Goal: Task Accomplishment & Management: Manage account settings

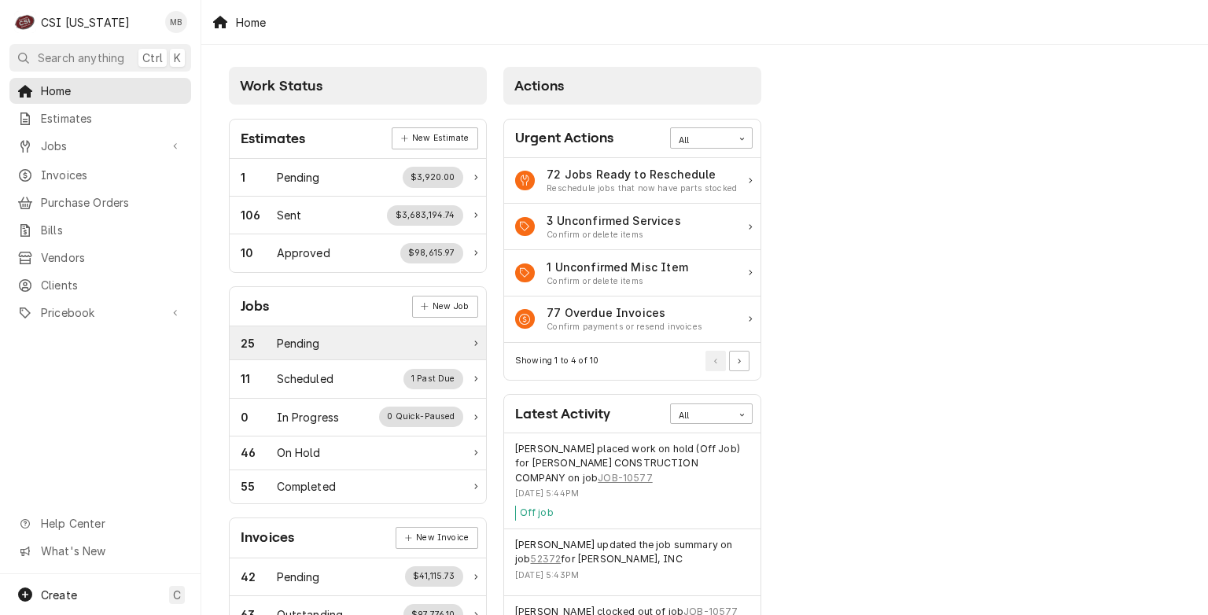
click at [325, 335] on div "25 Pending" at bounding box center [352, 343] width 222 height 17
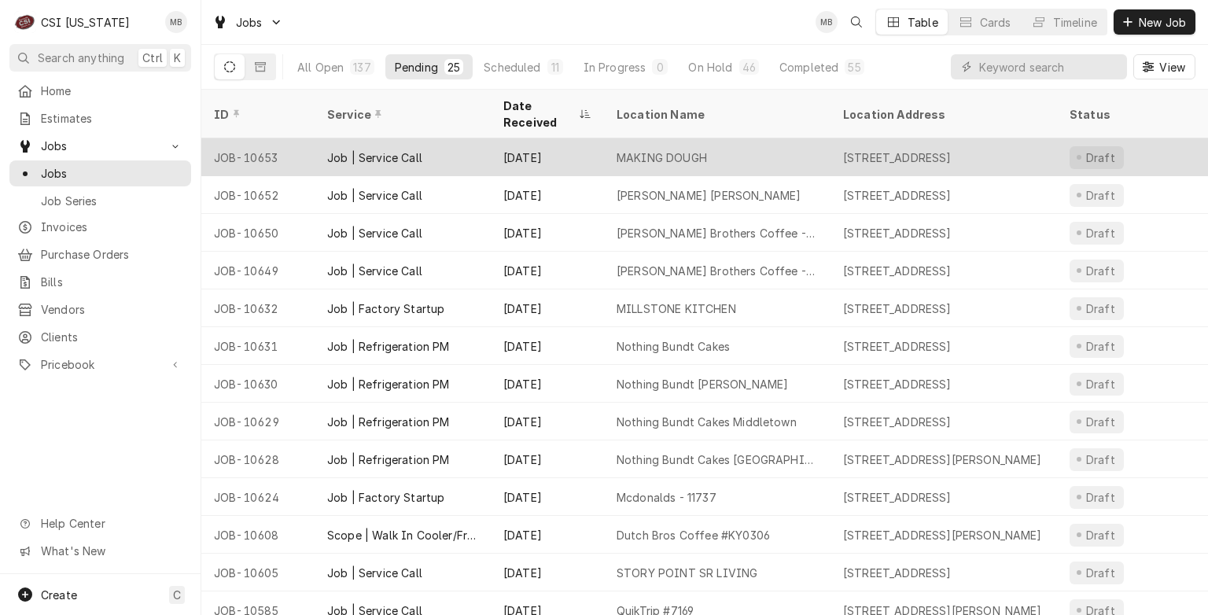
click at [507, 143] on div "Sep 23" at bounding box center [547, 157] width 113 height 38
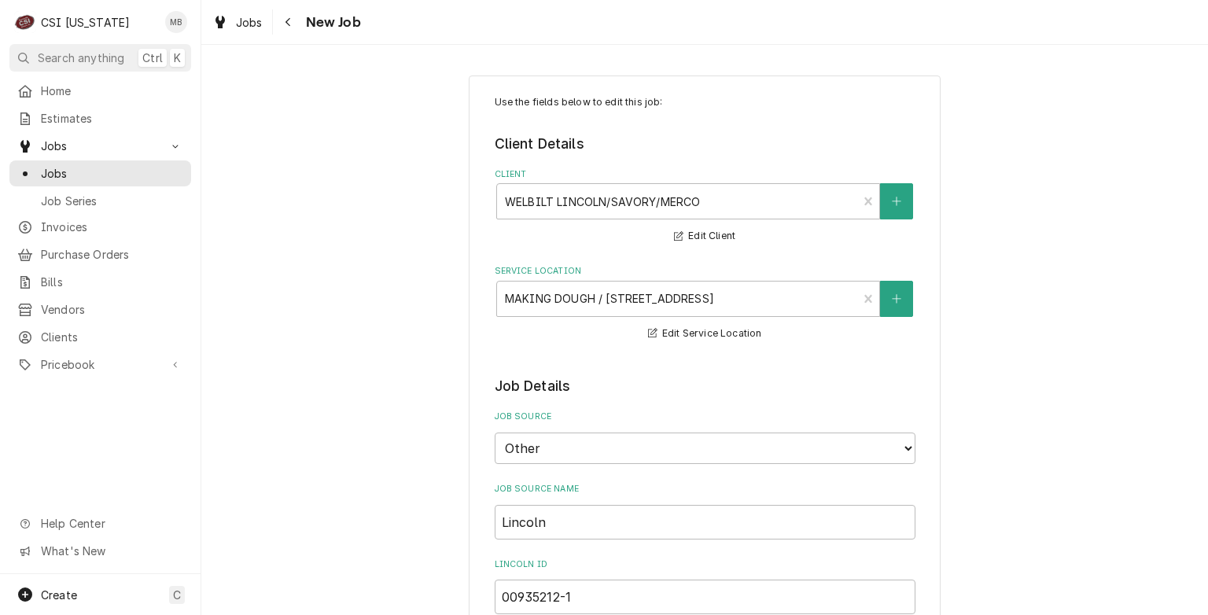
type textarea "x"
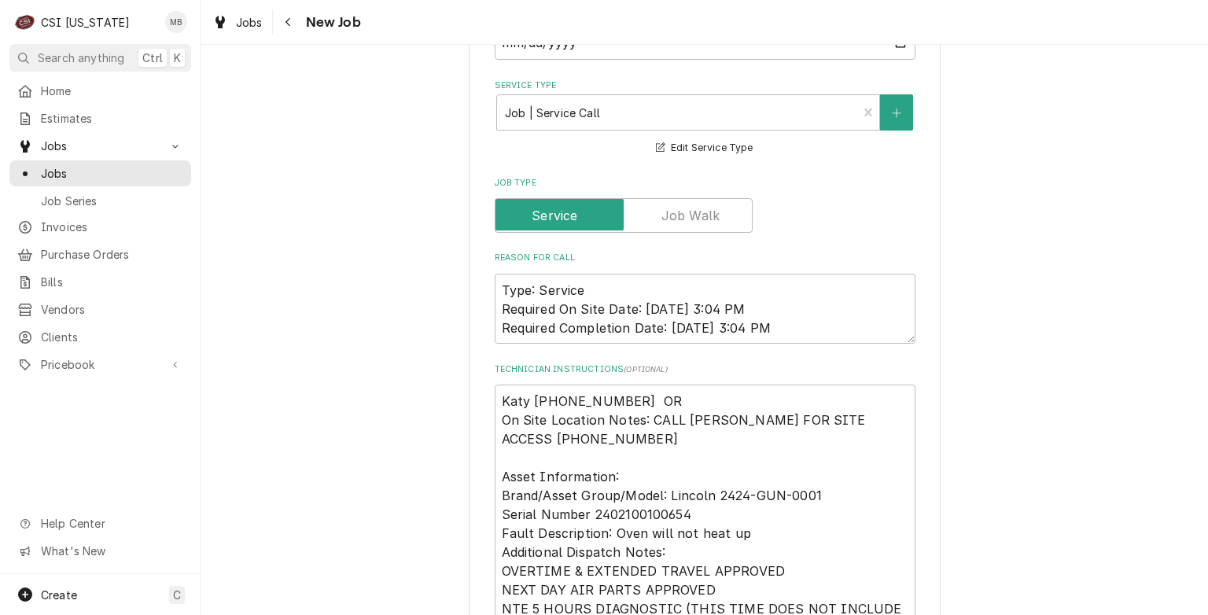
scroll to position [629, 0]
click at [85, 174] on span "Jobs" at bounding box center [112, 173] width 142 height 17
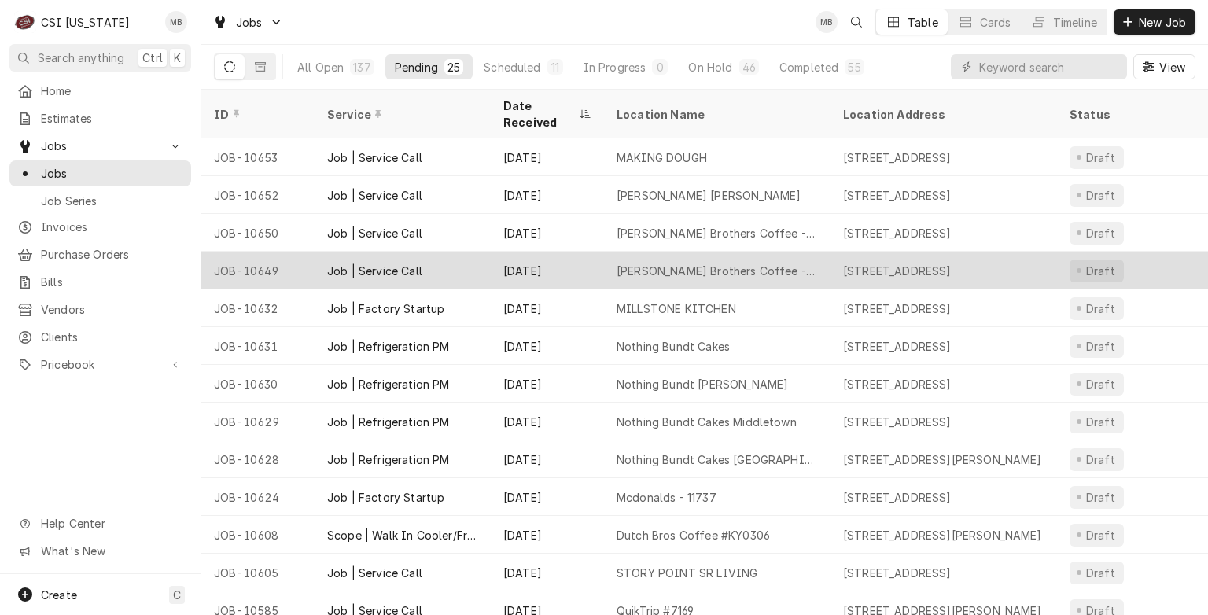
click at [512, 252] on div "[DATE]" at bounding box center [547, 271] width 113 height 38
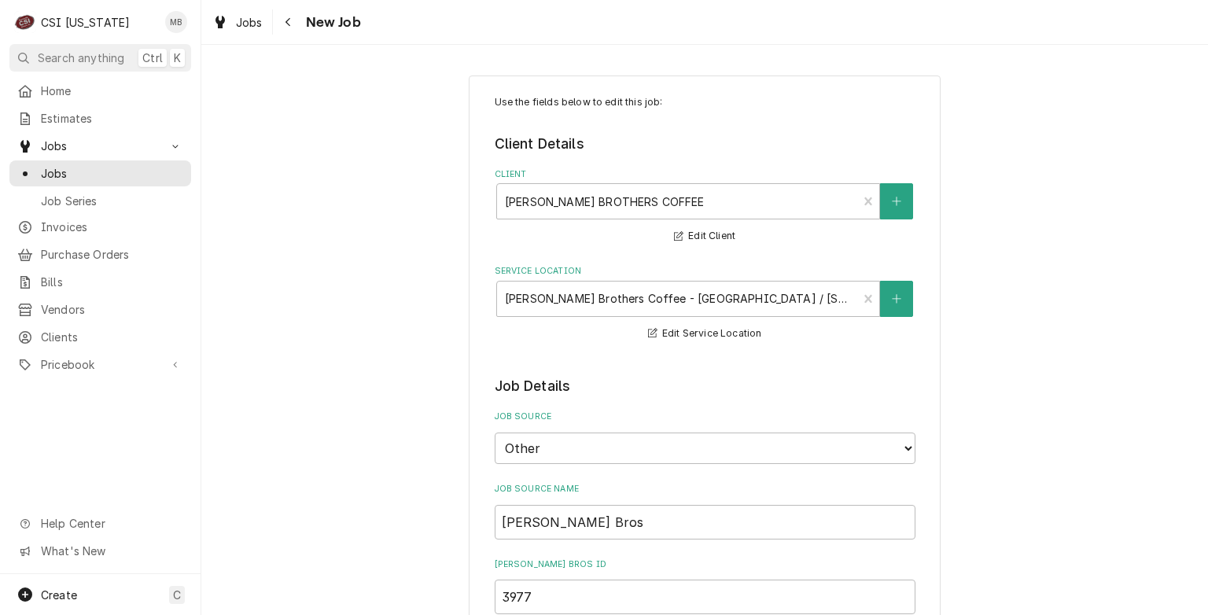
type textarea "x"
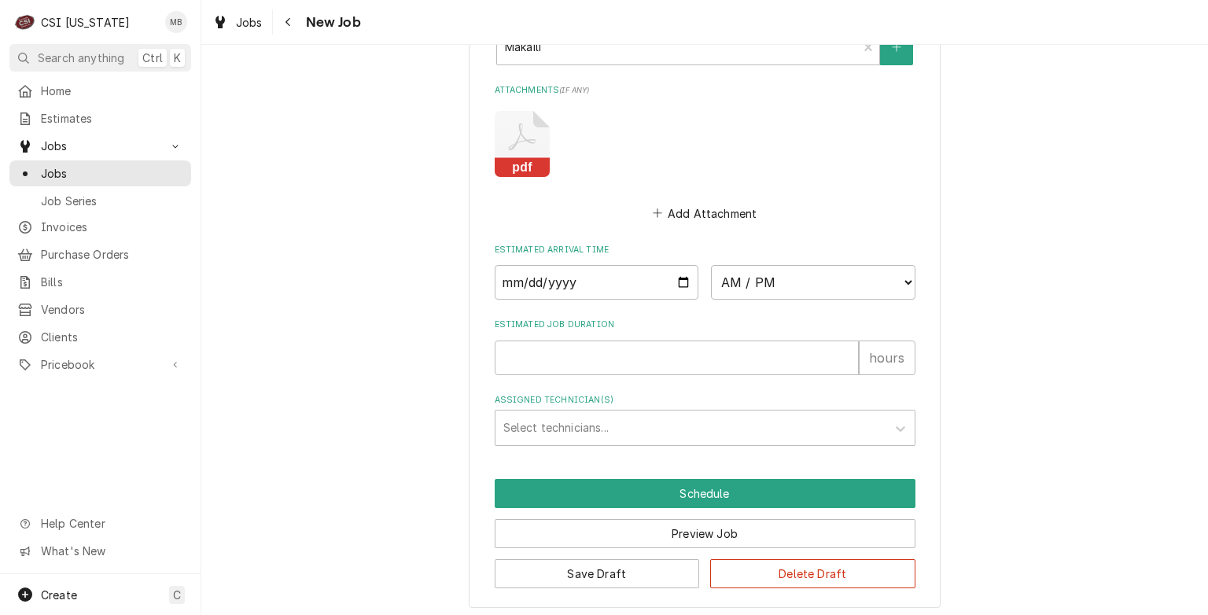
scroll to position [1365, 0]
click at [681, 281] on input "Date" at bounding box center [597, 281] width 204 height 35
type input "[DATE]"
type textarea "x"
click at [828, 285] on select "AM / PM 6:00 AM 6:15 AM 6:30 AM 6:45 AM 7:00 AM 7:15 AM 7:30 AM 7:45 AM 8:00 AM…" at bounding box center [813, 281] width 204 height 35
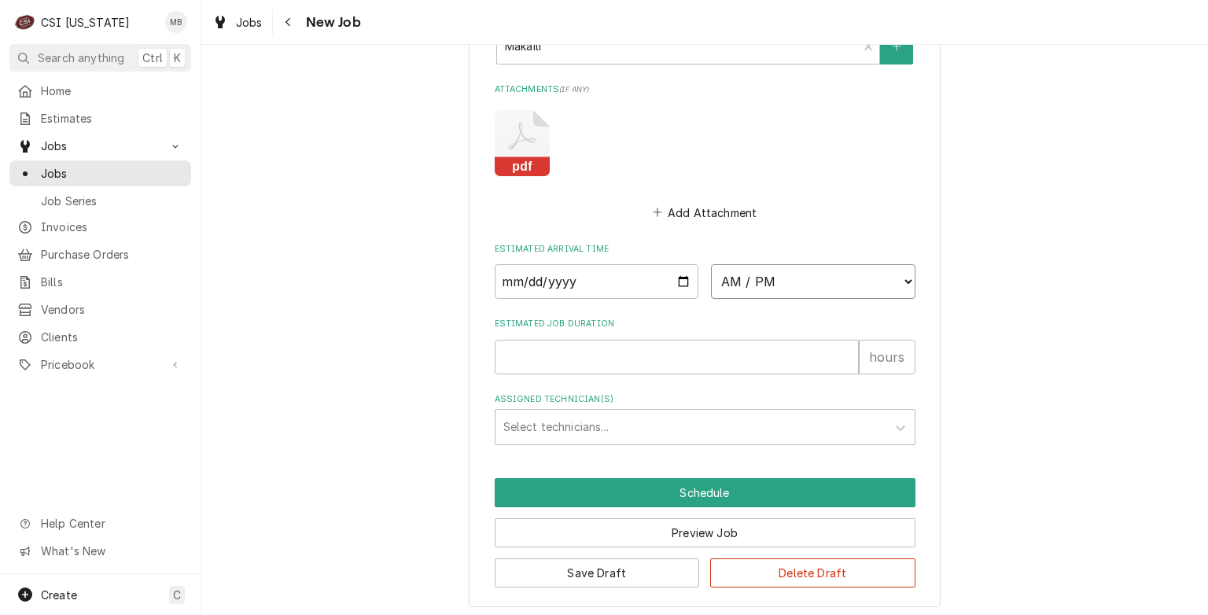
select select "07:00:00"
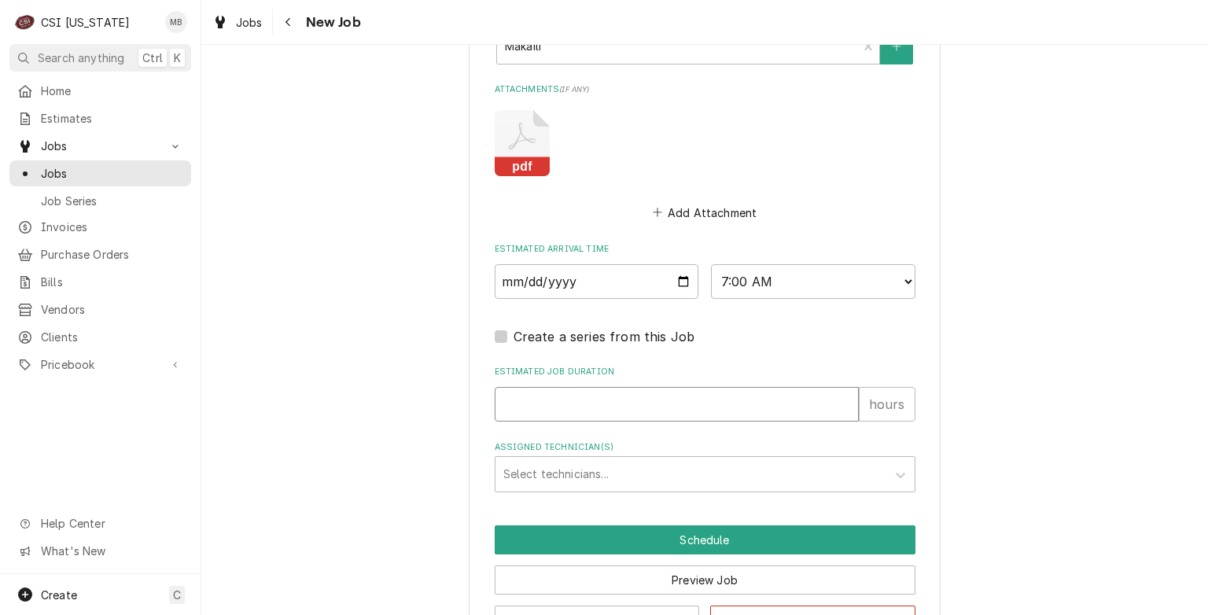
click at [648, 387] on input "Estimated Job Duration" at bounding box center [677, 404] width 364 height 35
type textarea "x"
type input "2"
click at [626, 464] on div "Assigned Technician(s)" at bounding box center [690, 474] width 375 height 28
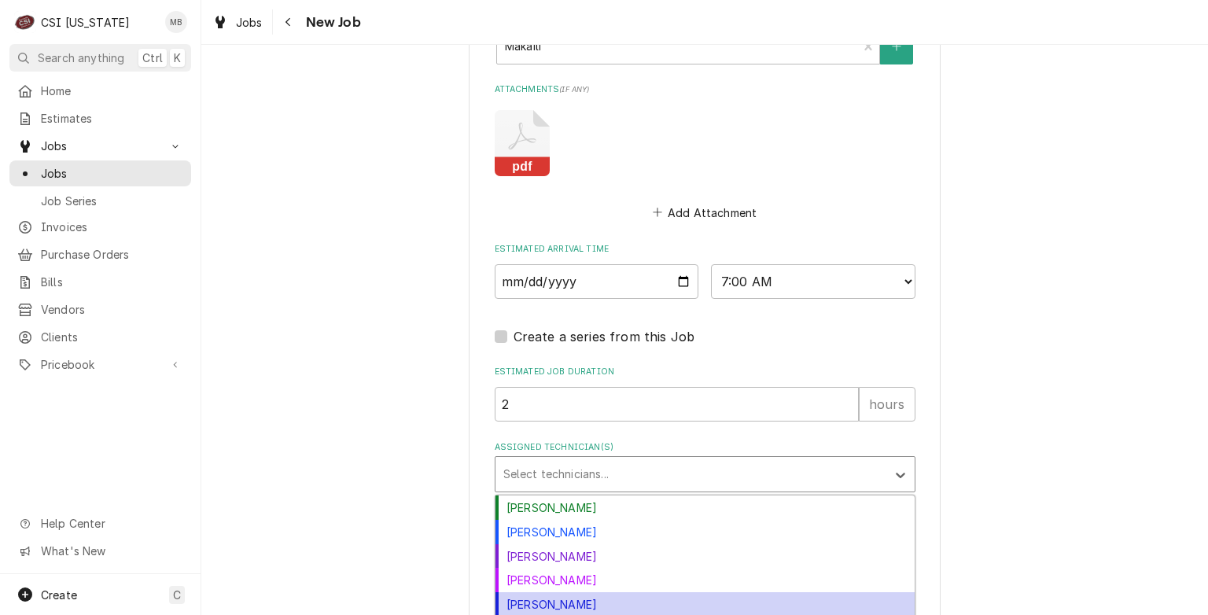
click at [560, 593] on div "Jeff Hartley" at bounding box center [704, 604] width 419 height 24
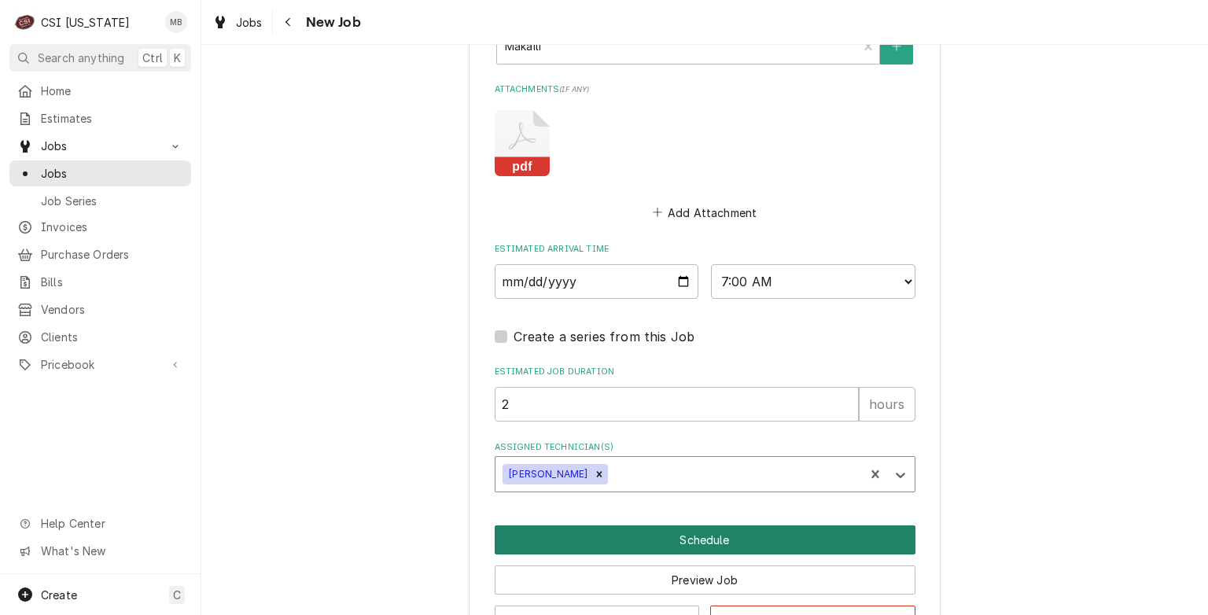
click at [717, 536] on button "Schedule" at bounding box center [705, 539] width 421 height 29
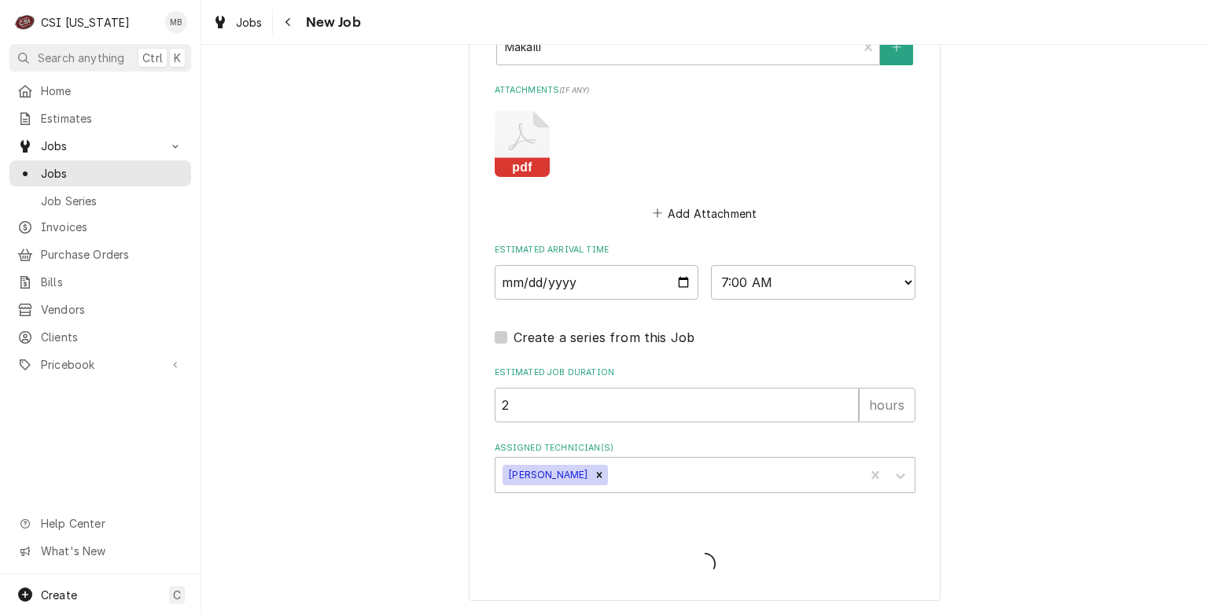
scroll to position [1359, 0]
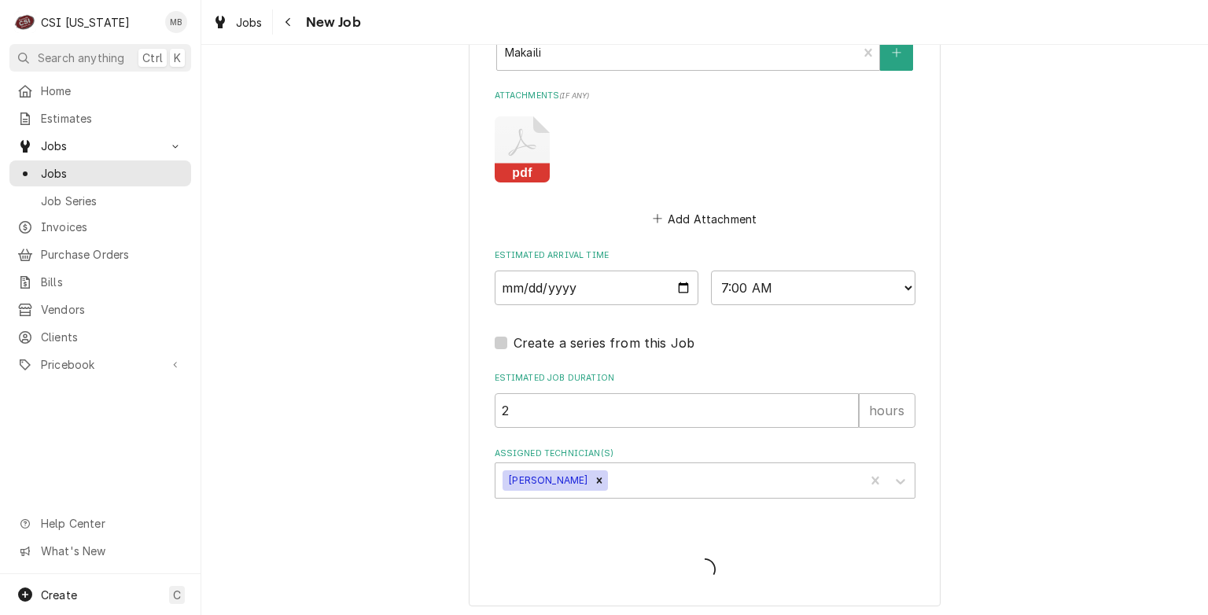
type textarea "x"
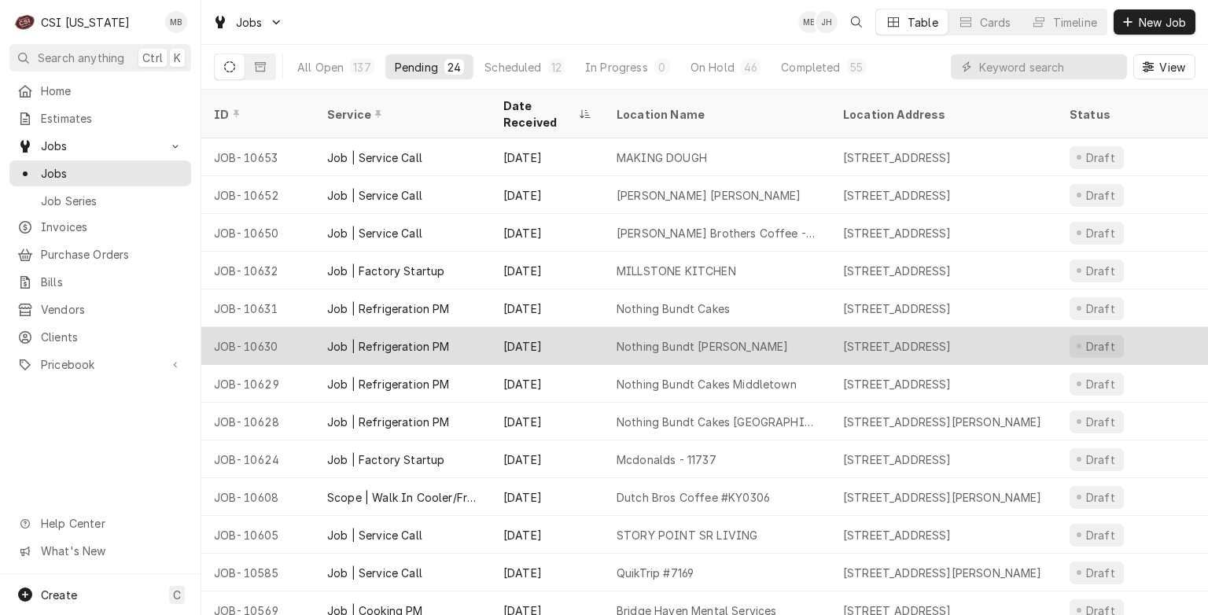
click at [678, 338] on div "Nothing Bundt Cakes Okolona" at bounding box center [701, 346] width 171 height 17
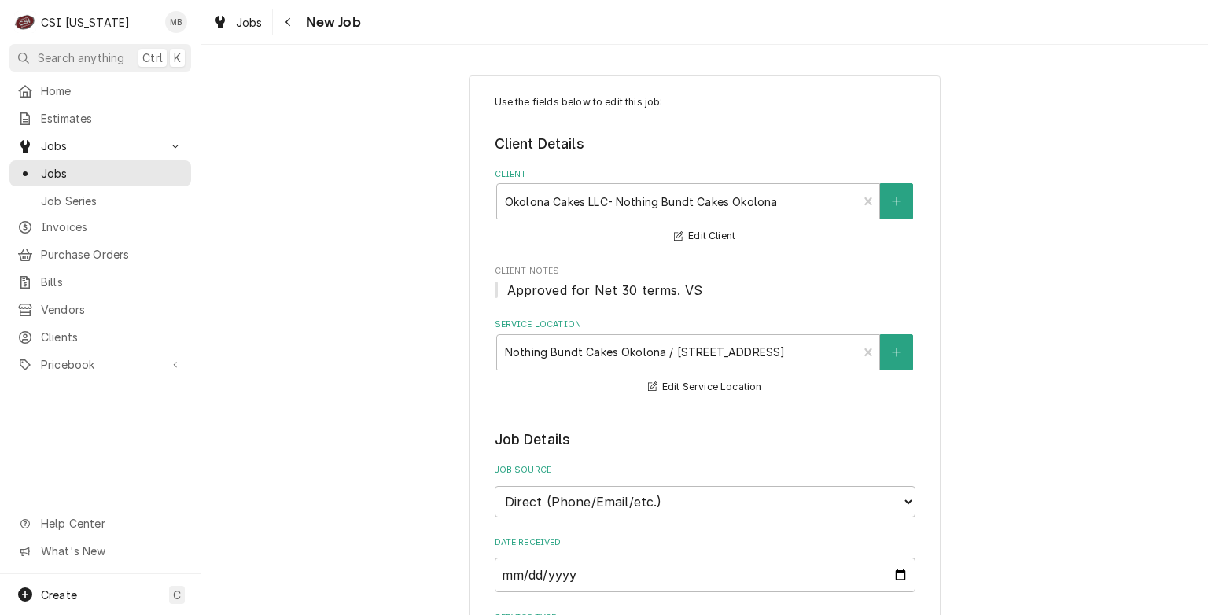
type textarea "x"
click at [70, 165] on span "Jobs" at bounding box center [112, 173] width 142 height 17
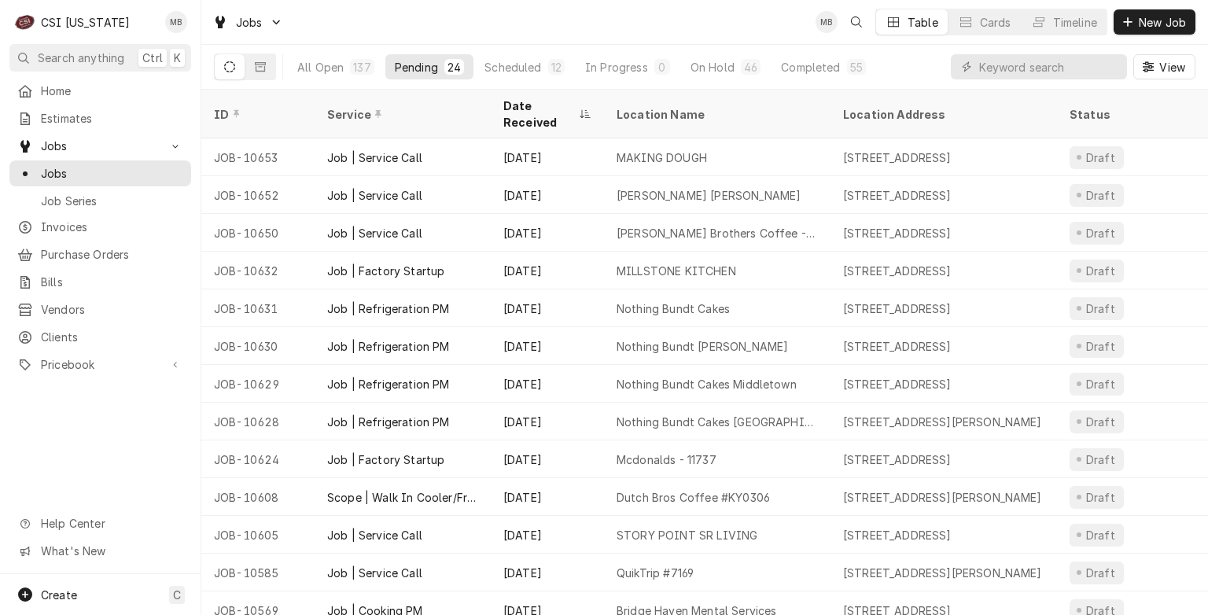
click at [485, 51] on div "All Open 137 Pending 24 Scheduled 12 In Progress 0 On Hold 46 Completed 55" at bounding box center [581, 67] width 587 height 44
click at [498, 64] on div "Scheduled" at bounding box center [512, 67] width 57 height 17
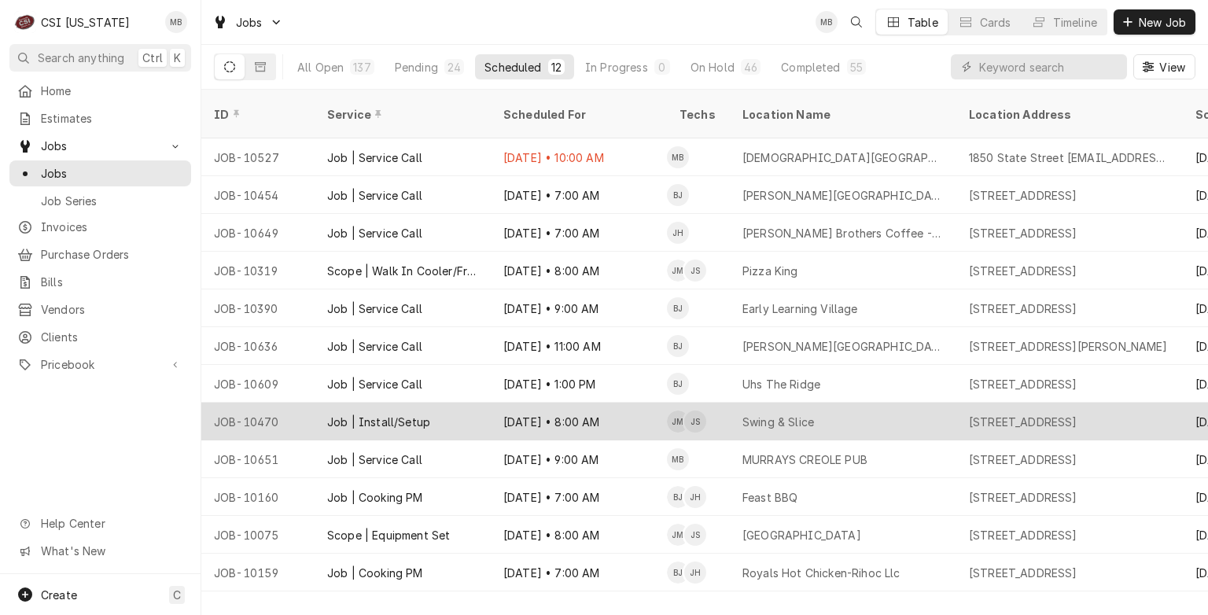
click at [719, 403] on td "JM JS" at bounding box center [698, 422] width 63 height 38
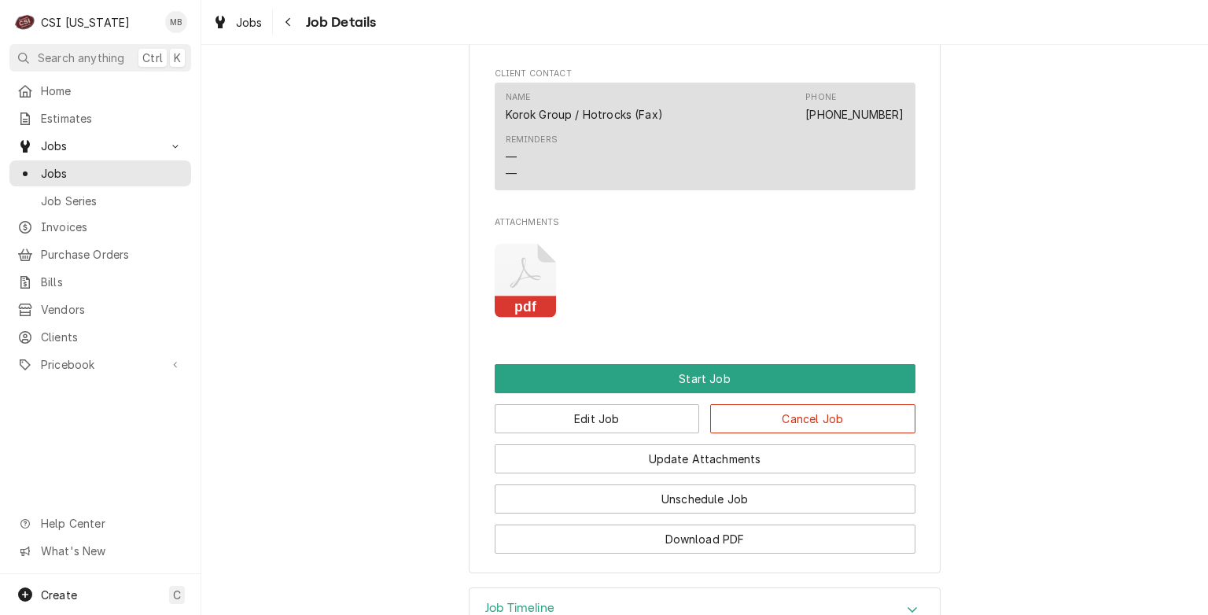
scroll to position [1594, 0]
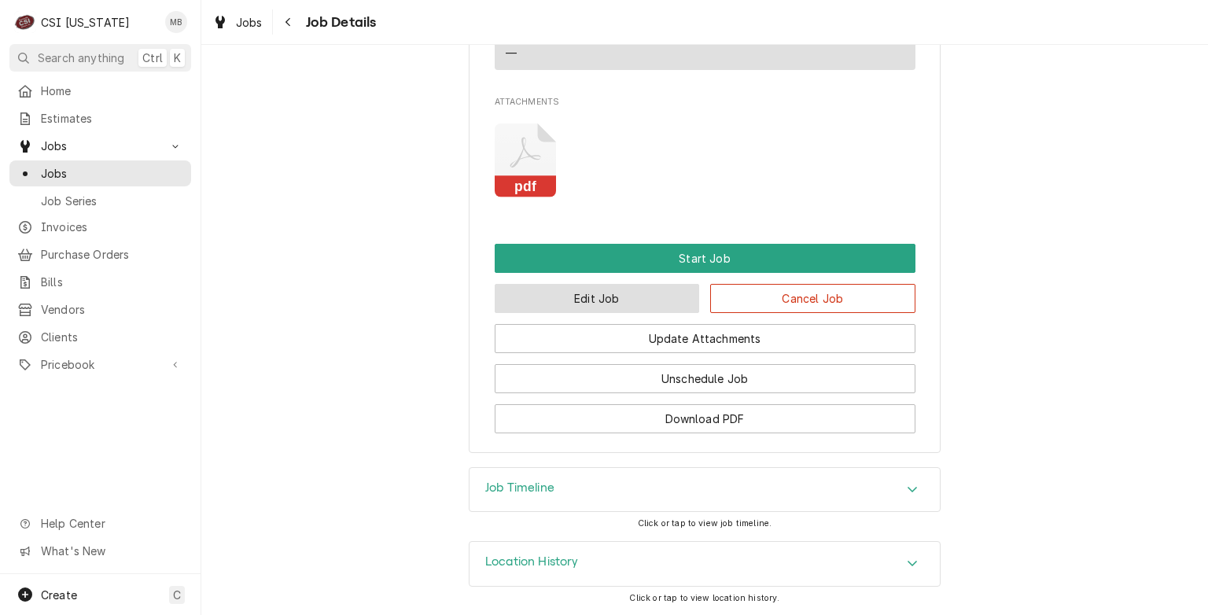
click at [663, 302] on button "Edit Job" at bounding box center [597, 298] width 205 height 29
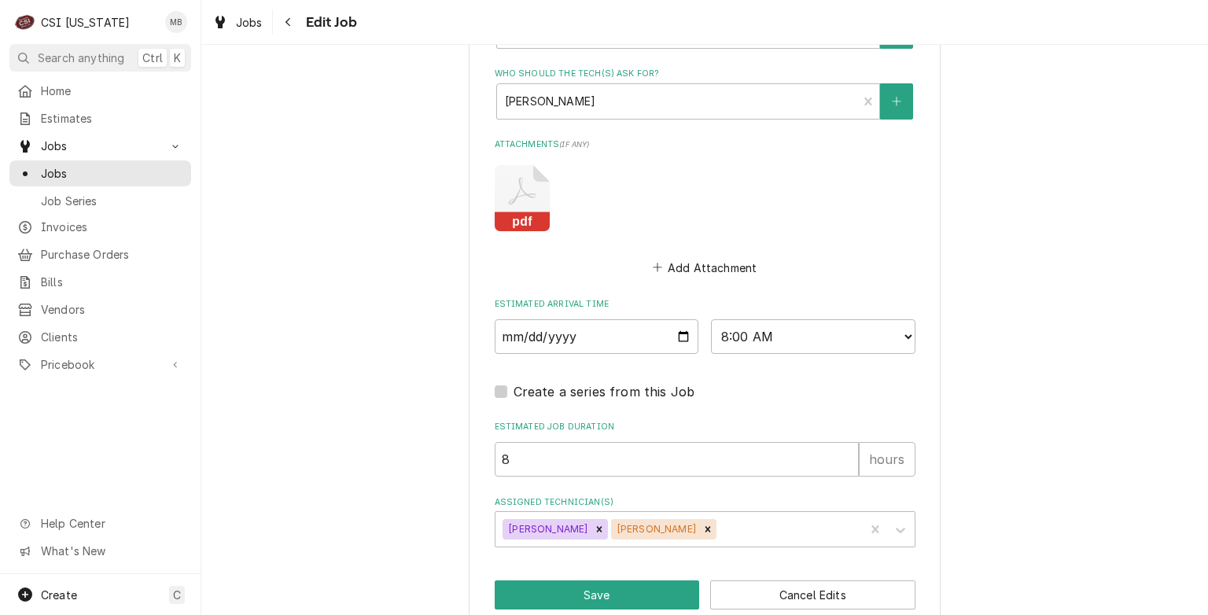
scroll to position [1558, 0]
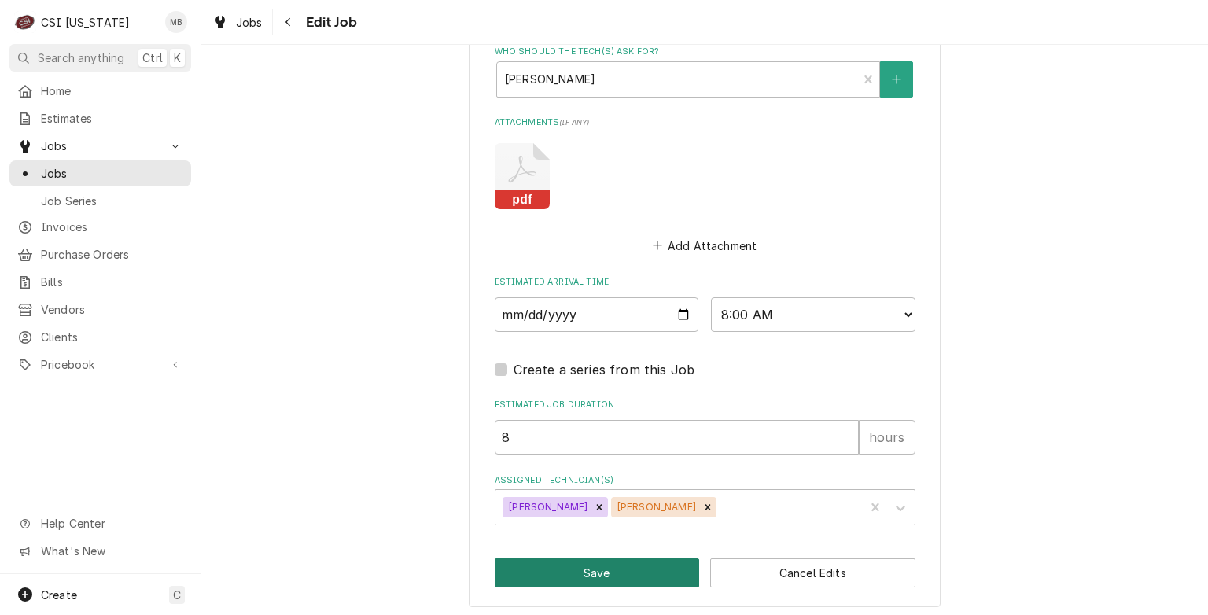
click at [669, 564] on button "Save" at bounding box center [597, 572] width 205 height 29
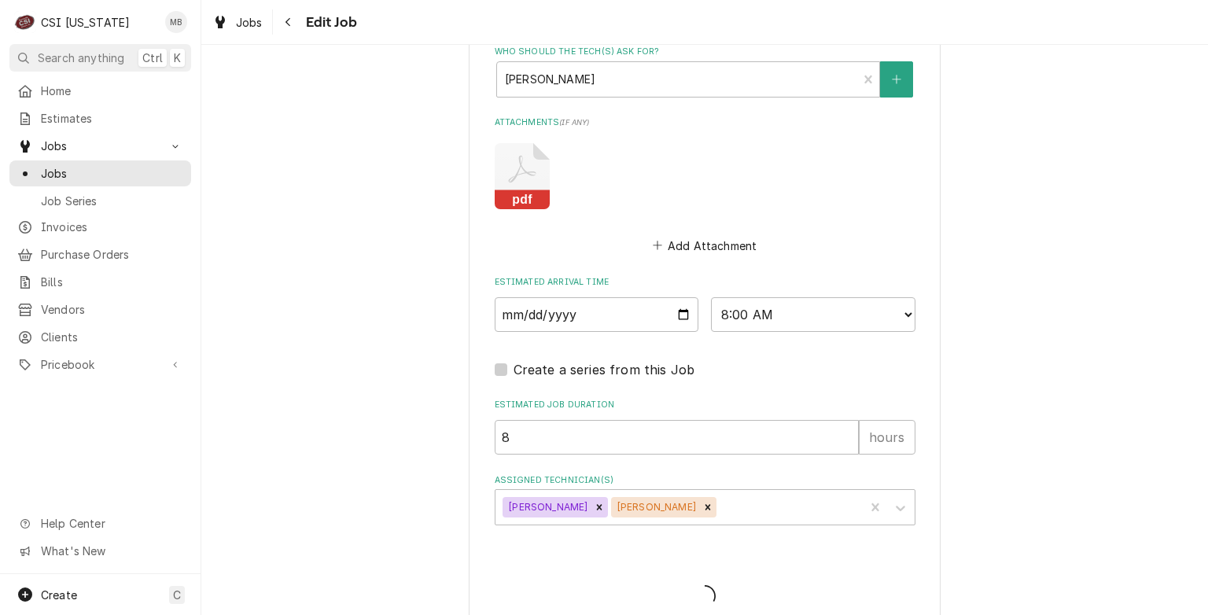
type textarea "x"
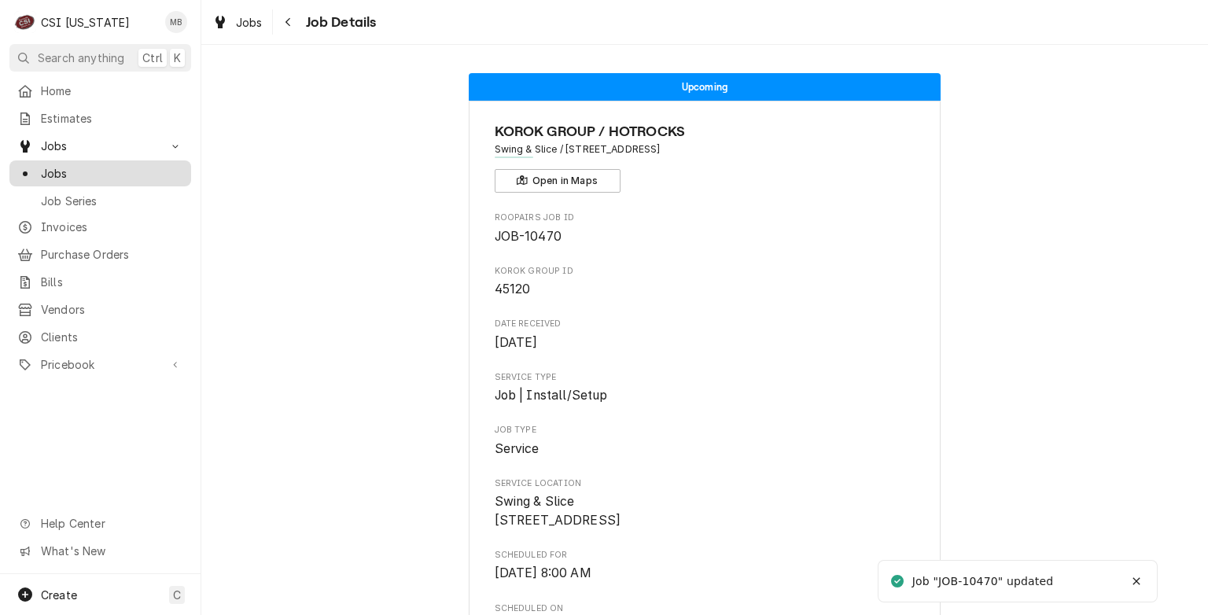
click at [58, 178] on link "Jobs" at bounding box center [100, 173] width 182 height 26
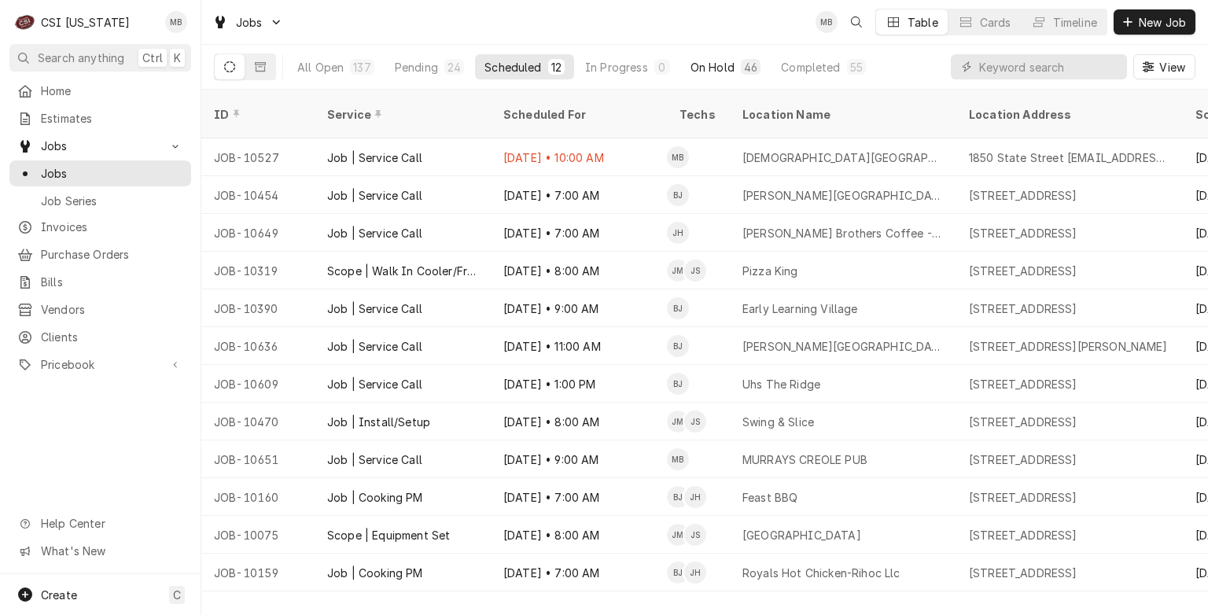
click at [711, 55] on button "On Hold 46" at bounding box center [725, 66] width 89 height 25
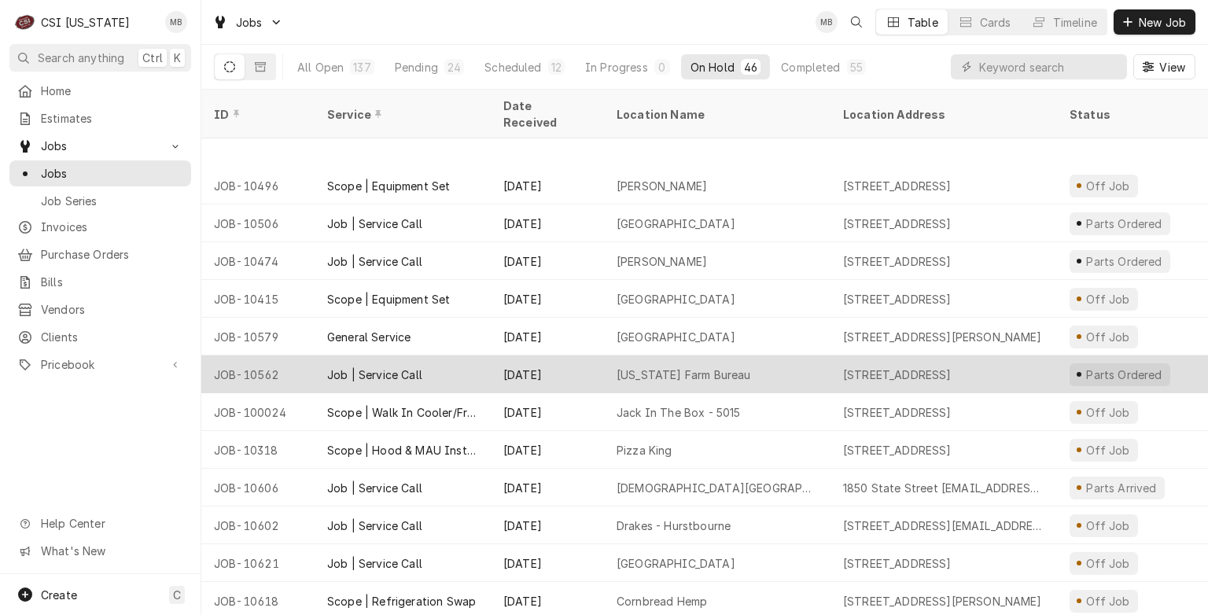
scroll to position [761, 0]
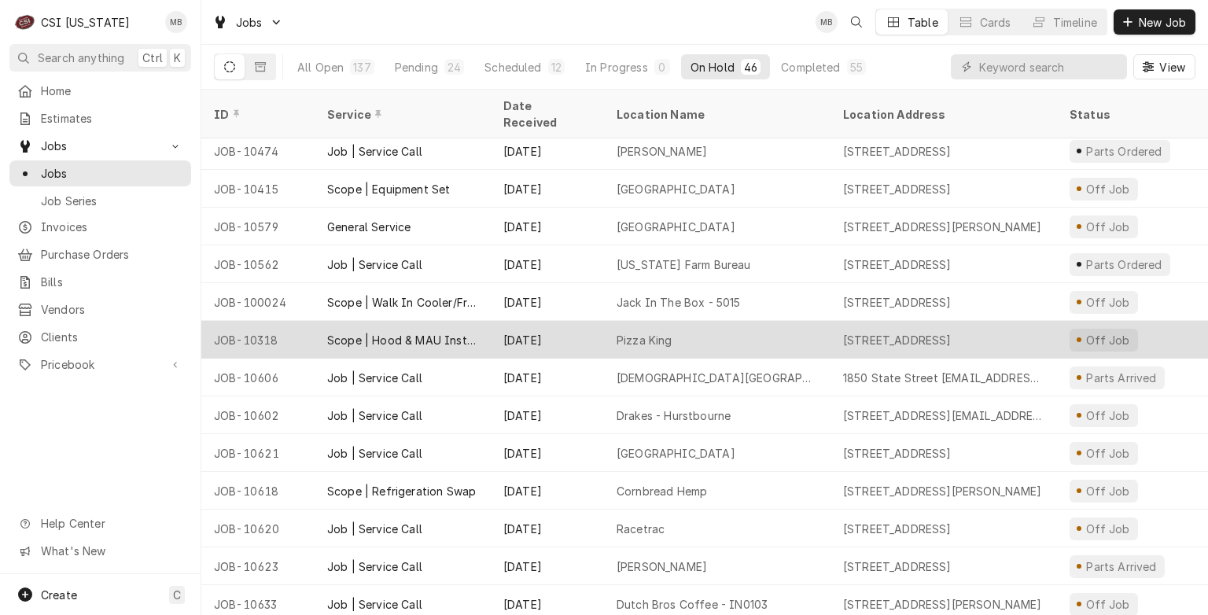
click at [557, 329] on div "[DATE]" at bounding box center [547, 340] width 113 height 38
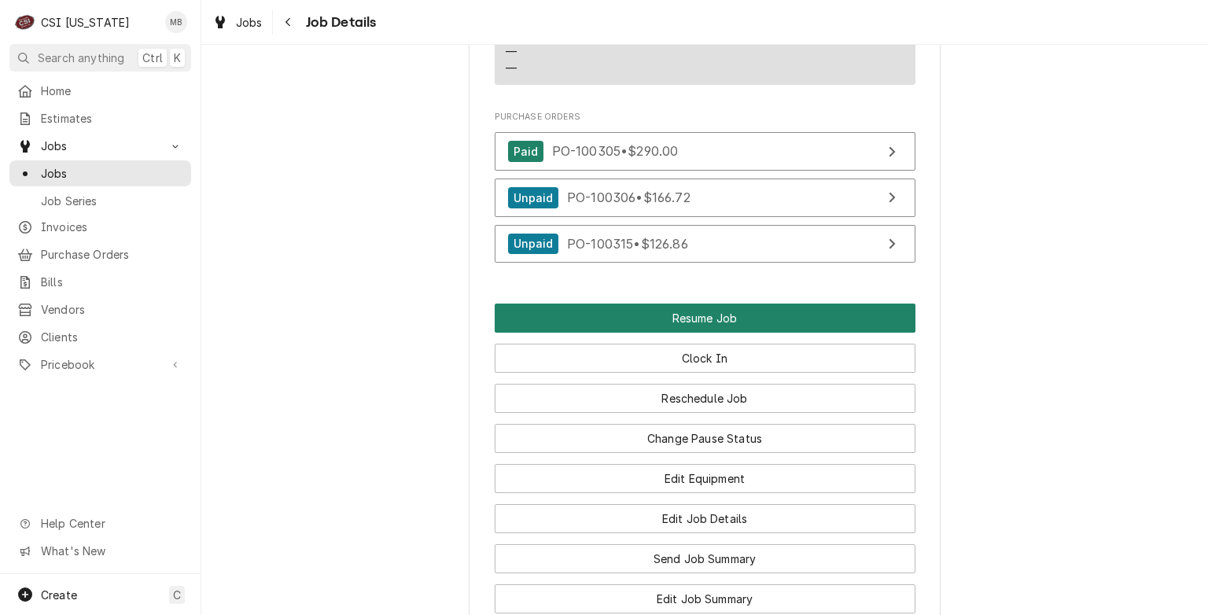
scroll to position [1730, 0]
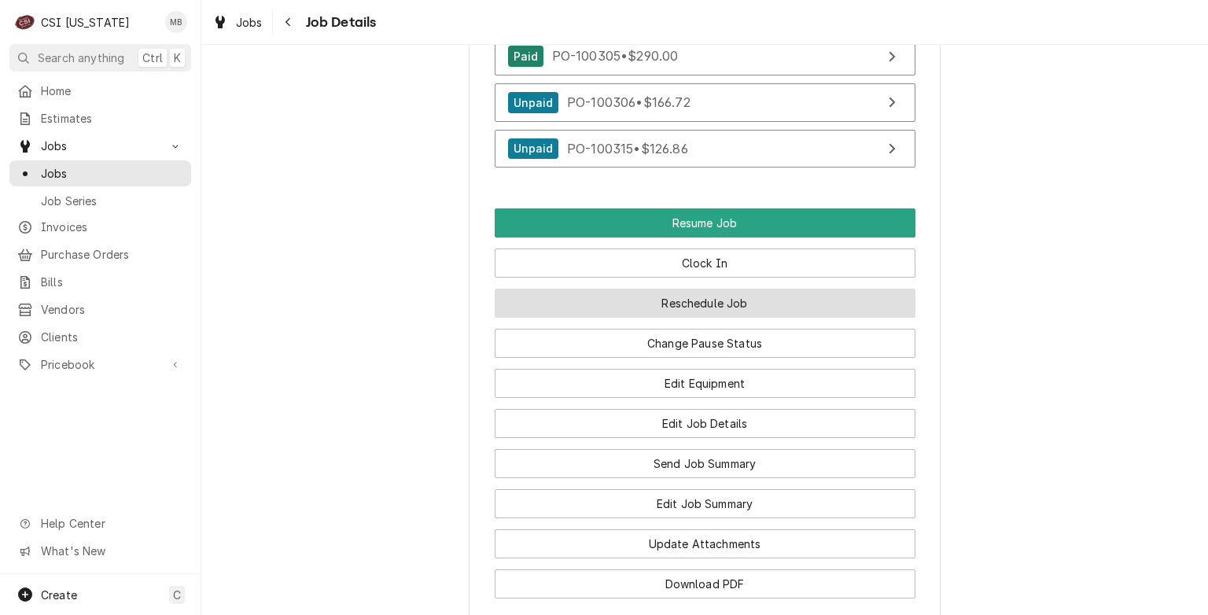
click at [651, 318] on button "Reschedule Job" at bounding box center [705, 303] width 421 height 29
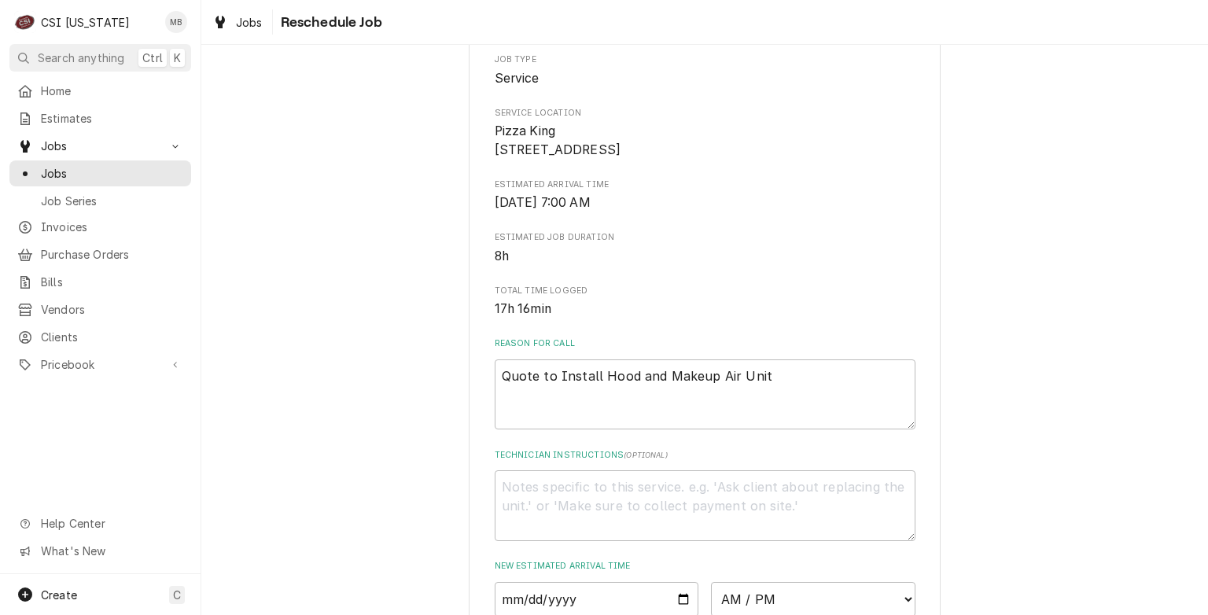
scroll to position [472, 0]
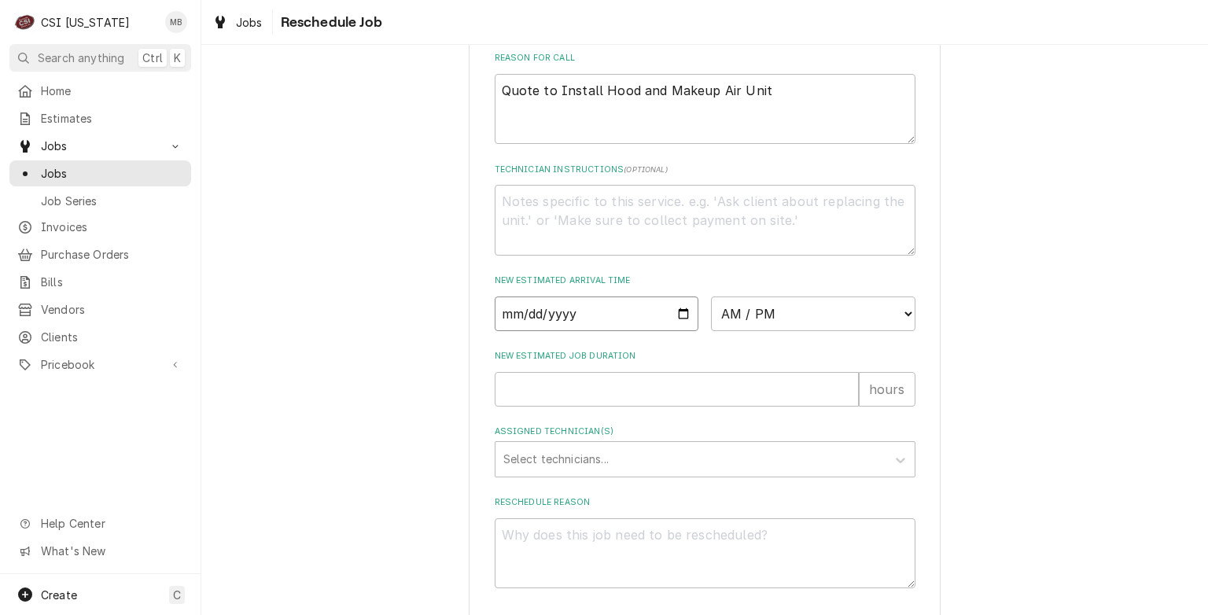
click at [671, 330] on input "Date" at bounding box center [597, 313] width 204 height 35
type input "2025-09-24"
type textarea "x"
click at [851, 331] on select "AM / PM 6:00 AM 6:15 AM 6:30 AM 6:45 AM 7:00 AM 7:15 AM 7:30 AM 7:45 AM 8:00 AM…" at bounding box center [813, 313] width 204 height 35
select select "07:00:00"
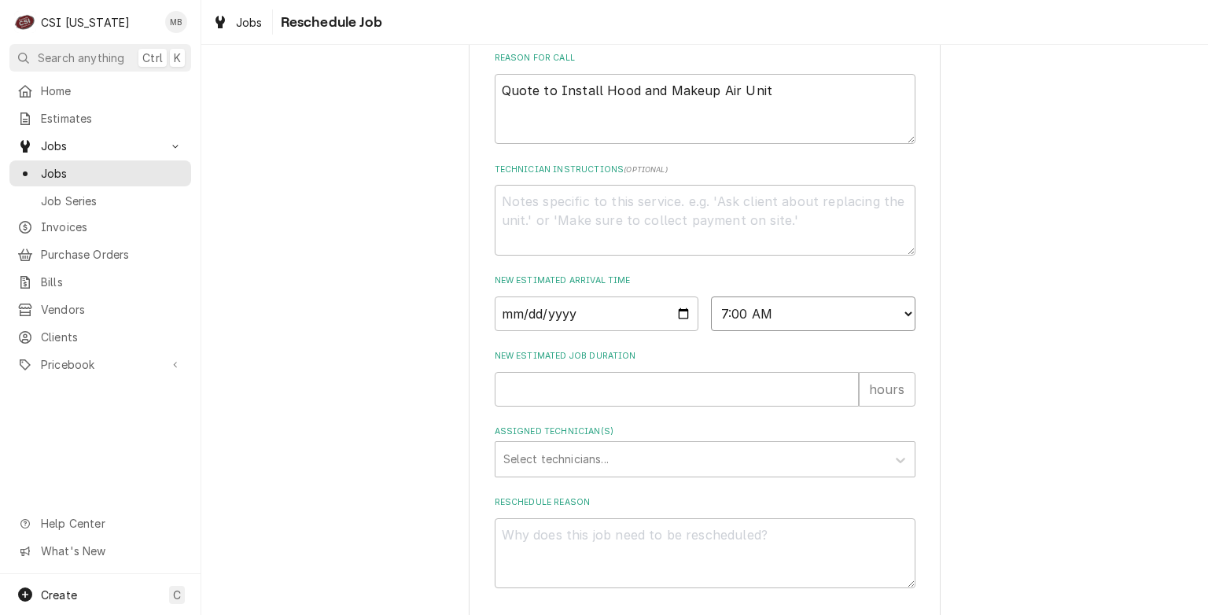
click at [711, 314] on select "AM / PM 6:00 AM 6:15 AM 6:30 AM 6:45 AM 7:00 AM 7:15 AM 7:30 AM 7:45 AM 8:00 AM…" at bounding box center [813, 313] width 204 height 35
click at [574, 406] on input "New Estimated Job Duration" at bounding box center [677, 389] width 364 height 35
type textarea "x"
type input "8"
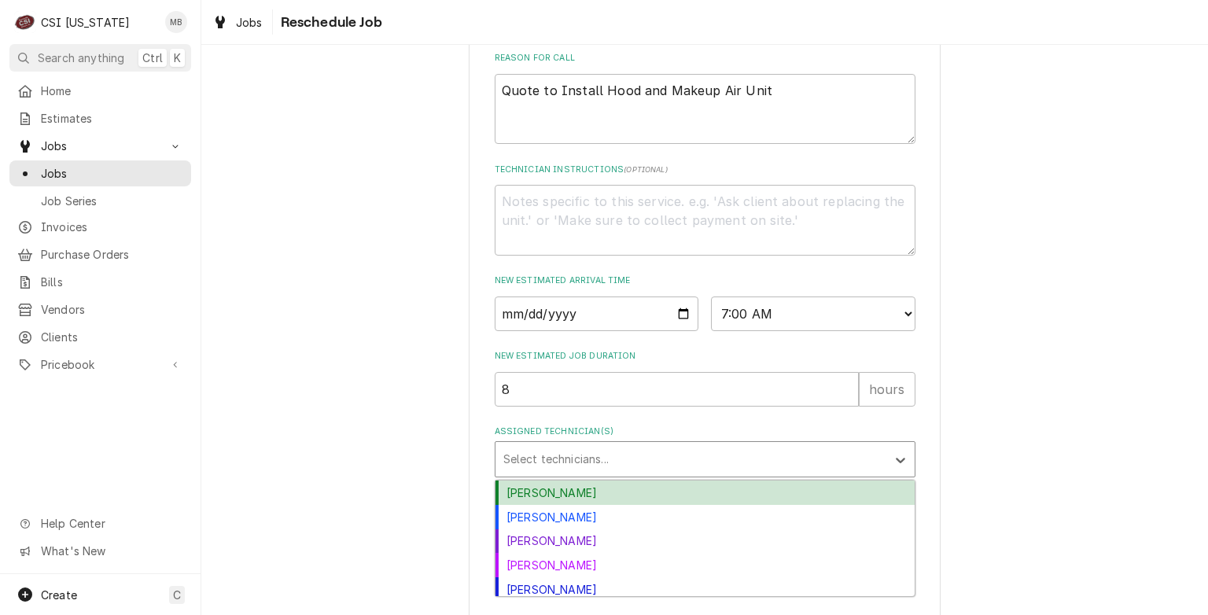
click at [575, 465] on div "Assigned Technician(s)" at bounding box center [690, 459] width 375 height 28
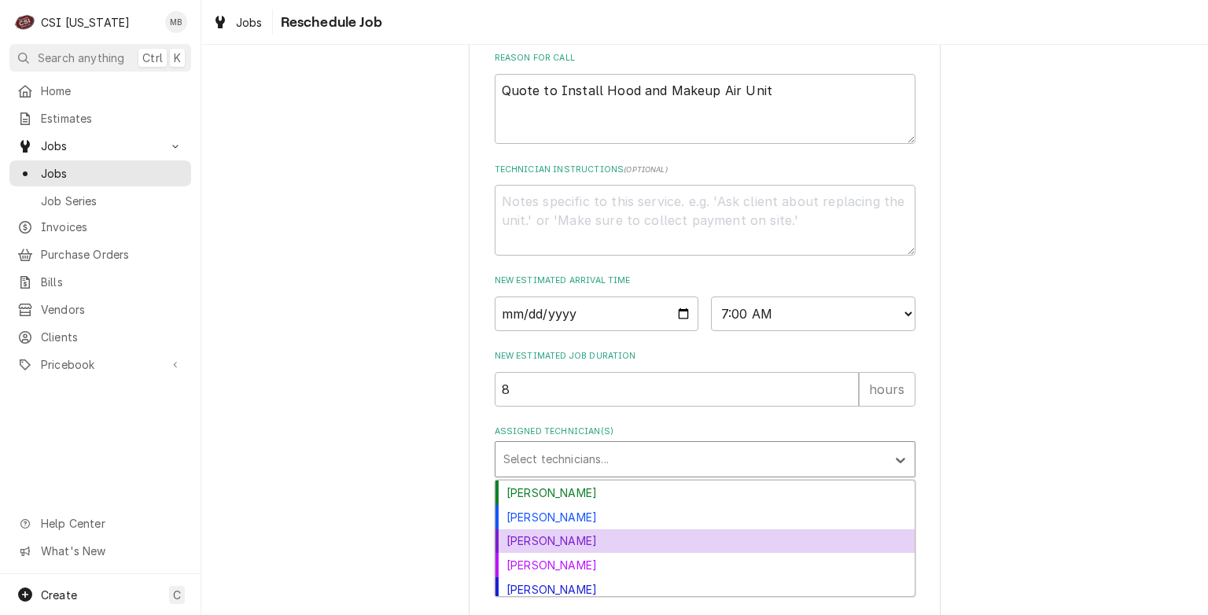
click at [556, 553] on div "Jay Maiden" at bounding box center [704, 541] width 419 height 24
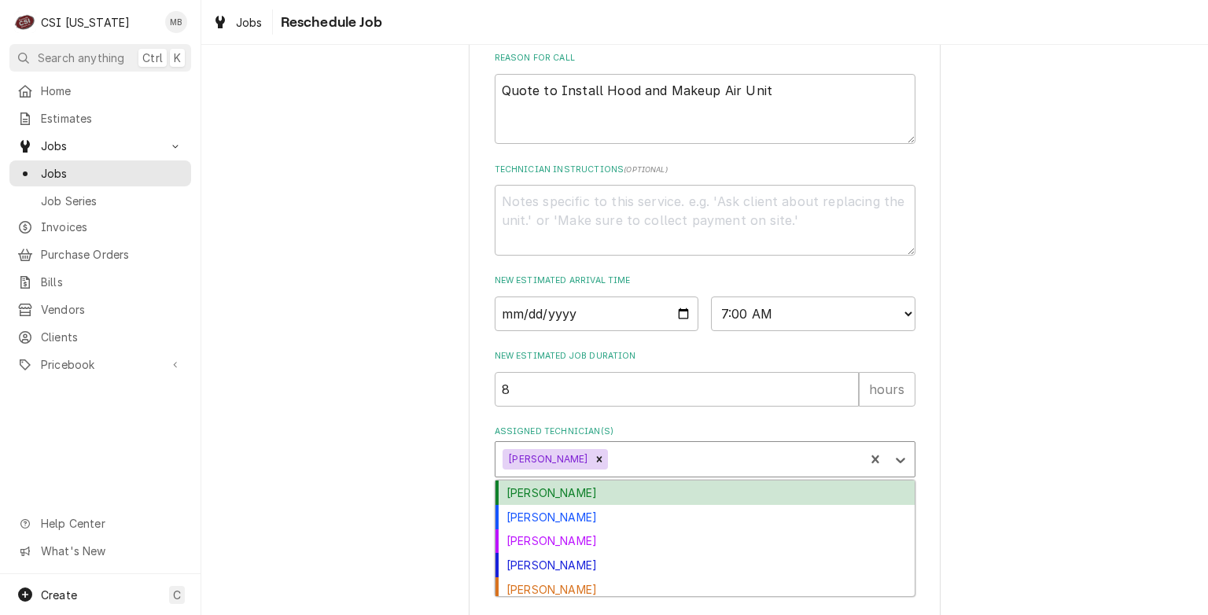
click at [611, 473] on div "Assigned Technician(s)" at bounding box center [733, 459] width 245 height 28
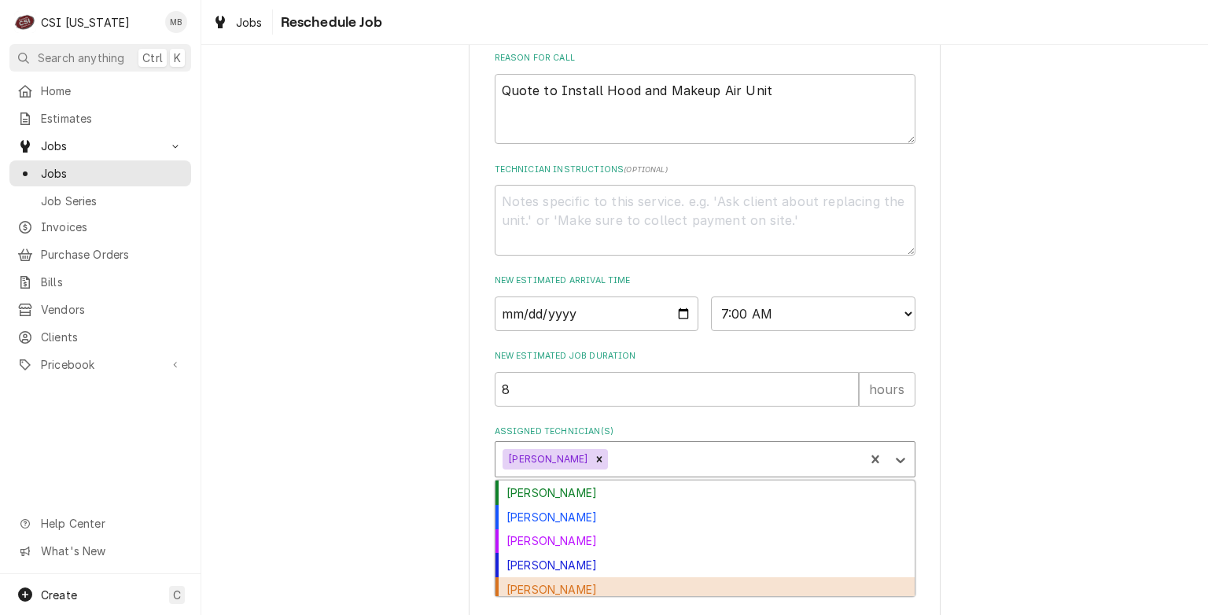
click at [550, 601] on div "Jesus Salas" at bounding box center [704, 589] width 419 height 24
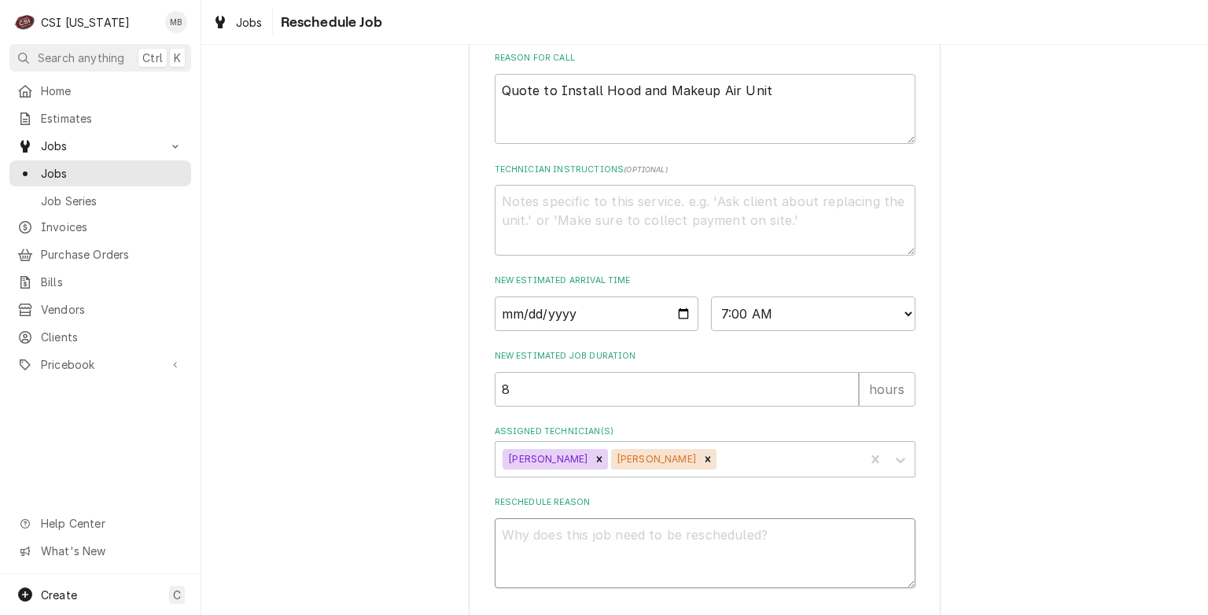
click at [607, 538] on textarea "Reschedule Reason" at bounding box center [705, 553] width 421 height 71
type textarea "x"
type textarea "d"
type textarea "x"
type textarea "du"
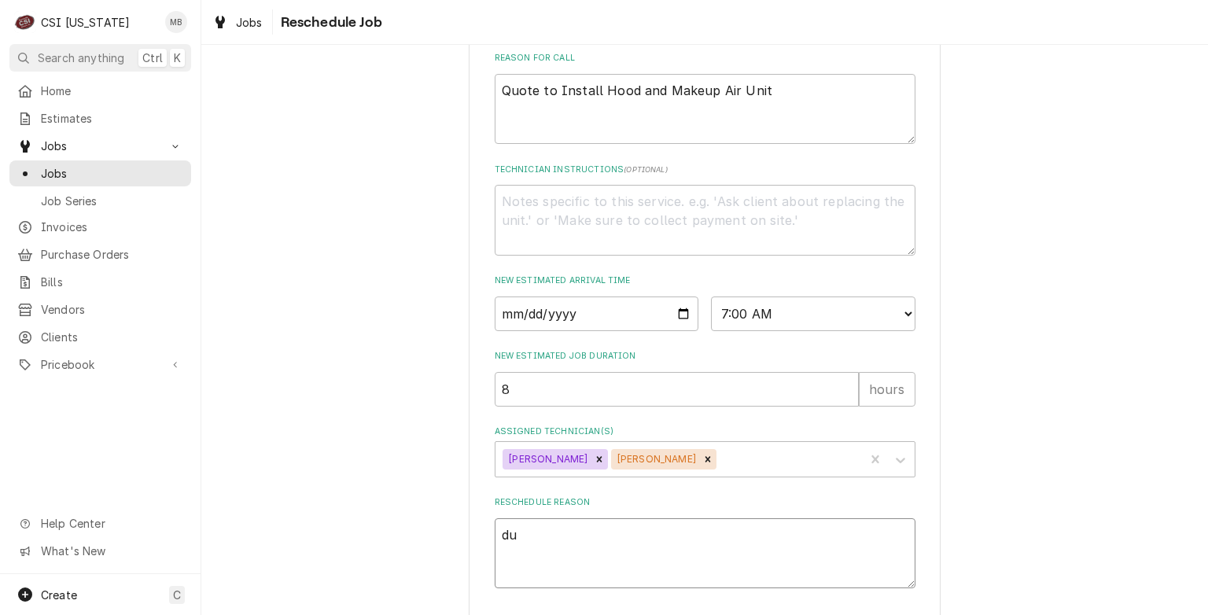
type textarea "x"
type textarea "duc"
type textarea "x"
type textarea "duct"
type textarea "x"
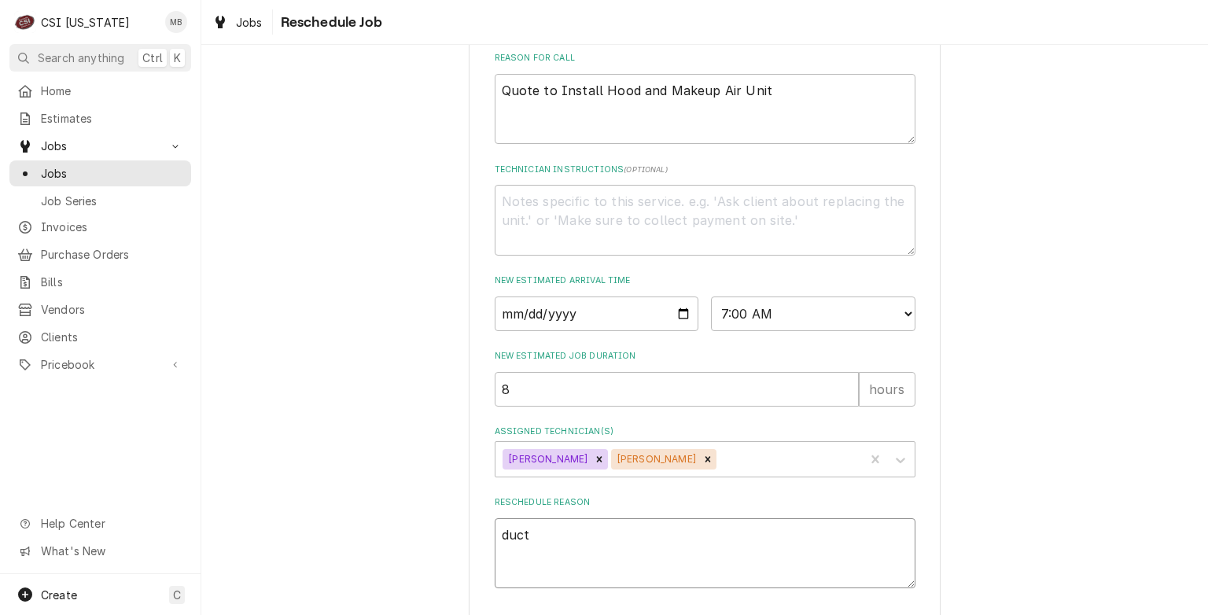
type textarea "ductw"
type textarea "x"
type textarea "ductwo"
type textarea "x"
type textarea "ductwor"
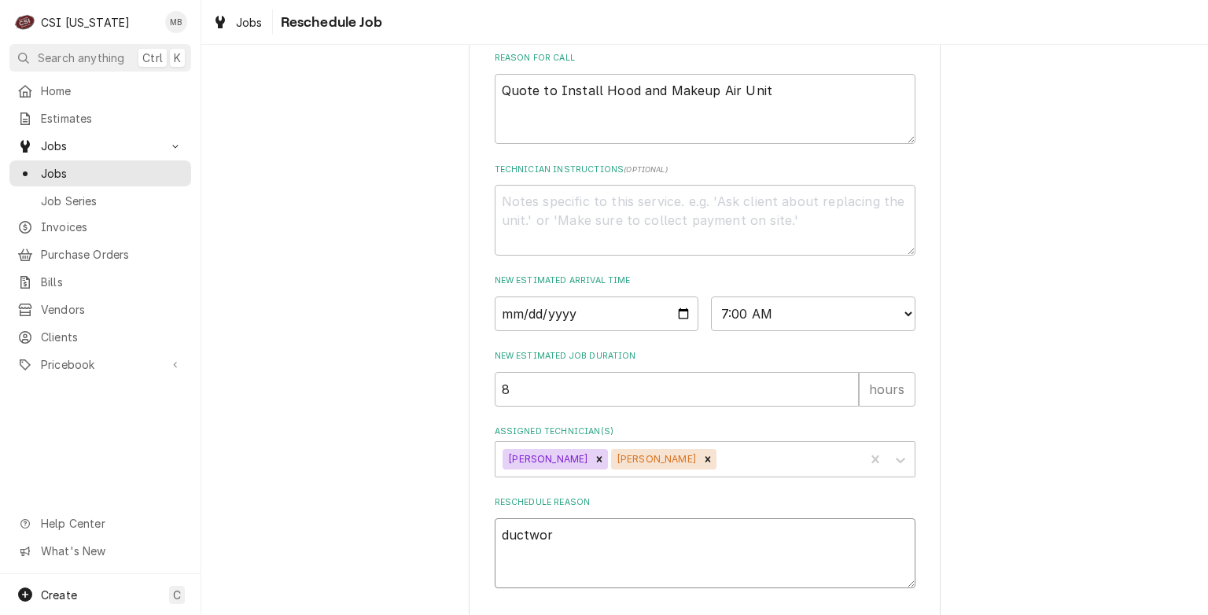
type textarea "x"
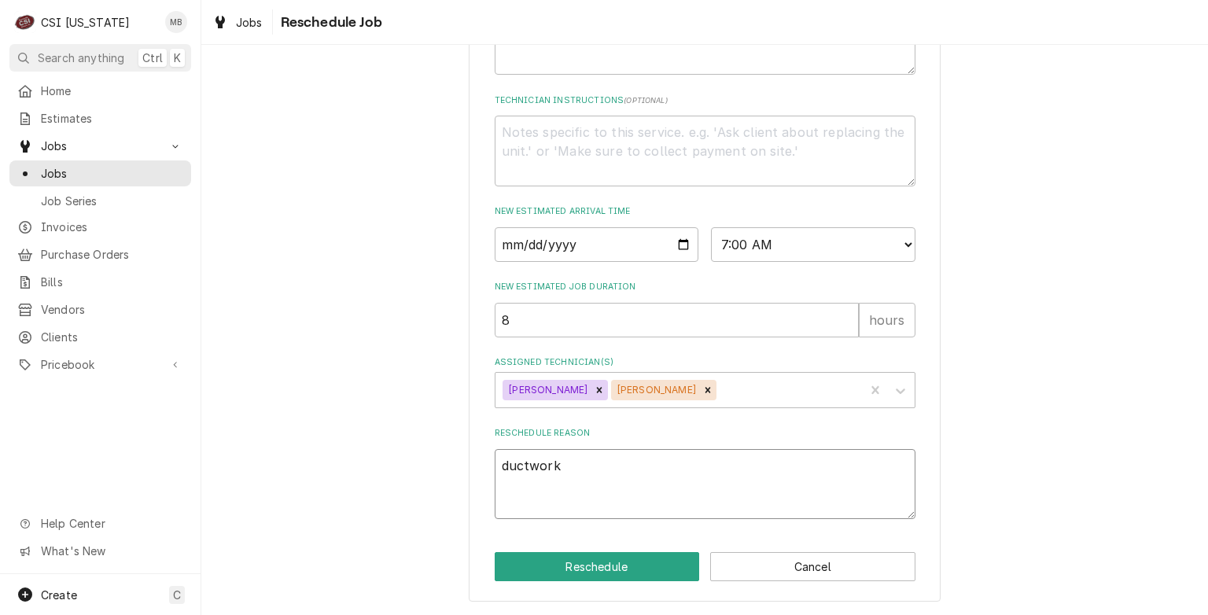
scroll to position [558, 0]
type textarea "ductwork"
click at [629, 574] on button "Reschedule" at bounding box center [597, 566] width 205 height 29
type textarea "x"
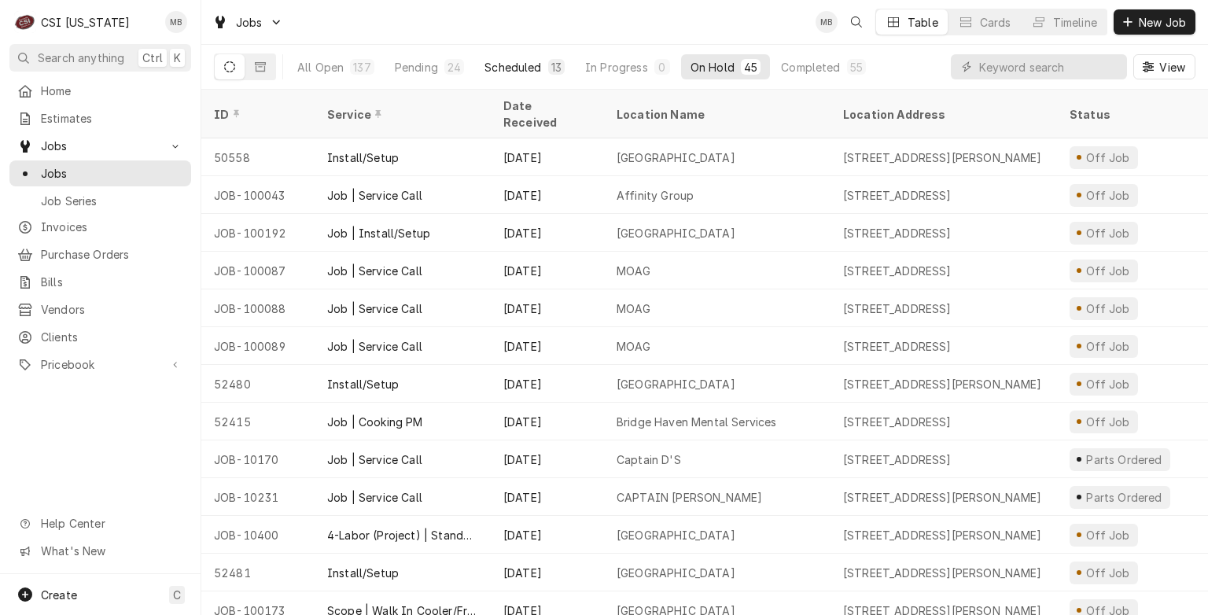
click at [525, 64] on div "Scheduled" at bounding box center [512, 67] width 57 height 17
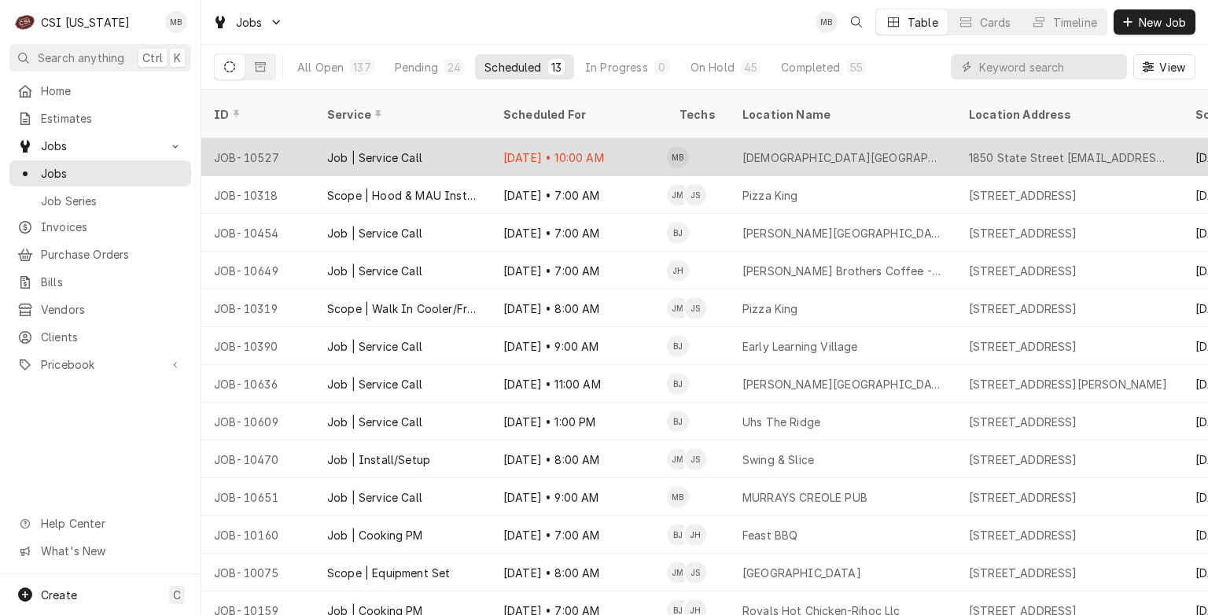
drag, startPoint x: 582, startPoint y: 150, endPoint x: 592, endPoint y: 146, distance: 11.0
click at [584, 150] on div "Sep 23 • 10:00 AM" at bounding box center [579, 157] width 176 height 38
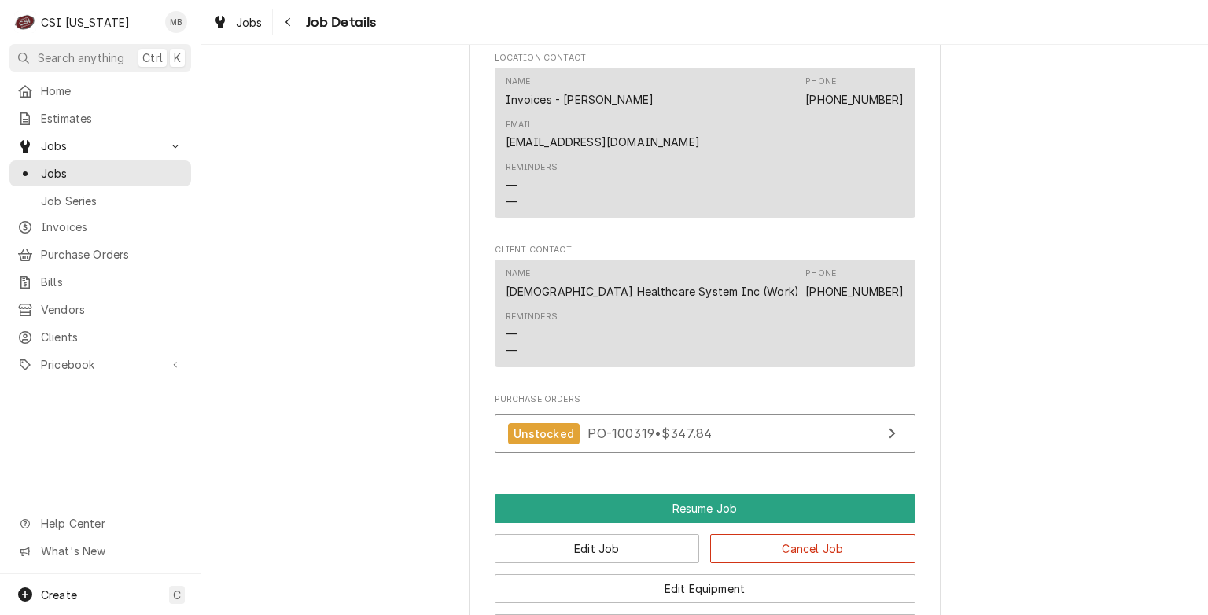
scroll to position [1572, 0]
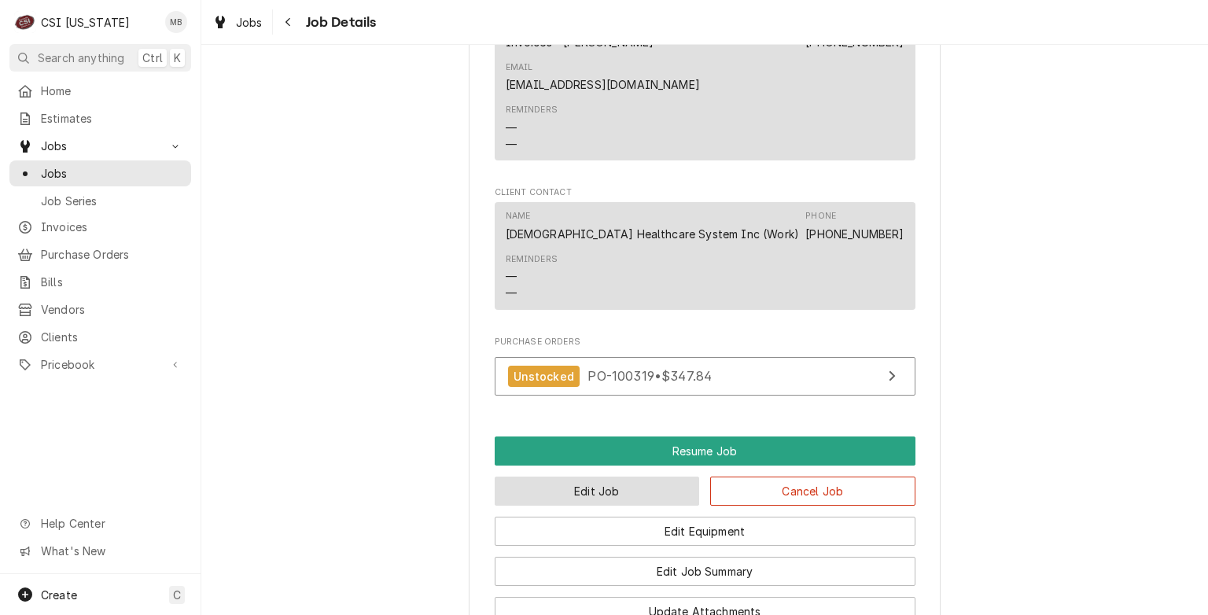
click at [576, 476] on button "Edit Job" at bounding box center [597, 490] width 205 height 29
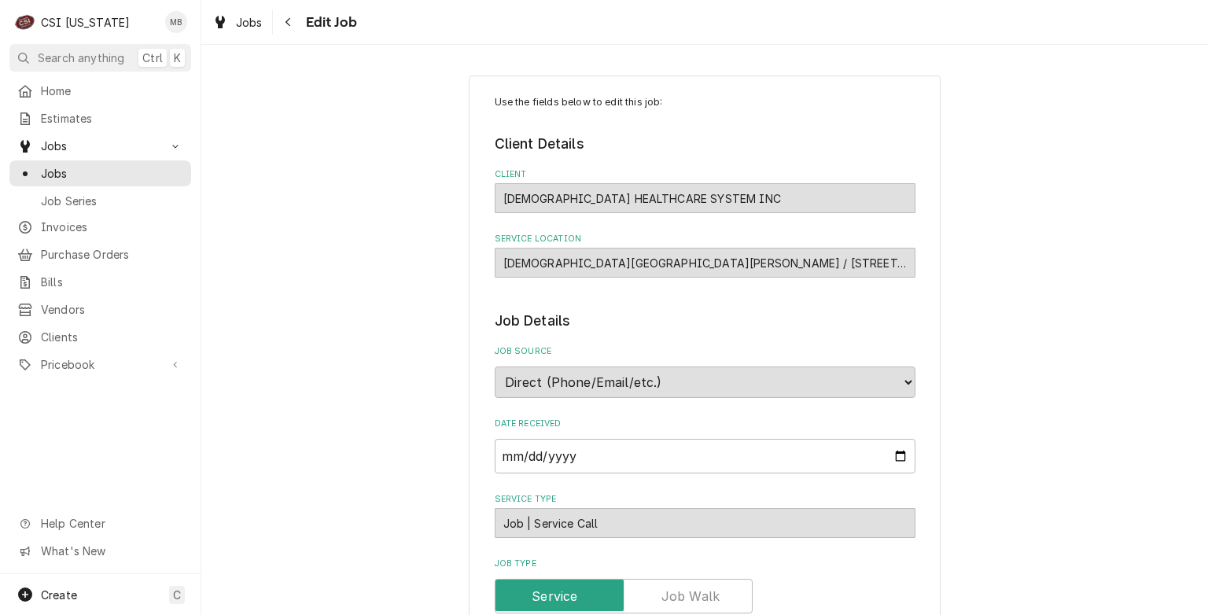
type textarea "x"
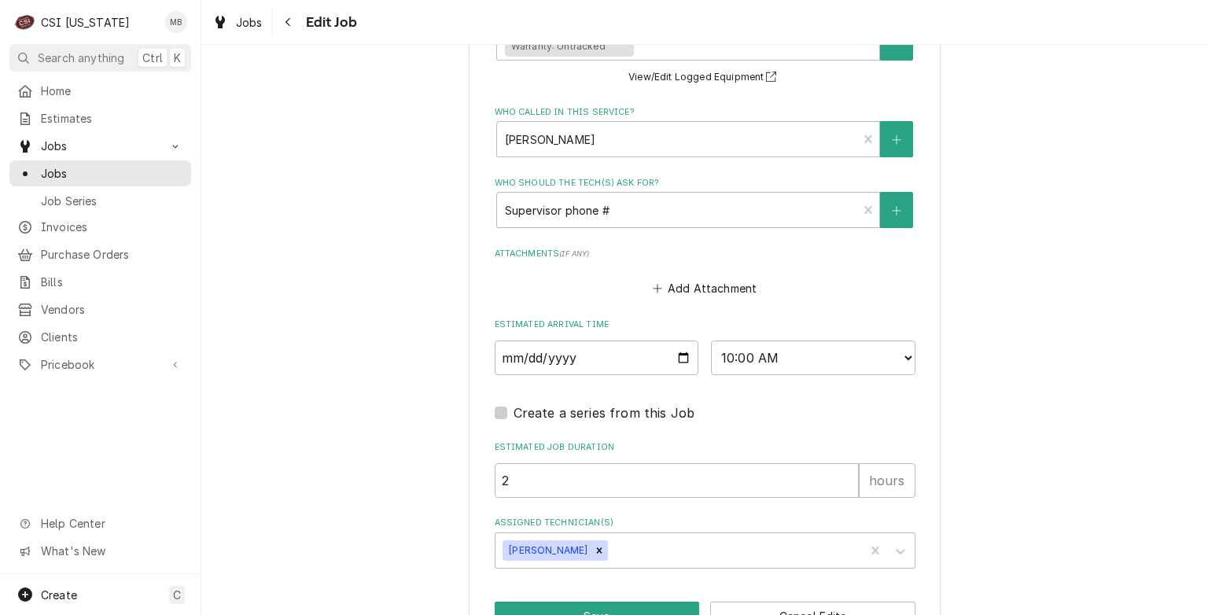
scroll to position [1111, 0]
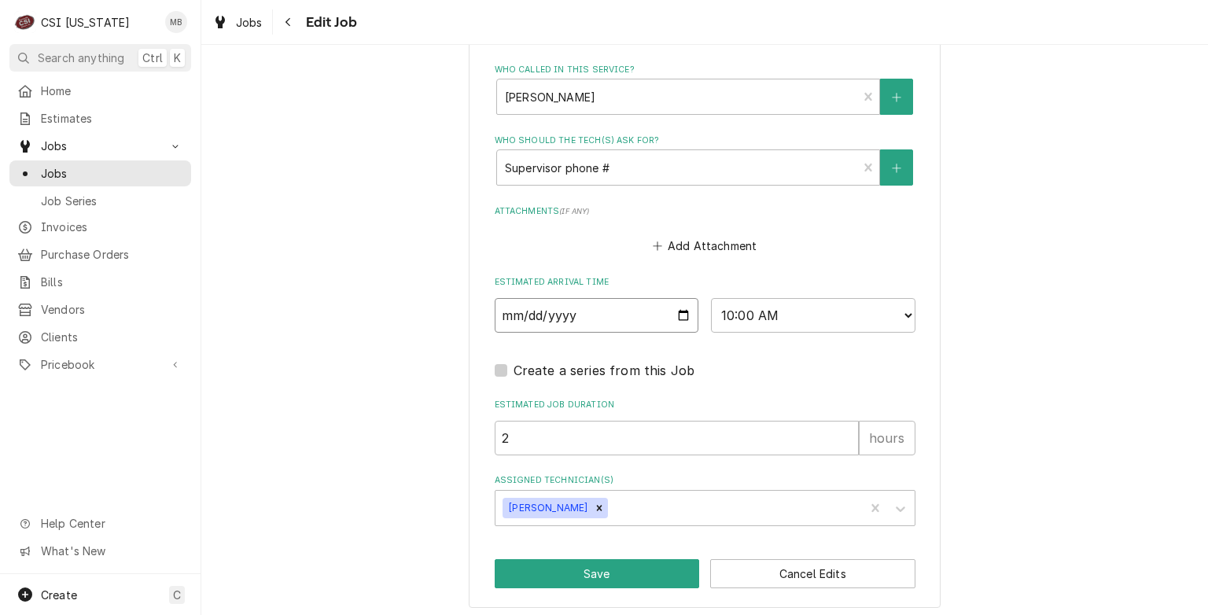
click at [678, 314] on input "[DATE]" at bounding box center [597, 315] width 204 height 35
type input "[DATE]"
click at [576, 567] on button "Save" at bounding box center [597, 573] width 205 height 29
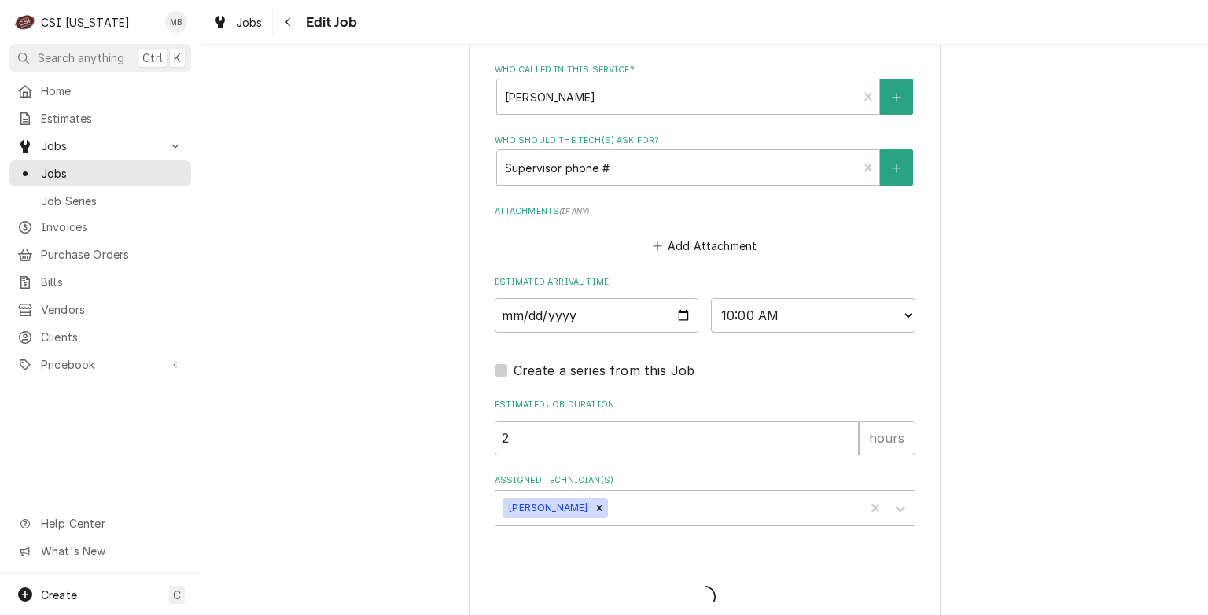
type textarea "x"
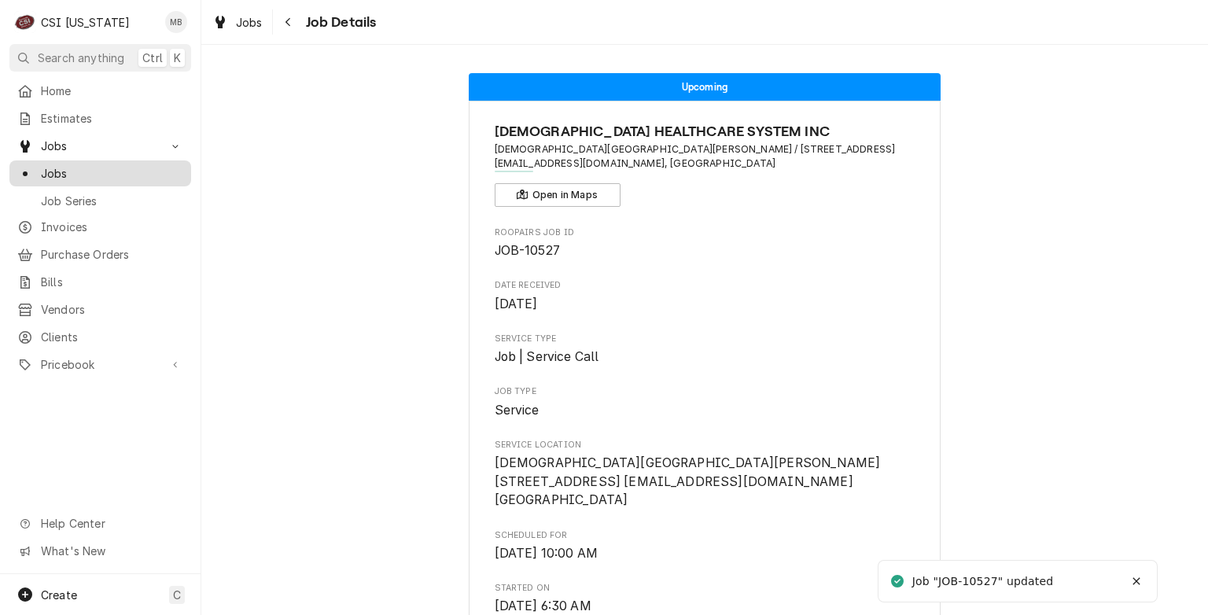
click at [82, 165] on span "Jobs" at bounding box center [112, 173] width 142 height 17
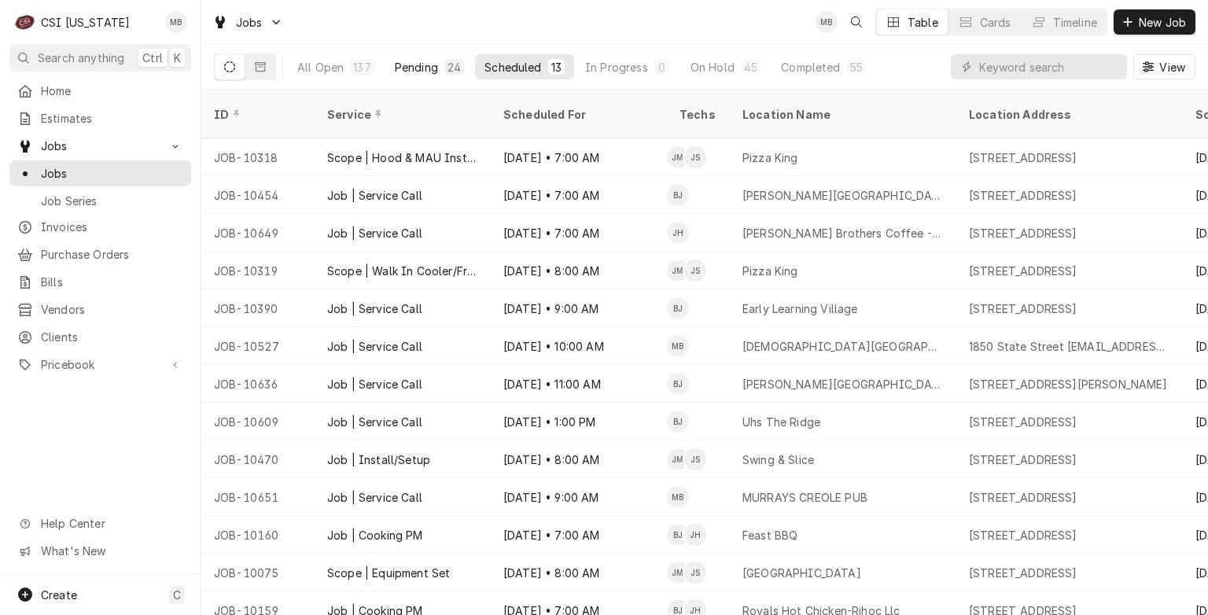
click at [413, 62] on div "Pending" at bounding box center [416, 67] width 43 height 17
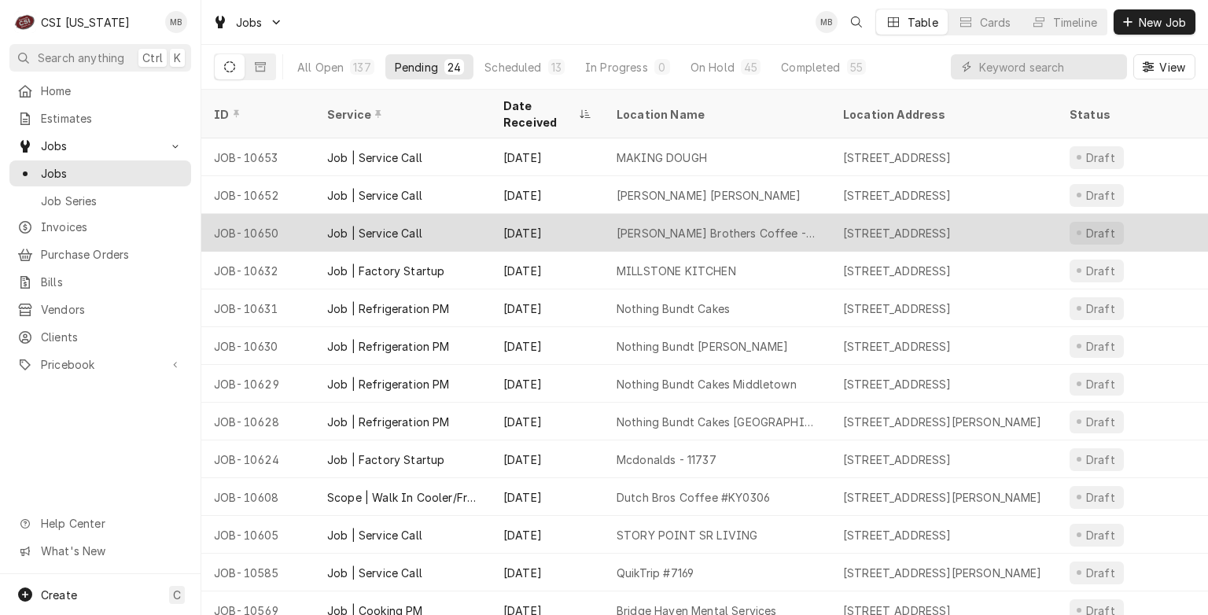
click at [412, 225] on div "Job | Service Call" at bounding box center [374, 233] width 95 height 17
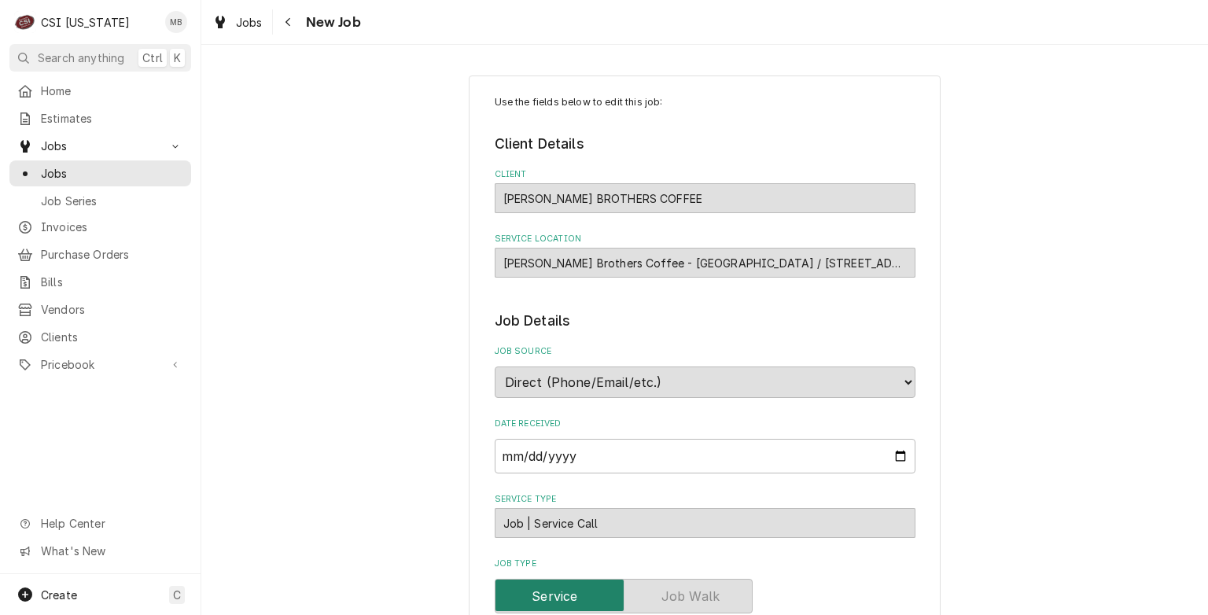
type textarea "x"
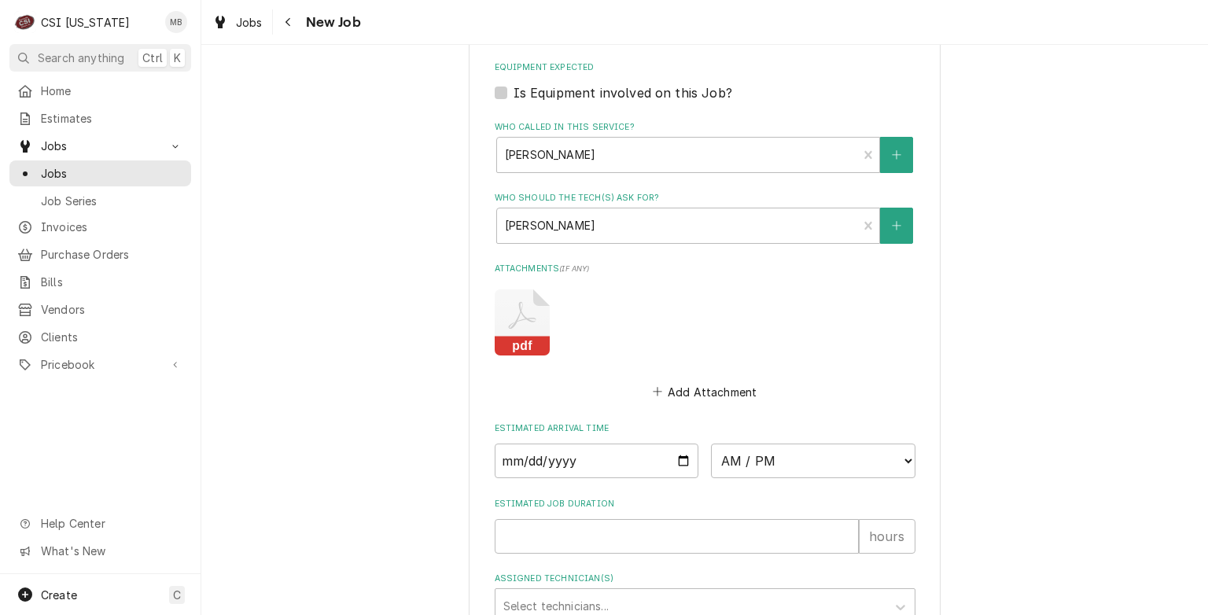
scroll to position [1190, 0]
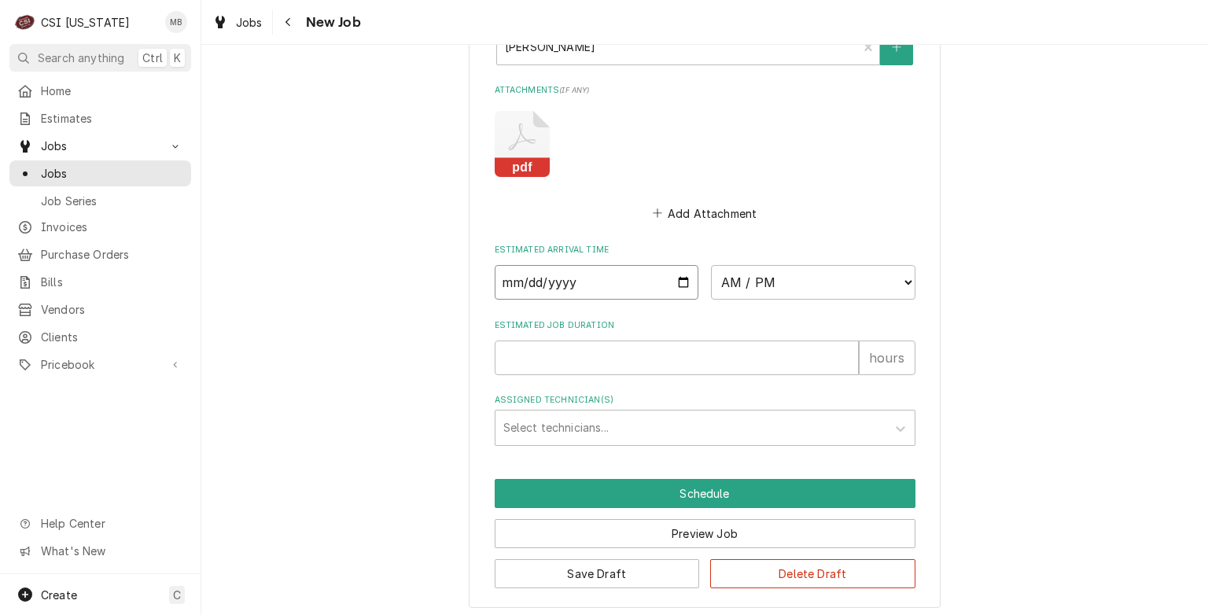
click at [682, 283] on input "Date" at bounding box center [597, 282] width 204 height 35
type input "[DATE]"
type textarea "x"
drag, startPoint x: 826, startPoint y: 268, endPoint x: 843, endPoint y: 263, distance: 17.2
click at [836, 265] on select "AM / PM 6:00 AM 6:15 AM 6:30 AM 6:45 AM 7:00 AM 7:15 AM 7:30 AM 7:45 AM 8:00 AM…" at bounding box center [813, 282] width 204 height 35
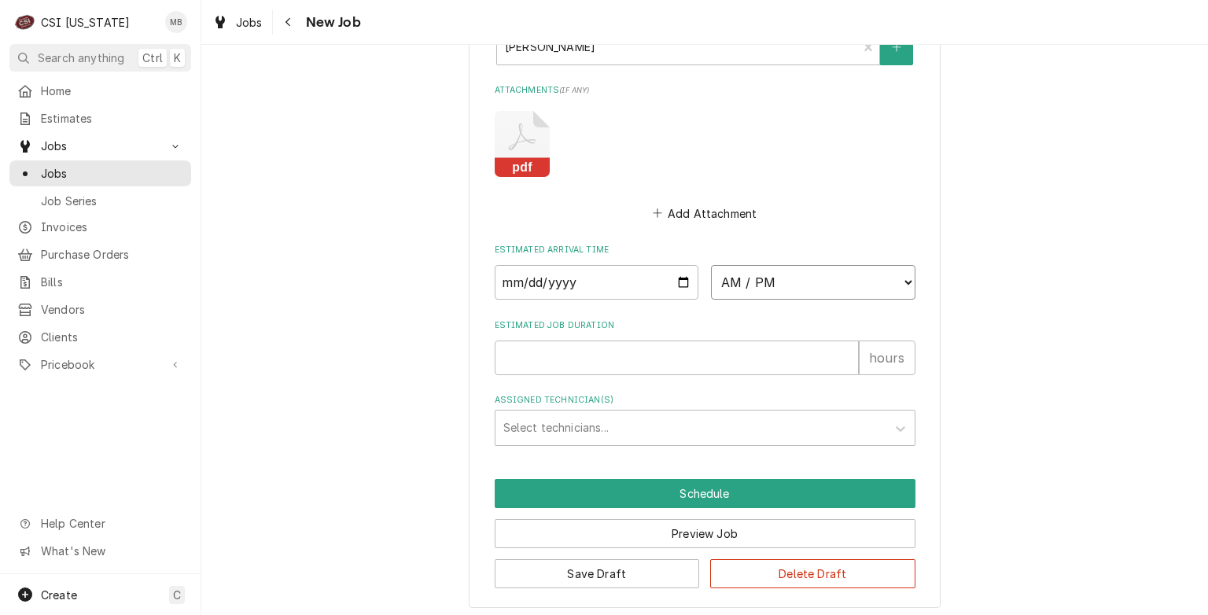
select select "11:00:00"
click at [711, 265] on select "AM / PM 6:00 AM 6:15 AM 6:30 AM 6:45 AM 7:00 AM 7:15 AM 7:30 AM 7:45 AM 8:00 AM…" at bounding box center [813, 282] width 204 height 35
click at [591, 329] on div "Estimated Job Duration hours" at bounding box center [705, 347] width 421 height 56
click at [586, 347] on input "Estimated Job Duration" at bounding box center [677, 357] width 364 height 35
type textarea "x"
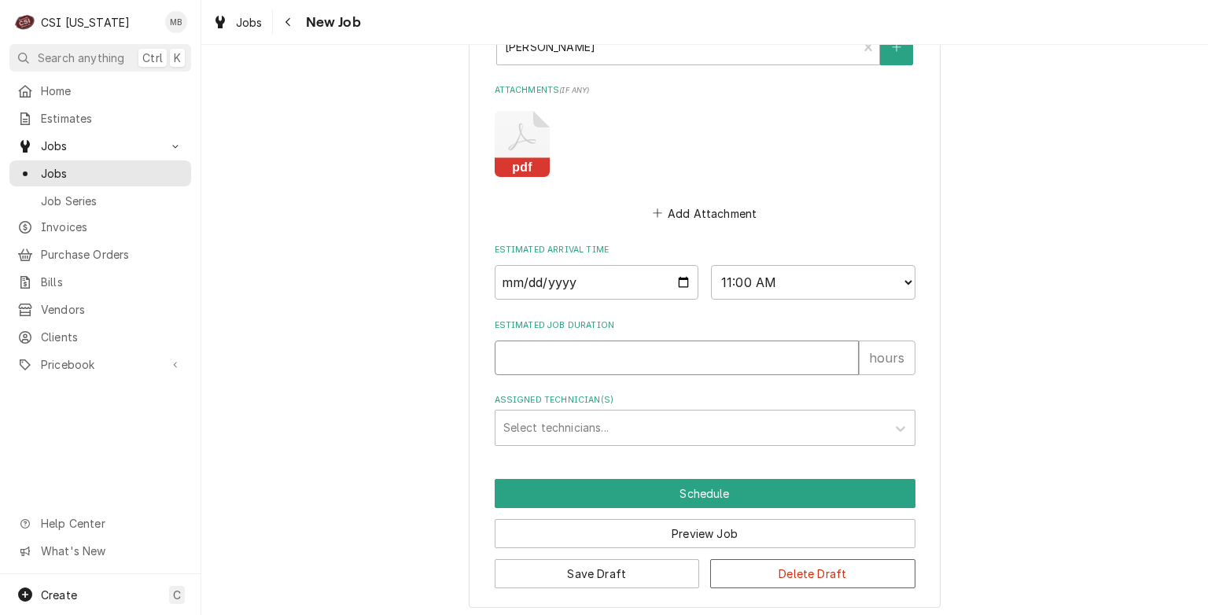
type input "2"
type textarea "x"
type input "2"
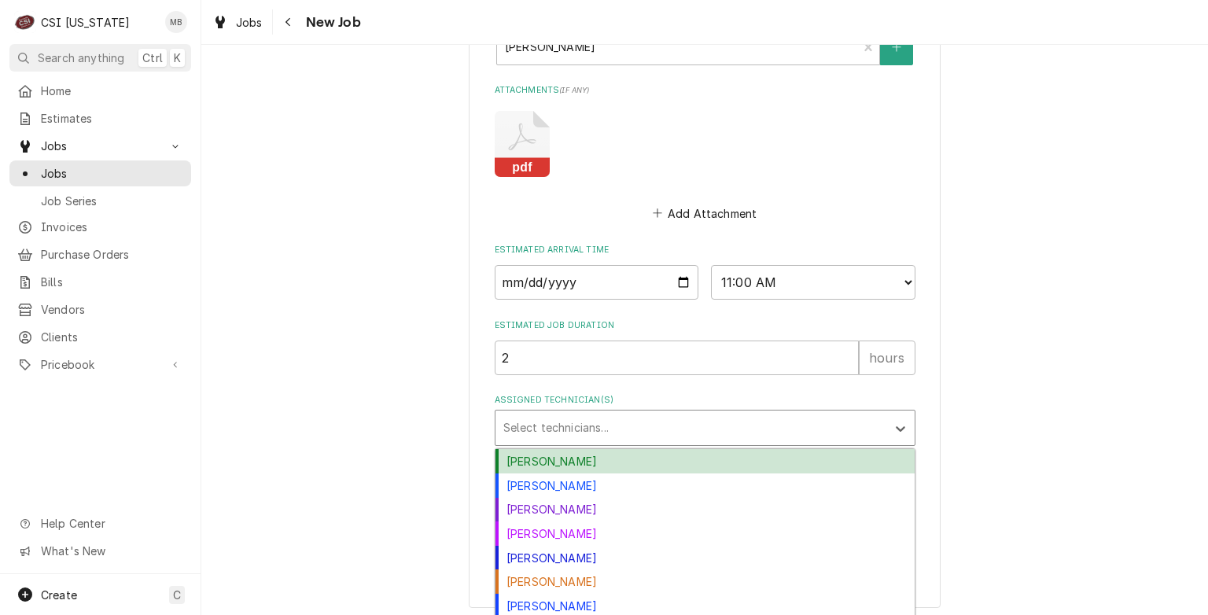
click at [571, 419] on div "Assigned Technician(s)" at bounding box center [690, 428] width 375 height 28
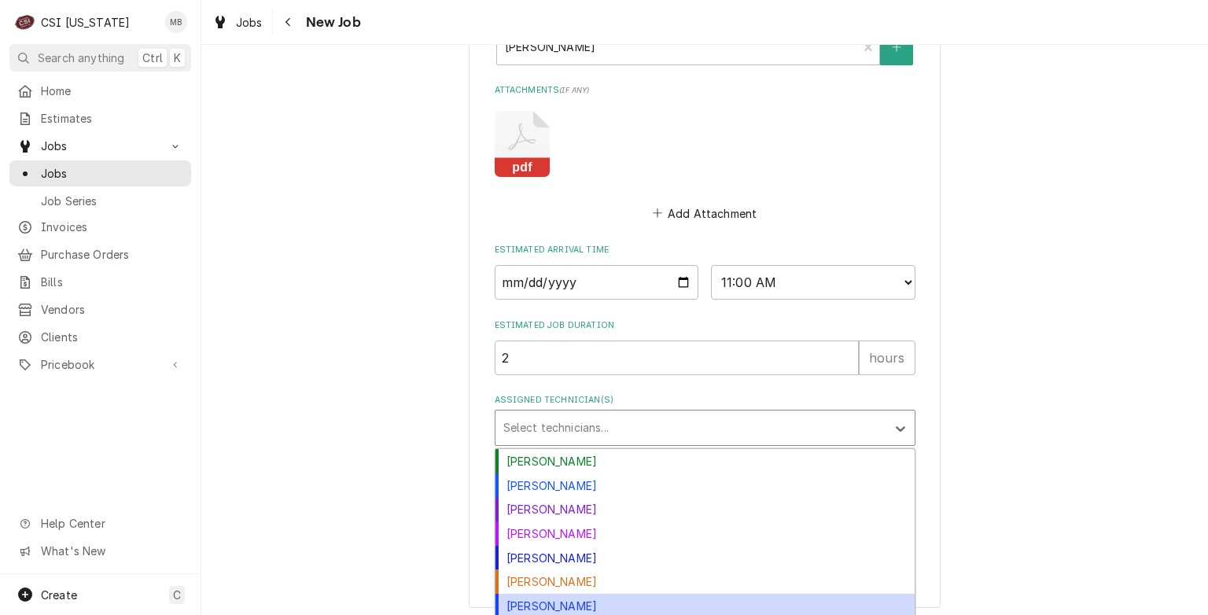
click at [546, 608] on div "[PERSON_NAME]" at bounding box center [704, 606] width 419 height 24
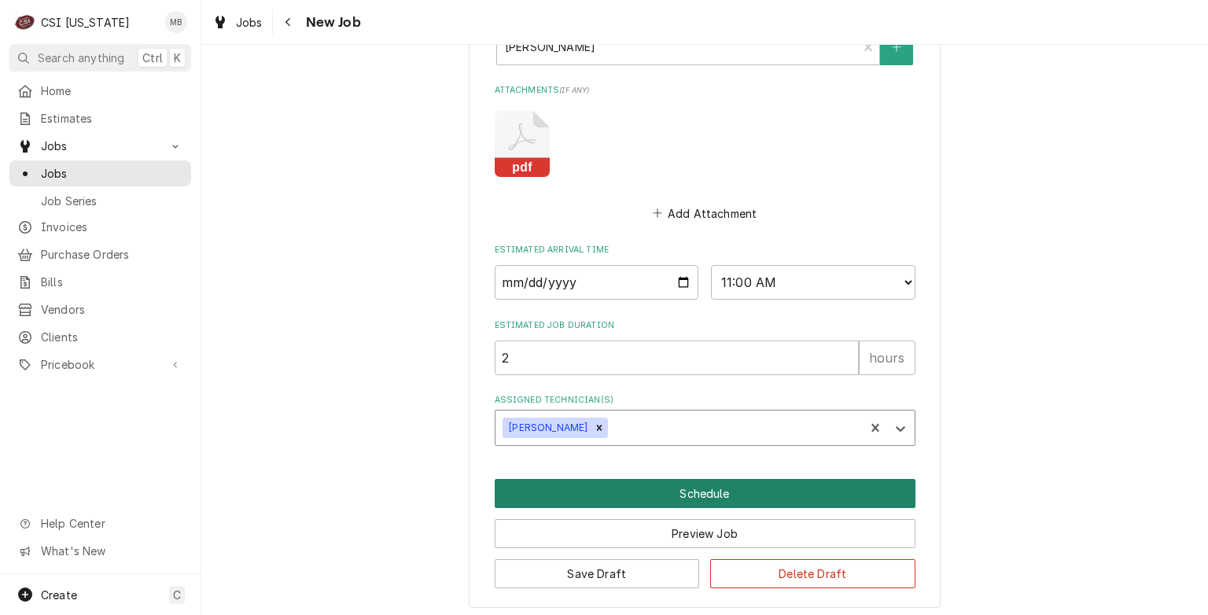
click at [697, 490] on button "Schedule" at bounding box center [705, 493] width 421 height 29
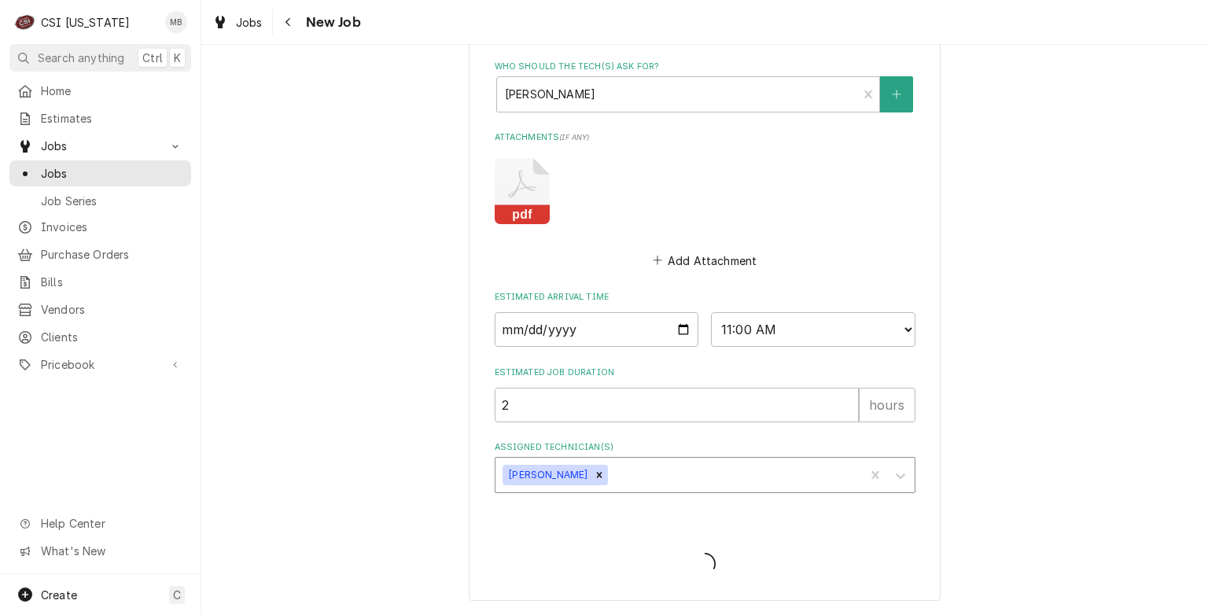
scroll to position [1138, 0]
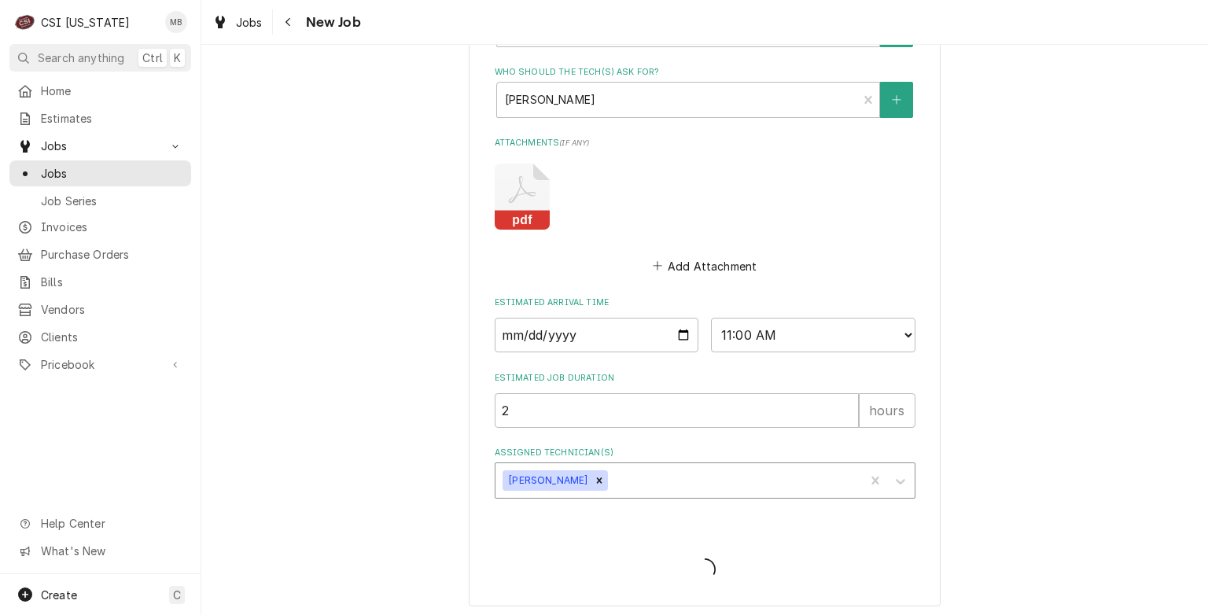
type textarea "x"
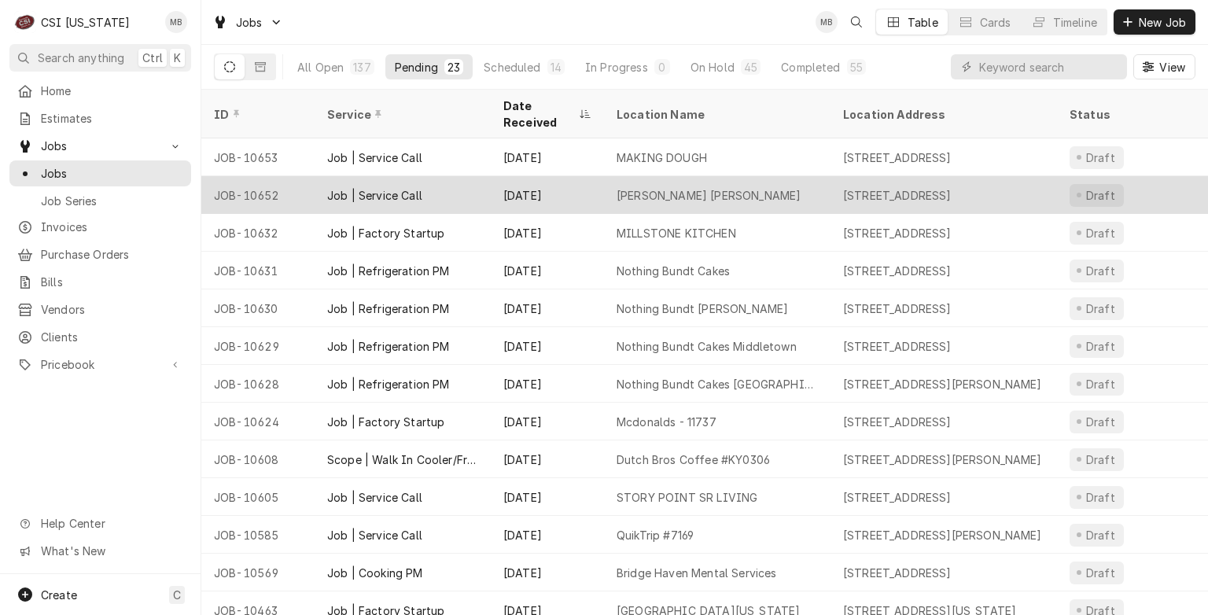
click at [572, 176] on div "Sep 23" at bounding box center [547, 195] width 113 height 38
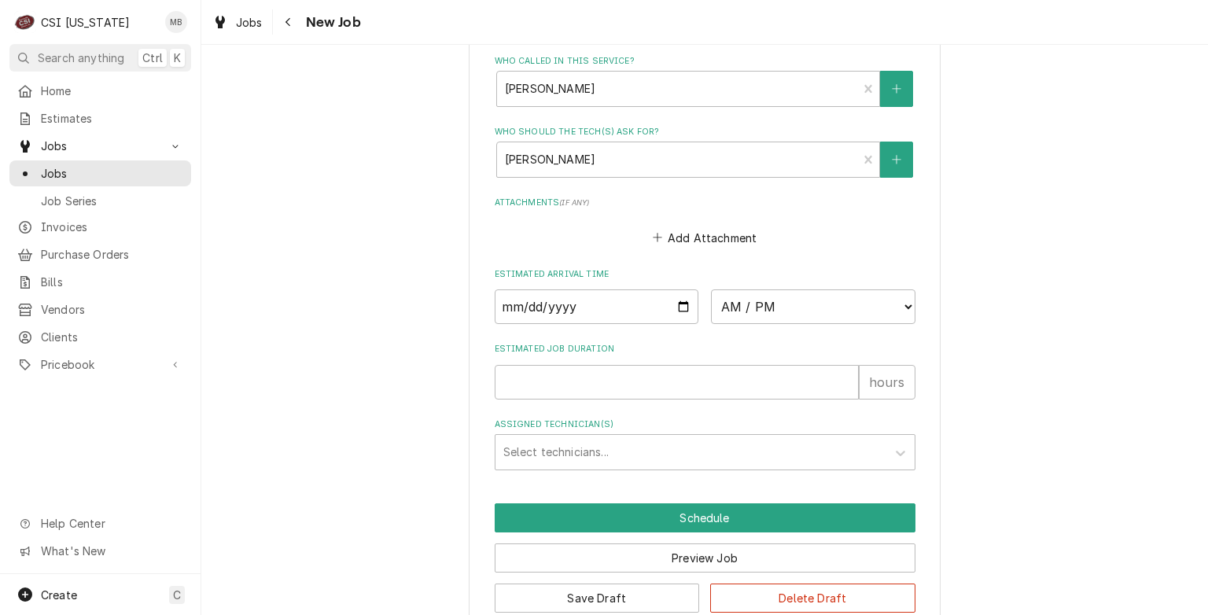
scroll to position [1252, 0]
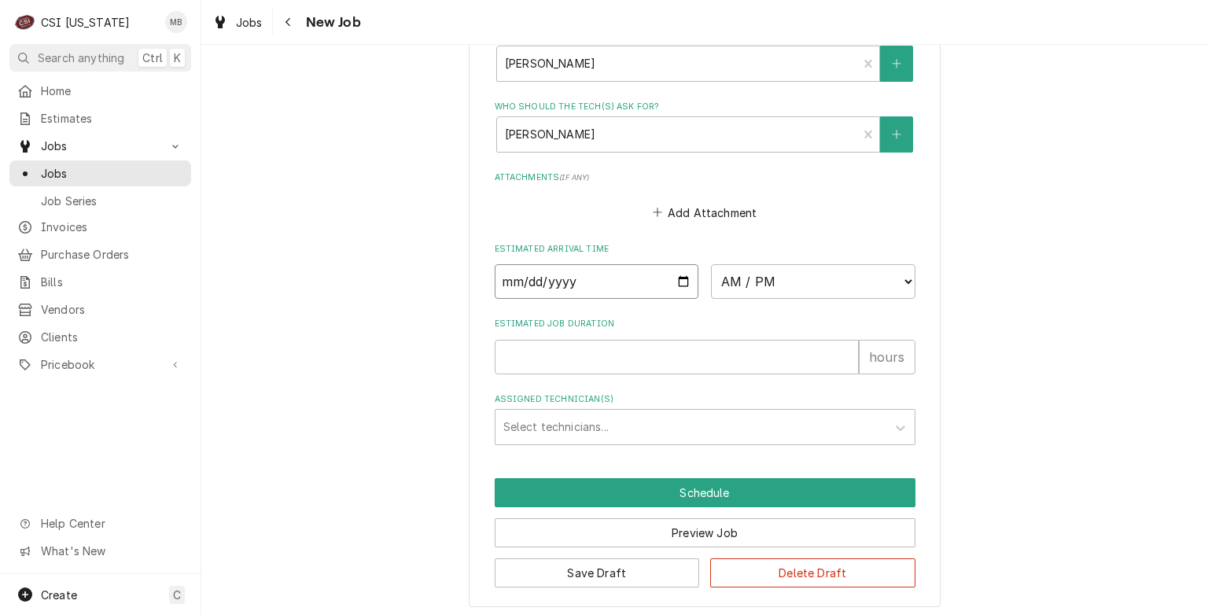
click at [676, 278] on input "Date" at bounding box center [597, 281] width 204 height 35
type textarea "x"
type input "2025-09-24"
type textarea "x"
click at [778, 281] on select "AM / PM 6:00 AM 6:15 AM 6:30 AM 6:45 AM 7:00 AM 7:15 AM 7:30 AM 7:45 AM 8:00 AM…" at bounding box center [813, 281] width 204 height 35
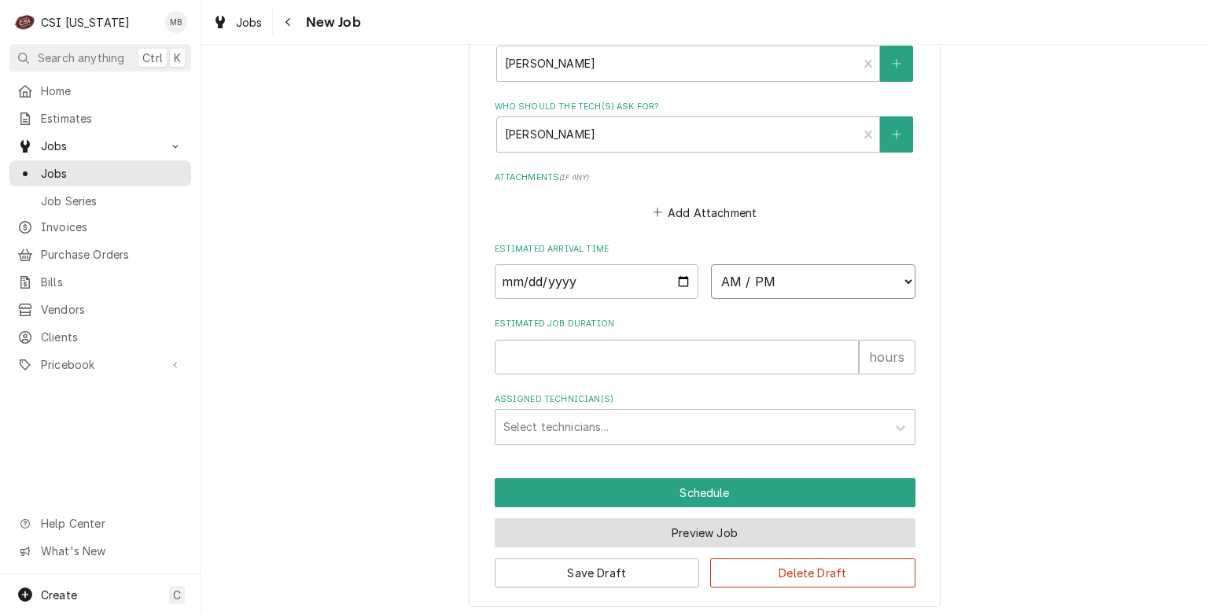
select select "12:15:00"
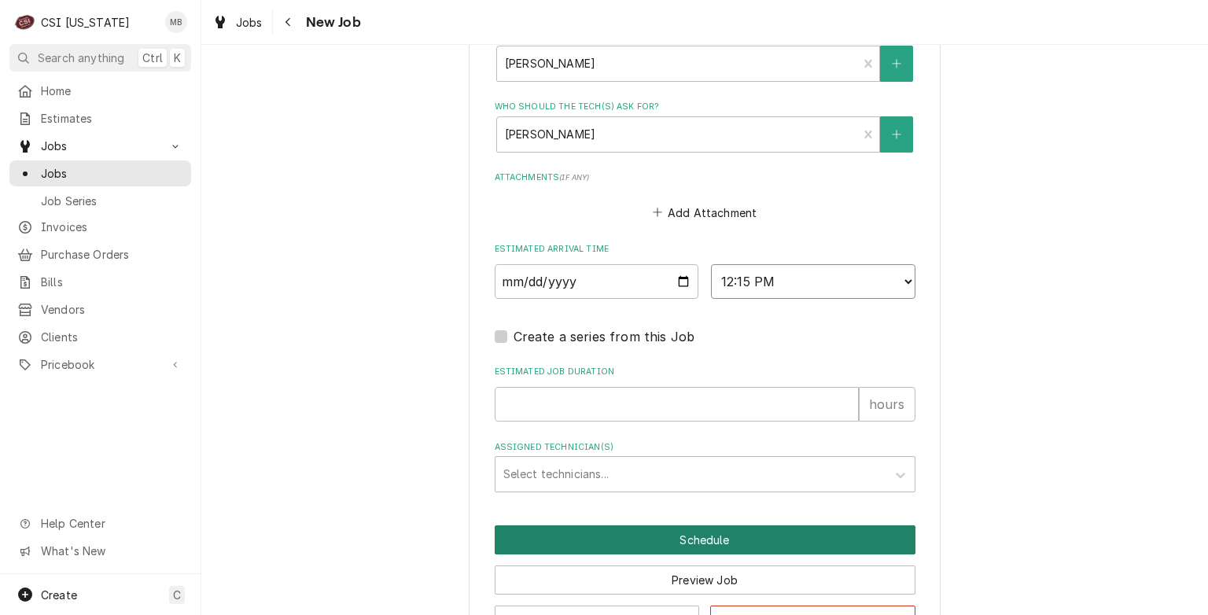
type textarea "x"
click at [786, 281] on select "AM / PM 6:00 AM 6:15 AM 6:30 AM 6:45 AM 7:00 AM 7:15 AM 7:30 AM 7:45 AM 8:00 AM…" at bounding box center [813, 281] width 204 height 35
select select "09:00:00"
click at [711, 264] on select "AM / PM 6:00 AM 6:15 AM 6:30 AM 6:45 AM 7:00 AM 7:15 AM 7:30 AM 7:45 AM 8:00 AM…" at bounding box center [813, 281] width 204 height 35
click at [628, 408] on input "Estimated Job Duration" at bounding box center [677, 404] width 364 height 35
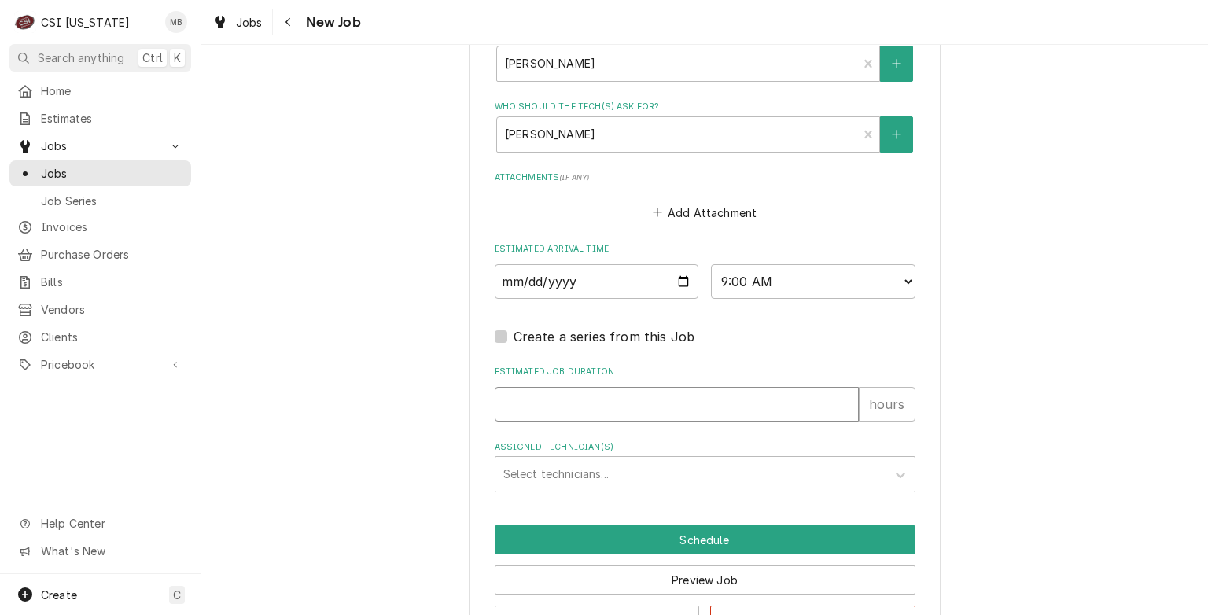
type textarea "x"
type input "2"
type textarea "x"
type input "2"
click at [627, 473] on div "Assigned Technician(s)" at bounding box center [690, 474] width 375 height 28
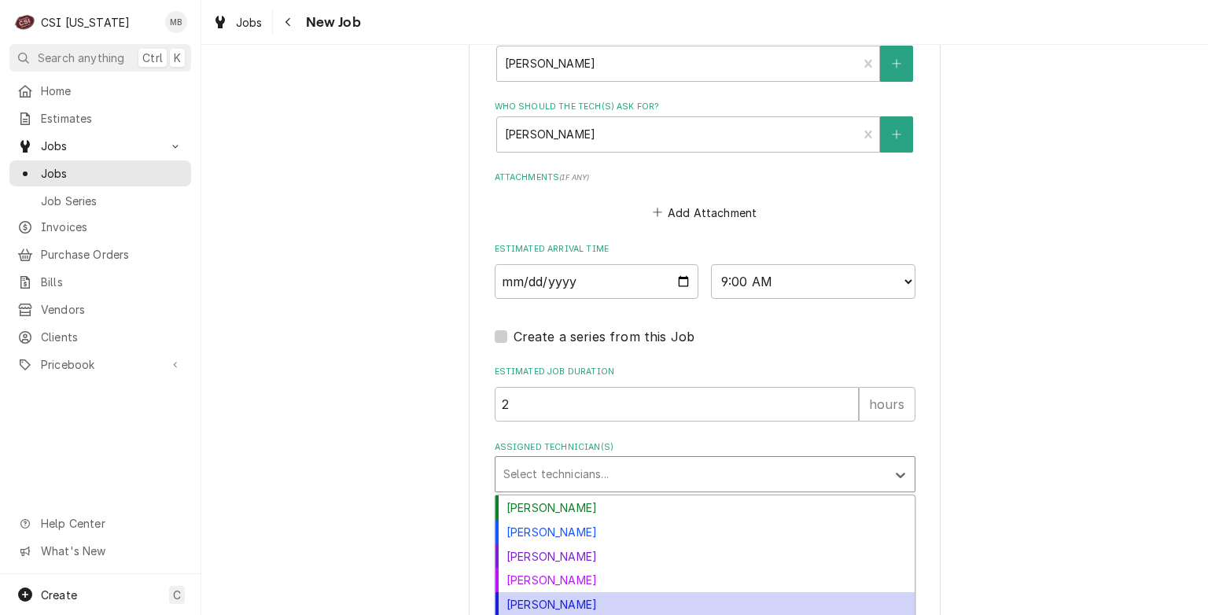
click at [547, 592] on div "[PERSON_NAME]" at bounding box center [704, 604] width 419 height 24
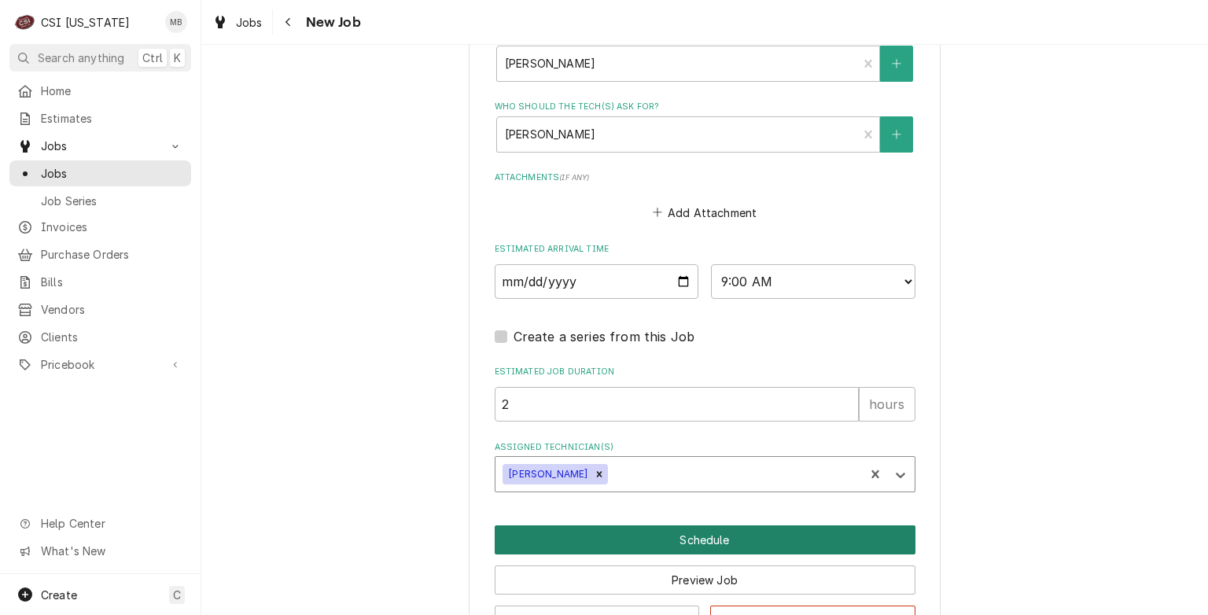
click at [684, 542] on button "Schedule" at bounding box center [705, 539] width 421 height 29
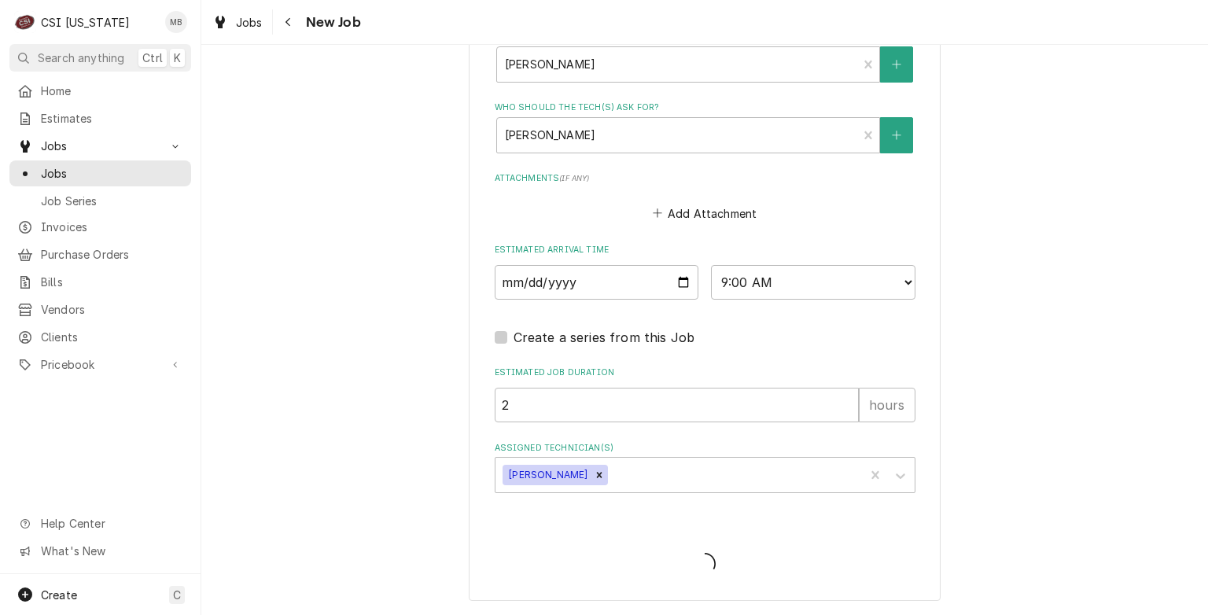
scroll to position [1245, 0]
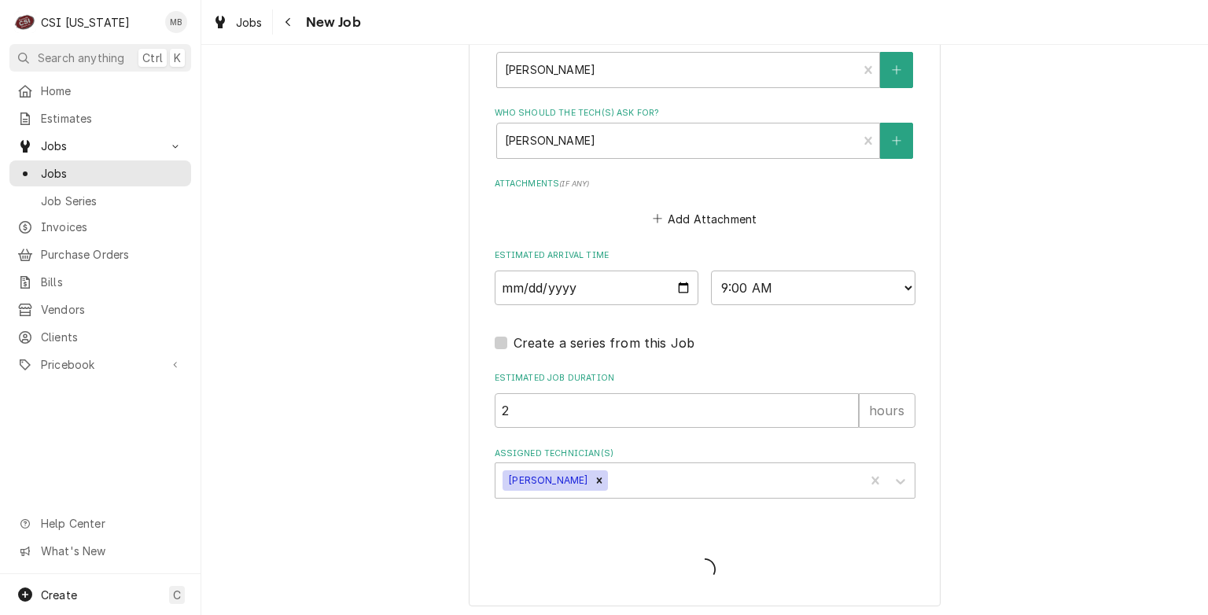
type textarea "x"
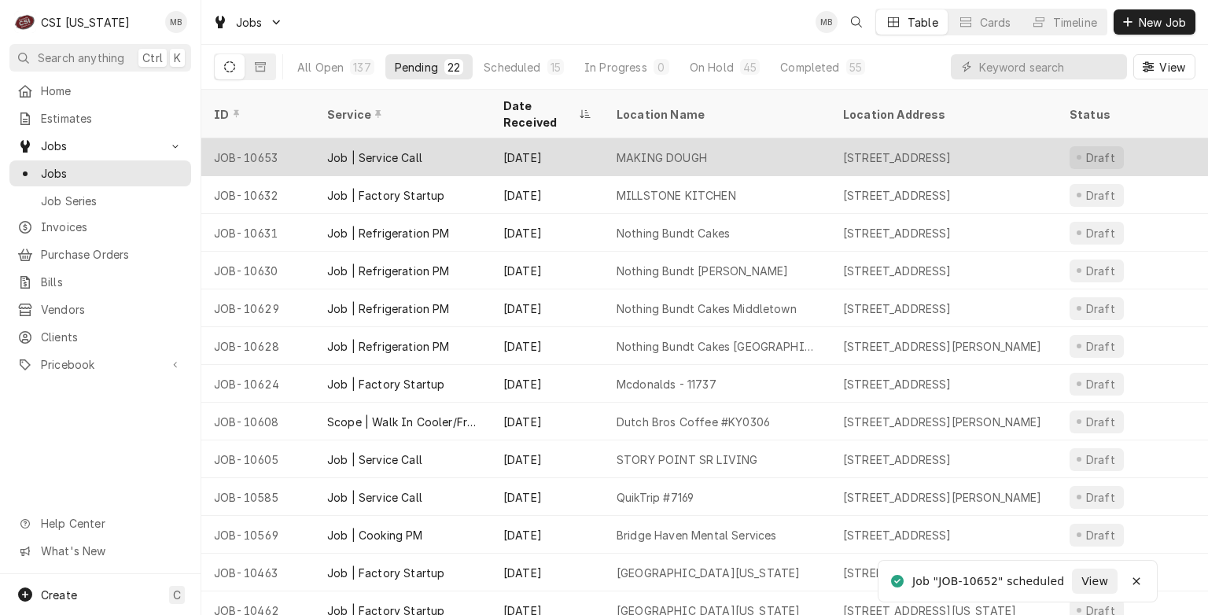
click at [638, 149] on div "MAKING DOUGH" at bounding box center [661, 157] width 90 height 17
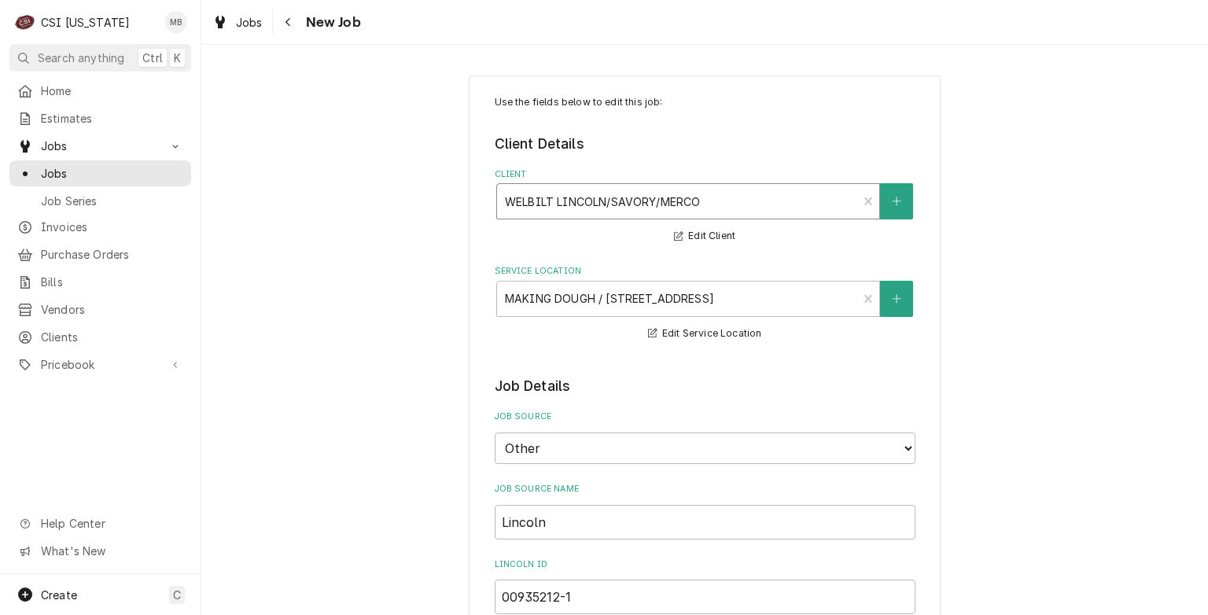
type textarea "x"
click at [70, 173] on span "Jobs" at bounding box center [112, 173] width 142 height 17
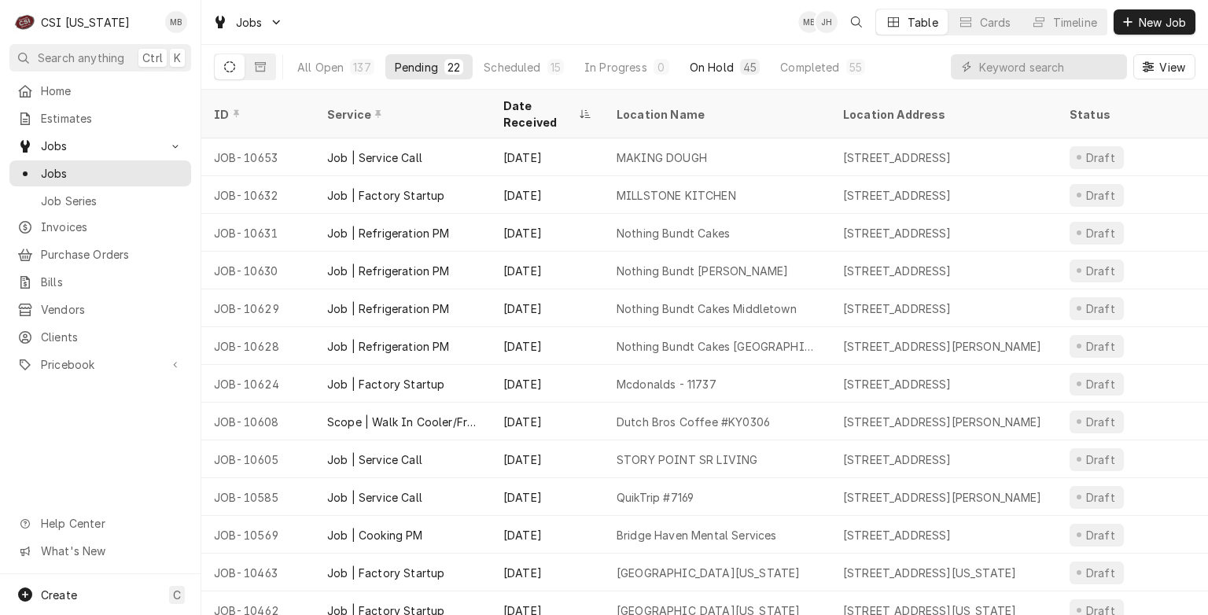
click at [734, 71] on button "On Hold 45" at bounding box center [724, 66] width 89 height 25
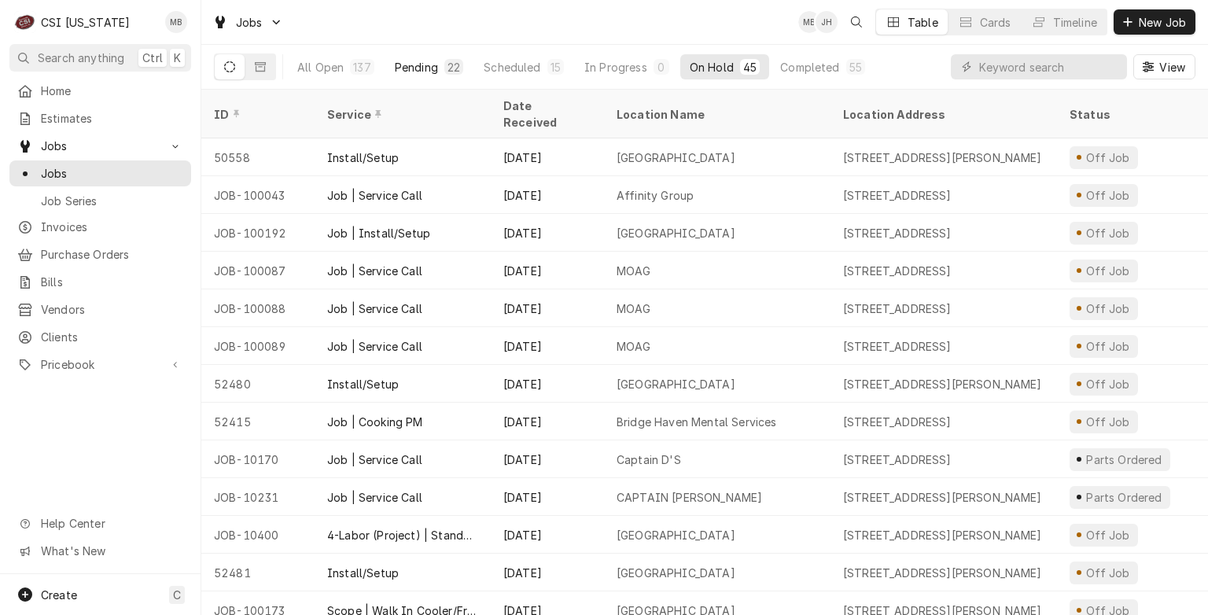
click at [432, 59] on div "Pending" at bounding box center [416, 67] width 43 height 17
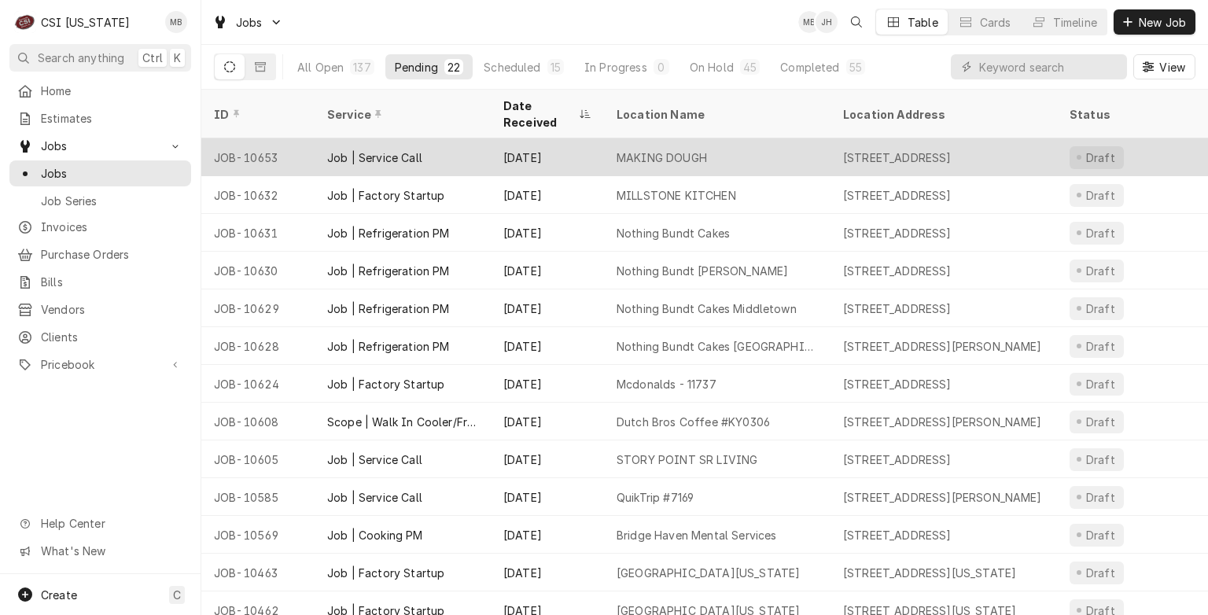
click at [440, 145] on div "Job | Service Call" at bounding box center [402, 157] width 176 height 38
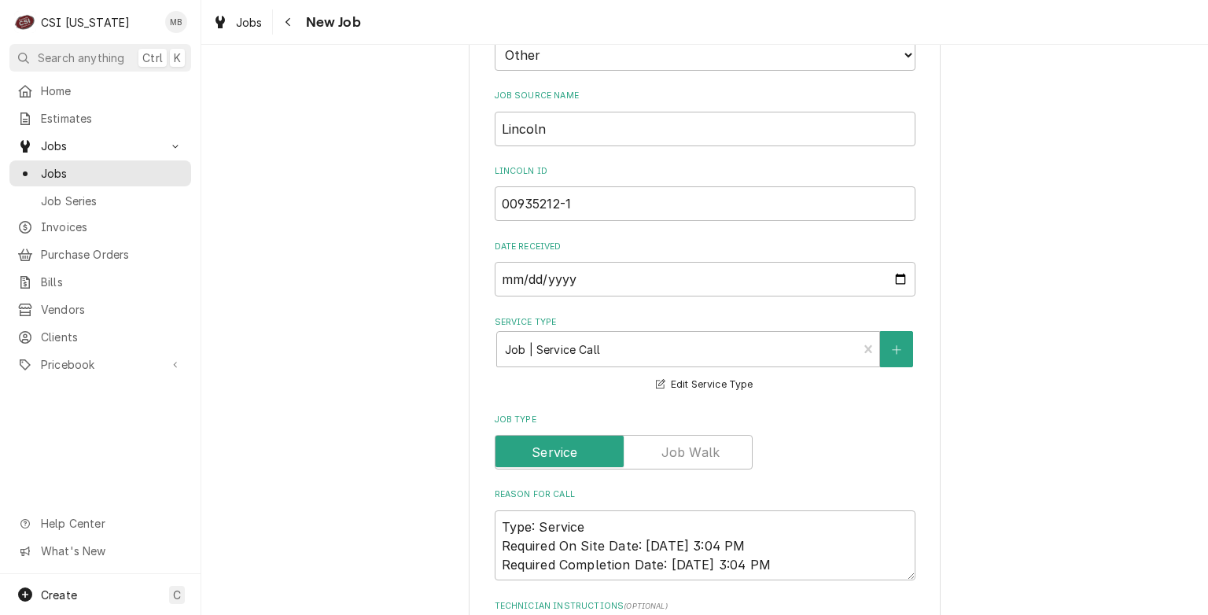
type textarea "x"
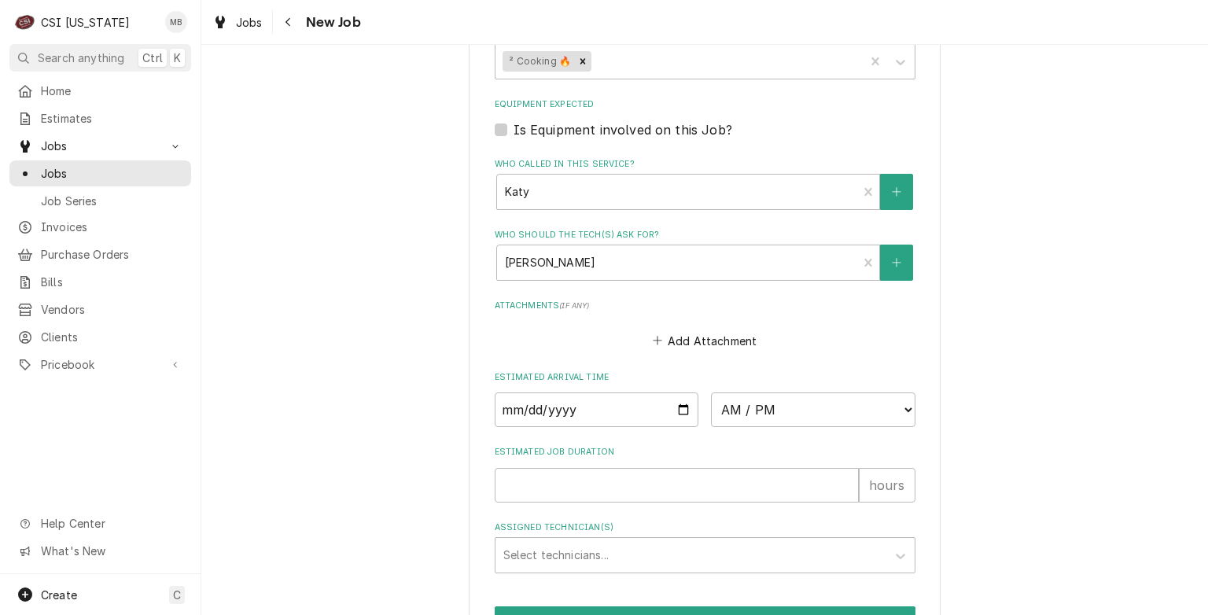
scroll to position [1541, 0]
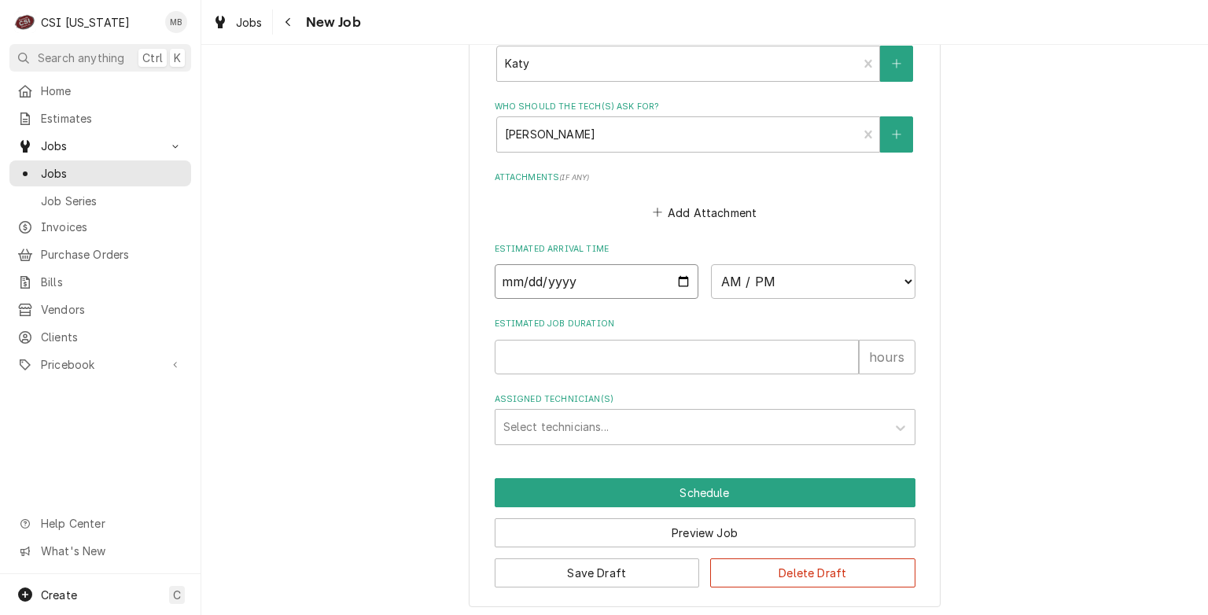
click at [686, 281] on input "Date" at bounding box center [597, 281] width 204 height 35
click at [675, 277] on input "Date" at bounding box center [597, 281] width 204 height 35
type input "2025-09-25"
type textarea "x"
click at [766, 285] on select "AM / PM 6:00 AM 6:15 AM 6:30 AM 6:45 AM 7:00 AM 7:15 AM 7:30 AM 7:45 AM 8:00 AM…" at bounding box center [813, 281] width 204 height 35
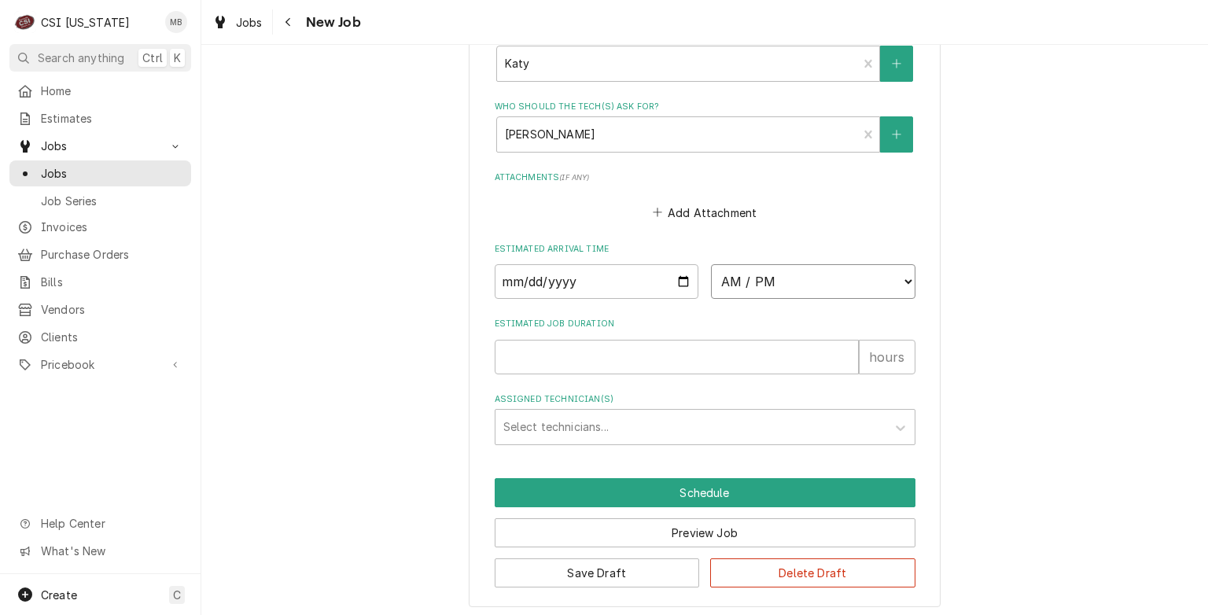
select select "11:00:00"
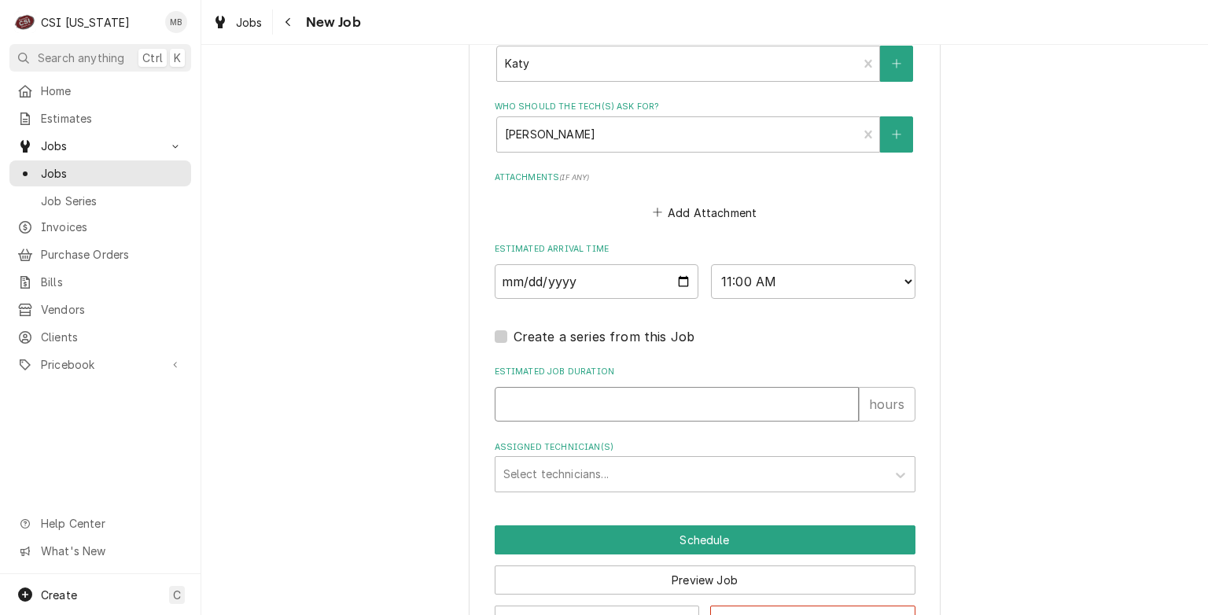
click at [571, 392] on input "Estimated Job Duration" at bounding box center [677, 404] width 364 height 35
type textarea "x"
type input "2"
type textarea "x"
type input "2"
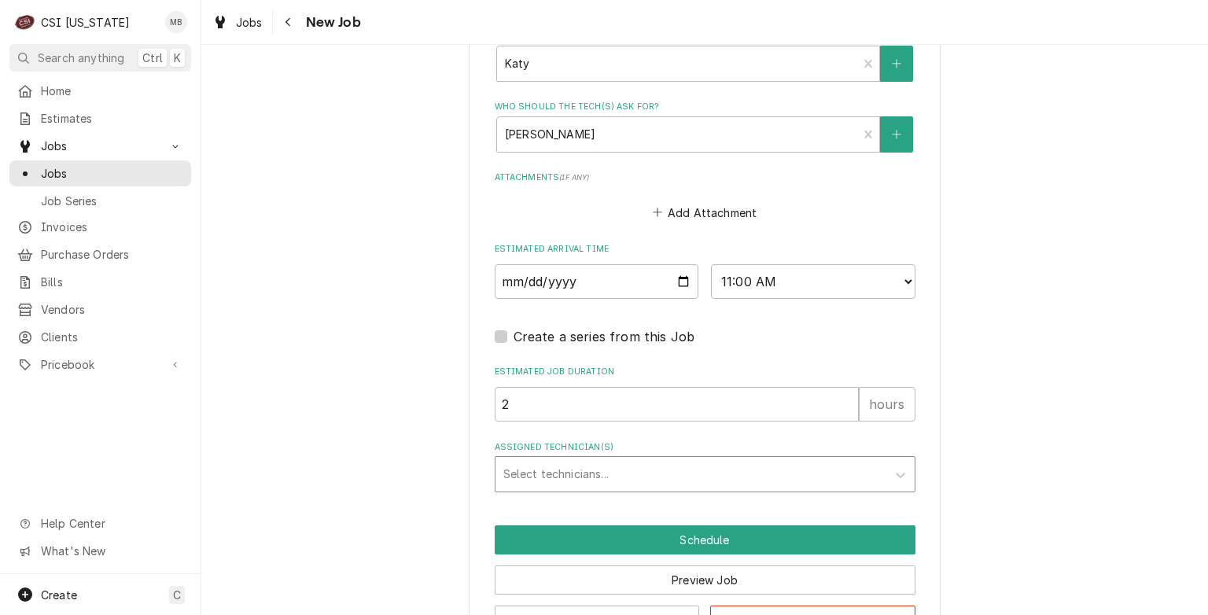
click at [558, 461] on div "Assigned Technician(s)" at bounding box center [690, 474] width 375 height 28
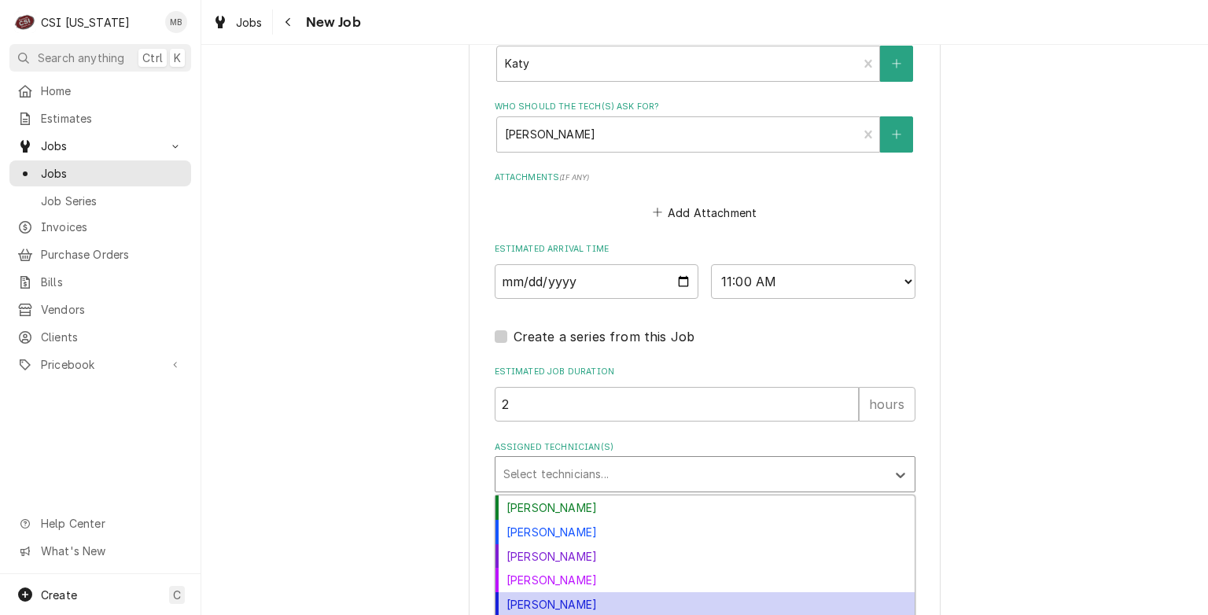
click at [526, 601] on div "Jeff Hartley" at bounding box center [704, 604] width 419 height 24
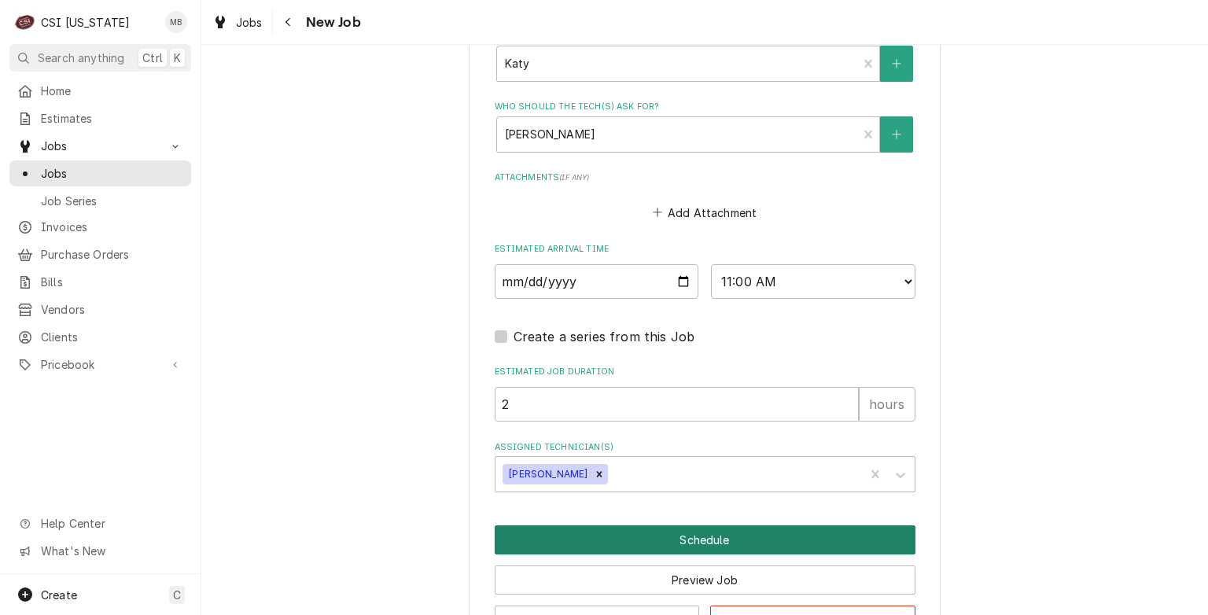
click at [660, 528] on button "Schedule" at bounding box center [705, 539] width 421 height 29
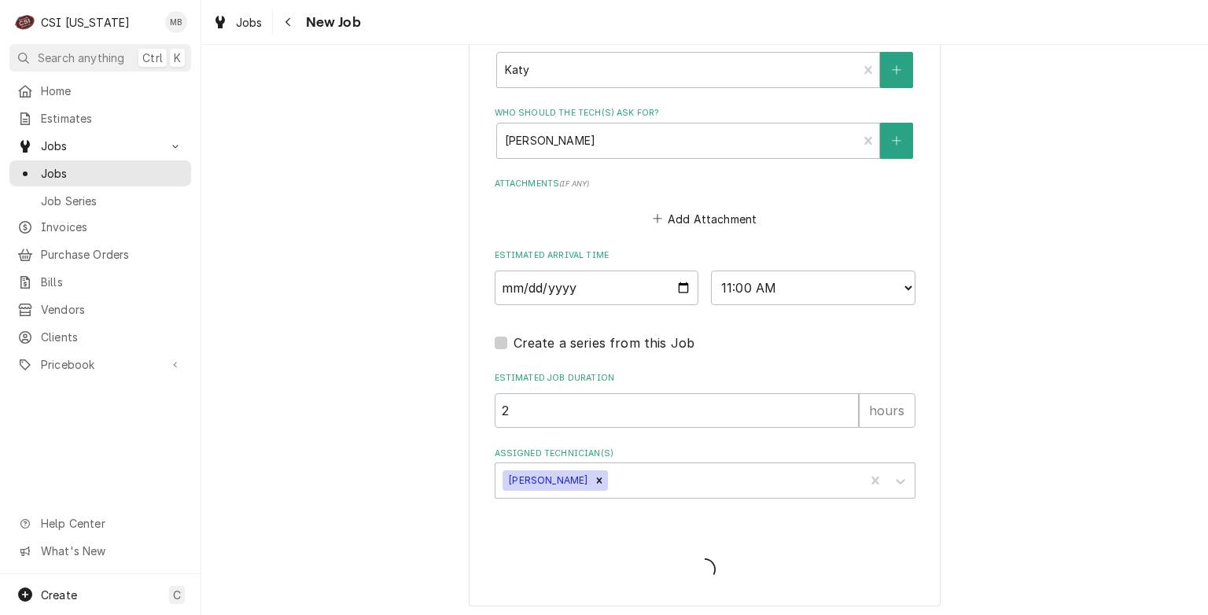
type textarea "x"
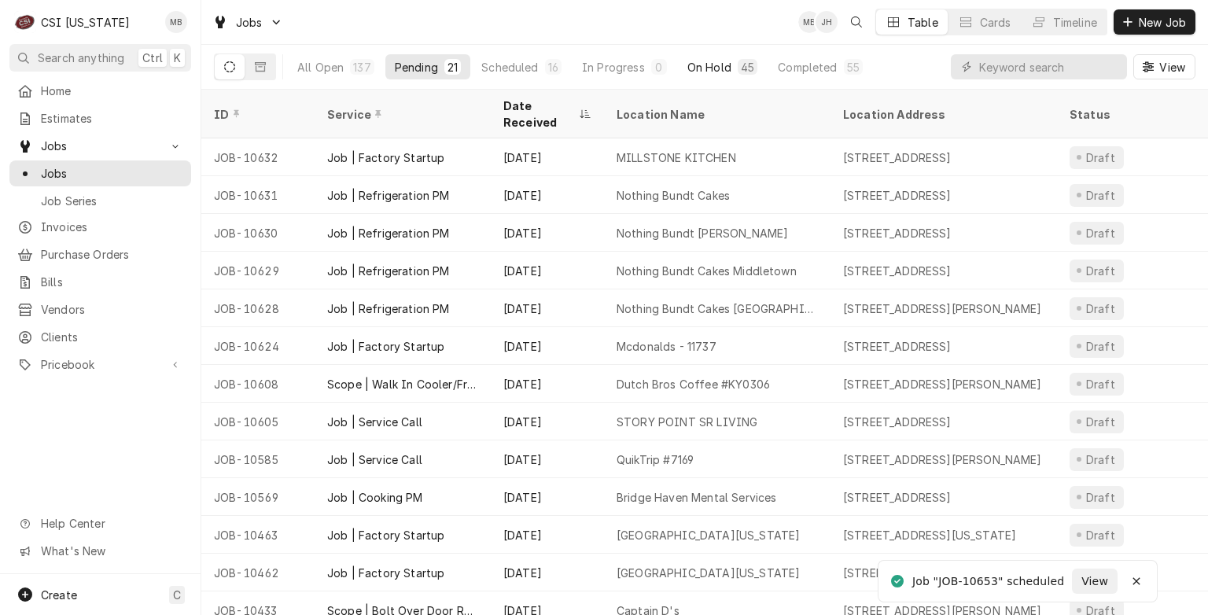
click at [699, 67] on div "On Hold" at bounding box center [709, 67] width 44 height 17
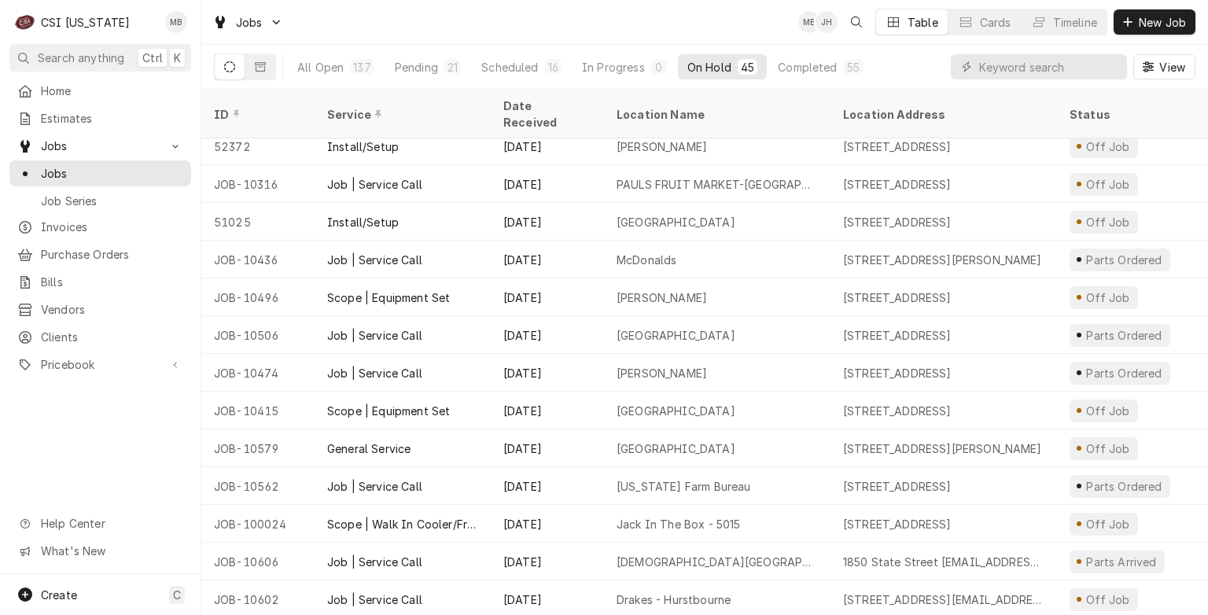
scroll to position [610, 0]
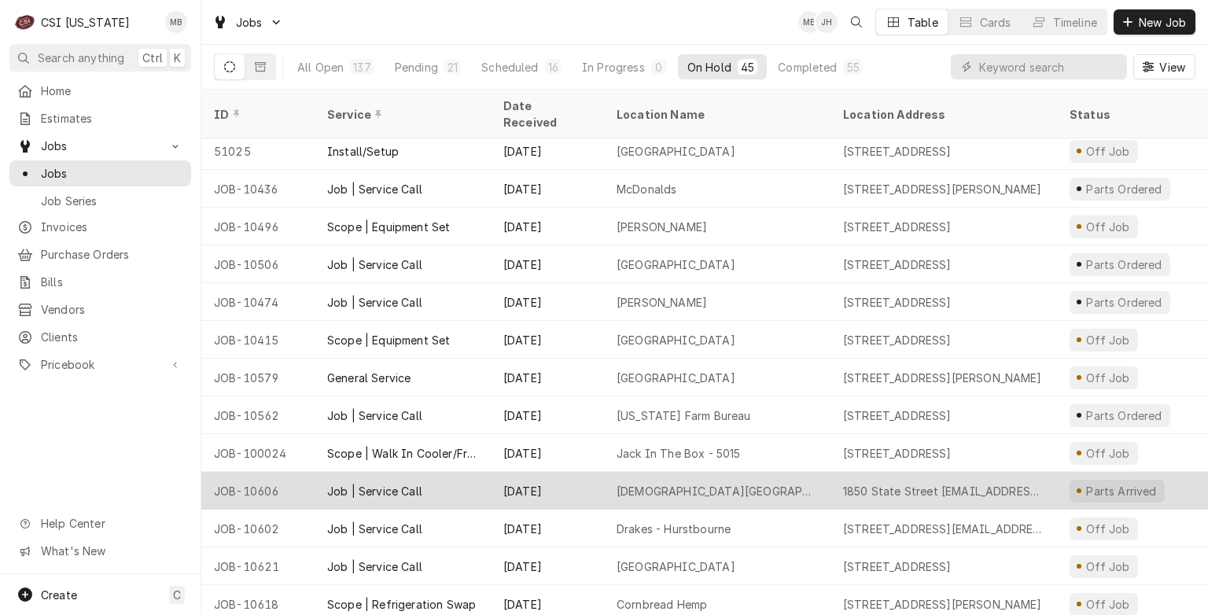
click at [792, 480] on div "Baptist Health Floyd Hospital" at bounding box center [717, 491] width 226 height 38
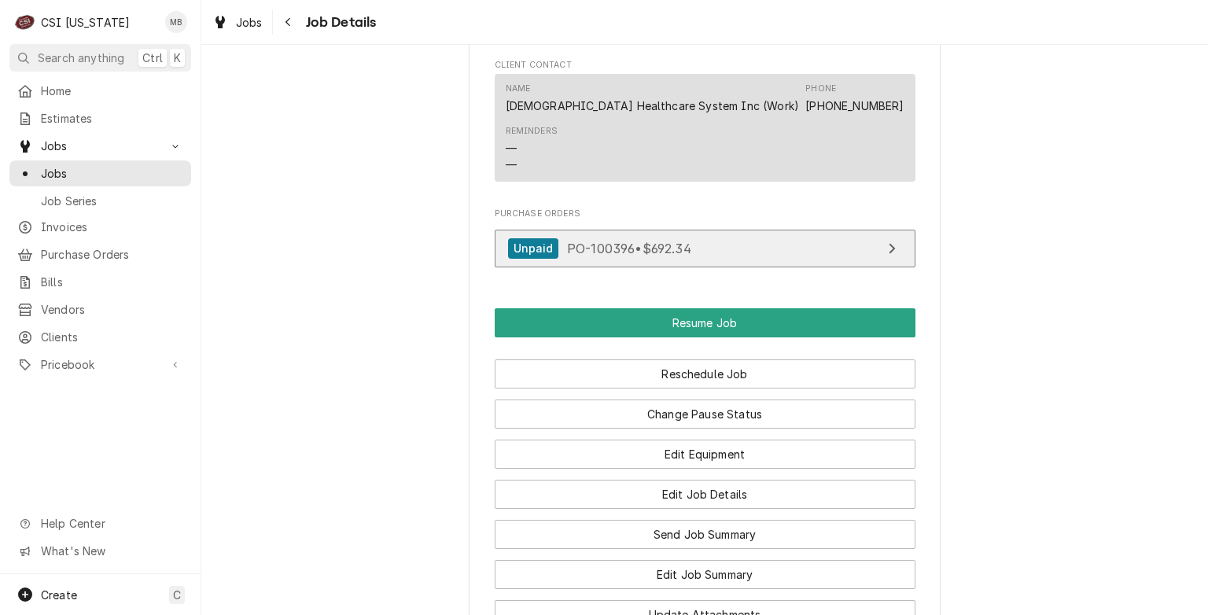
scroll to position [1965, 0]
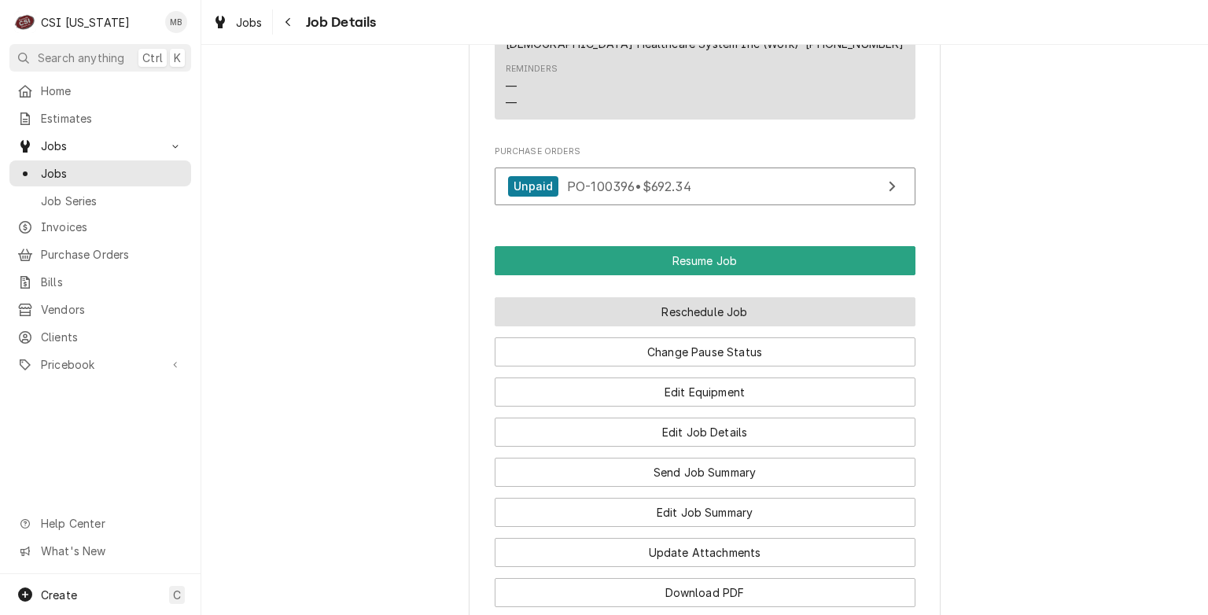
click at [693, 297] on button "Reschedule Job" at bounding box center [705, 311] width 421 height 29
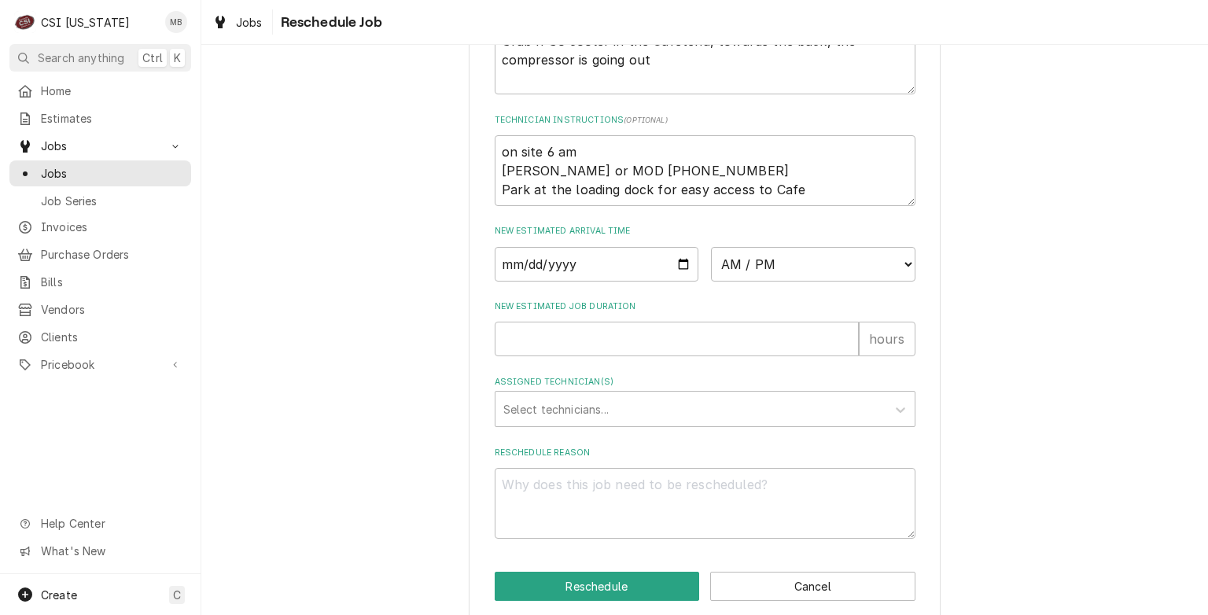
scroll to position [550, 0]
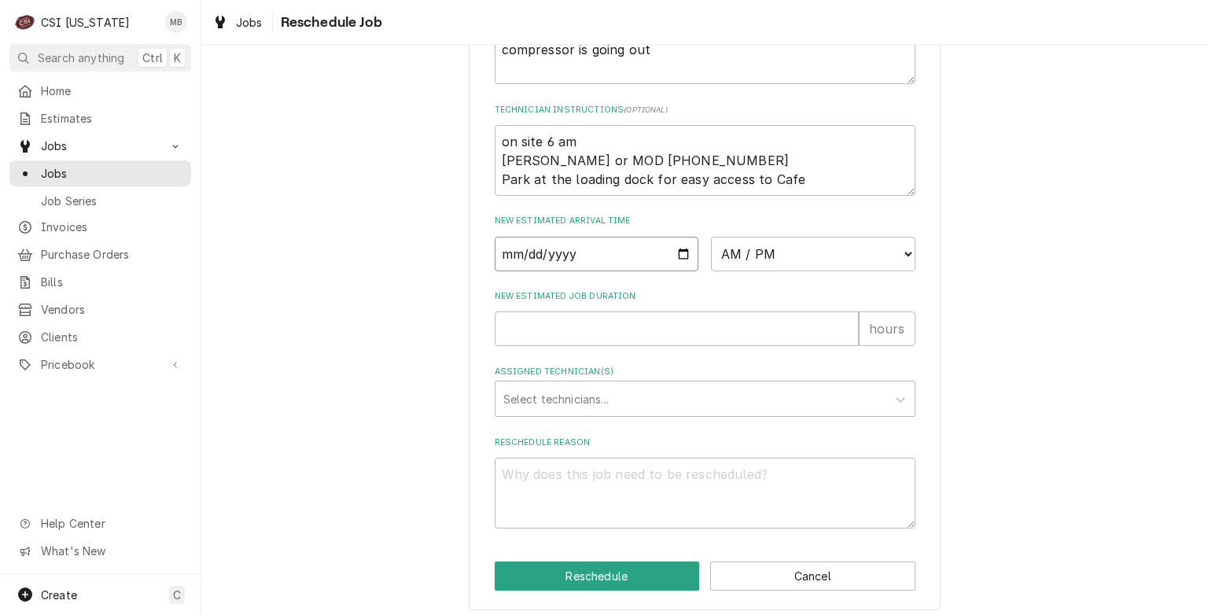
click at [679, 256] on input "Date" at bounding box center [597, 254] width 204 height 35
type textarea "x"
type input "[DATE]"
click at [805, 263] on select "AM / PM 6:00 AM 6:15 AM 6:30 AM 6:45 AM 7:00 AM 7:15 AM 7:30 AM 7:45 AM 8:00 AM…" at bounding box center [813, 254] width 204 height 35
select select "07:00:00"
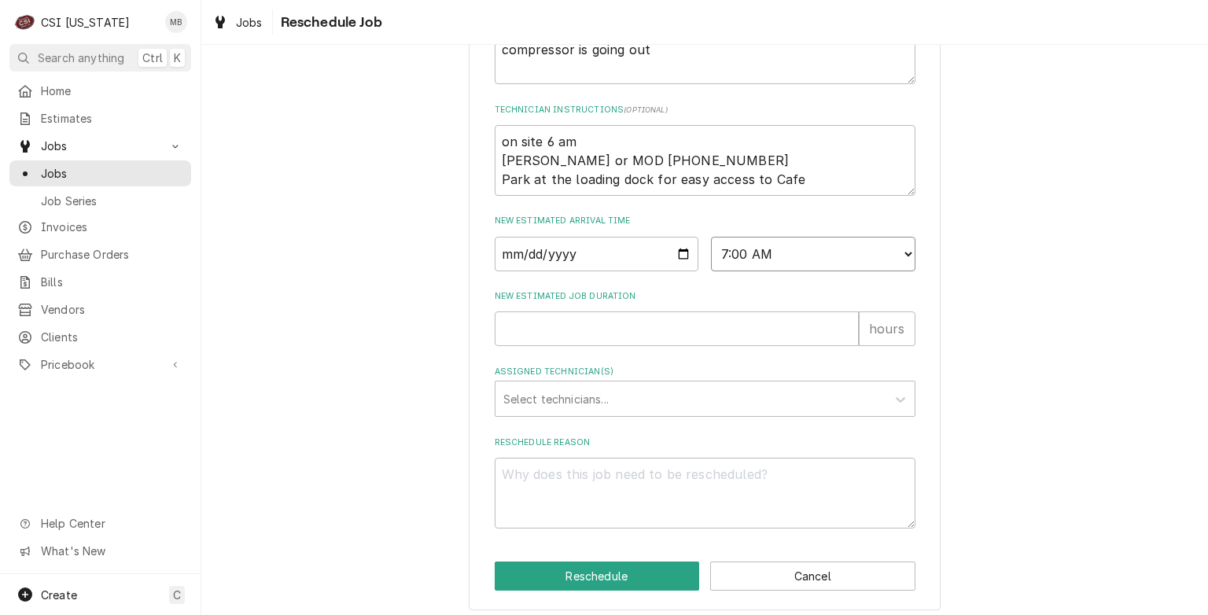
click at [711, 237] on select "AM / PM 6:00 AM 6:15 AM 6:30 AM 6:45 AM 7:00 AM 7:15 AM 7:30 AM 7:45 AM 8:00 AM…" at bounding box center [813, 254] width 204 height 35
click at [687, 333] on input "New Estimated Job Duration" at bounding box center [677, 328] width 364 height 35
type textarea "x"
type input "2"
click at [552, 413] on div "Select technicians..." at bounding box center [690, 398] width 391 height 35
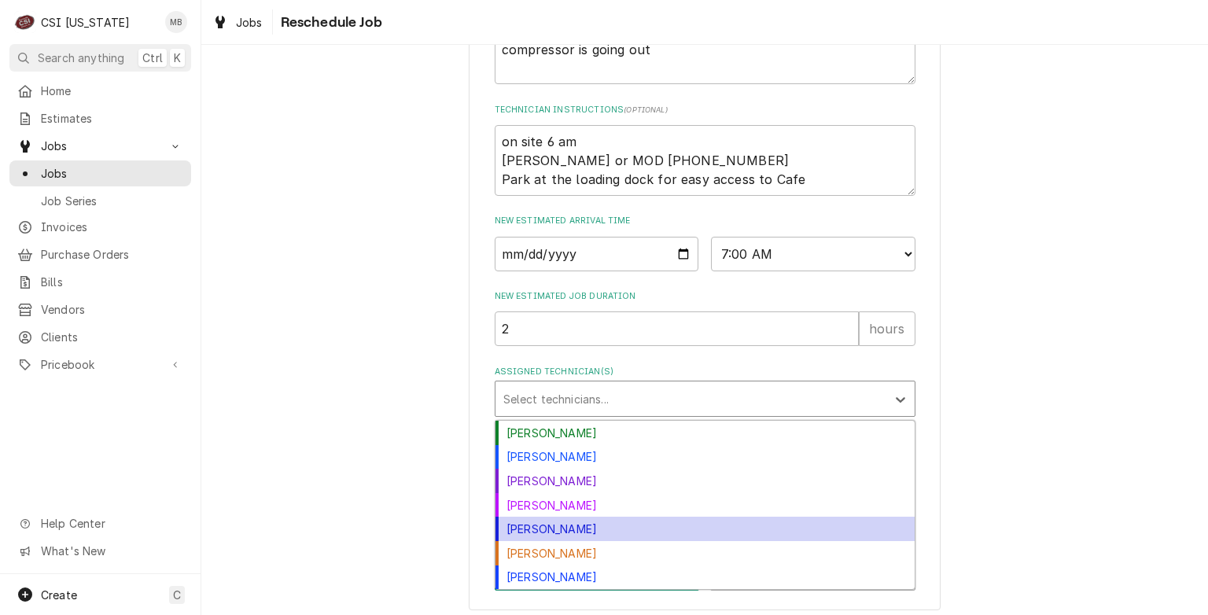
click at [526, 536] on div "Jeff Hartley" at bounding box center [704, 529] width 419 height 24
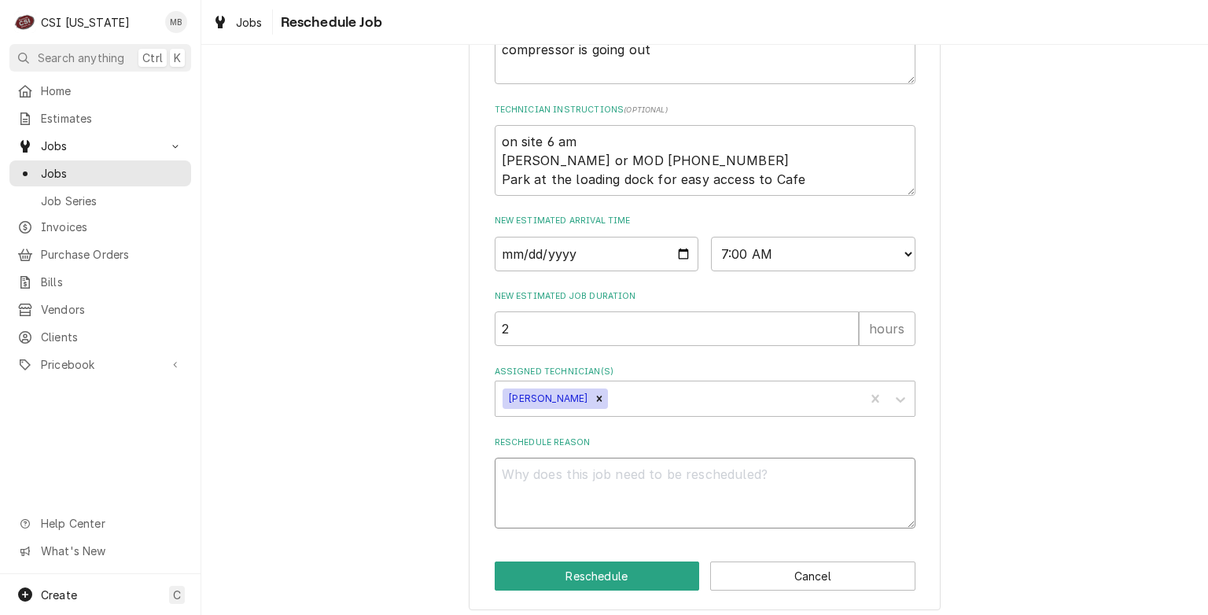
click at [525, 466] on textarea "Reschedule Reason" at bounding box center [705, 493] width 421 height 71
type textarea "x"
type textarea "P"
type textarea "x"
type textarea "PA"
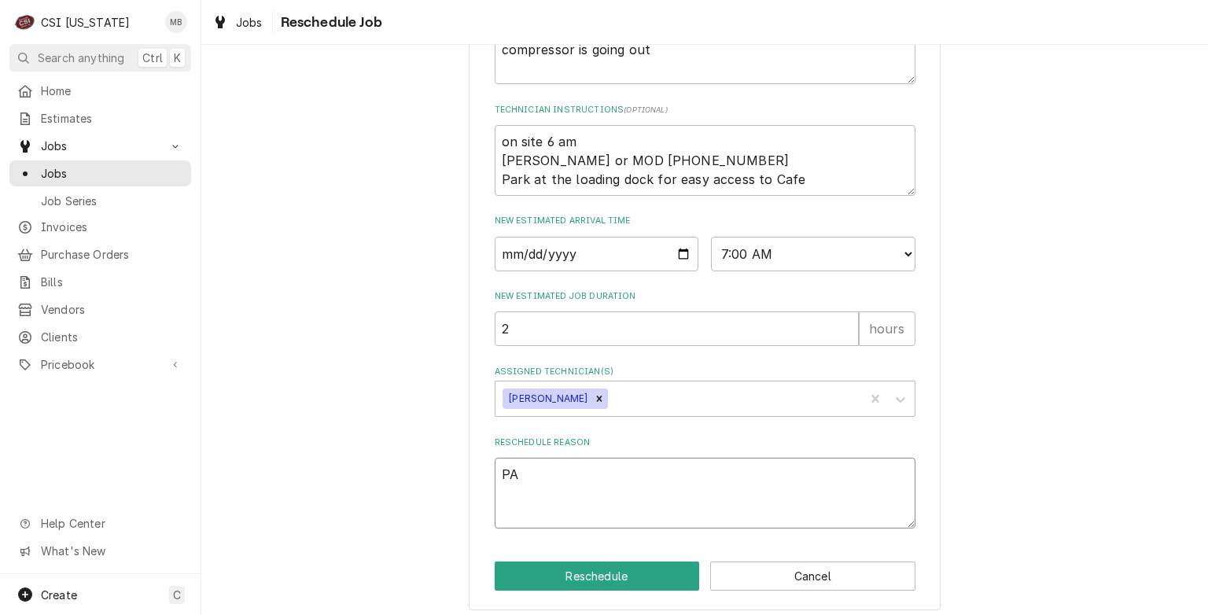
type textarea "x"
type textarea "PAR"
type textarea "x"
type textarea "PART"
type textarea "x"
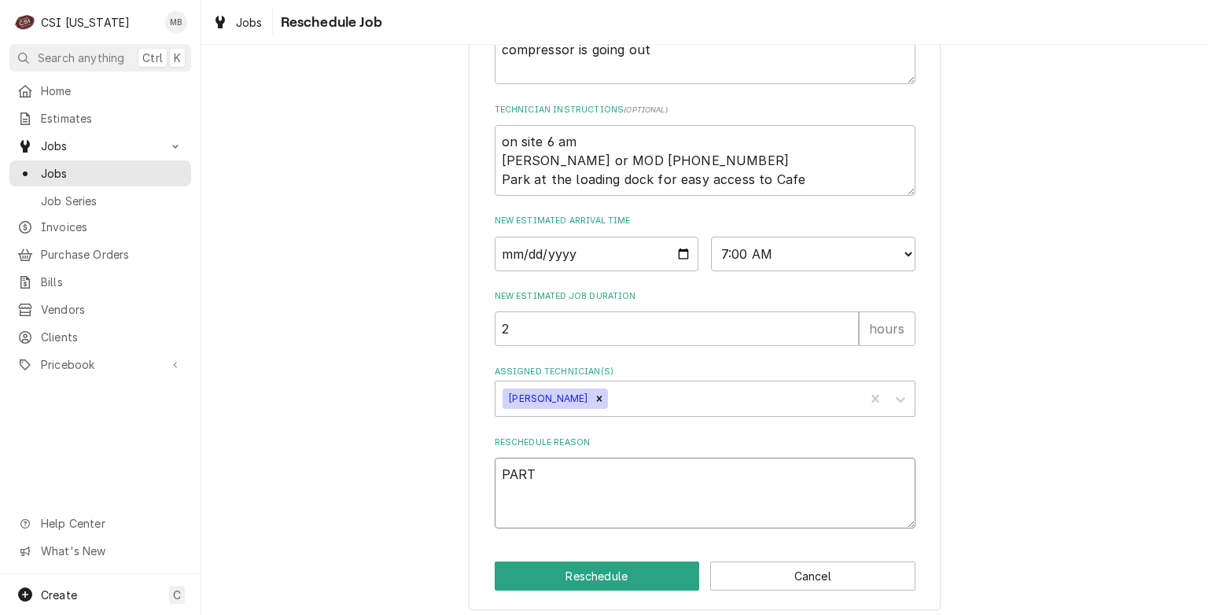
type textarea "PARTS"
type textarea "x"
type textarea "PARTS"
type textarea "x"
type textarea "PARTS A"
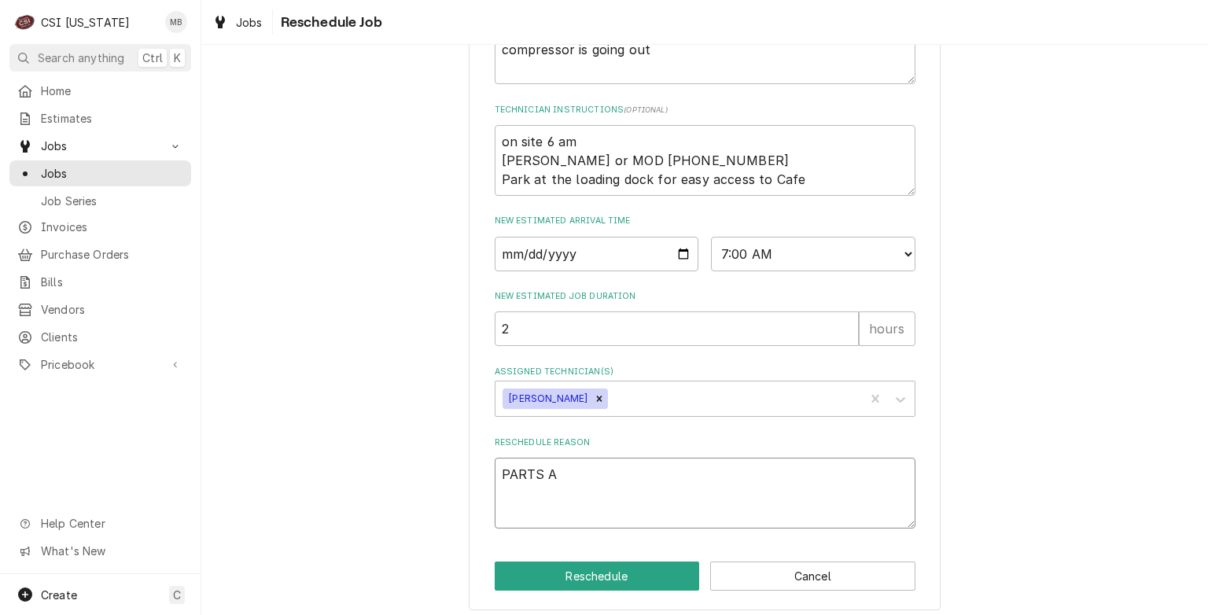
type textarea "x"
type textarea "PARTS AR"
type textarea "x"
type textarea "PARTS ARR"
type textarea "x"
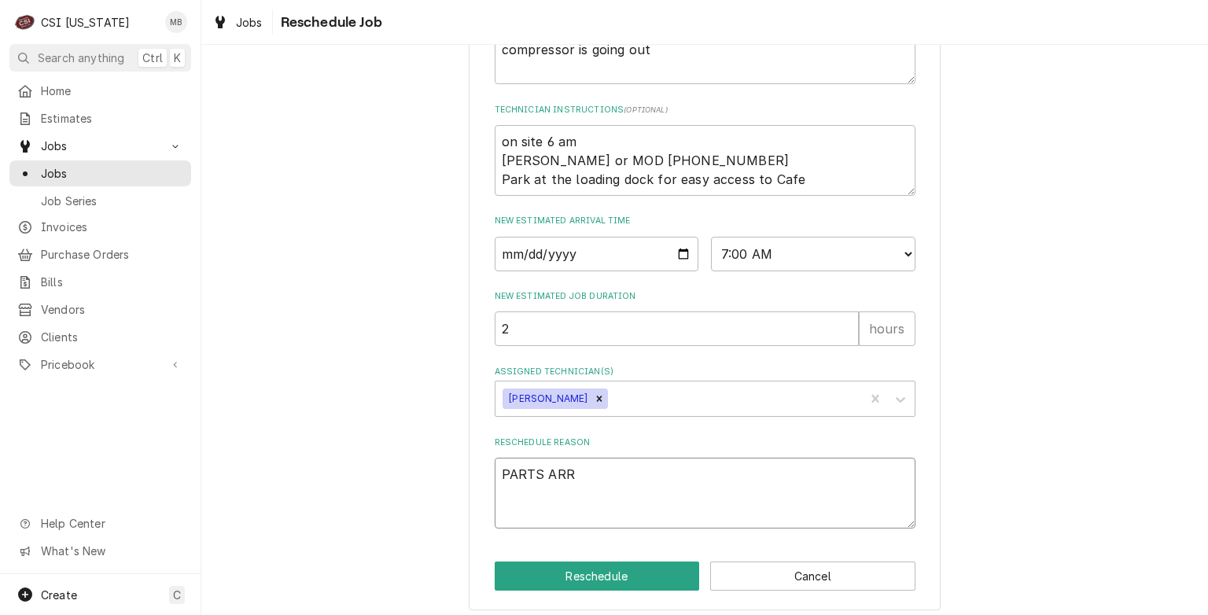
type textarea "PARTS ARRI"
type textarea "x"
type textarea "PARTS ARRIV"
type textarea "x"
type textarea "PARTS ARRIVE"
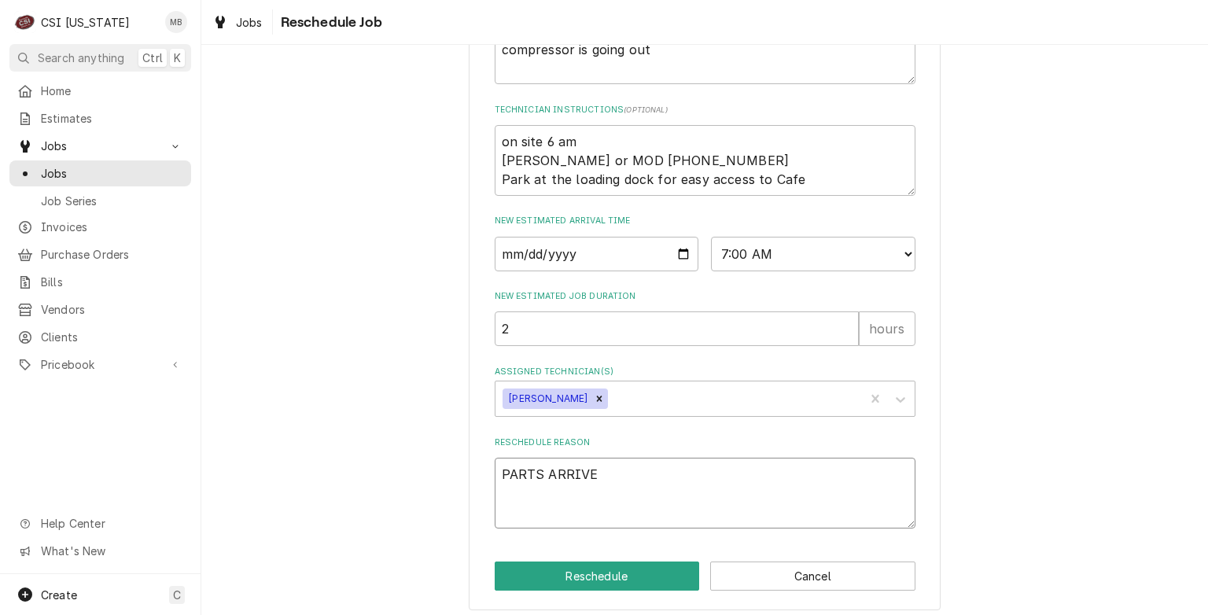
type textarea "x"
type textarea "PARTS ARRIVED"
click at [586, 583] on button "Reschedule" at bounding box center [597, 575] width 205 height 29
type textarea "x"
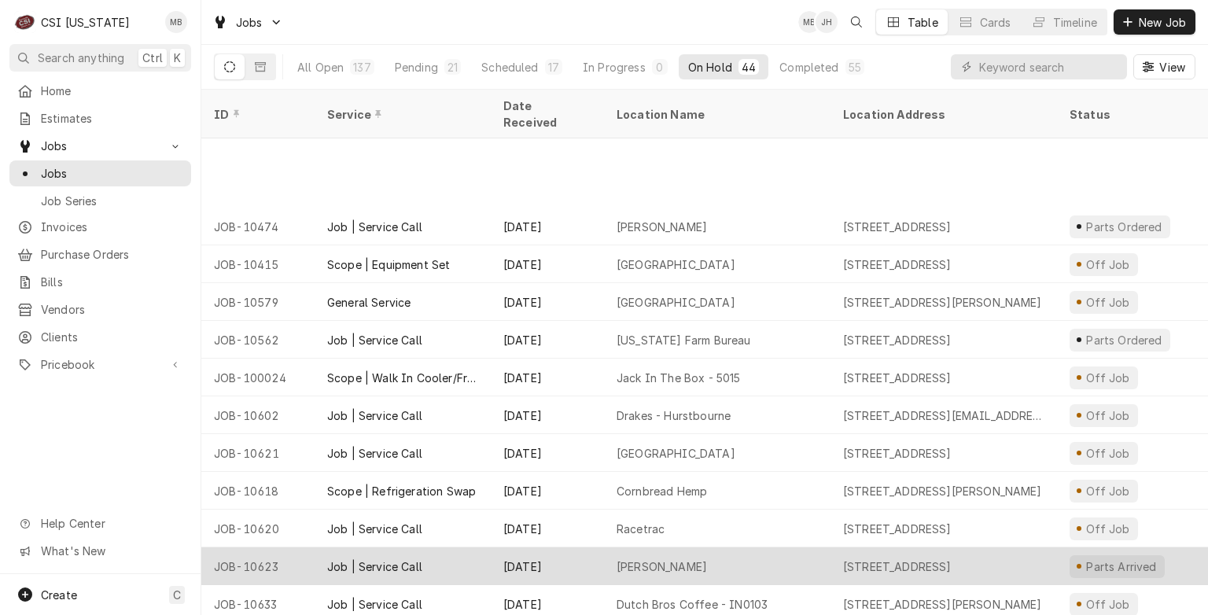
scroll to position [799, 0]
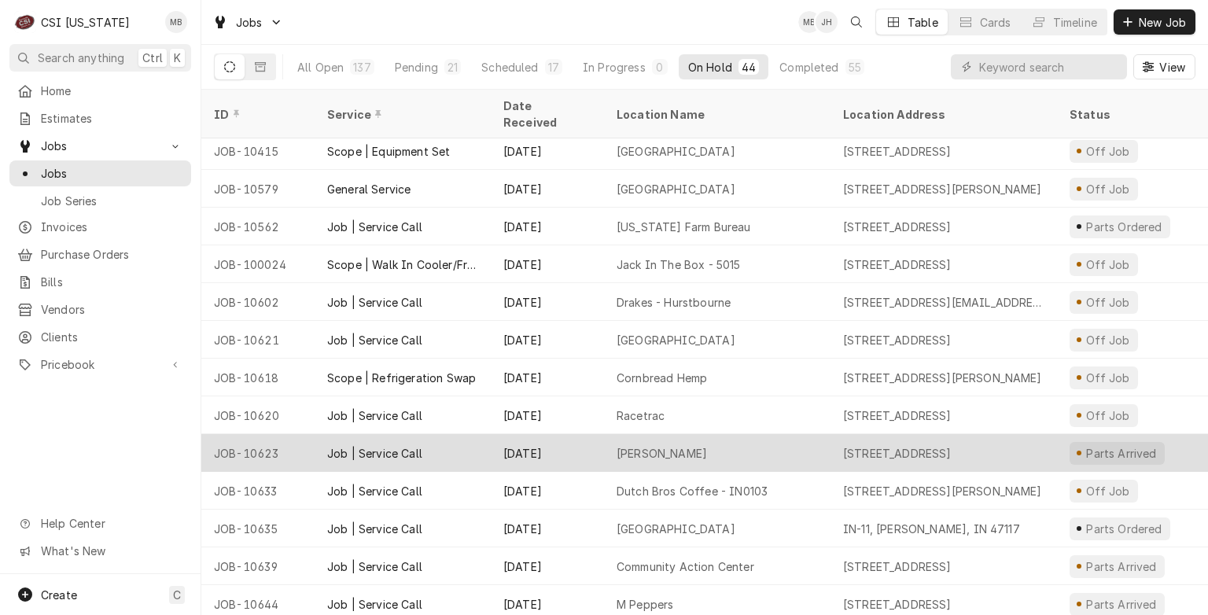
click at [571, 436] on div "[DATE]" at bounding box center [547, 453] width 113 height 38
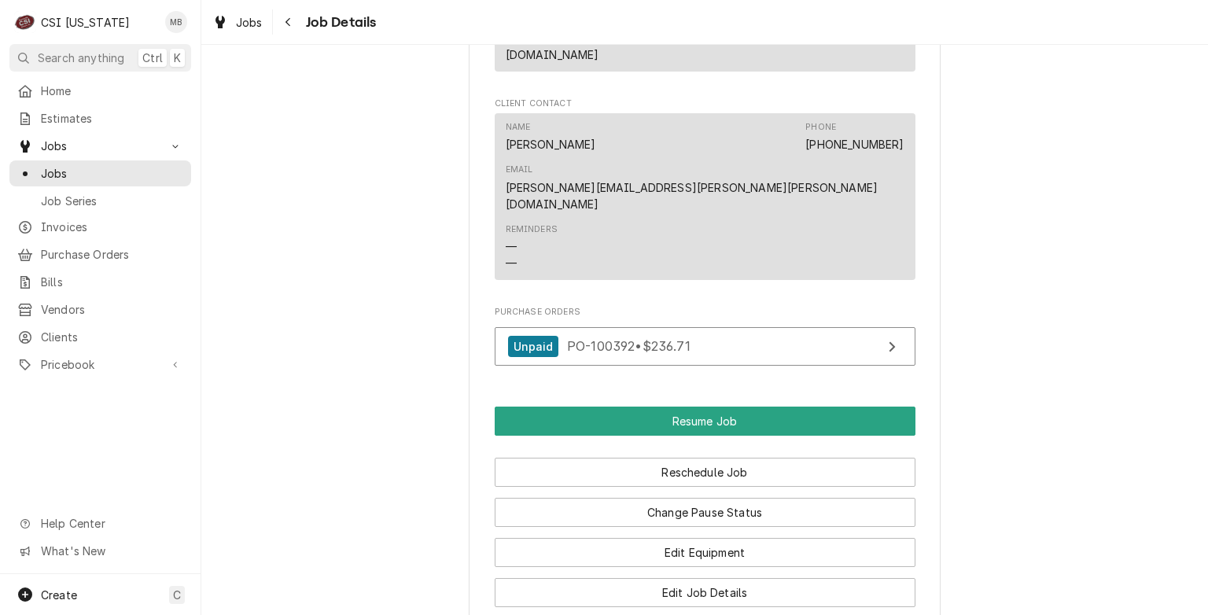
scroll to position [1651, 0]
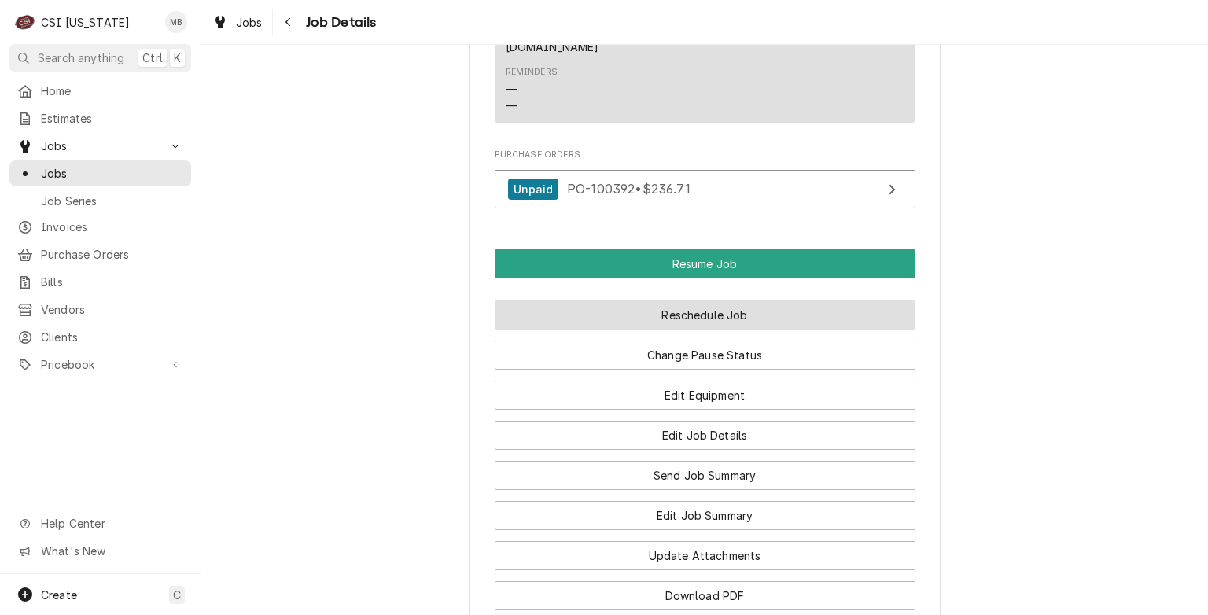
click at [711, 300] on button "Reschedule Job" at bounding box center [705, 314] width 421 height 29
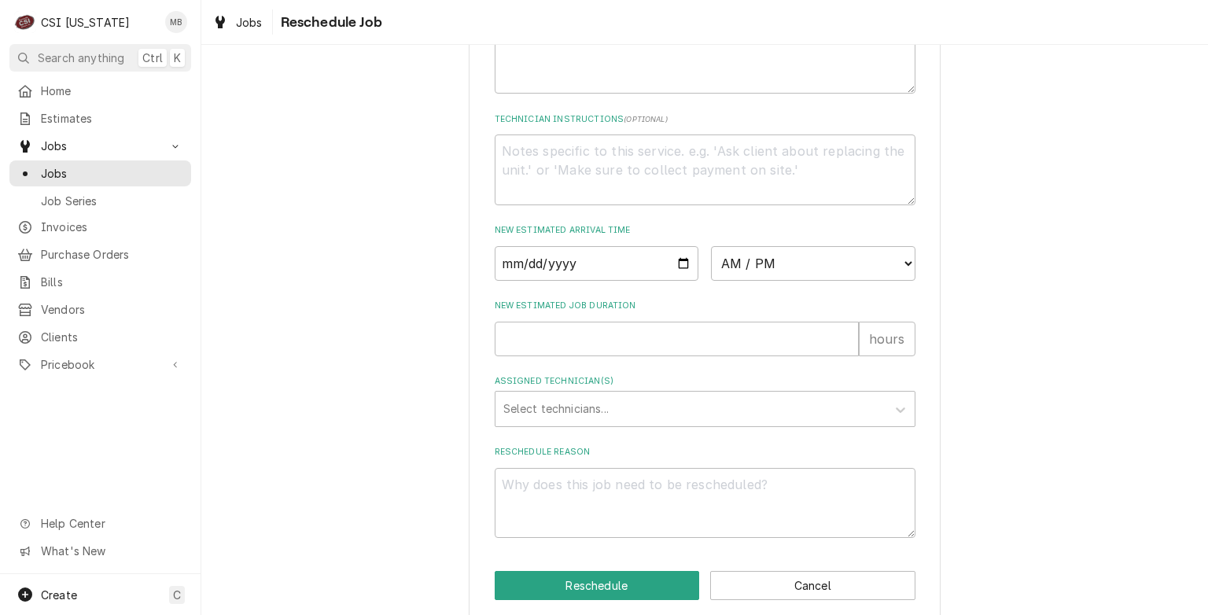
scroll to position [550, 0]
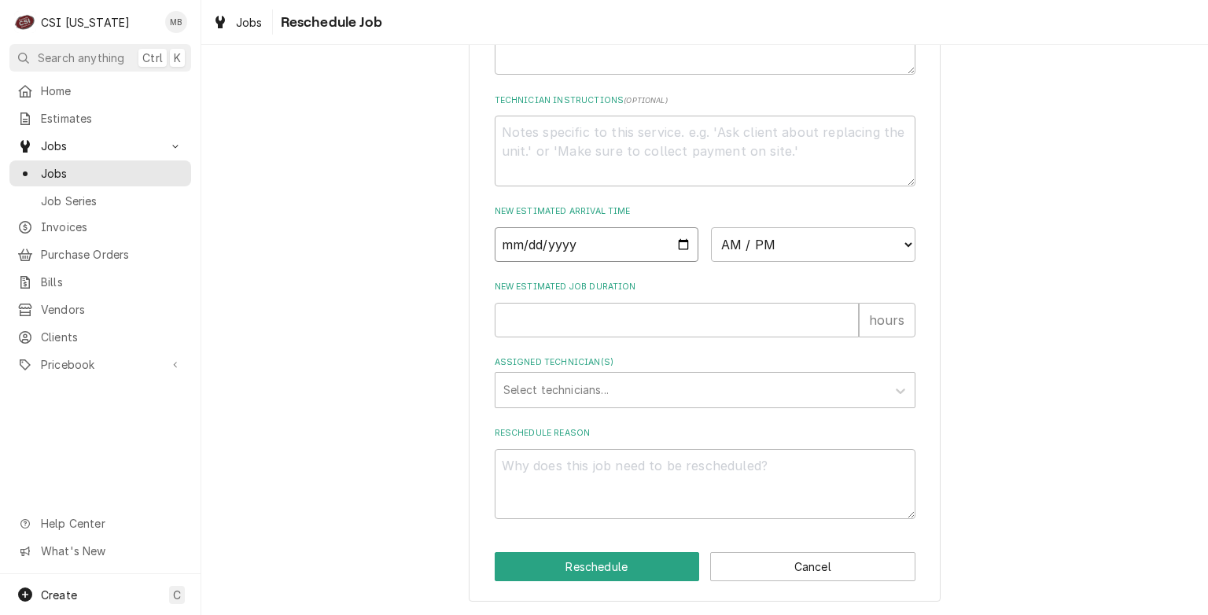
click at [679, 254] on input "Date" at bounding box center [597, 244] width 204 height 35
type input "[DATE]"
type textarea "x"
click at [850, 248] on select "AM / PM 6:00 AM 6:15 AM 6:30 AM 6:45 AM 7:00 AM 7:15 AM 7:30 AM 7:45 AM 8:00 AM…" at bounding box center [813, 244] width 204 height 35
click at [274, 398] on div "Please provide some additional details to reschedule this job. Roopairs Job ID …" at bounding box center [704, 67] width 1006 height 1094
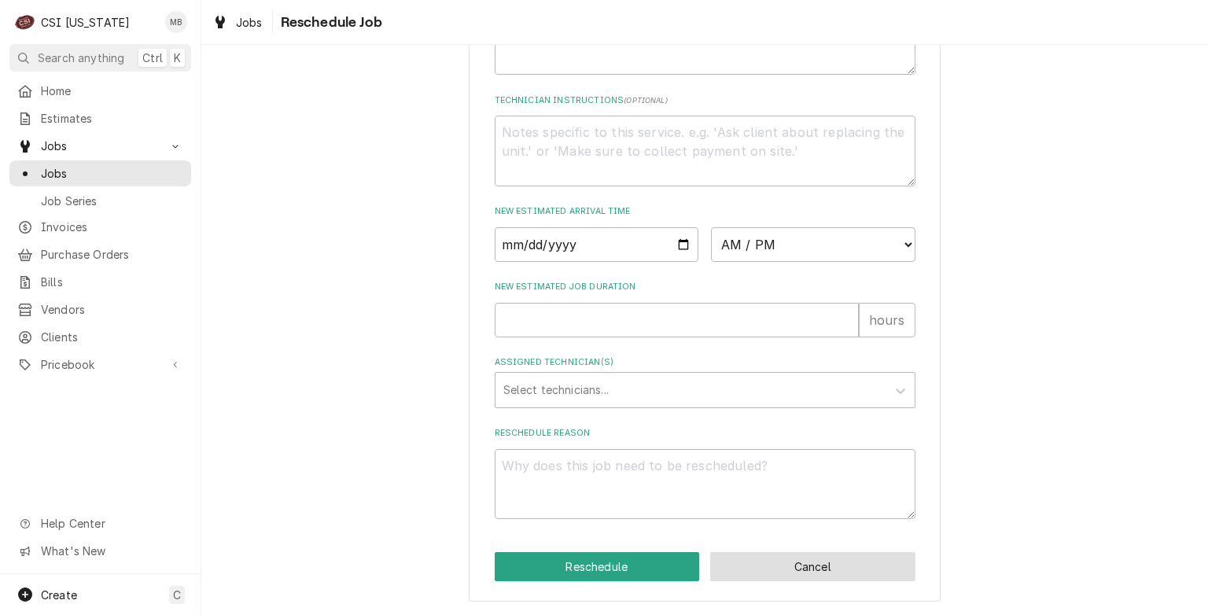
click at [822, 574] on button "Cancel" at bounding box center [812, 566] width 205 height 29
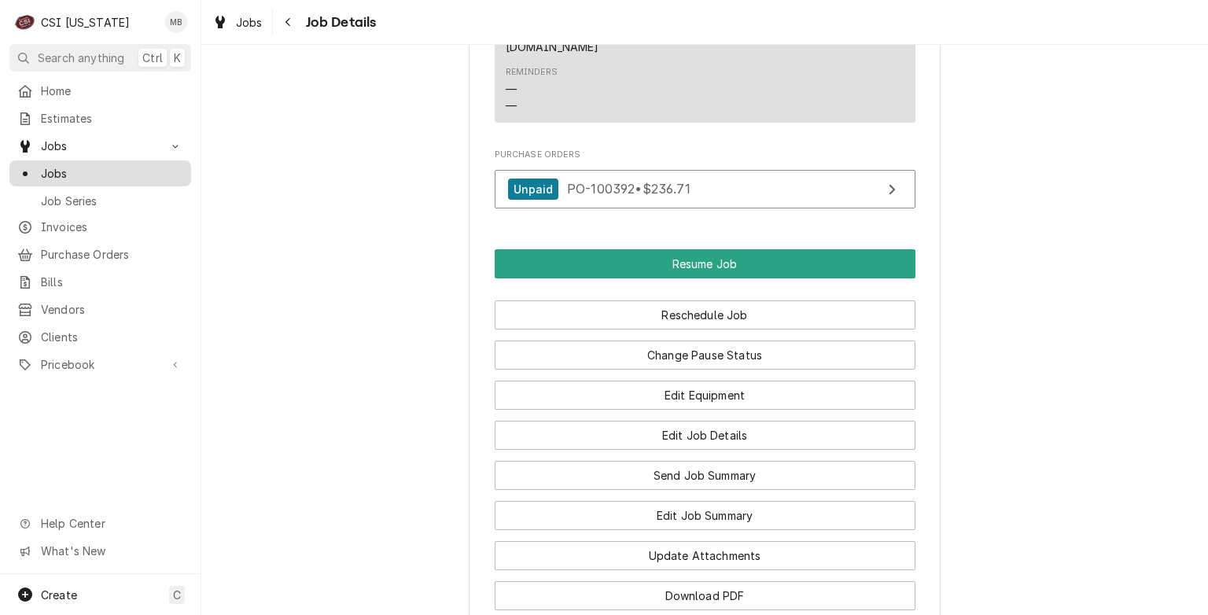
click at [52, 172] on span "Jobs" at bounding box center [112, 173] width 142 height 17
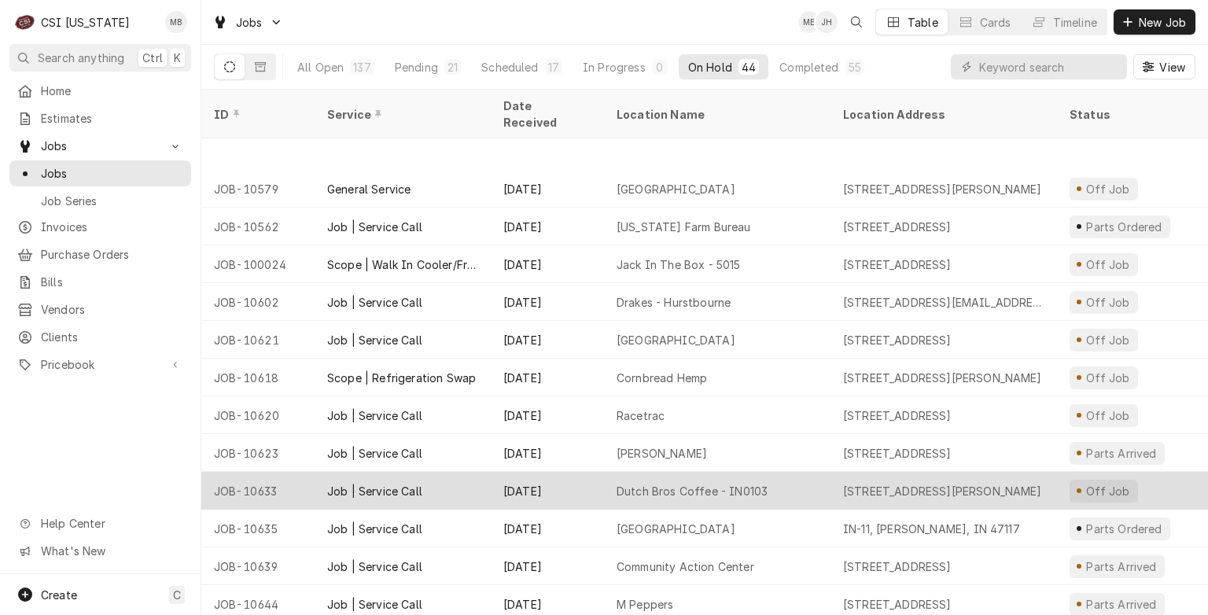
scroll to position [877, 0]
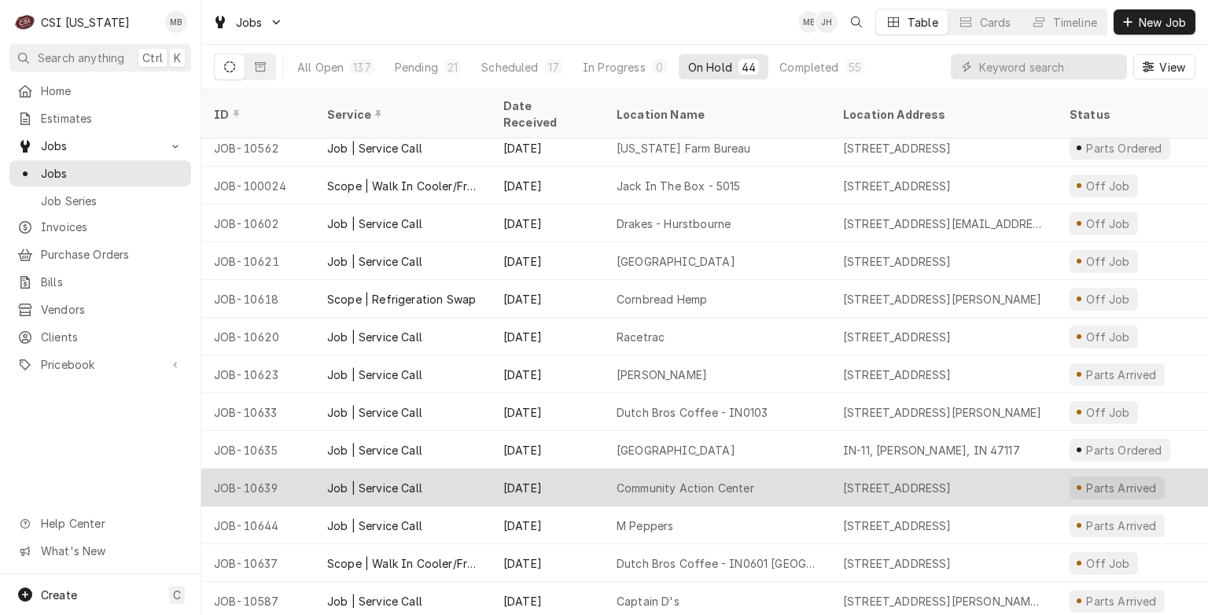
click at [777, 469] on div "Community Action Center" at bounding box center [717, 488] width 226 height 38
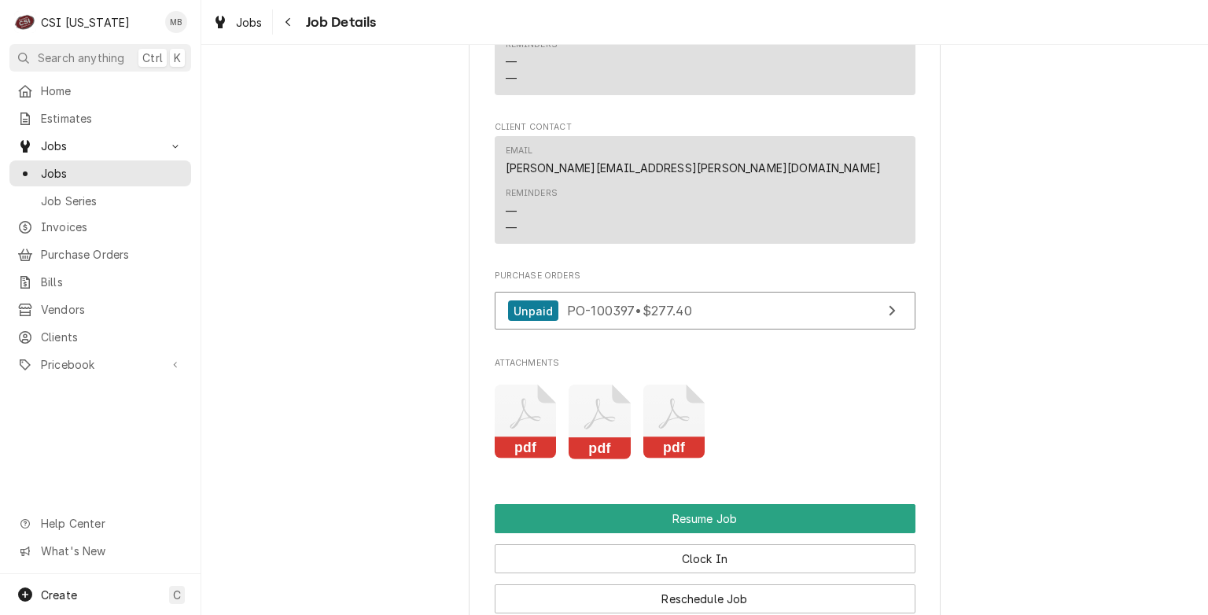
scroll to position [2437, 0]
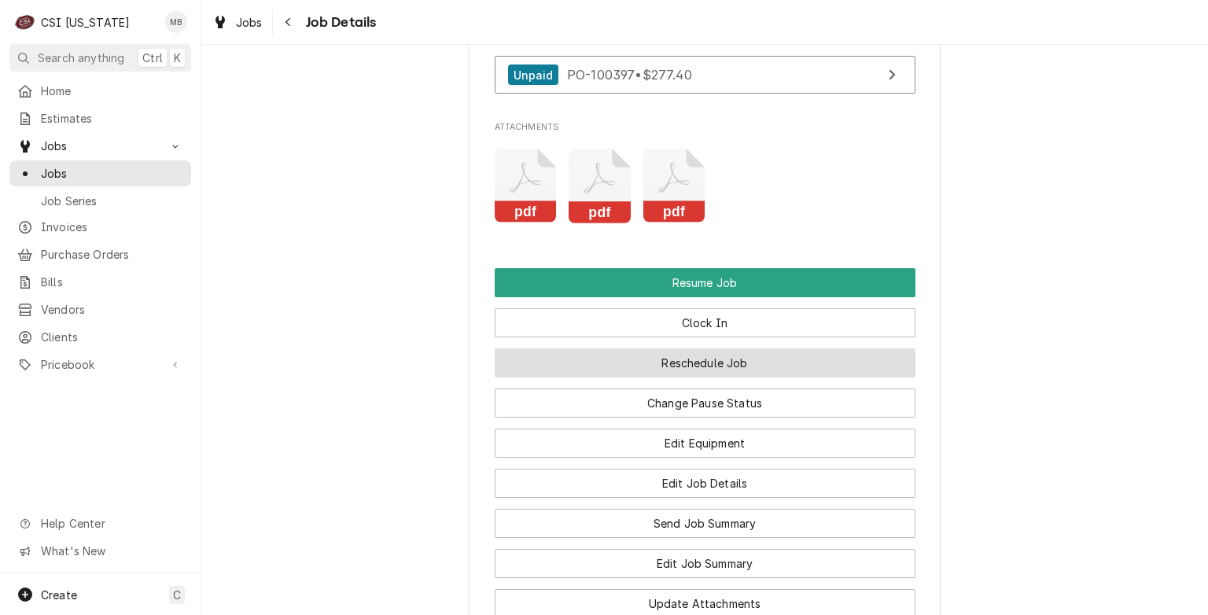
click at [719, 377] on button "Reschedule Job" at bounding box center [705, 362] width 421 height 29
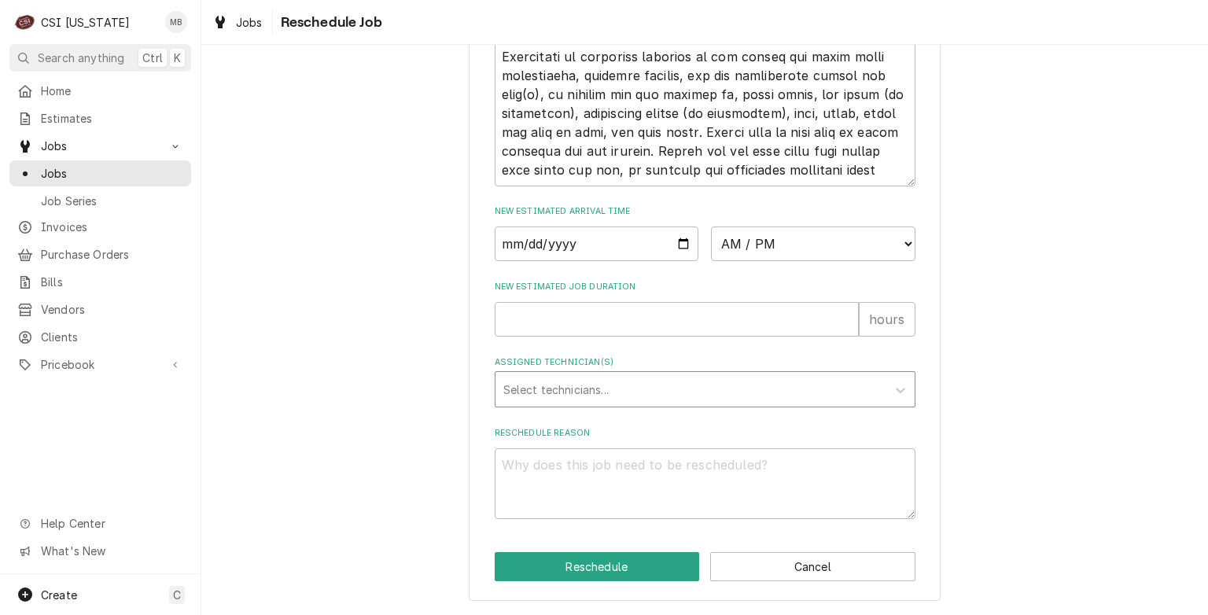
scroll to position [1139, 0]
click at [678, 244] on input "Date" at bounding box center [597, 243] width 204 height 35
type textarea "x"
type input "[DATE]"
click at [831, 259] on select "AM / PM 6:00 AM 6:15 AM 6:30 AM 6:45 AM 7:00 AM 7:15 AM 7:30 AM 7:45 AM 8:00 AM…" at bounding box center [813, 243] width 204 height 35
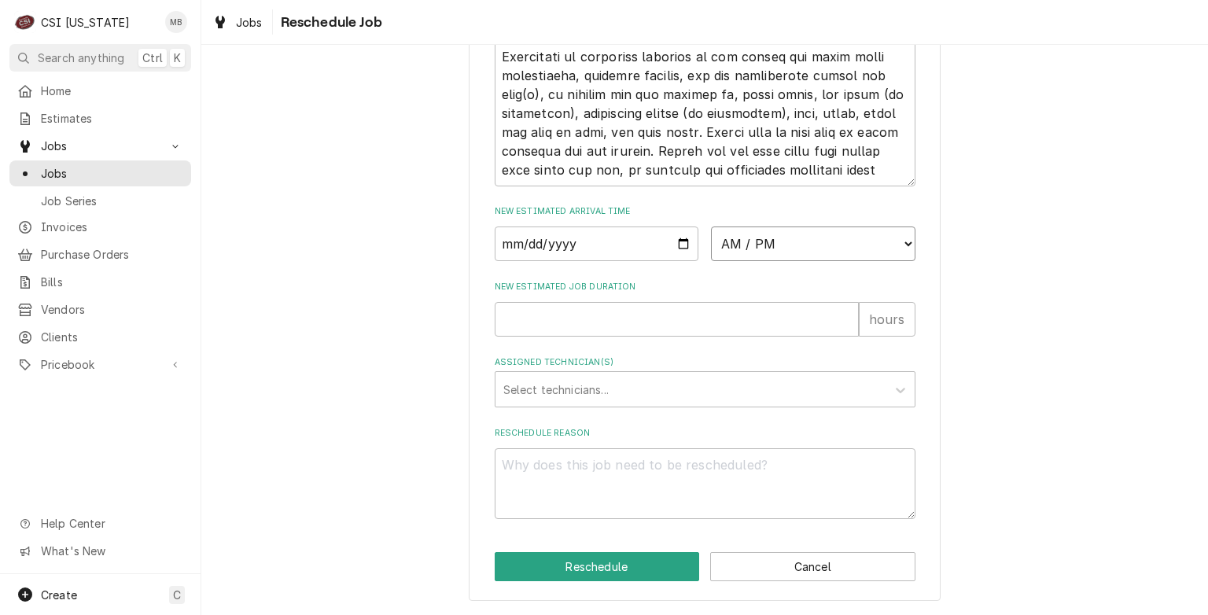
select select "07:00:00"
click at [711, 228] on select "AM / PM 6:00 AM 6:15 AM 6:30 AM 6:45 AM 7:00 AM 7:15 AM 7:30 AM 7:45 AM 8:00 AM…" at bounding box center [813, 243] width 204 height 35
click at [678, 323] on input "New Estimated Job Duration" at bounding box center [677, 319] width 364 height 35
type textarea "x"
type input "2"
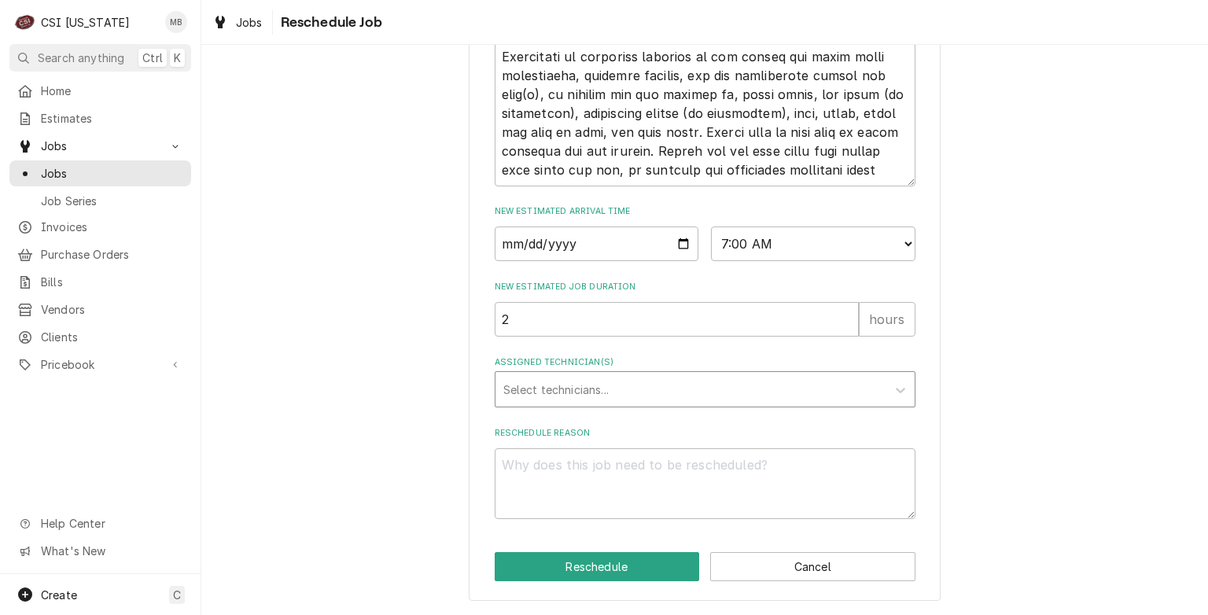
click at [647, 393] on div "Assigned Technician(s)" at bounding box center [690, 389] width 375 height 28
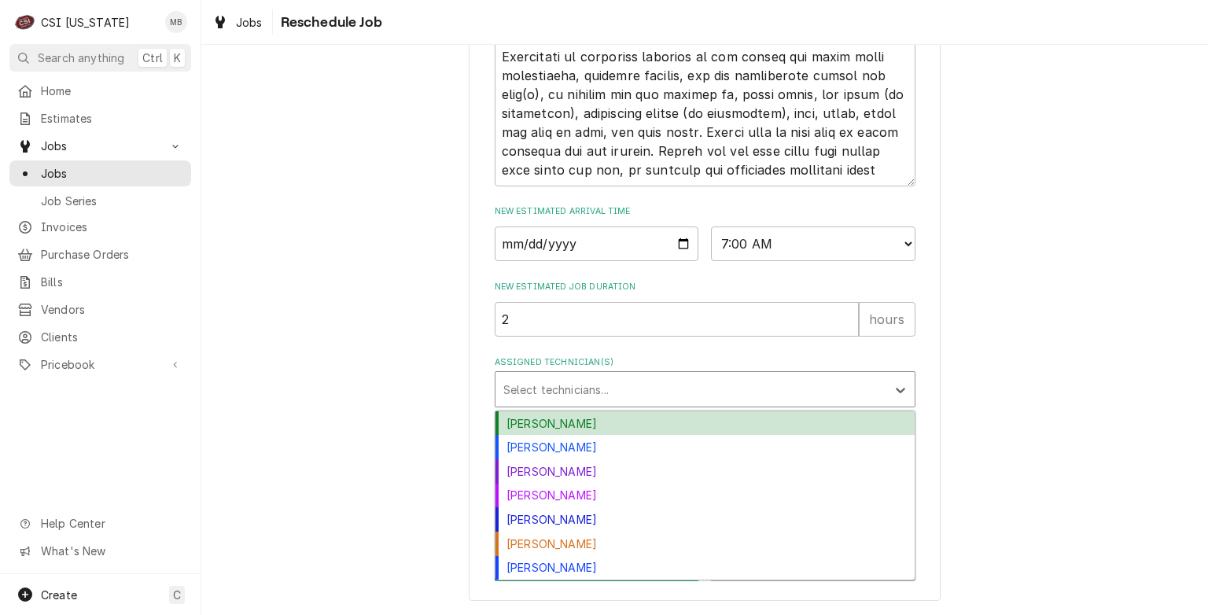
click at [634, 420] on div "[PERSON_NAME]" at bounding box center [704, 423] width 419 height 24
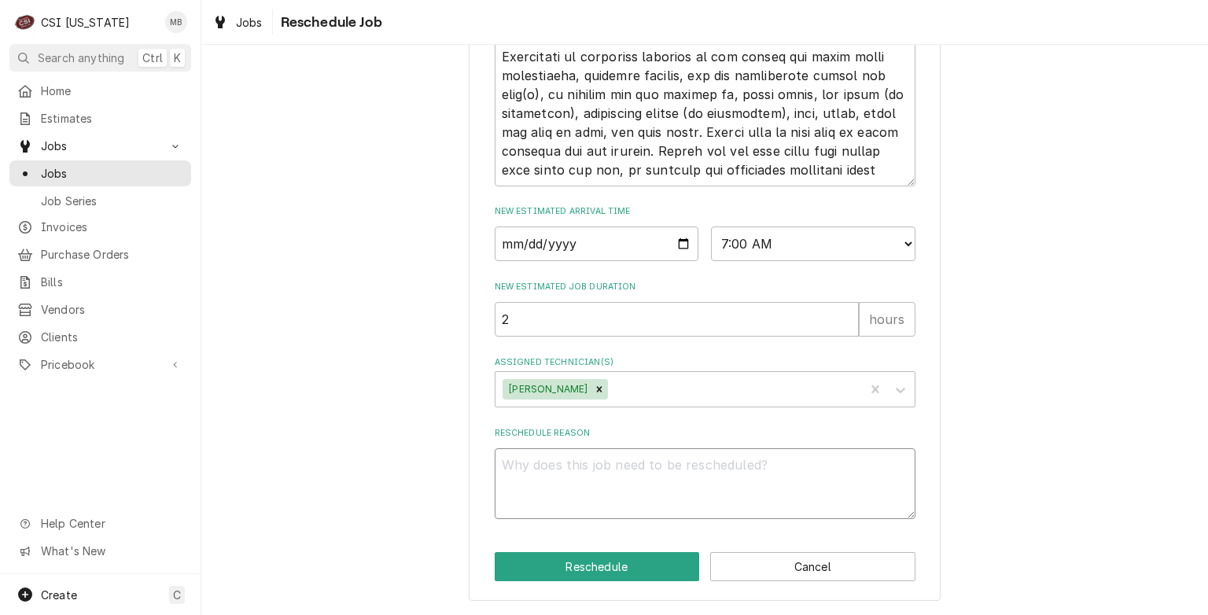
click at [580, 454] on textarea "Reschedule Reason" at bounding box center [705, 483] width 421 height 71
type textarea "x"
type textarea "P"
type textarea "x"
type textarea "PA"
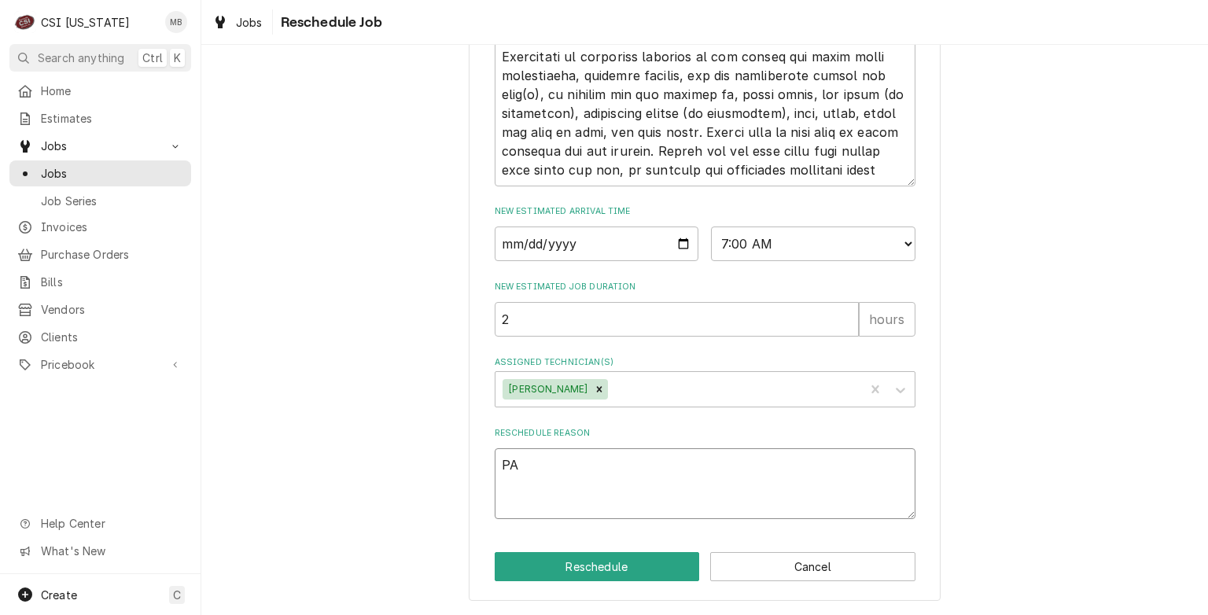
type textarea "x"
type textarea "PAR"
type textarea "x"
type textarea "PARS"
type textarea "x"
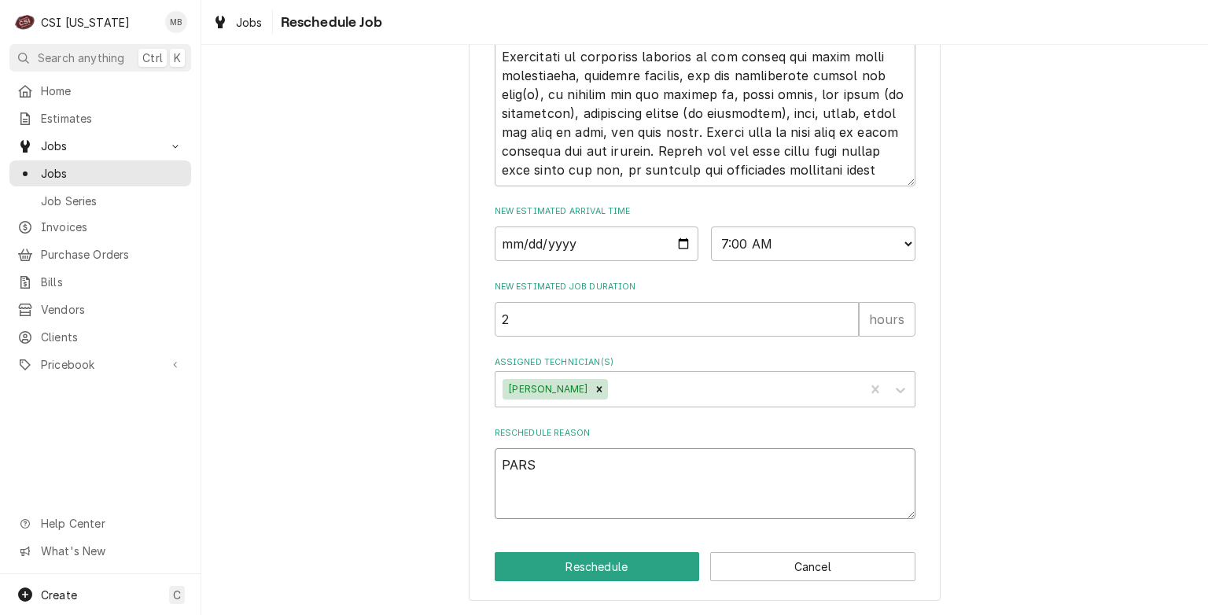
type textarea "PARST"
type textarea "x"
type textarea "PARS"
type textarea "x"
type textarea "PAR"
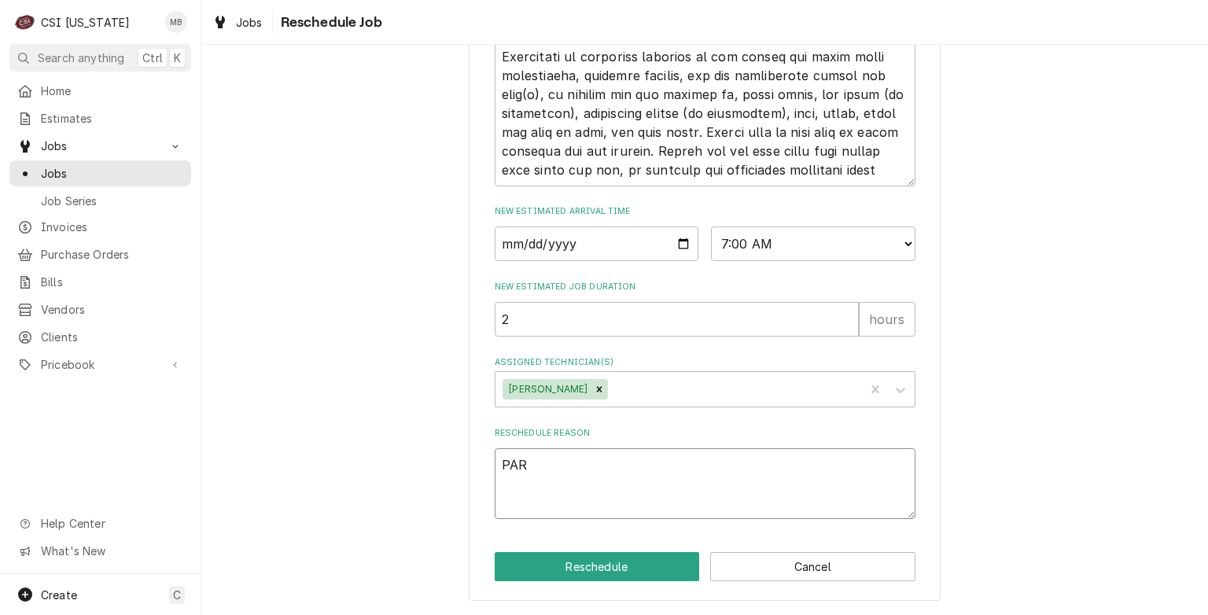
type textarea "x"
type textarea "PARTS"
type textarea "x"
type textarea "PARTS"
type textarea "x"
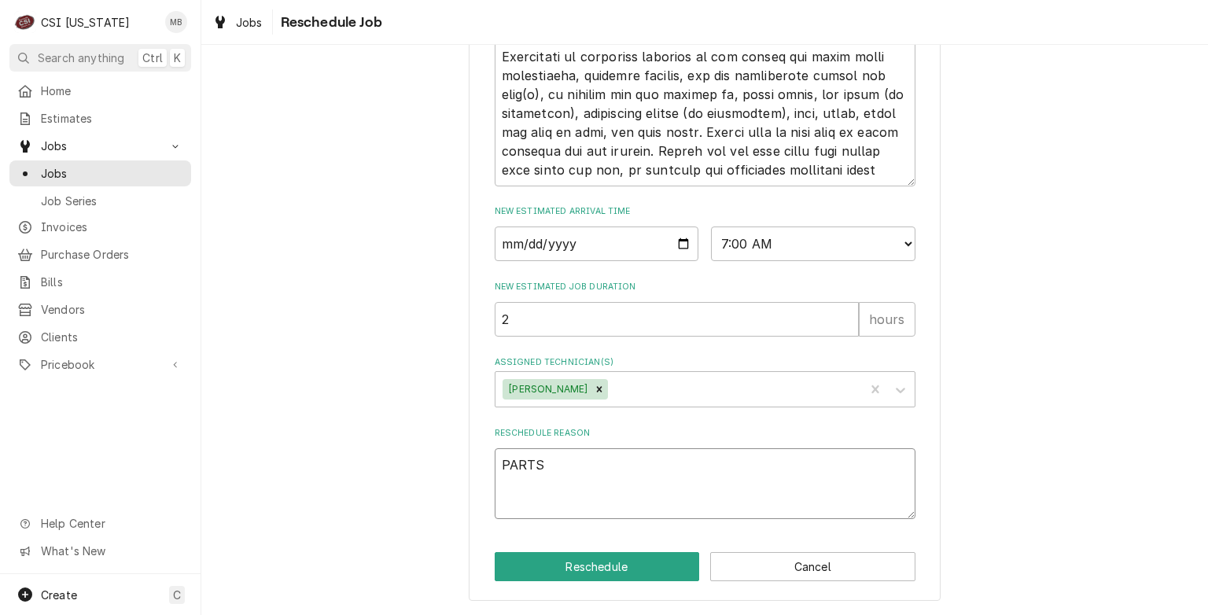
type textarea "PARTS A"
type textarea "x"
type textarea "PARTS AR"
type textarea "x"
type textarea "PARTS ARR"
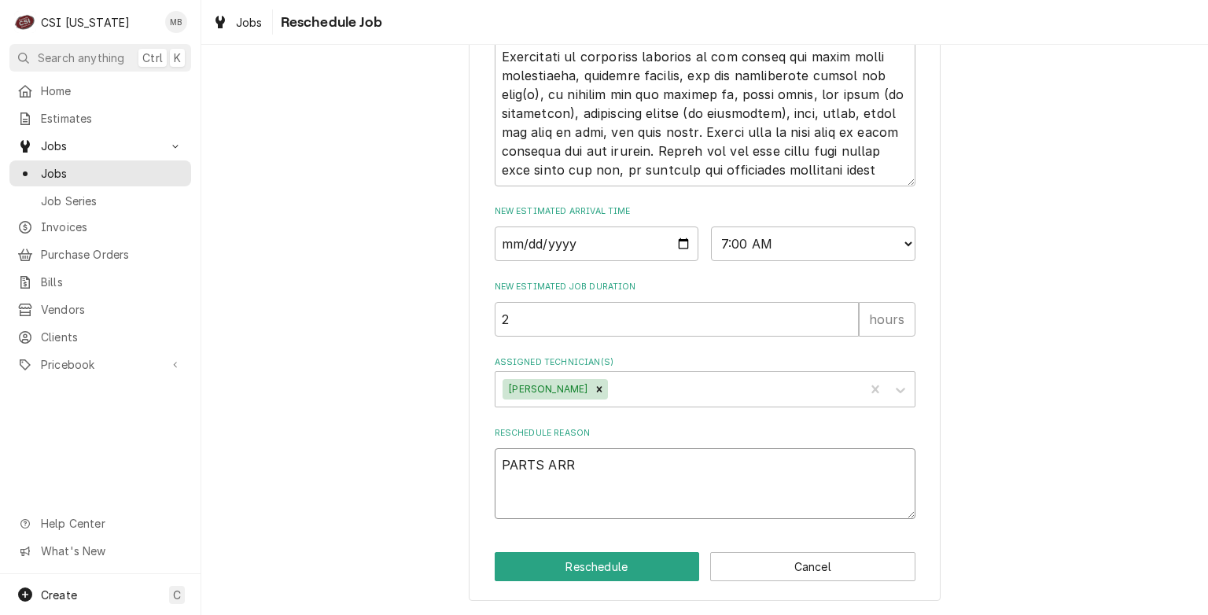
type textarea "x"
type textarea "PARTS ARRI"
type textarea "x"
type textarea "PARTS ARRIV"
type textarea "x"
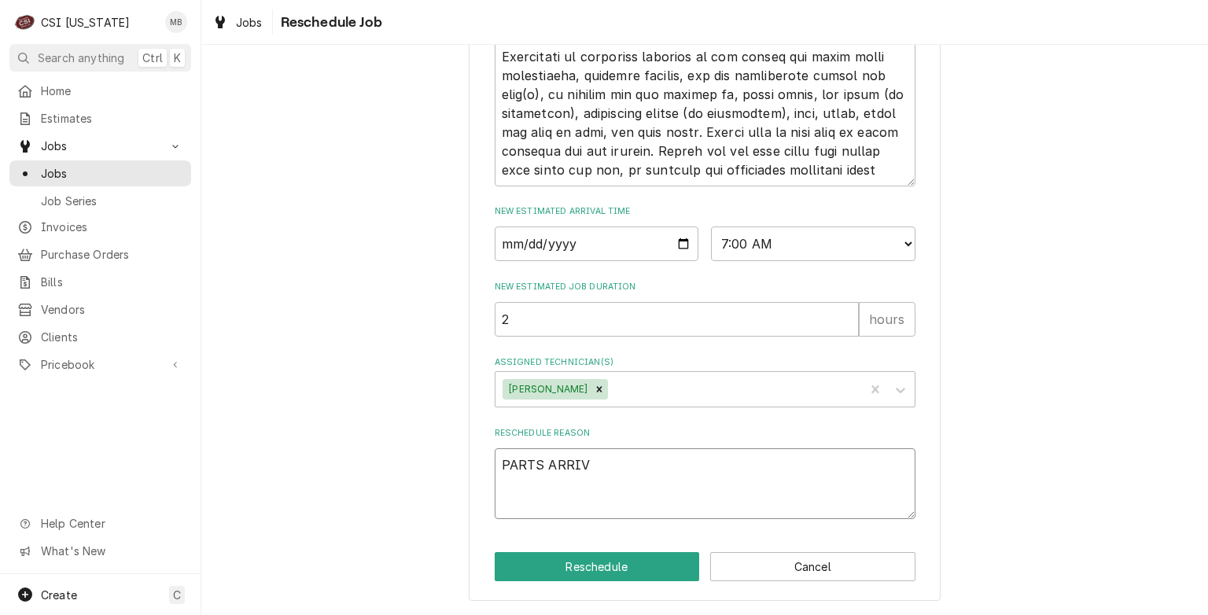
type textarea "PARTS ARRIVE"
type textarea "x"
type textarea "PARTS ARRIVED"
click at [642, 569] on button "Reschedule" at bounding box center [597, 566] width 205 height 29
type textarea "x"
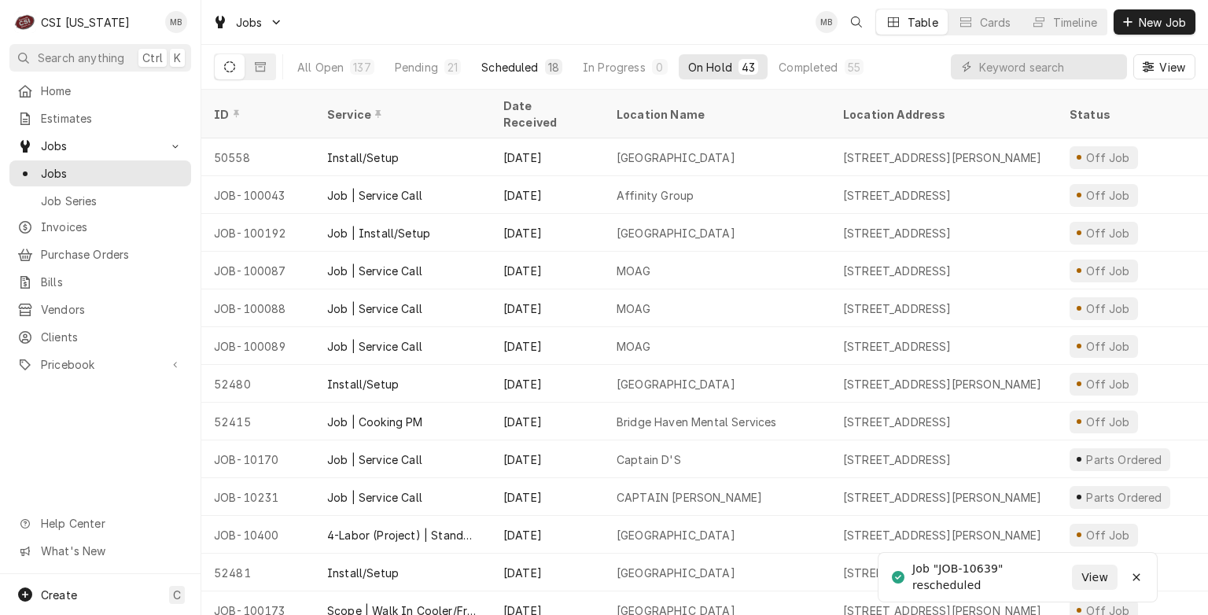
click at [499, 72] on div "Scheduled" at bounding box center [509, 67] width 57 height 17
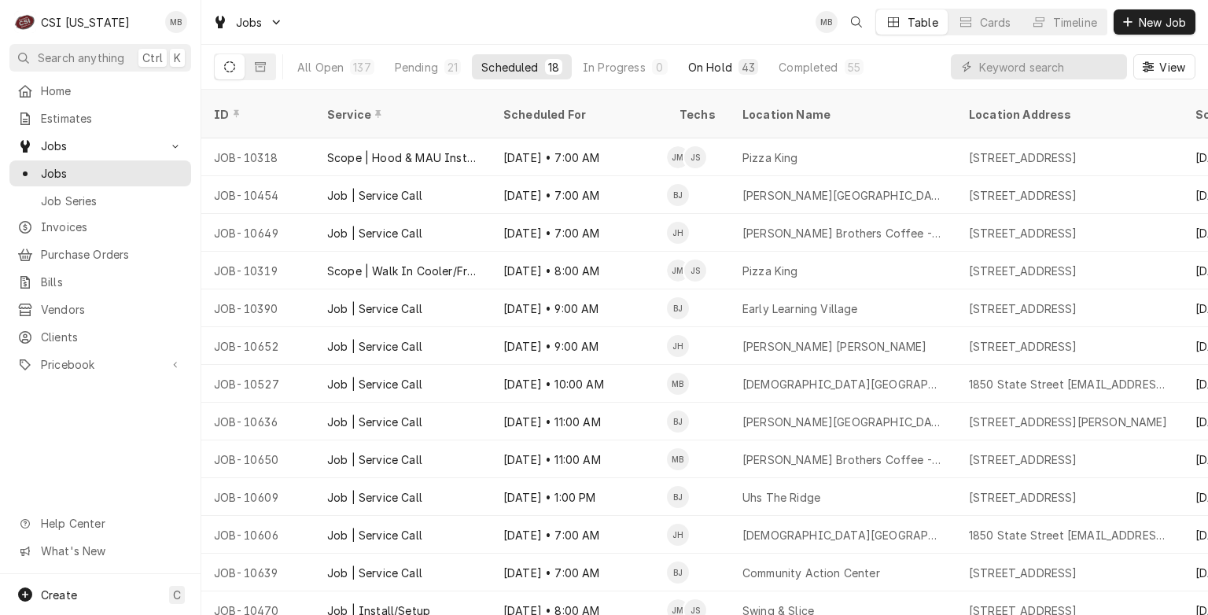
click at [707, 68] on div "On Hold" at bounding box center [710, 67] width 44 height 17
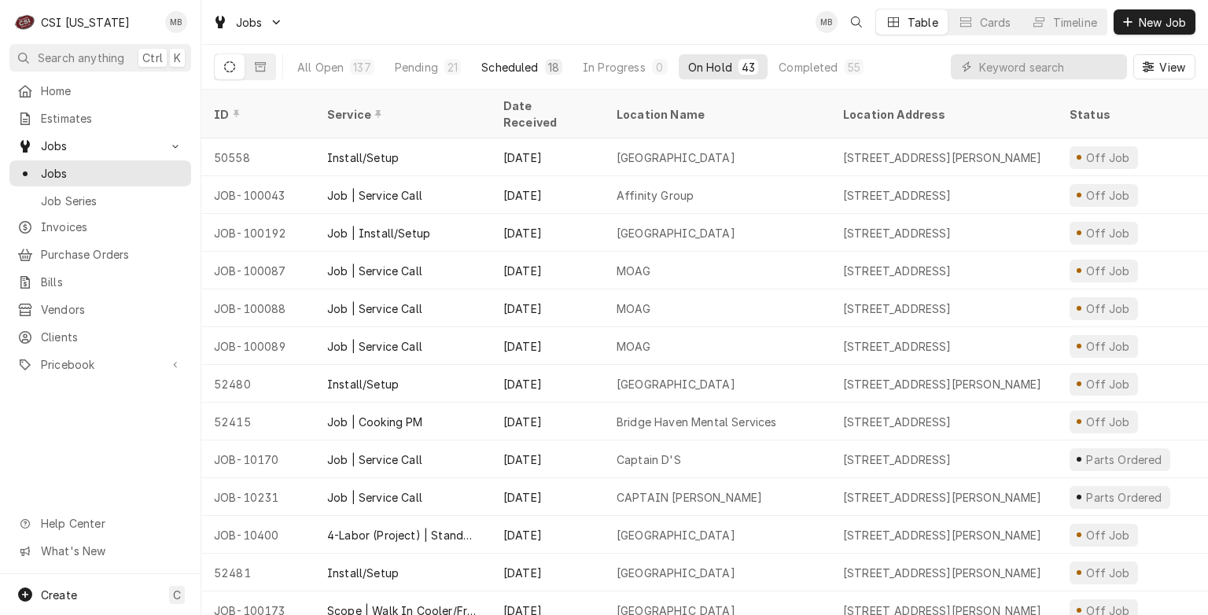
click at [533, 74] on button "Scheduled 18" at bounding box center [522, 66] width 100 height 25
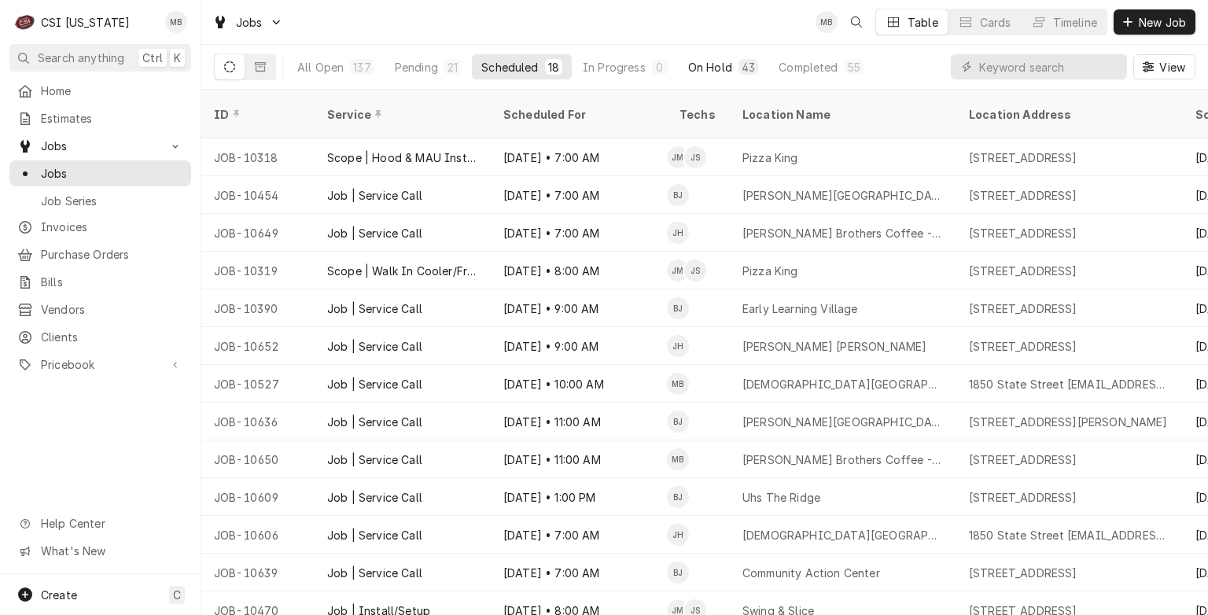
click at [719, 69] on div "On Hold" at bounding box center [710, 67] width 44 height 17
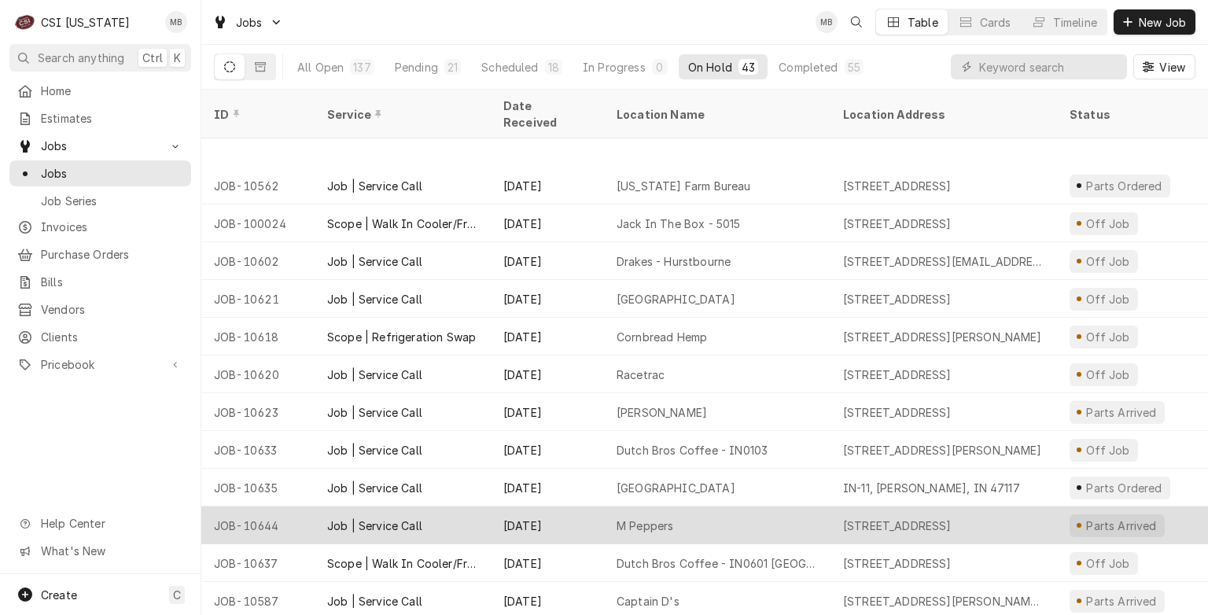
scroll to position [918, 0]
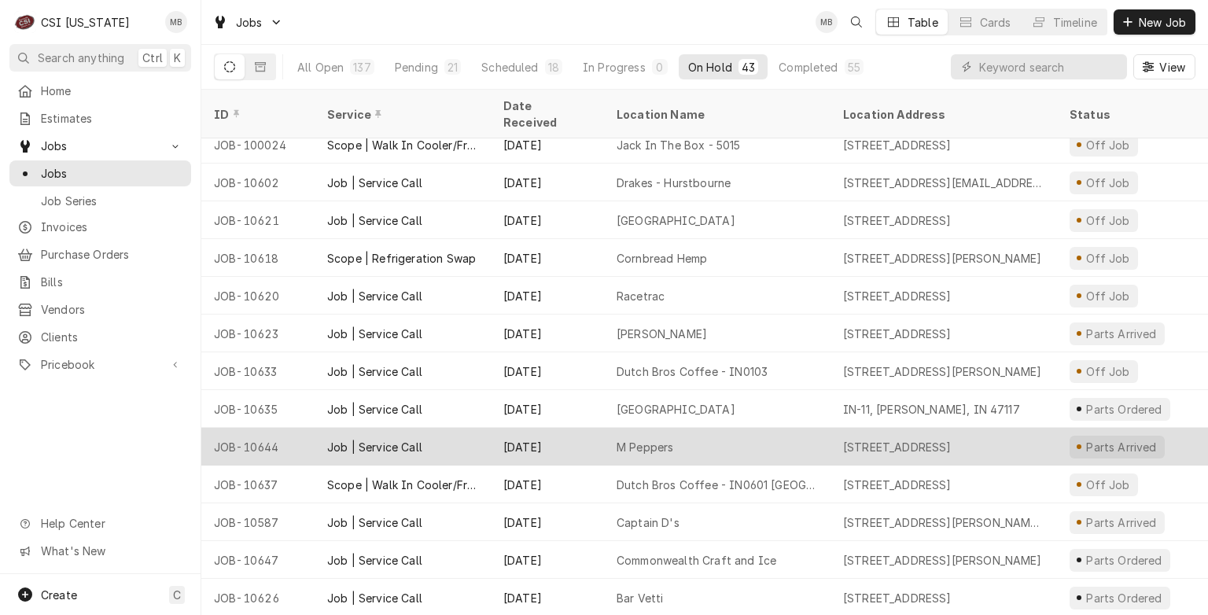
click at [596, 428] on div "[DATE]" at bounding box center [547, 447] width 113 height 38
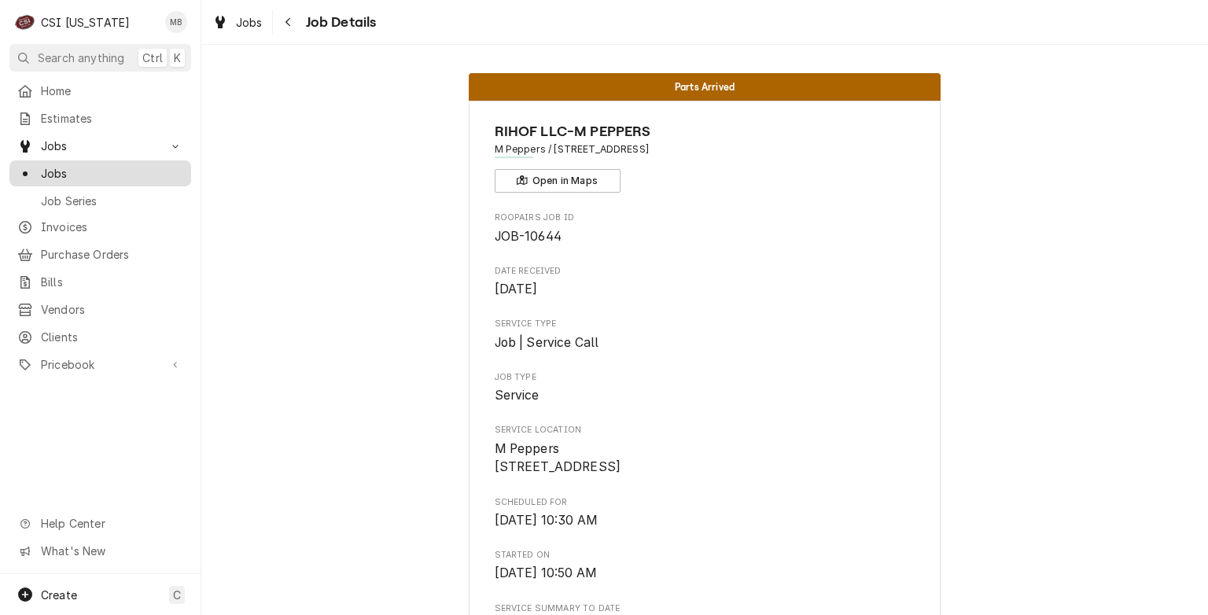
click at [91, 180] on div "Jobs Job Series" at bounding box center [100, 186] width 182 height 52
click at [94, 168] on span "Jobs" at bounding box center [112, 173] width 142 height 17
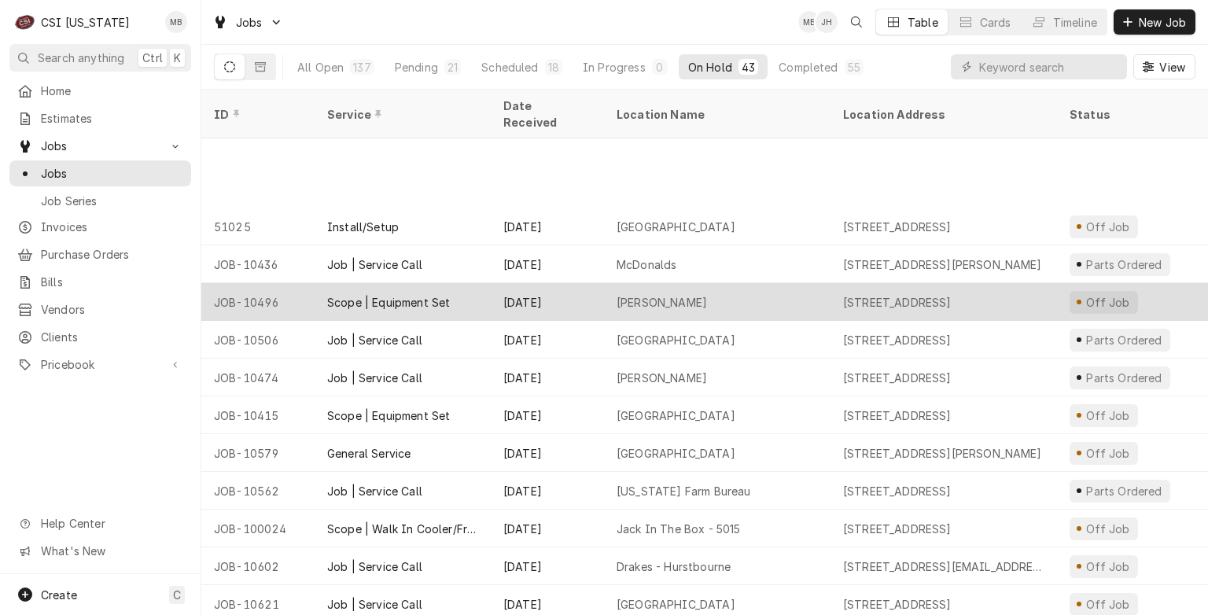
scroll to position [648, 0]
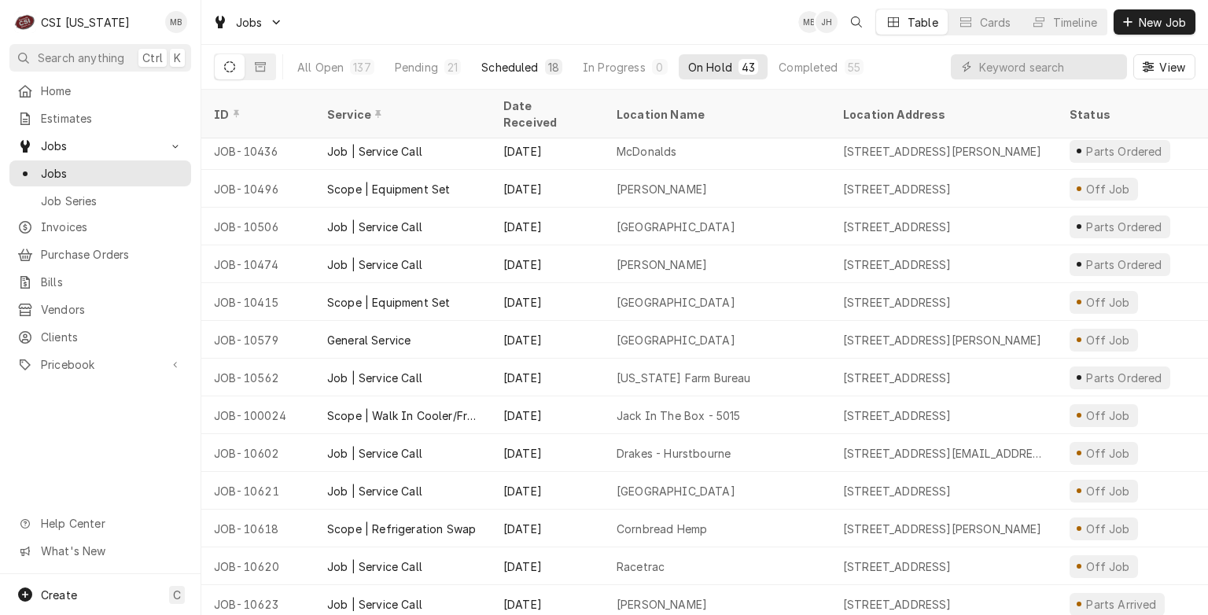
click at [529, 68] on div "Scheduled" at bounding box center [509, 67] width 57 height 17
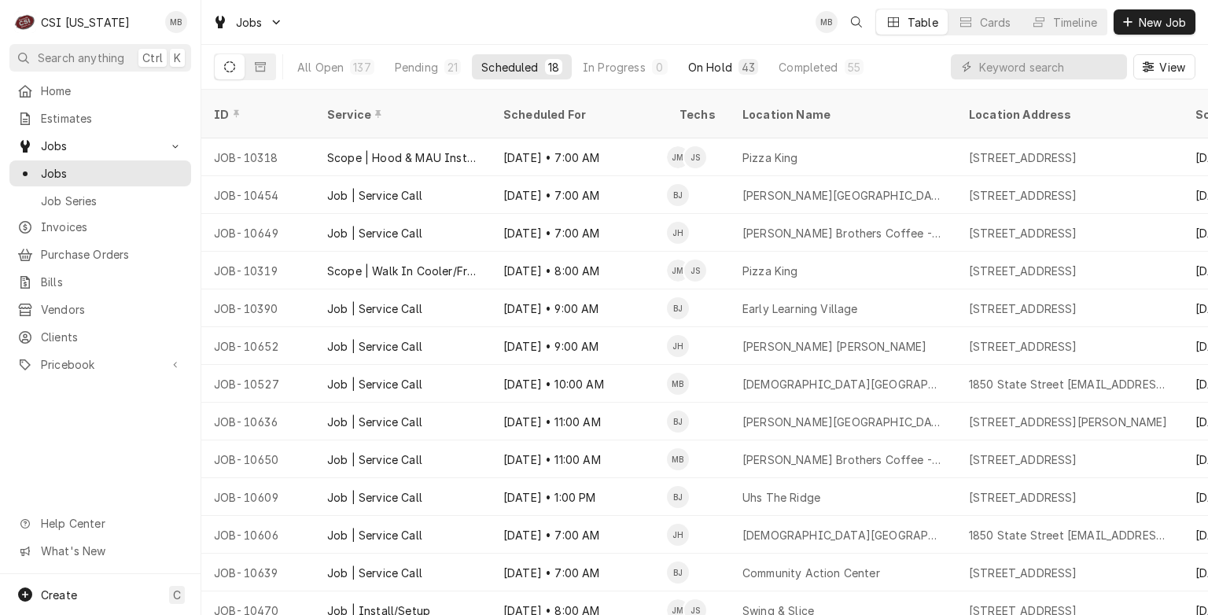
click at [711, 72] on div "On Hold" at bounding box center [710, 67] width 44 height 17
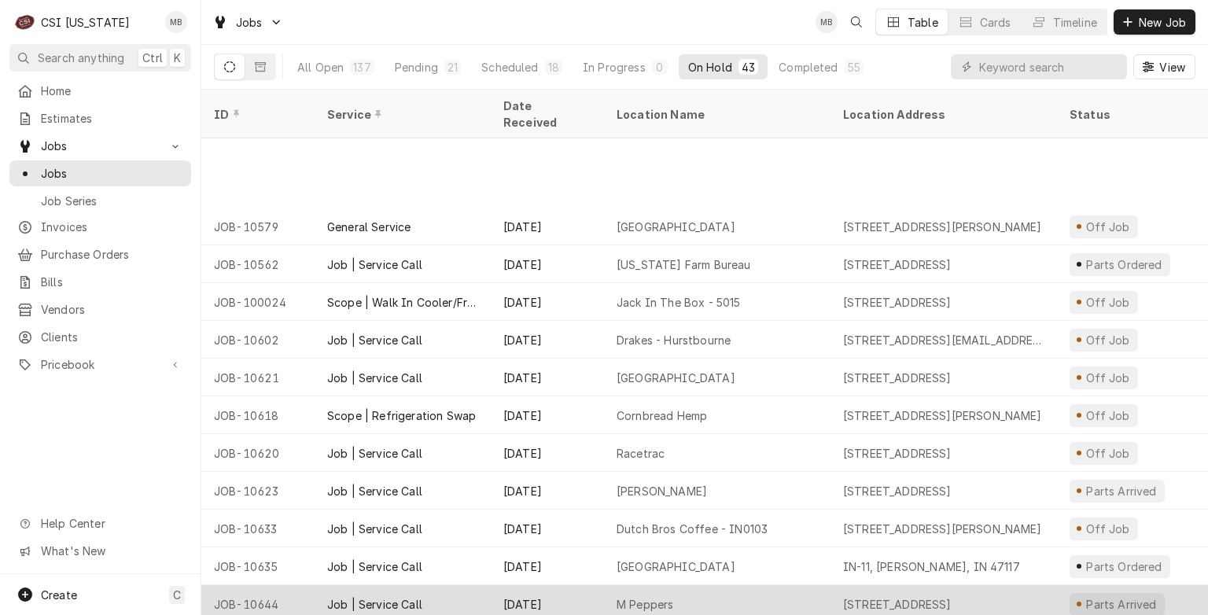
scroll to position [874, 0]
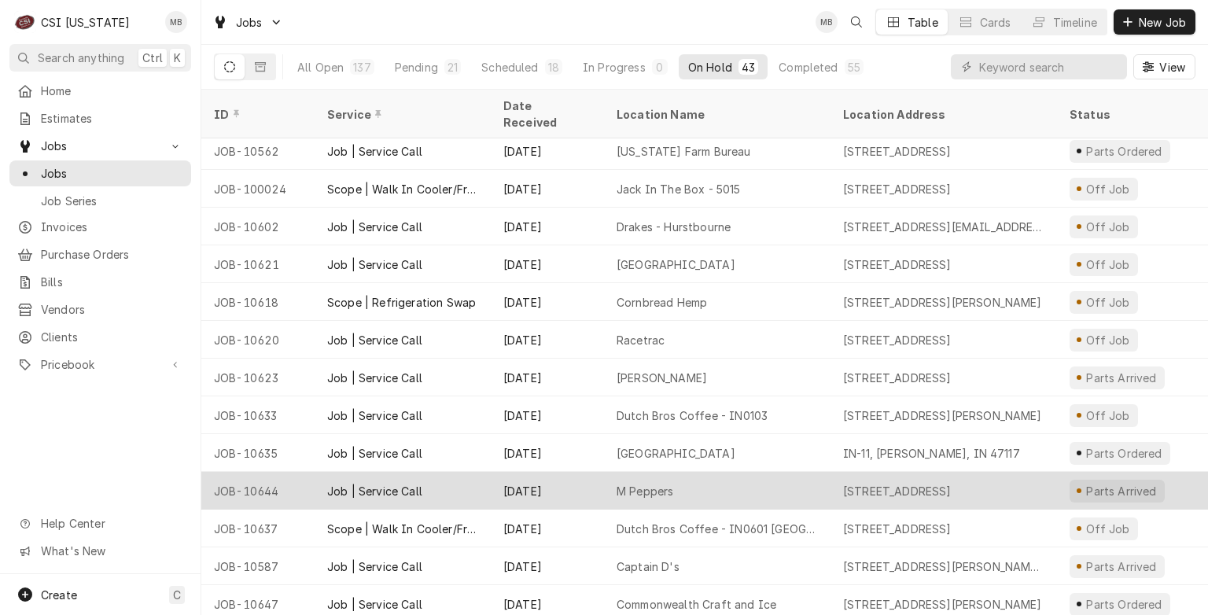
click at [664, 483] on div "M Peppers" at bounding box center [644, 491] width 57 height 17
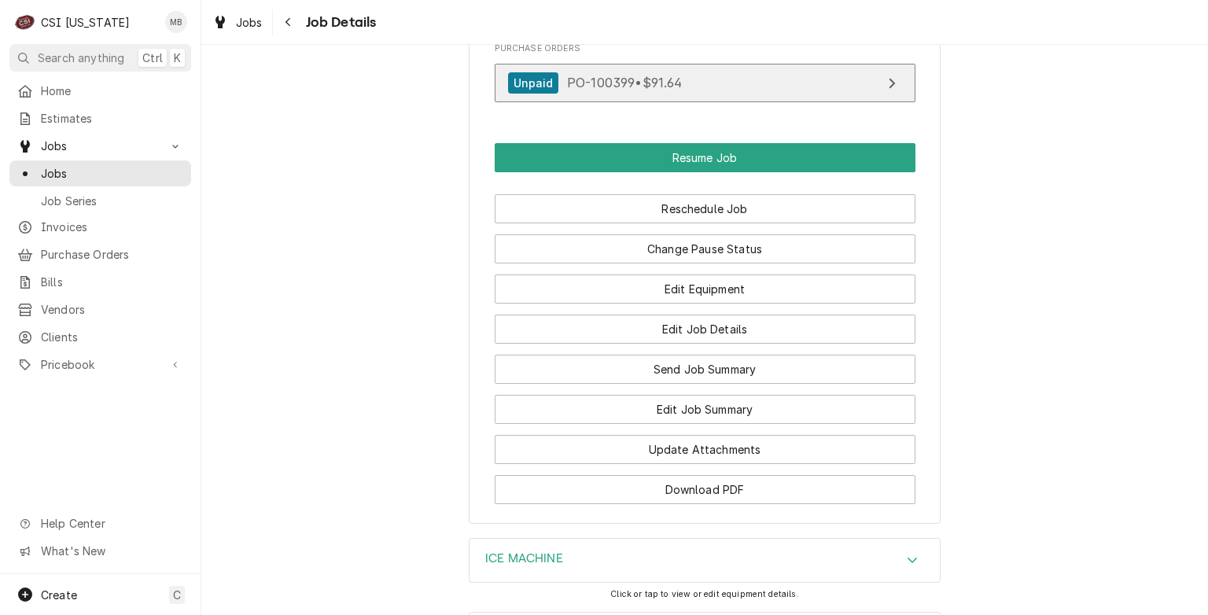
scroll to position [1730, 0]
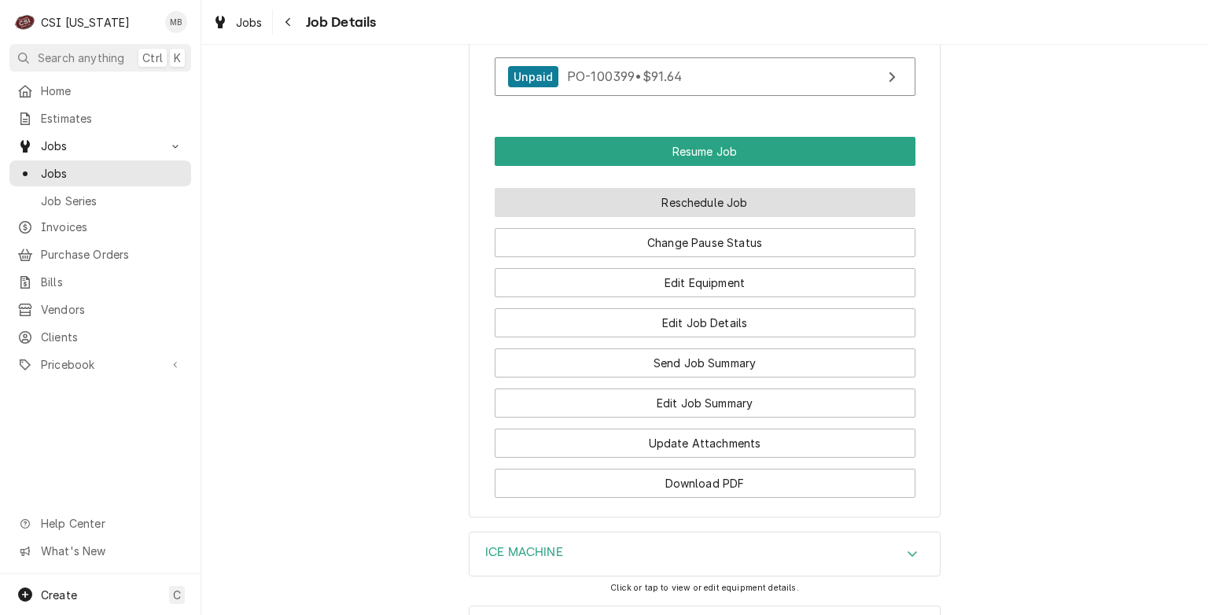
click at [653, 217] on button "Reschedule Job" at bounding box center [705, 202] width 421 height 29
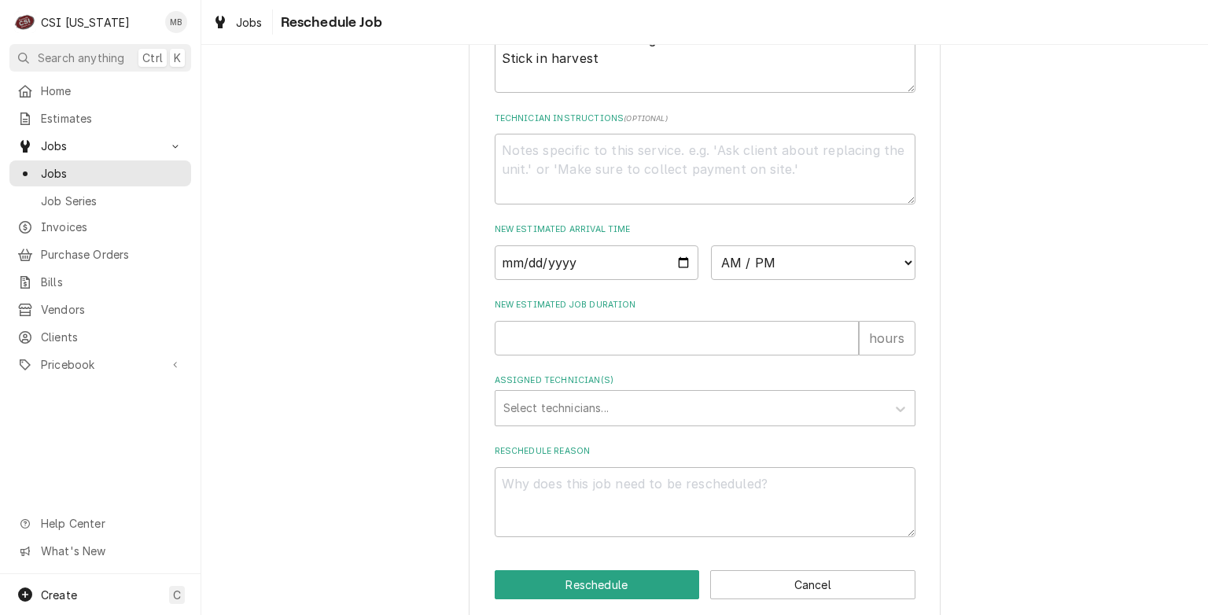
scroll to position [558, 0]
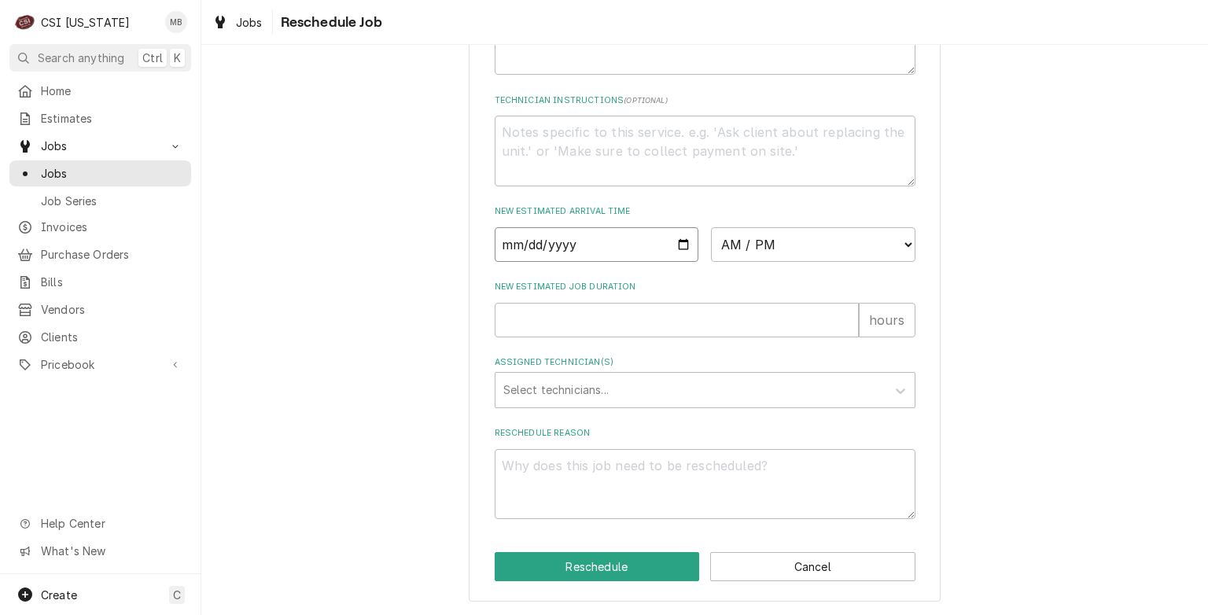
click at [681, 250] on input "Date" at bounding box center [597, 244] width 204 height 35
type input "[DATE]"
type textarea "x"
click at [818, 241] on select "AM / PM 6:00 AM 6:15 AM 6:30 AM 6:45 AM 7:00 AM 7:15 AM 7:30 AM 7:45 AM 8:00 AM…" at bounding box center [813, 244] width 204 height 35
select select "11:00:00"
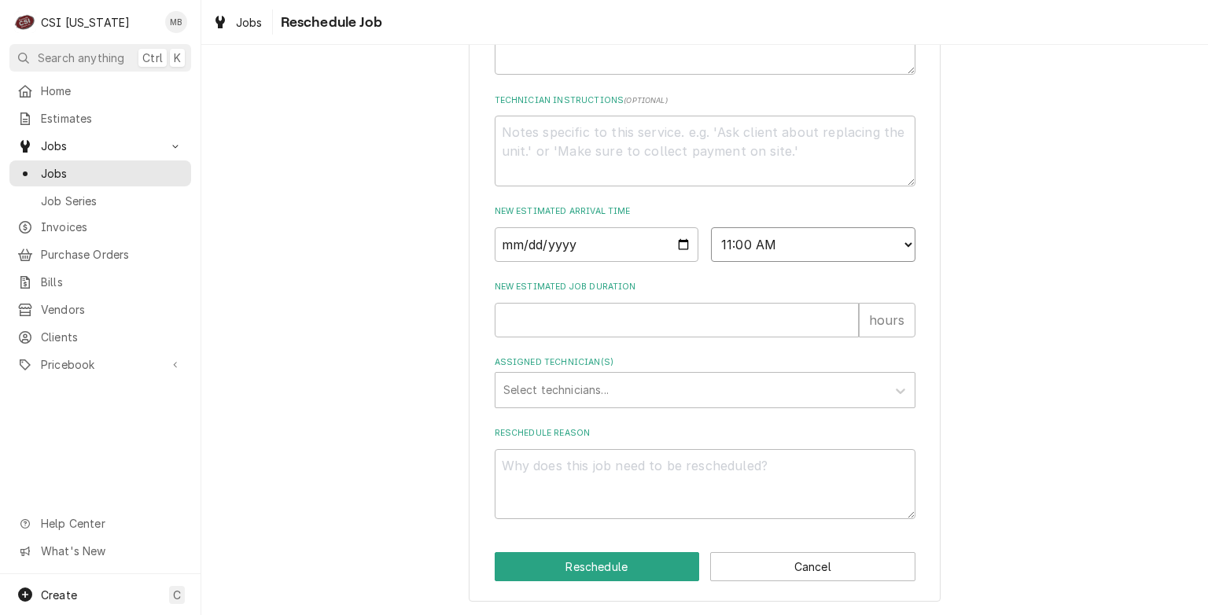
click at [711, 227] on select "AM / PM 6:00 AM 6:15 AM 6:30 AM 6:45 AM 7:00 AM 7:15 AM 7:30 AM 7:45 AM 8:00 AM…" at bounding box center [813, 244] width 204 height 35
click at [645, 310] on input "New Estimated Job Duration" at bounding box center [677, 320] width 364 height 35
type textarea "x"
type input "2"
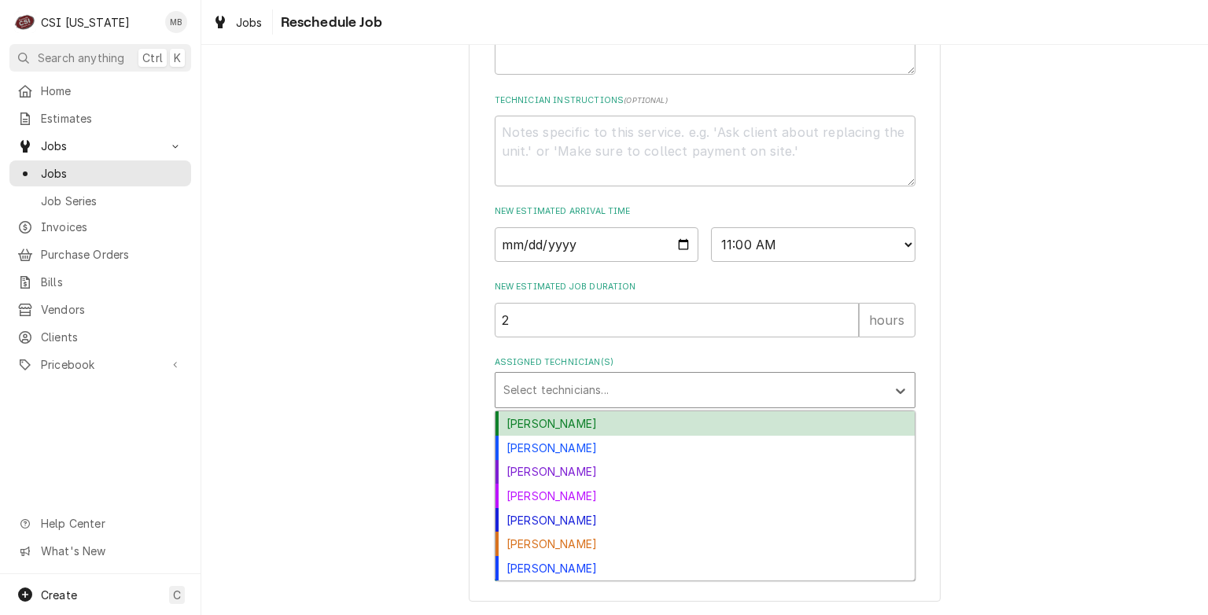
click at [645, 388] on div "Assigned Technician(s)" at bounding box center [690, 390] width 375 height 28
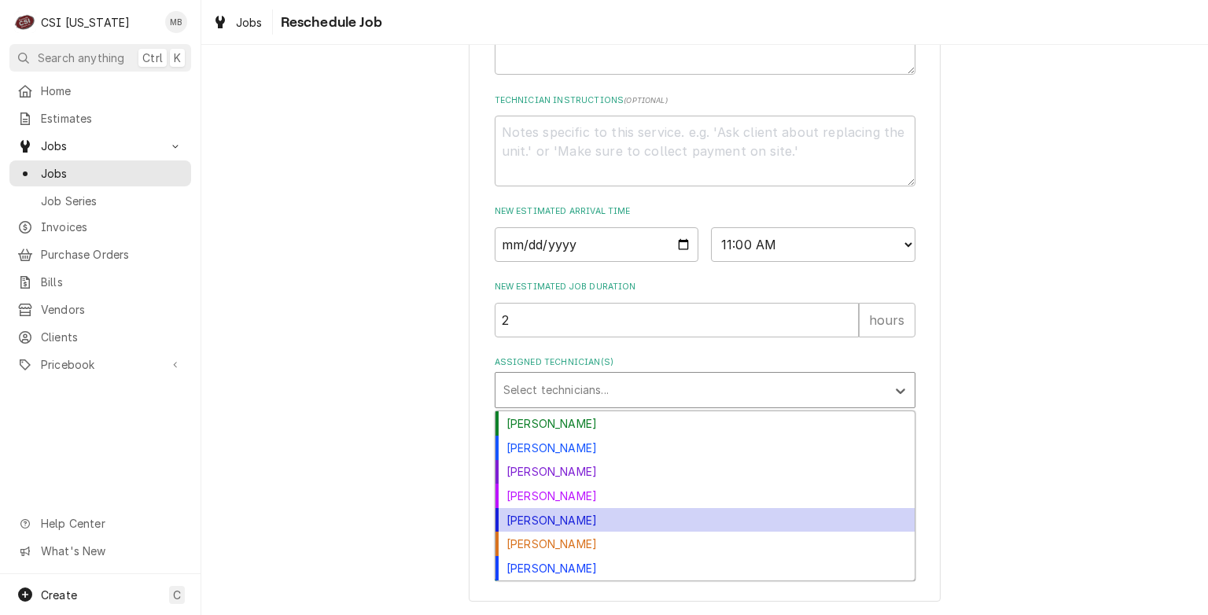
click at [540, 530] on div "Jeff Hartley" at bounding box center [704, 520] width 419 height 24
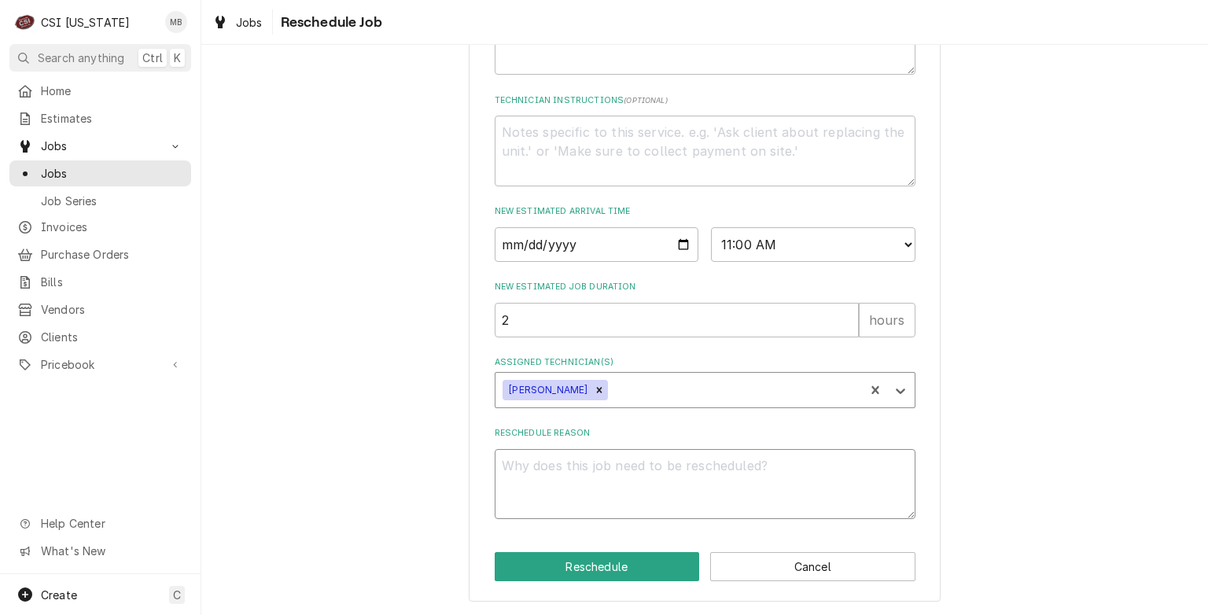
click at [550, 486] on textarea "Reschedule Reason" at bounding box center [705, 484] width 421 height 71
type textarea "x"
type textarea "PA"
type textarea "x"
type textarea "PAR"
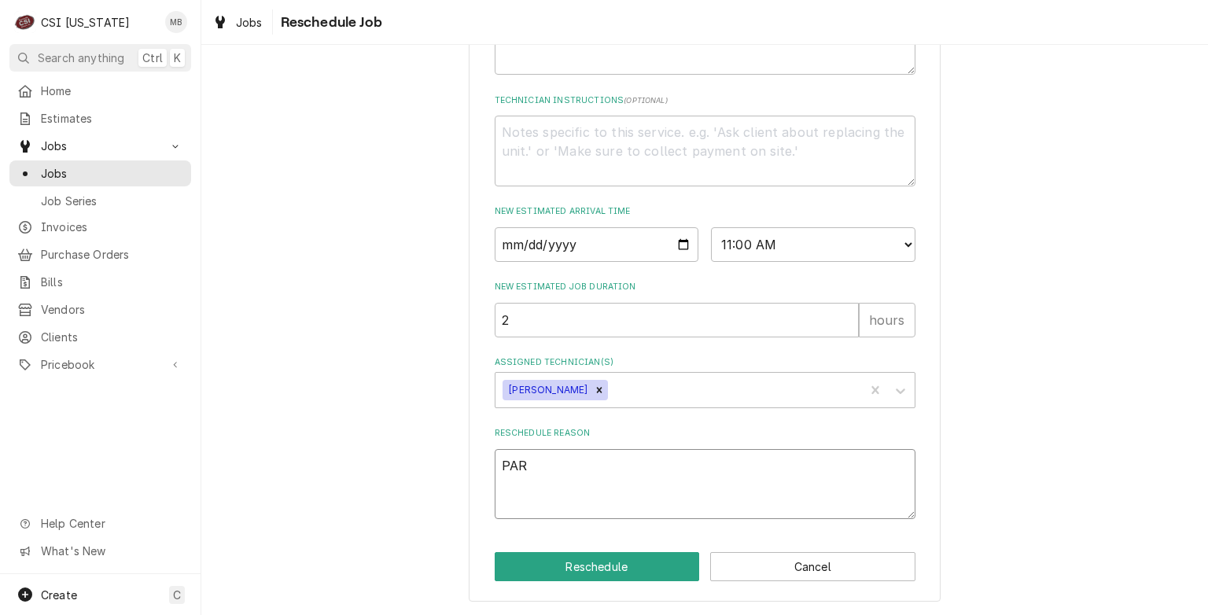
type textarea "x"
type textarea "PART"
type textarea "x"
type textarea "PARTS"
type textarea "x"
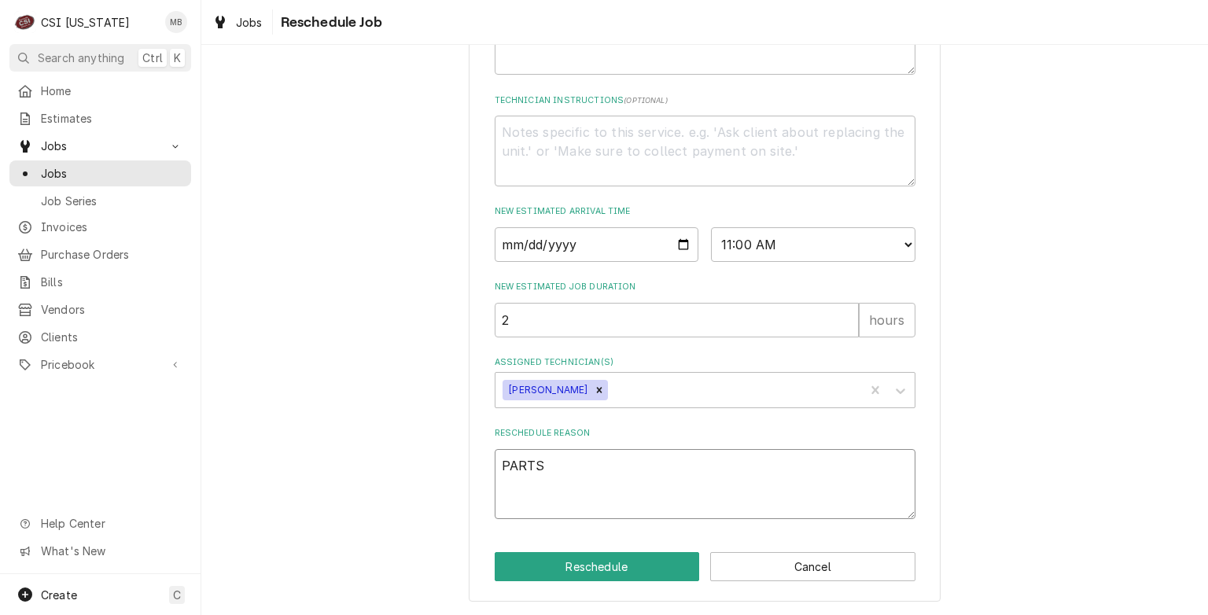
type textarea "PARTS"
type textarea "x"
type textarea "PARTS A"
type textarea "x"
type textarea "PARTS AR"
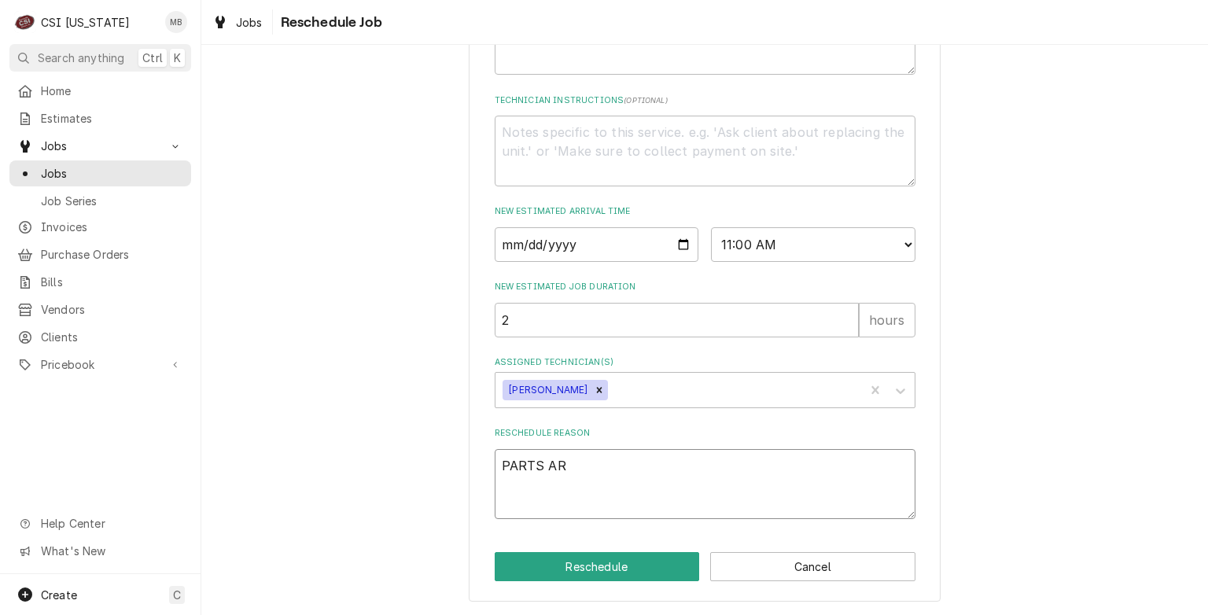
type textarea "x"
type textarea "PARTS ARR"
type textarea "x"
type textarea "PARTS ARRI"
type textarea "x"
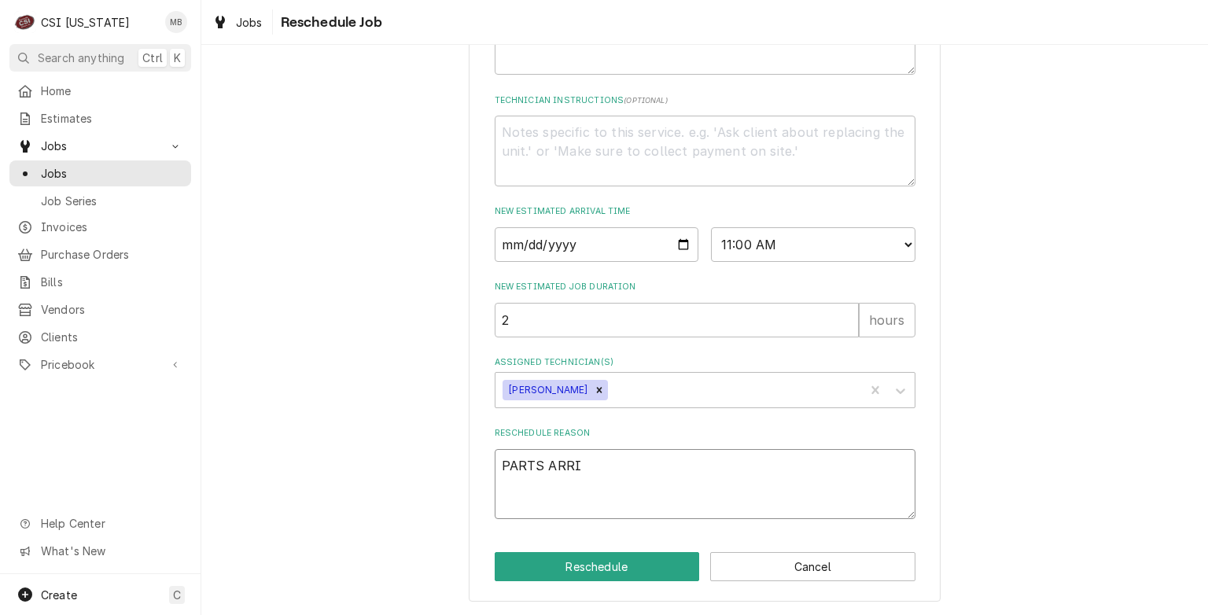
type textarea "PARTS ARRIV"
type textarea "x"
type textarea "PARTS ARRIVE"
type textarea "x"
type textarea "PARTS ARRIVED"
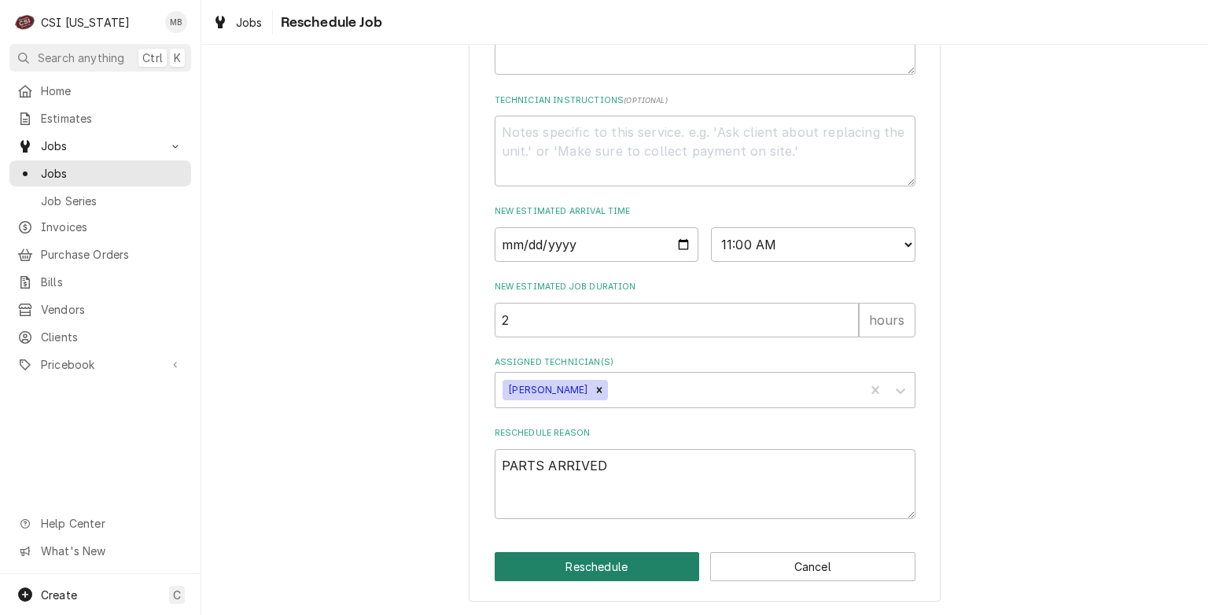
click at [575, 567] on button "Reschedule" at bounding box center [597, 566] width 205 height 29
type textarea "x"
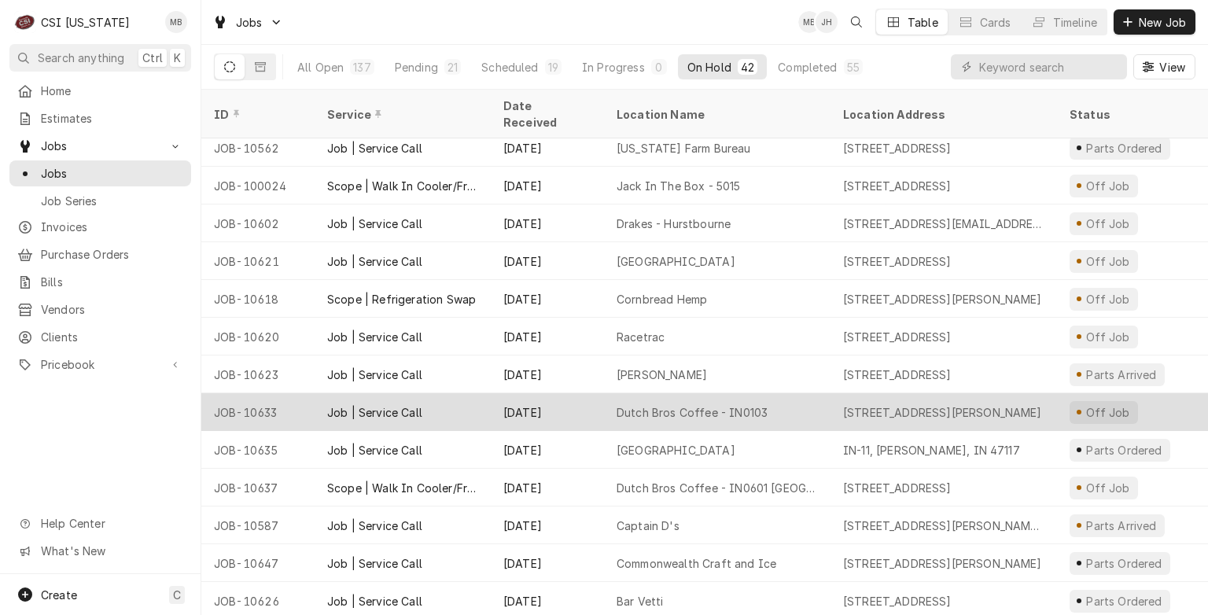
scroll to position [877, 0]
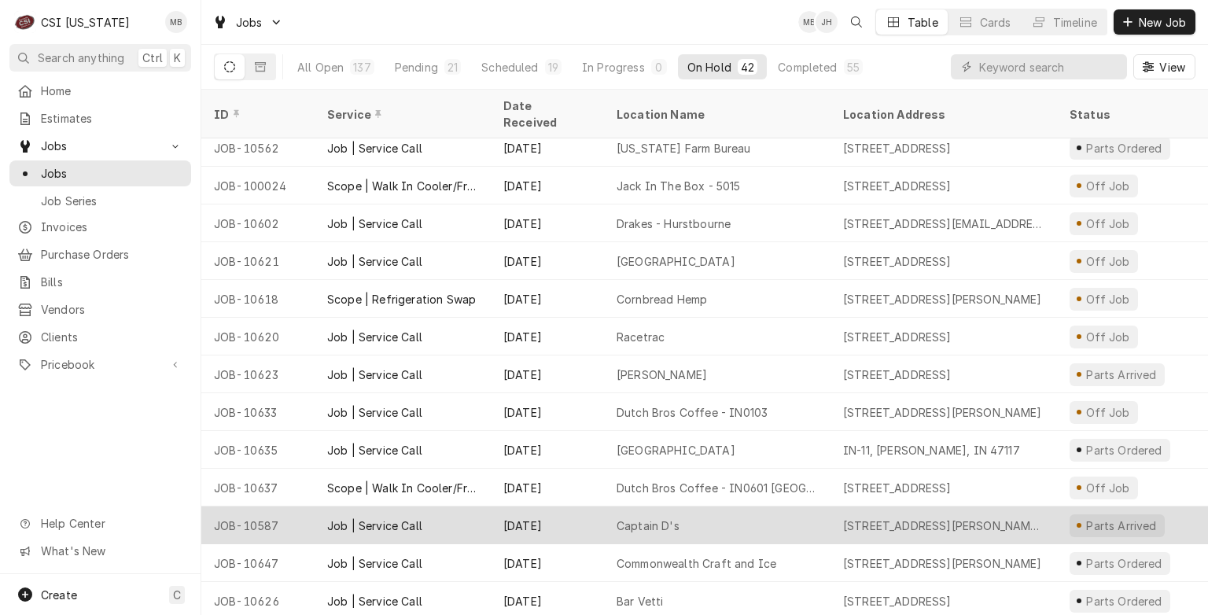
click at [620, 506] on div "Captain D's" at bounding box center [717, 525] width 226 height 38
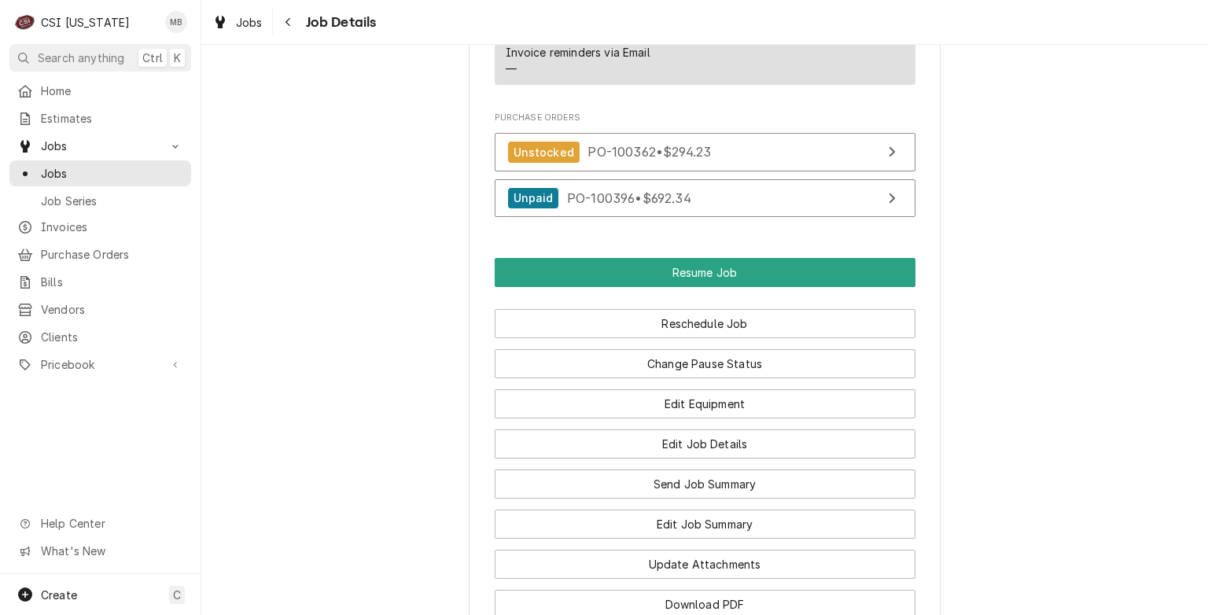
scroll to position [1808, 0]
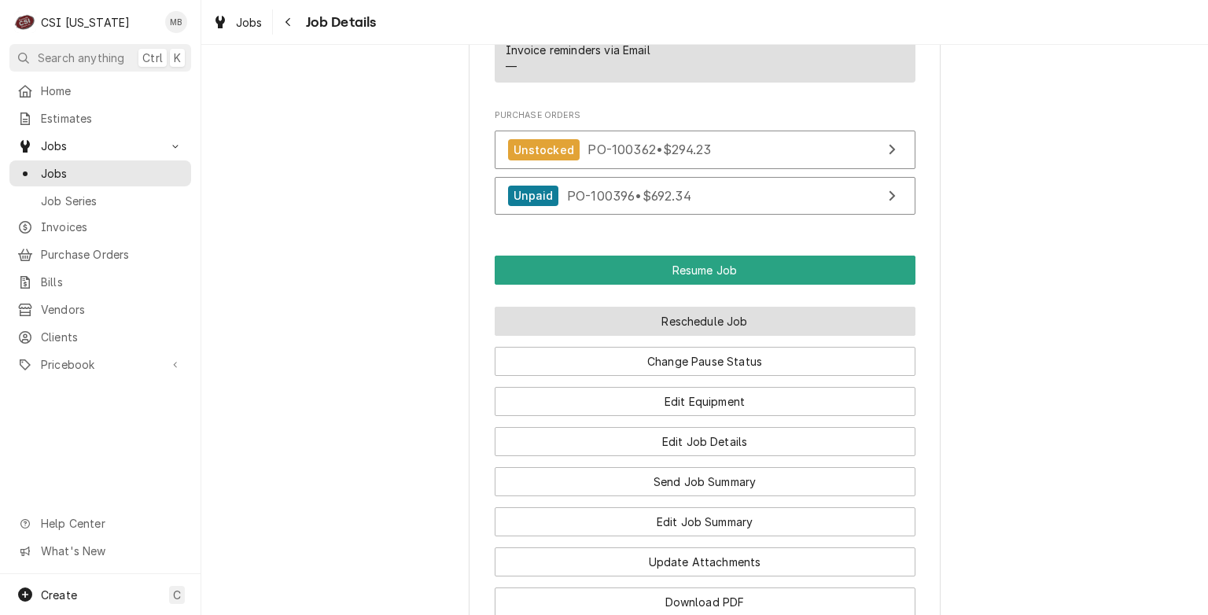
click at [695, 307] on button "Reschedule Job" at bounding box center [705, 321] width 421 height 29
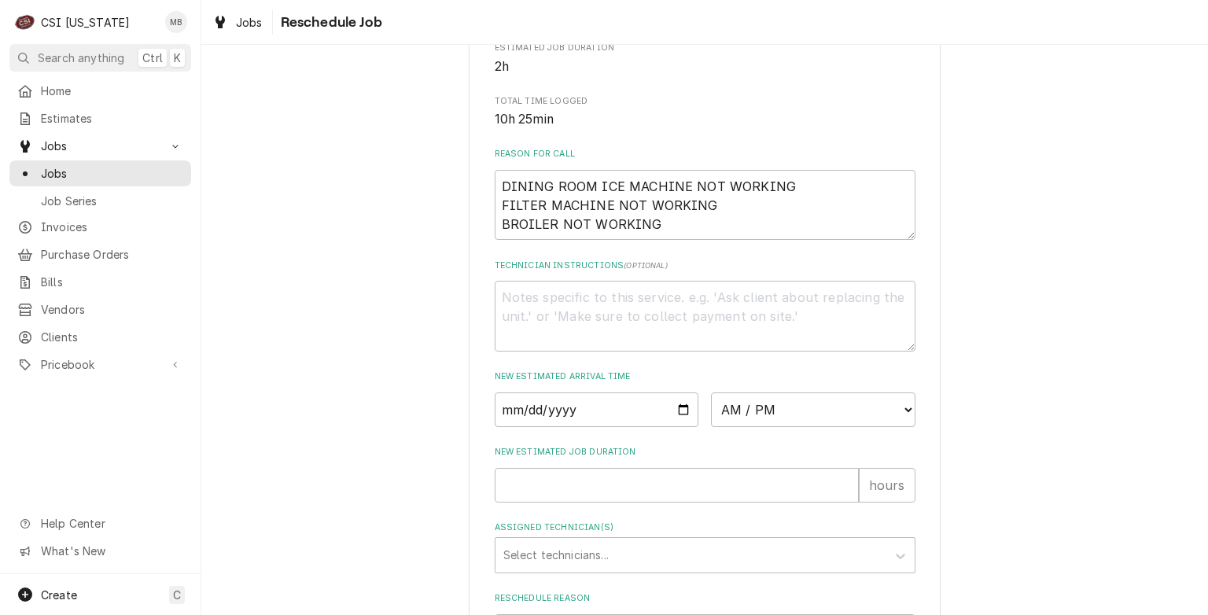
scroll to position [472, 0]
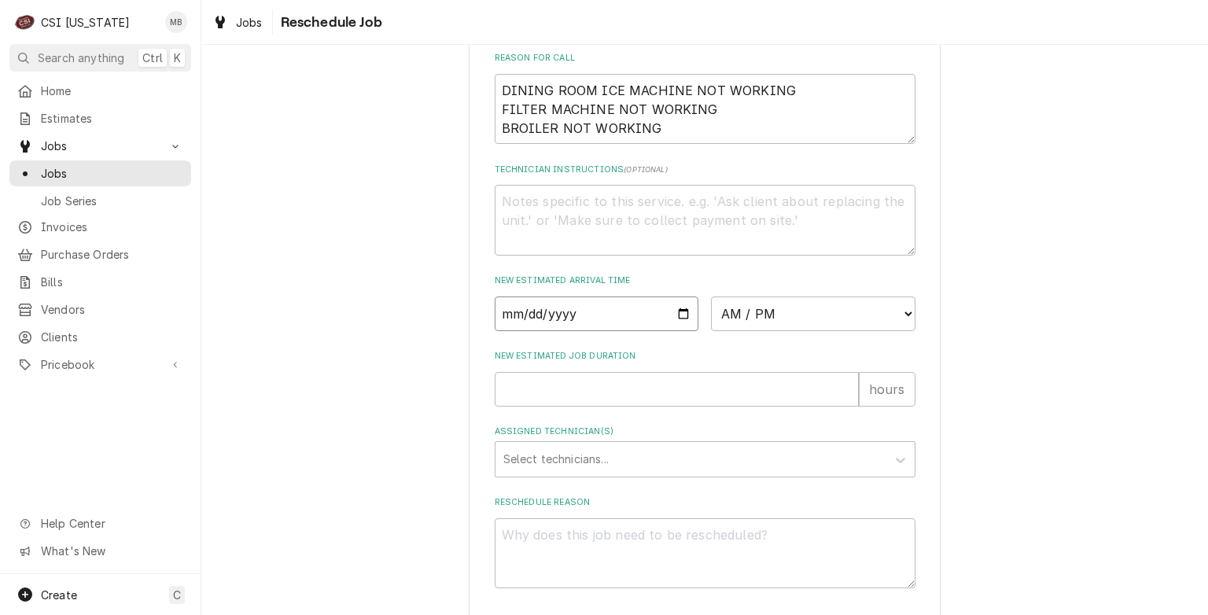
click at [676, 331] on input "Date" at bounding box center [597, 313] width 204 height 35
type input "[DATE]"
type textarea "x"
click at [777, 331] on select "AM / PM 6:00 AM 6:15 AM 6:30 AM 6:45 AM 7:00 AM 7:15 AM 7:30 AM 7:45 AM 8:00 AM…" at bounding box center [813, 313] width 204 height 35
select select "13:00:00"
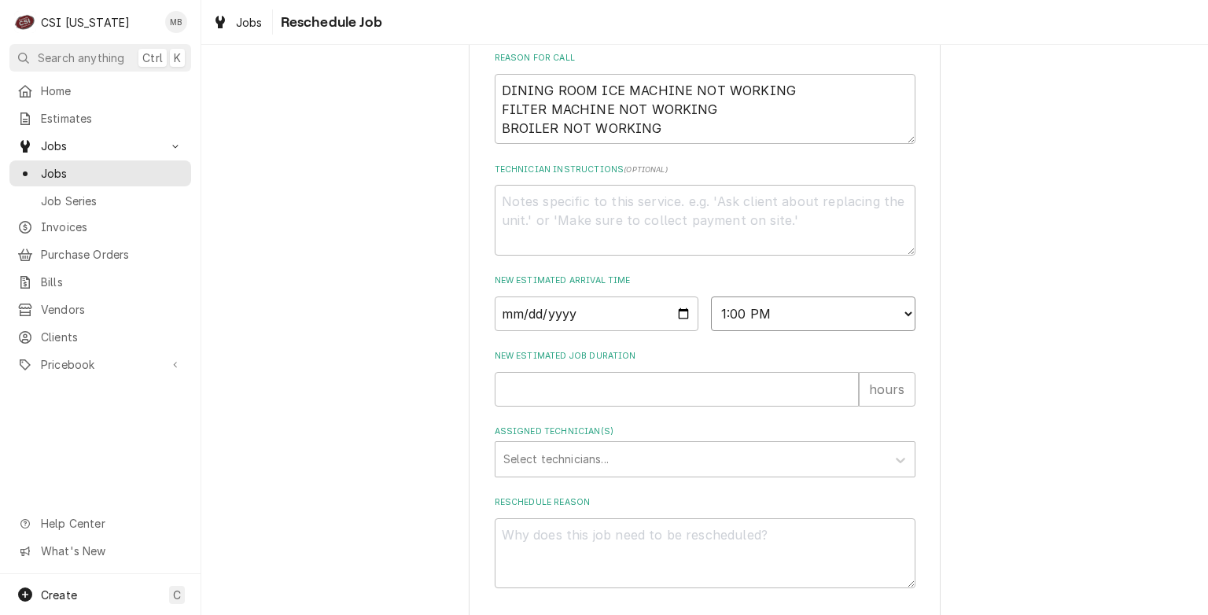
click at [711, 314] on select "AM / PM 6:00 AM 6:15 AM 6:30 AM 6:45 AM 7:00 AM 7:15 AM 7:30 AM 7:45 AM 8:00 AM…" at bounding box center [813, 313] width 204 height 35
click at [574, 406] on input "New Estimated Job Duration" at bounding box center [677, 389] width 364 height 35
type textarea "x"
type input "2"
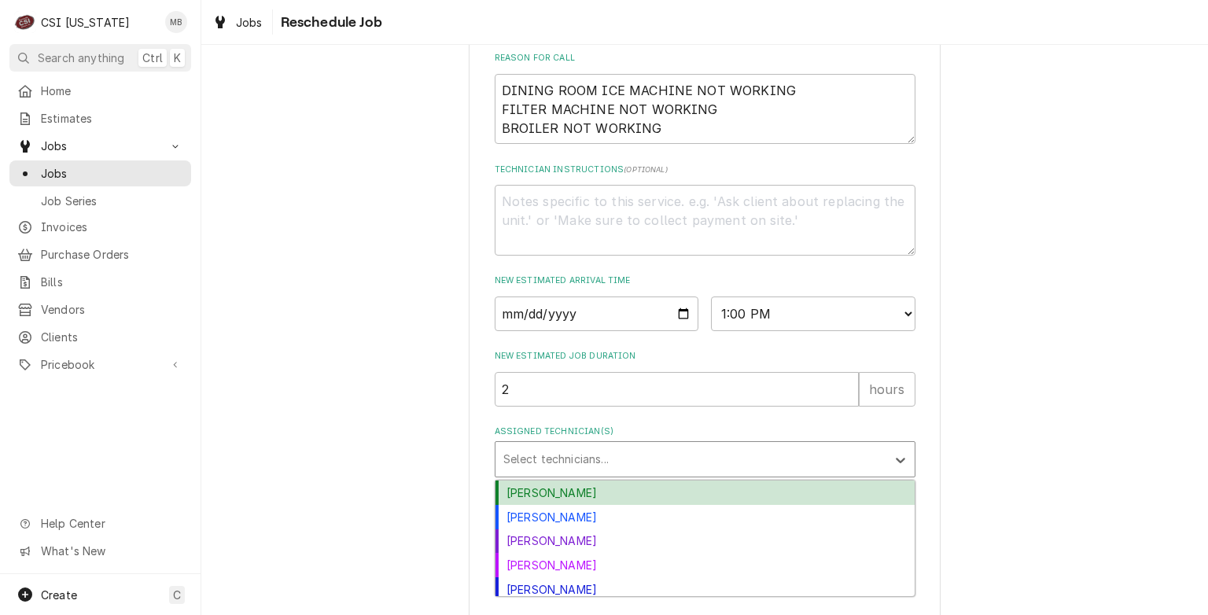
click at [578, 466] on div "Assigned Technician(s)" at bounding box center [690, 459] width 375 height 28
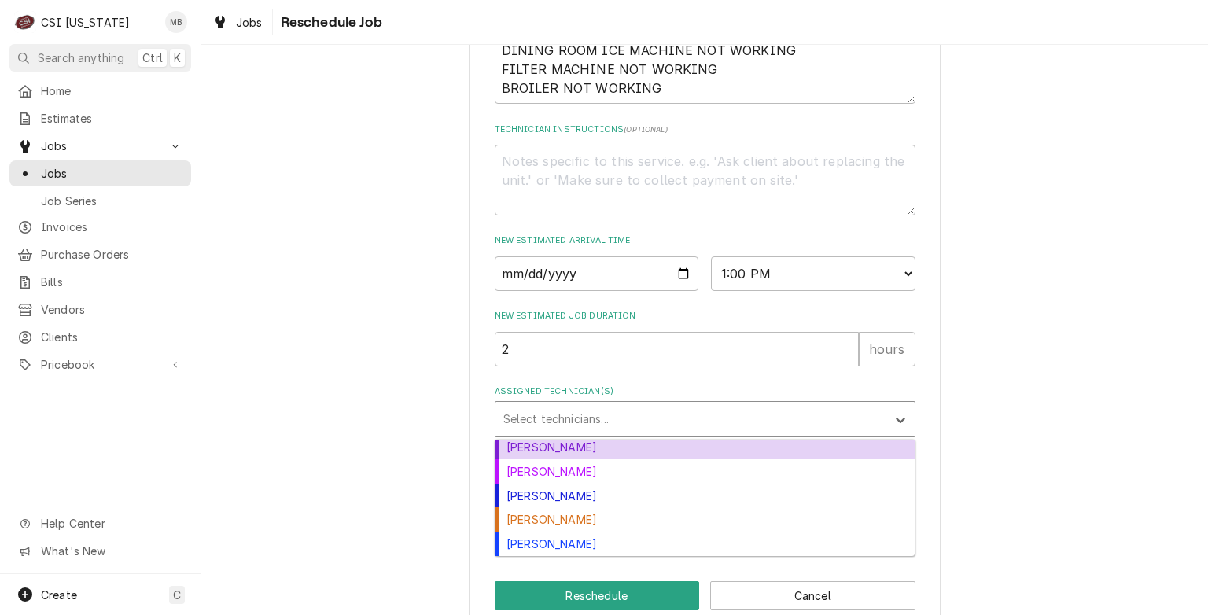
scroll to position [550, 0]
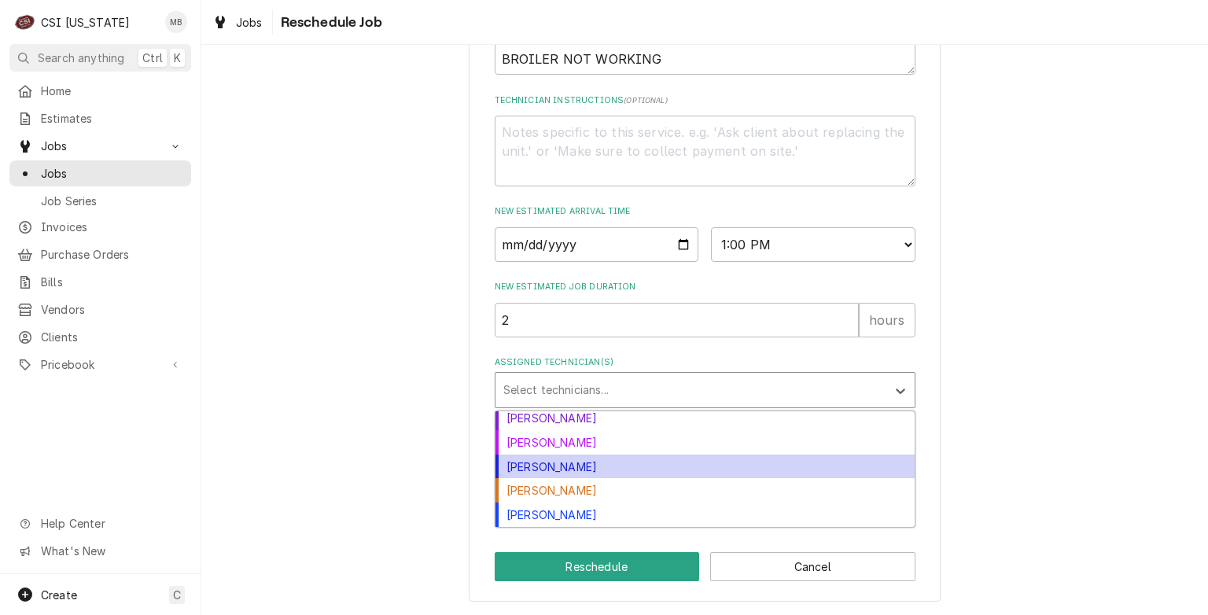
click at [545, 476] on div "[PERSON_NAME]" at bounding box center [704, 466] width 419 height 24
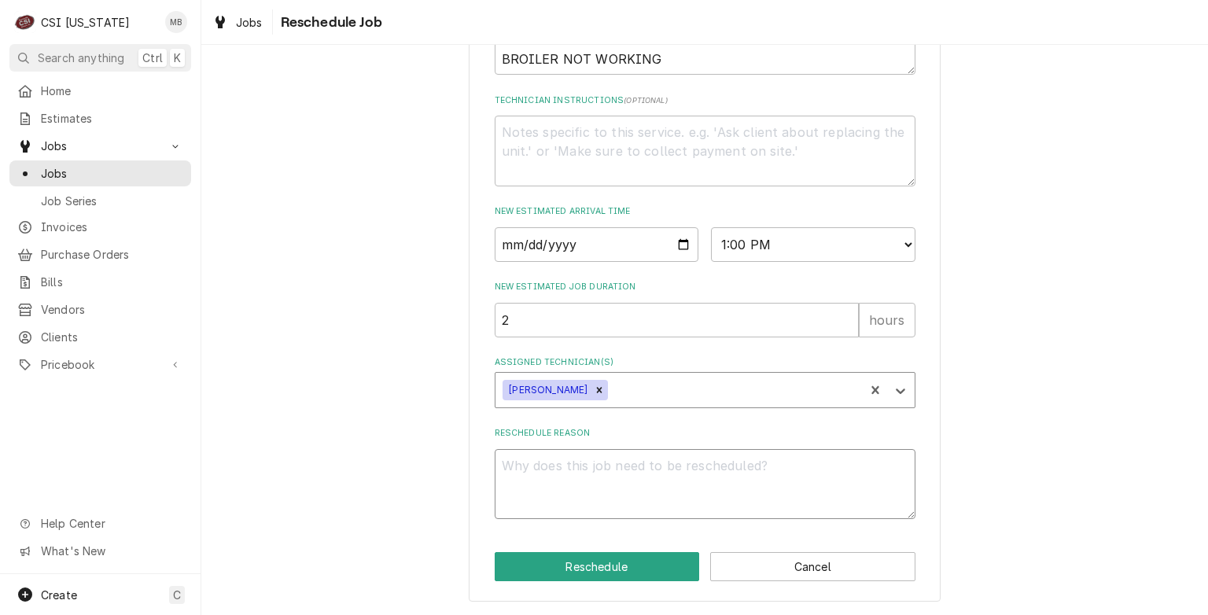
click at [607, 489] on textarea "Reschedule Reason" at bounding box center [705, 484] width 421 height 71
type textarea "x"
type textarea "P"
type textarea "x"
type textarea "PA"
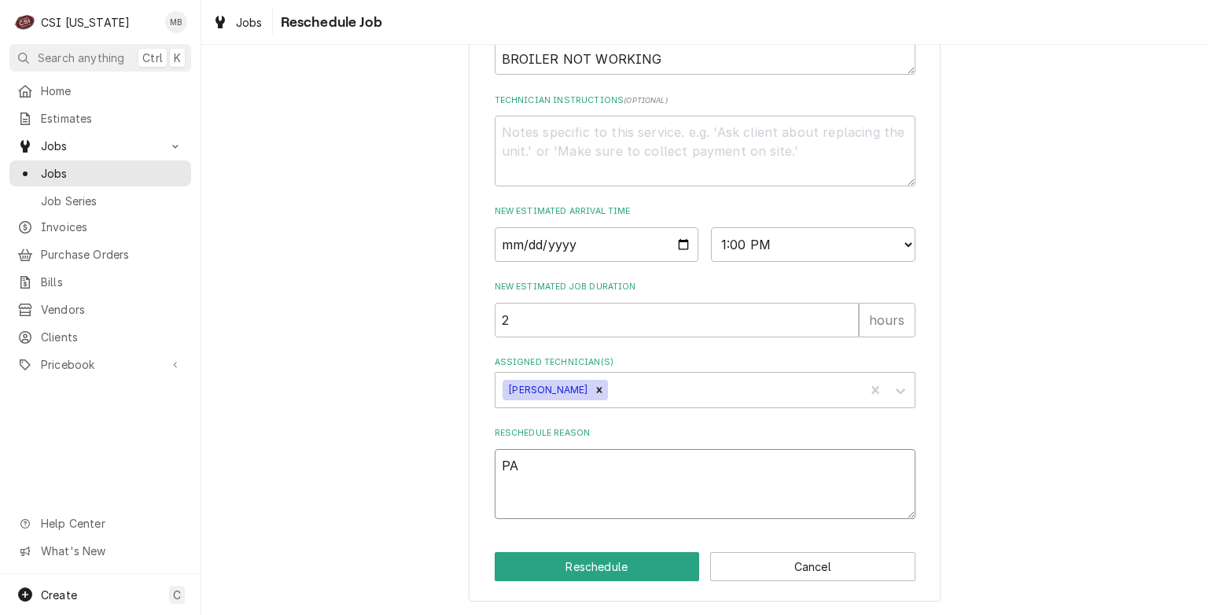
type textarea "x"
type textarea "PAR"
type textarea "x"
type textarea "PART"
type textarea "x"
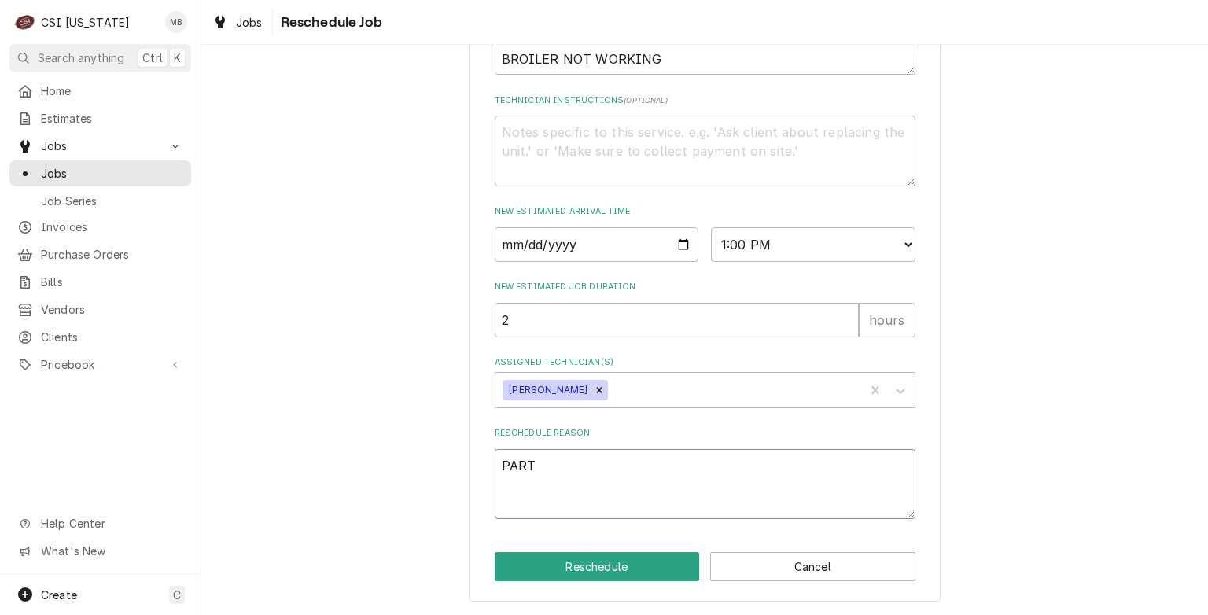
type textarea "PARTS"
type textarea "x"
type textarea "PARTS"
type textarea "x"
type textarea "PARTS A"
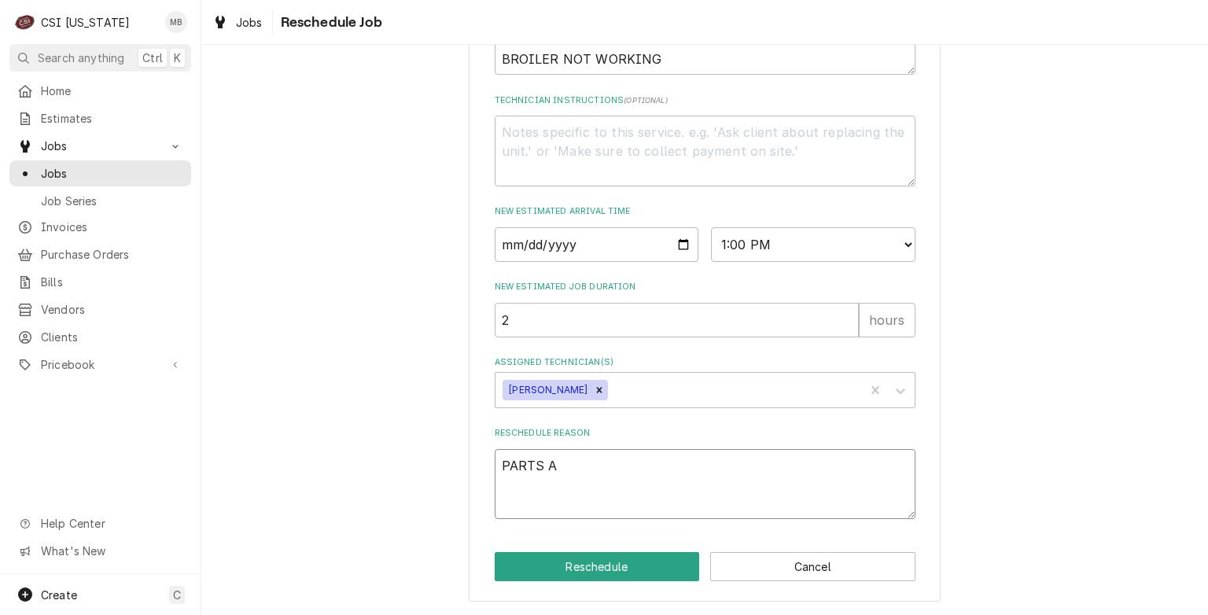
type textarea "x"
type textarea "PARTS AR"
type textarea "x"
type textarea "PARTS ARR"
type textarea "x"
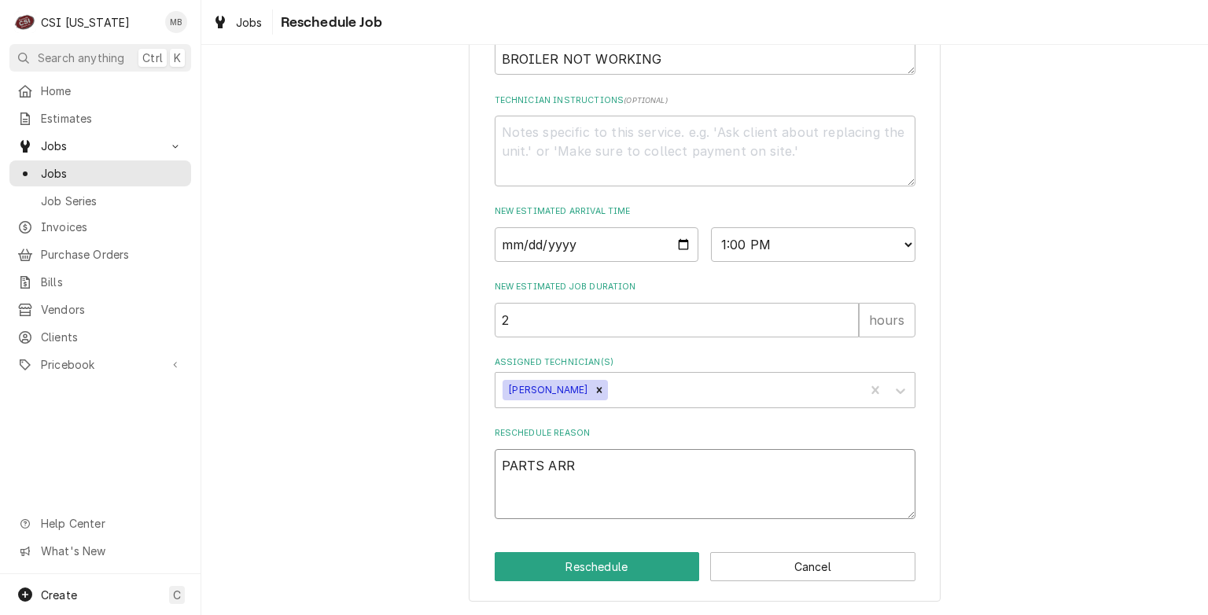
type textarea "PARTS ARRI"
type textarea "x"
type textarea "PARTS ARRIV"
type textarea "x"
type textarea "PARTS ARRIVE"
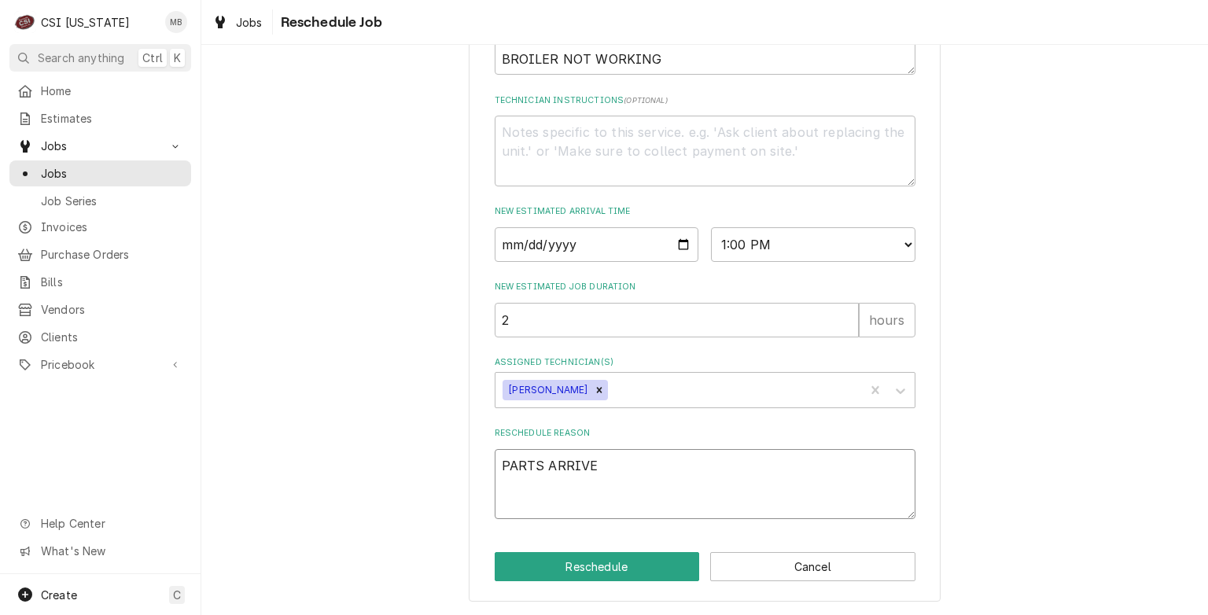
type textarea "x"
type textarea "PARTS ARRIVED"
click at [586, 570] on button "Reschedule" at bounding box center [597, 566] width 205 height 29
type textarea "x"
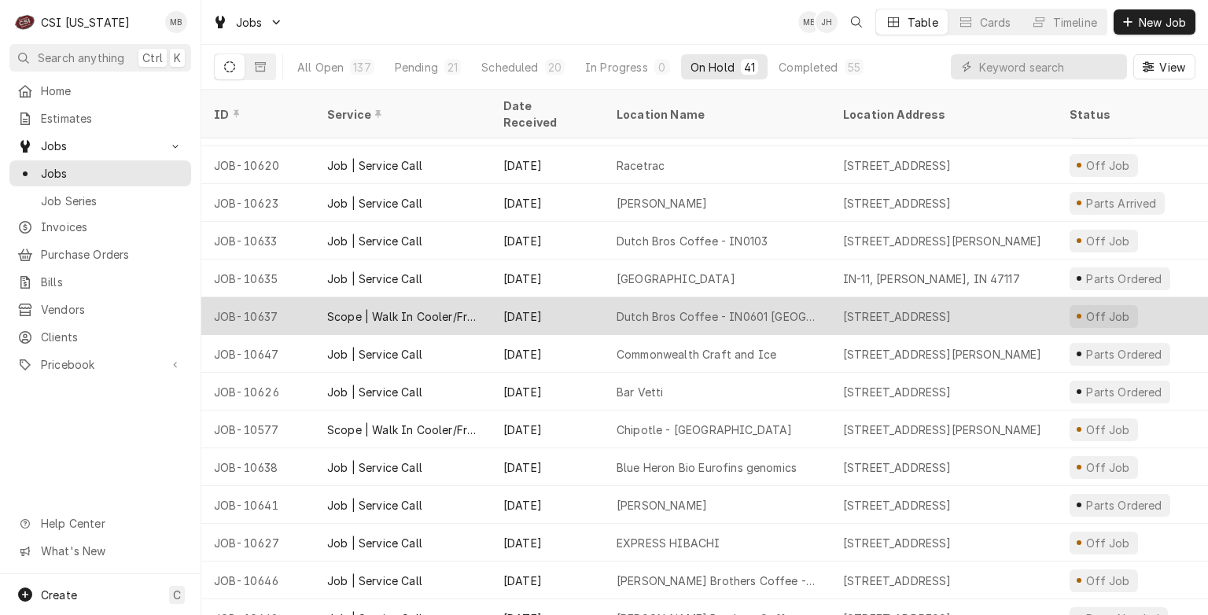
scroll to position [1063, 0]
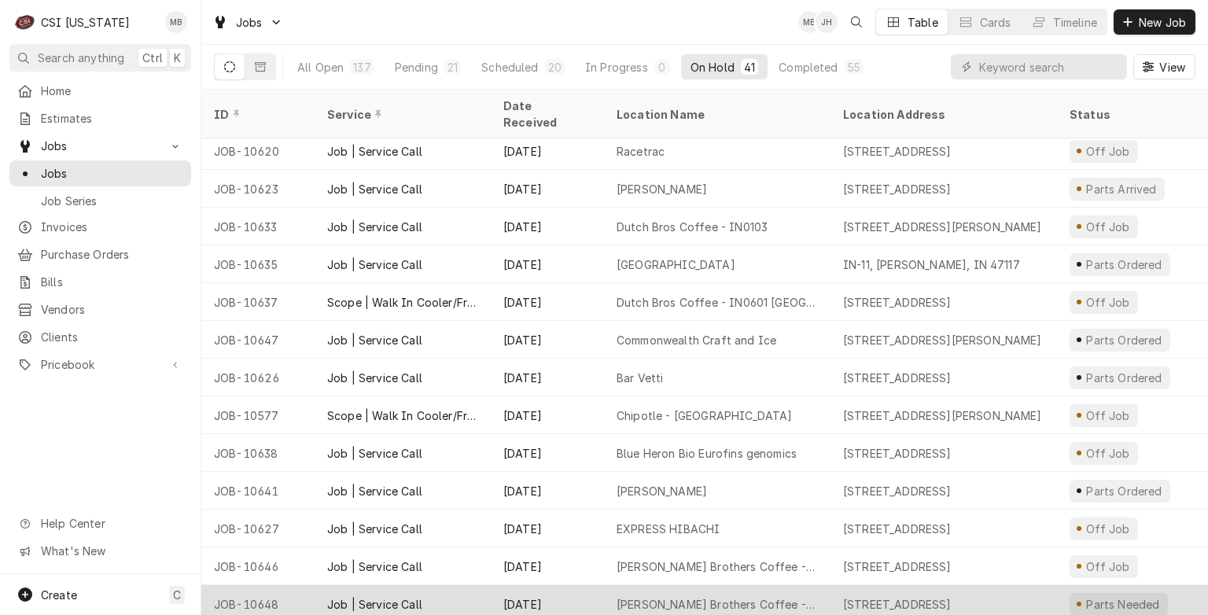
click at [620, 596] on div "[PERSON_NAME] Brothers Coffee - [GEOGRAPHIC_DATA]" at bounding box center [716, 604] width 201 height 17
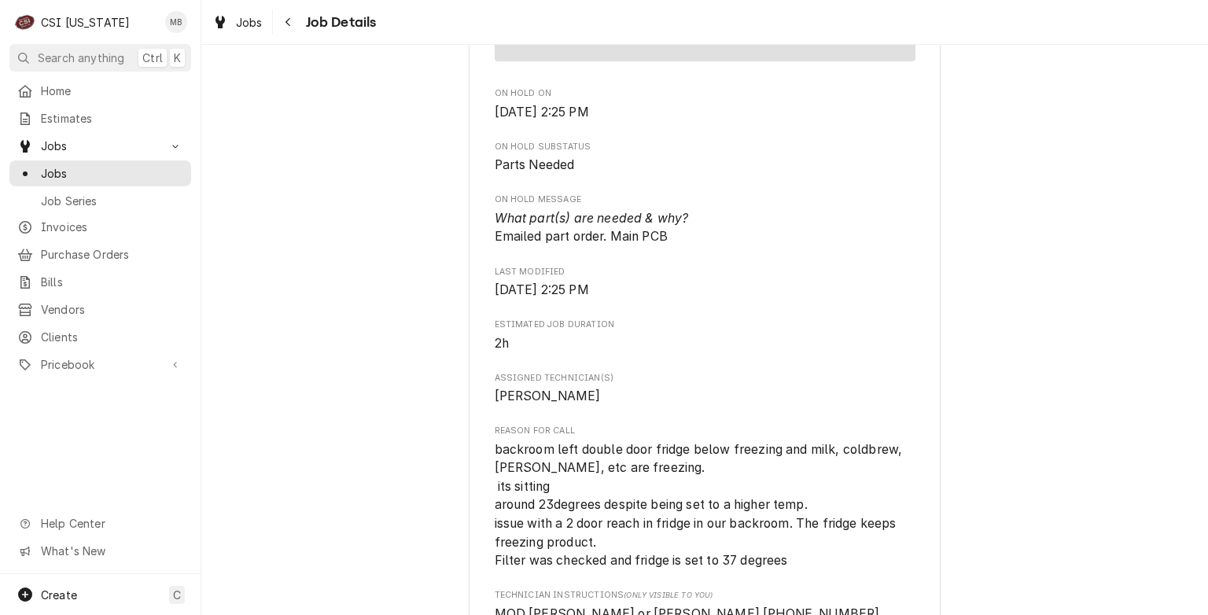
scroll to position [943, 0]
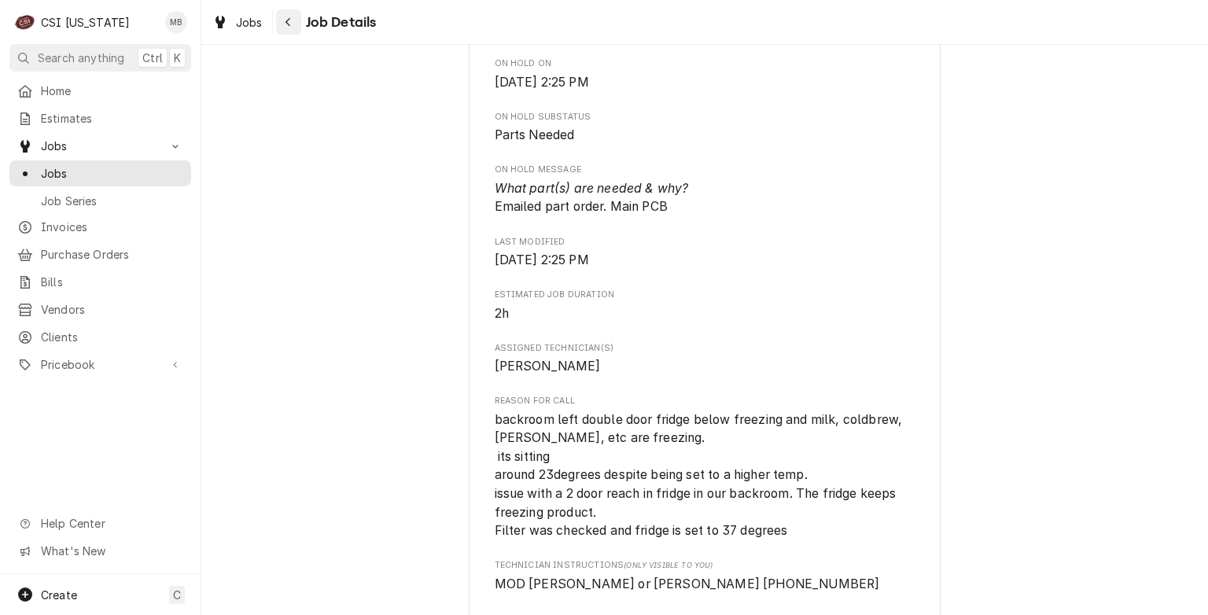
click at [288, 9] on button "Navigate back" at bounding box center [288, 21] width 25 height 25
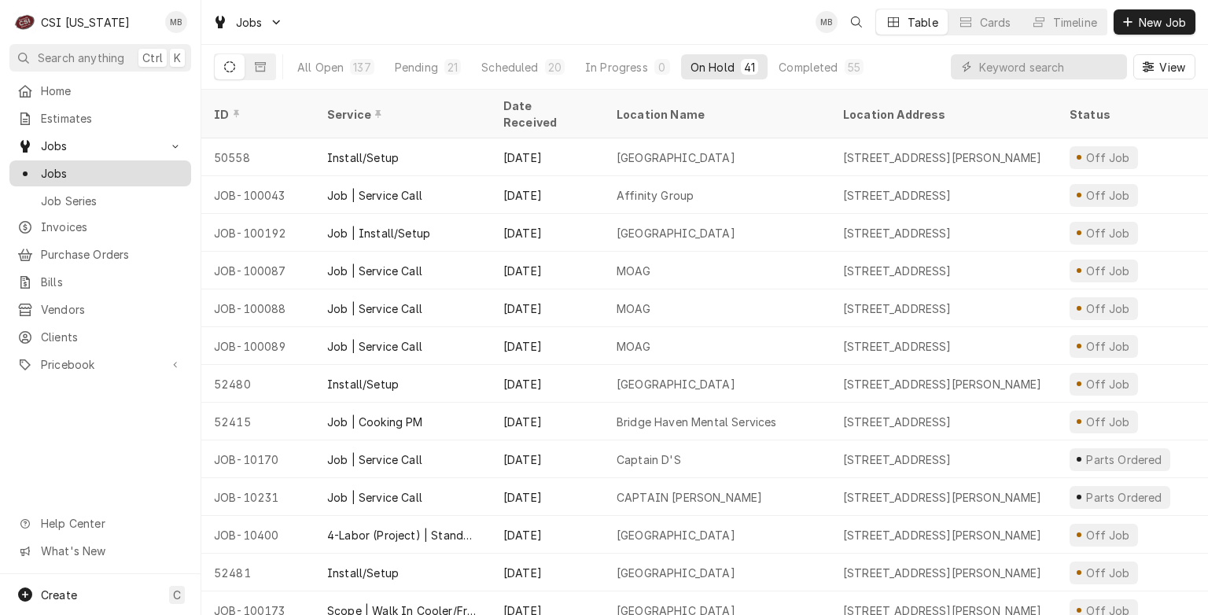
click at [51, 165] on span "Jobs" at bounding box center [112, 173] width 142 height 17
click at [428, 65] on div "Pending" at bounding box center [416, 67] width 43 height 17
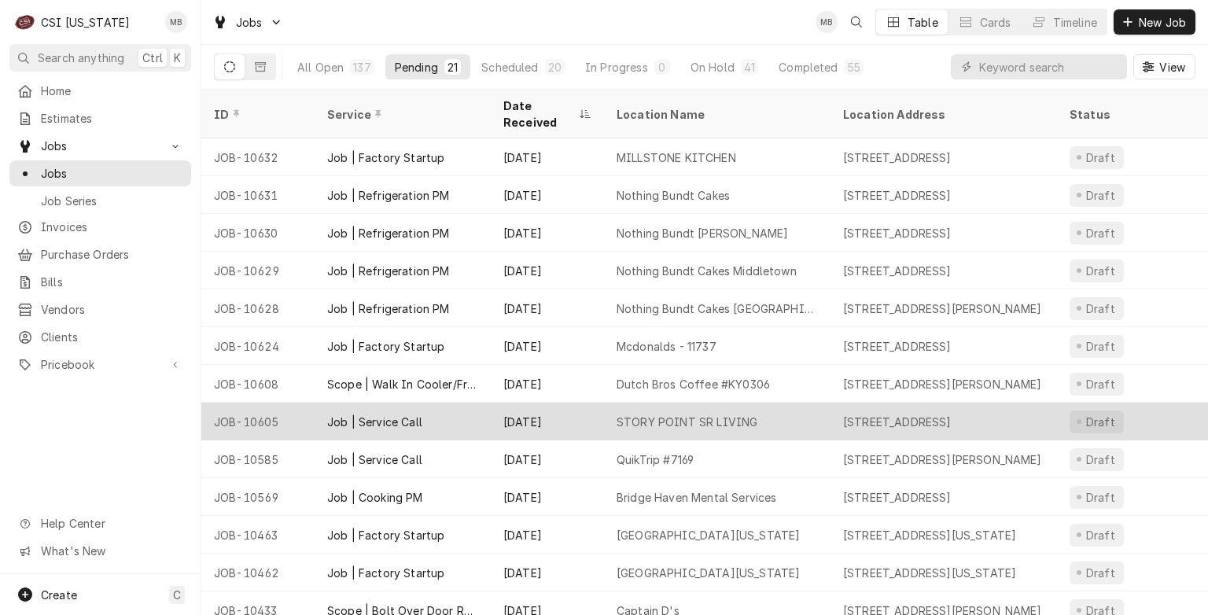
click at [557, 403] on div "[DATE]" at bounding box center [547, 422] width 113 height 38
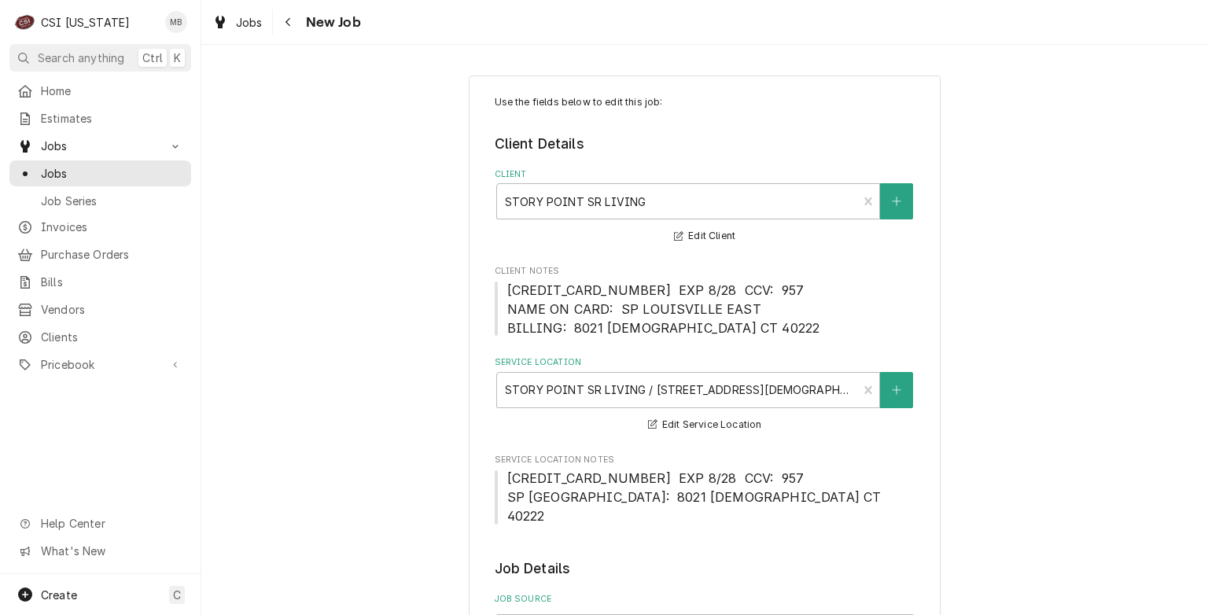
type textarea "x"
click at [49, 165] on span "Jobs" at bounding box center [112, 173] width 142 height 17
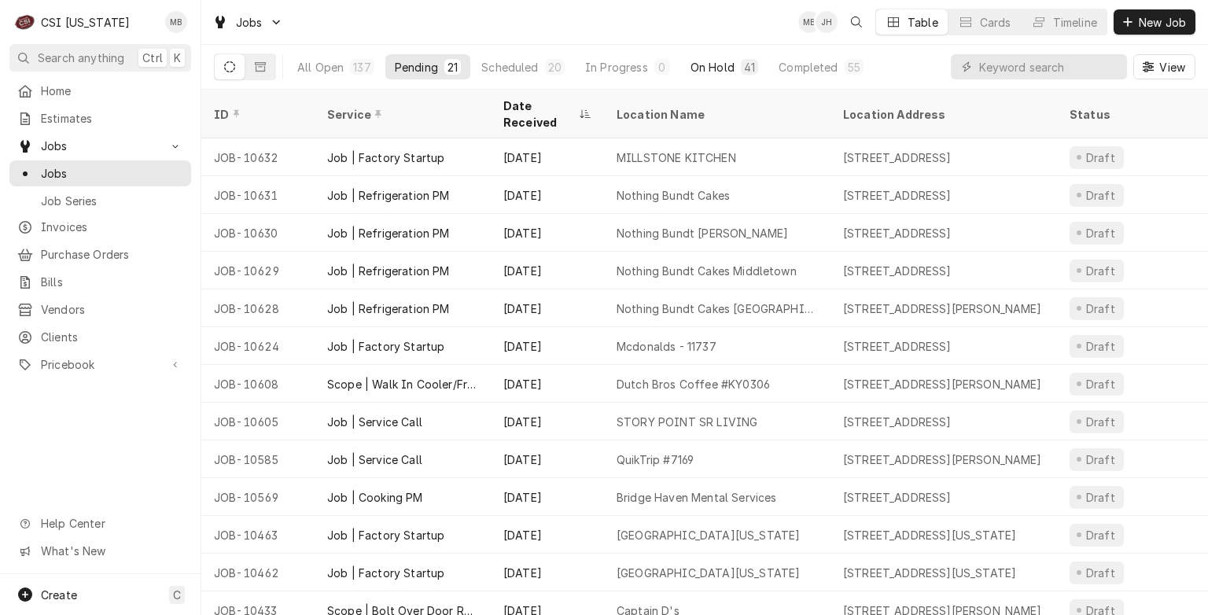
click at [709, 54] on button "On Hold 41" at bounding box center [724, 66] width 86 height 25
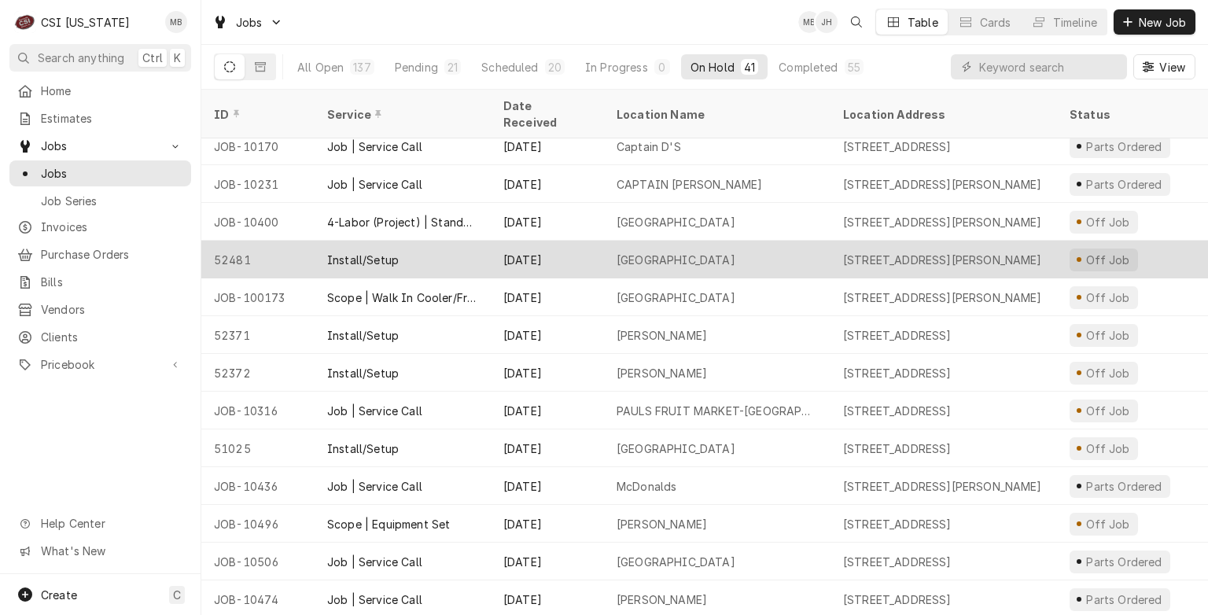
scroll to position [346, 0]
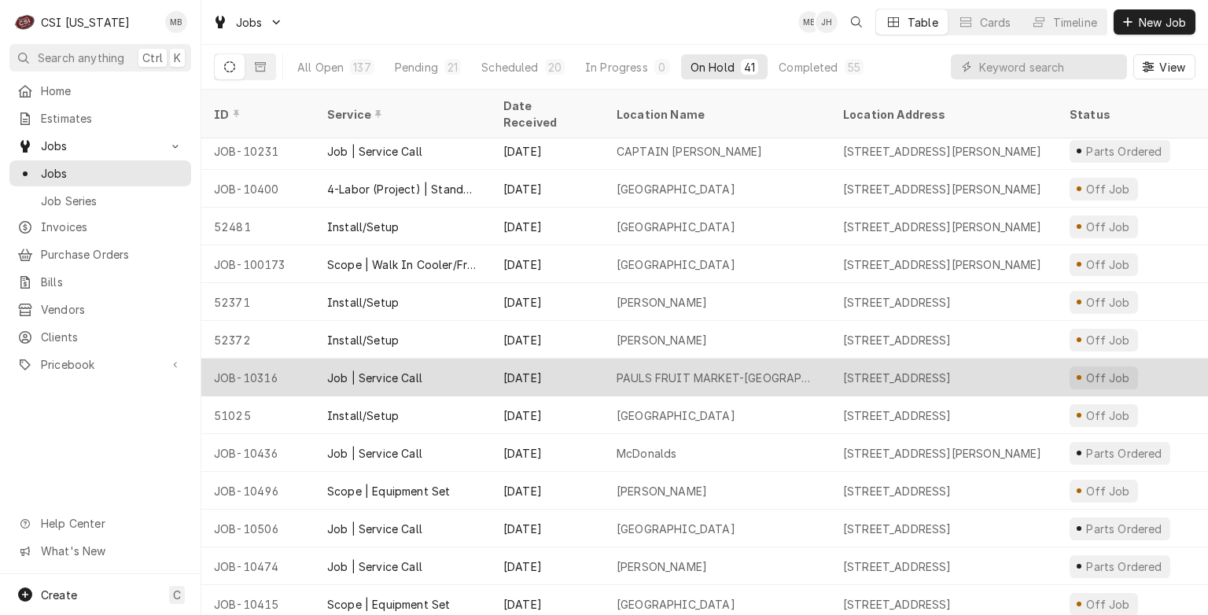
click at [553, 362] on div "[DATE]" at bounding box center [547, 377] width 113 height 38
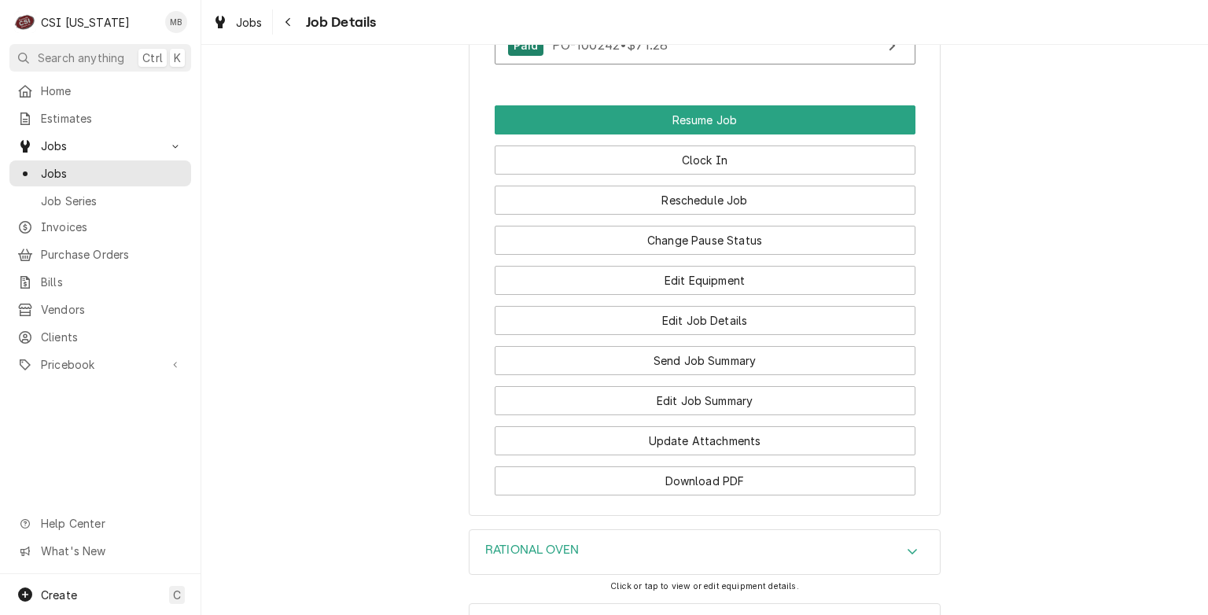
scroll to position [1752, 0]
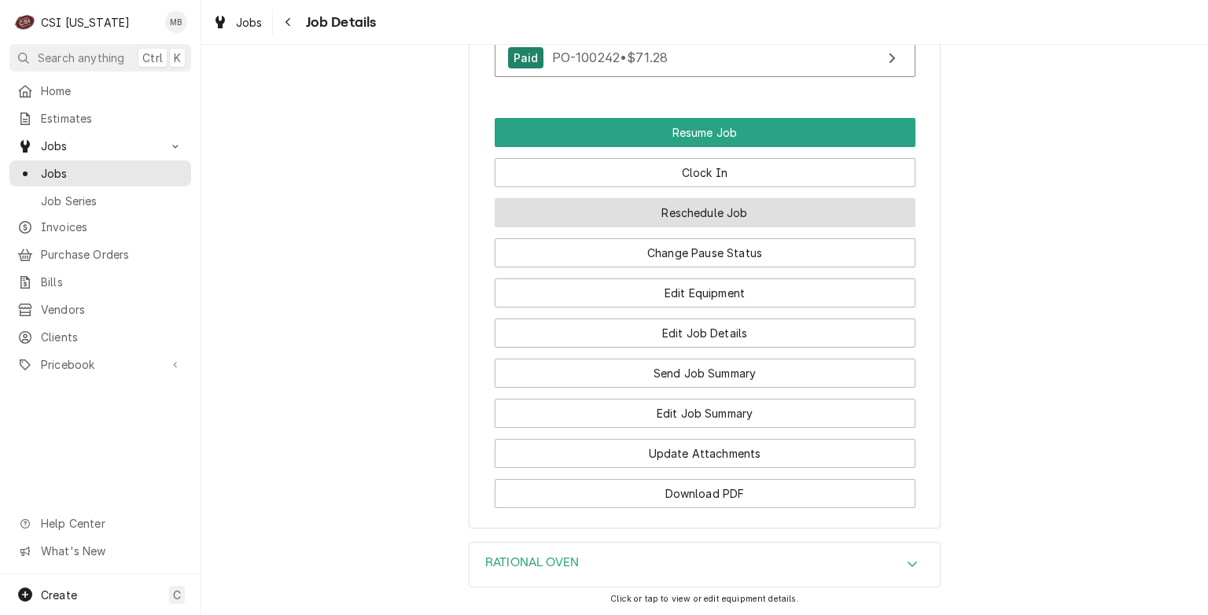
click at [670, 227] on button "Reschedule Job" at bounding box center [705, 212] width 421 height 29
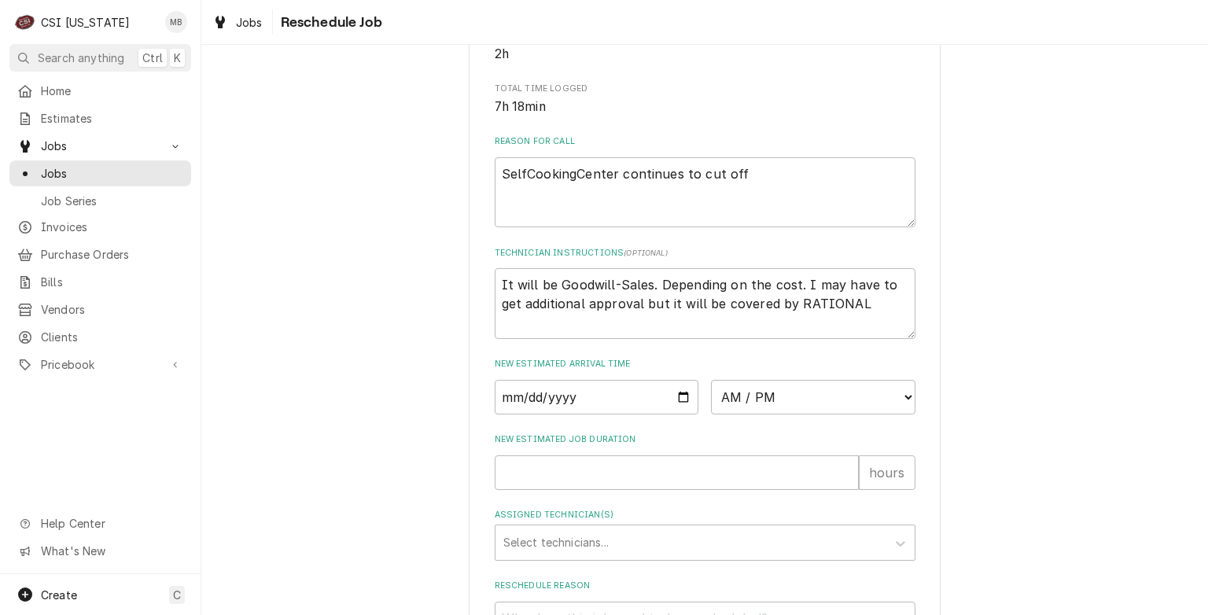
scroll to position [558, 0]
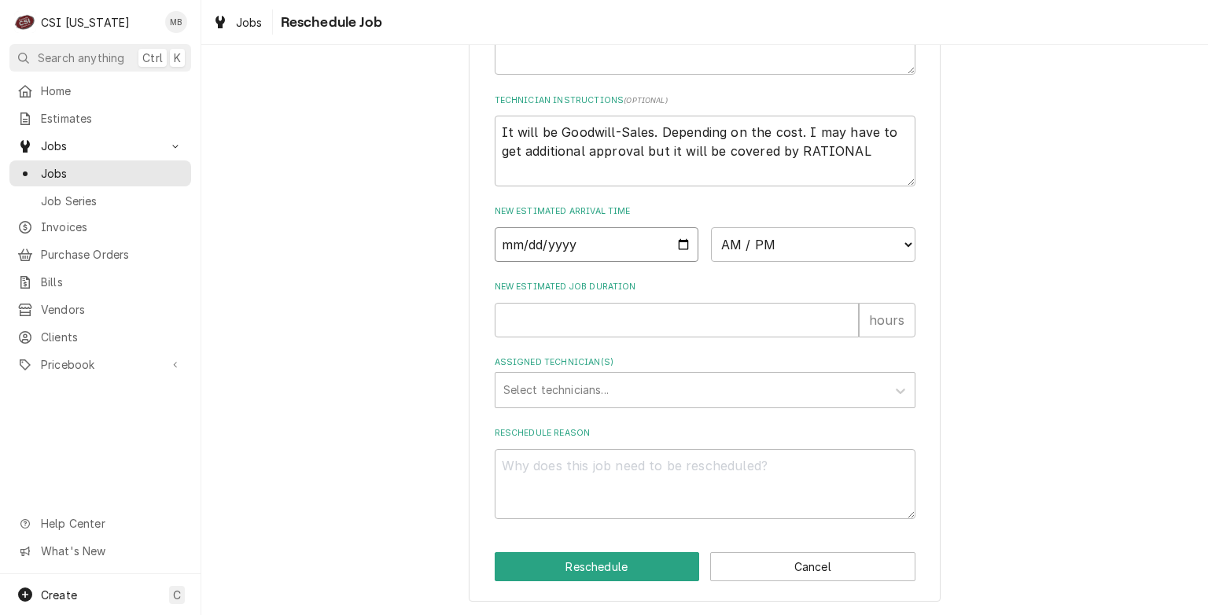
click at [682, 239] on input "Date" at bounding box center [597, 244] width 204 height 35
type textarea "x"
type input "2025-09-24"
click at [821, 247] on select "AM / PM 6:00 AM 6:15 AM 6:30 AM 6:45 AM 7:00 AM 7:15 AM 7:30 AM 7:45 AM 8:00 AM…" at bounding box center [813, 244] width 204 height 35
select select "13:00:00"
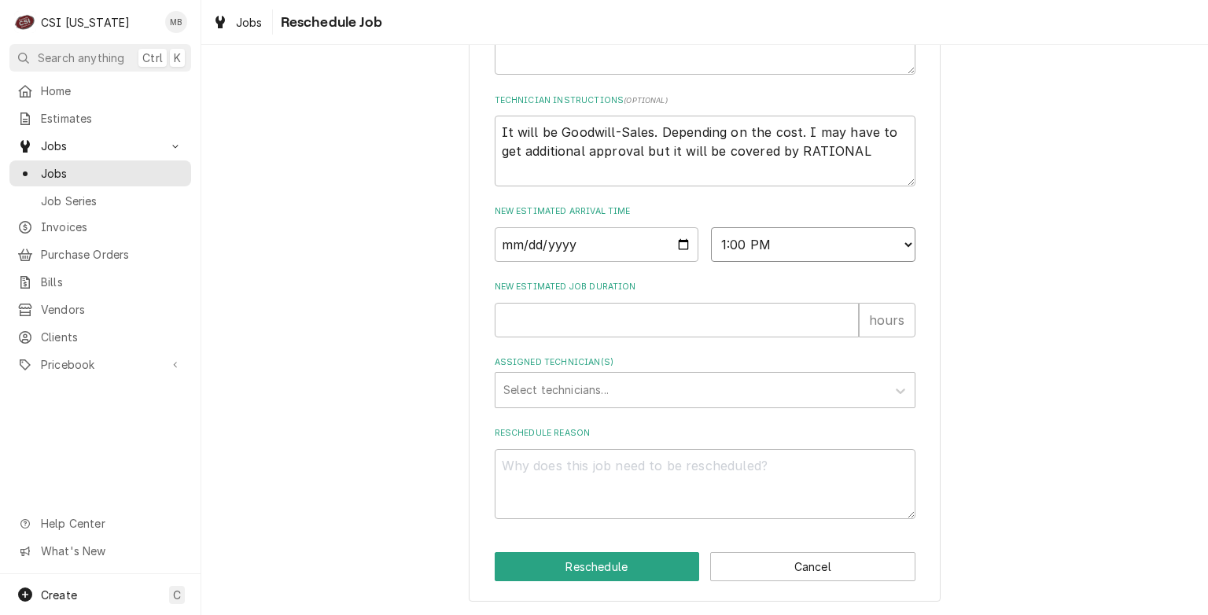
click at [711, 227] on select "AM / PM 6:00 AM 6:15 AM 6:30 AM 6:45 AM 7:00 AM 7:15 AM 7:30 AM 7:45 AM 8:00 AM…" at bounding box center [813, 244] width 204 height 35
click at [659, 307] on input "New Estimated Job Duration" at bounding box center [677, 320] width 364 height 35
type textarea "x"
type input "2"
click at [653, 388] on div "Assigned Technician(s)" at bounding box center [690, 390] width 375 height 28
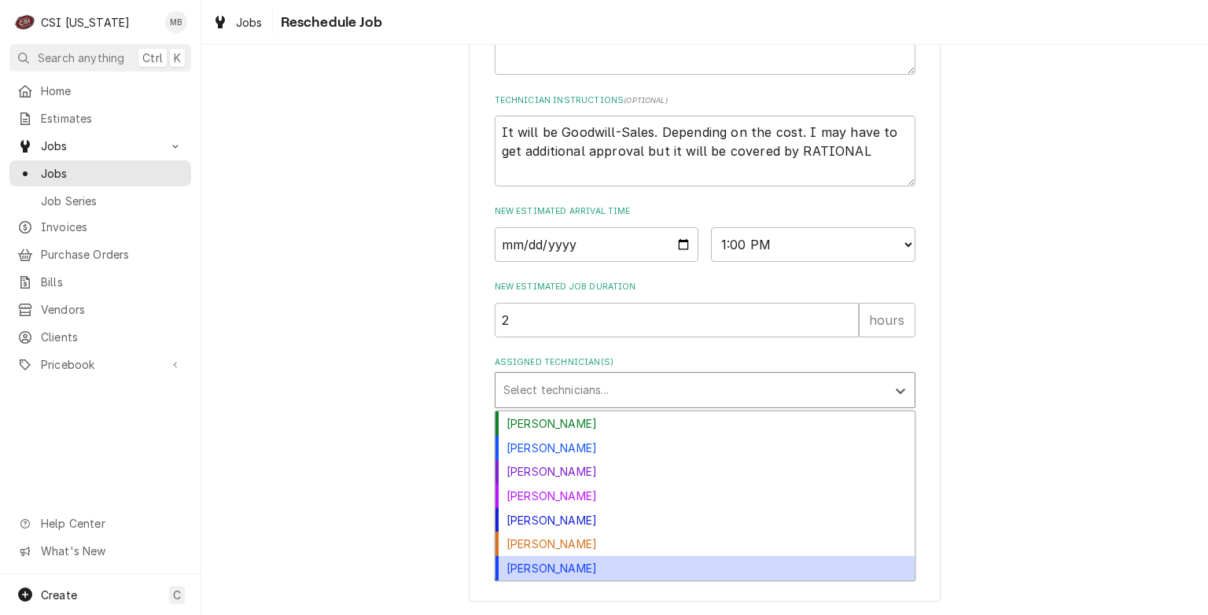
click at [572, 579] on div "Matt Brewington" at bounding box center [704, 568] width 419 height 24
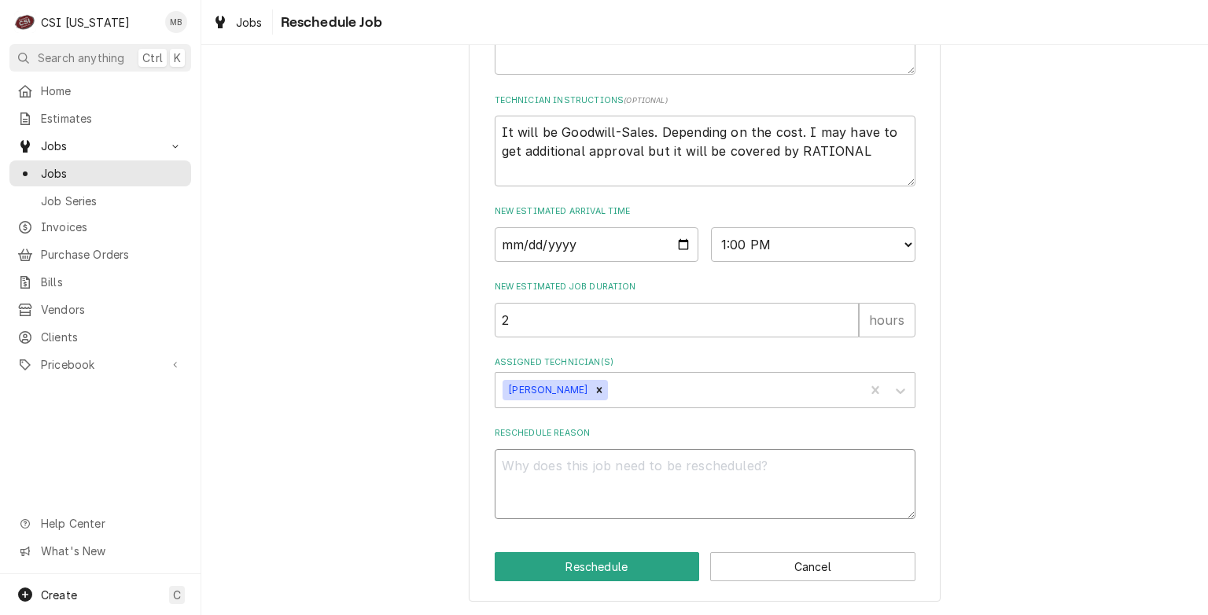
click at [559, 453] on textarea "Reschedule Reason" at bounding box center [705, 484] width 421 height 71
type textarea "x"
type textarea "T"
type textarea "x"
type textarea "TE"
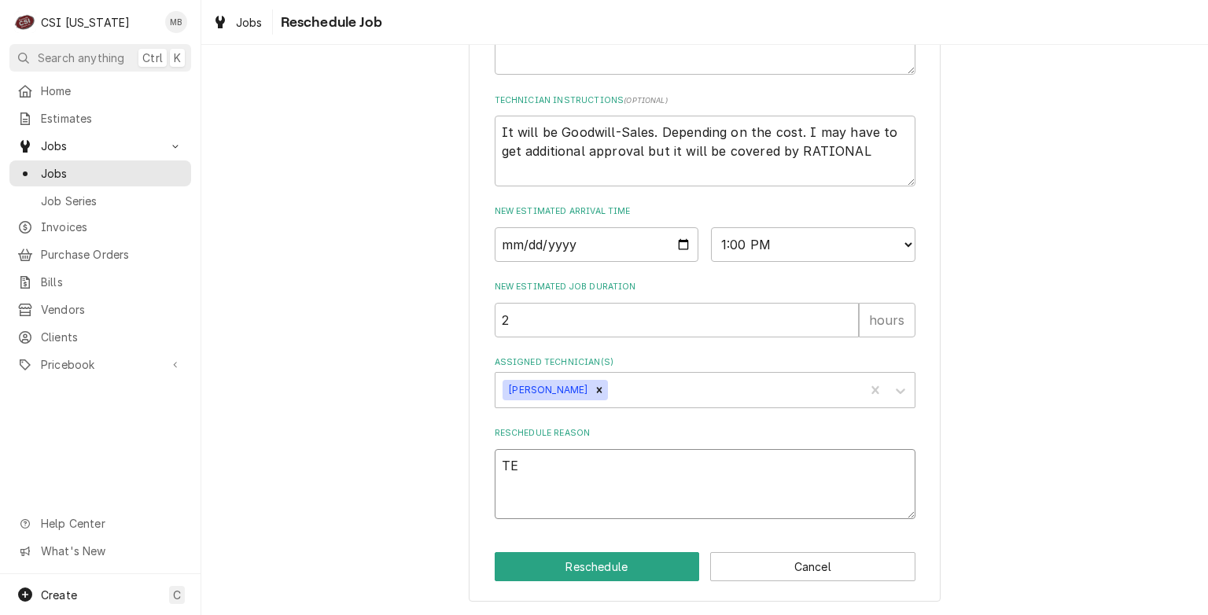
type textarea "x"
type textarea "TES"
type textarea "x"
type textarea "TEST"
click at [577, 584] on div "Please provide some additional details to reschedule this job. Roopairs Job ID …" at bounding box center [705, 68] width 472 height 1067
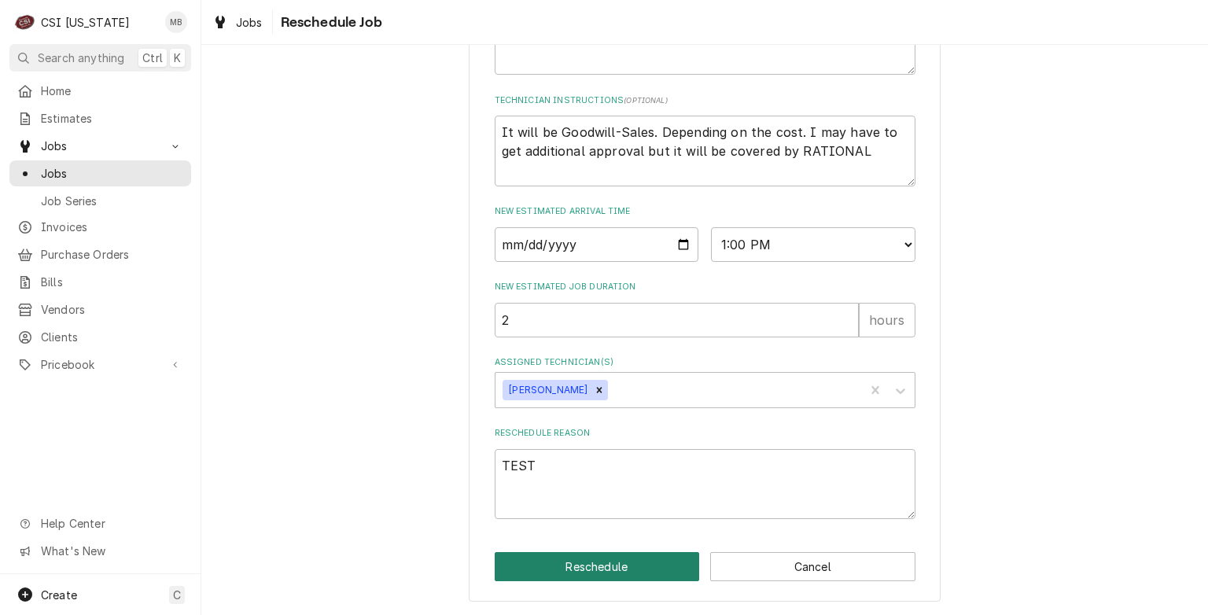
click at [579, 577] on button "Reschedule" at bounding box center [597, 566] width 205 height 29
type textarea "x"
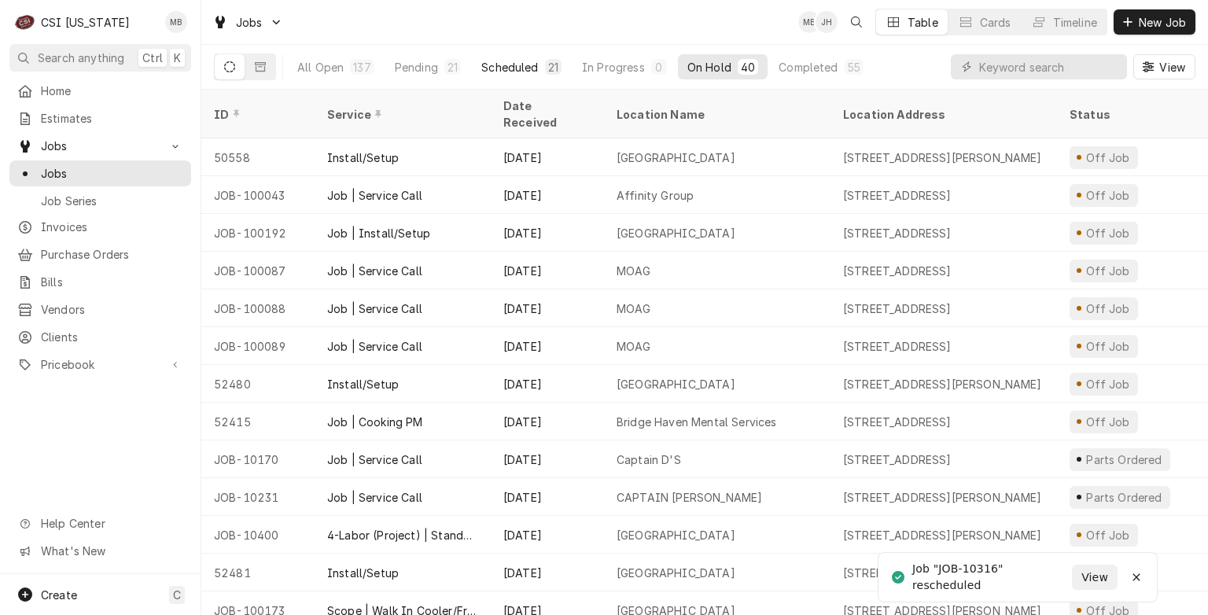
click at [513, 66] on div "Scheduled" at bounding box center [509, 67] width 57 height 17
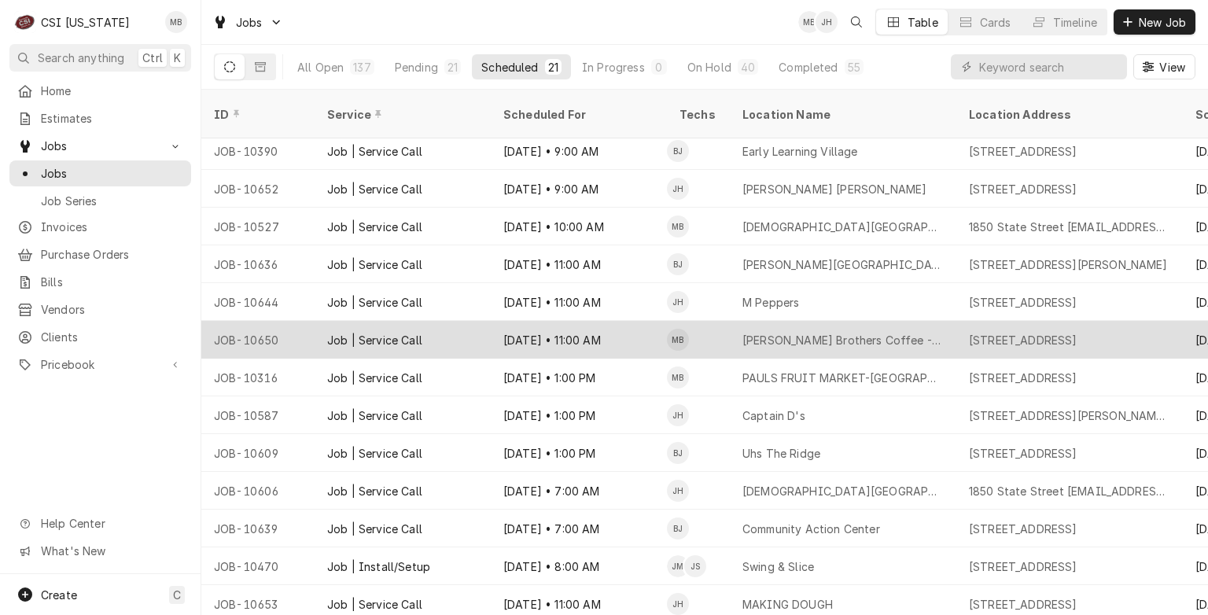
scroll to position [79, 0]
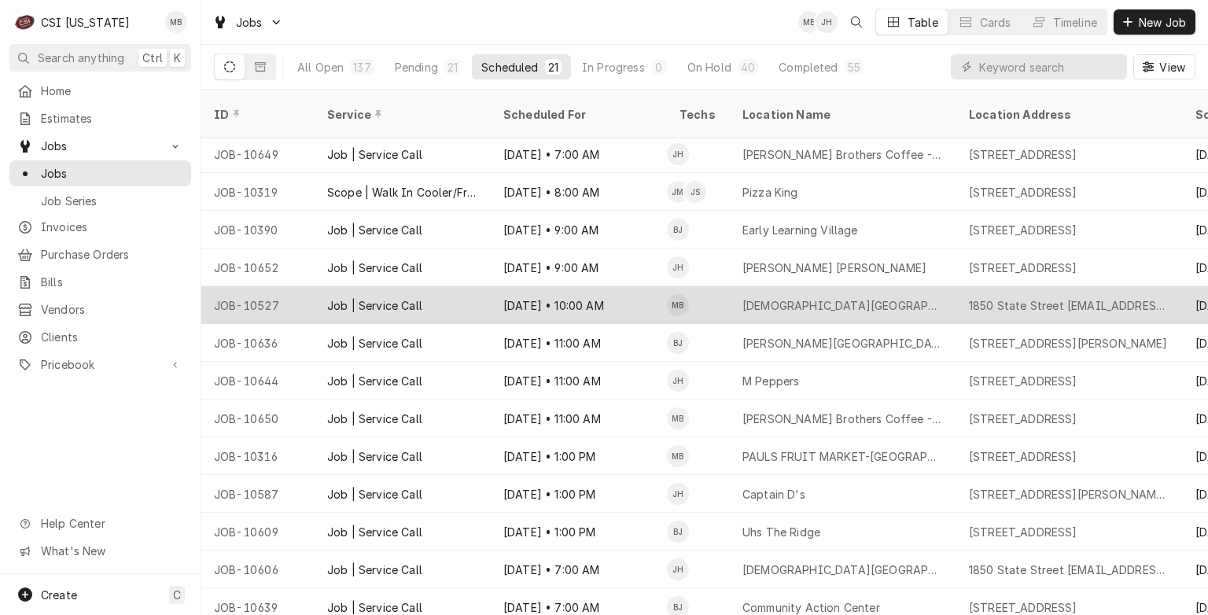
click at [654, 286] on div "[DATE] • 10:00 AM" at bounding box center [579, 305] width 176 height 38
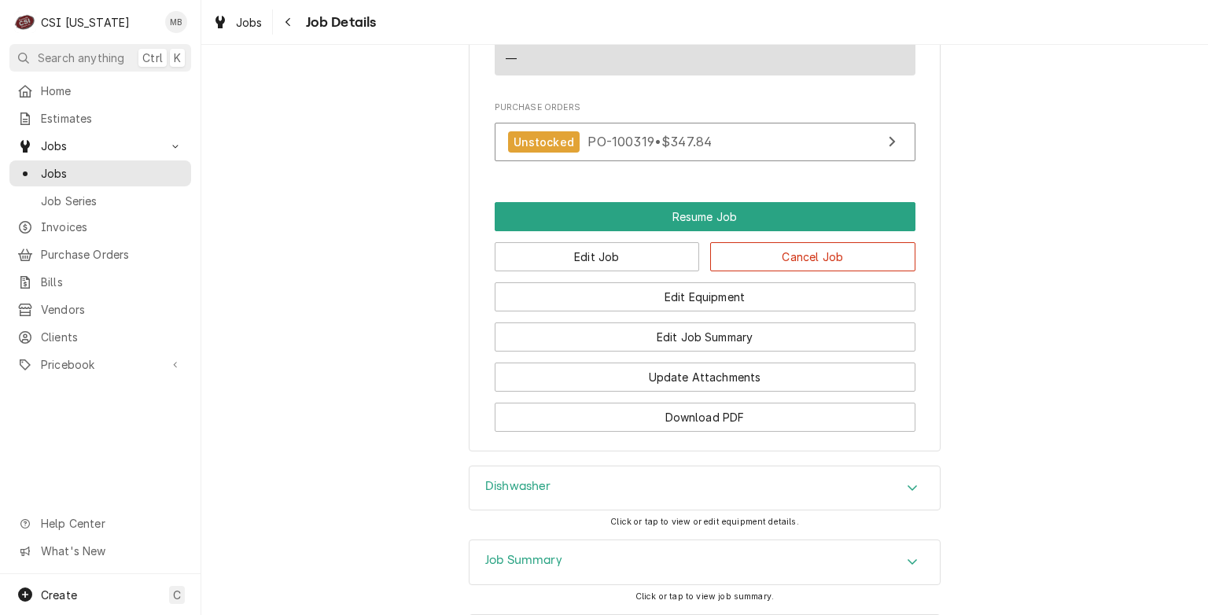
scroll to position [1808, 0]
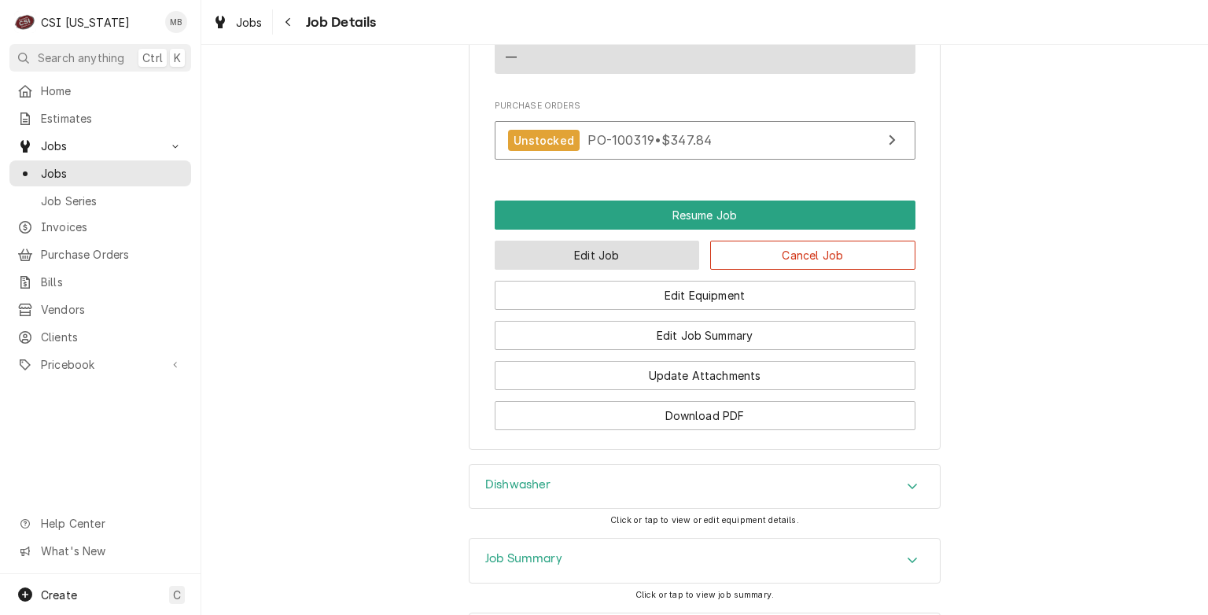
click at [653, 241] on button "Edit Job" at bounding box center [597, 255] width 205 height 29
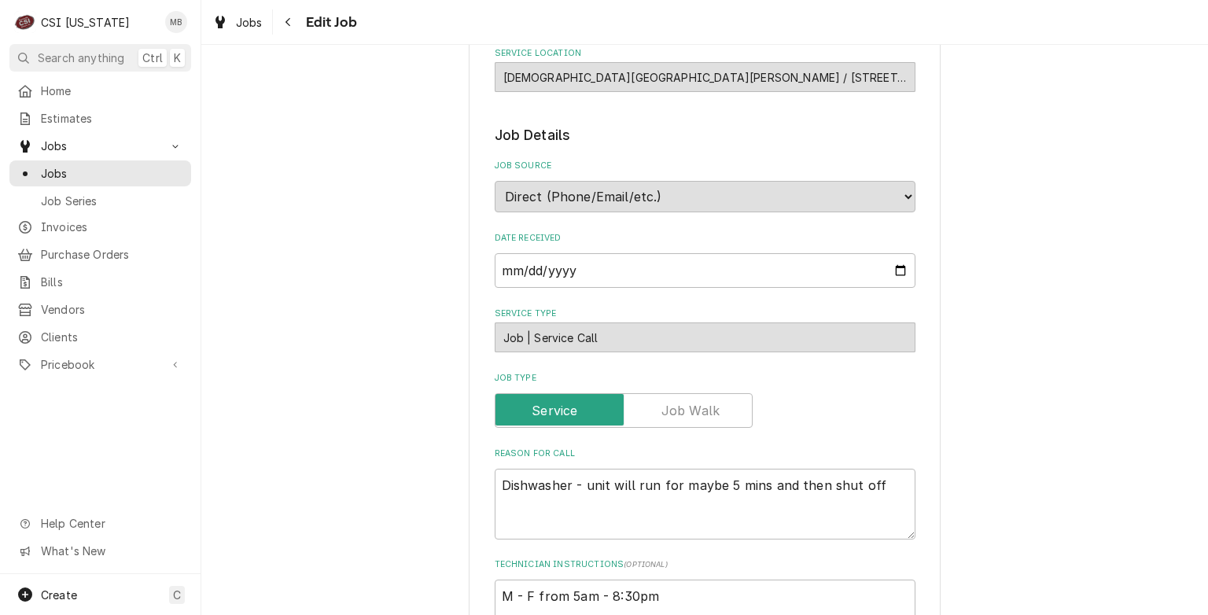
type textarea "x"
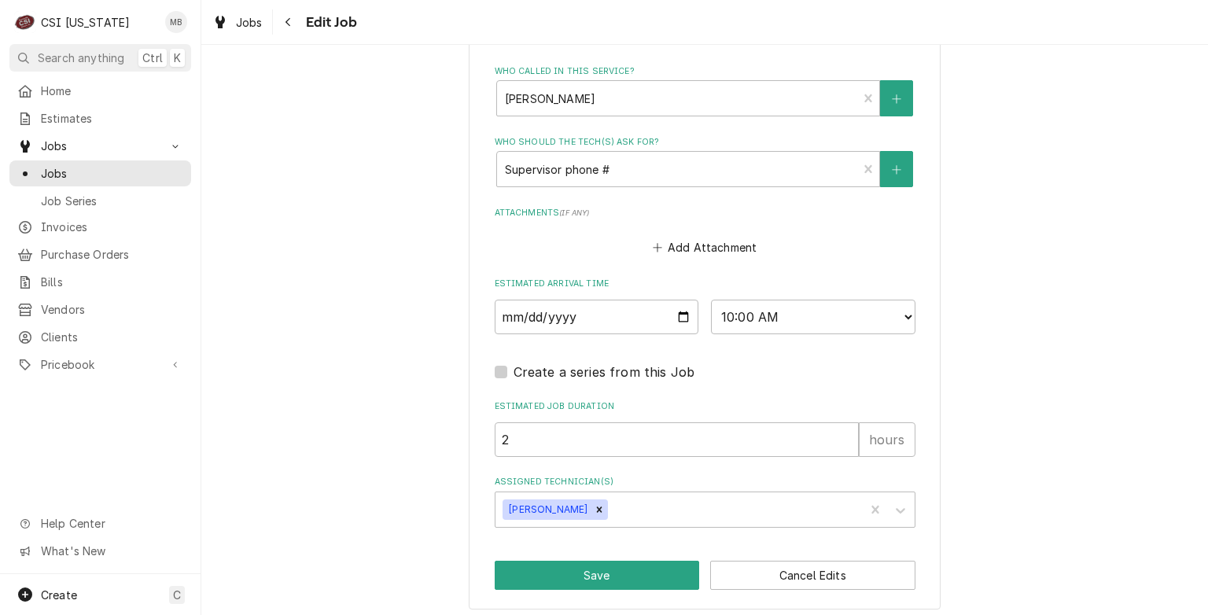
scroll to position [1111, 0]
click at [680, 319] on input "2025-09-24" at bounding box center [597, 315] width 204 height 35
click at [682, 307] on input "2025-09-24" at bounding box center [597, 315] width 204 height 35
type input "2025-09-25"
type textarea "x"
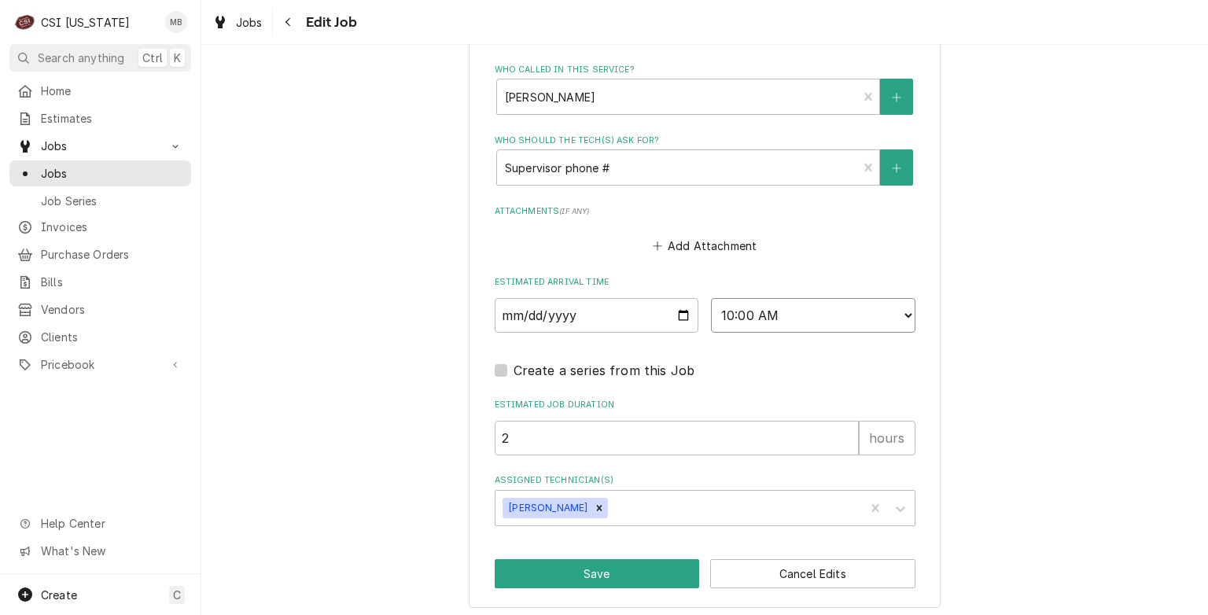
click at [884, 311] on select "AM / PM 6:00 AM 6:15 AM 6:30 AM 6:45 AM 7:00 AM 7:15 AM 7:30 AM 7:45 AM 8:00 AM…" at bounding box center [813, 315] width 204 height 35
select select "07:00:00"
click at [711, 298] on select "AM / PM 6:00 AM 6:15 AM 6:30 AM 6:45 AM 7:00 AM 7:15 AM 7:30 AM 7:45 AM 8:00 AM…" at bounding box center [813, 315] width 204 height 35
click at [585, 561] on button "Save" at bounding box center [597, 573] width 205 height 29
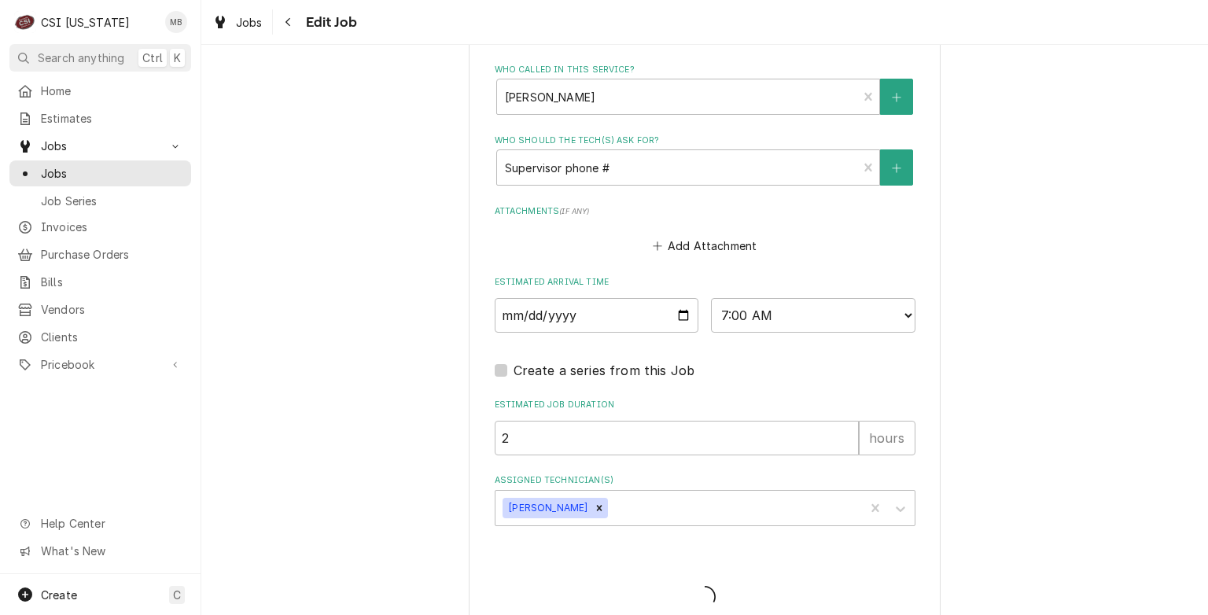
type textarea "x"
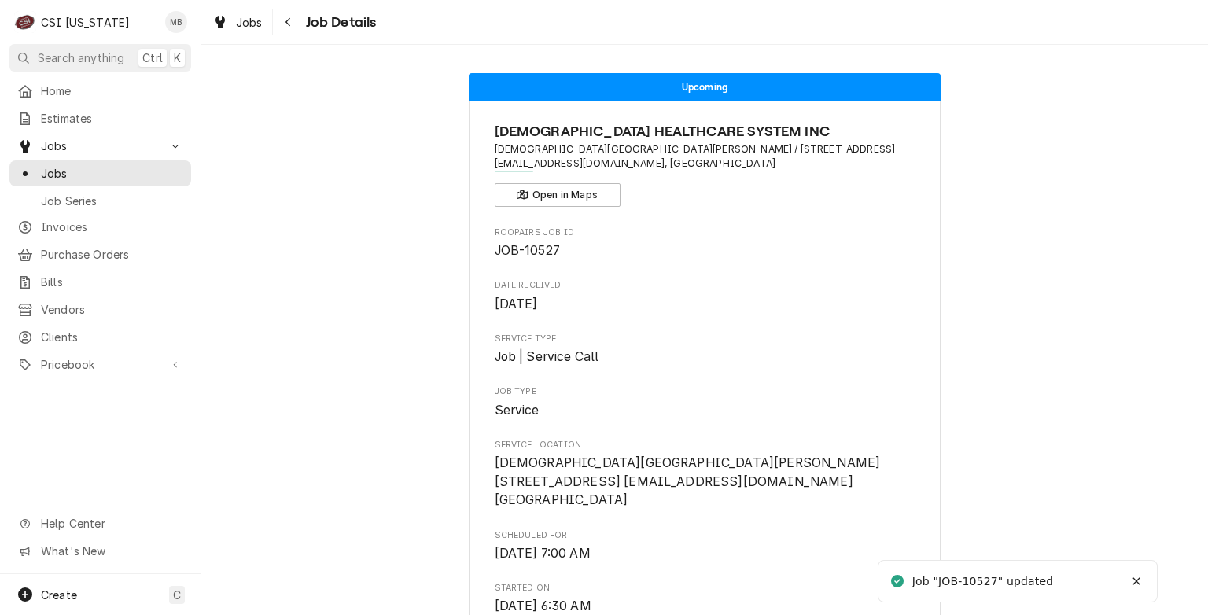
click at [92, 167] on span "Jobs" at bounding box center [112, 173] width 142 height 17
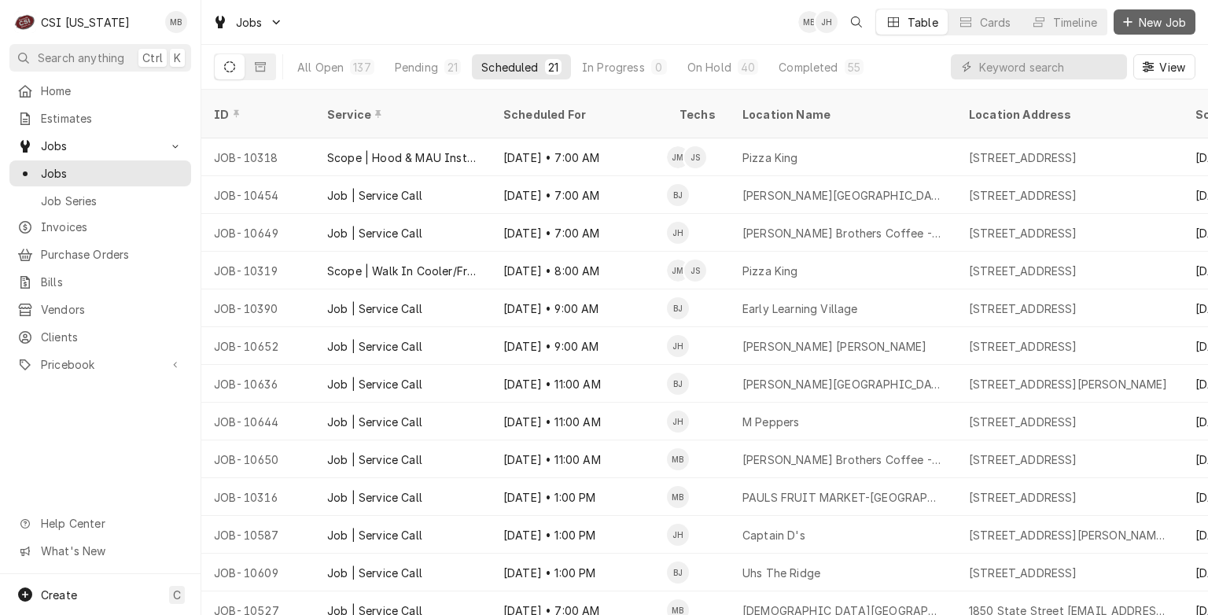
click at [1152, 27] on span "New Job" at bounding box center [1161, 22] width 53 height 17
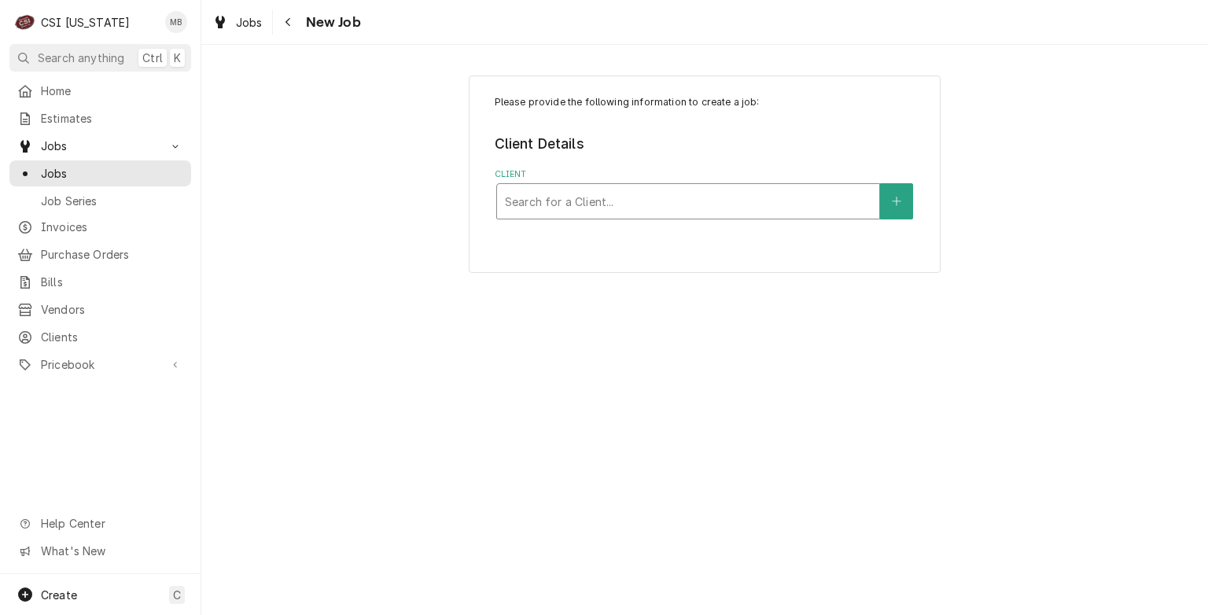
click at [701, 190] on div "Client" at bounding box center [688, 201] width 366 height 28
type input "csi"
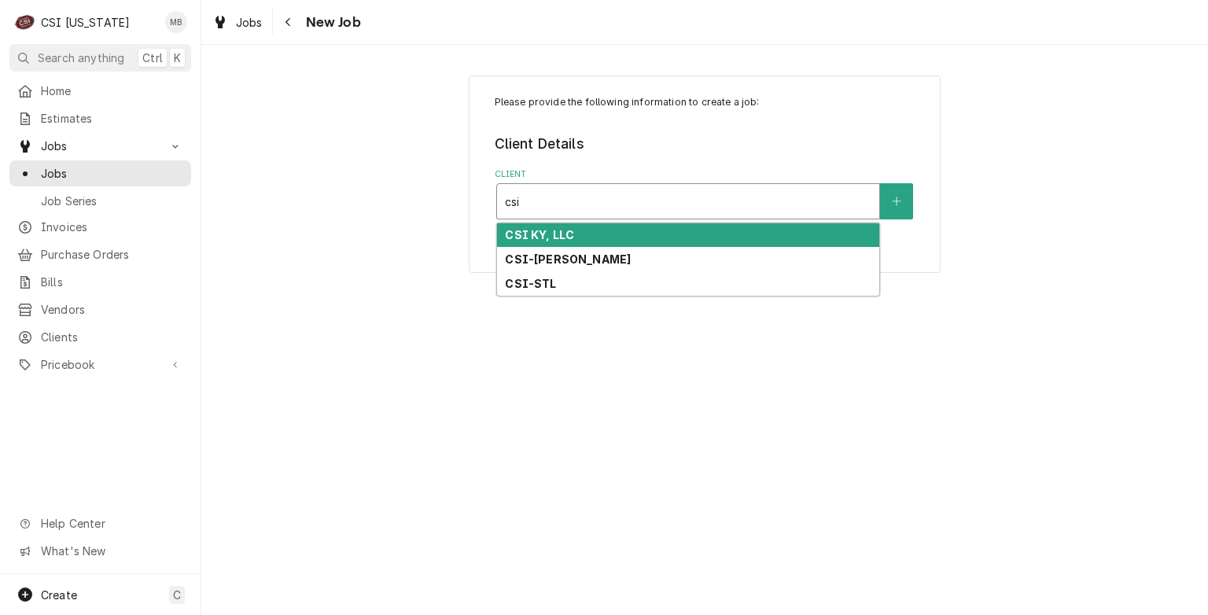
click at [590, 234] on div "CSI KY, LLC" at bounding box center [688, 235] width 382 height 24
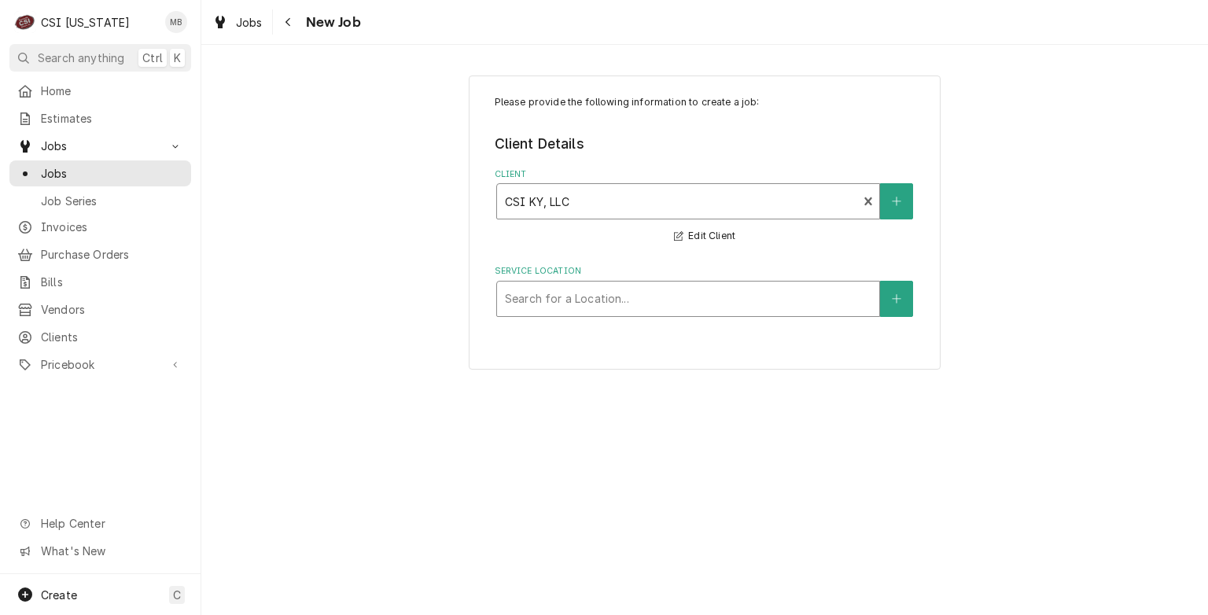
click at [575, 281] on div "Search for a Location..." at bounding box center [688, 298] width 382 height 35
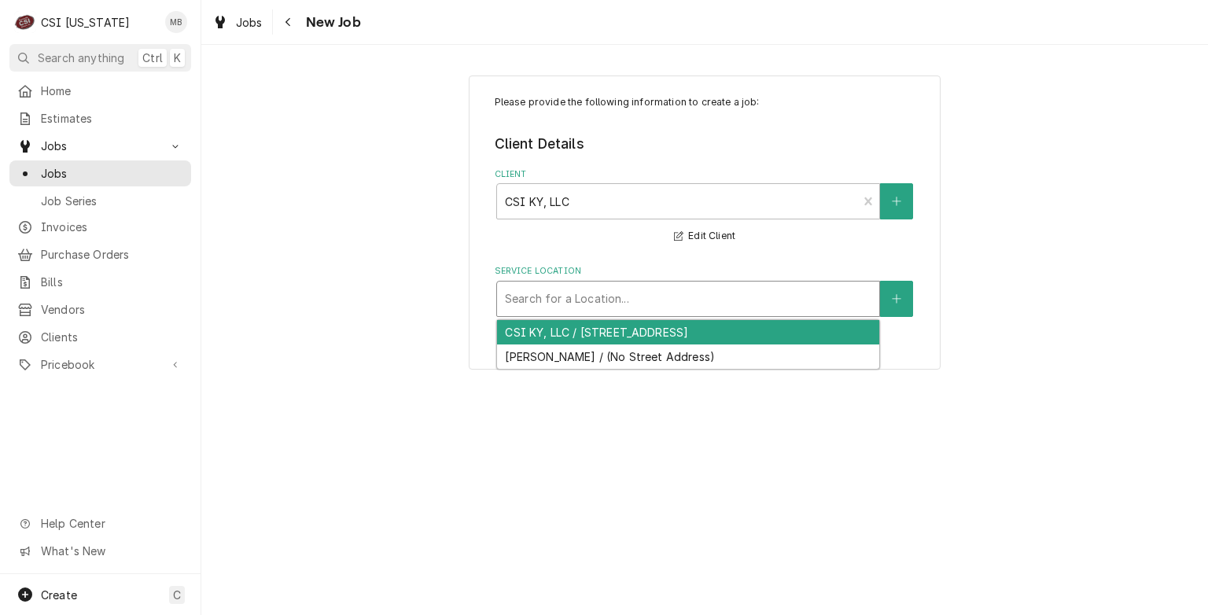
click at [545, 331] on div "CSI KY, LLC / 11360 Bluegrass Parkway, Louisville, KY 40299" at bounding box center [688, 332] width 382 height 24
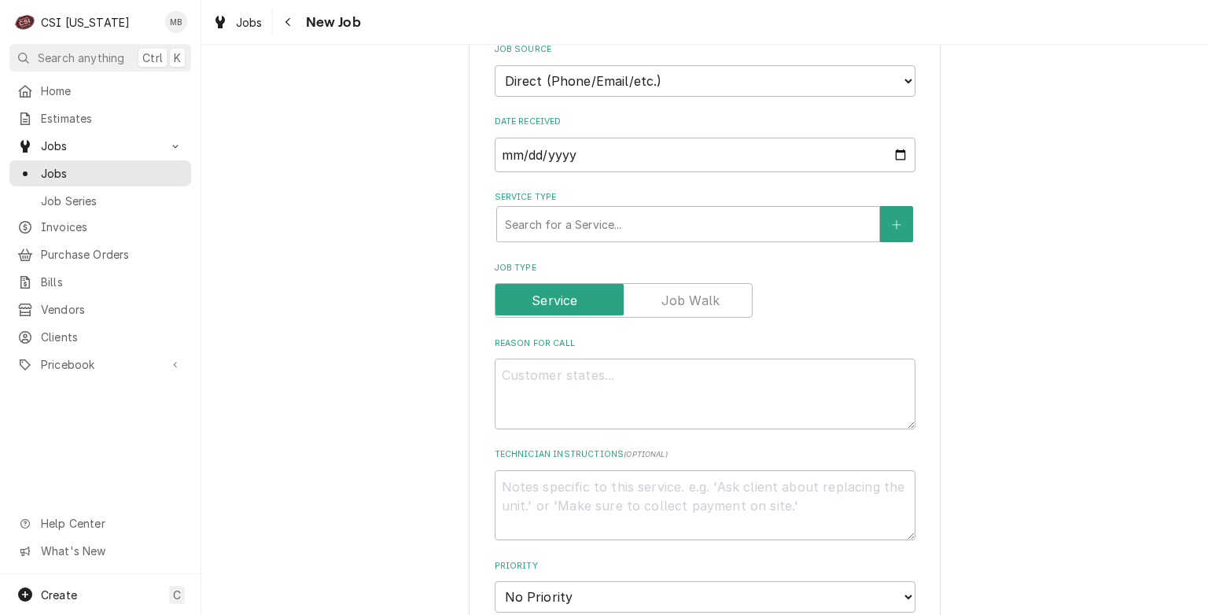
scroll to position [472, 0]
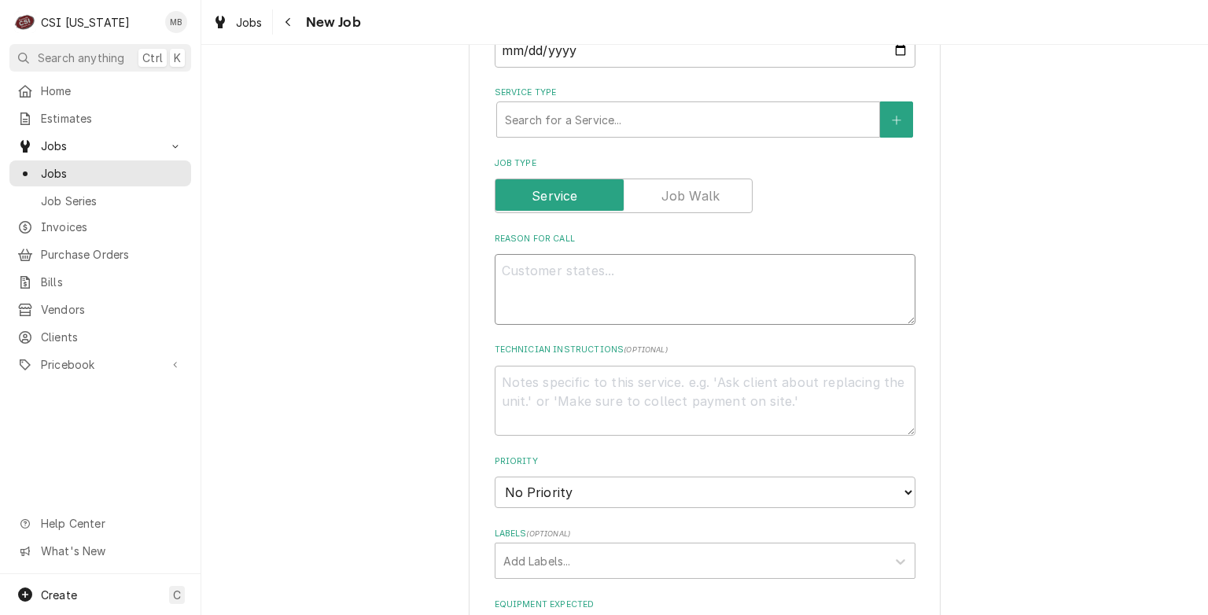
click at [543, 269] on textarea "Reason For Call" at bounding box center [705, 289] width 421 height 71
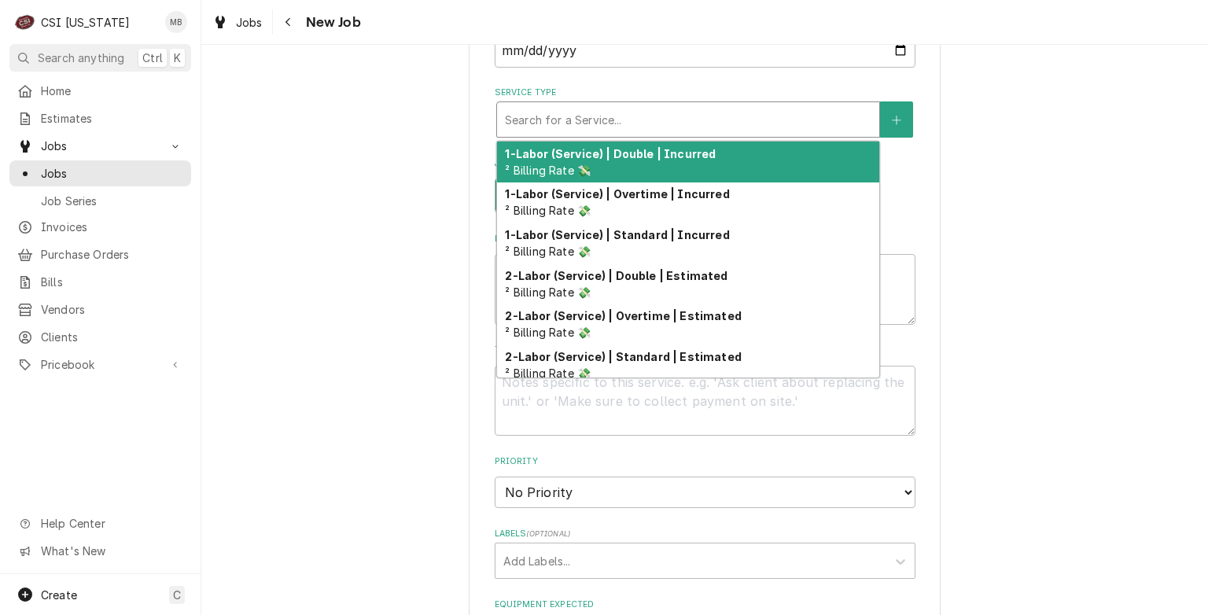
click at [843, 124] on div "Service Type" at bounding box center [688, 119] width 366 height 28
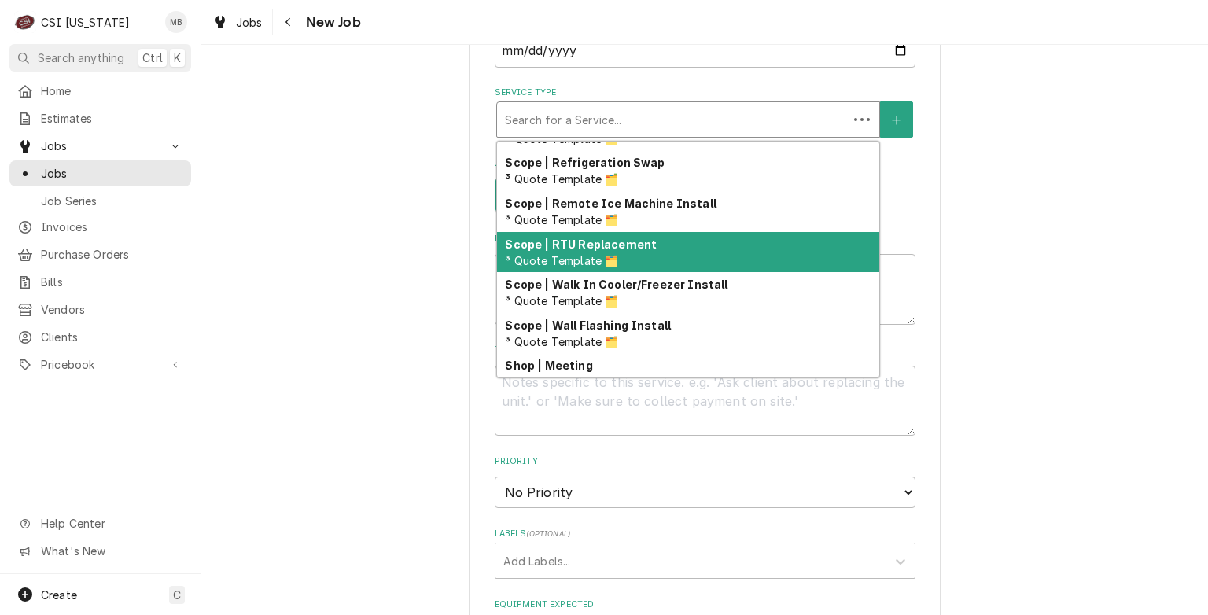
scroll to position [1775, 0]
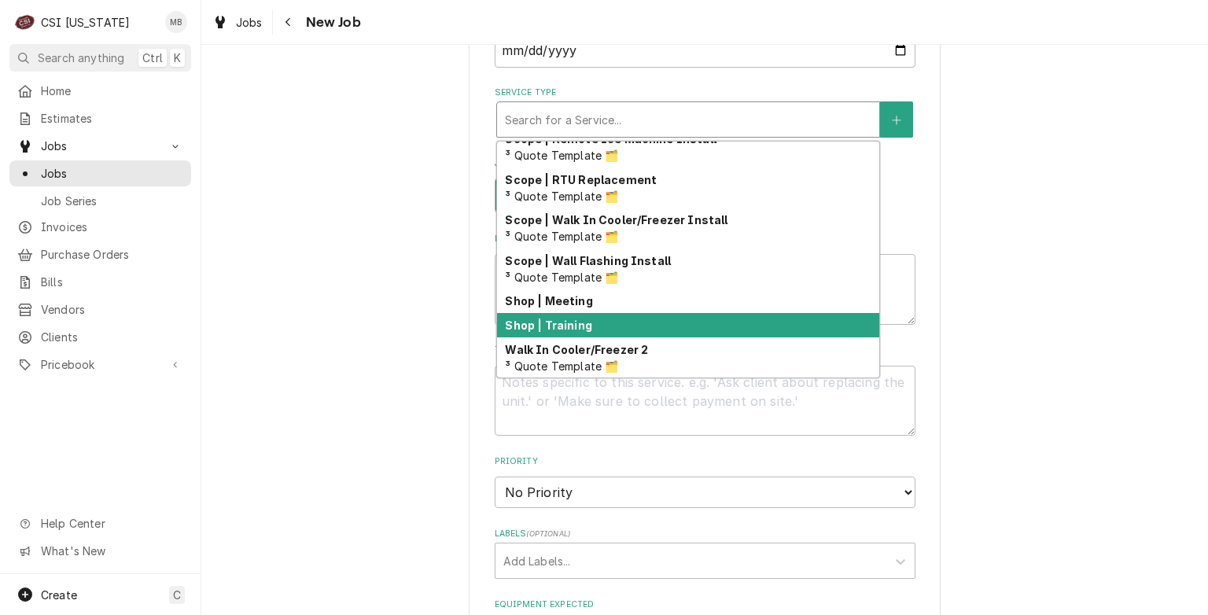
click at [572, 330] on div "Shop | Training" at bounding box center [688, 325] width 382 height 24
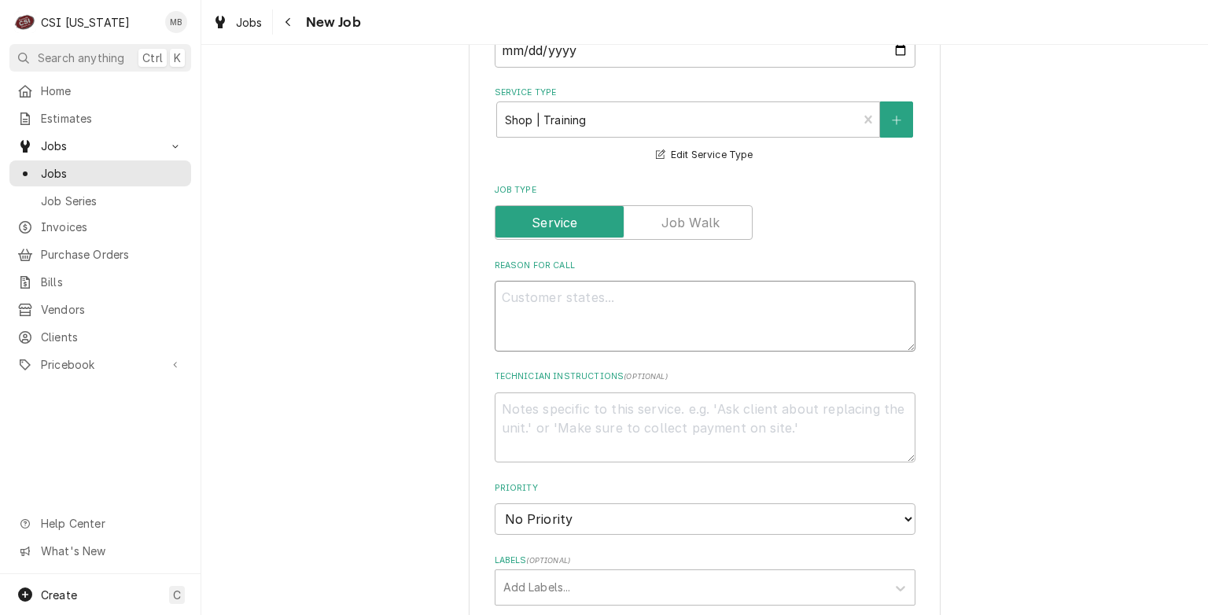
click at [520, 293] on textarea "Reason For Call" at bounding box center [705, 316] width 421 height 71
type textarea "x"
type textarea "m"
type textarea "x"
type textarea "mu"
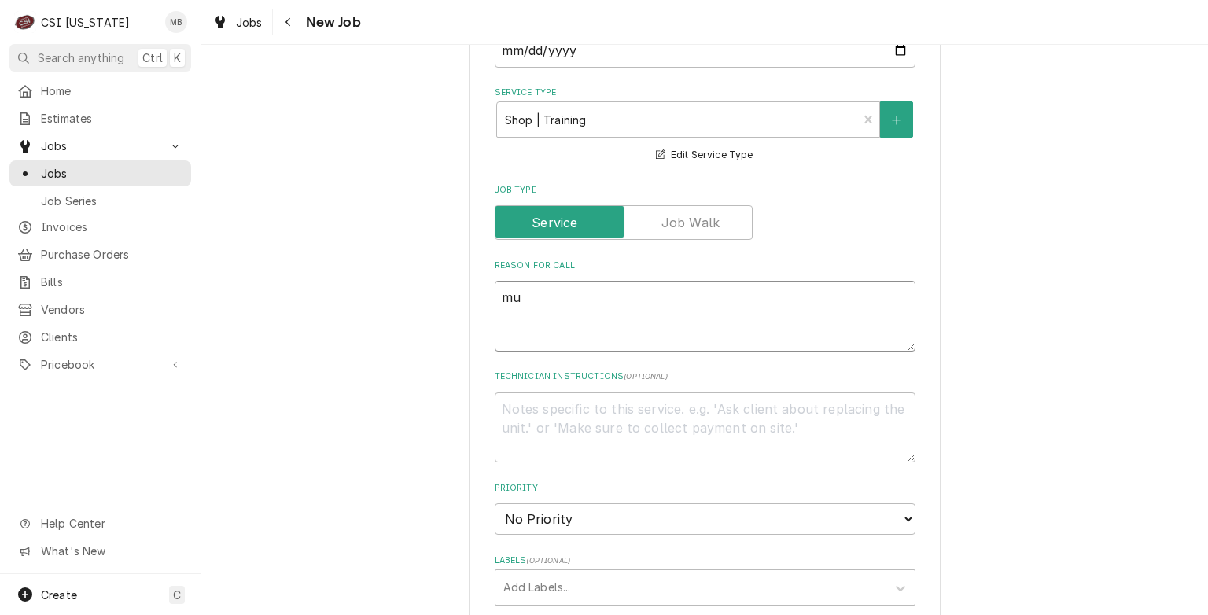
type textarea "x"
type textarea "mul"
type textarea "x"
type textarea "mult"
type textarea "x"
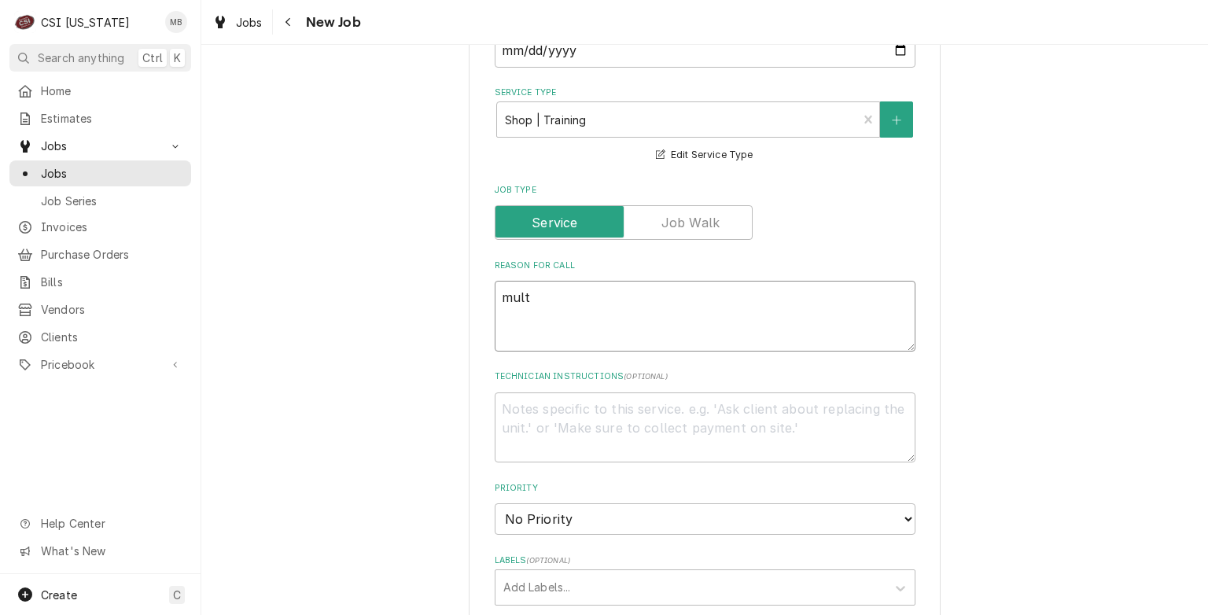
type textarea "multi"
type textarea "x"
type textarea "multip"
type textarea "x"
type textarea "multippl"
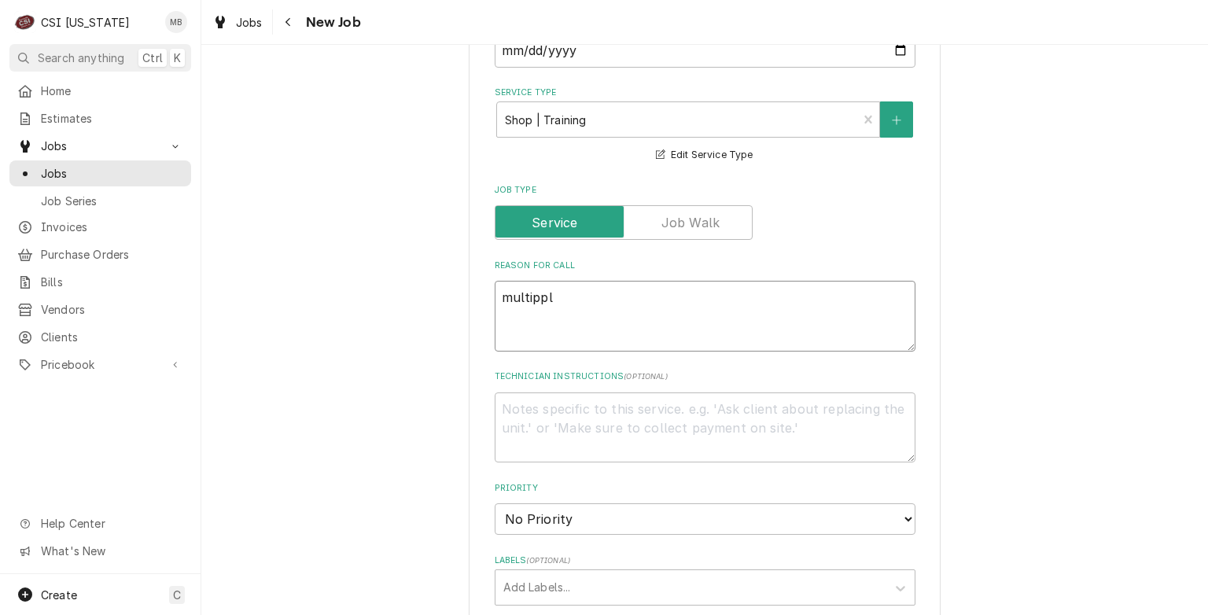
type textarea "x"
type textarea "multipple"
type textarea "x"
type textarea "multipplex"
type textarea "x"
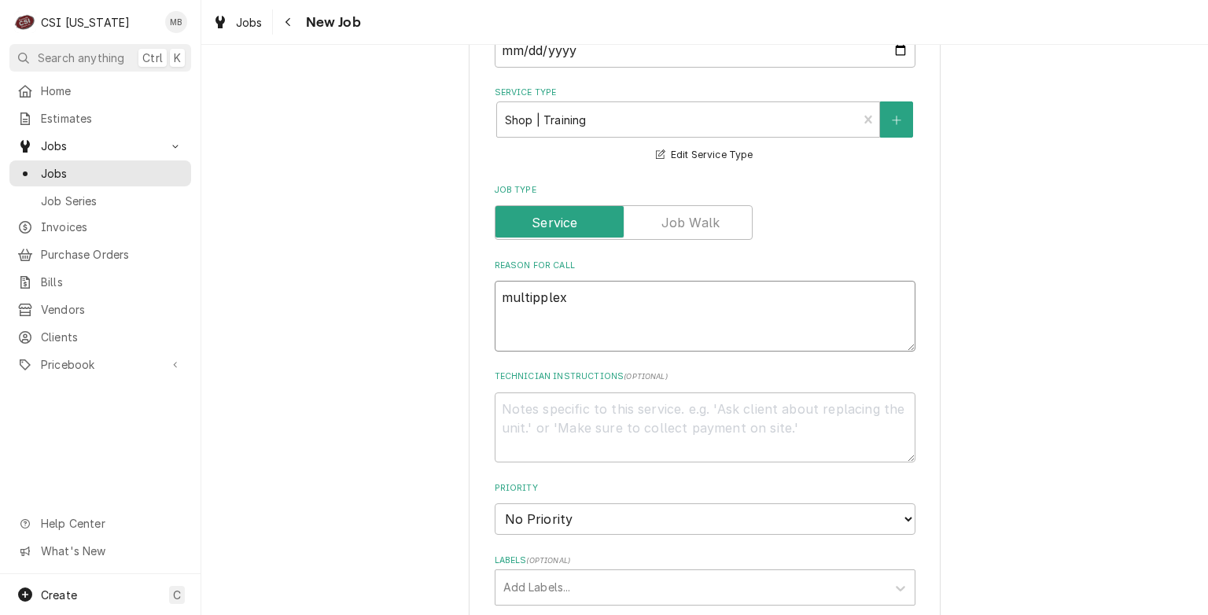
type textarea "multipplex"
type textarea "x"
type textarea "multipplex"
type textarea "x"
type textarea "multipple"
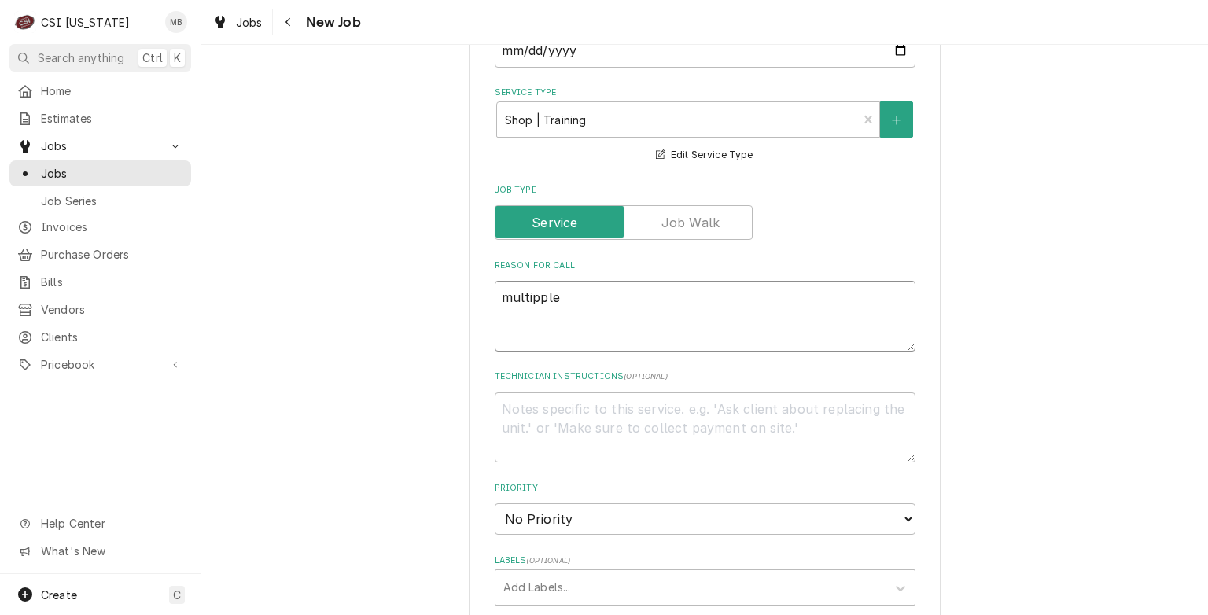
type textarea "x"
type textarea "multippl"
type textarea "x"
type textarea "multipp"
type textarea "x"
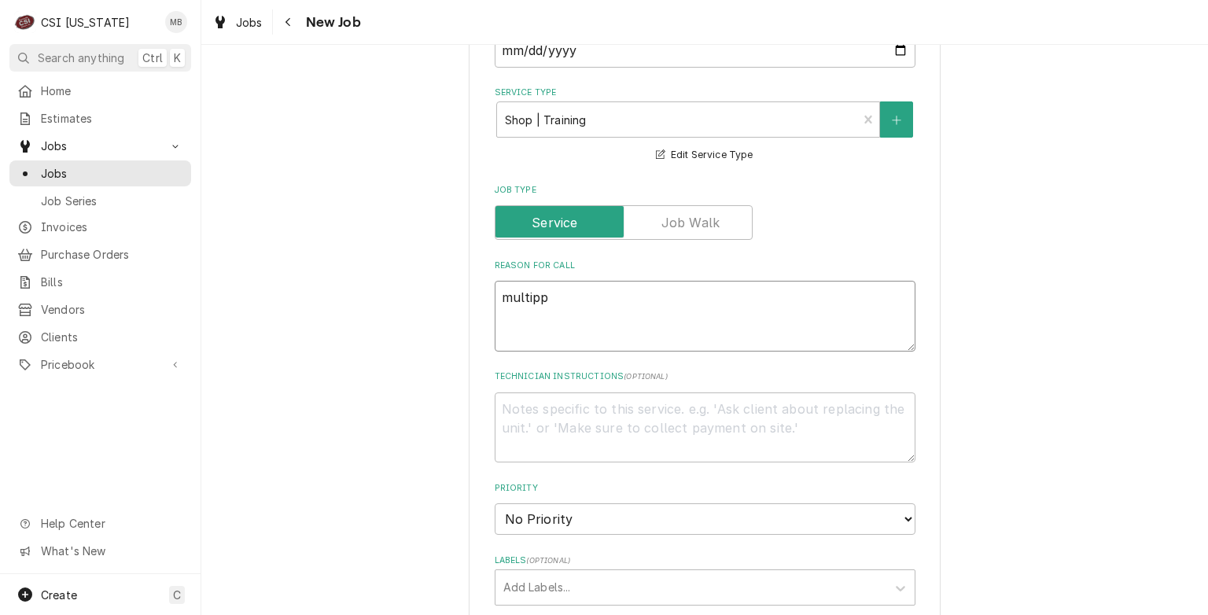
type textarea "multip"
type textarea "x"
type textarea "multi"
type textarea "x"
type textarea "mult"
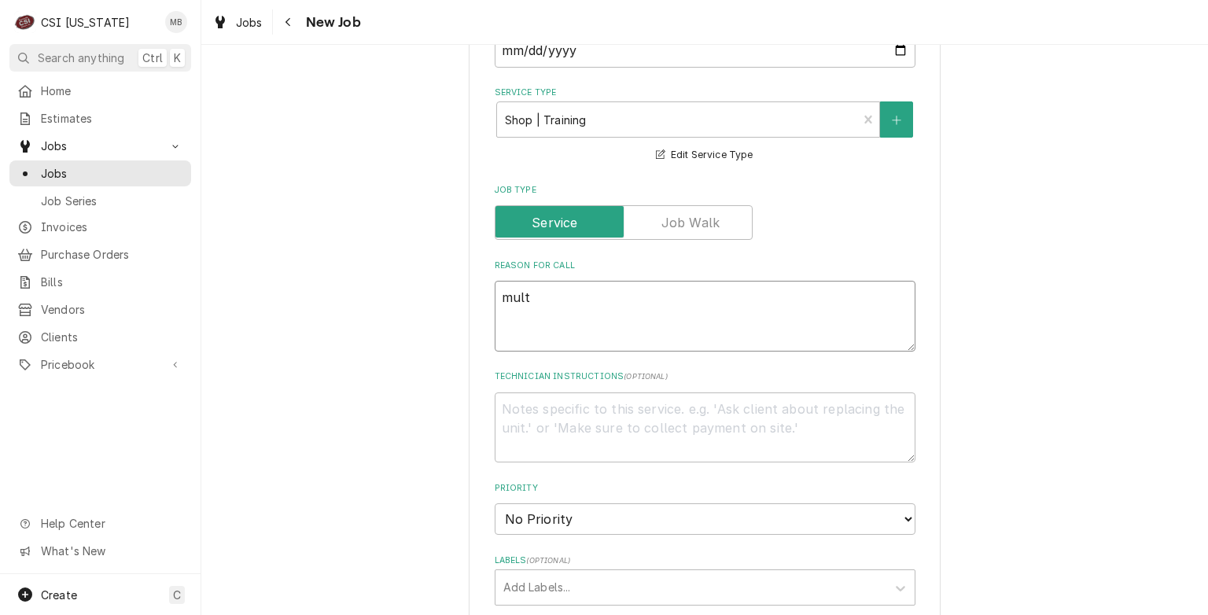
type textarea "x"
type textarea "mul"
type textarea "x"
type textarea "mu"
type textarea "x"
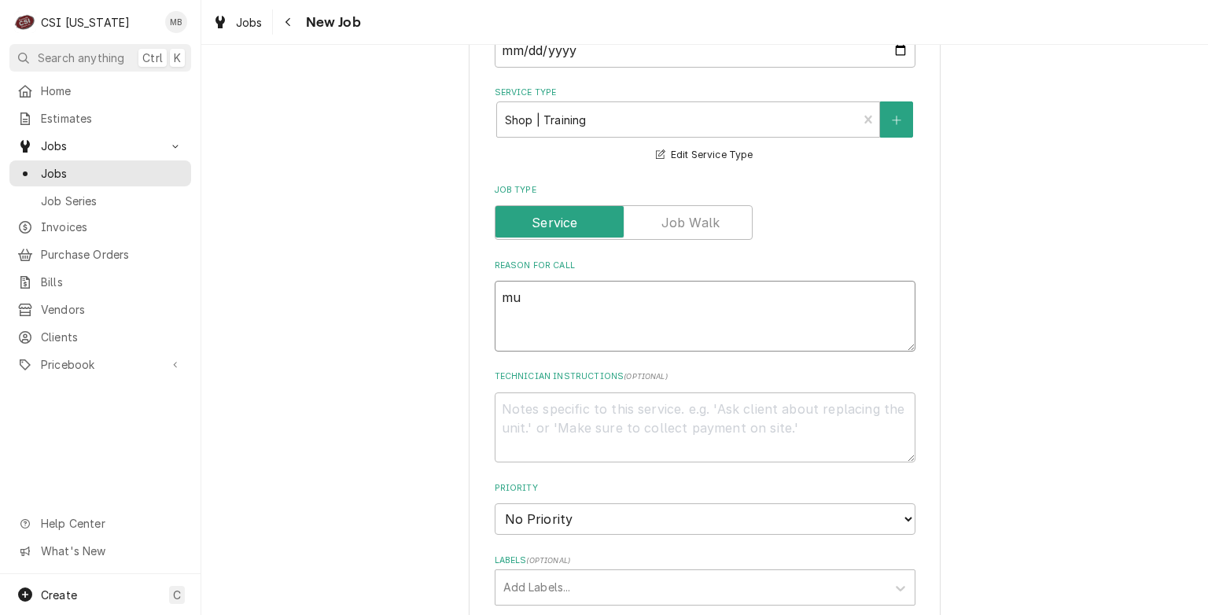
type textarea "m"
type textarea "x"
type textarea "M"
type textarea "x"
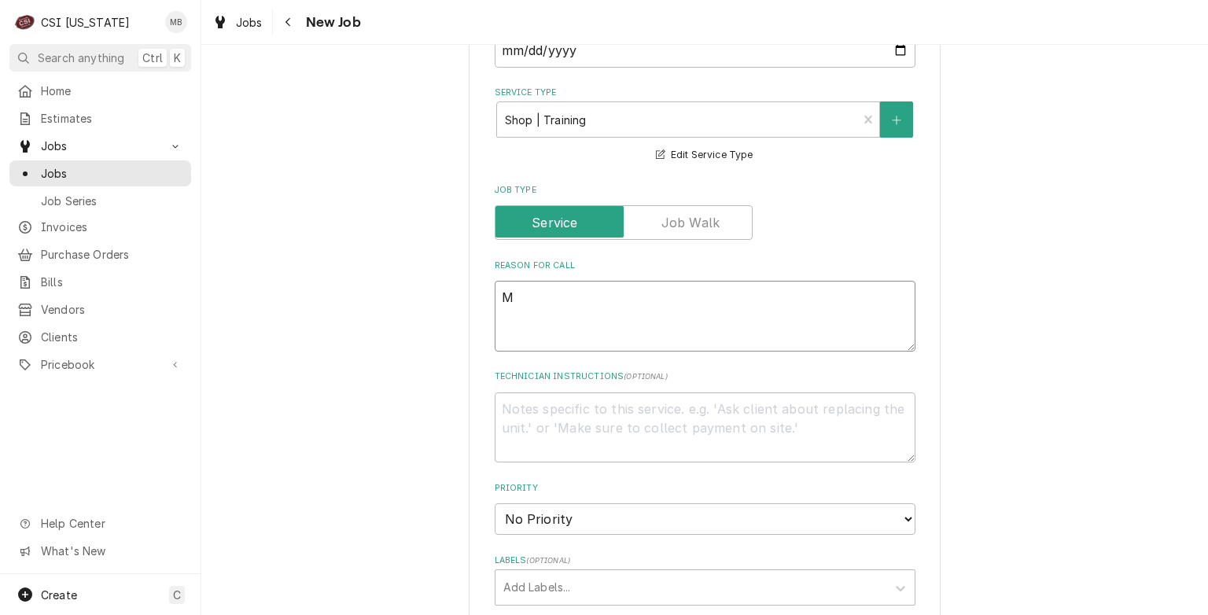
type textarea "MU"
type textarea "x"
type textarea "MUL"
type textarea "x"
type textarea "MULT"
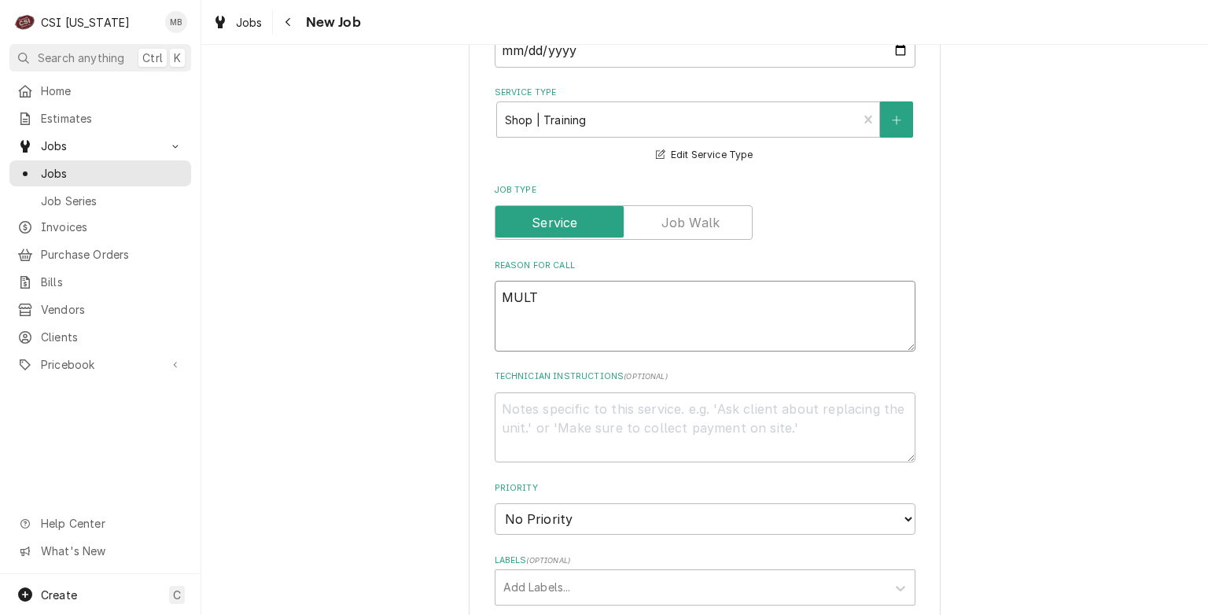
type textarea "x"
type textarea "MULTI"
type textarea "x"
type textarea "MULTIP"
type textarea "x"
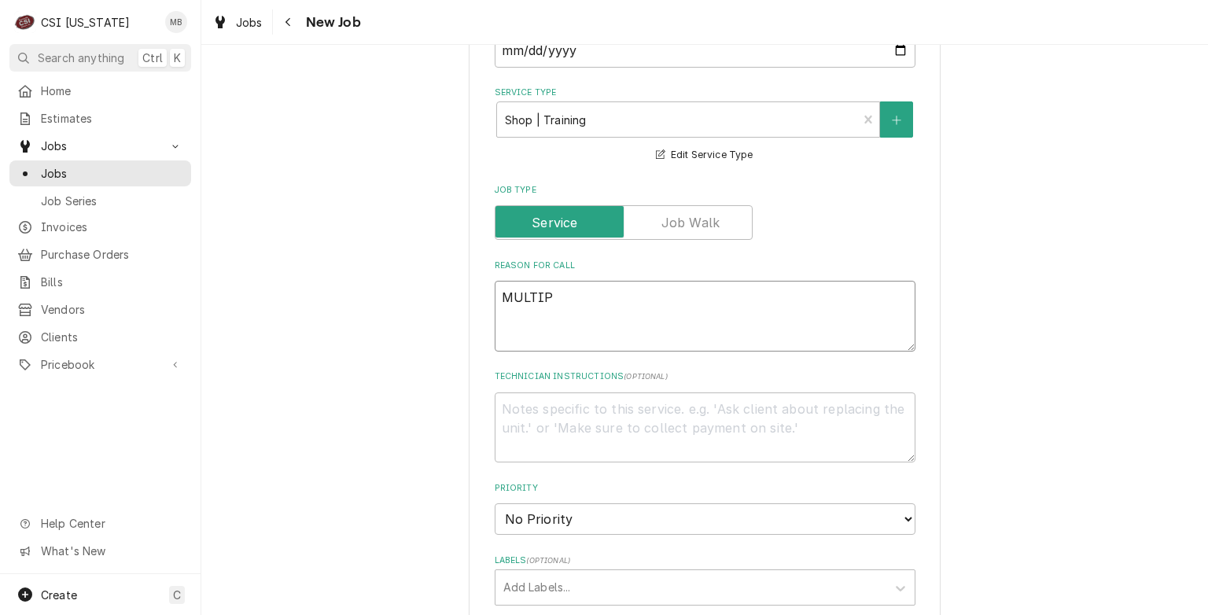
type textarea "MULTIPL"
type textarea "x"
type textarea "MULTIPLE"
type textarea "x"
type textarea "MULTIPLEX"
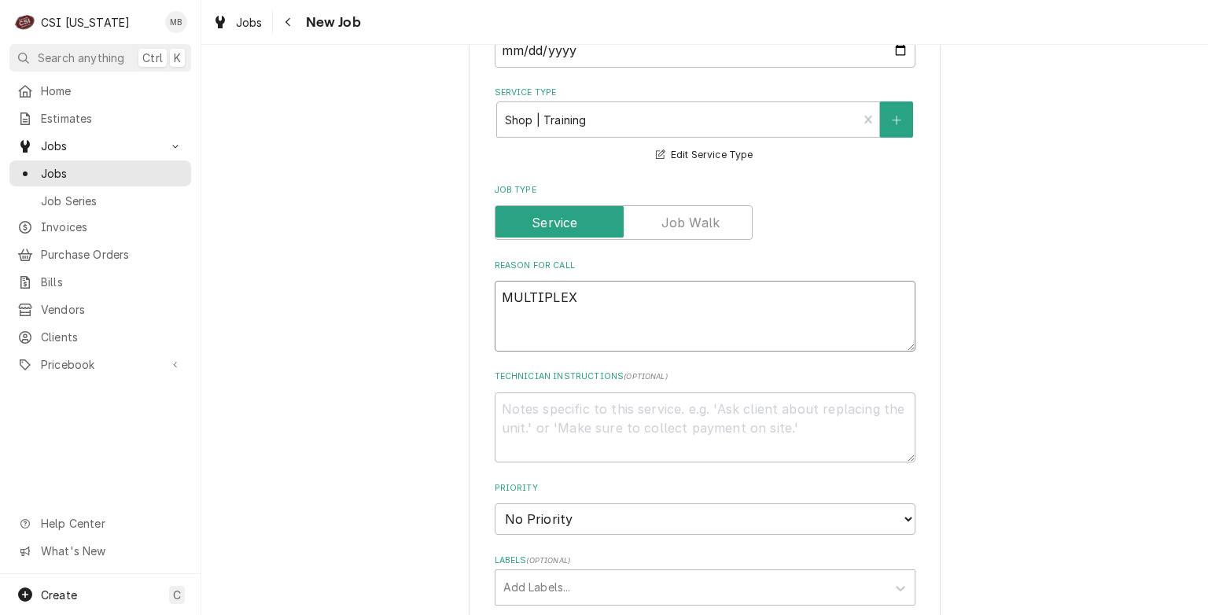
type textarea "x"
type textarea "MULTIPLEX"
type textarea "x"
type textarea "MULTIPLEX T"
type textarea "x"
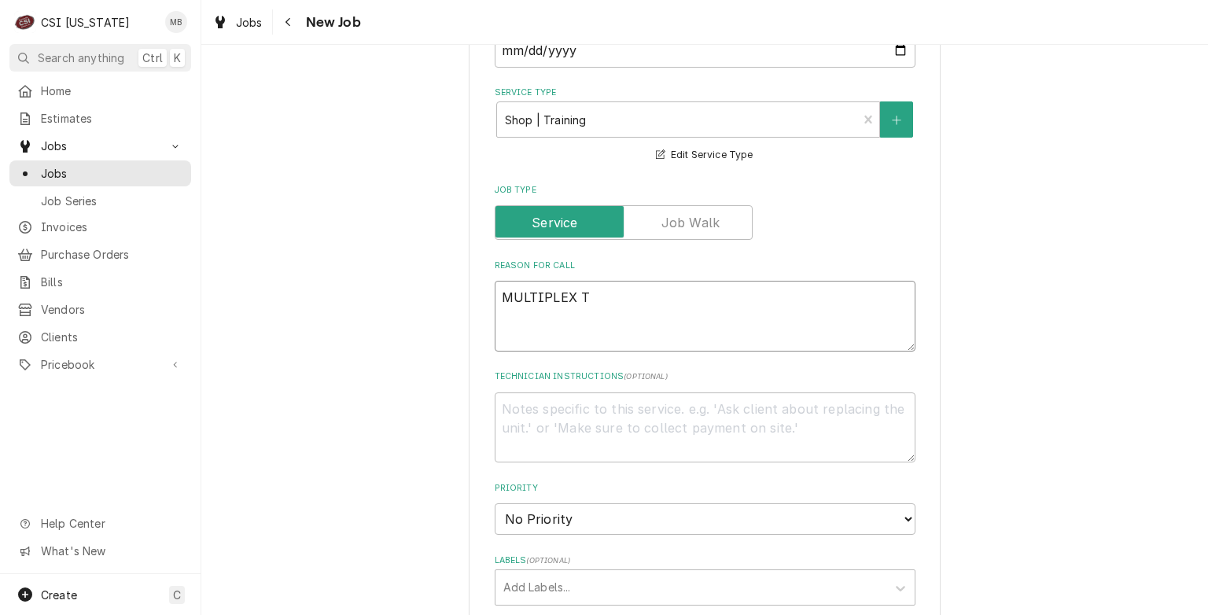
type textarea "MULTIPLEX TR"
type textarea "x"
type textarea "MULTIPLEX TRA"
type textarea "x"
type textarea "MULTIPLEX TRAI"
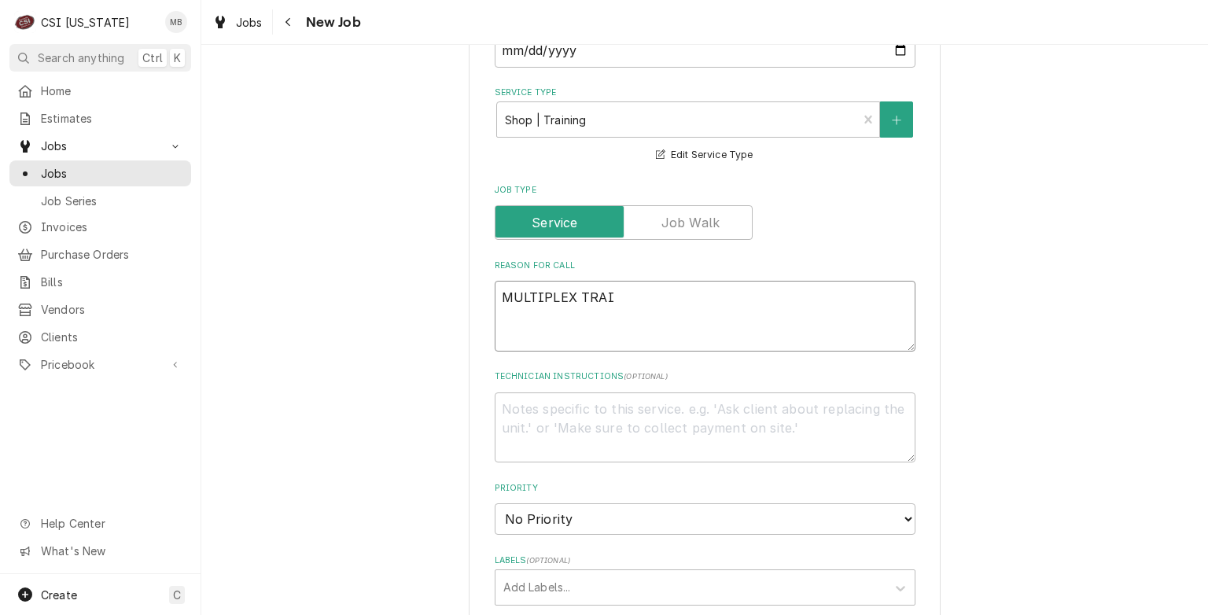
type textarea "x"
type textarea "MULTIPLEX TRAIN"
type textarea "x"
type textarea "MULTIPLEX TRAINI"
type textarea "x"
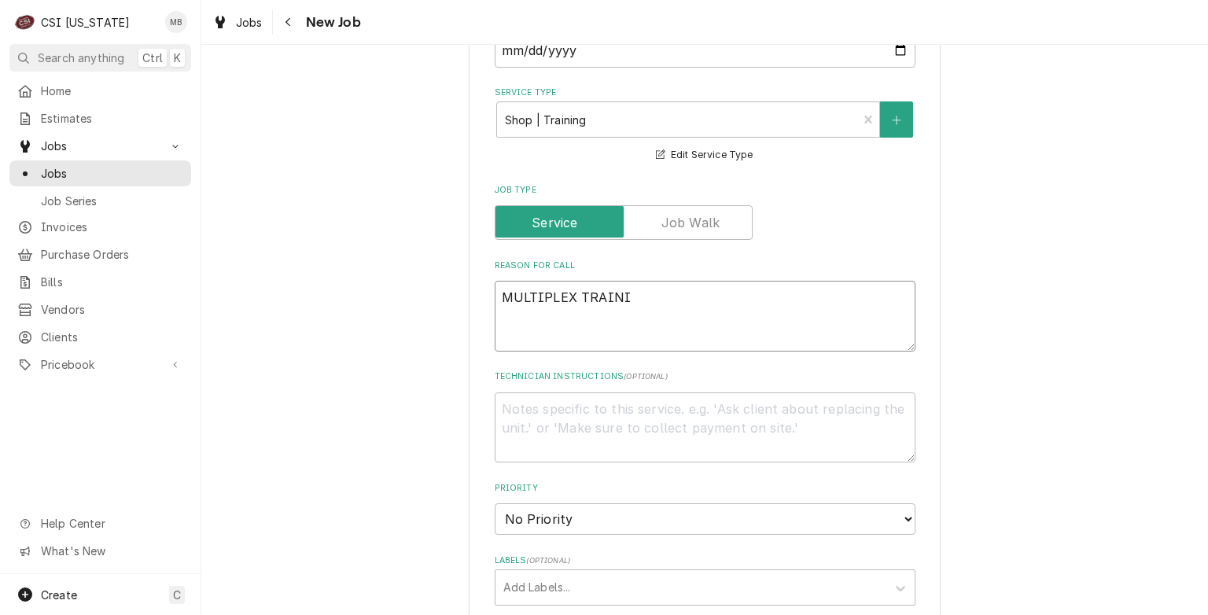
type textarea "MULTIPLEX TRAININ"
type textarea "x"
type textarea "MULTIPLEX TRAINING"
type textarea "x"
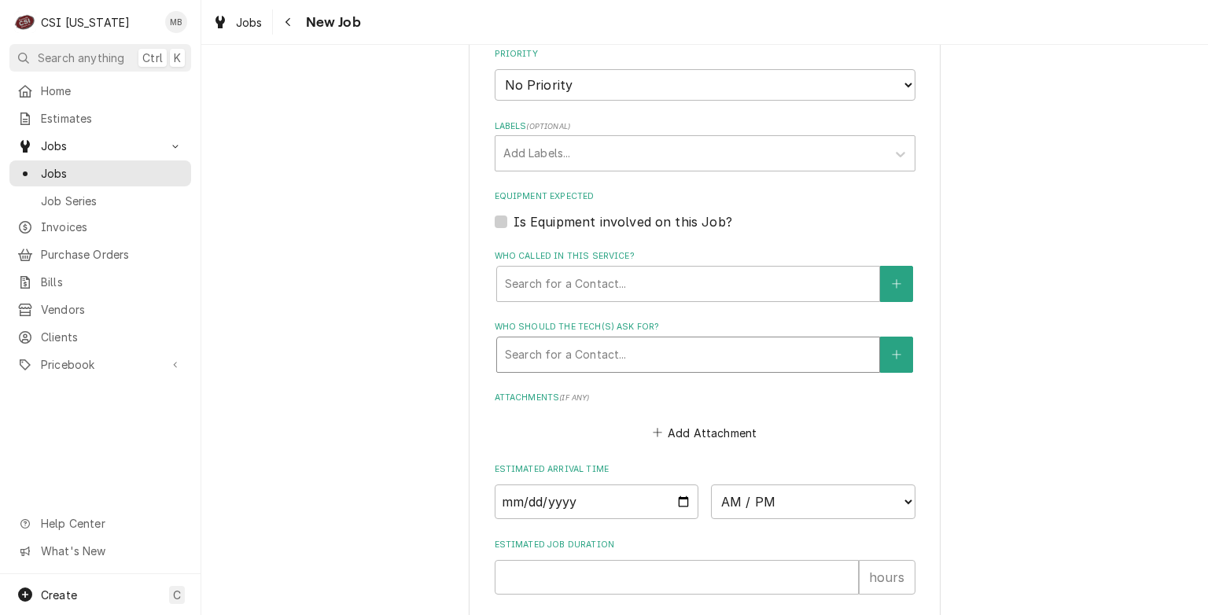
scroll to position [943, 0]
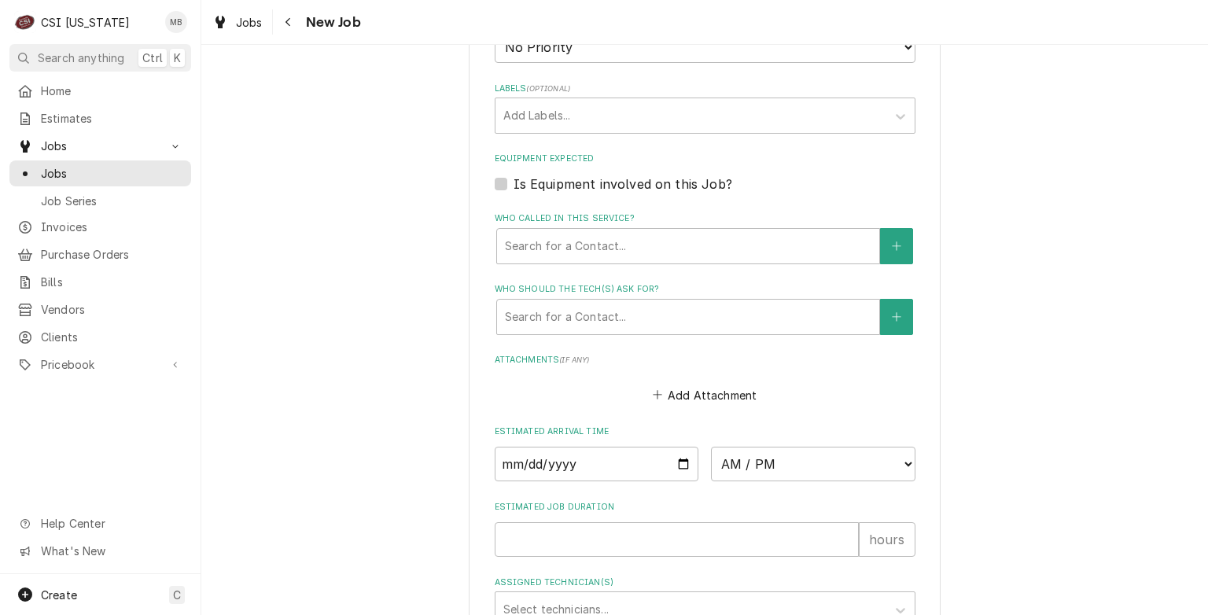
type textarea "MULTIPLEX TRAINING"
click at [678, 458] on input "Date" at bounding box center [597, 464] width 204 height 35
type textarea "x"
type input "2025-10-23"
type textarea "x"
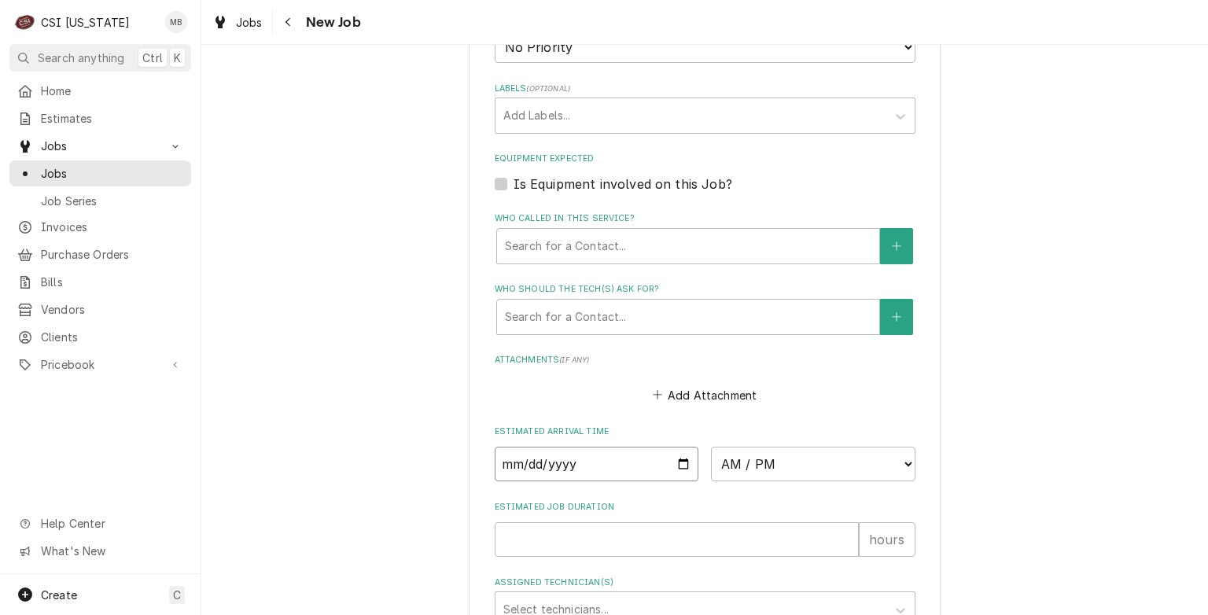
click at [671, 457] on input "2025-10-23" at bounding box center [597, 464] width 204 height 35
type input "2025-10-07"
type textarea "x"
click at [818, 461] on select "AM / PM 6:00 AM 6:15 AM 6:30 AM 6:45 AM 7:00 AM 7:15 AM 7:30 AM 7:45 AM 8:00 AM…" at bounding box center [813, 464] width 204 height 35
select select "08:00:00"
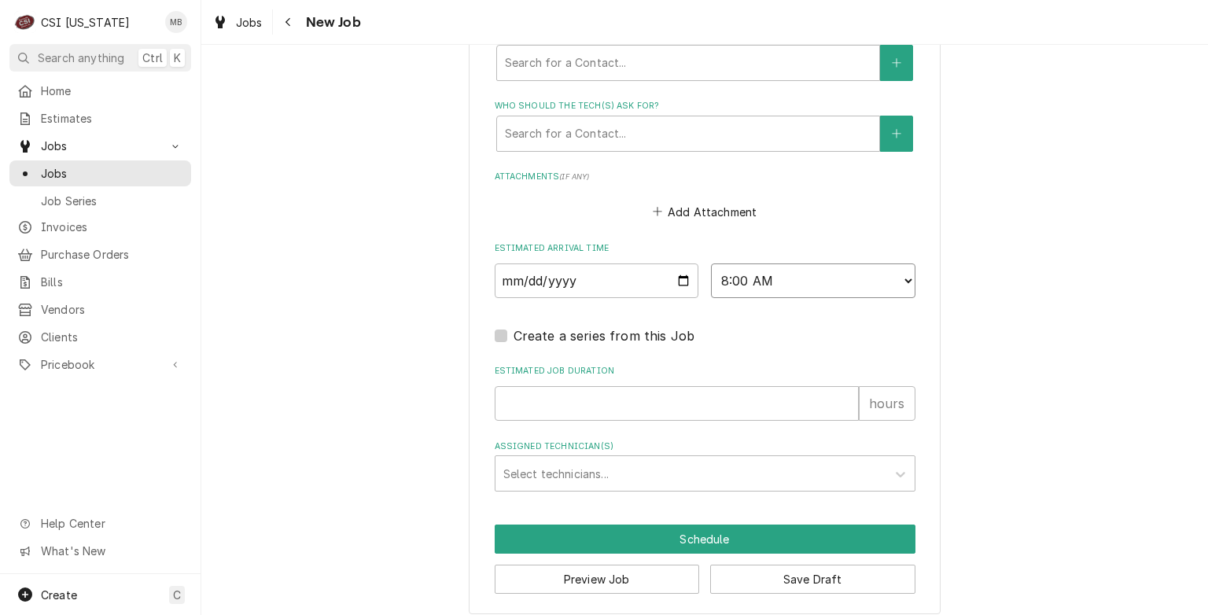
scroll to position [1133, 0]
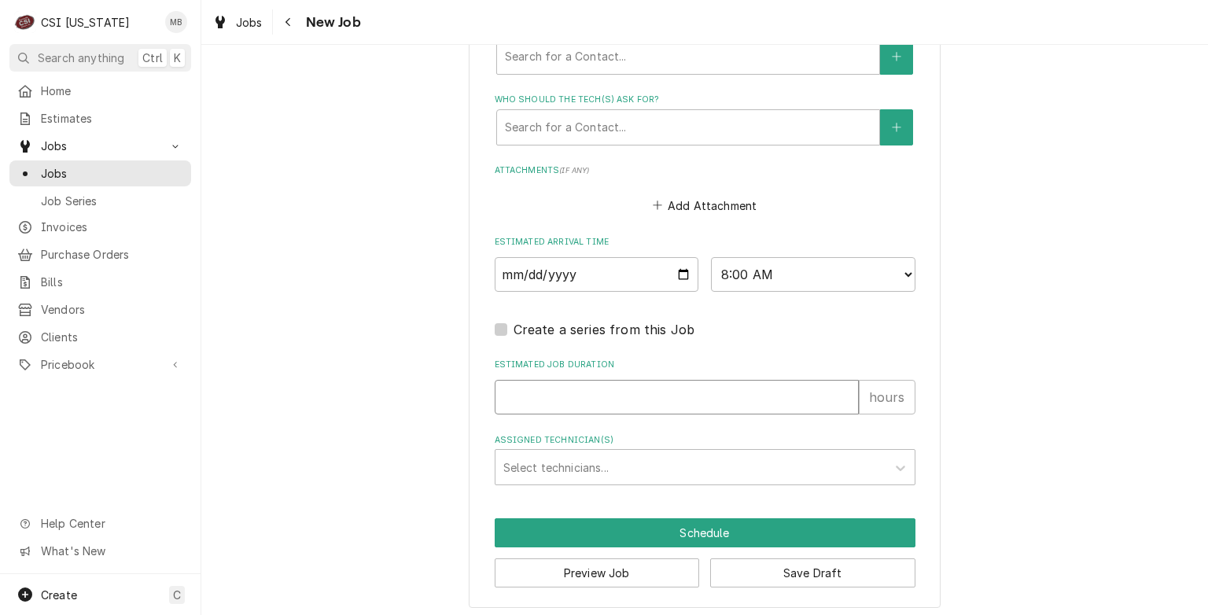
click at [498, 395] on input "Estimated Job Duration" at bounding box center [677, 397] width 364 height 35
type textarea "x"
type input "8"
type textarea "x"
type input "8"
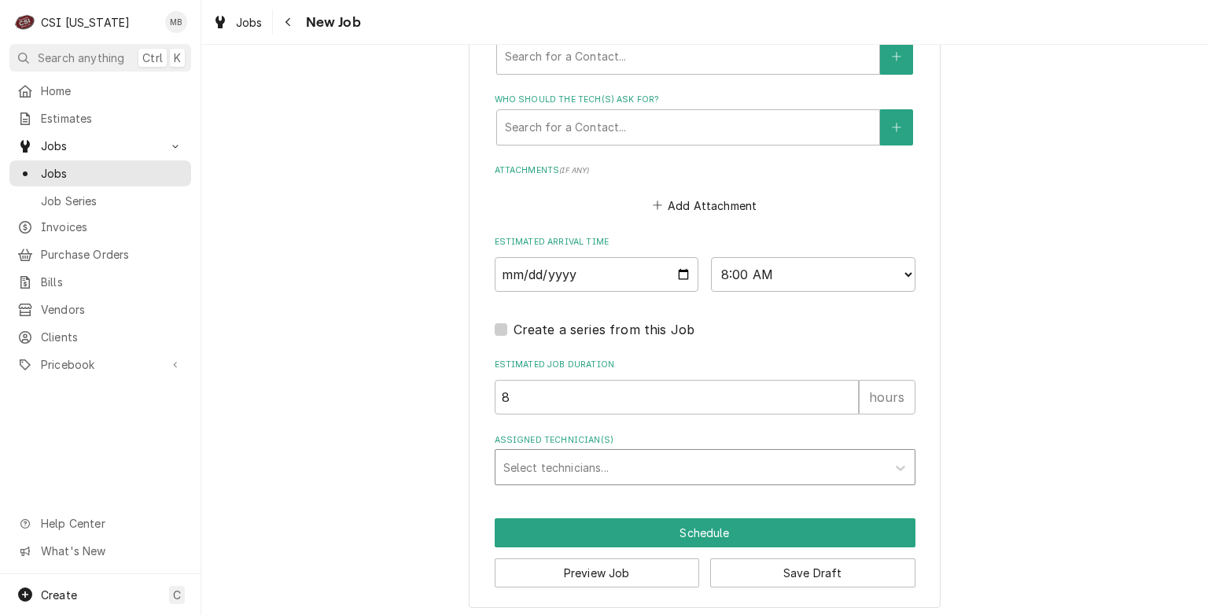
click at [539, 462] on div "Assigned Technician(s)" at bounding box center [690, 467] width 375 height 28
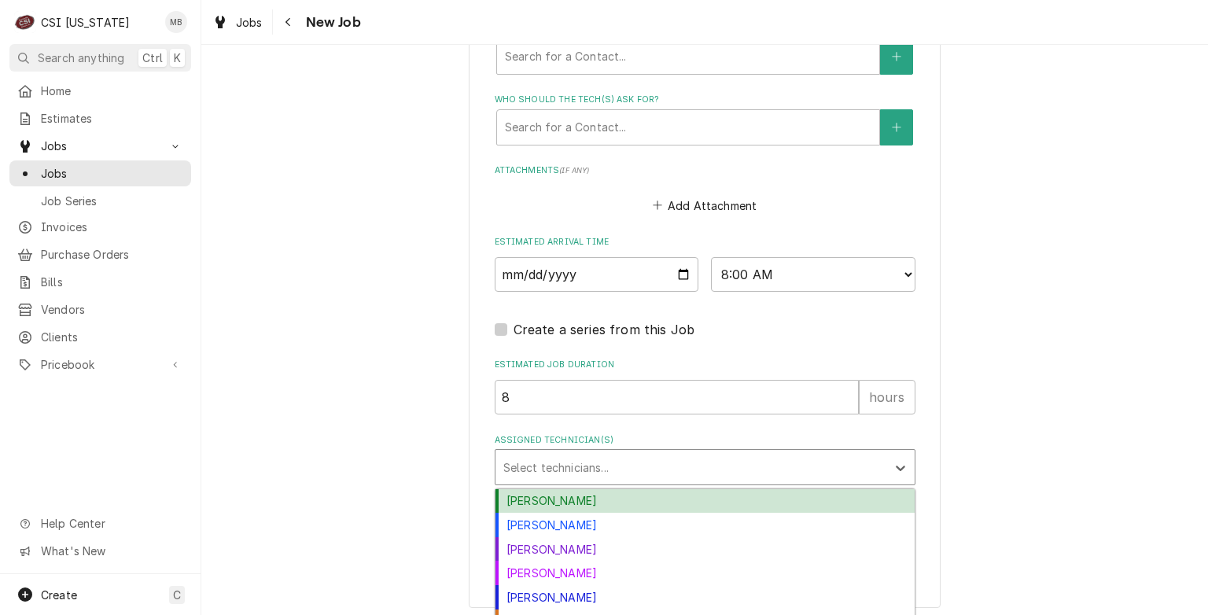
click at [520, 494] on div "Bryant Jolley" at bounding box center [704, 501] width 419 height 24
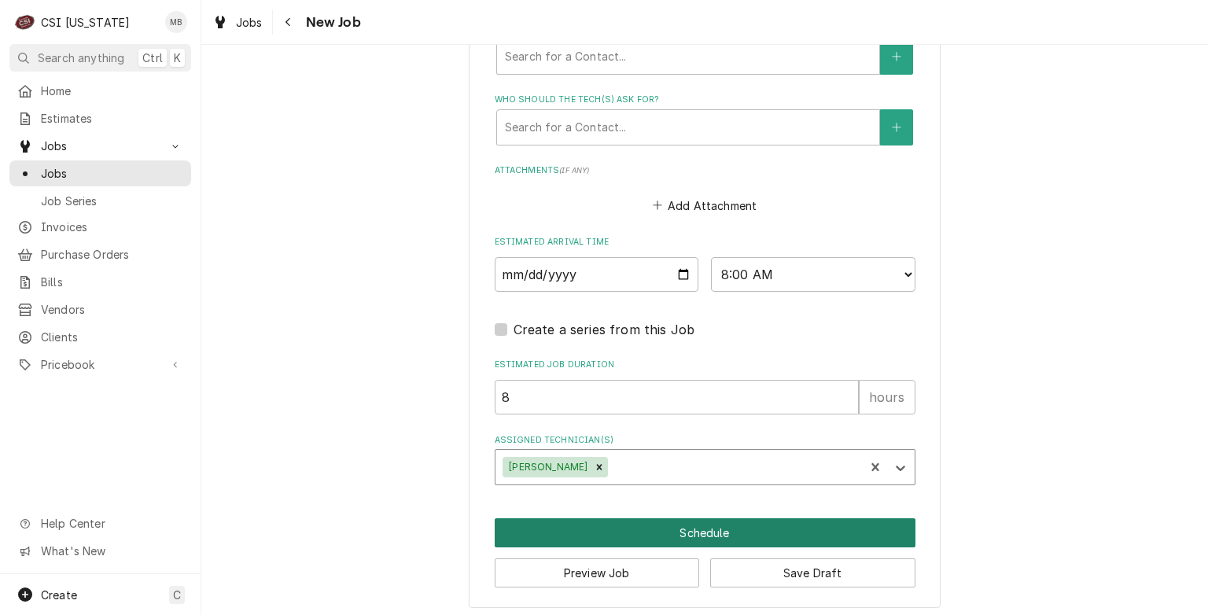
click at [726, 531] on button "Schedule" at bounding box center [705, 532] width 421 height 29
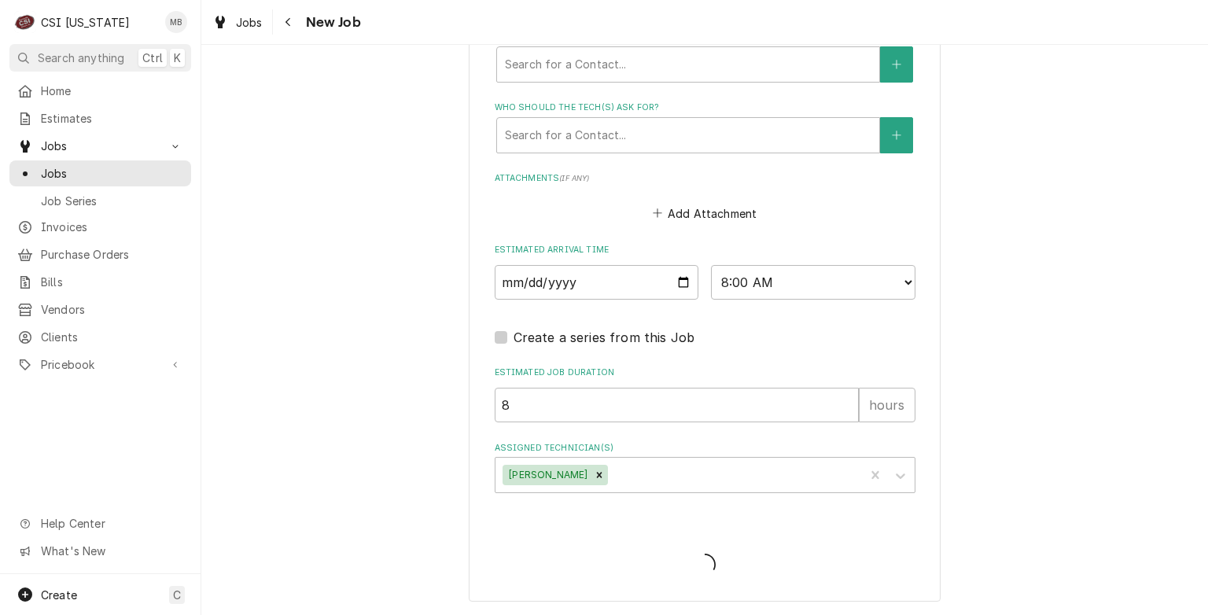
scroll to position [1120, 0]
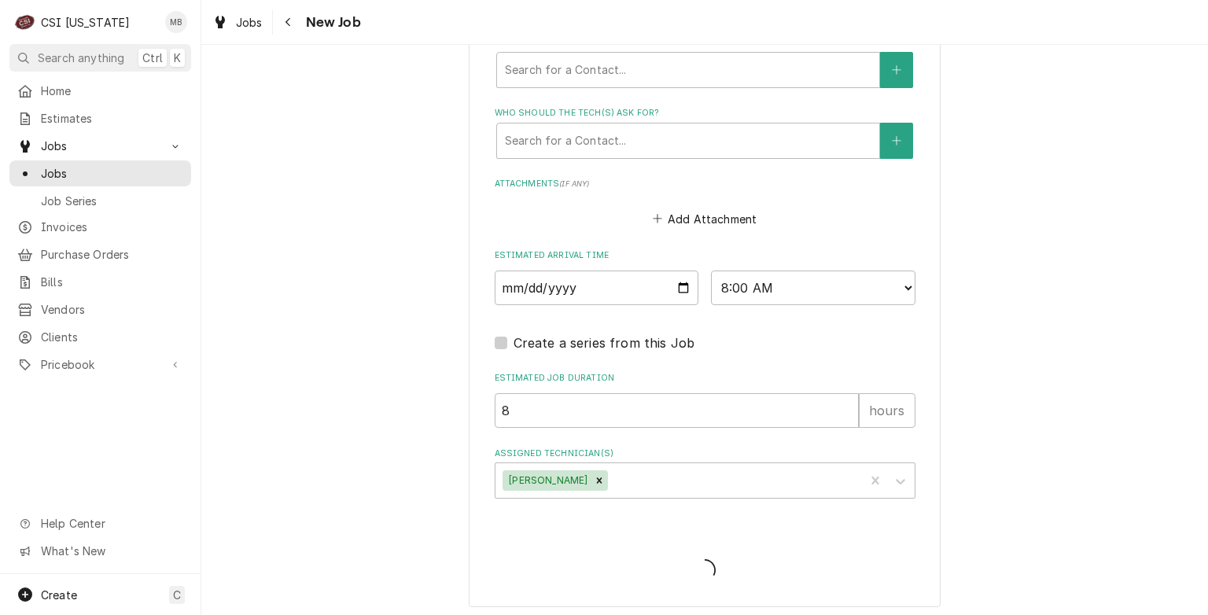
type textarea "x"
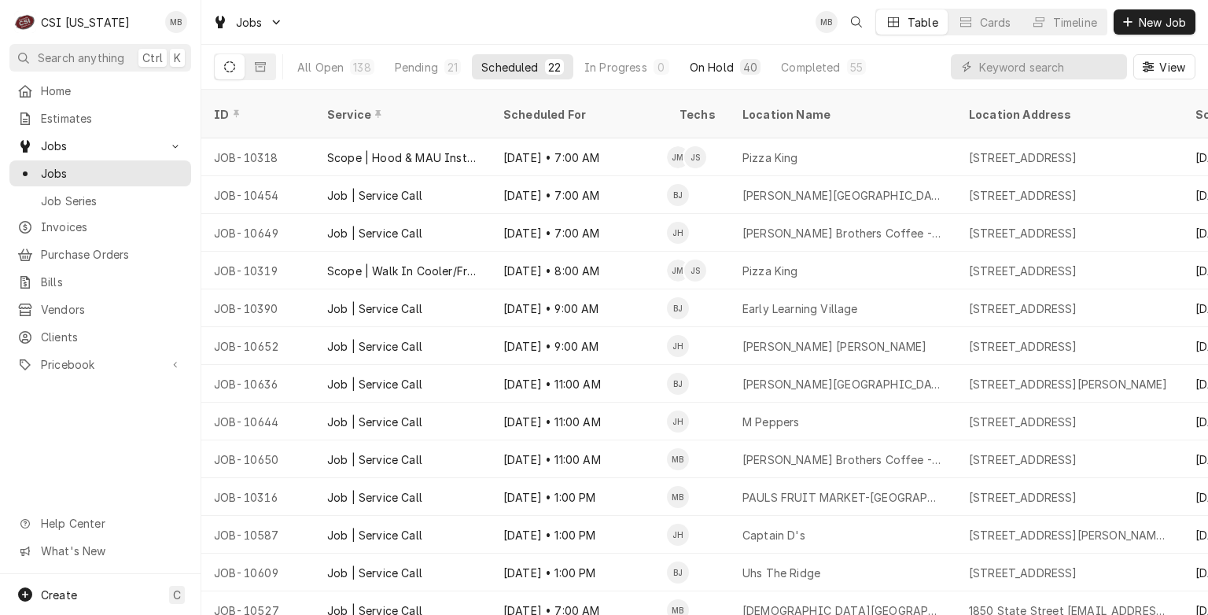
click at [743, 63] on div "40" at bounding box center [750, 67] width 14 height 17
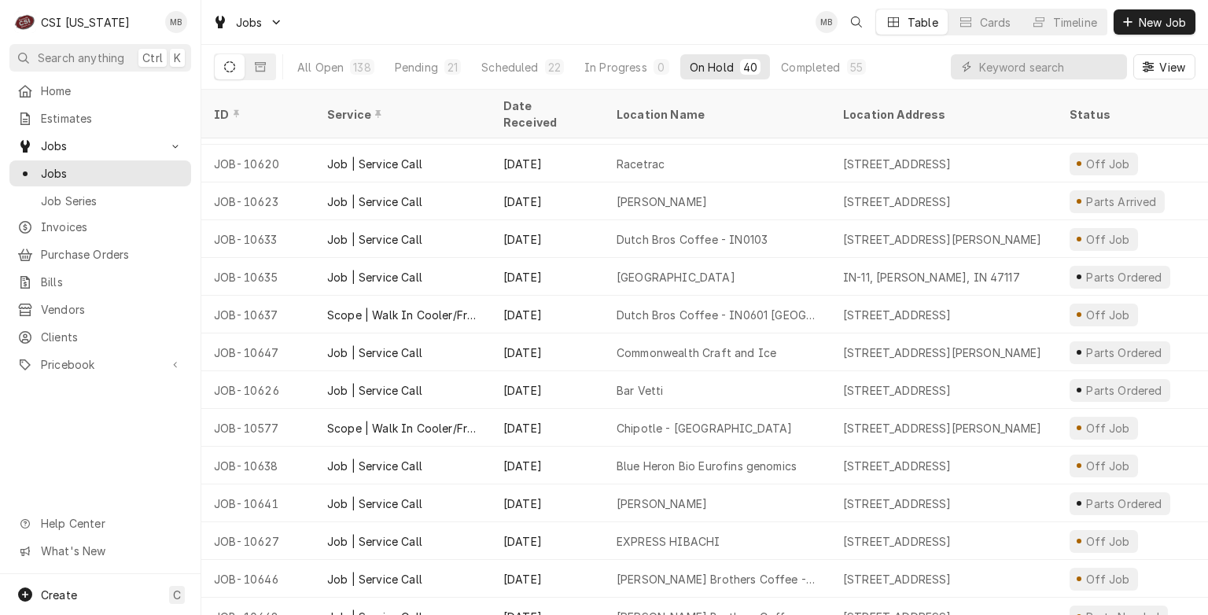
scroll to position [1025, 0]
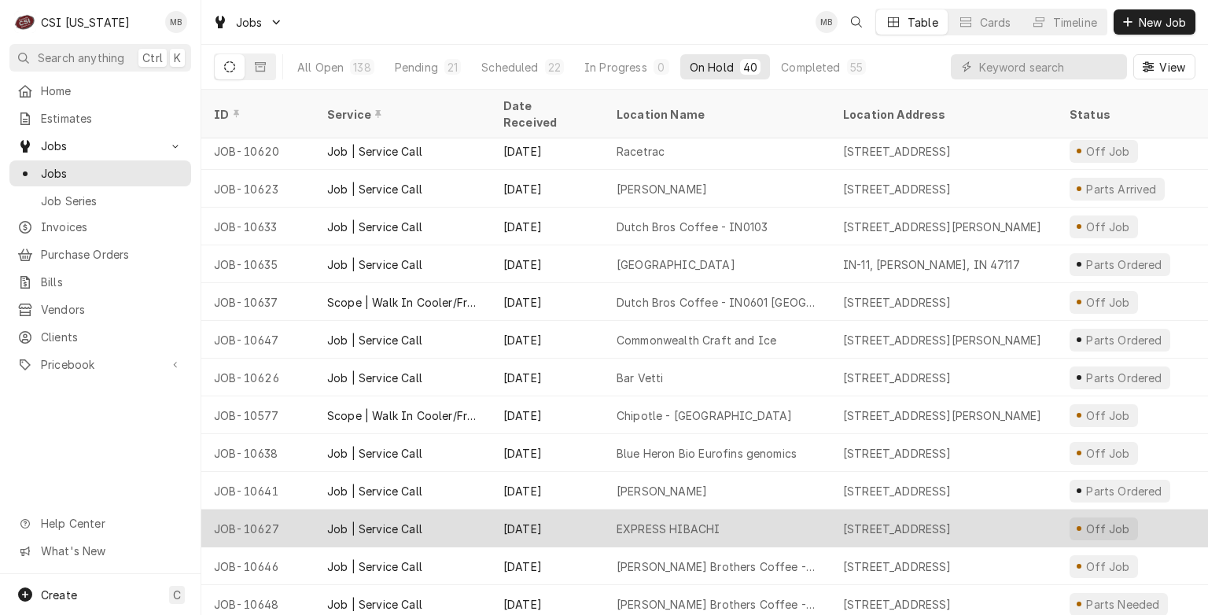
click at [535, 518] on div "[DATE]" at bounding box center [547, 528] width 113 height 38
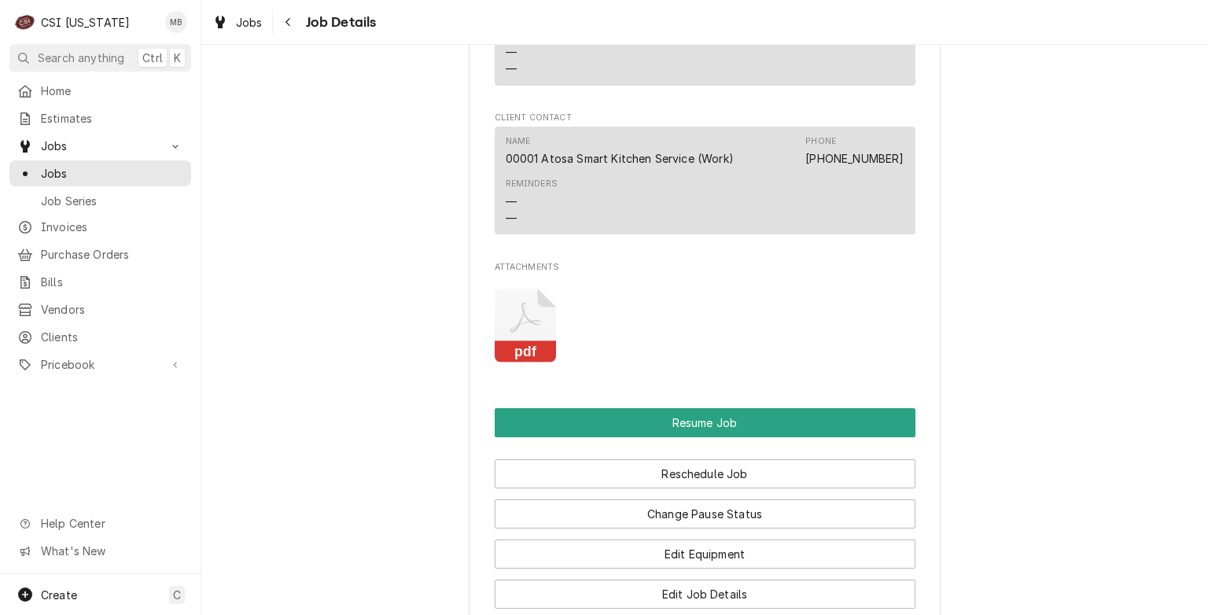
scroll to position [2359, 0]
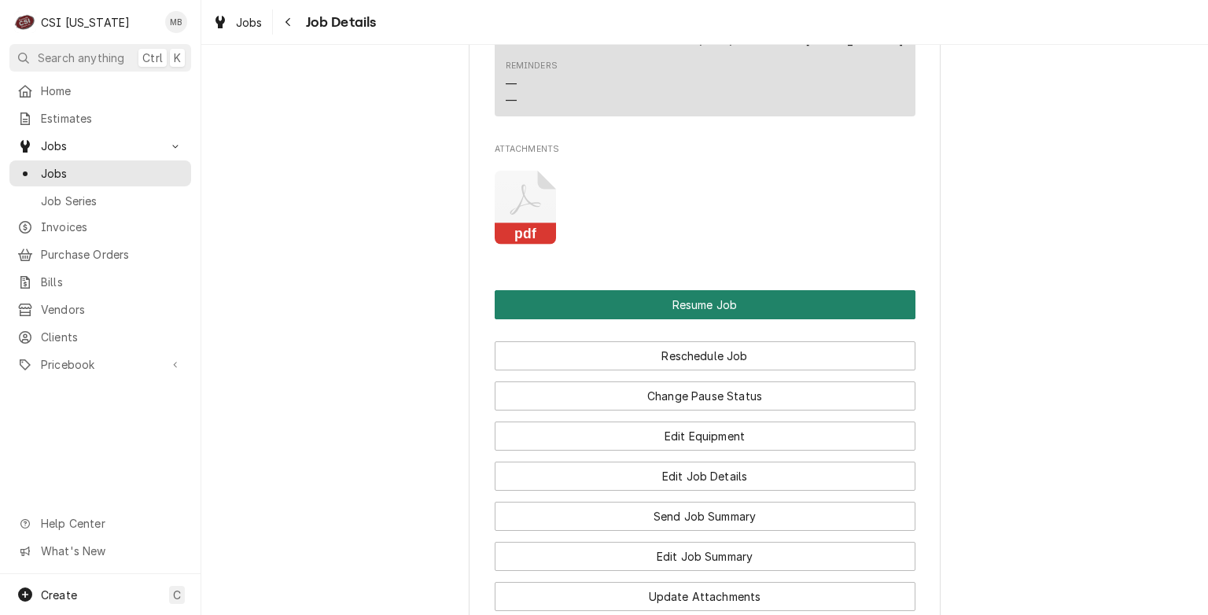
click at [740, 319] on button "Resume Job" at bounding box center [705, 304] width 421 height 29
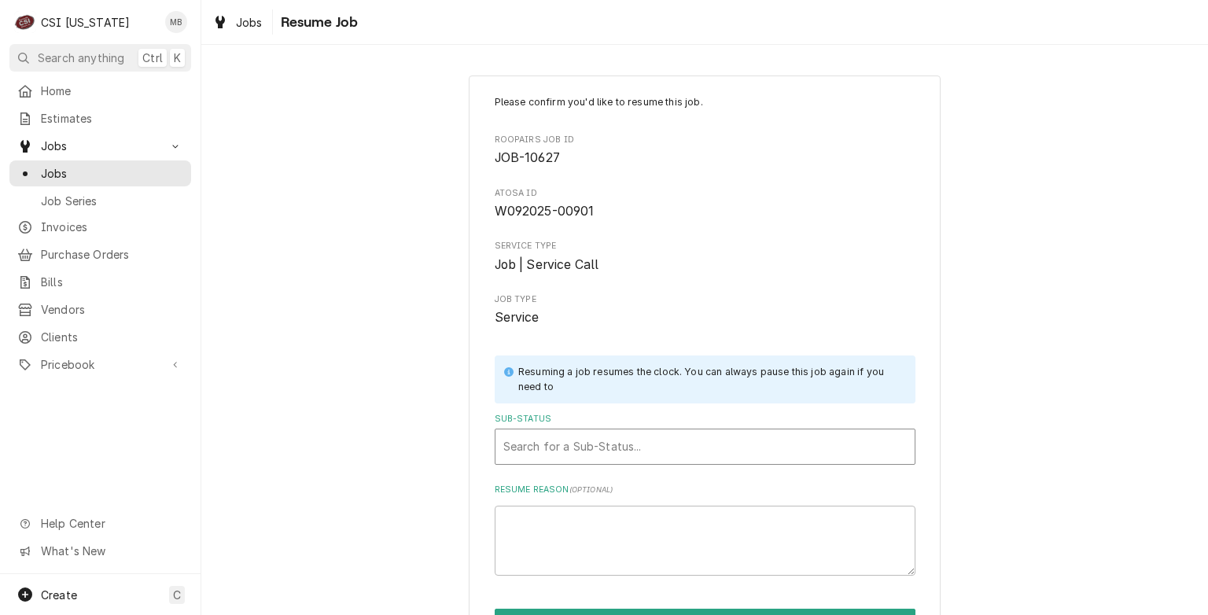
click at [639, 439] on div "Sub-Status" at bounding box center [704, 446] width 403 height 28
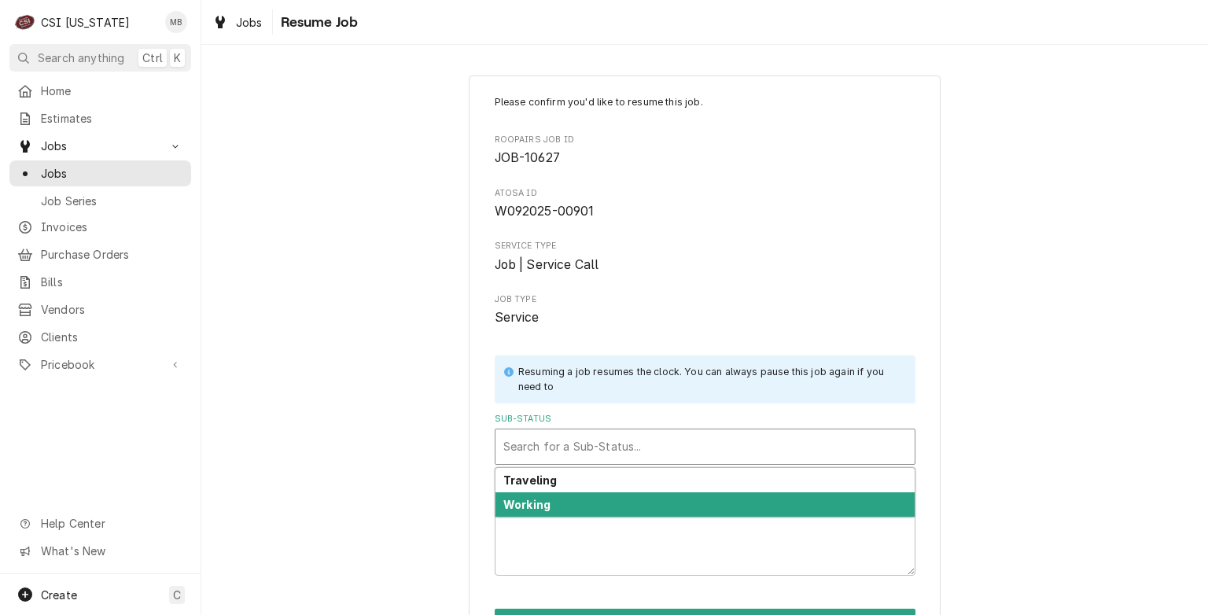
click at [622, 508] on div "Working" at bounding box center [704, 504] width 419 height 24
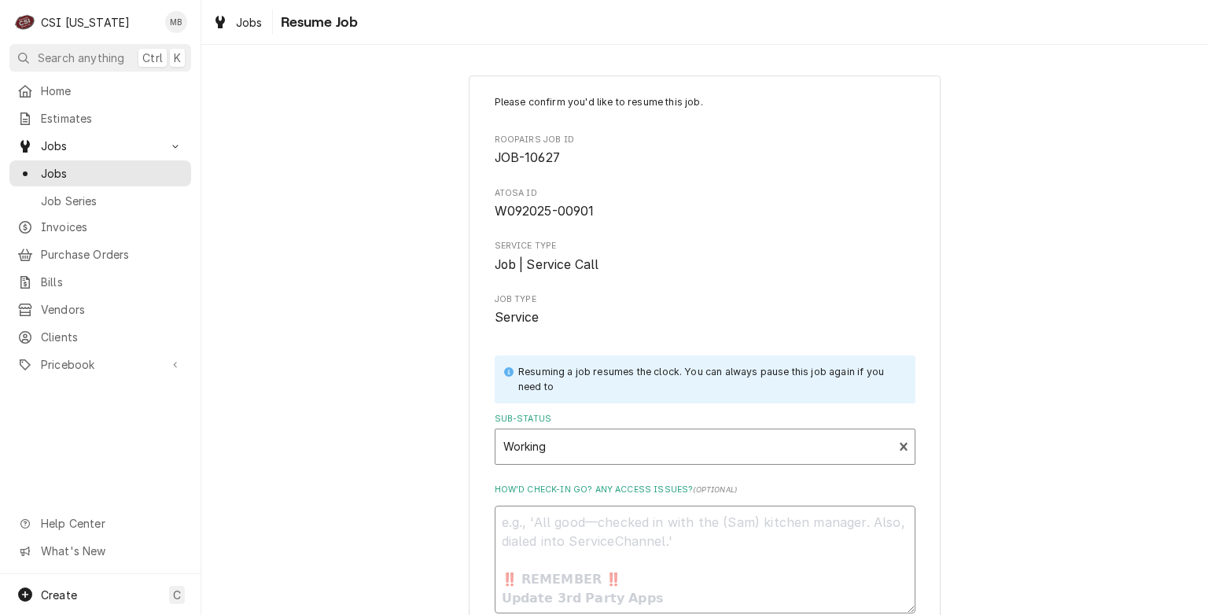
click at [601, 529] on textarea "How’d check-in go? Any access issues? ( optional )" at bounding box center [705, 560] width 421 height 108
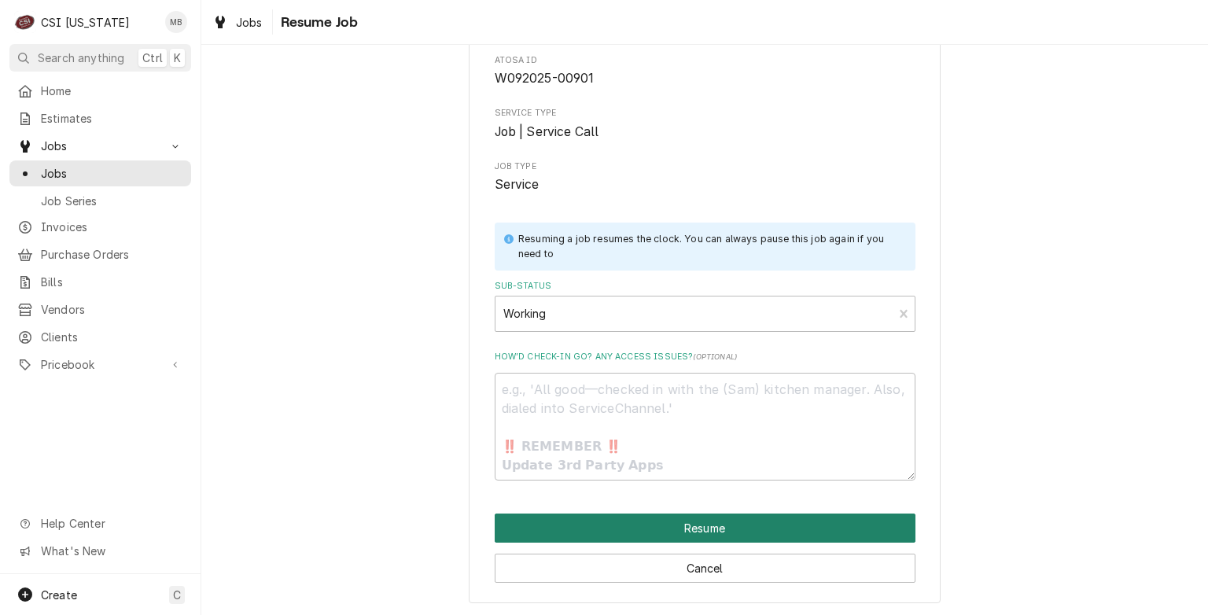
click at [634, 539] on button "Resume" at bounding box center [705, 527] width 421 height 29
type textarea "x"
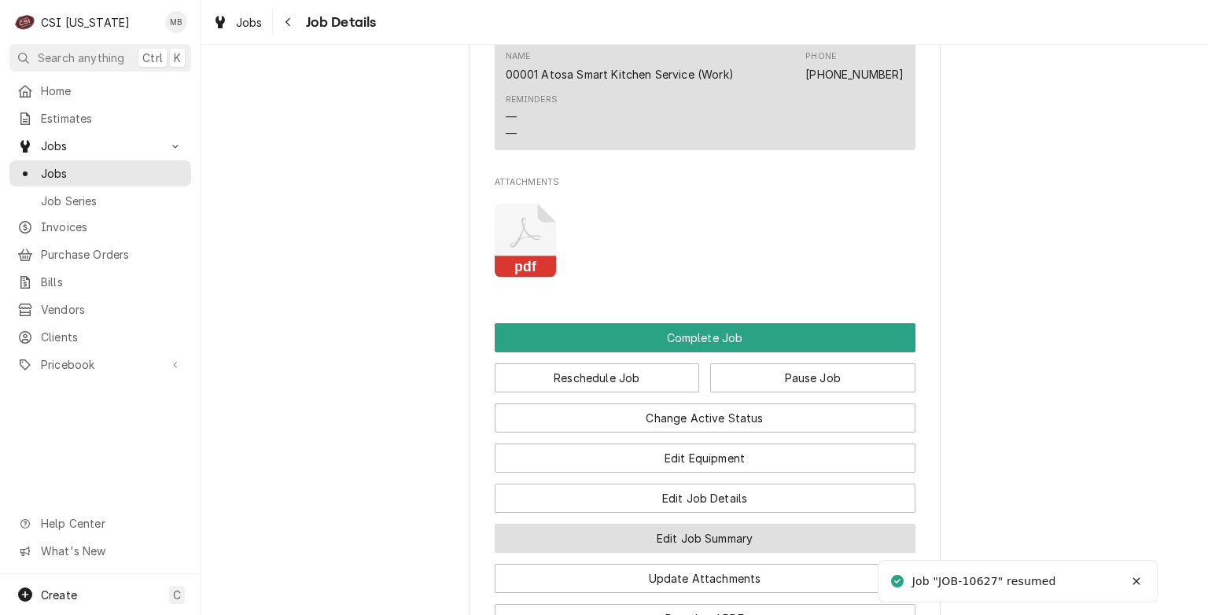
scroll to position [2437, 0]
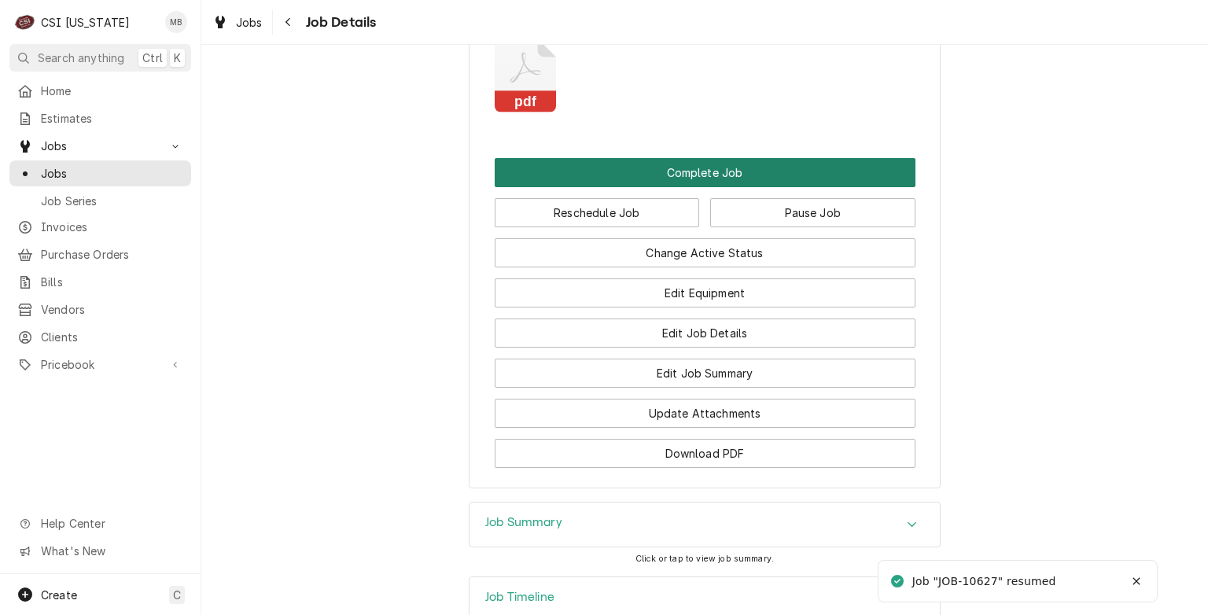
click at [701, 187] on button "Complete Job" at bounding box center [705, 172] width 421 height 29
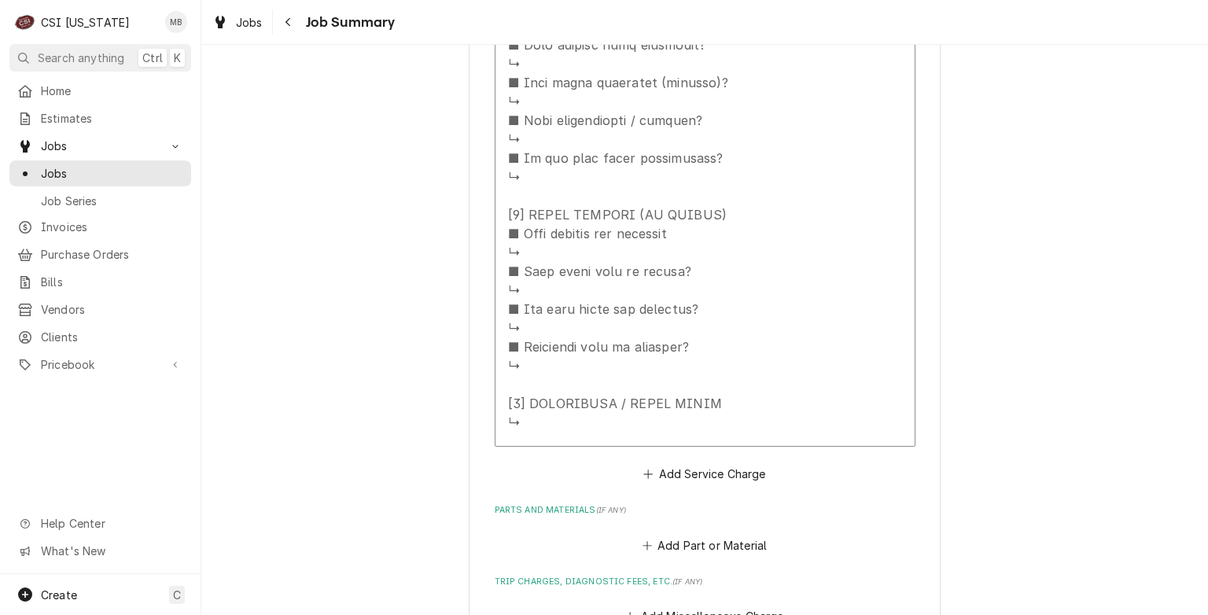
scroll to position [1651, 0]
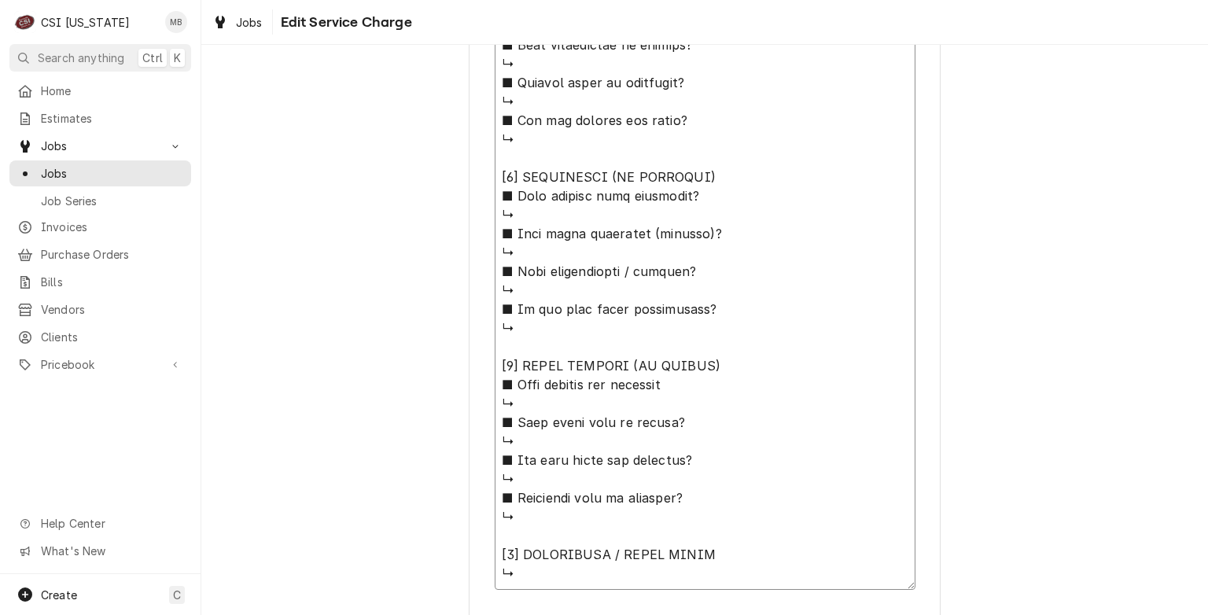
scroll to position [1261, 0]
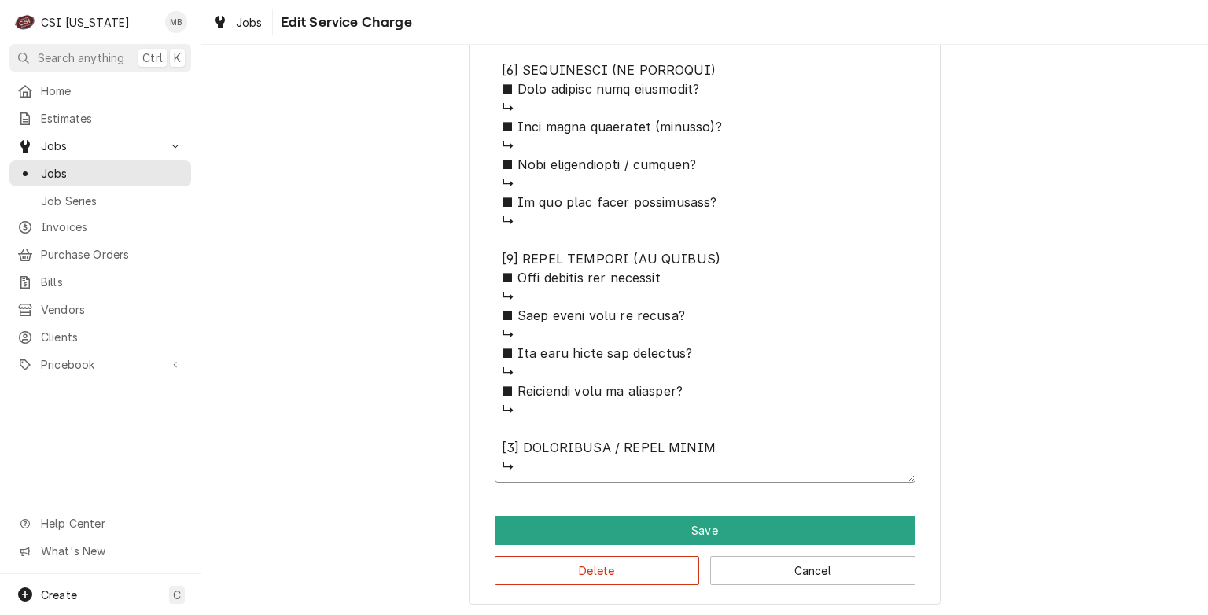
drag, startPoint x: 491, startPoint y: 388, endPoint x: 786, endPoint y: 467, distance: 305.9
type textarea "x"
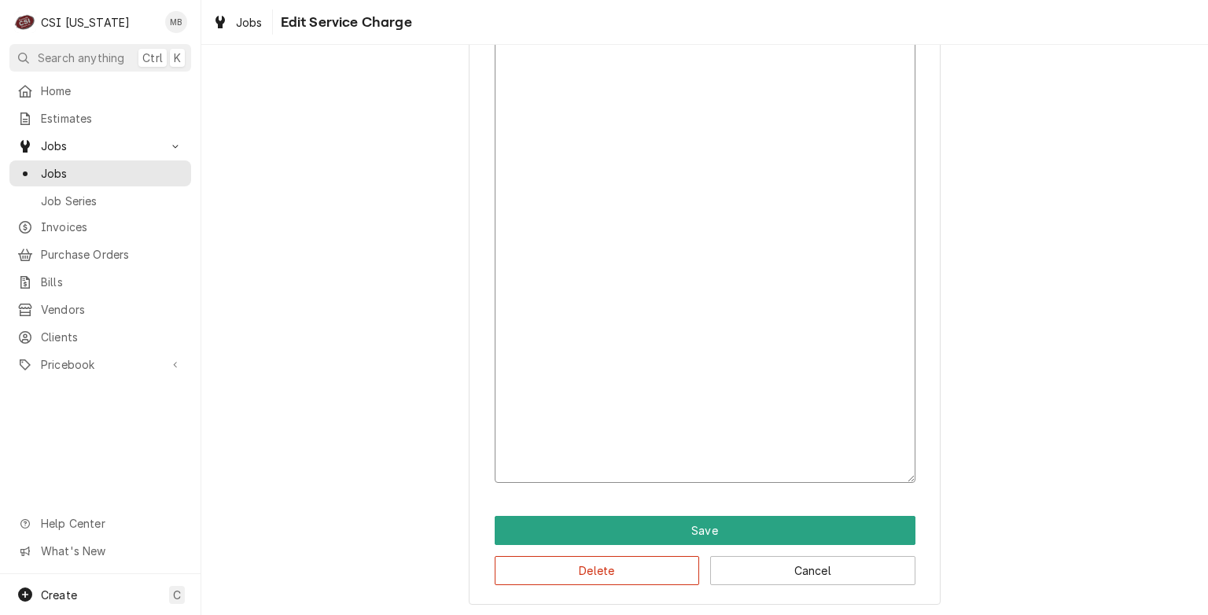
scroll to position [242, 0]
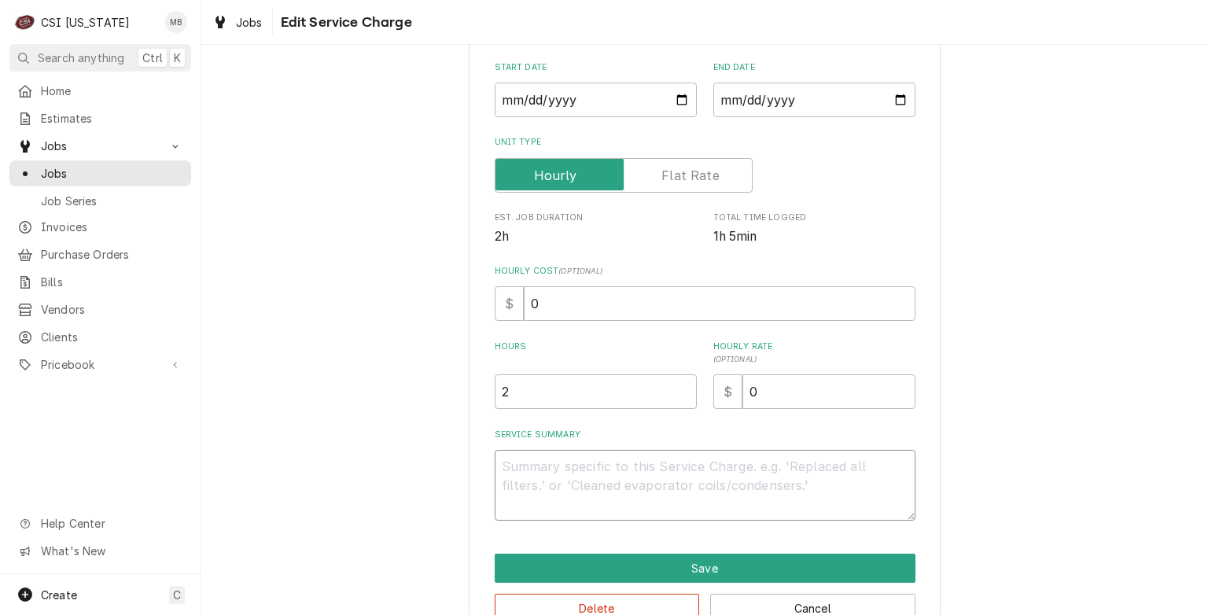
type textarea "x"
type textarea "p"
type textarea "x"
type textarea "pe"
type textarea "x"
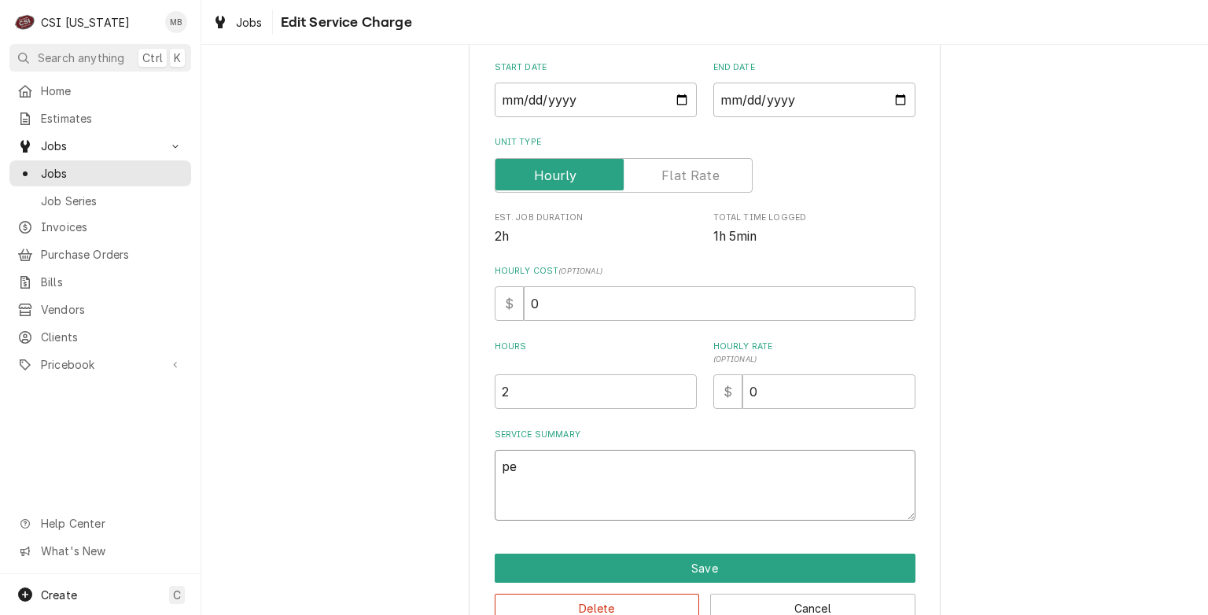
type textarea "per"
type textarea "x"
type textarea "per"
type textarea "x"
type textarea "per e"
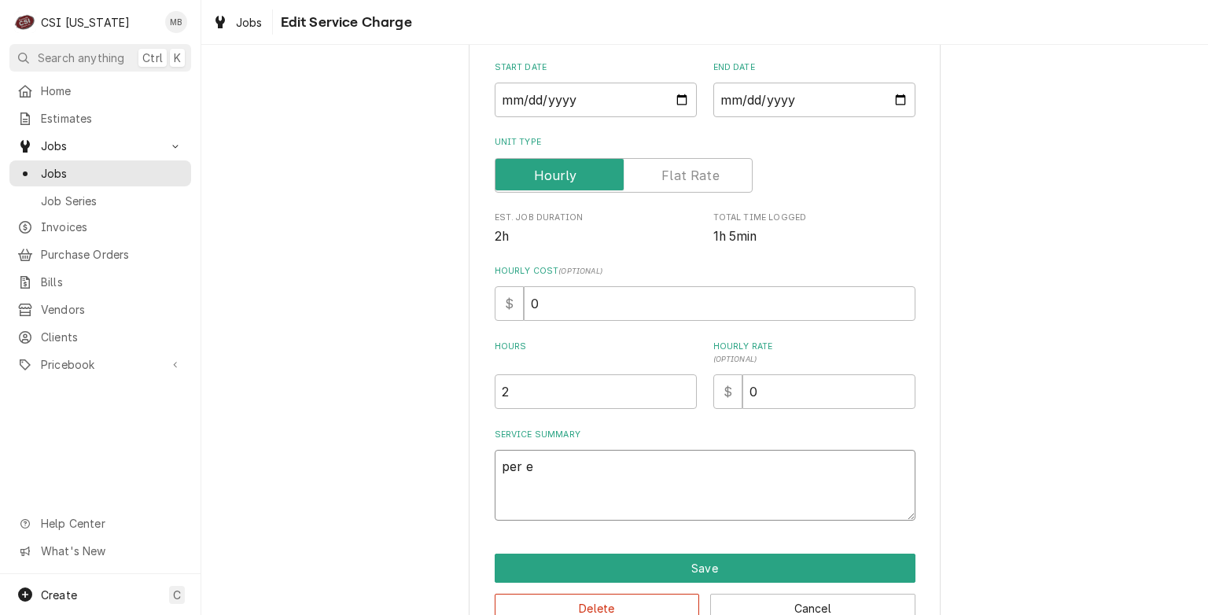
type textarea "x"
type textarea "per em"
type textarea "x"
type textarea "per ema"
type textarea "x"
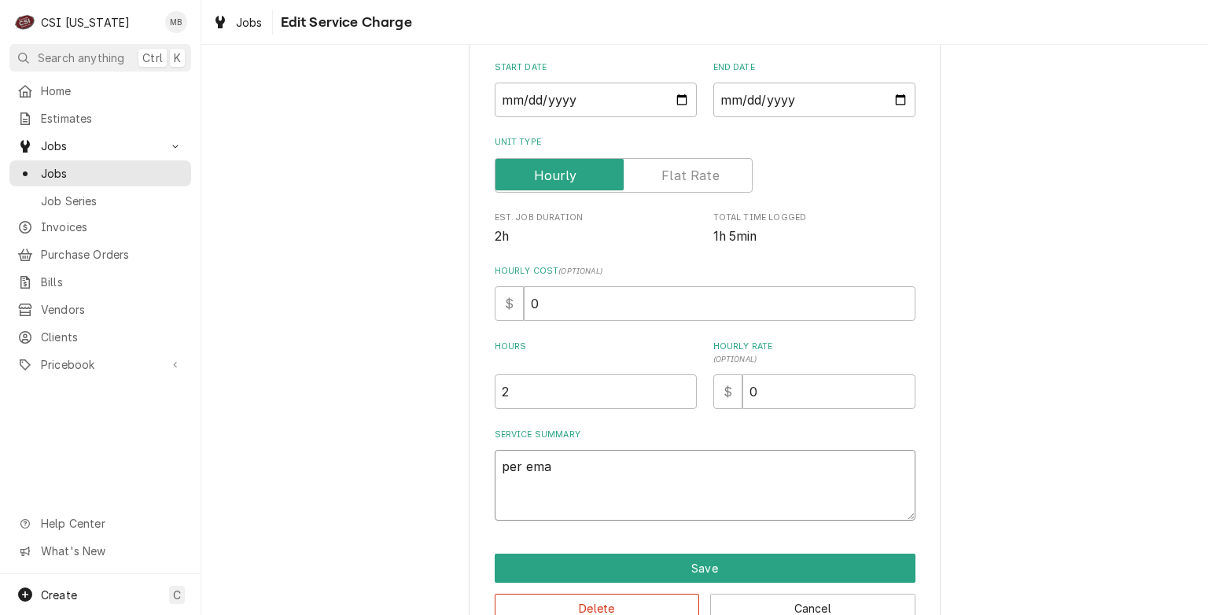
type textarea "per emai"
type textarea "x"
type textarea "per ema"
type textarea "x"
type textarea "per em"
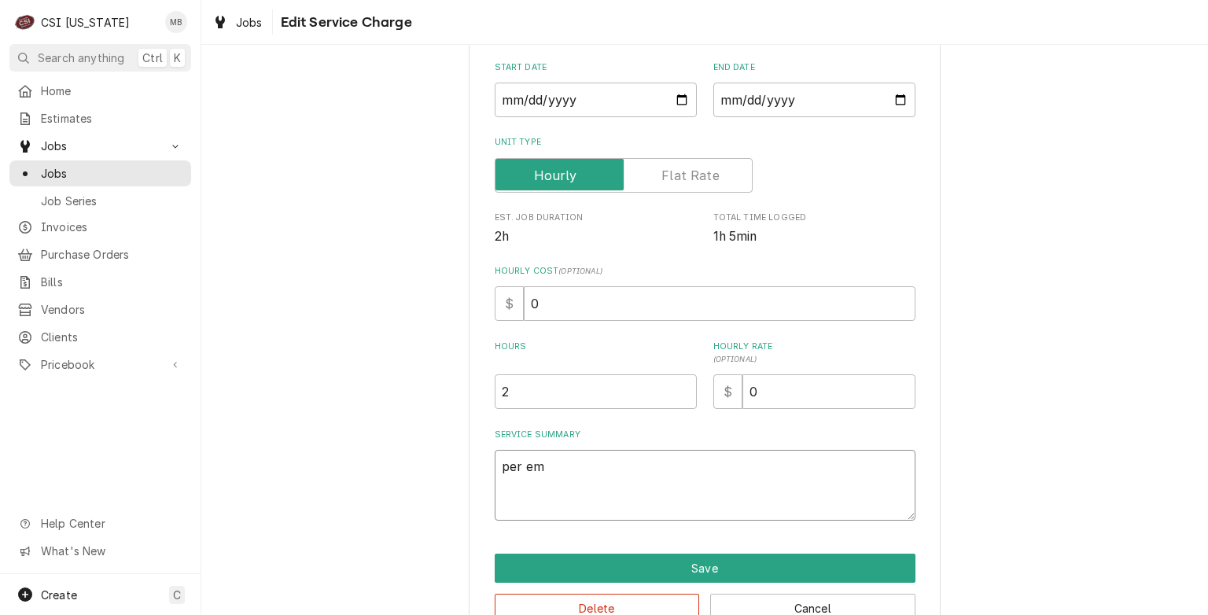
type textarea "x"
type textarea "per e"
type textarea "x"
type textarea "per"
type textarea "x"
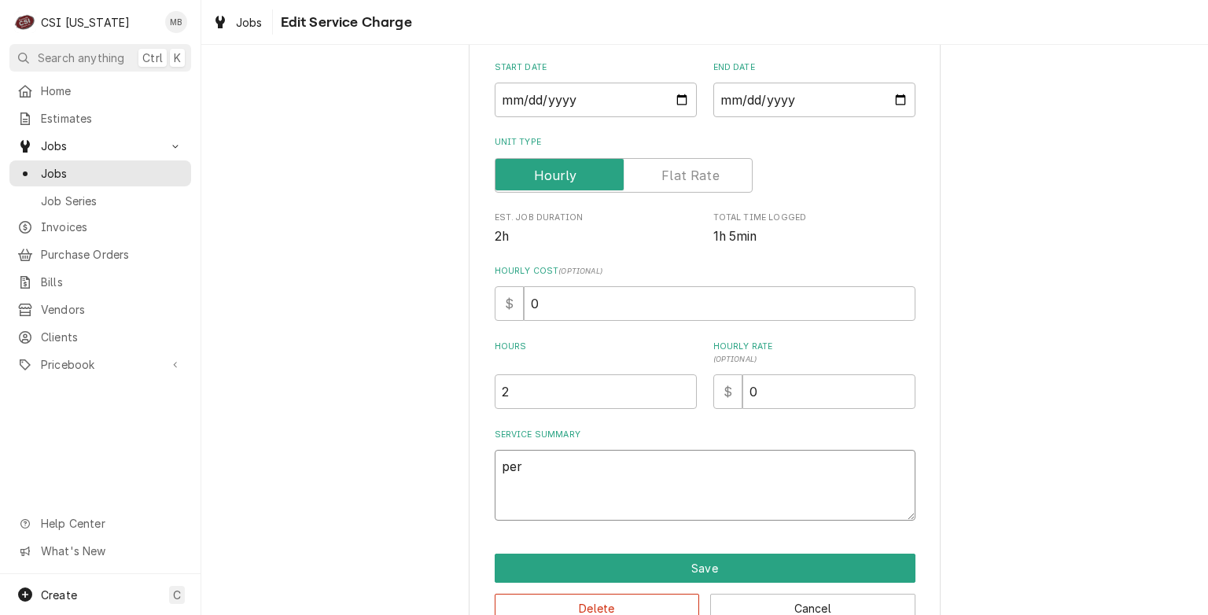
type textarea "per"
type textarea "x"
type textarea "pe"
type textarea "x"
type textarea "p"
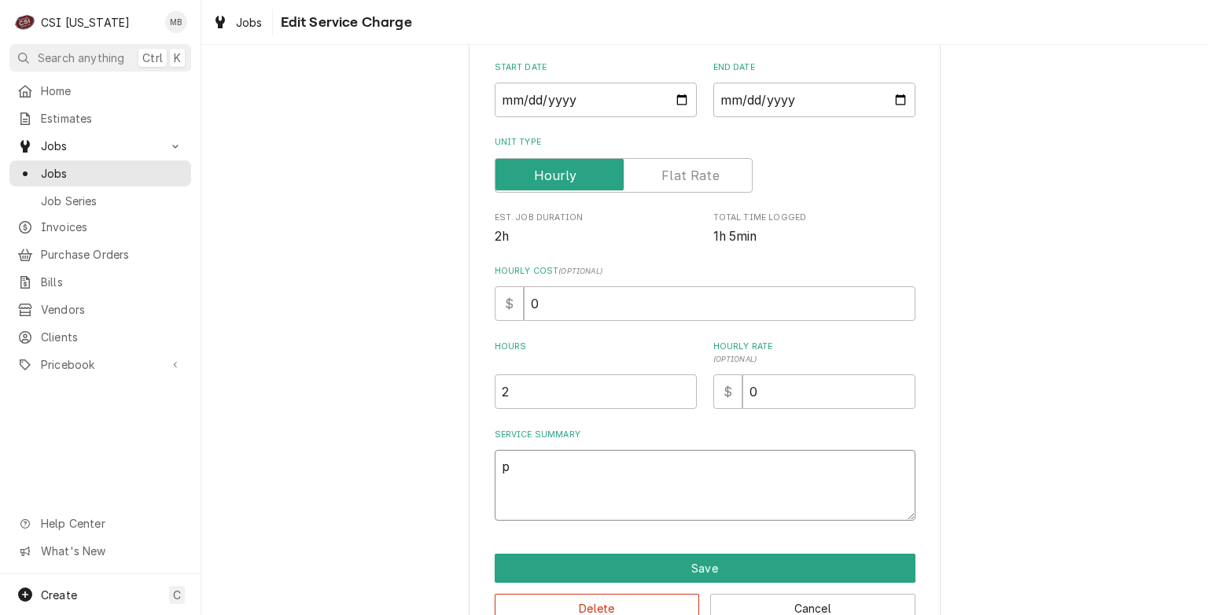
type textarea "x"
click at [497, 490] on textarea "Service Summary" at bounding box center [705, 485] width 421 height 71
click at [517, 461] on textarea "Service Summary" at bounding box center [705, 485] width 421 height 71
type textarea "x"
type textarea "P"
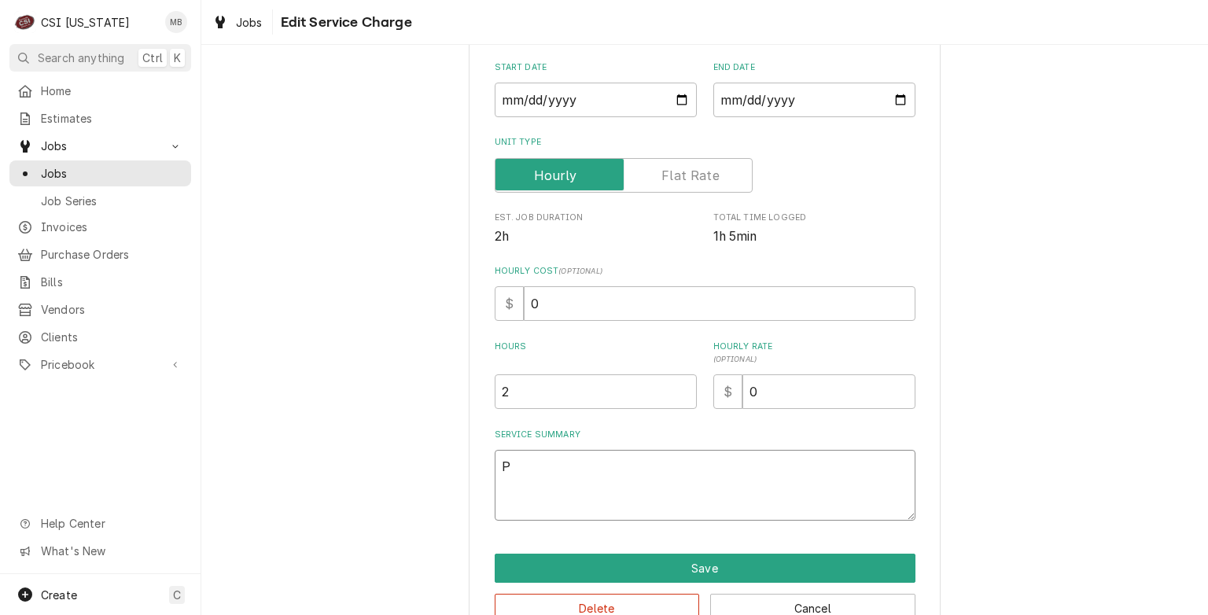
type textarea "x"
type textarea "PE"
type textarea "x"
type textarea "PER"
type textarea "x"
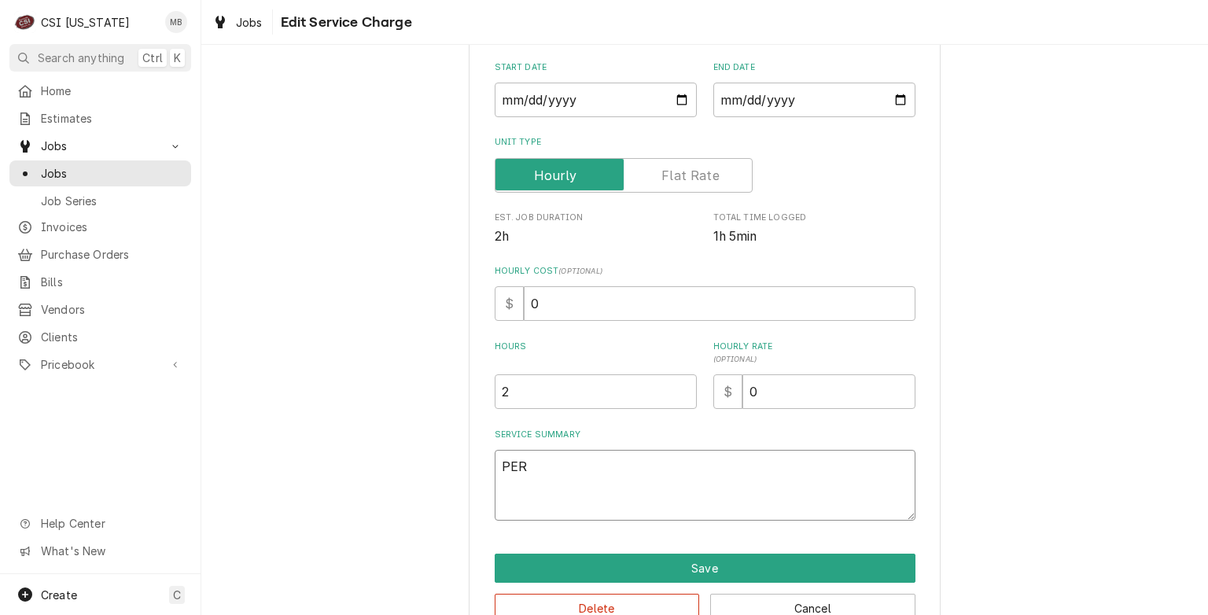
type textarea "PER E"
type textarea "x"
type textarea "PER EM"
type textarea "x"
type textarea "PER EMA"
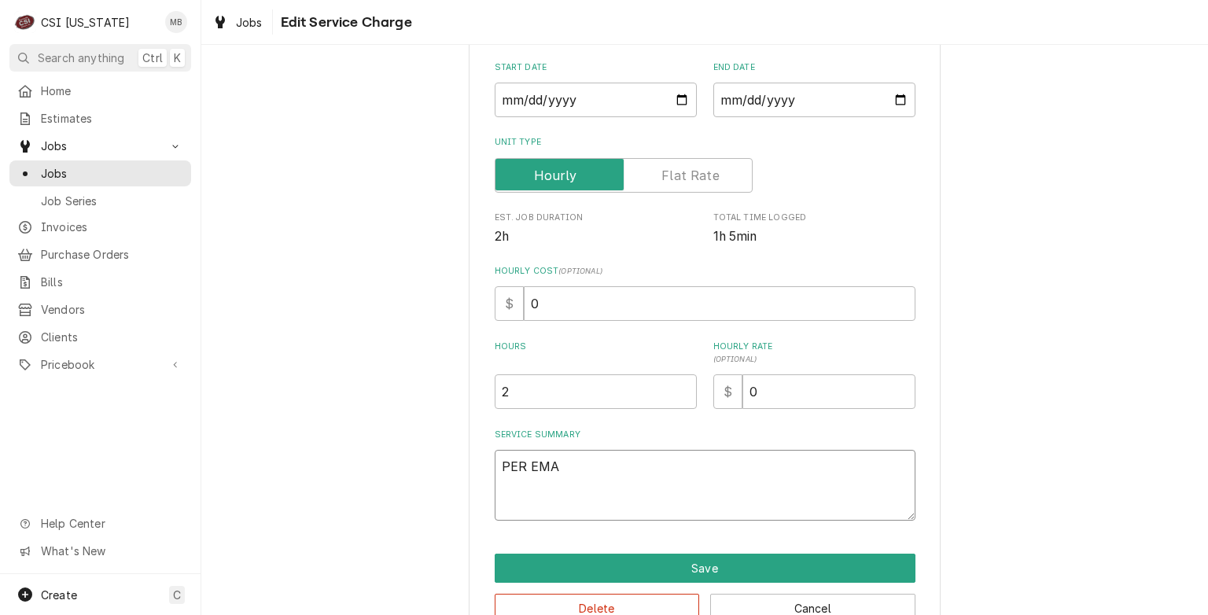
type textarea "x"
type textarea "PER EMAI"
type textarea "x"
type textarea "PER EMAIL"
type textarea "x"
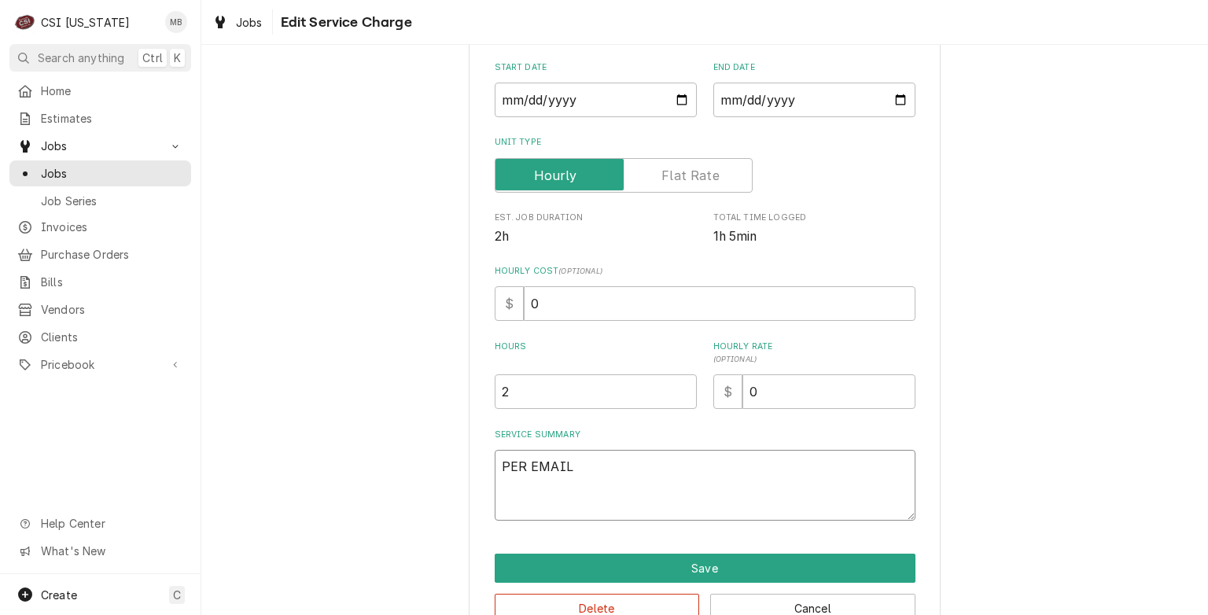
type textarea "PER EMAIL"
type textarea "x"
type textarea "PER EMAIL F"
type textarea "x"
type textarea "PER EMAIL FRO"
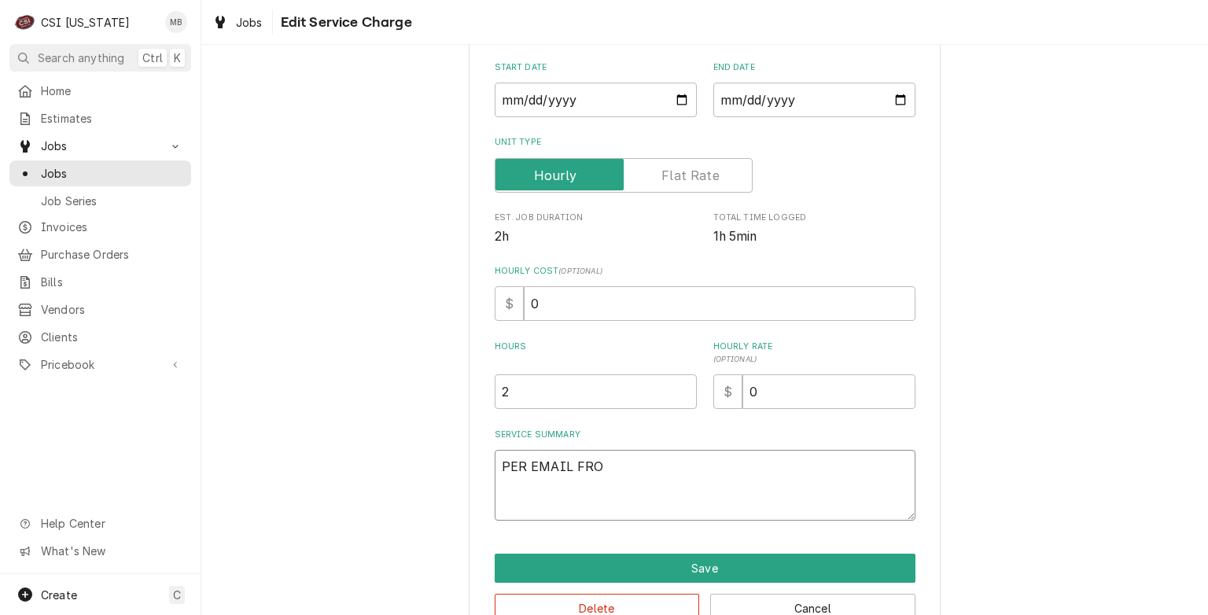
type textarea "x"
type textarea "PER EMAIL FROM"
type textarea "x"
type textarea "PER EMAIL FROMK"
type textarea "x"
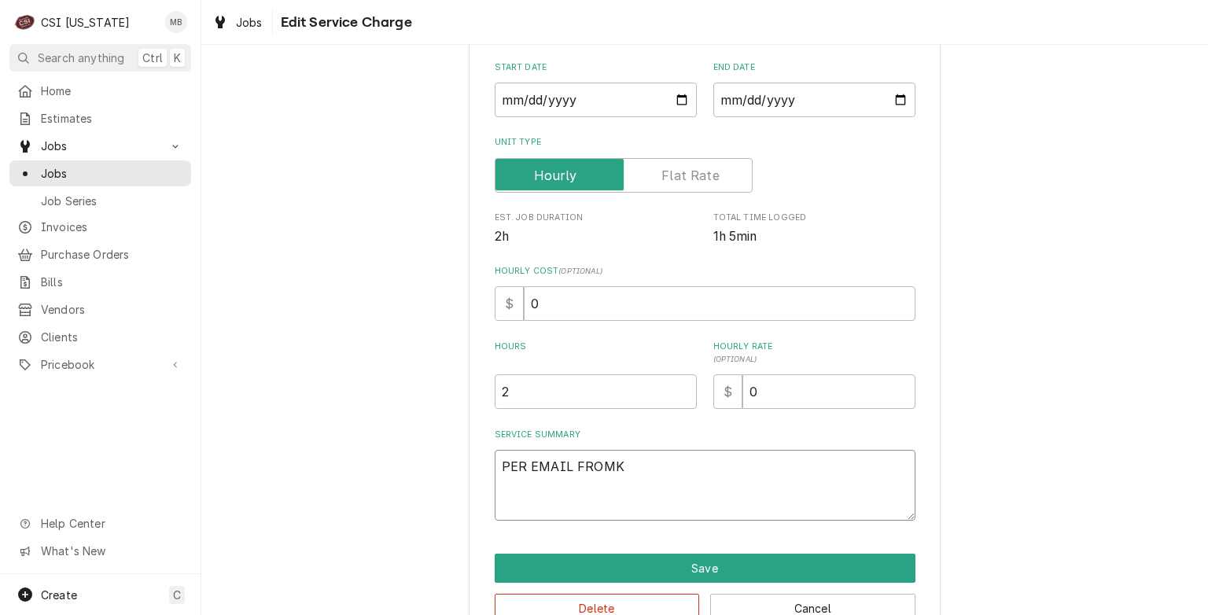
type textarea "PER EMAIL FROMKA"
type textarea "x"
type textarea "PER EMAIL FROMKAT"
type textarea "x"
type textarea "PER EMAIL FROMKATH"
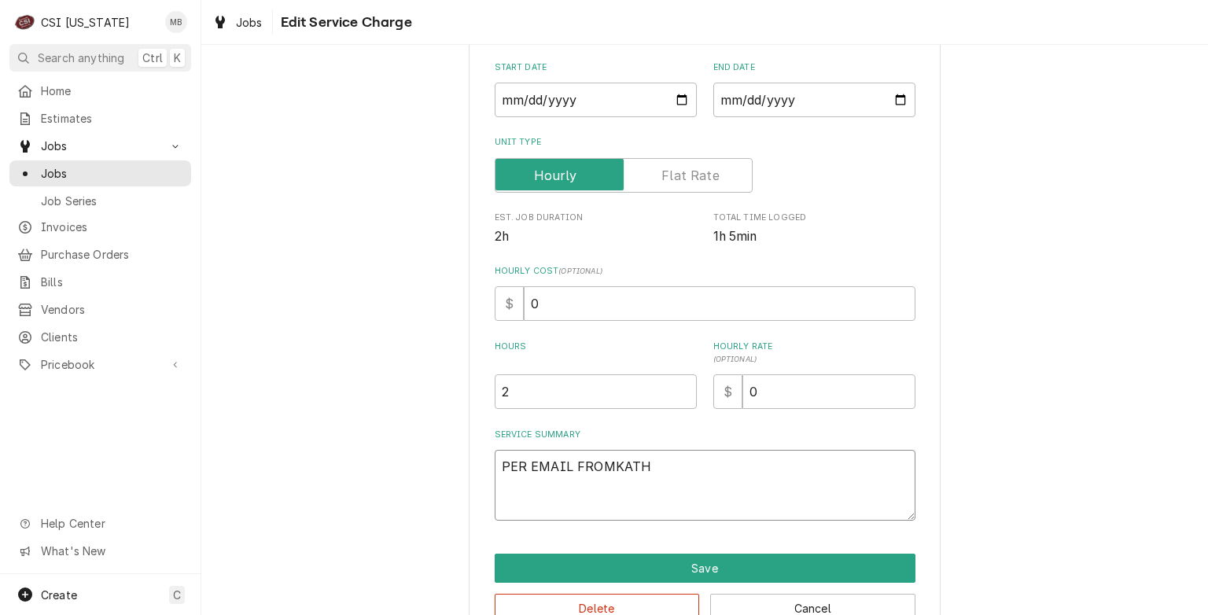
type textarea "x"
type textarea "PER EMAIL FROMKATHR"
type textarea "x"
type textarea "PER EMAIL FROMKATHRY"
type textarea "x"
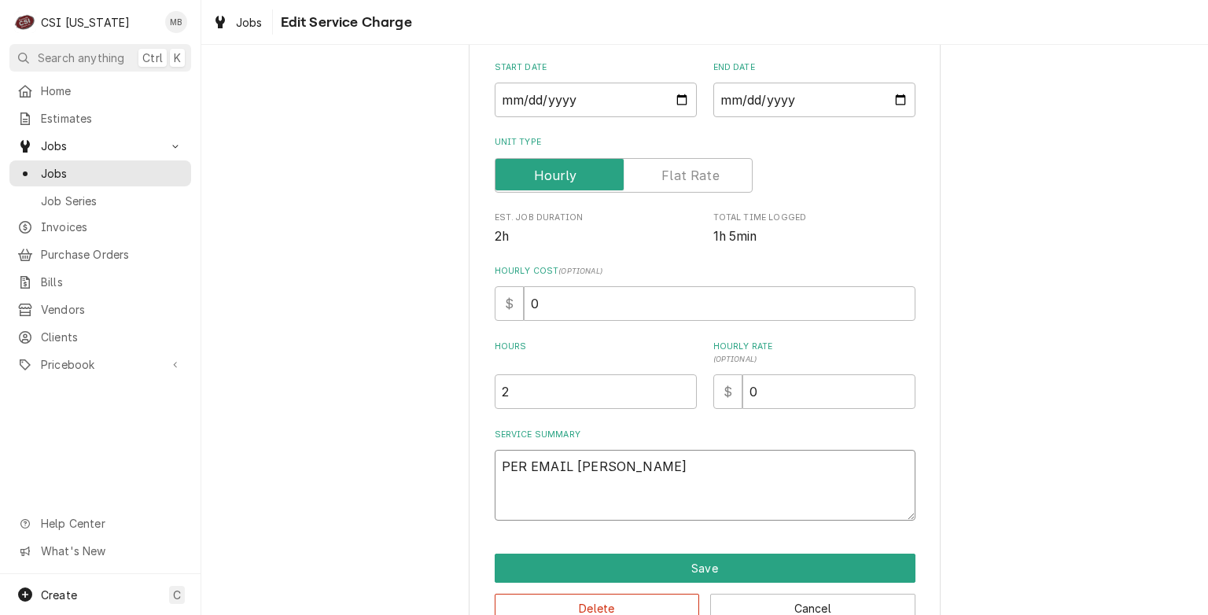
type textarea "PER EMAIL FROMKATHRYN"
type textarea "x"
type textarea "PER EMAIL FROMKATHRYN C"
type textarea "x"
type textarea "PER EMAIL FROMKATHRYN CA"
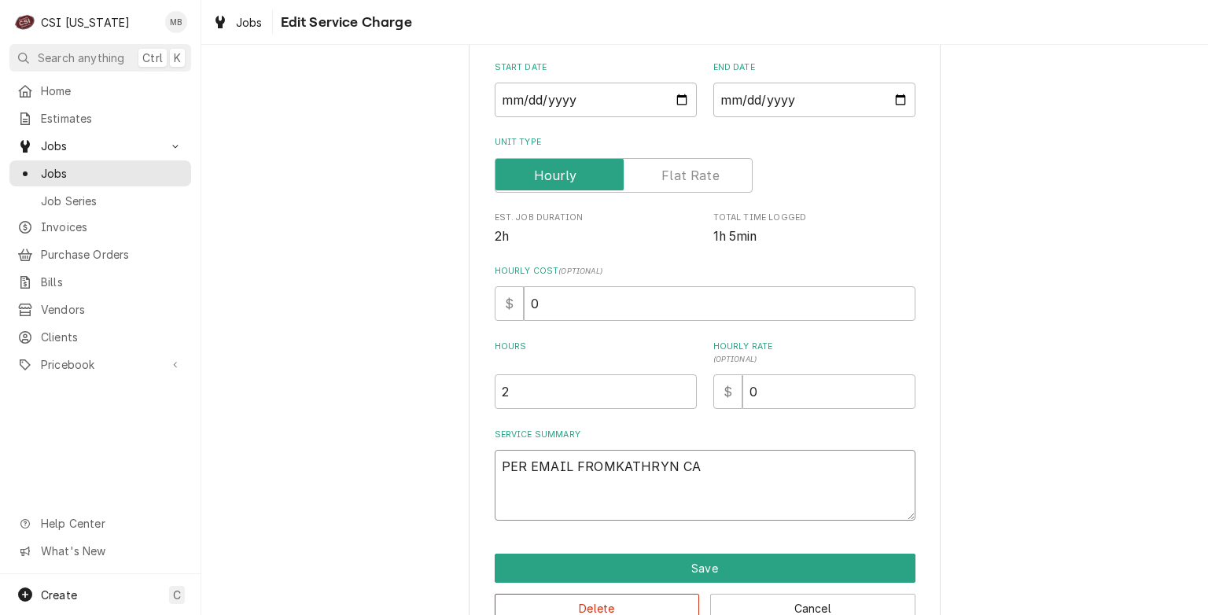
type textarea "x"
type textarea "PER EMAIL FROMKATHRYN CAM"
type textarea "x"
type textarea "PER EMAIL FROMKATHRYN CAMP"
type textarea "x"
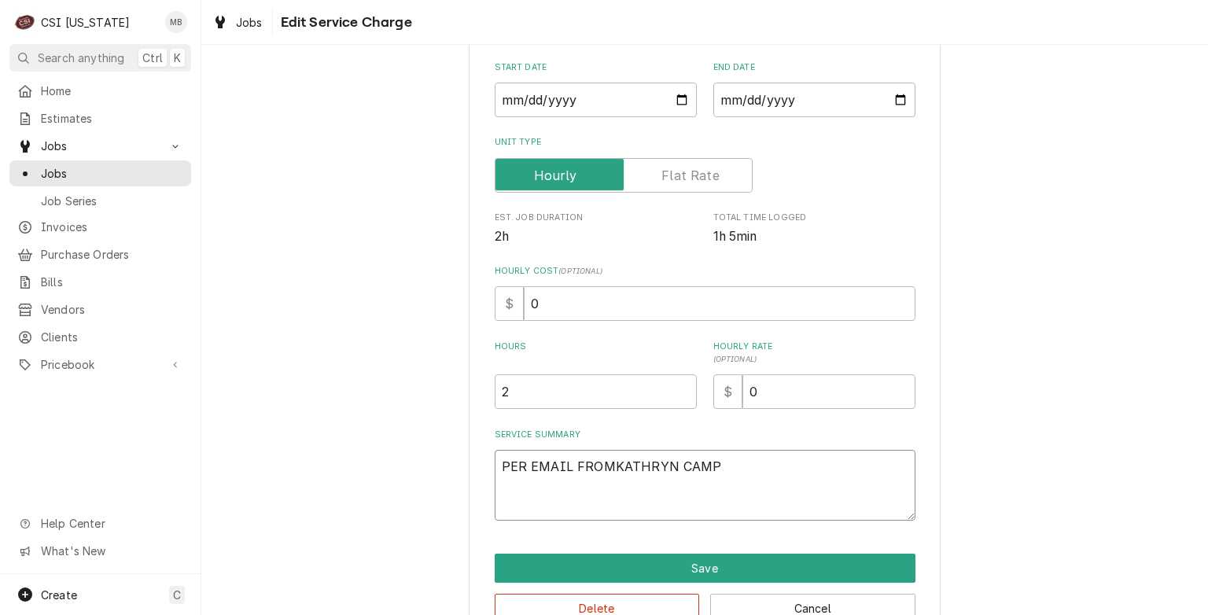
type textarea "PER EMAIL FROMKATHRYN CAMPB"
type textarea "x"
type textarea "PER EMAIL FROMKATHRYN CAMPBE"
type textarea "x"
type textarea "PER EMAIL FROMKATHRYN CAMPBEL"
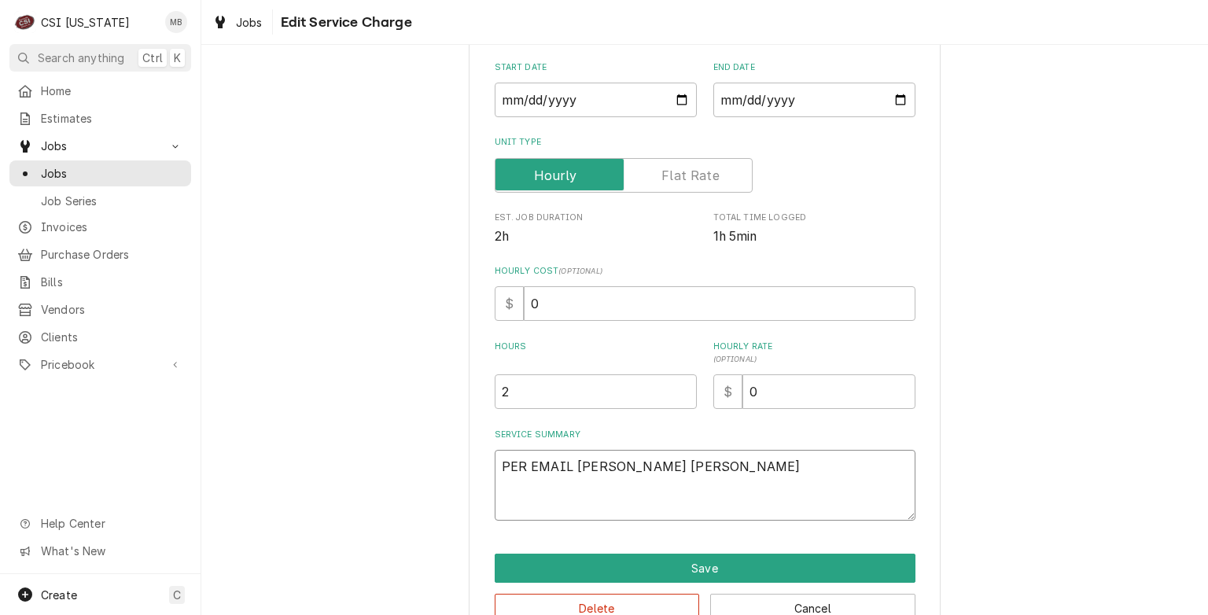
type textarea "x"
type textarea "PER EMAIL FROMKATHRYN CAMPBELL"
click at [604, 454] on textarea "PER EMAIL FROMKATHRYN CAMPBELL" at bounding box center [705, 485] width 421 height 71
type textarea "x"
type textarea "PER EMAIL FROM KATHRYN CAMPBELL"
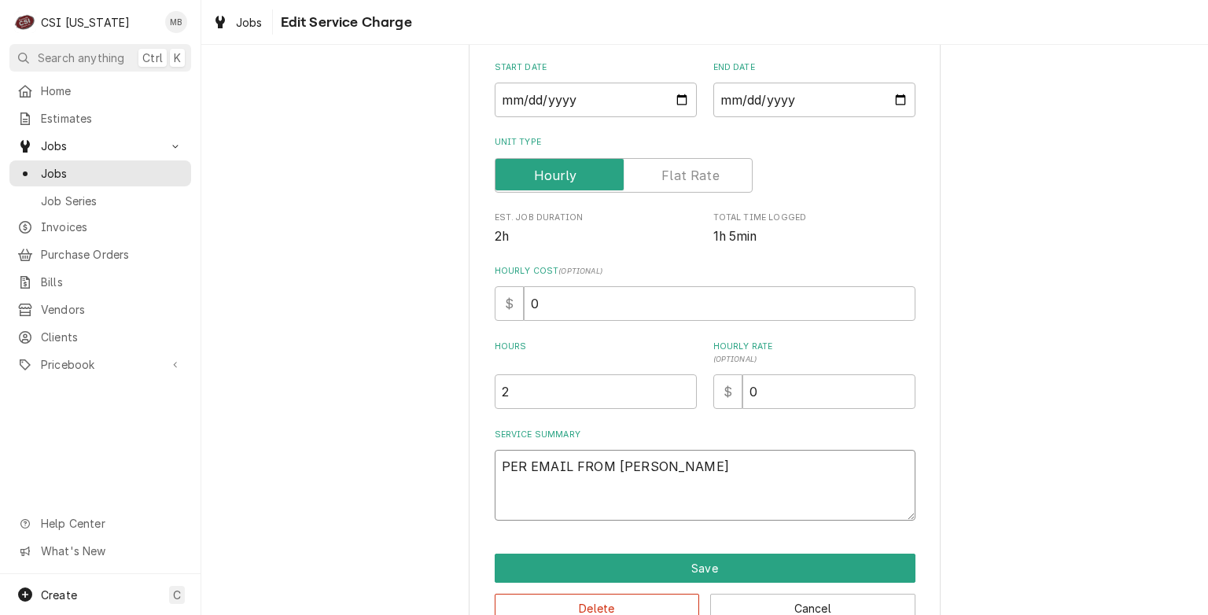
click at [752, 458] on textarea "PER EMAIL FROM KATHRYN CAMPBELL" at bounding box center [705, 485] width 421 height 71
type textarea "x"
type textarea "PER EMAIL FROM KATHRYN CAMPBELL"
type textarea "x"
type textarea "PER EMAIL FROM KATHRYN CAMPBELL T"
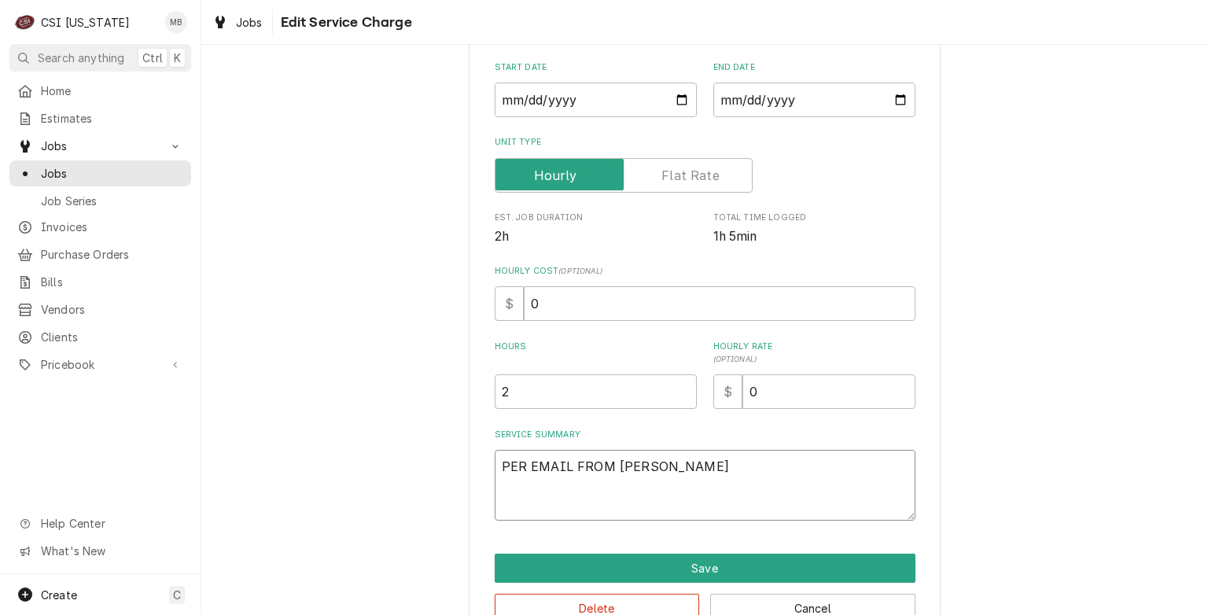
type textarea "x"
type textarea "PER EMAIL FROM KATHRYN CAMPBELL TH"
type textarea "x"
type textarea "PER EMAIL FROM KATHRYN CAMPBELL THE"
type textarea "x"
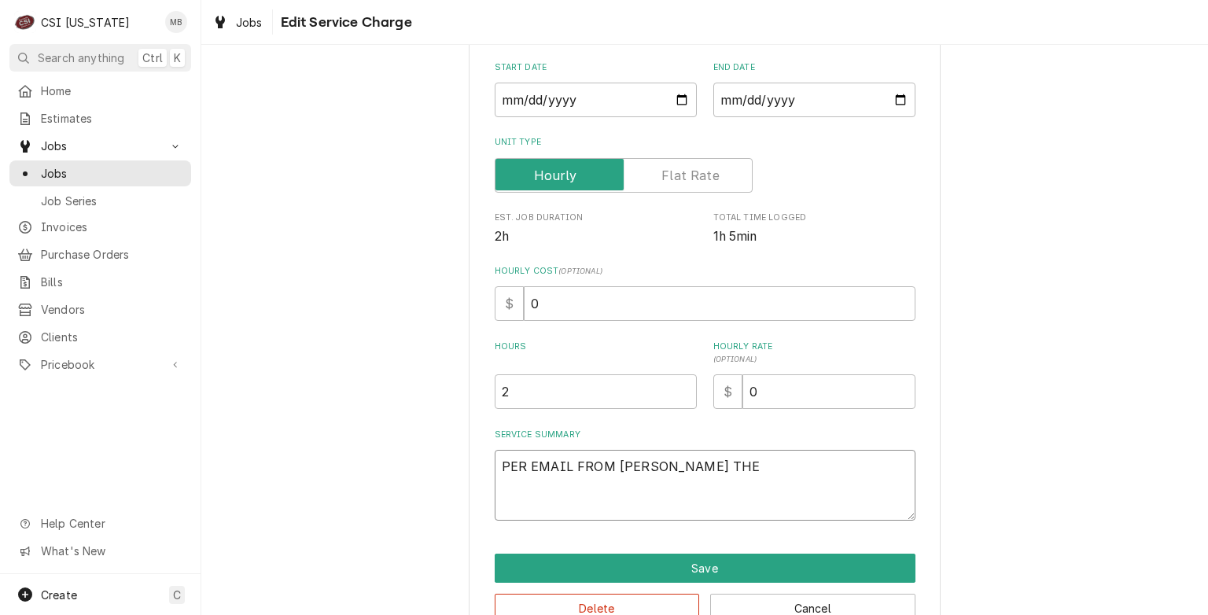
type textarea "PER EMAIL FROM KATHRYN CAMPBELL THE"
type textarea "x"
type textarea "PER EMAIL FROM KATHRYN CAMPBELL THE L"
type textarea "x"
type textarea "PER EMAIL FROM KATHRYN CAMPBELL THE LO"
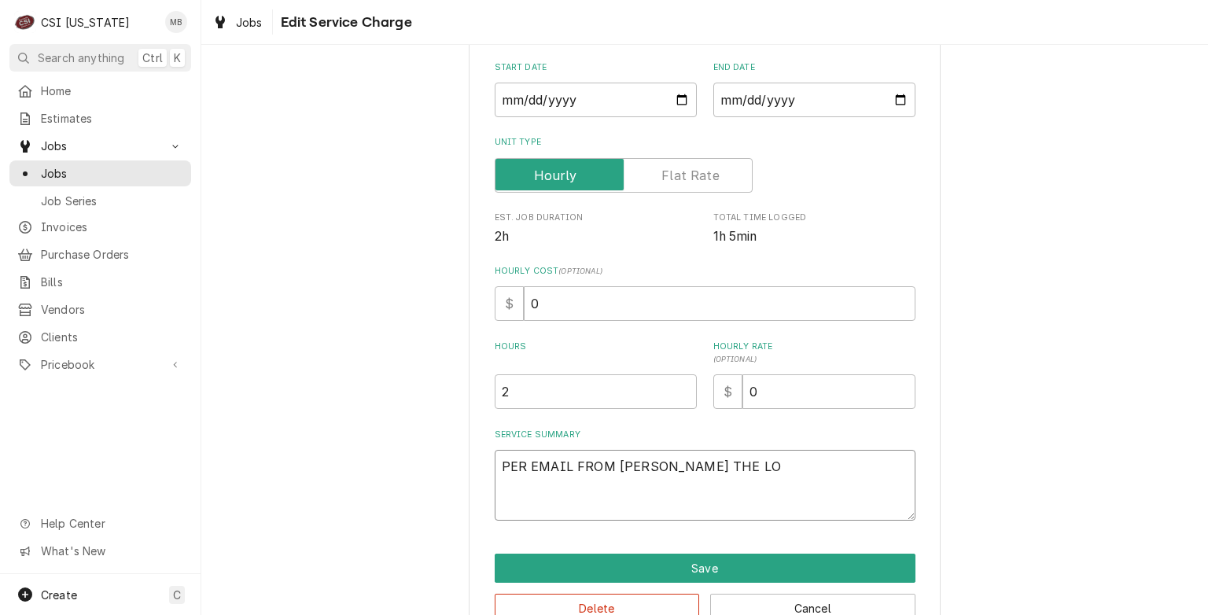
type textarea "x"
type textarea "PER EMAIL FROM KATHRYN CAMPBELL THE LOC"
type textarea "x"
type textarea "PER EMAIL FROM KATHRYN CAMPBELL THE LOCA"
type textarea "x"
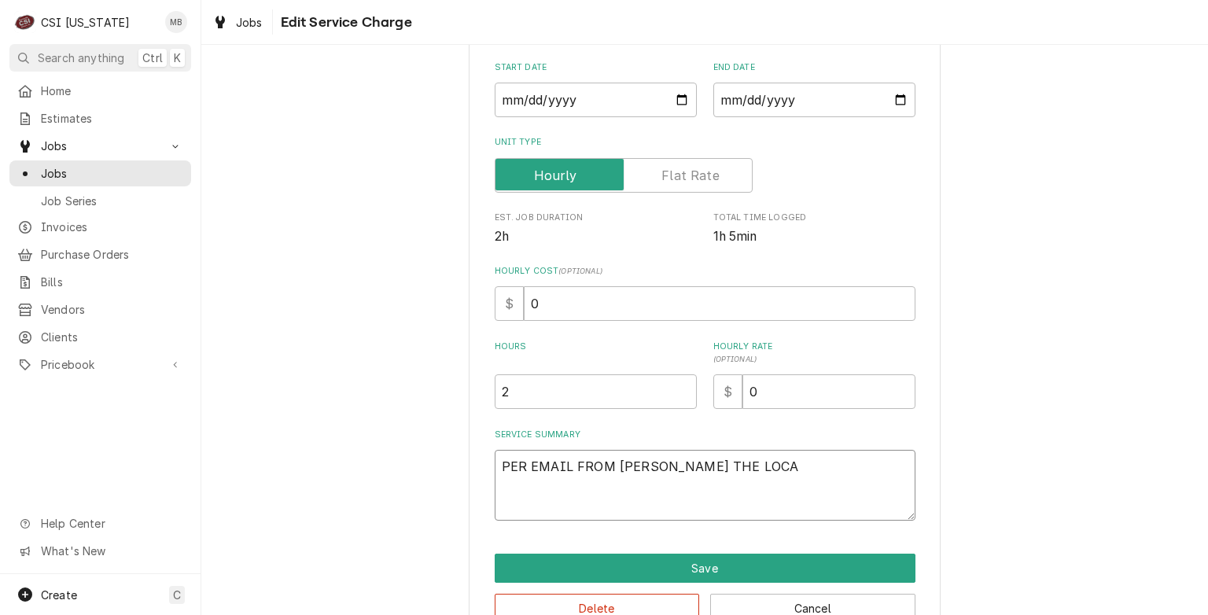
type textarea "PER EMAIL FROM KATHRYN CAMPBELL THE LOCAT"
type textarea "x"
type textarea "PER EMAIL FROM KATHRYN CAMPBELL THE LOCATI"
type textarea "x"
type textarea "PER EMAIL FROM KATHRYN CAMPBELL THE LOCATIO"
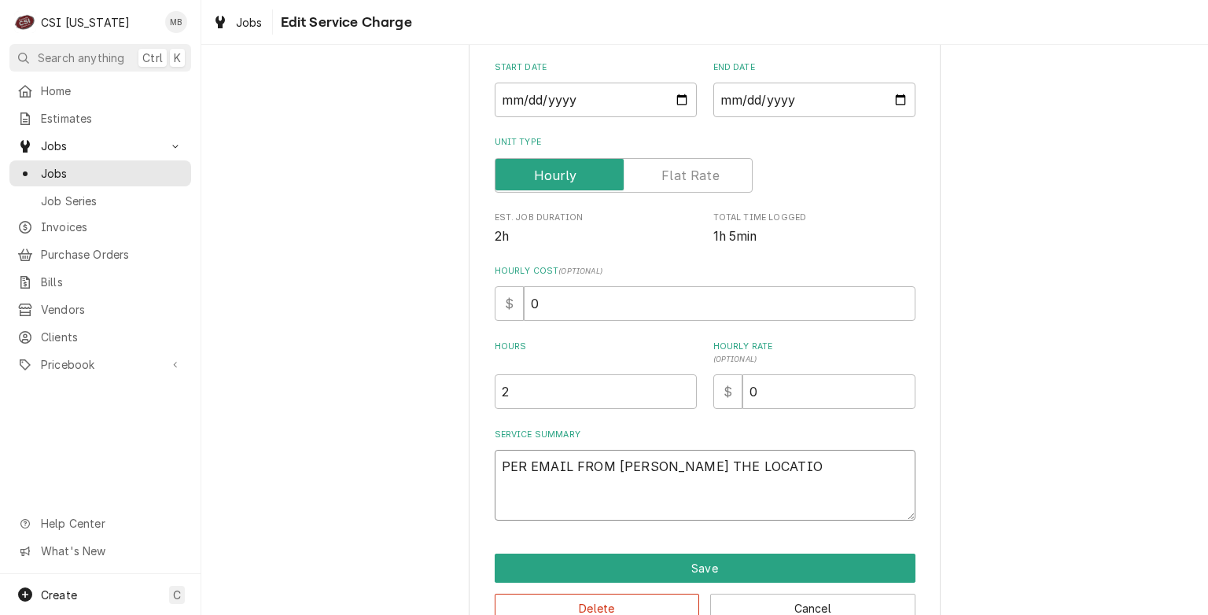
type textarea "x"
type textarea "PER EMAIL FROM KATHRYN CAMPBELL THE LOCATION"
type textarea "x"
type textarea "PER EMAIL FROM KATHRYN CAMPBELL THE LOCATION"
type textarea "x"
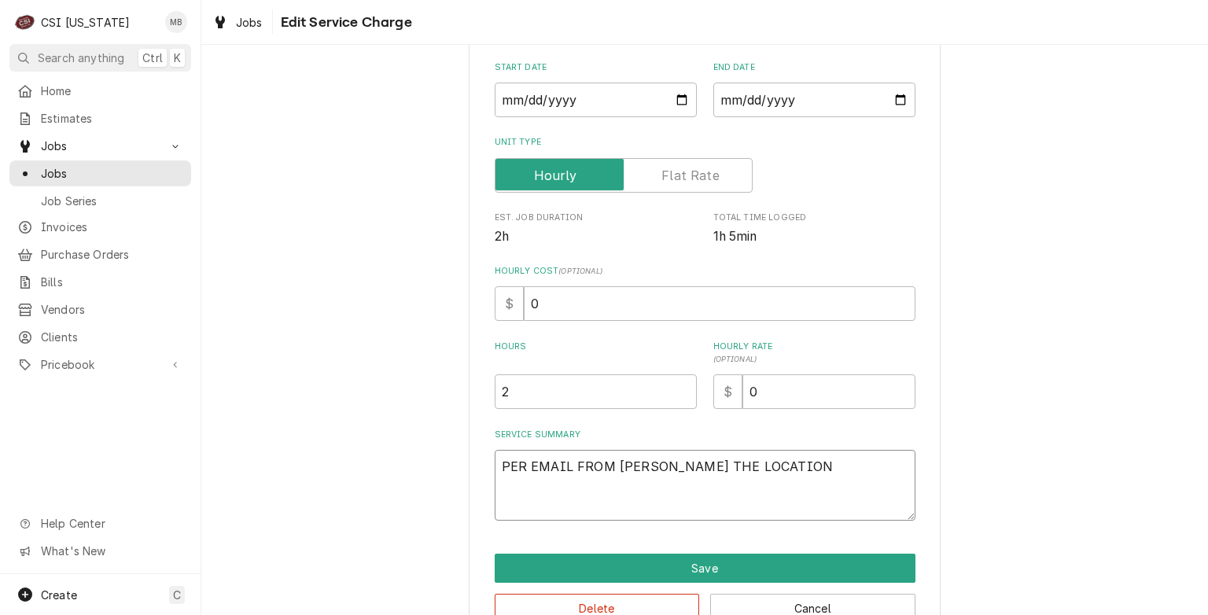
type textarea "PER EMAIL FROM KATHRYN CAMPBELL THE LOCATION H"
type textarea "x"
type textarea "PER EMAIL FROM KATHRYN CAMPBELL THE LOCATION HA"
type textarea "x"
type textarea "PER EMAIL FROM KATHRYN CAMPBELL THE LOCATION HAS"
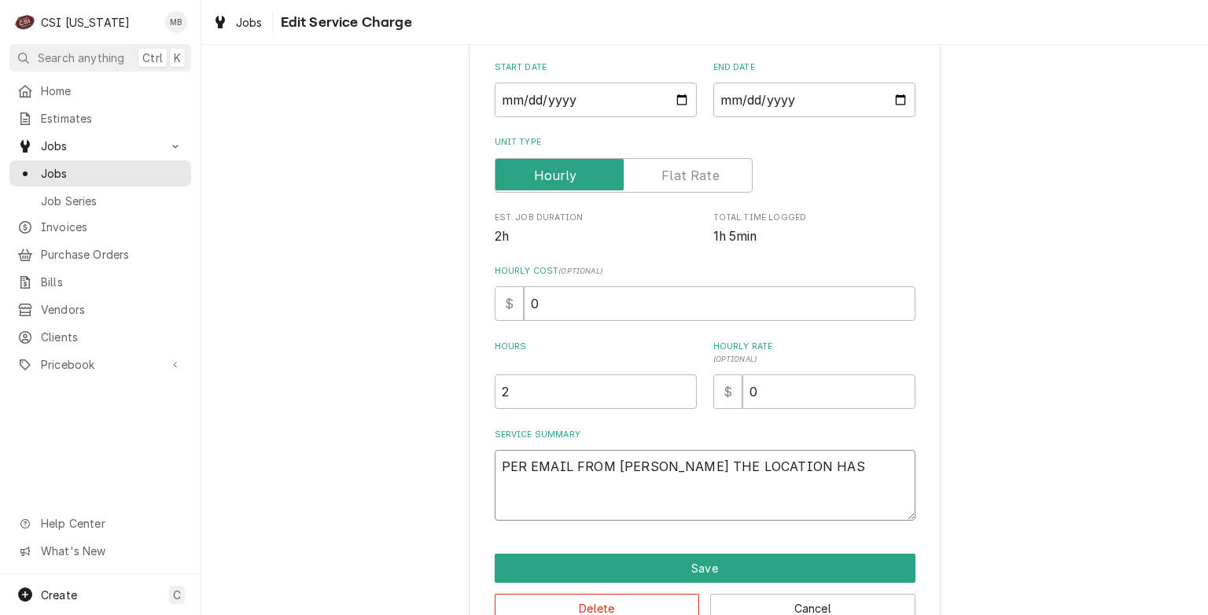
type textarea "x"
type textarea "PER EMAIL FROM KATHRYN CAMPBELL THE LOCATION HAS"
type textarea "x"
type textarea "PER EMAIL FROM KATHRYN CAMPBELL THE LOCATION HAS M"
type textarea "x"
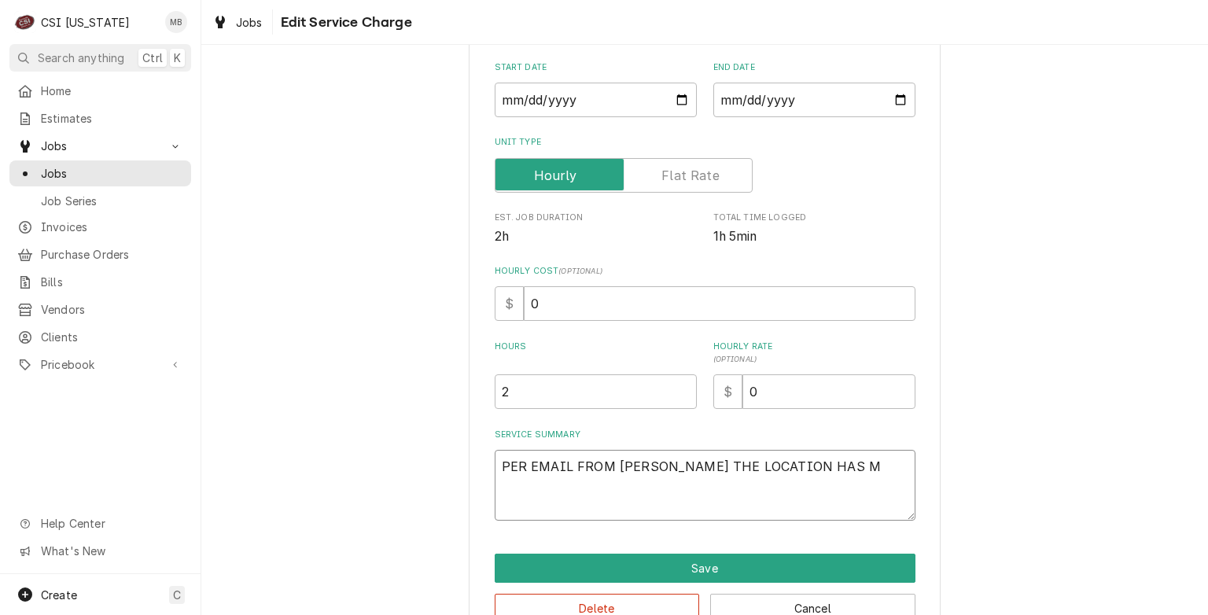
type textarea "PER EMAIL FROM KATHRYN CAMPBELL THE LOCATION HAS MO"
type textarea "x"
type textarea "PER EMAIL FROM KATHRYN CAMPBELL THE LOCATION HAS MOV"
type textarea "x"
type textarea "PER EMAIL FROM KATHRYN CAMPBELL THE LOCATION HAS MOVE"
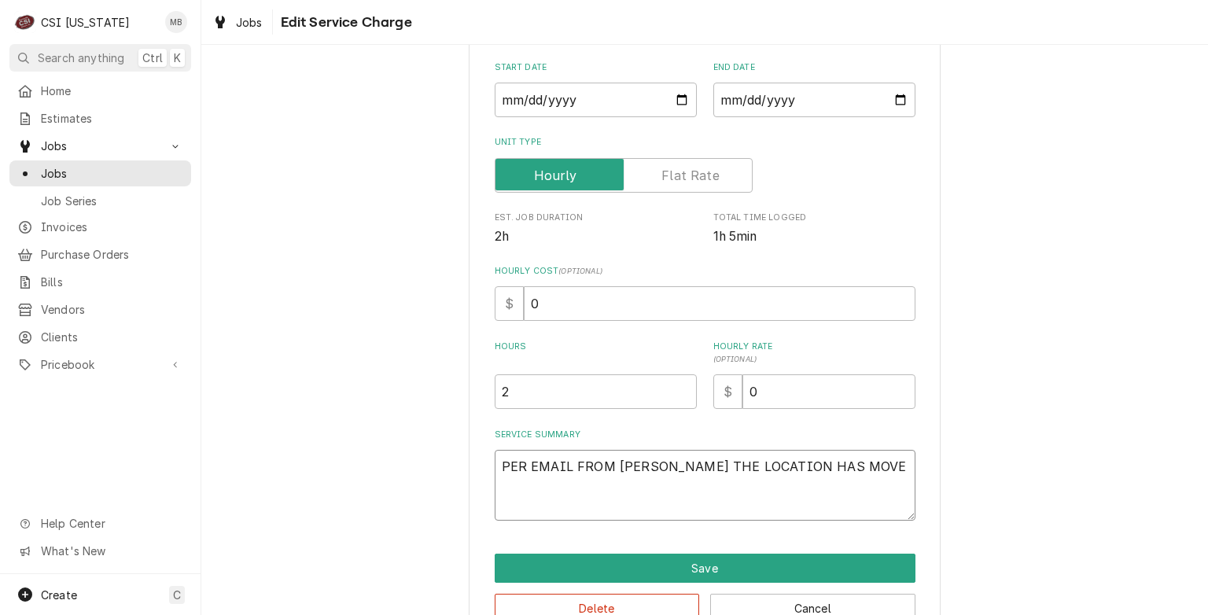
type textarea "x"
type textarea "PER EMAIL FROM KATHRYN CAMPBELL THE LOCATION HAS MOVED"
type textarea "x"
type textarea "PER EMAIL FROM KATHRYN CAMPBELL THE LOCATION HAS MOVED"
type textarea "x"
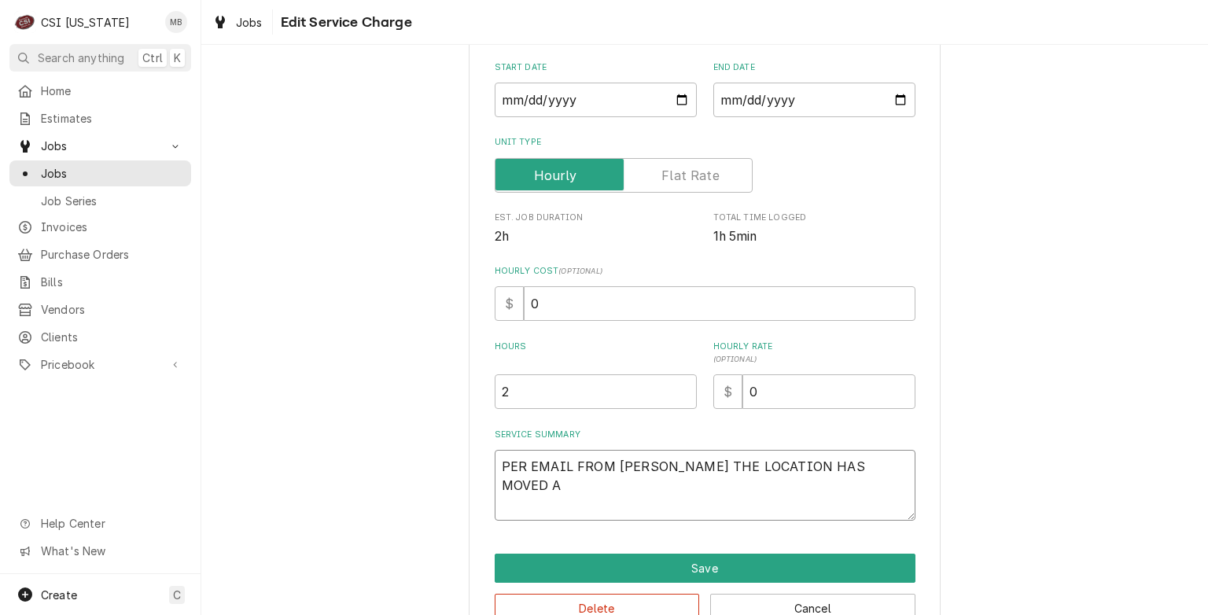
type textarea "PER EMAIL FROM KATHRYN CAMPBELL THE LOCATION HAS MOVED AN"
type textarea "x"
type textarea "PER EMAIL FROM KATHRYN CAMPBELL THE LOCATION HAS MOVED AND"
type textarea "x"
type textarea "PER EMAIL FROM KATHRYN CAMPBELL THE LOCATION HAS MOVED AND"
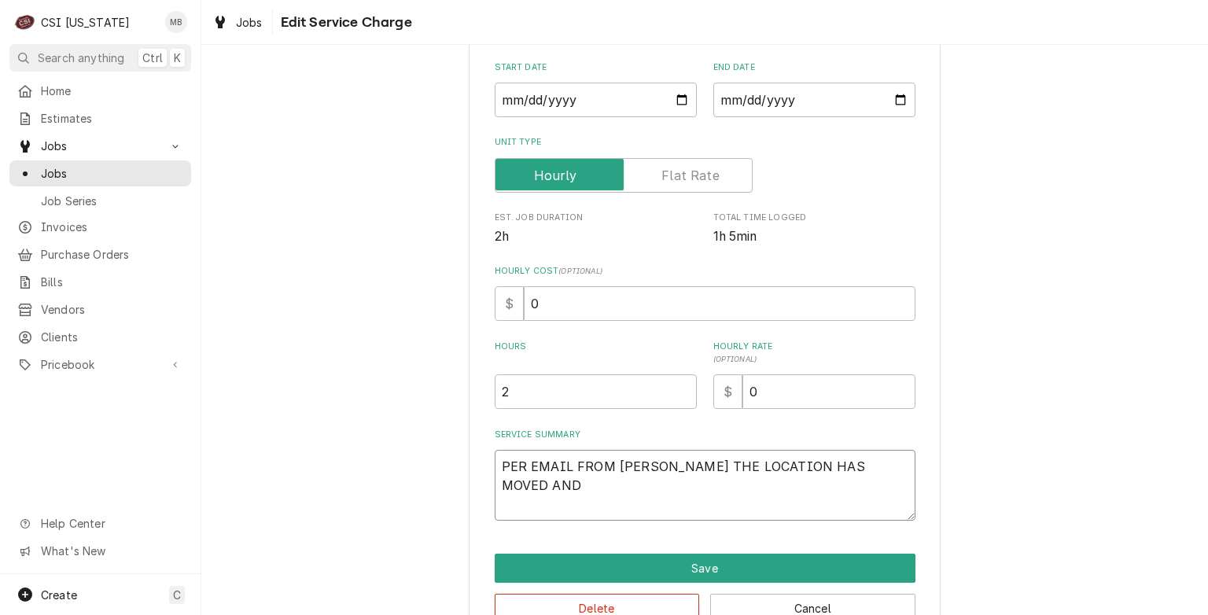
type textarea "x"
type textarea "PER EMAIL FROM KATHRYN CAMPBELL THE LOCATION HAS MOVED AND T"
type textarea "x"
type textarea "PER EMAIL FROM KATHRYN CAMPBELL THE LOCATION HAS MOVED AND TH"
type textarea "x"
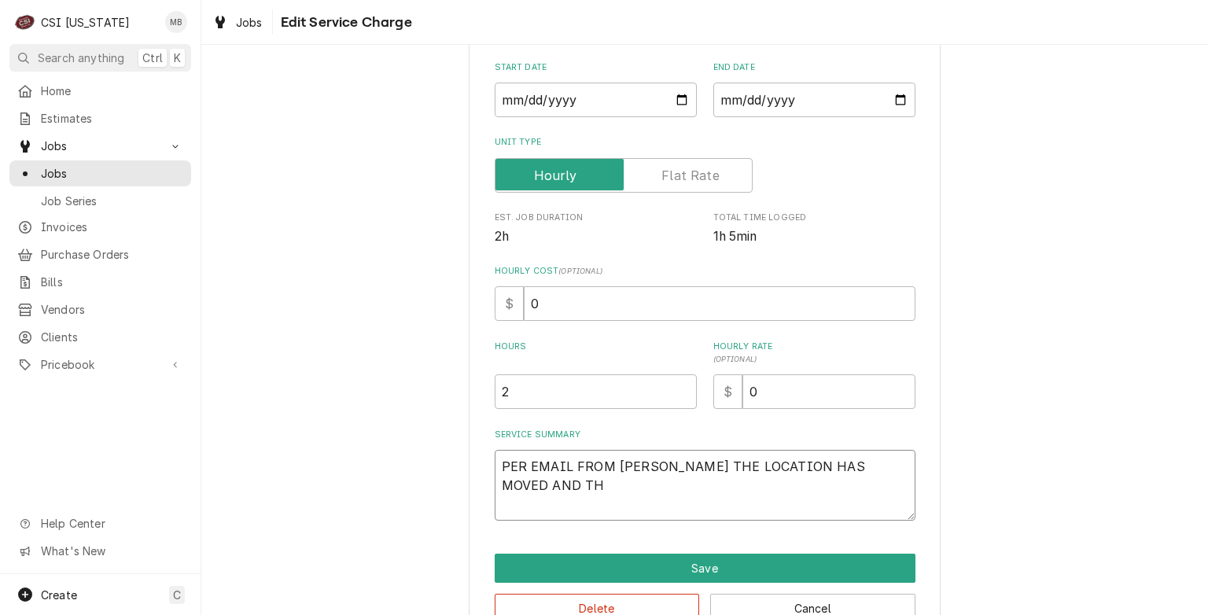
type textarea "PER EMAIL FROM KATHRYN CAMPBELL THE LOCATION HAS MOVED AND THE"
type textarea "x"
type textarea "PER EMAIL FROM KATHRYN CAMPBELL THE LOCATION HAS MOVED AND TH"
type textarea "x"
type textarea "PER EMAIL FROM KATHRYN CAMPBELL THE LOCATION HAS MOVED AND T"
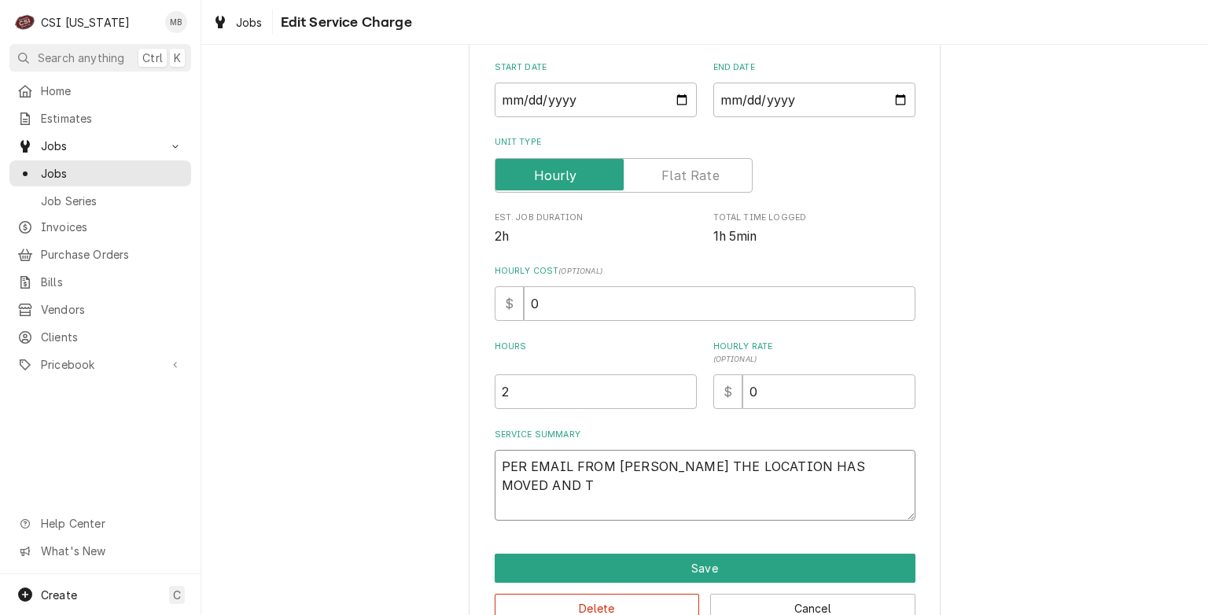
type textarea "x"
type textarea "PER EMAIL FROM KATHRYN CAMPBELL THE LOCATION HAS MOVED AND"
type textarea "x"
type textarea "PER EMAIL FROM KATHRYN CAMPBELL THE LOCATION HAS MOVED AND A"
type textarea "x"
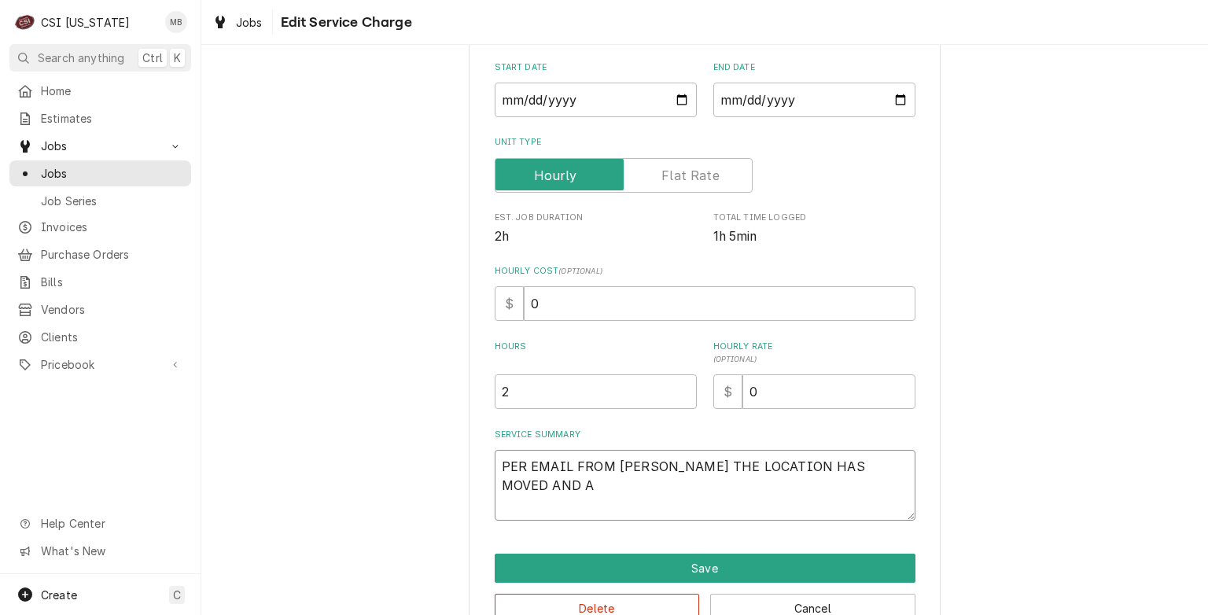
type textarea "PER EMAIL FROM KATHRYN CAMPBELL THE LOCATION HAS MOVED AND AT"
type textarea "x"
type textarea "PER EMAIL FROM KATHRYN CAMPBELL THE LOCATION HAS MOVED AND ATO"
type textarea "x"
type textarea "PER EMAIL FROM KATHRYN CAMPBELL THE LOCATION HAS MOVED AND ATOS"
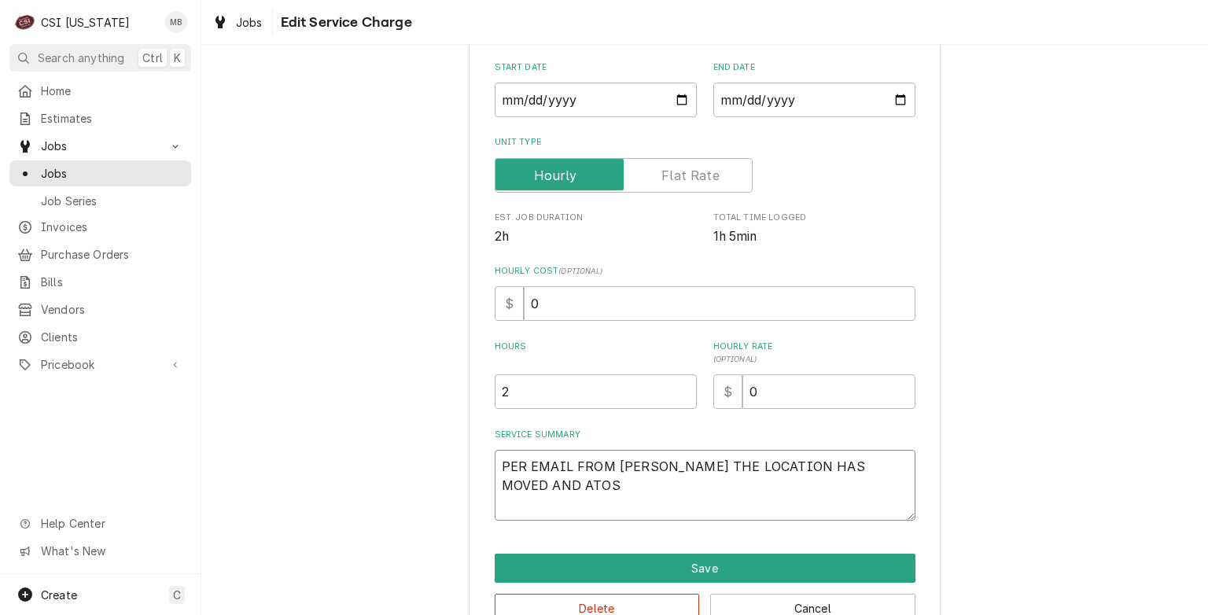
type textarea "x"
type textarea "PER EMAIL FROM KATHRYN CAMPBELL THE LOCATION HAS MOVED AND ATOSA"
type textarea "x"
type textarea "PER EMAIL FROM KATHRYN CAMPBELL THE LOCATION HAS MOVED AND ATOSA"
type textarea "x"
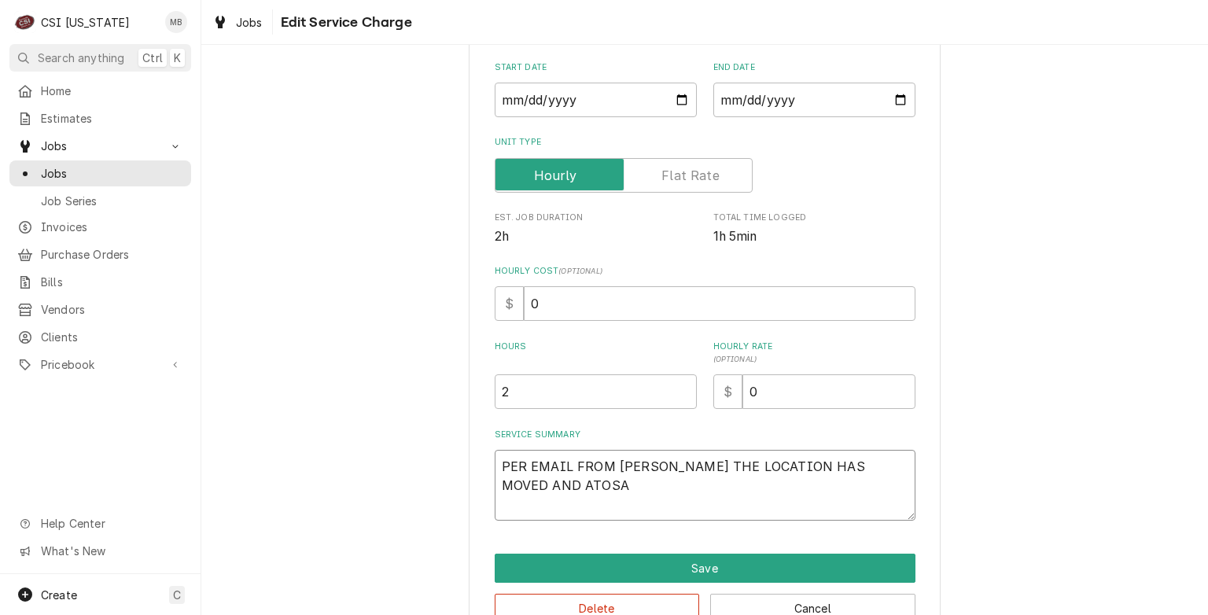
type textarea "PER EMAIL FROM KATHRYN CAMPBELL THE LOCATION HAS MOVED AND ATOSA W"
type textarea "x"
type textarea "PER EMAIL FROM KATHRYN CAMPBELL THE LOCATION HAS MOVED AND ATOSA WA"
type textarea "x"
type textarea "PER EMAIL FROM KATHRYN CAMPBELL THE LOCATION HAS MOVED AND ATOSA WAN"
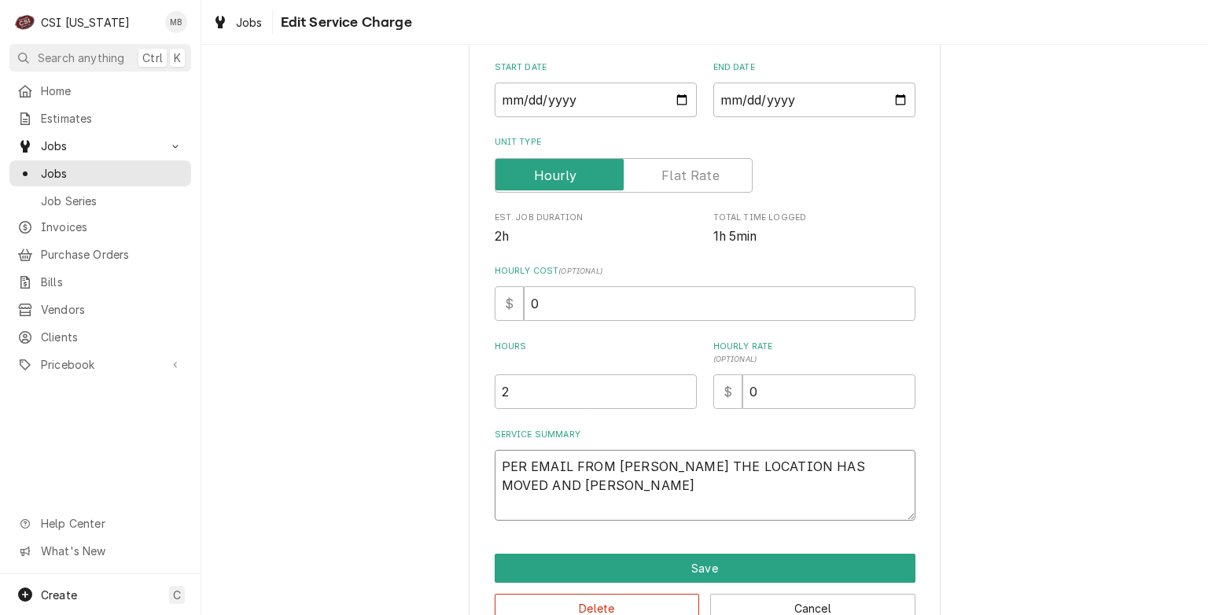
type textarea "x"
type textarea "PER EMAIL FROM KATHRYN CAMPBELL THE LOCATION HAS MOVED AND ATOSA WANT"
type textarea "x"
type textarea "PER EMAIL FROM KATHRYN CAMPBELL THE LOCATION HAS MOVED AND ATOSA WANTS"
type textarea "x"
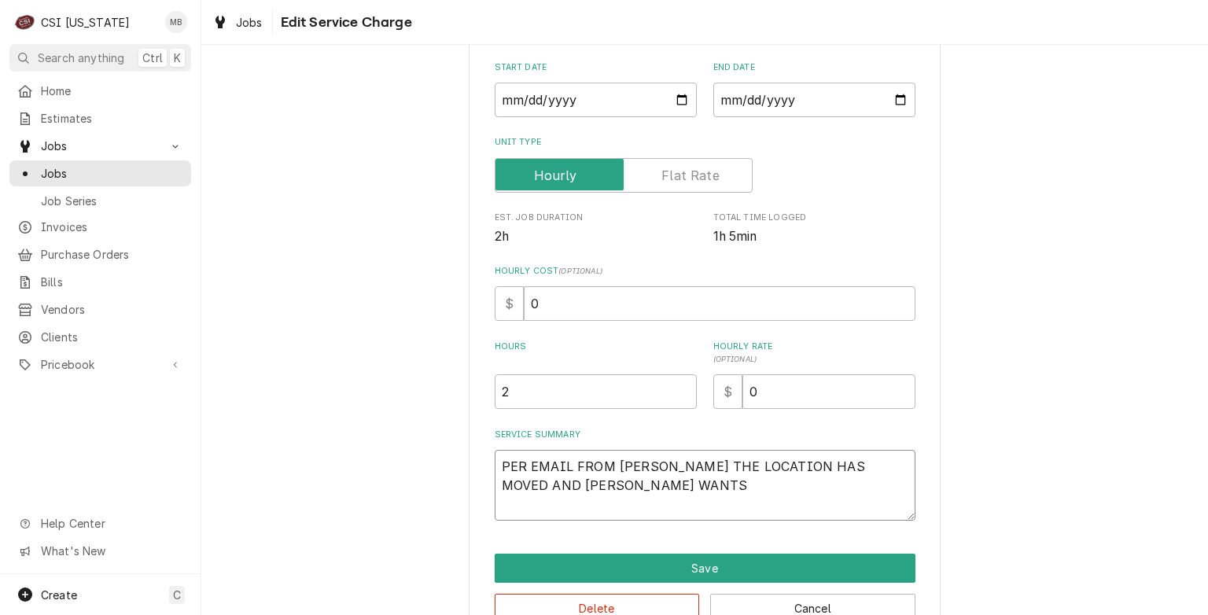
type textarea "PER EMAIL FROM KATHRYN CAMPBELL THE LOCATION HAS MOVED AND ATOSA WANTS"
type textarea "x"
type textarea "PER EMAIL FROM KATHRYN CAMPBELL THE LOCATION HAS MOVED AND ATOSA WANTS U"
type textarea "x"
type textarea "PER EMAIL FROM KATHRYN CAMPBELL THE LOCATION HAS MOVED AND ATOSA WANTS US"
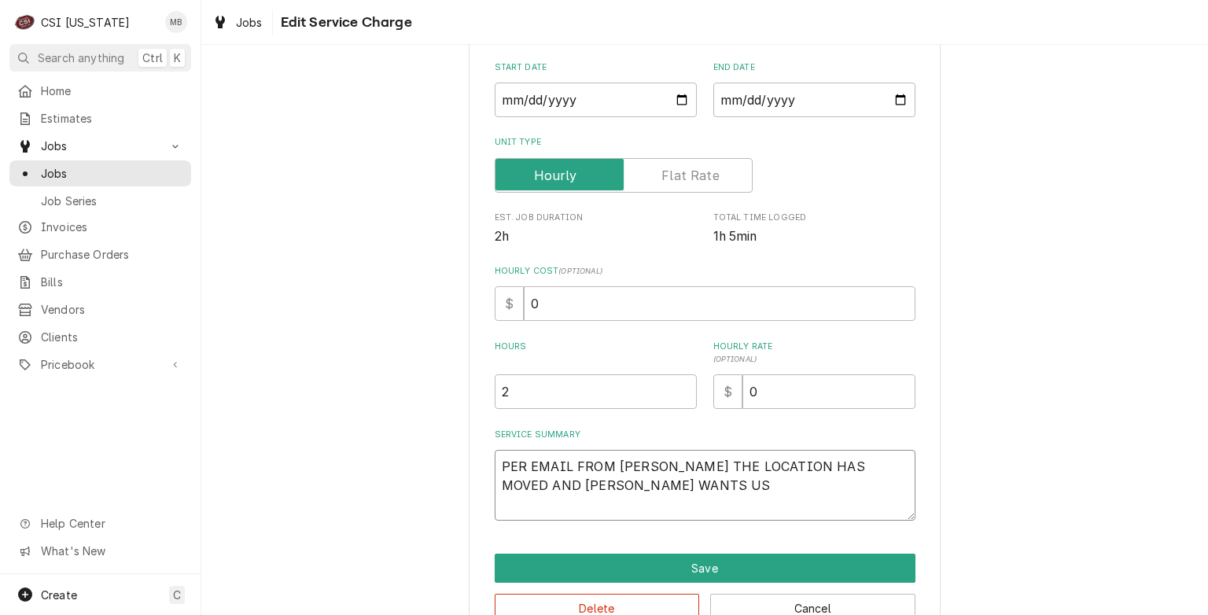
type textarea "x"
type textarea "PER EMAIL FROM KATHRYN CAMPBELL THE LOCATION HAS MOVED AND ATOSA WANTS US"
type textarea "x"
type textarea "PER EMAIL FROM KATHRYN CAMPBELL THE LOCATION HAS MOVED AND ATOSA WANTS US T"
type textarea "x"
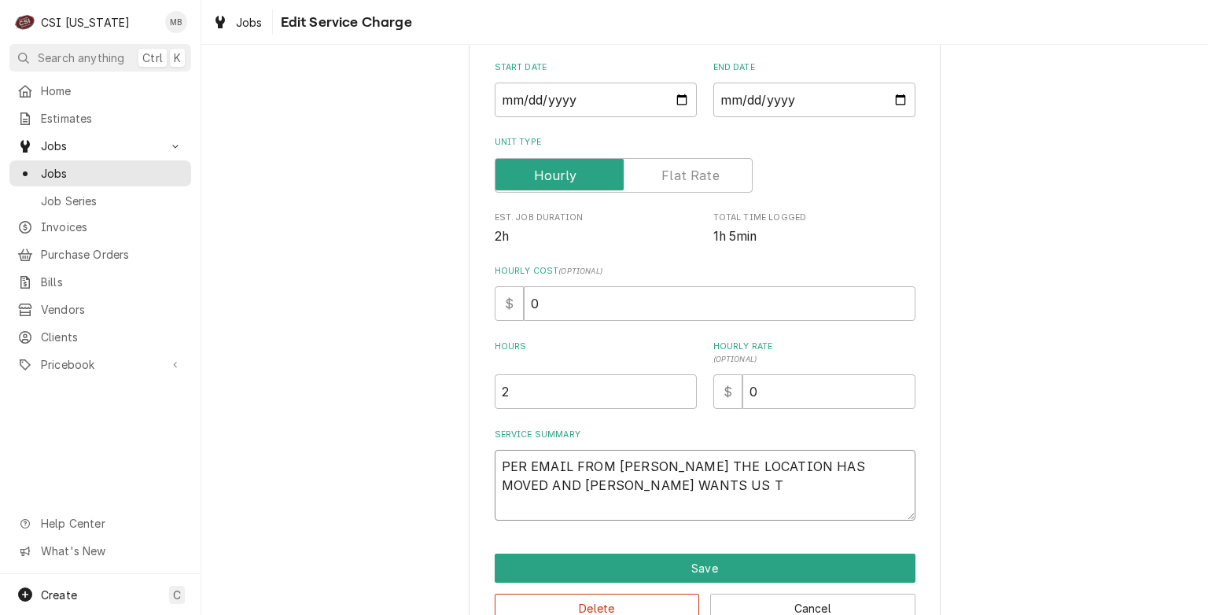
type textarea "PER EMAIL FROM KATHRYN CAMPBELL THE LOCATION HAS MOVED AND ATOSA WANTS US TO"
type textarea "x"
type textarea "PER EMAIL FROM KATHRYN CAMPBELL THE LOCATION HAS MOVED AND ATOSA WANTS US TO"
type textarea "x"
type textarea "PER EMAIL FROM KATHRYN CAMPBELL THE LOCATION HAS MOVED AND ATOSA WANTS US TO B"
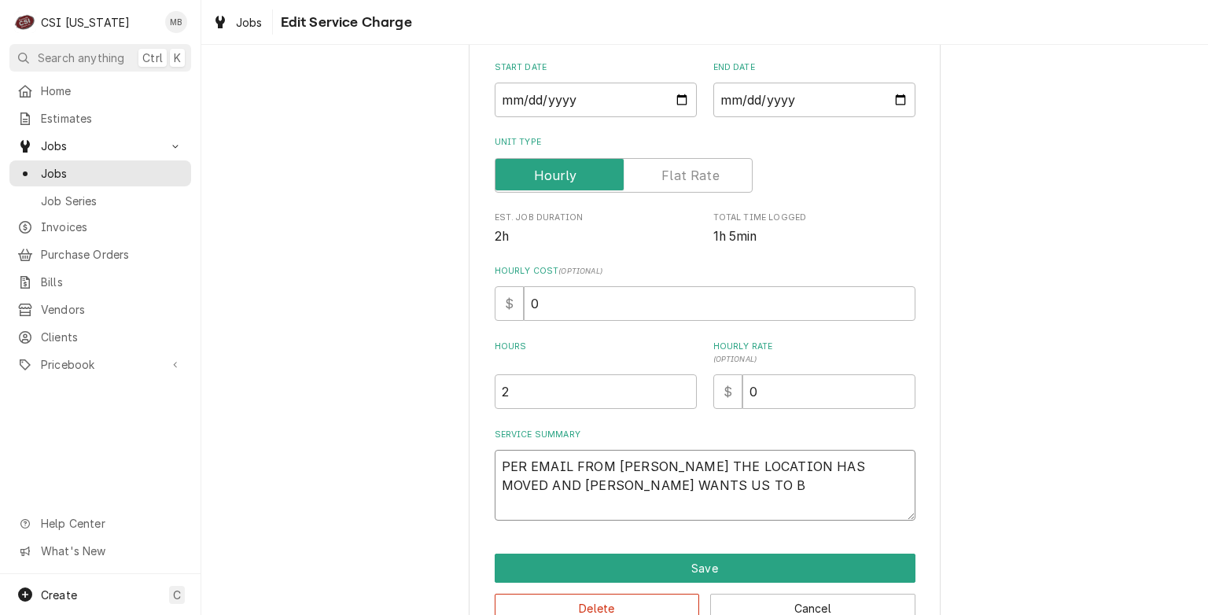
type textarea "x"
type textarea "PER EMAIL FROM KATHRYN CAMPBELL THE LOCATION HAS MOVED AND ATOSA WANTS US TO BI"
type textarea "x"
type textarea "PER EMAIL FROM KATHRYN CAMPBELL THE LOCATION HAS MOVED AND ATOSA WANTS US TO BIL"
type textarea "x"
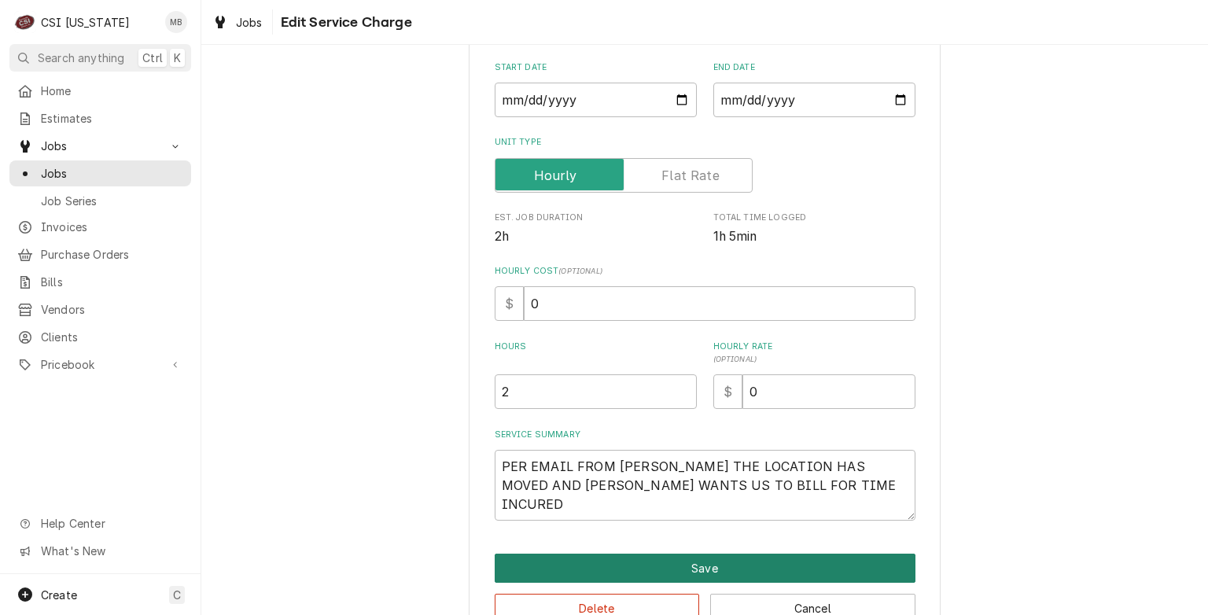
click at [621, 574] on button "Save" at bounding box center [705, 567] width 421 height 29
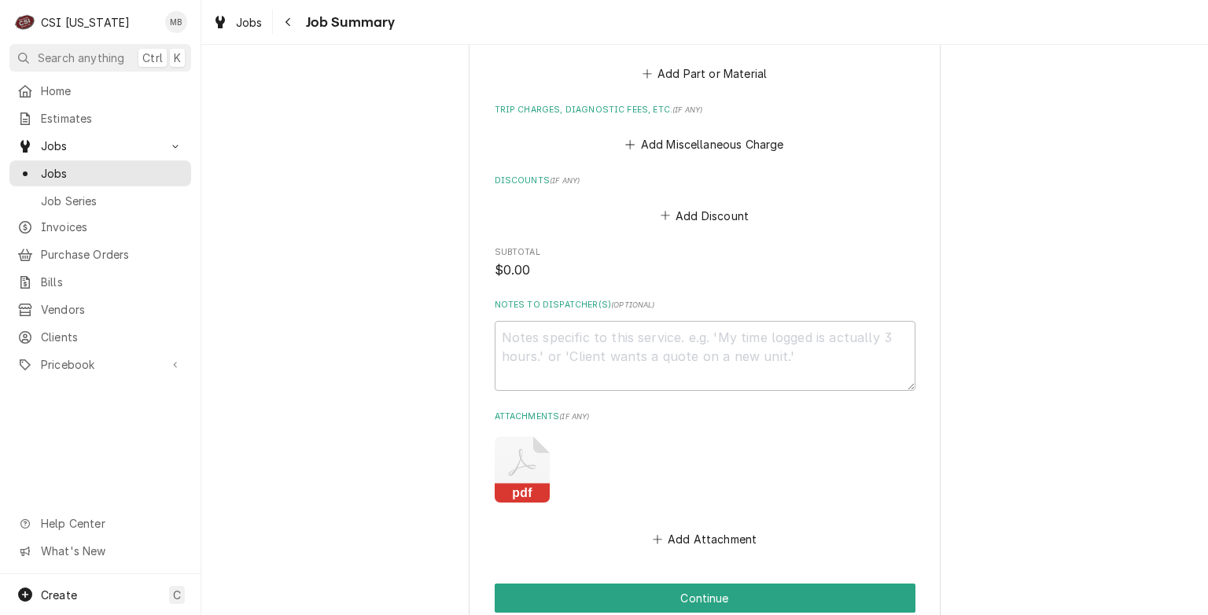
scroll to position [616, 0]
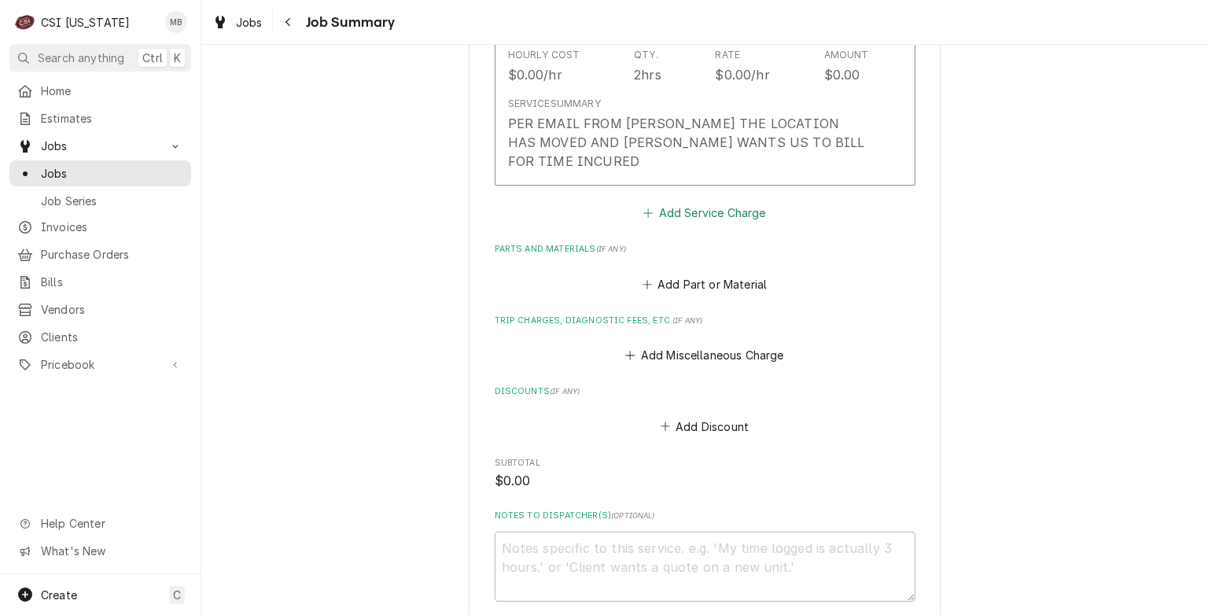
click at [658, 222] on button "Add Service Charge" at bounding box center [704, 213] width 127 height 22
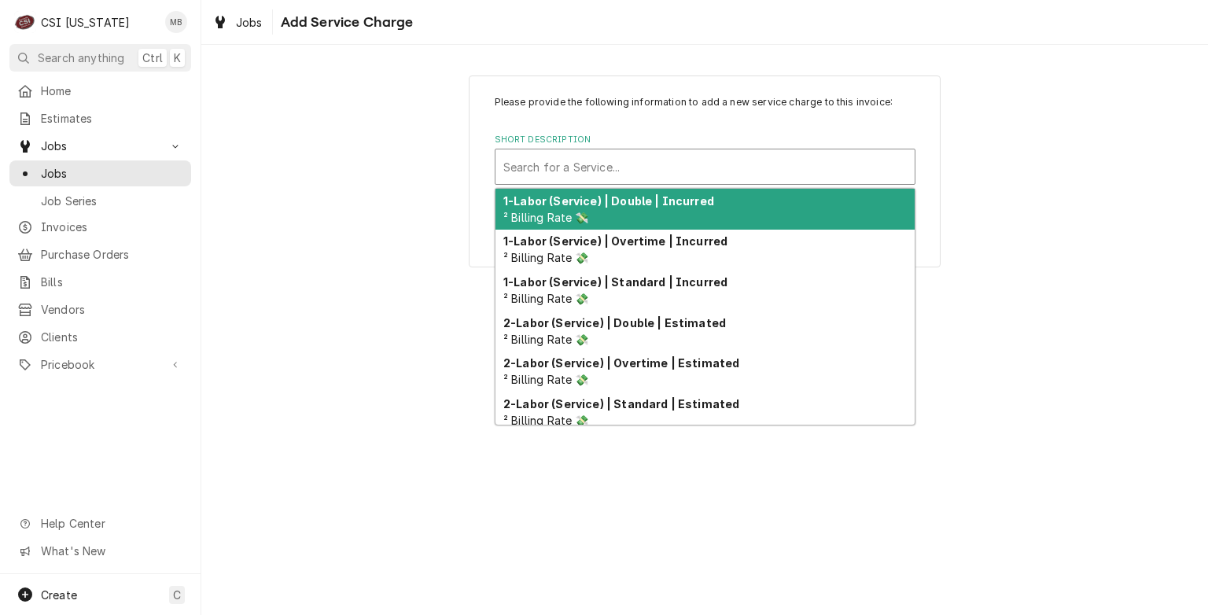
click at [670, 174] on div "Short Description" at bounding box center [704, 167] width 403 height 28
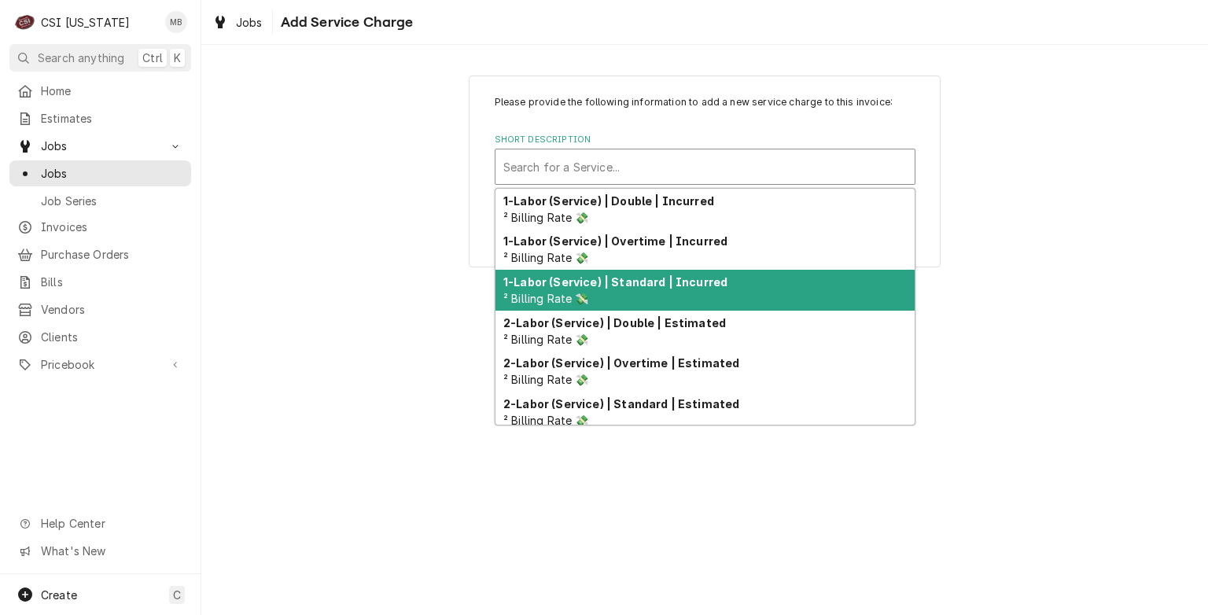
click at [648, 303] on div "1-Labor (Service) | Standard | Incurred ² Billing Rate 💸" at bounding box center [704, 290] width 419 height 41
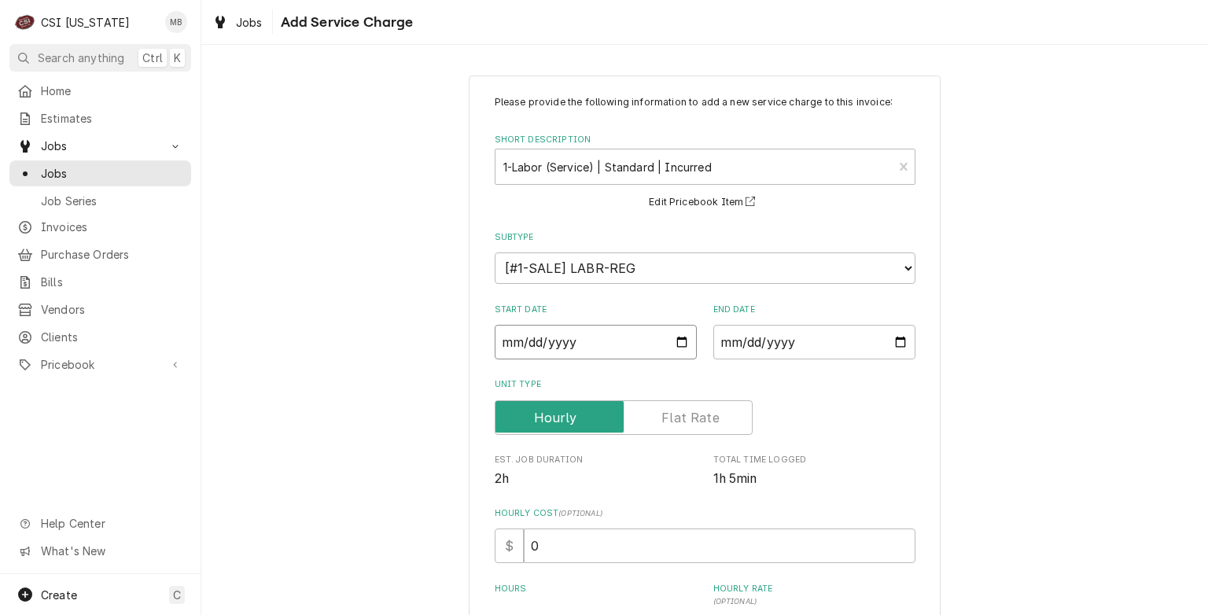
click at [682, 341] on input "Start Date" at bounding box center [596, 342] width 202 height 35
click at [895, 340] on input "End Date" at bounding box center [814, 342] width 202 height 35
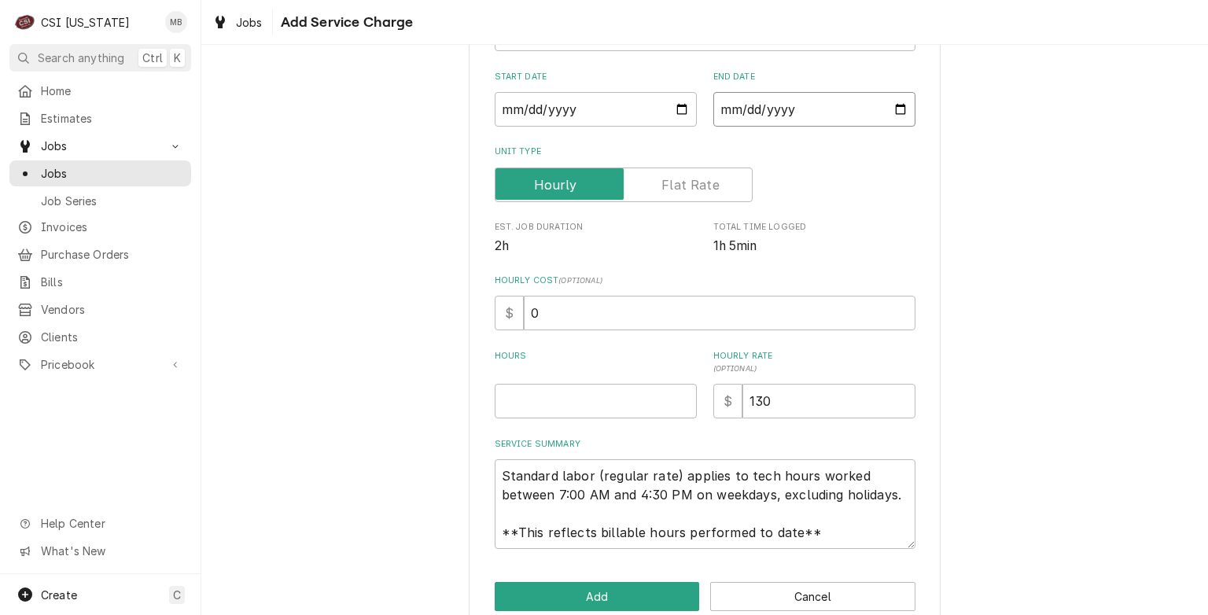
scroll to position [236, 0]
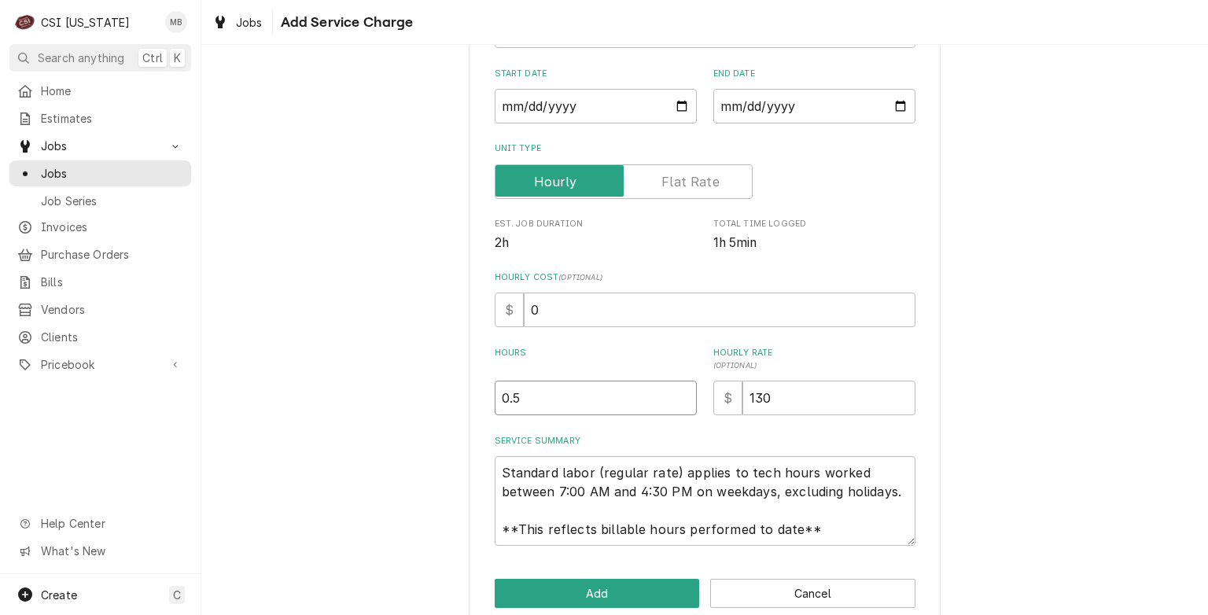
click at [676, 394] on input "0.5" at bounding box center [596, 398] width 202 height 35
click at [676, 394] on input "1" at bounding box center [596, 398] width 202 height 35
click at [774, 390] on input "130" at bounding box center [828, 398] width 173 height 35
click at [557, 601] on button "Add" at bounding box center [597, 593] width 205 height 29
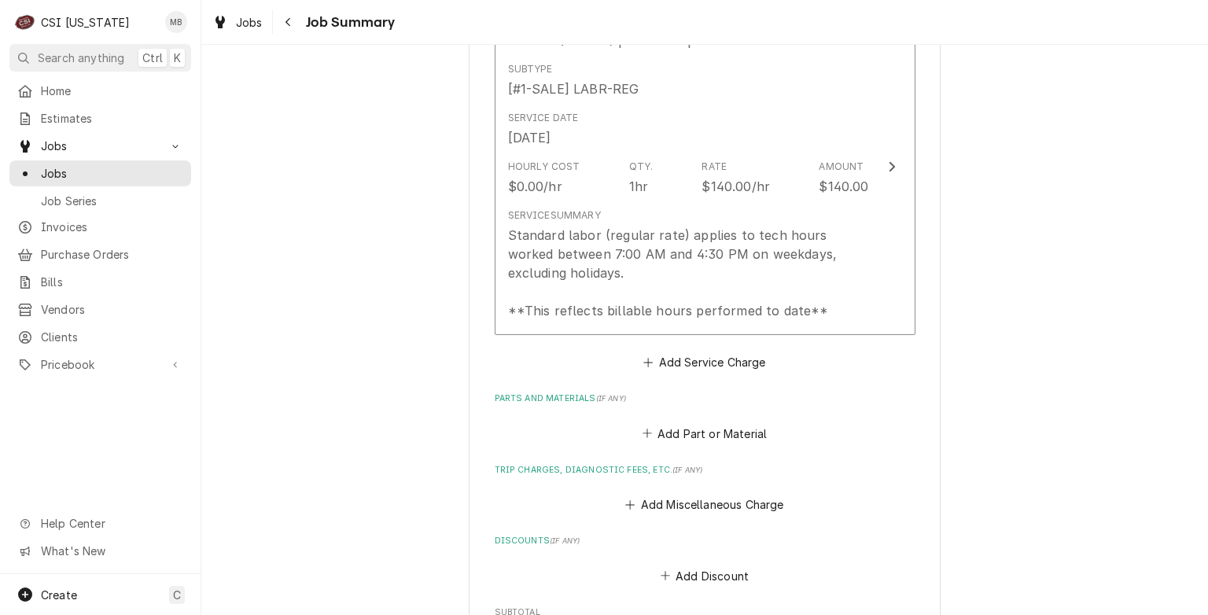
scroll to position [822, 0]
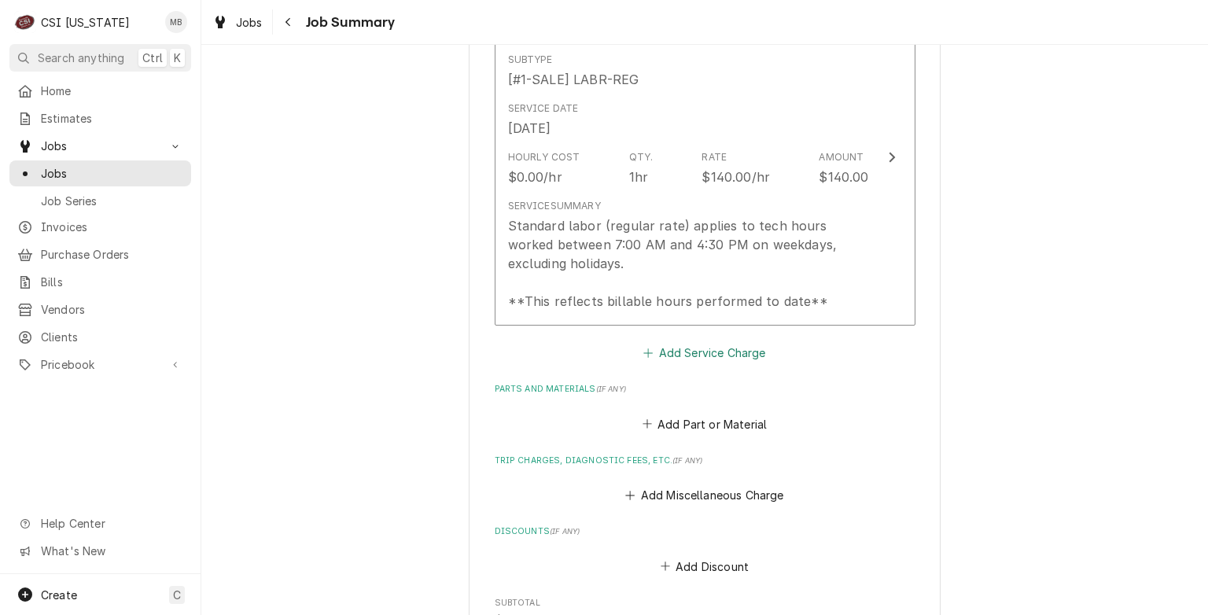
click at [699, 347] on button "Add Service Charge" at bounding box center [704, 353] width 127 height 22
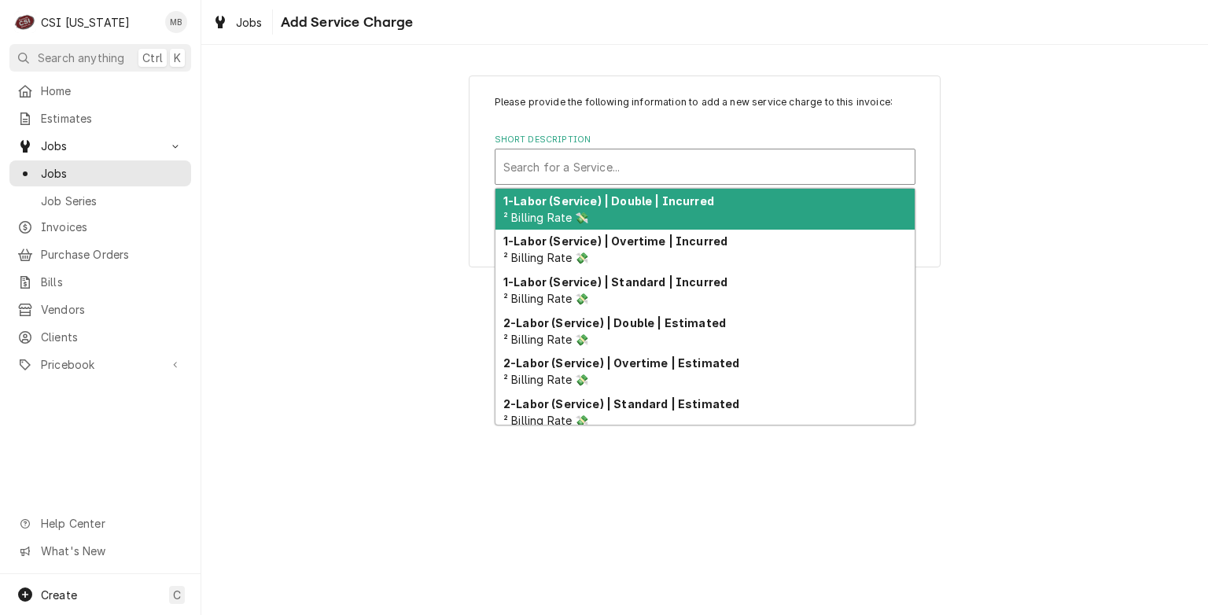
click at [635, 175] on div "Short Description" at bounding box center [704, 167] width 403 height 28
click at [222, 324] on div "Please provide the following information to add a new service charge to this in…" at bounding box center [704, 330] width 1006 height 570
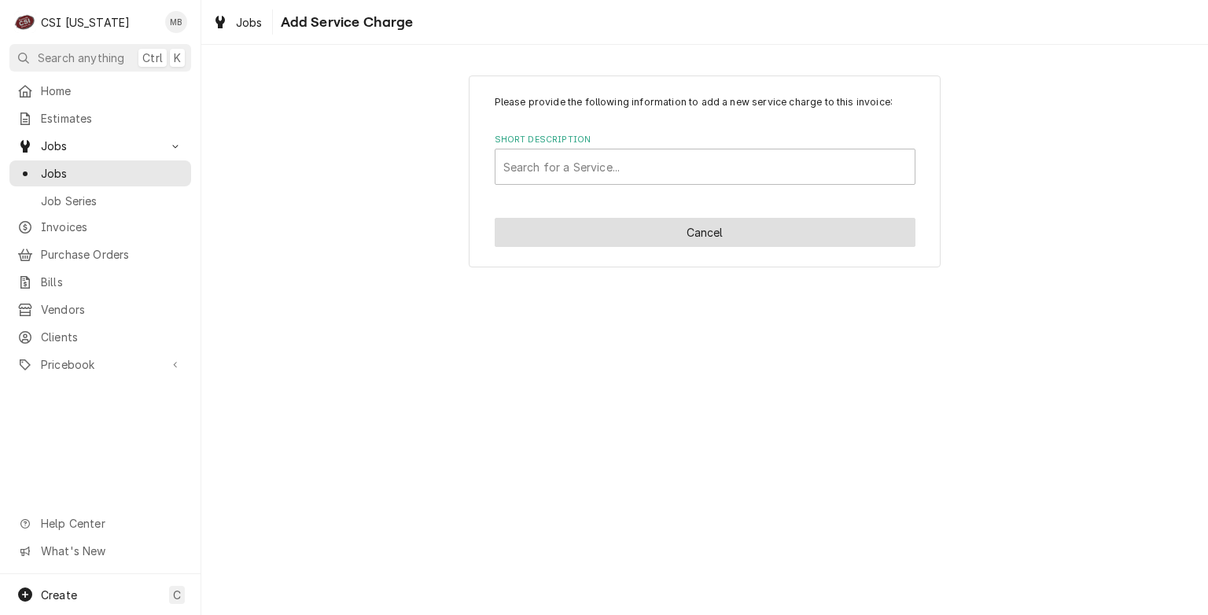
click at [660, 223] on button "Cancel" at bounding box center [705, 232] width 421 height 29
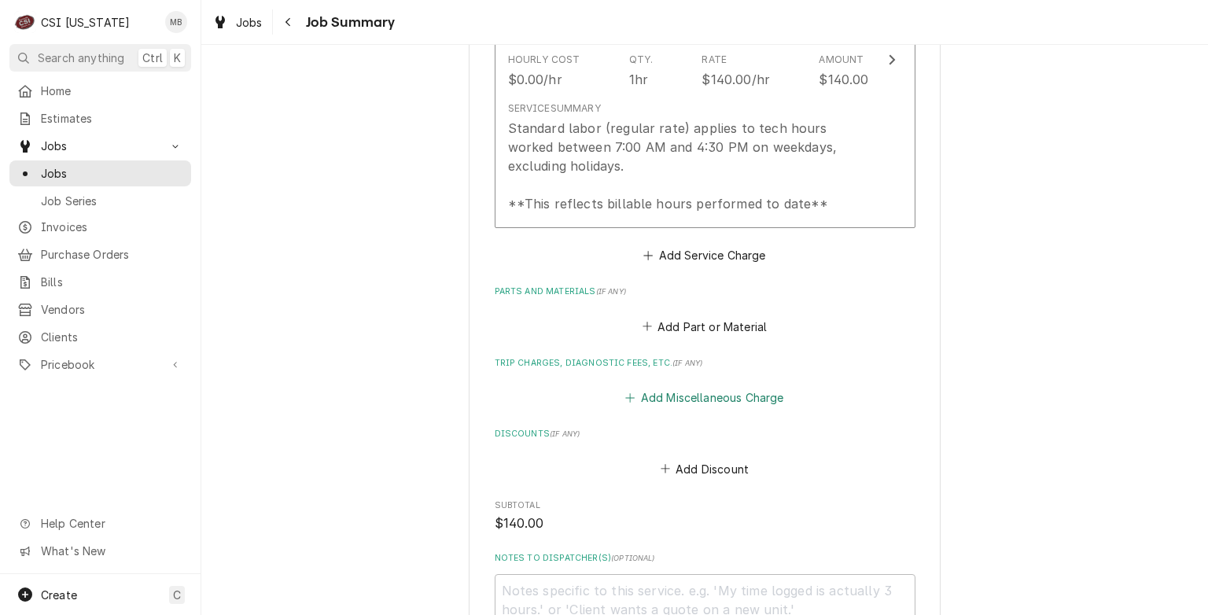
click at [698, 395] on button "Add Miscellaneous Charge" at bounding box center [705, 398] width 164 height 22
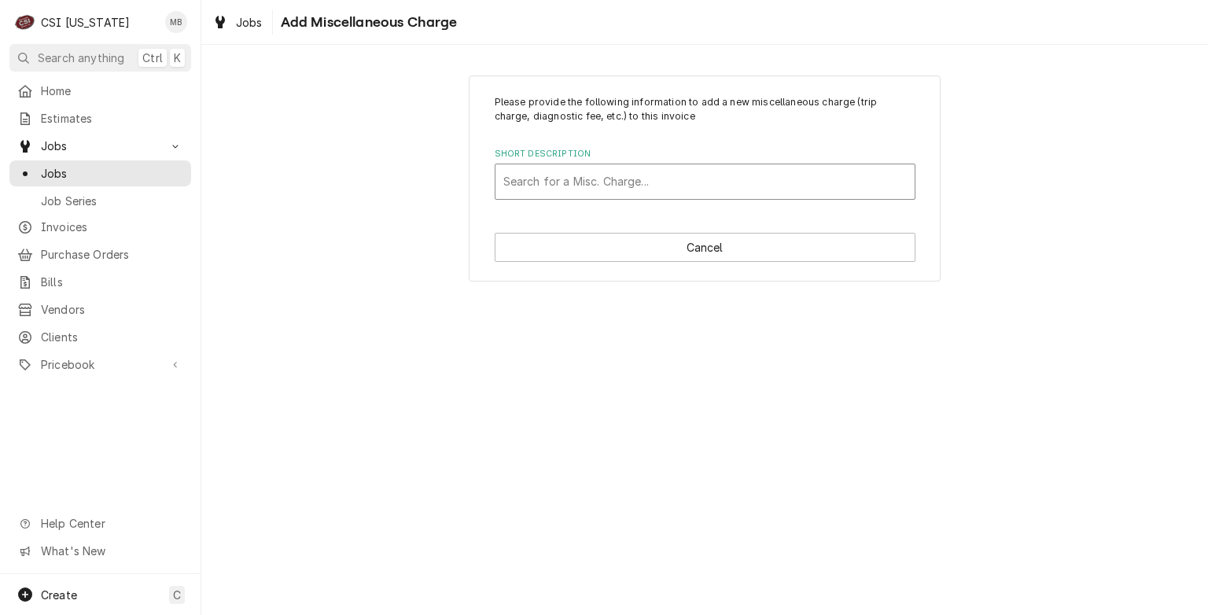
drag, startPoint x: 632, startPoint y: 183, endPoint x: 636, endPoint y: 175, distance: 9.5
click at [635, 176] on div "Short Description" at bounding box center [704, 181] width 403 height 28
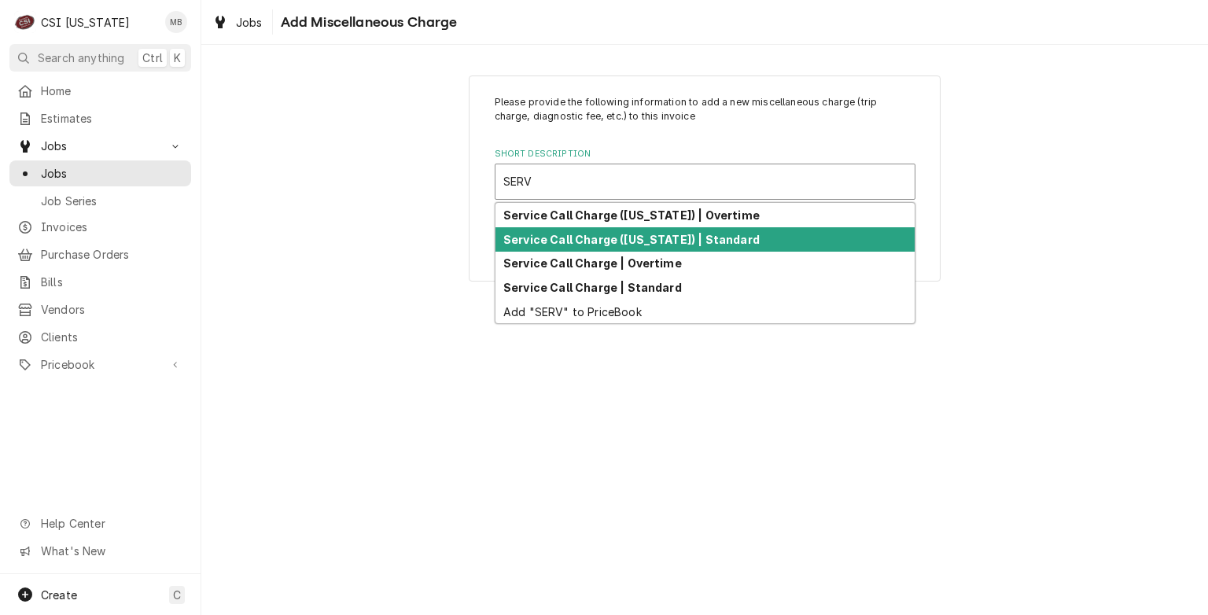
click at [564, 237] on strong "Service Call Charge (Indiana) | Standard" at bounding box center [631, 239] width 256 height 13
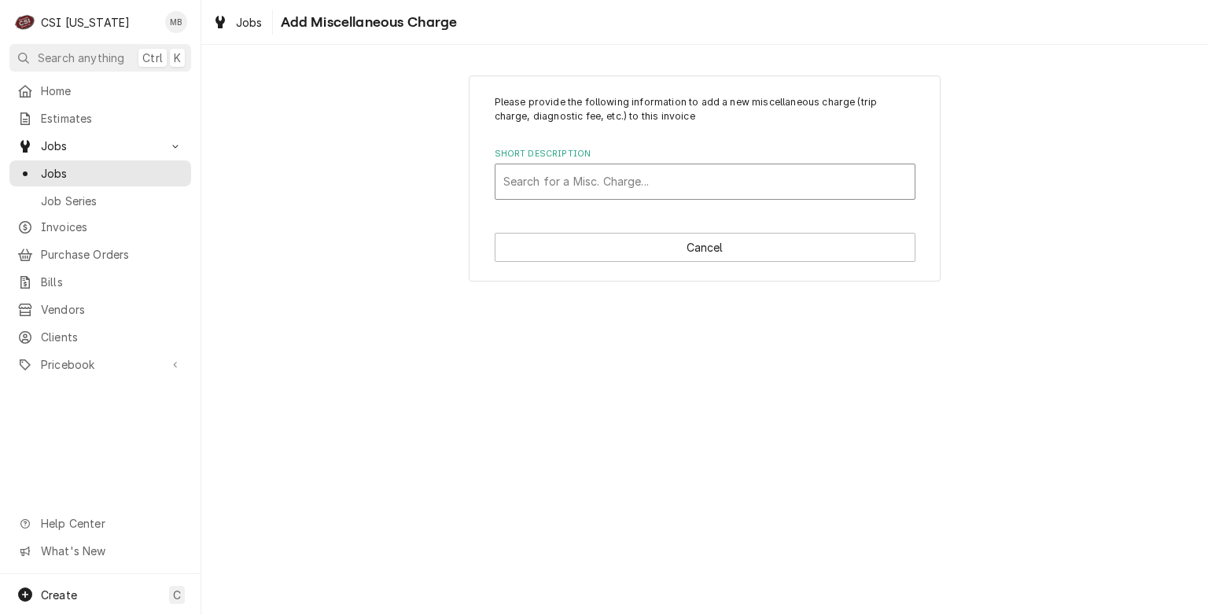
click at [722, 181] on div "Short Description" at bounding box center [704, 181] width 403 height 28
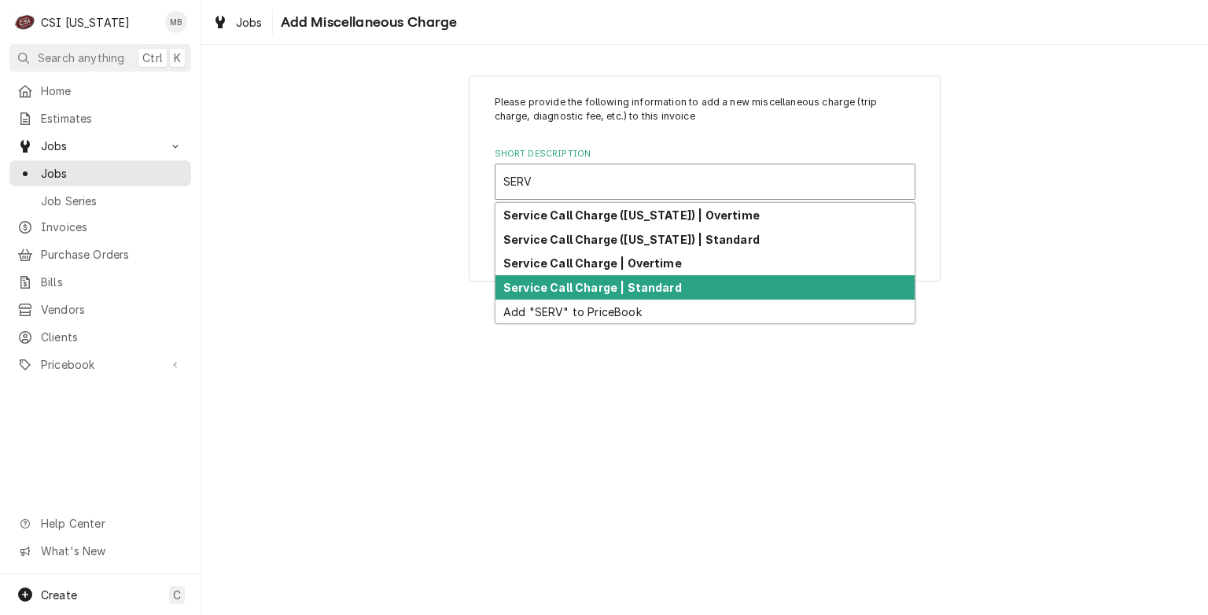
click at [628, 278] on div "Service Call Charge | Standard" at bounding box center [704, 287] width 419 height 24
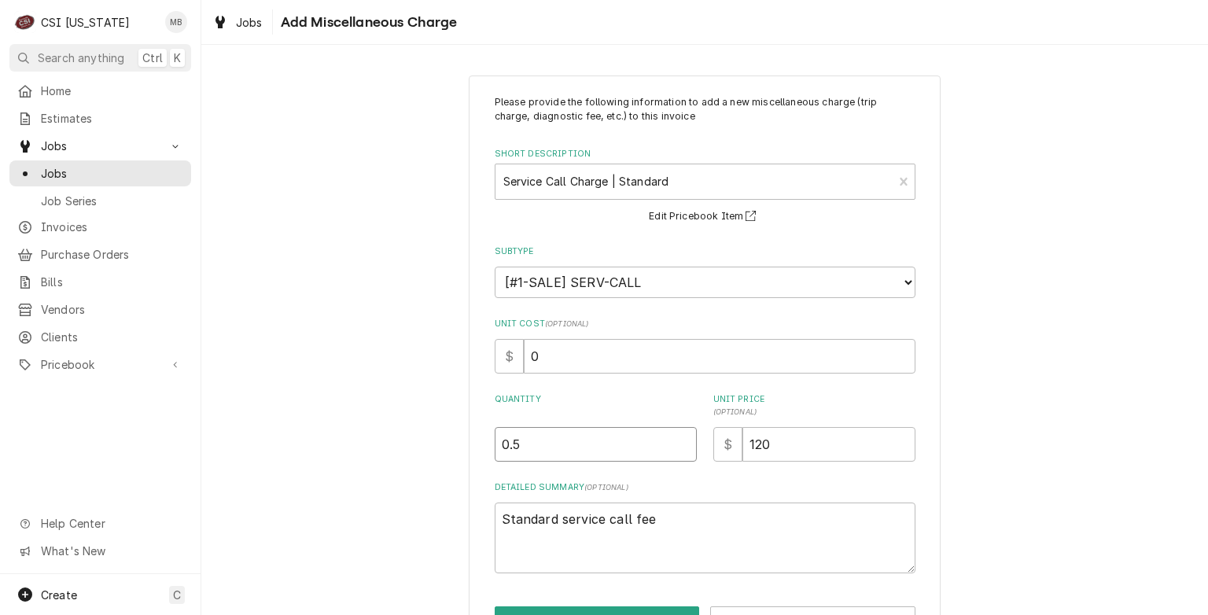
click at [678, 436] on input "0.5" at bounding box center [596, 444] width 202 height 35
click at [678, 436] on input "1" at bounding box center [596, 444] width 202 height 35
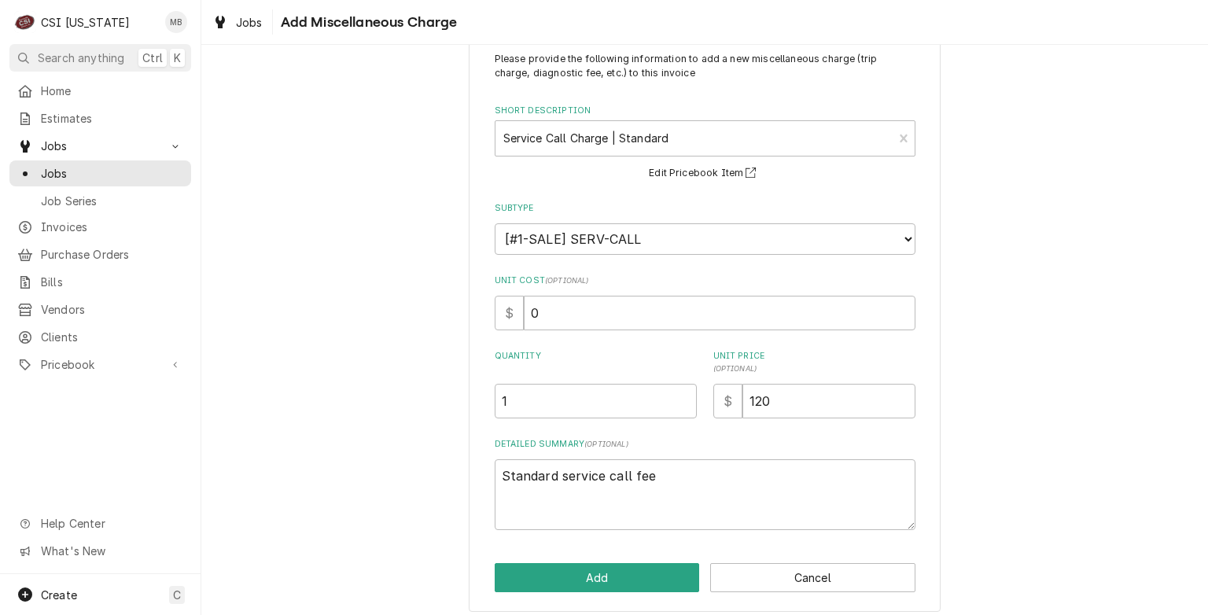
scroll to position [50, 0]
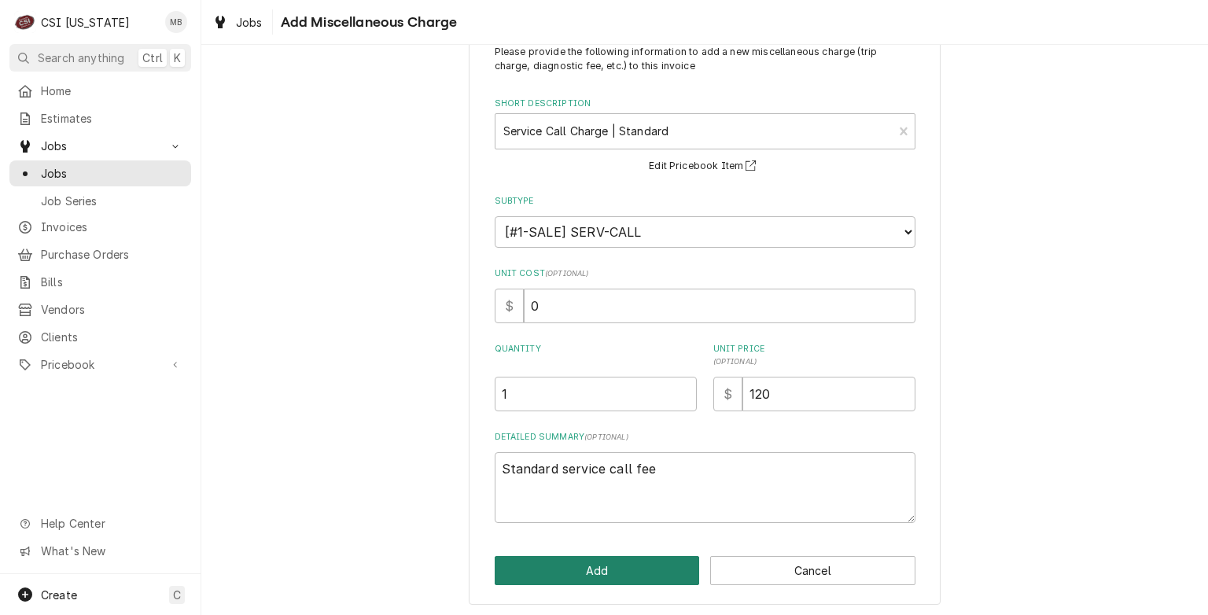
click at [620, 567] on button "Add" at bounding box center [597, 570] width 205 height 29
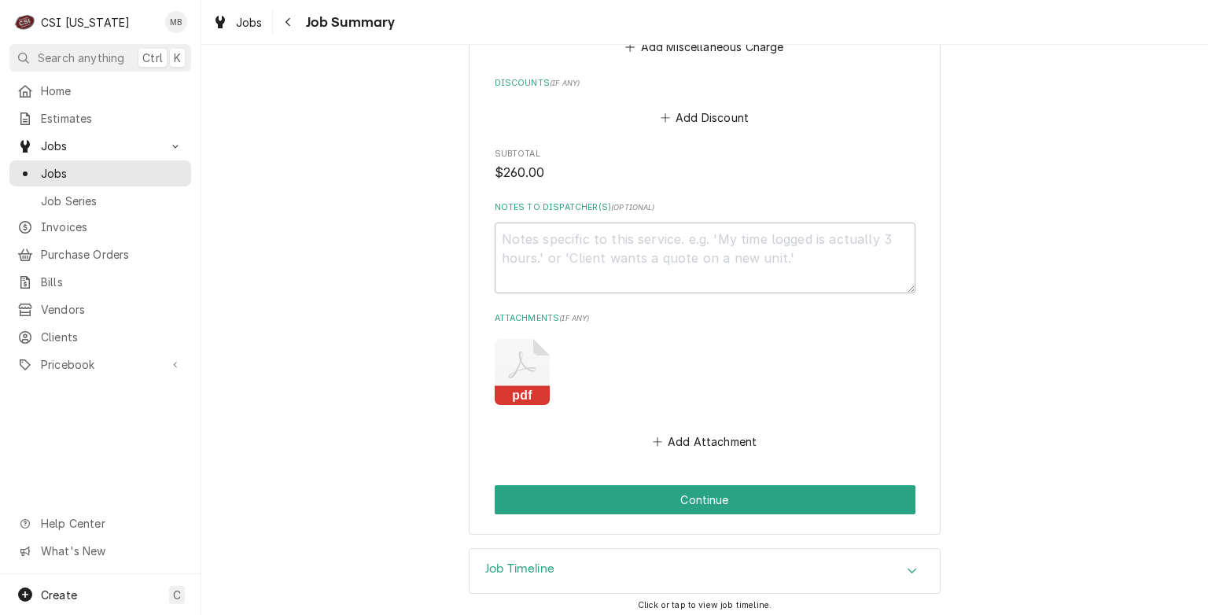
scroll to position [1496, 0]
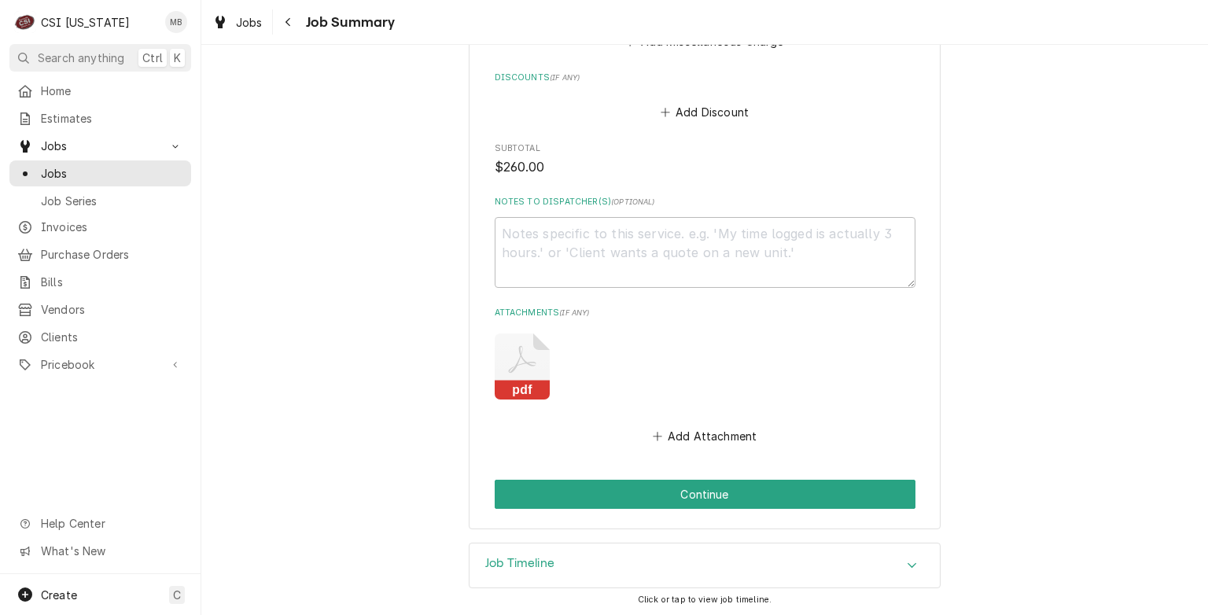
click at [527, 561] on h3 "Job Timeline" at bounding box center [519, 563] width 69 height 15
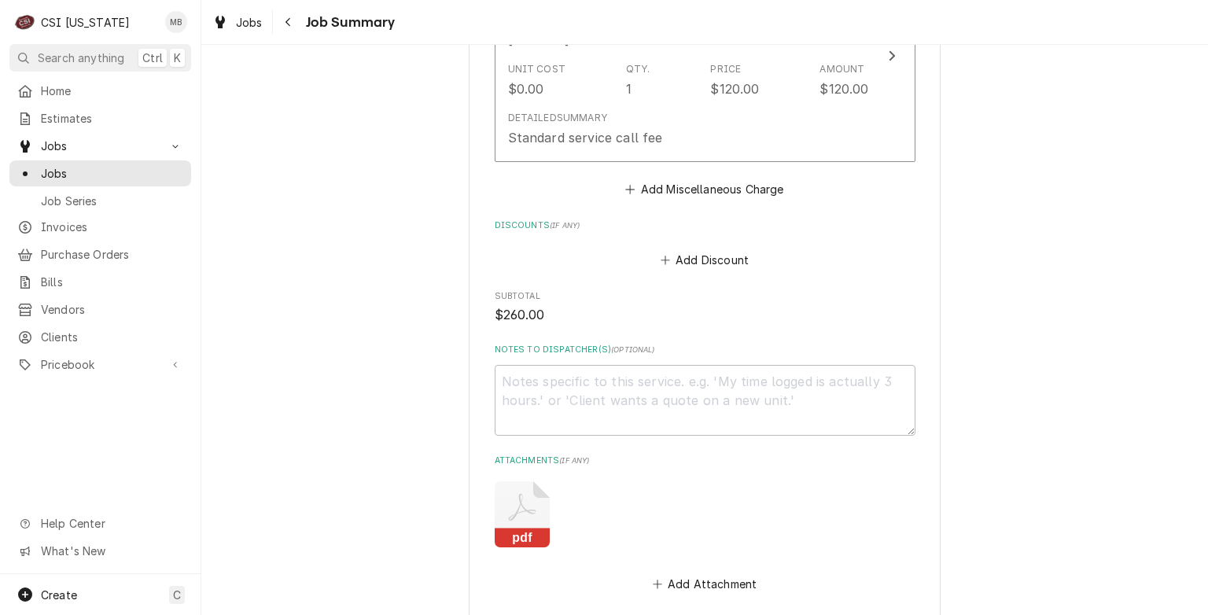
scroll to position [1584, 0]
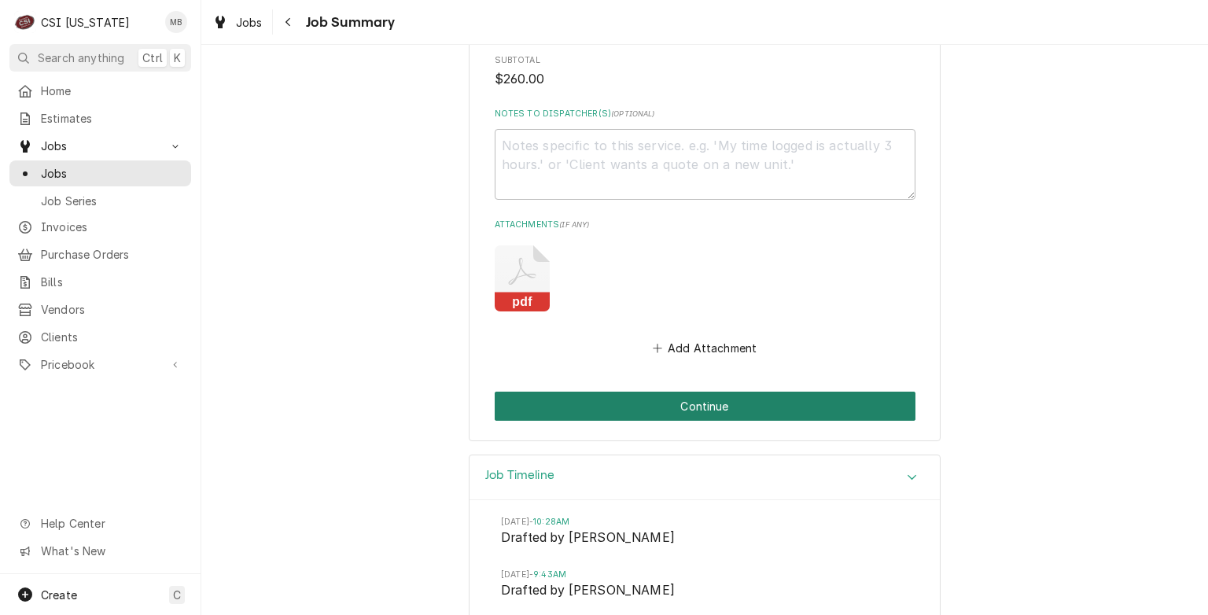
click at [700, 395] on button "Continue" at bounding box center [705, 406] width 421 height 29
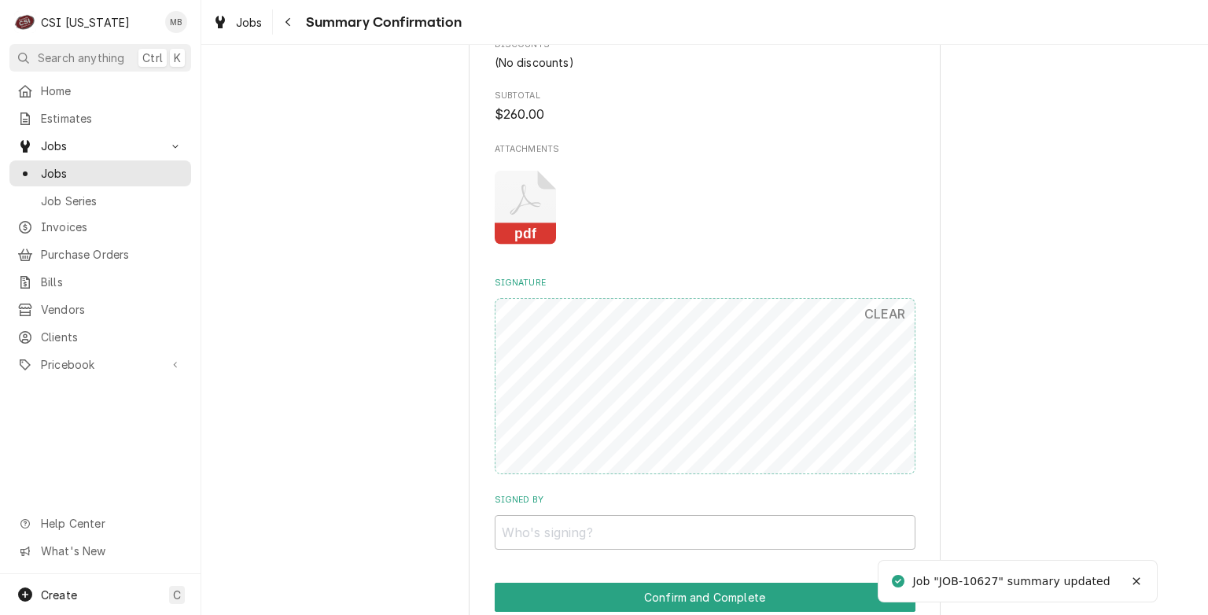
scroll to position [1415, 0]
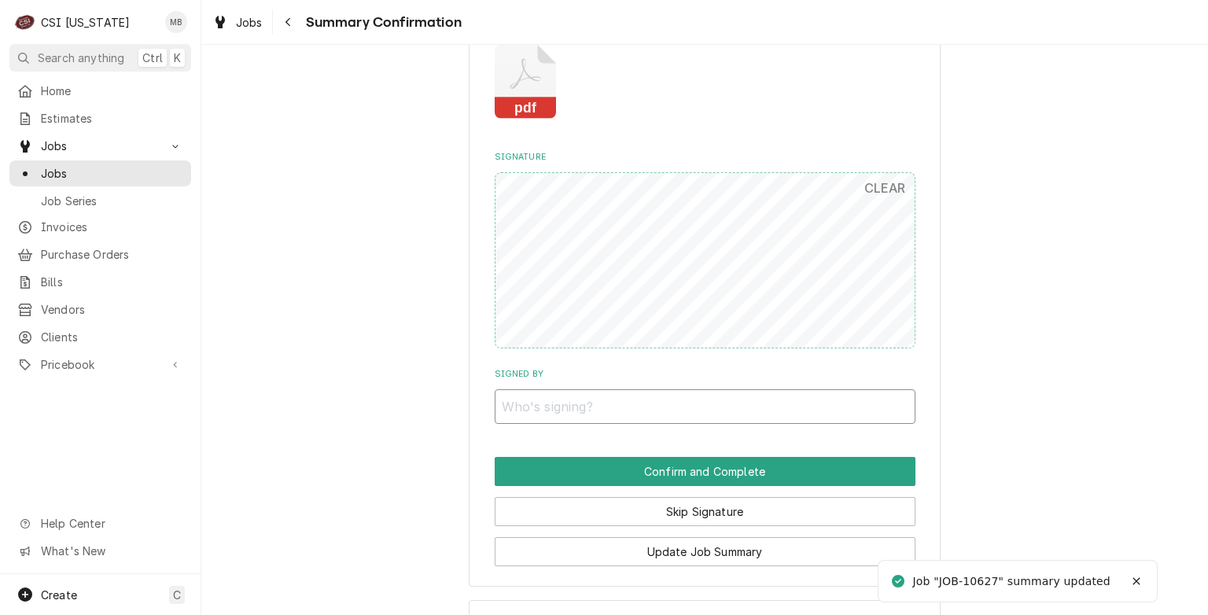
click at [691, 413] on input "Signed By" at bounding box center [705, 406] width 421 height 35
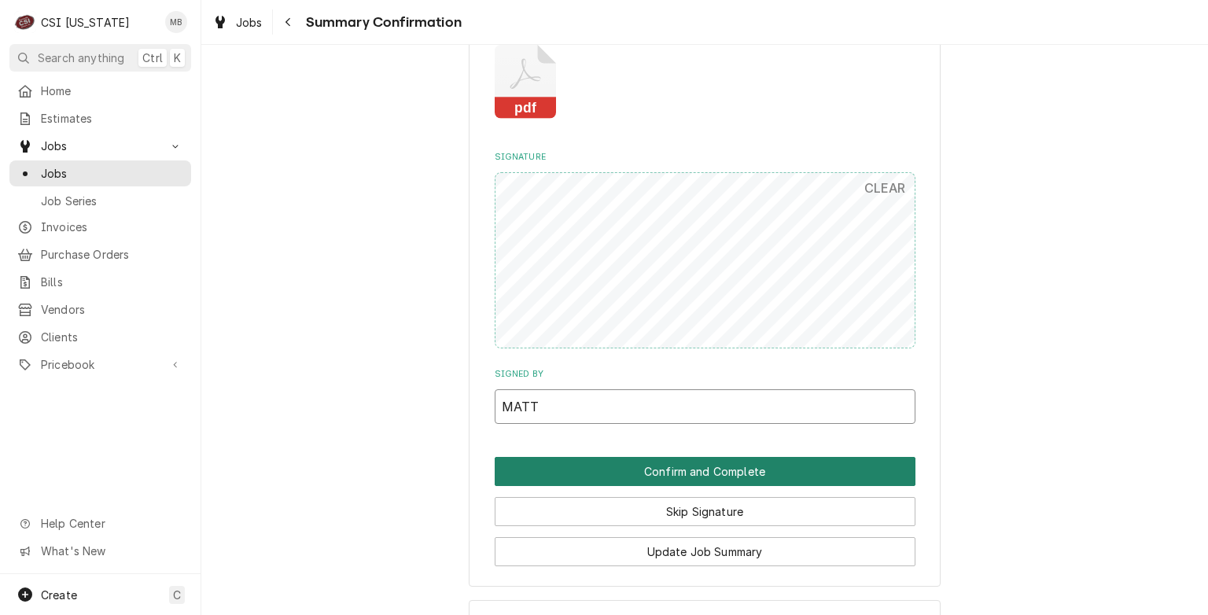
type input "MATT"
click at [675, 472] on button "Confirm and Complete" at bounding box center [705, 471] width 421 height 29
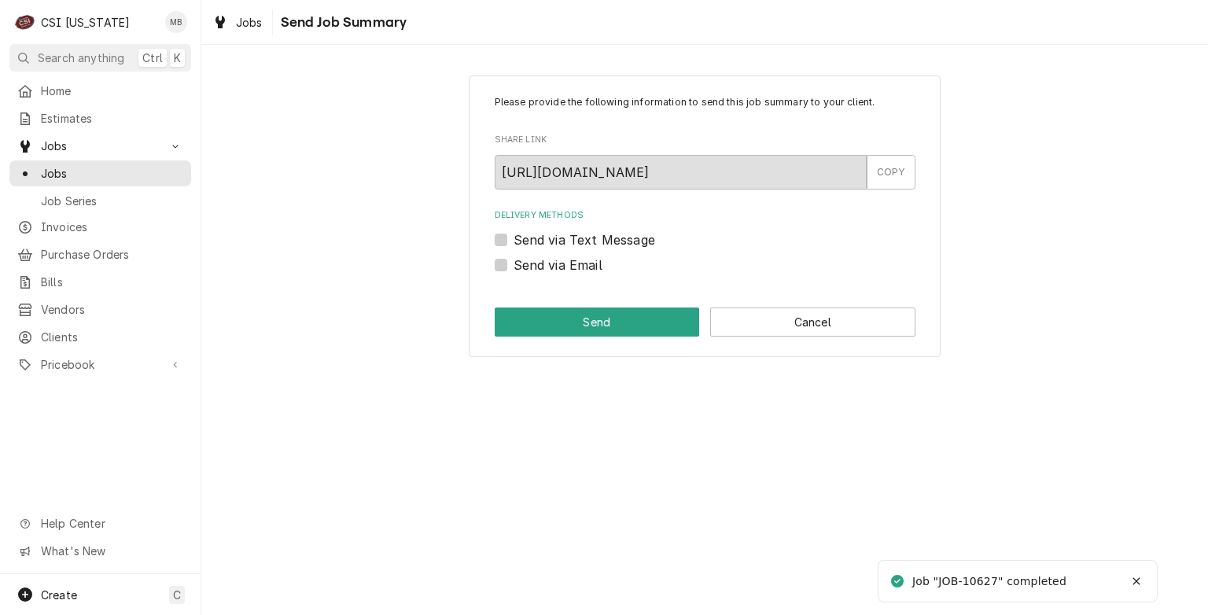
click at [865, 301] on div "Please provide the following information to send this job summary to your clien…" at bounding box center [705, 215] width 472 height 281
click at [858, 314] on button "Cancel" at bounding box center [812, 321] width 205 height 29
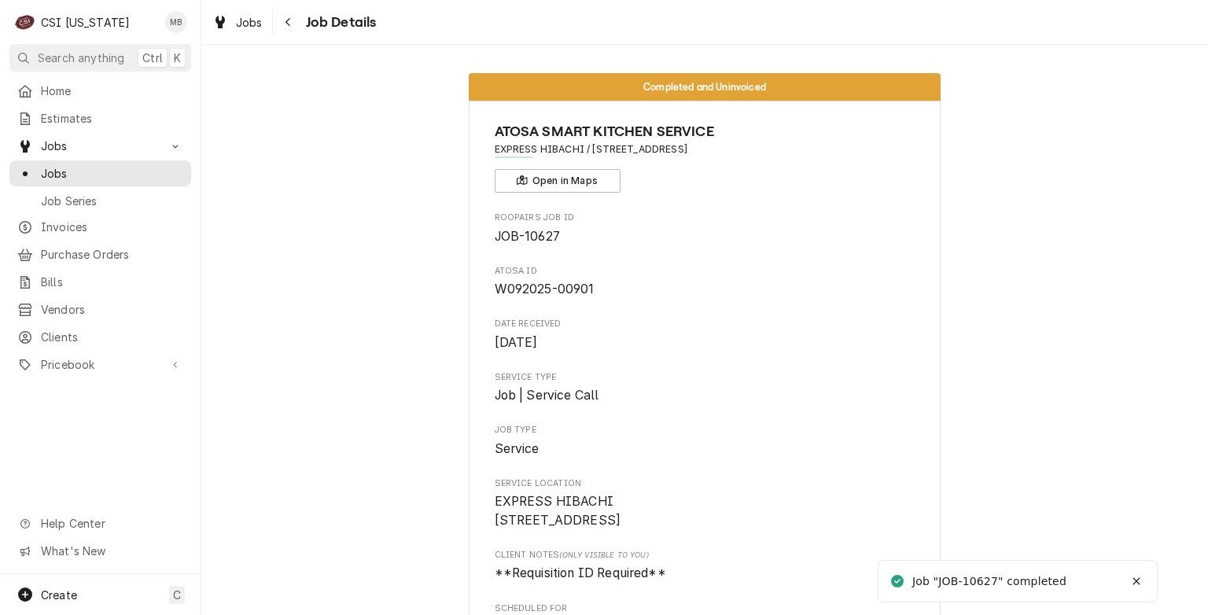
click at [90, 155] on div "Jobs Jobs Job Series" at bounding box center [100, 172] width 182 height 79
click at [88, 165] on span "Jobs" at bounding box center [112, 173] width 142 height 17
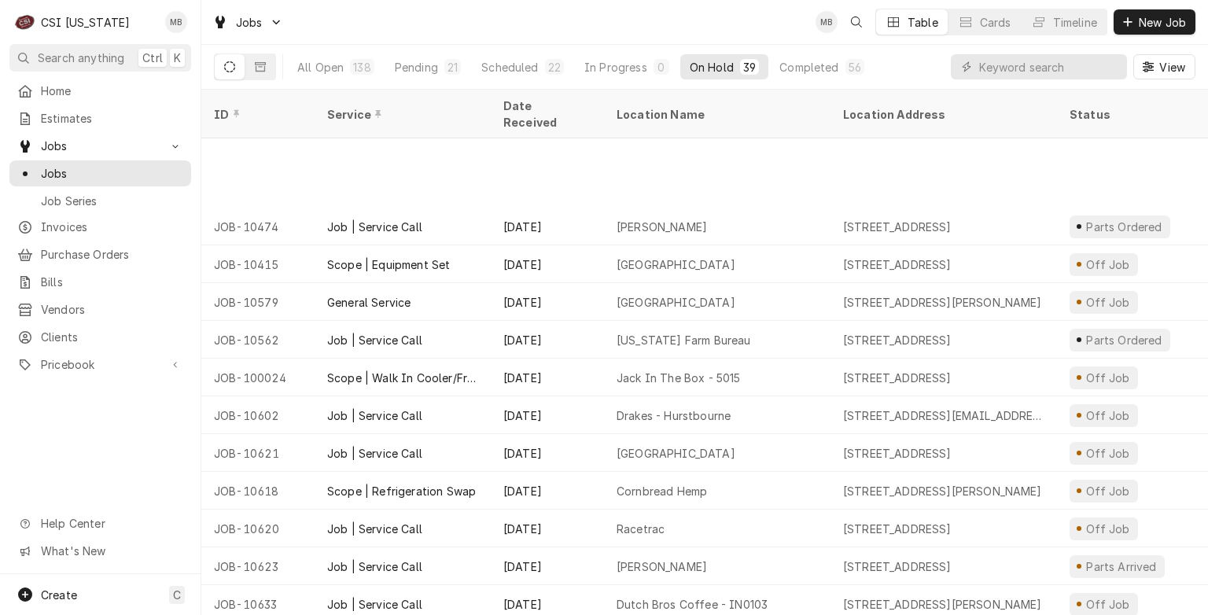
scroll to position [761, 0]
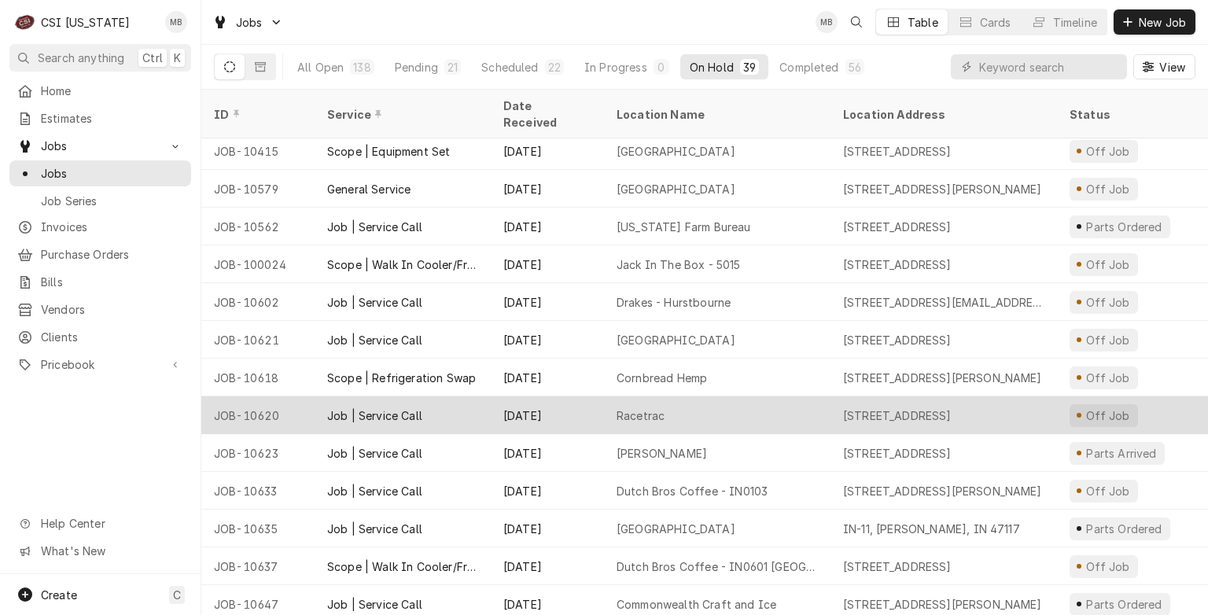
click at [644, 407] on div "Racetrac" at bounding box center [640, 415] width 48 height 17
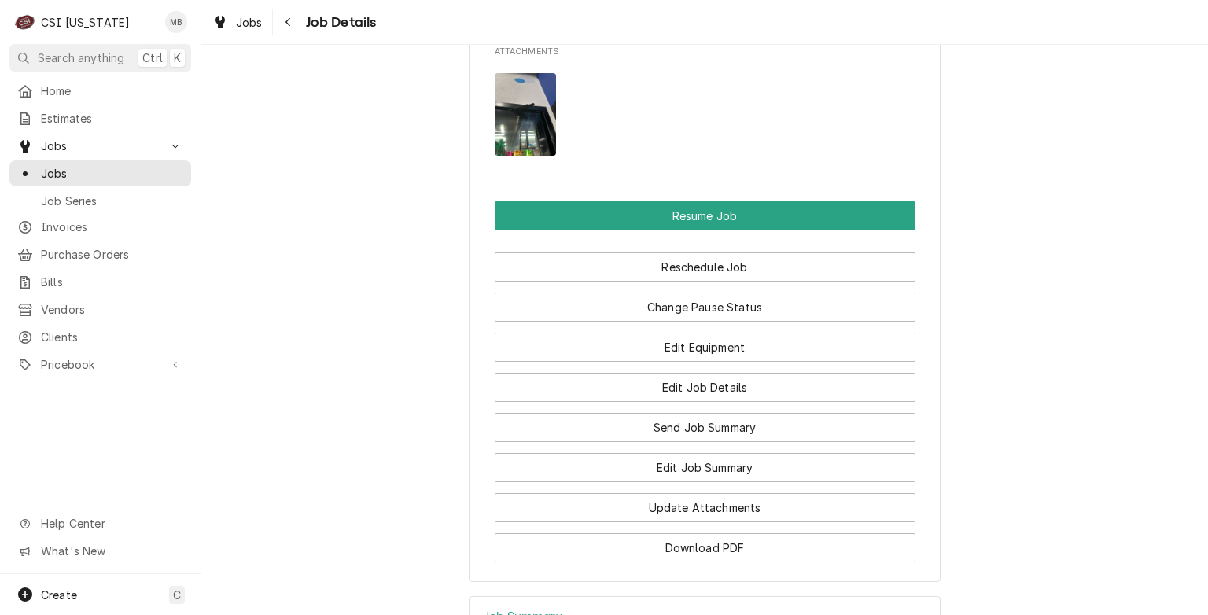
scroll to position [2359, 0]
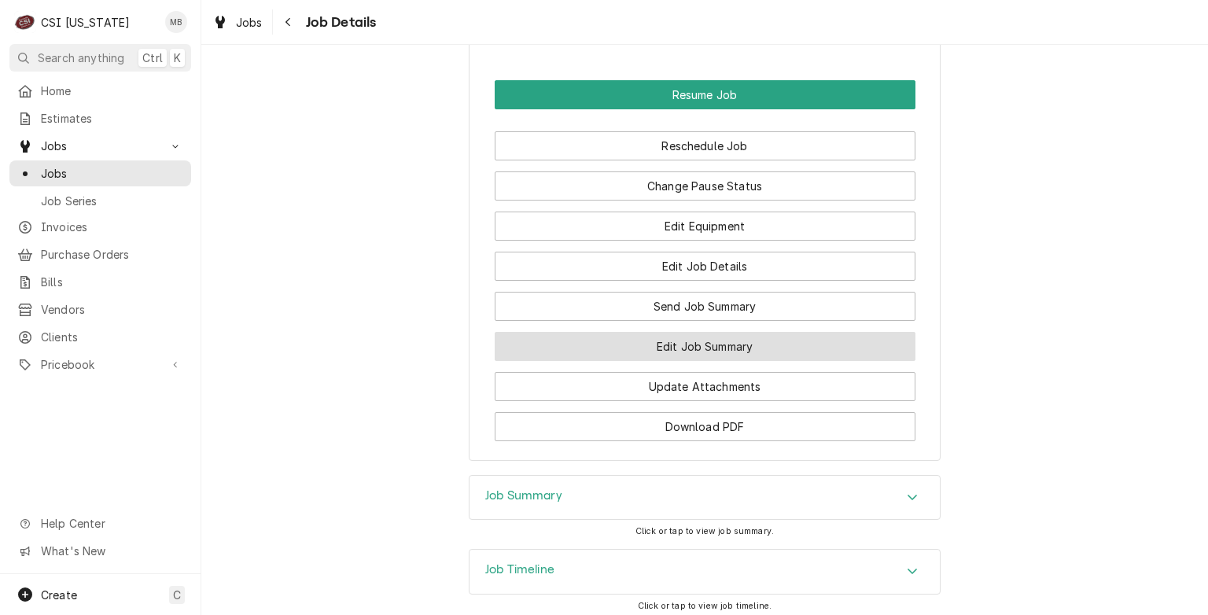
click at [662, 337] on button "Edit Job Summary" at bounding box center [705, 346] width 421 height 29
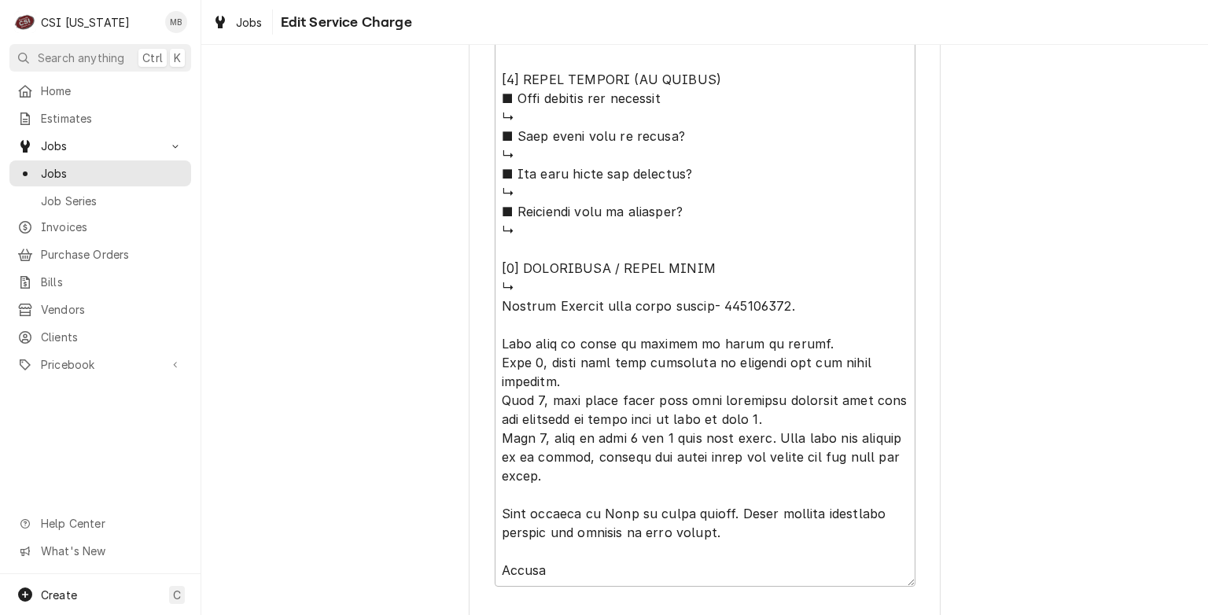
scroll to position [1494, 0]
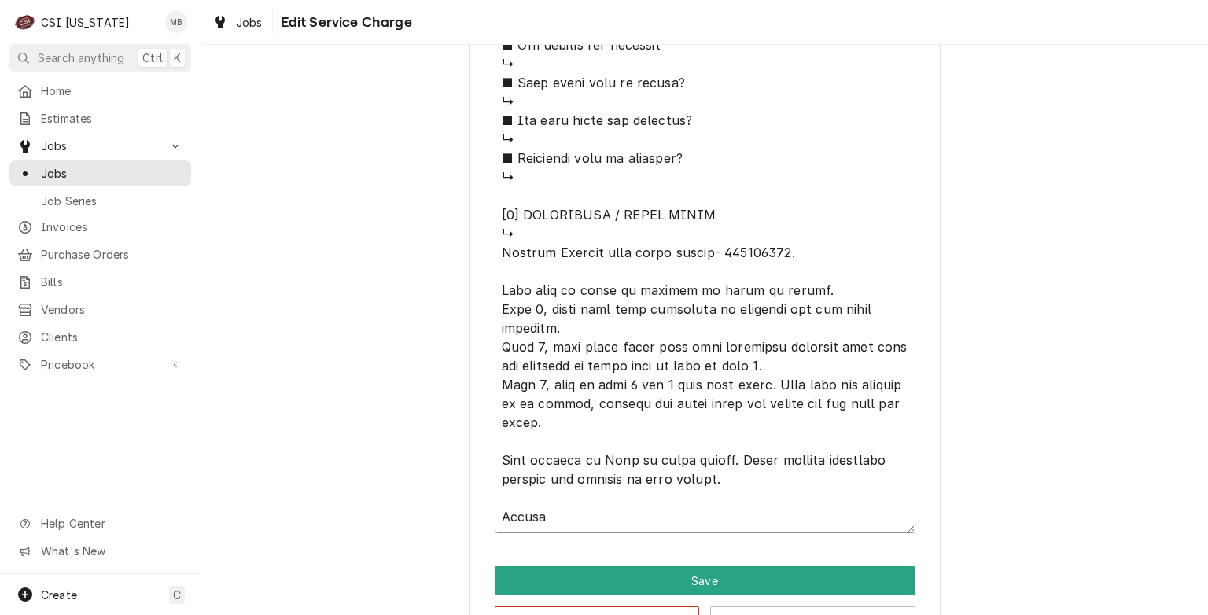
drag, startPoint x: 714, startPoint y: 477, endPoint x: 497, endPoint y: 462, distance: 217.5
type textarea "x"
type textarea "⚠️ LORE IPSUMDOLORSI ⚠️ ✪ Ametcons adi elitsedd eiusmodt ✪ Incidid utlabore etd…"
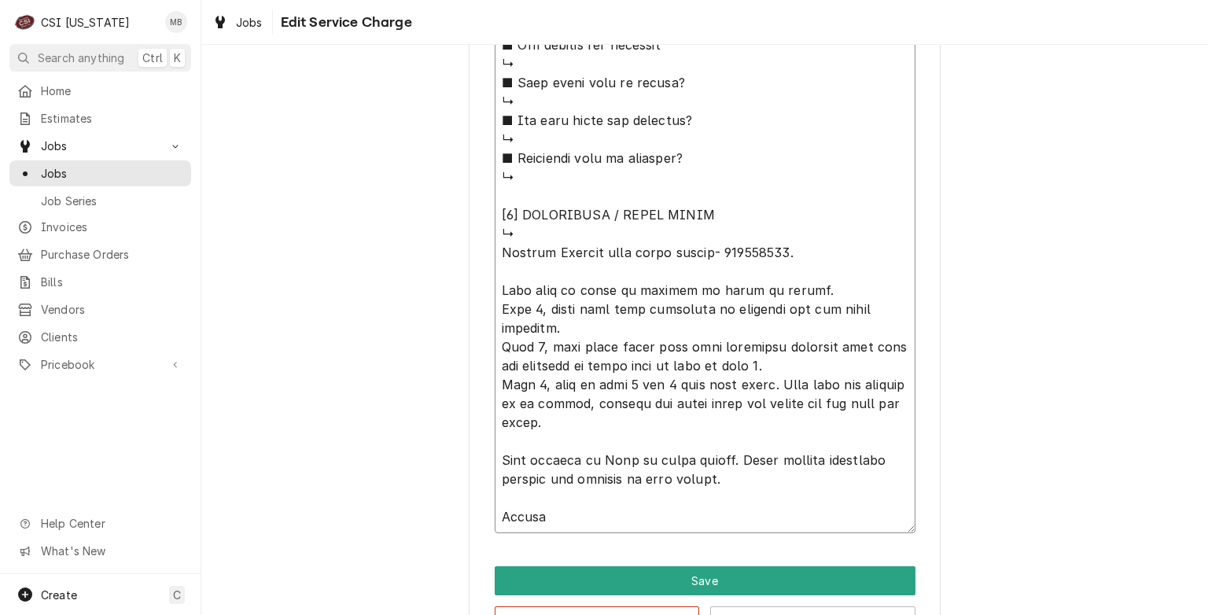
type textarea "x"
type textarea "⚠️ LORE IPSUMDOLORSI ⚠️ ✪ Ametcons adi elitsedd eiusmodt ✪ Incidid utlabore etd…"
type textarea "x"
type textarea "⚠️ 𝗙𝗢𝗥𝗠 𝗜𝗡𝗦𝗧𝗥𝗨𝗖𝗧𝗜𝗢𝗡𝗦 ⚠️ ✪ 𝗖𝗼𝗺𝗽𝗹𝗲𝘁𝗲 𝗮𝗹𝗹 𝗿𝗲𝗹𝗲𝘃𝗮𝗻𝘁 𝘀𝗲𝗰𝘁𝗶𝗼𝗻𝘀 ✪ 𝗣𝗿𝗼𝘃𝗶𝗱𝗲 𝗱𝗲𝘁𝗮𝗶𝗹𝗲𝗱 𝗮𝗻𝘀…"
type textarea "x"
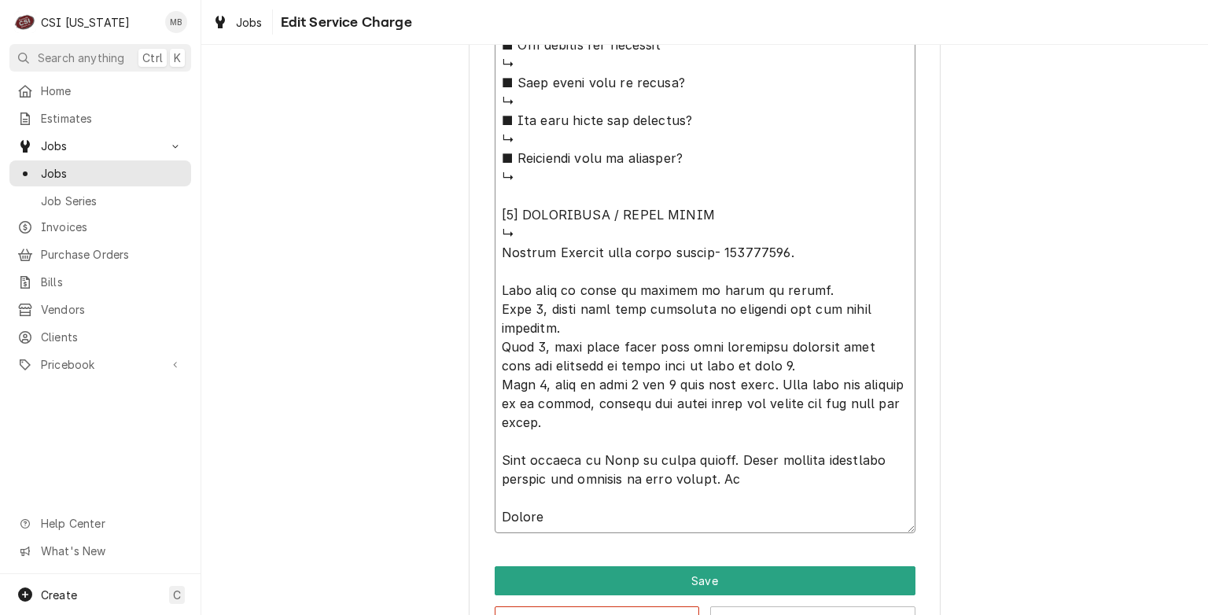
type textarea "⚠️ 𝗙𝗢𝗥𝗠 𝗜𝗡𝗦𝗧𝗥𝗨𝗖𝗧𝗜𝗢𝗡𝗦 ⚠️ ✪ 𝗖𝗼𝗺𝗽𝗹𝗲𝘁𝗲 𝗮𝗹𝗹 𝗿𝗲𝗹𝗲𝘃𝗮𝗻𝘁 𝘀𝗲𝗰𝘁𝗶𝗼𝗻𝘀 ✪ 𝗣𝗿𝗼𝘃𝗶𝗱𝗲 𝗱𝗲𝘁𝗮𝗶𝗹𝗲𝗱 𝗮𝗻𝘀…"
type textarea "x"
type textarea "⚠️ 𝗙𝗢𝗥𝗠 𝗜𝗡𝗦𝗧𝗥𝗨𝗖𝗧𝗜𝗢𝗡𝗦 ⚠️ ✪ 𝗖𝗼𝗺𝗽𝗹𝗲𝘁𝗲 𝗮𝗹𝗹 𝗿𝗲𝗹𝗲𝘃𝗮𝗻𝘁 𝘀𝗲𝗰𝘁𝗶𝗼𝗻𝘀 ✪ 𝗣𝗿𝗼𝘃𝗶𝗱𝗲 𝗱𝗲𝘁𝗮𝗶𝗹𝗲𝗱 𝗮𝗻𝘀…"
type textarea "x"
type textarea "⚠️ 𝗙𝗢𝗥𝗠 𝗜𝗡𝗦𝗧𝗥𝗨𝗖𝗧𝗜𝗢𝗡𝗦 ⚠️ ✪ 𝗖𝗼𝗺𝗽𝗹𝗲𝘁𝗲 𝗮𝗹𝗹 𝗿𝗲𝗹𝗲𝘃𝗮𝗻𝘁 𝘀𝗲𝗰𝘁𝗶𝗼𝗻𝘀 ✪ 𝗣𝗿𝗼𝘃𝗶𝗱𝗲 𝗱𝗲𝘁𝗮𝗶𝗹𝗲𝗱 𝗮𝗻𝘀…"
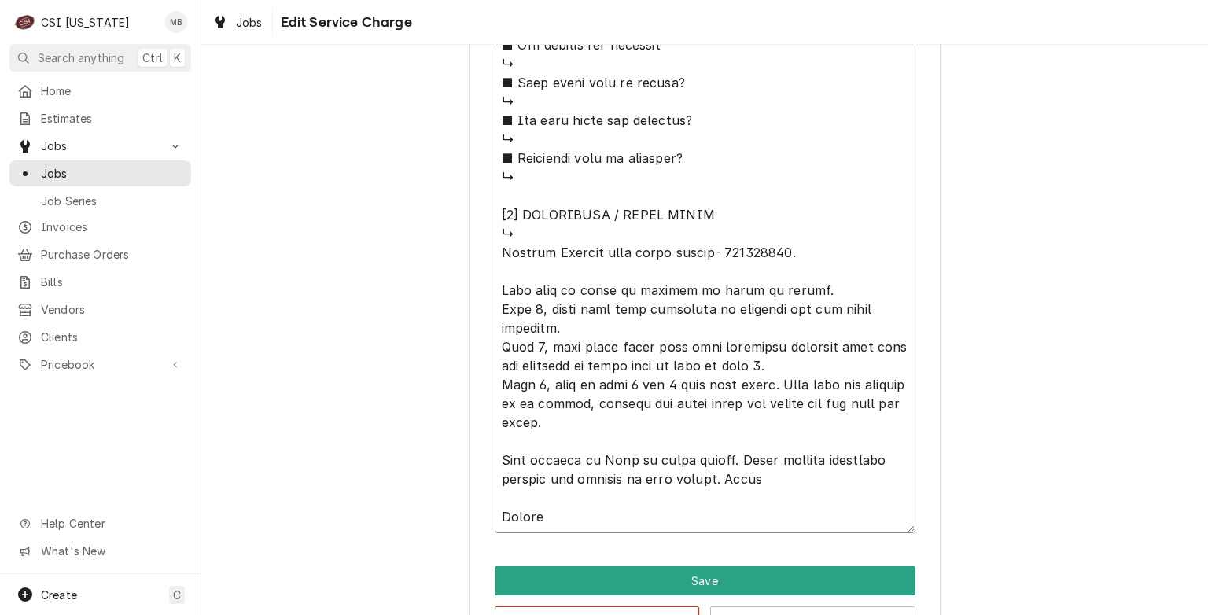
type textarea "x"
type textarea "⚠️ 𝗙𝗢𝗥𝗠 𝗜𝗡𝗦𝗧𝗥𝗨𝗖𝗧𝗜𝗢𝗡𝗦 ⚠️ ✪ 𝗖𝗼𝗺𝗽𝗹𝗲𝘁𝗲 𝗮𝗹𝗹 𝗿𝗲𝗹𝗲𝘃𝗮𝗻𝘁 𝘀𝗲𝗰𝘁𝗶𝗼𝗻𝘀 ✪ 𝗣𝗿𝗼𝘃𝗶𝗱𝗲 𝗱𝗲𝘁𝗮𝗶𝗹𝗲𝗱 𝗮𝗻𝘀…"
type textarea "x"
type textarea "⚠️ 𝗙𝗢𝗥𝗠 𝗜𝗡𝗦𝗧𝗥𝗨𝗖𝗧𝗜𝗢𝗡𝗦 ⚠️ ✪ 𝗖𝗼𝗺𝗽𝗹𝗲𝘁𝗲 𝗮𝗹𝗹 𝗿𝗲𝗹𝗲𝘃𝗮𝗻𝘁 𝘀𝗲𝗰𝘁𝗶𝗼𝗻𝘀 ✪ 𝗣𝗿𝗼𝘃𝗶𝗱𝗲 𝗱𝗲𝘁𝗮𝗶𝗹𝗲𝗱 𝗮𝗻𝘀…"
type textarea "x"
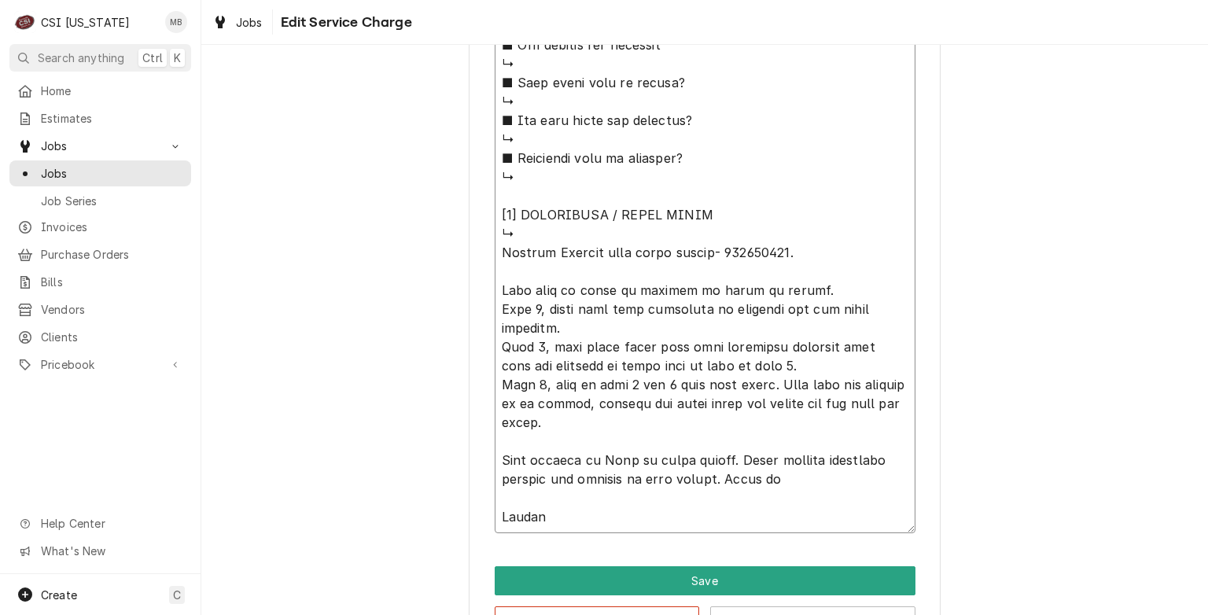
type textarea "⚠️ 𝗙𝗢𝗥𝗠 𝗜𝗡𝗦𝗧𝗥𝗨𝗖𝗧𝗜𝗢𝗡𝗦 ⚠️ ✪ 𝗖𝗼𝗺𝗽𝗹𝗲𝘁𝗲 𝗮𝗹𝗹 𝗿𝗲𝗹𝗲𝘃𝗮𝗻𝘁 𝘀𝗲𝗰𝘁𝗶𝗼𝗻𝘀 ✪ 𝗣𝗿𝗼𝘃𝗶𝗱𝗲 𝗱𝗲𝘁𝗮𝗶𝗹𝗲𝗱 𝗮𝗻𝘀…"
type textarea "x"
type textarea "⚠️ 𝗙𝗢𝗥𝗠 𝗜𝗡𝗦𝗧𝗥𝗨𝗖𝗧𝗜𝗢𝗡𝗦 ⚠️ ✪ 𝗖𝗼𝗺𝗽𝗹𝗲𝘁𝗲 𝗮𝗹𝗹 𝗿𝗲𝗹𝗲𝘃𝗮𝗻𝘁 𝘀𝗲𝗰𝘁𝗶𝗼𝗻𝘀 ✪ 𝗣𝗿𝗼𝘃𝗶𝗱𝗲 𝗱𝗲𝘁𝗮𝗶𝗹𝗲𝗱 𝗮𝗻𝘀…"
type textarea "x"
type textarea "⚠️ 𝗙𝗢𝗥𝗠 𝗜𝗡𝗦𝗧𝗥𝗨𝗖𝗧𝗜𝗢𝗡𝗦 ⚠️ ✪ 𝗖𝗼𝗺𝗽𝗹𝗲𝘁𝗲 𝗮𝗹𝗹 𝗿𝗲𝗹𝗲𝘃𝗮𝗻𝘁 𝘀𝗲𝗰𝘁𝗶𝗼𝗻𝘀 ✪ 𝗣𝗿𝗼𝘃𝗶𝗱𝗲 𝗱𝗲𝘁𝗮𝗶𝗹𝗲𝗱 𝗮𝗻𝘀…"
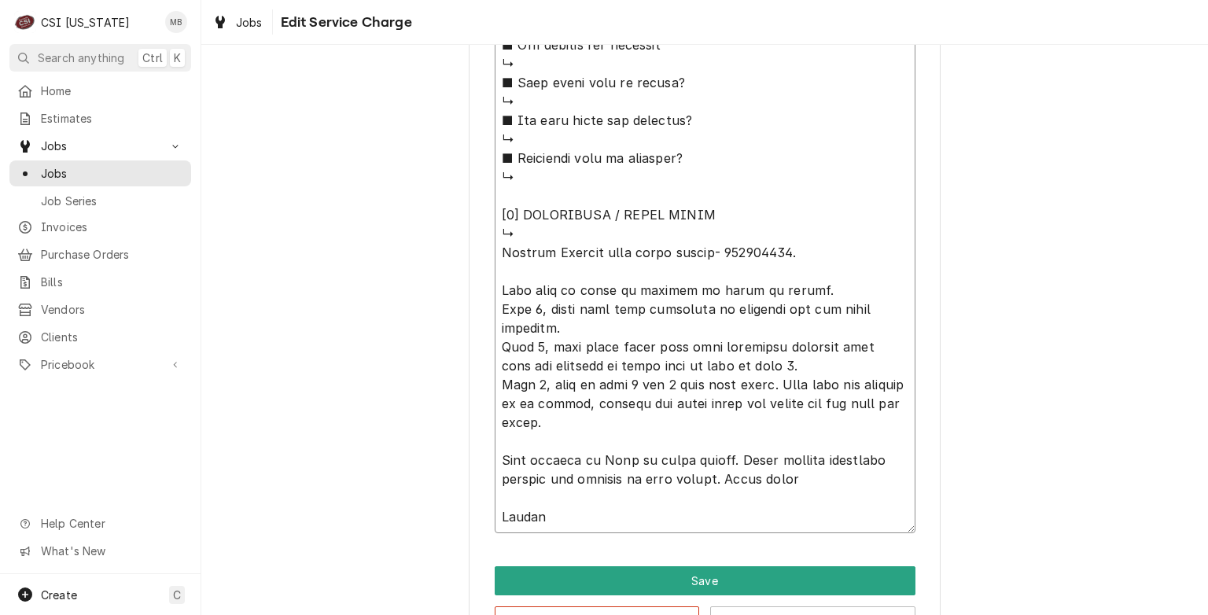
type textarea "x"
type textarea "⚠️ 𝗙𝗢𝗥𝗠 𝗜𝗡𝗦𝗧𝗥𝗨𝗖𝗧𝗜𝗢𝗡𝗦 ⚠️ ✪ 𝗖𝗼𝗺𝗽𝗹𝗲𝘁𝗲 𝗮𝗹𝗹 𝗿𝗲𝗹𝗲𝘃𝗮𝗻𝘁 𝘀𝗲𝗰𝘁𝗶𝗼𝗻𝘀 ✪ 𝗣𝗿𝗼𝘃𝗶𝗱𝗲 𝗱𝗲𝘁𝗮𝗶𝗹𝗲𝗱 𝗮𝗻𝘀…"
type textarea "x"
type textarea "⚠️ 𝗙𝗢𝗥𝗠 𝗜𝗡𝗦𝗧𝗥𝗨𝗖𝗧𝗜𝗢𝗡𝗦 ⚠️ ✪ 𝗖𝗼𝗺𝗽𝗹𝗲𝘁𝗲 𝗮𝗹𝗹 𝗿𝗲𝗹𝗲𝘃𝗮𝗻𝘁 𝘀𝗲𝗰𝘁𝗶𝗼𝗻𝘀 ✪ 𝗣𝗿𝗼𝘃𝗶𝗱𝗲 𝗱𝗲𝘁𝗮𝗶𝗹𝗲𝗱 𝗮𝗻𝘀…"
type textarea "x"
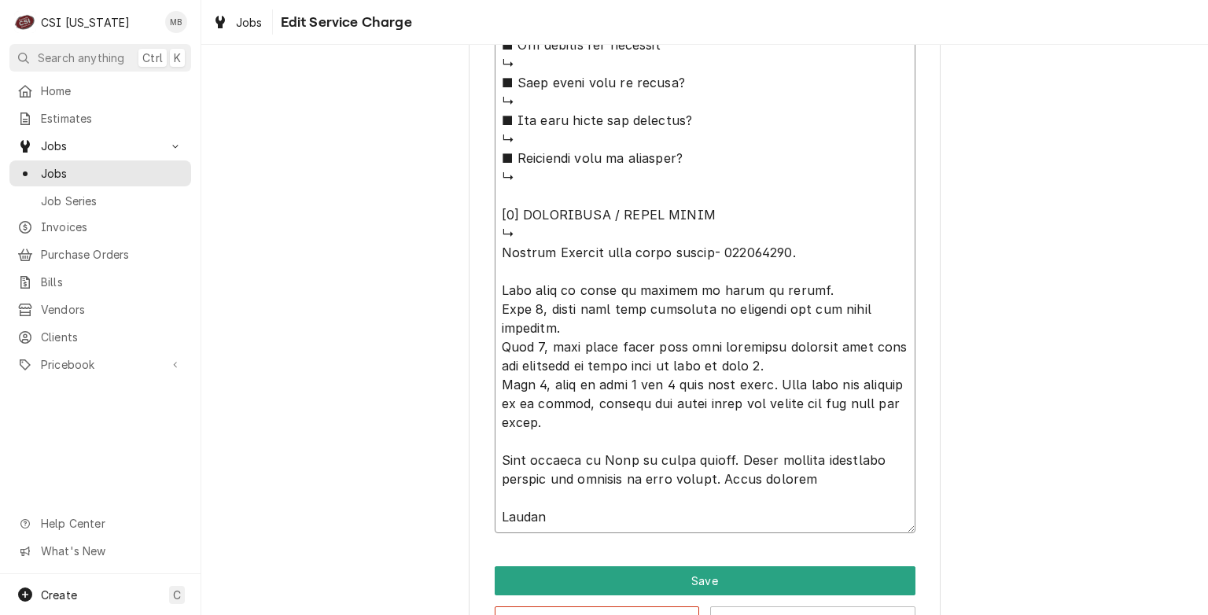
type textarea "⚠️ 𝗙𝗢𝗥𝗠 𝗜𝗡𝗦𝗧𝗥𝗨𝗖𝗧𝗜𝗢𝗡𝗦 ⚠️ ✪ 𝗖𝗼𝗺𝗽𝗹𝗲𝘁𝗲 𝗮𝗹𝗹 𝗿𝗲𝗹𝗲𝘃𝗮𝗻𝘁 𝘀𝗲𝗰𝘁𝗶𝗼𝗻𝘀 ✪ 𝗣𝗿𝗼𝘃𝗶𝗱𝗲 𝗱𝗲𝘁𝗮𝗶𝗹𝗲𝗱 𝗮𝗻𝘀…"
type textarea "x"
type textarea "⚠️ 𝗙𝗢𝗥𝗠 𝗜𝗡𝗦𝗧𝗥𝗨𝗖𝗧𝗜𝗢𝗡𝗦 ⚠️ ✪ 𝗖𝗼𝗺𝗽𝗹𝗲𝘁𝗲 𝗮𝗹𝗹 𝗿𝗲𝗹𝗲𝘃𝗮𝗻𝘁 𝘀𝗲𝗰𝘁𝗶𝗼𝗻𝘀 ✪ 𝗣𝗿𝗼𝘃𝗶𝗱𝗲 𝗱𝗲𝘁𝗮𝗶𝗹𝗲𝗱 𝗮𝗻𝘀…"
type textarea "x"
type textarea "⚠️ 𝗙𝗢𝗥𝗠 𝗜𝗡𝗦𝗧𝗥𝗨𝗖𝗧𝗜𝗢𝗡𝗦 ⚠️ ✪ 𝗖𝗼𝗺𝗽𝗹𝗲𝘁𝗲 𝗮𝗹𝗹 𝗿𝗲𝗹𝗲𝘃𝗮𝗻𝘁 𝘀𝗲𝗰𝘁𝗶𝗼𝗻𝘀 ✪ 𝗣𝗿𝗼𝘃𝗶𝗱𝗲 𝗱𝗲𝘁𝗮𝗶𝗹𝗲𝗱 𝗮𝗻𝘀…"
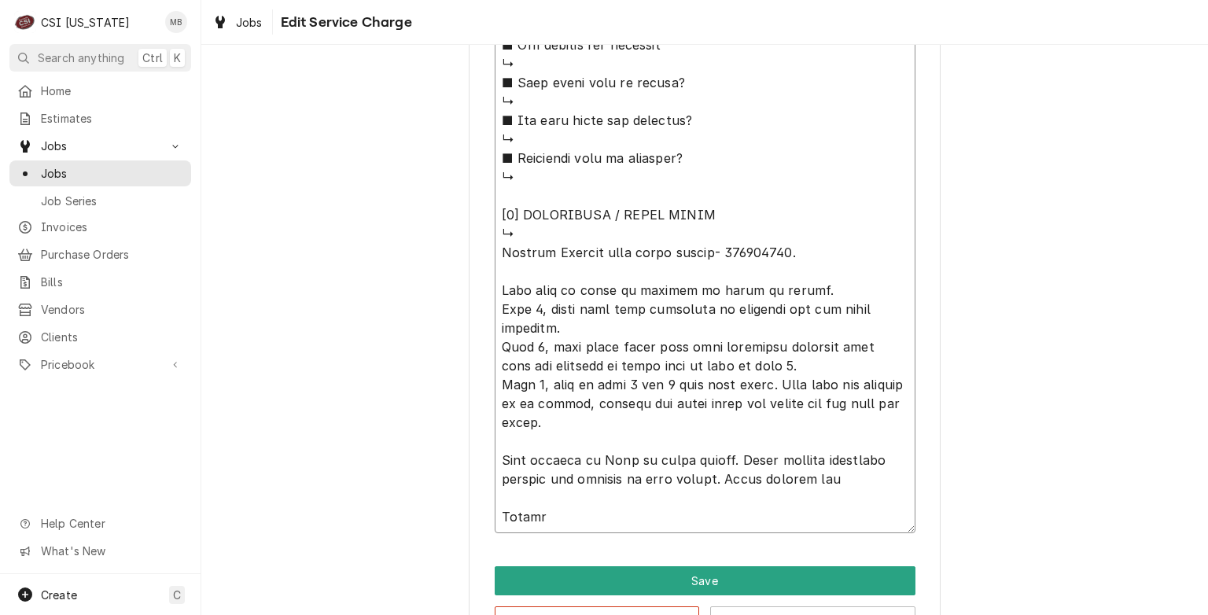
type textarea "x"
type textarea "⚠️ 𝗙𝗢𝗥𝗠 𝗜𝗡𝗦𝗧𝗥𝗨𝗖𝗧𝗜𝗢𝗡𝗦 ⚠️ ✪ 𝗖𝗼𝗺𝗽𝗹𝗲𝘁𝗲 𝗮𝗹𝗹 𝗿𝗲𝗹𝗲𝘃𝗮𝗻𝘁 𝘀𝗲𝗰𝘁𝗶𝗼𝗻𝘀 ✪ 𝗣𝗿𝗼𝘃𝗶𝗱𝗲 𝗱𝗲𝘁𝗮𝗶𝗹𝗲𝗱 𝗮𝗻𝘀…"
type textarea "x"
type textarea "⚠️ 𝗙𝗢𝗥𝗠 𝗜𝗡𝗦𝗧𝗥𝗨𝗖𝗧𝗜𝗢𝗡𝗦 ⚠️ ✪ 𝗖𝗼𝗺𝗽𝗹𝗲𝘁𝗲 𝗮𝗹𝗹 𝗿𝗲𝗹𝗲𝘃𝗮𝗻𝘁 𝘀𝗲𝗰𝘁𝗶𝗼𝗻𝘀 ✪ 𝗣𝗿𝗼𝘃𝗶𝗱𝗲 𝗱𝗲𝘁𝗮𝗶𝗹𝗲𝗱 𝗮𝗻𝘀…"
type textarea "x"
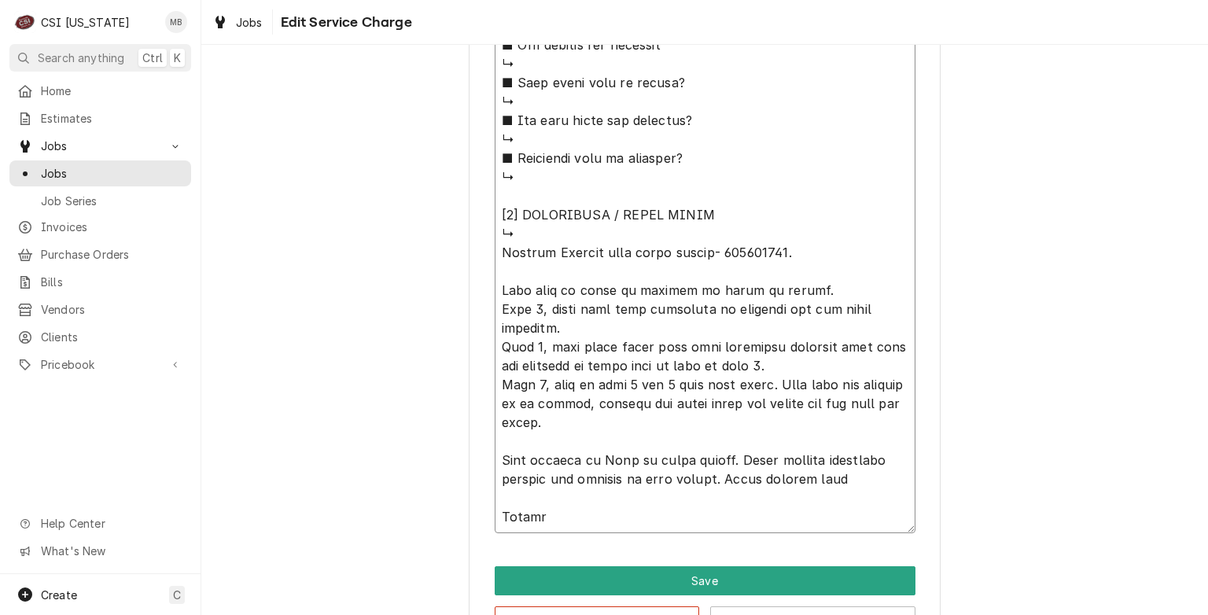
type textarea "⚠️ 𝗙𝗢𝗥𝗠 𝗜𝗡𝗦𝗧𝗥𝗨𝗖𝗧𝗜𝗢𝗡𝗦 ⚠️ ✪ 𝗖𝗼𝗺𝗽𝗹𝗲𝘁𝗲 𝗮𝗹𝗹 𝗿𝗲𝗹𝗲𝘃𝗮𝗻𝘁 𝘀𝗲𝗰𝘁𝗶𝗼𝗻𝘀 ✪ 𝗣𝗿𝗼𝘃𝗶𝗱𝗲 𝗱𝗲𝘁𝗮𝗶𝗹𝗲𝗱 𝗮𝗻𝘀…"
type textarea "x"
type textarea "⚠️ 𝗙𝗢𝗥𝗠 𝗜𝗡𝗦𝗧𝗥𝗨𝗖𝗧𝗜𝗢𝗡𝗦 ⚠️ ✪ 𝗖𝗼𝗺𝗽𝗹𝗲𝘁𝗲 𝗮𝗹𝗹 𝗿𝗲𝗹𝗲𝘃𝗮𝗻𝘁 𝘀𝗲𝗰𝘁𝗶𝗼𝗻𝘀 ✪ 𝗣𝗿𝗼𝘃𝗶𝗱𝗲 𝗱𝗲𝘁𝗮𝗶𝗹𝗲𝗱 𝗮𝗻𝘀…"
type textarea "x"
type textarea "⚠️ 𝗙𝗢𝗥𝗠 𝗜𝗡𝗦𝗧𝗥𝗨𝗖𝗧𝗜𝗢𝗡𝗦 ⚠️ ✪ 𝗖𝗼𝗺𝗽𝗹𝗲𝘁𝗲 𝗮𝗹𝗹 𝗿𝗲𝗹𝗲𝘃𝗮𝗻𝘁 𝘀𝗲𝗰𝘁𝗶𝗼𝗻𝘀 ✪ 𝗣𝗿𝗼𝘃𝗶𝗱𝗲 𝗱𝗲𝘁𝗮𝗶𝗹𝗲𝗱 𝗮𝗻𝘀…"
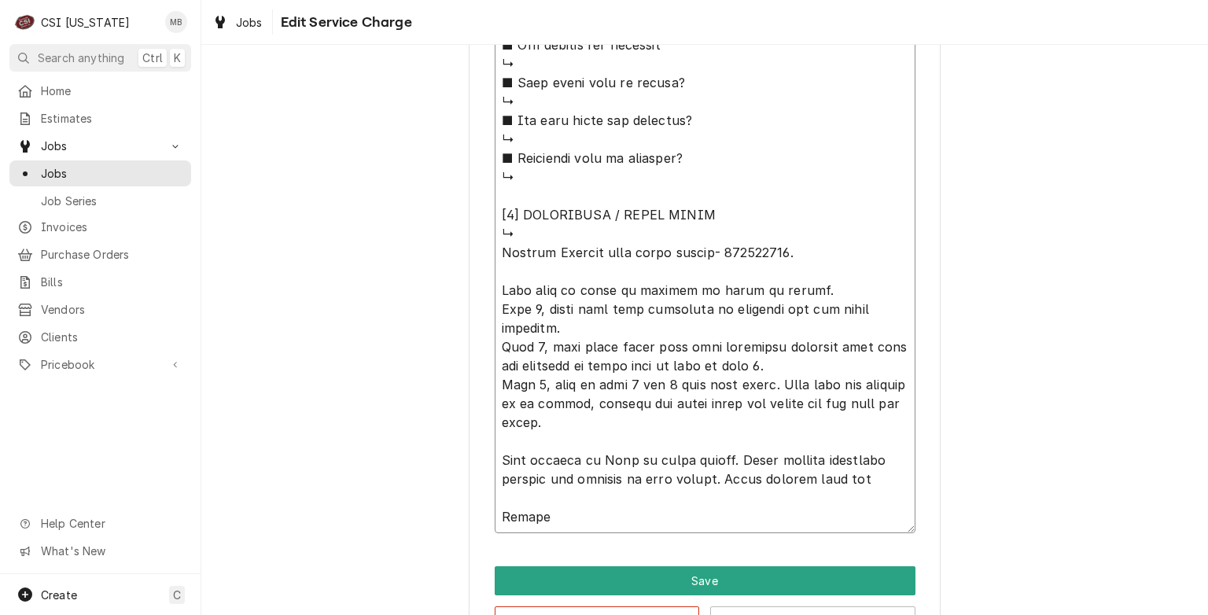
type textarea "x"
type textarea "⚠️ 𝗙𝗢𝗥𝗠 𝗜𝗡𝗦𝗧𝗥𝗨𝗖𝗧𝗜𝗢𝗡𝗦 ⚠️ ✪ 𝗖𝗼𝗺𝗽𝗹𝗲𝘁𝗲 𝗮𝗹𝗹 𝗿𝗲𝗹𝗲𝘃𝗮𝗻𝘁 𝘀𝗲𝗰𝘁𝗶𝗼𝗻𝘀 ✪ 𝗣𝗿𝗼𝘃𝗶𝗱𝗲 𝗱𝗲𝘁𝗮𝗶𝗹𝗲𝗱 𝗮𝗻𝘀…"
type textarea "x"
type textarea "⚠️ 𝗙𝗢𝗥𝗠 𝗜𝗡𝗦𝗧𝗥𝗨𝗖𝗧𝗜𝗢𝗡𝗦 ⚠️ ✪ 𝗖𝗼𝗺𝗽𝗹𝗲𝘁𝗲 𝗮𝗹𝗹 𝗿𝗲𝗹𝗲𝘃𝗮𝗻𝘁 𝘀𝗲𝗰𝘁𝗶𝗼𝗻𝘀 ✪ 𝗣𝗿𝗼𝘃𝗶𝗱𝗲 𝗱𝗲𝘁𝗮𝗶𝗹𝗲𝗱 𝗮𝗻𝘀…"
type textarea "x"
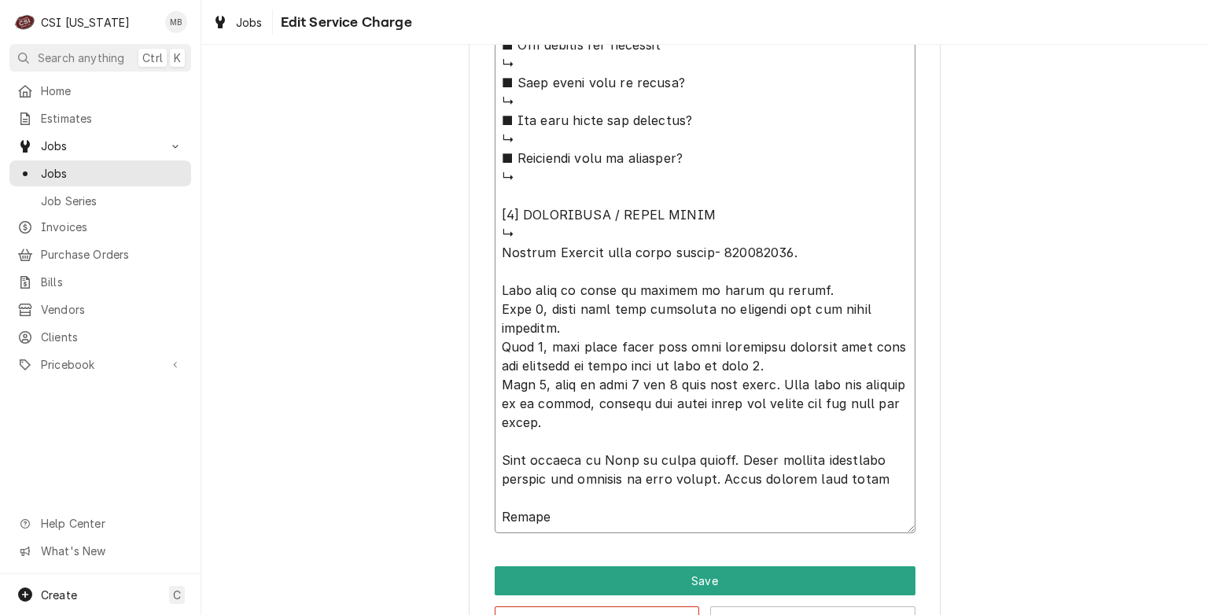
type textarea "⚠️ 𝗙𝗢𝗥𝗠 𝗜𝗡𝗦𝗧𝗥𝗨𝗖𝗧𝗜𝗢𝗡𝗦 ⚠️ ✪ 𝗖𝗼𝗺𝗽𝗹𝗲𝘁𝗲 𝗮𝗹𝗹 𝗿𝗲𝗹𝗲𝘃𝗮𝗻𝘁 𝘀𝗲𝗰𝘁𝗶𝗼𝗻𝘀 ✪ 𝗣𝗿𝗼𝘃𝗶𝗱𝗲 𝗱𝗲𝘁𝗮𝗶𝗹𝗲𝗱 𝗮𝗻𝘀…"
type textarea "x"
type textarea "⚠️ 𝗙𝗢𝗥𝗠 𝗜𝗡𝗦𝗧𝗥𝗨𝗖𝗧𝗜𝗢𝗡𝗦 ⚠️ ✪ 𝗖𝗼𝗺𝗽𝗹𝗲𝘁𝗲 𝗮𝗹𝗹 𝗿𝗲𝗹𝗲𝘃𝗮𝗻𝘁 𝘀𝗲𝗰𝘁𝗶𝗼𝗻𝘀 ✪ 𝗣𝗿𝗼𝘃𝗶𝗱𝗲 𝗱𝗲𝘁𝗮𝗶𝗹𝗲𝗱 𝗮𝗻𝘀…"
type textarea "x"
type textarea "⚠️ 𝗙𝗢𝗥𝗠 𝗜𝗡𝗦𝗧𝗥𝗨𝗖𝗧𝗜𝗢𝗡𝗦 ⚠️ ✪ 𝗖𝗼𝗺𝗽𝗹𝗲𝘁𝗲 𝗮𝗹𝗹 𝗿𝗲𝗹𝗲𝘃𝗮𝗻𝘁 𝘀𝗲𝗰𝘁𝗶𝗼𝗻𝘀 ✪ 𝗣𝗿𝗼𝘃𝗶𝗱𝗲 𝗱𝗲𝘁𝗮𝗶𝗹𝗲𝗱 𝗮𝗻𝘀…"
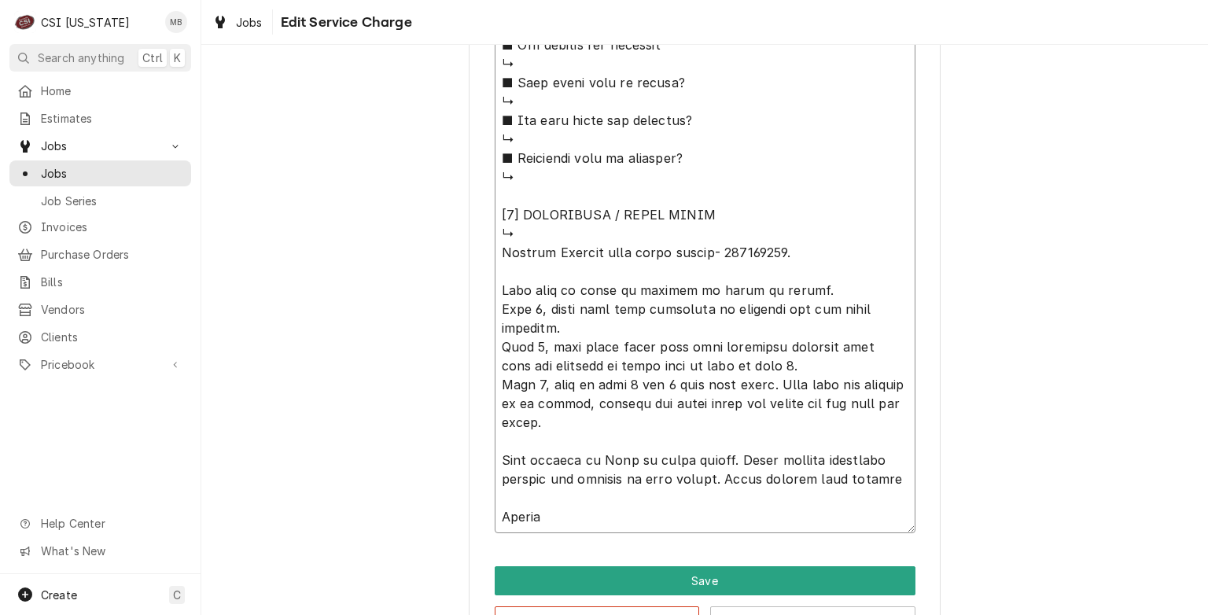
type textarea "x"
type textarea "⚠️ 𝗙𝗢𝗥𝗠 𝗜𝗡𝗦𝗧𝗥𝗨𝗖𝗧𝗜𝗢𝗡𝗦 ⚠️ ✪ 𝗖𝗼𝗺𝗽𝗹𝗲𝘁𝗲 𝗮𝗹𝗹 𝗿𝗲𝗹𝗲𝘃𝗮𝗻𝘁 𝘀𝗲𝗰𝘁𝗶𝗼𝗻𝘀 ✪ 𝗣𝗿𝗼𝘃𝗶𝗱𝗲 𝗱𝗲𝘁𝗮𝗶𝗹𝗲𝗱 𝗮𝗻𝘀…"
type textarea "x"
type textarea "⚠️ 𝗙𝗢𝗥𝗠 𝗜𝗡𝗦𝗧𝗥𝗨𝗖𝗧𝗜𝗢𝗡𝗦 ⚠️ ✪ 𝗖𝗼𝗺𝗽𝗹𝗲𝘁𝗲 𝗮𝗹𝗹 𝗿𝗲𝗹𝗲𝘃𝗮𝗻𝘁 𝘀𝗲𝗰𝘁𝗶𝗼𝗻𝘀 ✪ 𝗣𝗿𝗼𝘃𝗶𝗱𝗲 𝗱𝗲𝘁𝗮𝗶𝗹𝗲𝗱 𝗮𝗻𝘀…"
type textarea "x"
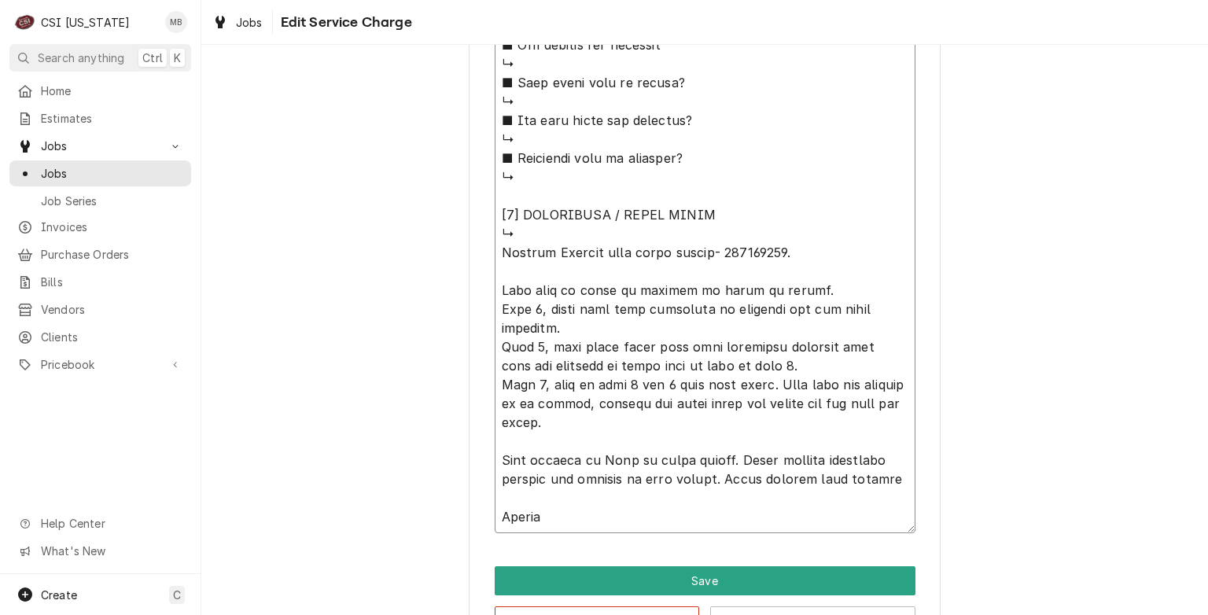
type textarea "⚠️ 𝗙𝗢𝗥𝗠 𝗜𝗡𝗦𝗧𝗥𝗨𝗖𝗧𝗜𝗢𝗡𝗦 ⚠️ ✪ 𝗖𝗼𝗺𝗽𝗹𝗲𝘁𝗲 𝗮𝗹𝗹 𝗿𝗲𝗹𝗲𝘃𝗮𝗻𝘁 𝘀𝗲𝗰𝘁𝗶𝗼𝗻𝘀 ✪ 𝗣𝗿𝗼𝘃𝗶𝗱𝗲 𝗱𝗲𝘁𝗮𝗶𝗹𝗲𝗱 𝗮𝗻𝘀…"
type textarea "x"
type textarea "⚠️ 𝗙𝗢𝗥𝗠 𝗜𝗡𝗦𝗧𝗥𝗨𝗖𝗧𝗜𝗢𝗡𝗦 ⚠️ ✪ 𝗖𝗼𝗺𝗽𝗹𝗲𝘁𝗲 𝗮𝗹𝗹 𝗿𝗲𝗹𝗲𝘃𝗮𝗻𝘁 𝘀𝗲𝗰𝘁𝗶𝗼𝗻𝘀 ✪ 𝗣𝗿𝗼𝘃𝗶𝗱𝗲 𝗱𝗲𝘁𝗮𝗶𝗹𝗲𝗱 𝗮𝗻𝘀…"
type textarea "x"
type textarea "⚠️ 𝗙𝗢𝗥𝗠 𝗜𝗡𝗦𝗧𝗥𝗨𝗖𝗧𝗜𝗢𝗡𝗦 ⚠️ ✪ 𝗖𝗼𝗺𝗽𝗹𝗲𝘁𝗲 𝗮𝗹𝗹 𝗿𝗲𝗹𝗲𝘃𝗮𝗻𝘁 𝘀𝗲𝗰𝘁𝗶𝗼𝗻𝘀 ✪ 𝗣𝗿𝗼𝘃𝗶𝗱𝗲 𝗱𝗲𝘁𝗮𝗶𝗹𝗲𝗱 𝗮𝗻𝘀…"
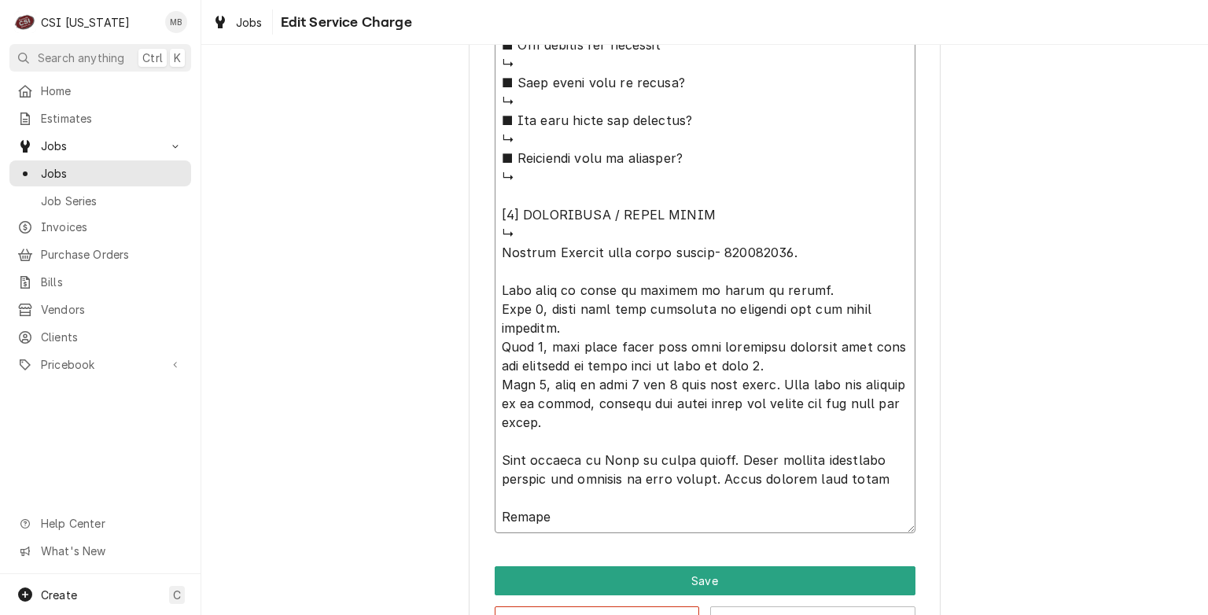
type textarea "x"
type textarea "⚠️ 𝗙𝗢𝗥𝗠 𝗜𝗡𝗦𝗧𝗥𝗨𝗖𝗧𝗜𝗢𝗡𝗦 ⚠️ ✪ 𝗖𝗼𝗺𝗽𝗹𝗲𝘁𝗲 𝗮𝗹𝗹 𝗿𝗲𝗹𝗲𝘃𝗮𝗻𝘁 𝘀𝗲𝗰𝘁𝗶𝗼𝗻𝘀 ✪ 𝗣𝗿𝗼𝘃𝗶𝗱𝗲 𝗱𝗲𝘁𝗮𝗶𝗹𝗲𝗱 𝗮𝗻𝘀…"
type textarea "x"
type textarea "⚠️ 𝗙𝗢𝗥𝗠 𝗜𝗡𝗦𝗧𝗥𝗨𝗖𝗧𝗜𝗢𝗡𝗦 ⚠️ ✪ 𝗖𝗼𝗺𝗽𝗹𝗲𝘁𝗲 𝗮𝗹𝗹 𝗿𝗲𝗹𝗲𝘃𝗮𝗻𝘁 𝘀𝗲𝗰𝘁𝗶𝗼𝗻𝘀 ✪ 𝗣𝗿𝗼𝘃𝗶𝗱𝗲 𝗱𝗲𝘁𝗮𝗶𝗹𝗲𝗱 𝗮𝗻𝘀…"
type textarea "x"
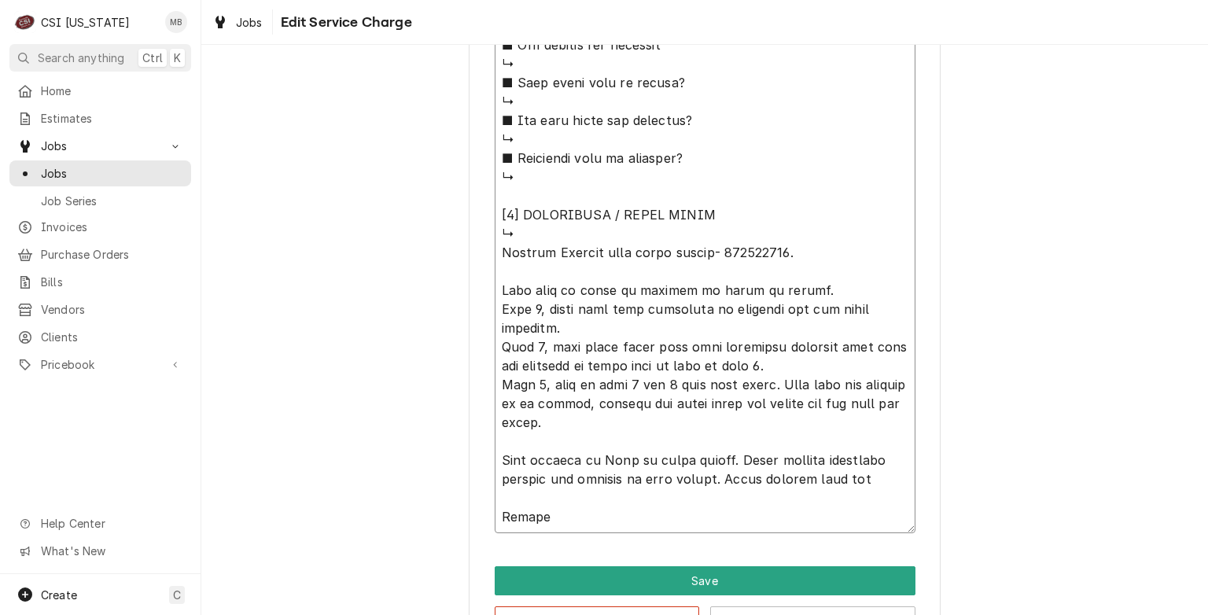
type textarea "⚠️ 𝗙𝗢𝗥𝗠 𝗜𝗡𝗦𝗧𝗥𝗨𝗖𝗧𝗜𝗢𝗡𝗦 ⚠️ ✪ 𝗖𝗼𝗺𝗽𝗹𝗲𝘁𝗲 𝗮𝗹𝗹 𝗿𝗲𝗹𝗲𝘃𝗮𝗻𝘁 𝘀𝗲𝗰𝘁𝗶𝗼𝗻𝘀 ✪ 𝗣𝗿𝗼𝘃𝗶𝗱𝗲 𝗱𝗲𝘁𝗮𝗶𝗹𝗲𝗱 𝗮𝗻𝘀…"
type textarea "x"
type textarea "⚠️ 𝗙𝗢𝗥𝗠 𝗜𝗡𝗦𝗧𝗥𝗨𝗖𝗧𝗜𝗢𝗡𝗦 ⚠️ ✪ 𝗖𝗼𝗺𝗽𝗹𝗲𝘁𝗲 𝗮𝗹𝗹 𝗿𝗲𝗹𝗲𝘃𝗮𝗻𝘁 𝘀𝗲𝗰𝘁𝗶𝗼𝗻𝘀 ✪ 𝗣𝗿𝗼𝘃𝗶𝗱𝗲 𝗱𝗲𝘁𝗮𝗶𝗹𝗲𝗱 𝗮𝗻𝘀…"
type textarea "x"
type textarea "⚠️ 𝗙𝗢𝗥𝗠 𝗜𝗡𝗦𝗧𝗥𝗨𝗖𝗧𝗜𝗢𝗡𝗦 ⚠️ ✪ 𝗖𝗼𝗺𝗽𝗹𝗲𝘁𝗲 𝗮𝗹𝗹 𝗿𝗲𝗹𝗲𝘃𝗮𝗻𝘁 𝘀𝗲𝗰𝘁𝗶𝗼𝗻𝘀 ✪ 𝗣𝗿𝗼𝘃𝗶𝗱𝗲 𝗱𝗲𝘁𝗮𝗶𝗹𝗲𝗱 𝗮𝗻𝘀…"
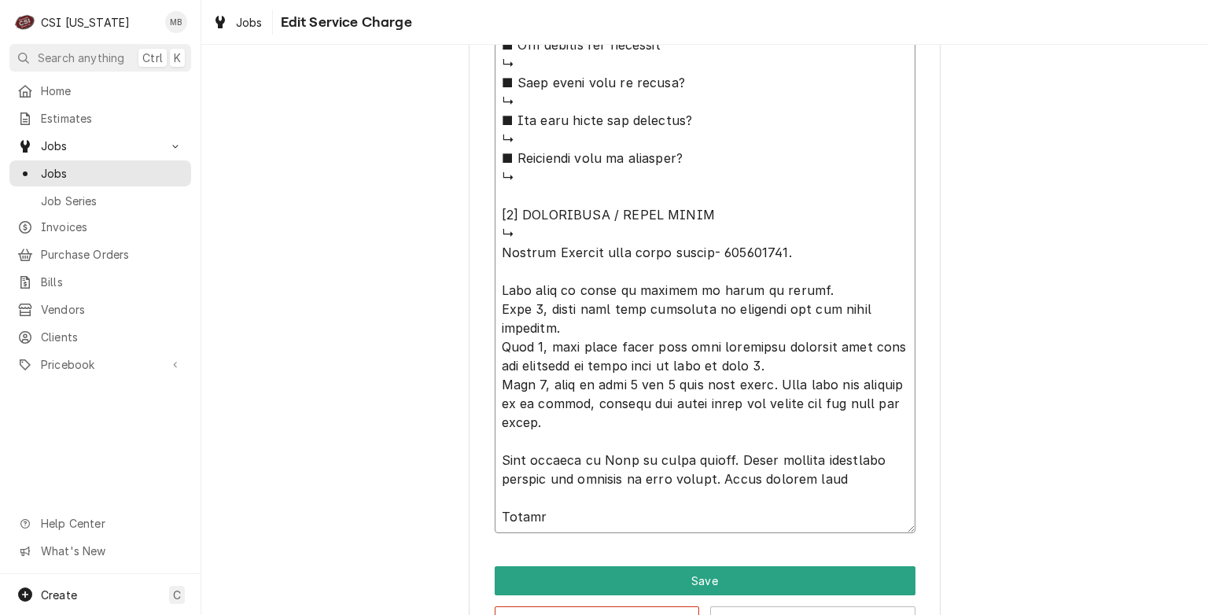
type textarea "x"
type textarea "⚠️ 𝗙𝗢𝗥𝗠 𝗜𝗡𝗦𝗧𝗥𝗨𝗖𝗧𝗜𝗢𝗡𝗦 ⚠️ ✪ 𝗖𝗼𝗺𝗽𝗹𝗲𝘁𝗲 𝗮𝗹𝗹 𝗿𝗲𝗹𝗲𝘃𝗮𝗻𝘁 𝘀𝗲𝗰𝘁𝗶𝗼𝗻𝘀 ✪ 𝗣𝗿𝗼𝘃𝗶𝗱𝗲 𝗱𝗲𝘁𝗮𝗶𝗹𝗲𝗱 𝗮𝗻𝘀…"
type textarea "x"
type textarea "⚠️ 𝗙𝗢𝗥𝗠 𝗜𝗡𝗦𝗧𝗥𝗨𝗖𝗧𝗜𝗢𝗡𝗦 ⚠️ ✪ 𝗖𝗼𝗺𝗽𝗹𝗲𝘁𝗲 𝗮𝗹𝗹 𝗿𝗲𝗹𝗲𝘃𝗮𝗻𝘁 𝘀𝗲𝗰𝘁𝗶𝗼𝗻𝘀 ✪ 𝗣𝗿𝗼𝘃𝗶𝗱𝗲 𝗱𝗲𝘁𝗮𝗶𝗹𝗲𝗱 𝗮𝗻𝘀…"
type textarea "x"
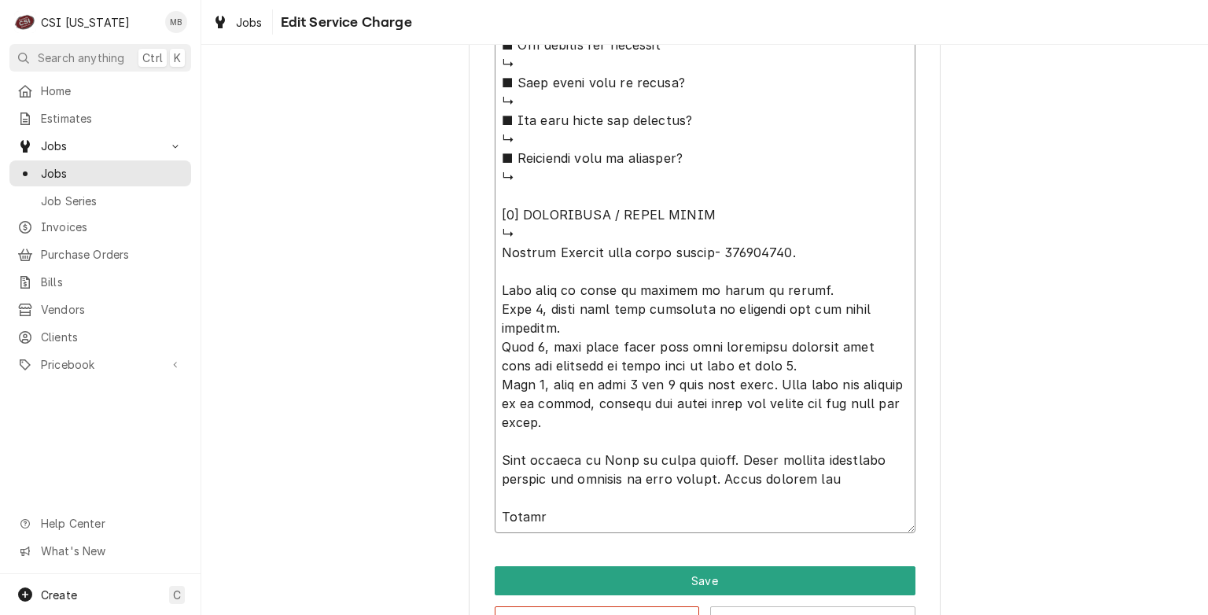
type textarea "⚠️ 𝗙𝗢𝗥𝗠 𝗜𝗡𝗦𝗧𝗥𝗨𝗖𝗧𝗜𝗢𝗡𝗦 ⚠️ ✪ 𝗖𝗼𝗺𝗽𝗹𝗲𝘁𝗲 𝗮𝗹𝗹 𝗿𝗲𝗹𝗲𝘃𝗮𝗻𝘁 𝘀𝗲𝗰𝘁𝗶𝗼𝗻𝘀 ✪ 𝗣𝗿𝗼𝘃𝗶𝗱𝗲 𝗱𝗲𝘁𝗮𝗶𝗹𝗲𝗱 𝗮𝗻𝘀…"
type textarea "x"
type textarea "⚠️ 𝗙𝗢𝗥𝗠 𝗜𝗡𝗦𝗧𝗥𝗨𝗖𝗧𝗜𝗢𝗡𝗦 ⚠️ ✪ 𝗖𝗼𝗺𝗽𝗹𝗲𝘁𝗲 𝗮𝗹𝗹 𝗿𝗲𝗹𝗲𝘃𝗮𝗻𝘁 𝘀𝗲𝗰𝘁𝗶𝗼𝗻𝘀 ✪ 𝗣𝗿𝗼𝘃𝗶𝗱𝗲 𝗱𝗲𝘁𝗮𝗶𝗹𝗲𝗱 𝗮𝗻𝘀…"
type textarea "x"
type textarea "⚠️ 𝗙𝗢𝗥𝗠 𝗜𝗡𝗦𝗧𝗥𝗨𝗖𝗧𝗜𝗢𝗡𝗦 ⚠️ ✪ 𝗖𝗼𝗺𝗽𝗹𝗲𝘁𝗲 𝗮𝗹𝗹 𝗿𝗲𝗹𝗲𝘃𝗮𝗻𝘁 𝘀𝗲𝗰𝘁𝗶𝗼𝗻𝘀 ✪ 𝗣𝗿𝗼𝘃𝗶𝗱𝗲 𝗱𝗲𝘁𝗮𝗶𝗹𝗲𝗱 𝗮𝗻𝘀…"
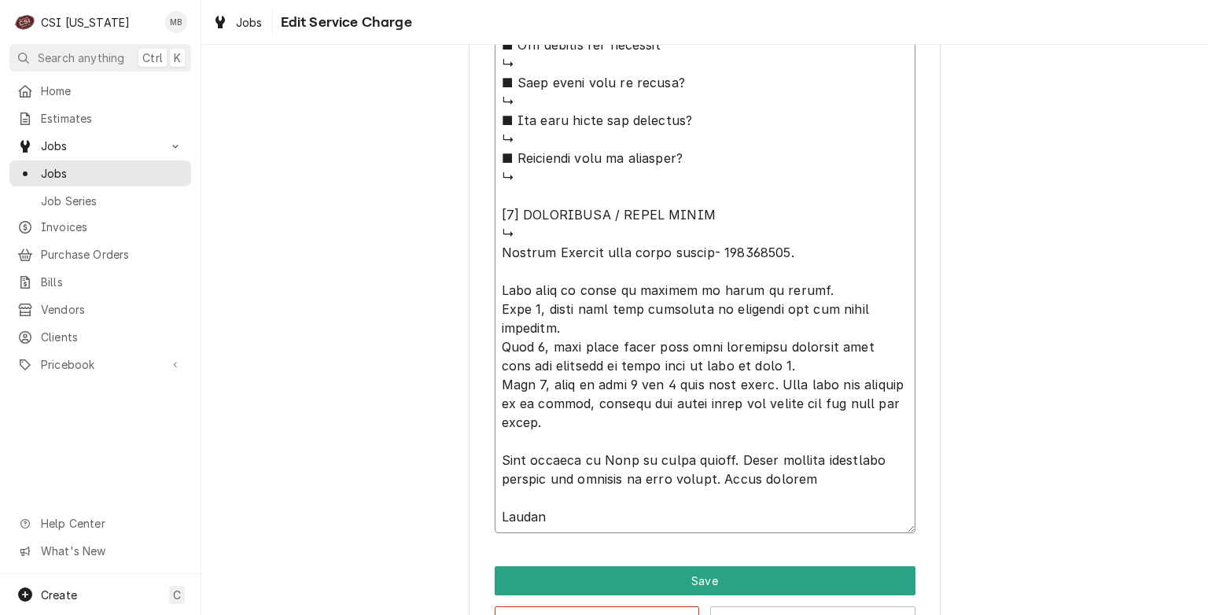
type textarea "x"
type textarea "⚠️ 𝗙𝗢𝗥𝗠 𝗜𝗡𝗦𝗧𝗥𝗨𝗖𝗧𝗜𝗢𝗡𝗦 ⚠️ ✪ 𝗖𝗼𝗺𝗽𝗹𝗲𝘁𝗲 𝗮𝗹𝗹 𝗿𝗲𝗹𝗲𝘃𝗮𝗻𝘁 𝘀𝗲𝗰𝘁𝗶𝗼𝗻𝘀 ✪ 𝗣𝗿𝗼𝘃𝗶𝗱𝗲 𝗱𝗲𝘁𝗮𝗶𝗹𝗲𝗱 𝗮𝗻𝘀…"
type textarea "x"
type textarea "⚠️ 𝗙𝗢𝗥𝗠 𝗜𝗡𝗦𝗧𝗥𝗨𝗖𝗧𝗜𝗢𝗡𝗦 ⚠️ ✪ 𝗖𝗼𝗺𝗽𝗹𝗲𝘁𝗲 𝗮𝗹𝗹 𝗿𝗲𝗹𝗲𝘃𝗮𝗻𝘁 𝘀𝗲𝗰𝘁𝗶𝗼𝗻𝘀 ✪ 𝗣𝗿𝗼𝘃𝗶𝗱𝗲 𝗱𝗲𝘁𝗮𝗶𝗹𝗲𝗱 𝗮𝗻𝘀…"
type textarea "x"
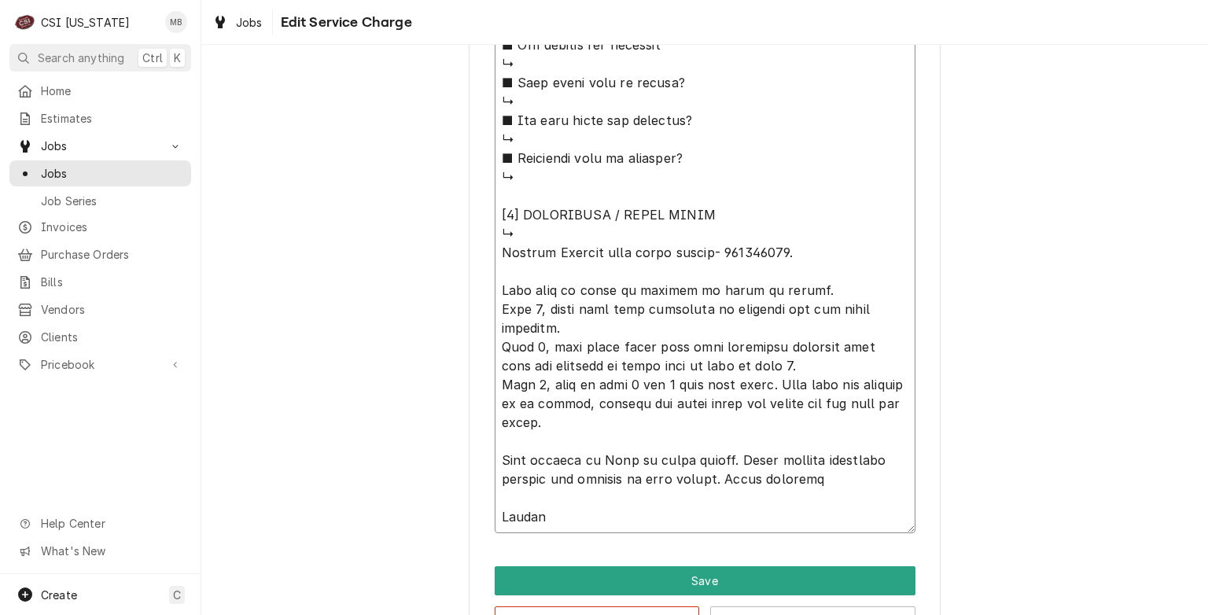
type textarea "⚠️ 𝗙𝗢𝗥𝗠 𝗜𝗡𝗦𝗧𝗥𝗨𝗖𝗧𝗜𝗢𝗡𝗦 ⚠️ ✪ 𝗖𝗼𝗺𝗽𝗹𝗲𝘁𝗲 𝗮𝗹𝗹 𝗿𝗲𝗹𝗲𝘃𝗮𝗻𝘁 𝘀𝗲𝗰𝘁𝗶𝗼𝗻𝘀 ✪ 𝗣𝗿𝗼𝘃𝗶𝗱𝗲 𝗱𝗲𝘁𝗮𝗶𝗹𝗲𝗱 𝗮𝗻𝘀…"
type textarea "x"
type textarea "⚠️ 𝗙𝗢𝗥𝗠 𝗜𝗡𝗦𝗧𝗥𝗨𝗖𝗧𝗜𝗢𝗡𝗦 ⚠️ ✪ 𝗖𝗼𝗺𝗽𝗹𝗲𝘁𝗲 𝗮𝗹𝗹 𝗿𝗲𝗹𝗲𝘃𝗮𝗻𝘁 𝘀𝗲𝗰𝘁𝗶𝗼𝗻𝘀 ✪ 𝗣𝗿𝗼𝘃𝗶𝗱𝗲 𝗱𝗲𝘁𝗮𝗶𝗹𝗲𝗱 𝗮𝗻𝘀…"
type textarea "x"
type textarea "⚠️ 𝗙𝗢𝗥𝗠 𝗜𝗡𝗦𝗧𝗥𝗨𝗖𝗧𝗜𝗢𝗡𝗦 ⚠️ ✪ 𝗖𝗼𝗺𝗽𝗹𝗲𝘁𝗲 𝗮𝗹𝗹 𝗿𝗲𝗹𝗲𝘃𝗮𝗻𝘁 𝘀𝗲𝗰𝘁𝗶𝗼𝗻𝘀 ✪ 𝗣𝗿𝗼𝘃𝗶𝗱𝗲 𝗱𝗲𝘁𝗮𝗶𝗹𝗲𝗱 𝗮𝗻𝘀…"
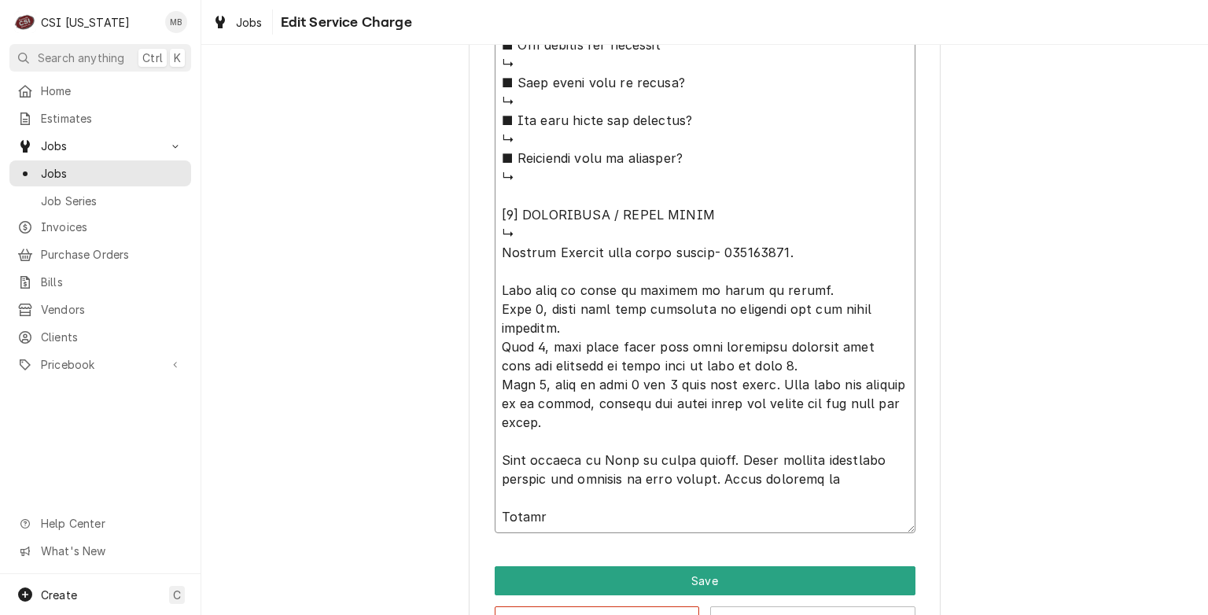
type textarea "x"
type textarea "⚠️ 𝗙𝗢𝗥𝗠 𝗜𝗡𝗦𝗧𝗥𝗨𝗖𝗧𝗜𝗢𝗡𝗦 ⚠️ ✪ 𝗖𝗼𝗺𝗽𝗹𝗲𝘁𝗲 𝗮𝗹𝗹 𝗿𝗲𝗹𝗲𝘃𝗮𝗻𝘁 𝘀𝗲𝗰𝘁𝗶𝗼𝗻𝘀 ✪ 𝗣𝗿𝗼𝘃𝗶𝗱𝗲 𝗱𝗲𝘁𝗮𝗶𝗹𝗲𝗱 𝗮𝗻𝘀…"
type textarea "x"
type textarea "⚠️ 𝗙𝗢𝗥𝗠 𝗜𝗡𝗦𝗧𝗥𝗨𝗖𝗧𝗜𝗢𝗡𝗦 ⚠️ ✪ 𝗖𝗼𝗺𝗽𝗹𝗲𝘁𝗲 𝗮𝗹𝗹 𝗿𝗲𝗹𝗲𝘃𝗮𝗻𝘁 𝘀𝗲𝗰𝘁𝗶𝗼𝗻𝘀 ✪ 𝗣𝗿𝗼𝘃𝗶𝗱𝗲 𝗱𝗲𝘁𝗮𝗶𝗹𝗲𝗱 𝗮𝗻𝘀…"
type textarea "x"
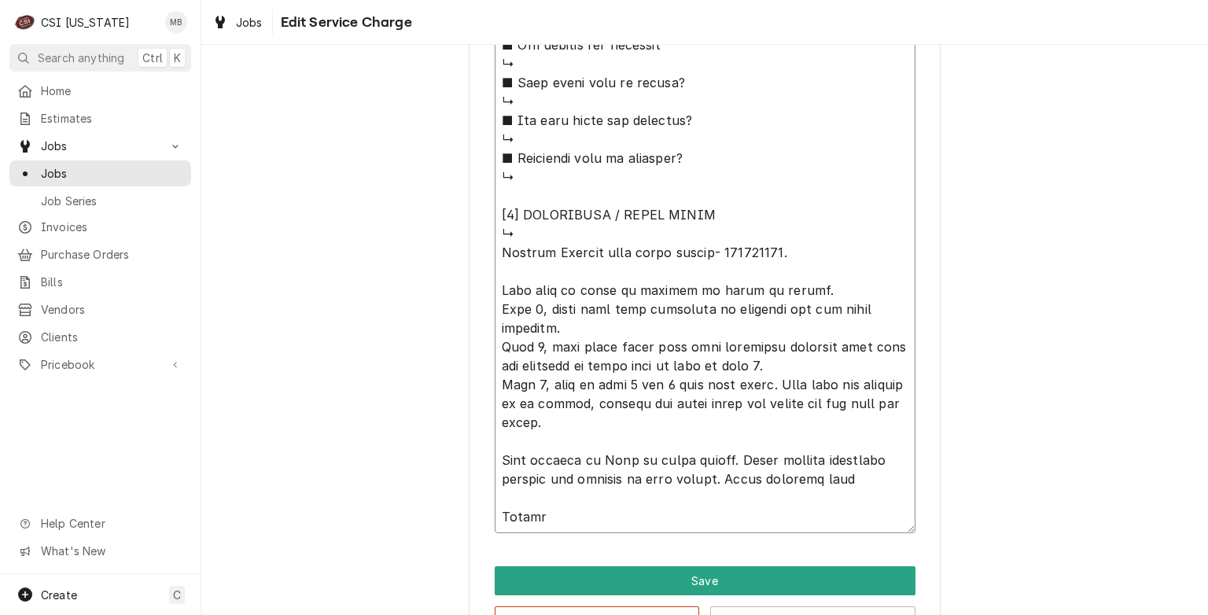
type textarea "⚠️ 𝗙𝗢𝗥𝗠 𝗜𝗡𝗦𝗧𝗥𝗨𝗖𝗧𝗜𝗢𝗡𝗦 ⚠️ ✪ 𝗖𝗼𝗺𝗽𝗹𝗲𝘁𝗲 𝗮𝗹𝗹 𝗿𝗲𝗹𝗲𝘃𝗮𝗻𝘁 𝘀𝗲𝗰𝘁𝗶𝗼𝗻𝘀 ✪ 𝗣𝗿𝗼𝘃𝗶𝗱𝗲 𝗱𝗲𝘁𝗮𝗶𝗹𝗲𝗱 𝗮𝗻𝘀…"
type textarea "x"
type textarea "⚠️ 𝗙𝗢𝗥𝗠 𝗜𝗡𝗦𝗧𝗥𝗨𝗖𝗧𝗜𝗢𝗡𝗦 ⚠️ ✪ 𝗖𝗼𝗺𝗽𝗹𝗲𝘁𝗲 𝗮𝗹𝗹 𝗿𝗲𝗹𝗲𝘃𝗮𝗻𝘁 𝘀𝗲𝗰𝘁𝗶𝗼𝗻𝘀 ✪ 𝗣𝗿𝗼𝘃𝗶𝗱𝗲 𝗱𝗲𝘁𝗮𝗶𝗹𝗲𝗱 𝗮𝗻𝘀…"
type textarea "x"
type textarea "⚠️ 𝗙𝗢𝗥𝗠 𝗜𝗡𝗦𝗧𝗥𝗨𝗖𝗧𝗜𝗢𝗡𝗦 ⚠️ ✪ 𝗖𝗼𝗺𝗽𝗹𝗲𝘁𝗲 𝗮𝗹𝗹 𝗿𝗲𝗹𝗲𝘃𝗮𝗻𝘁 𝘀𝗲𝗰𝘁𝗶𝗼𝗻𝘀 ✪ 𝗣𝗿𝗼𝘃𝗶𝗱𝗲 𝗱𝗲𝘁𝗮𝗶𝗹𝗲𝗱 𝗮𝗻𝘀…"
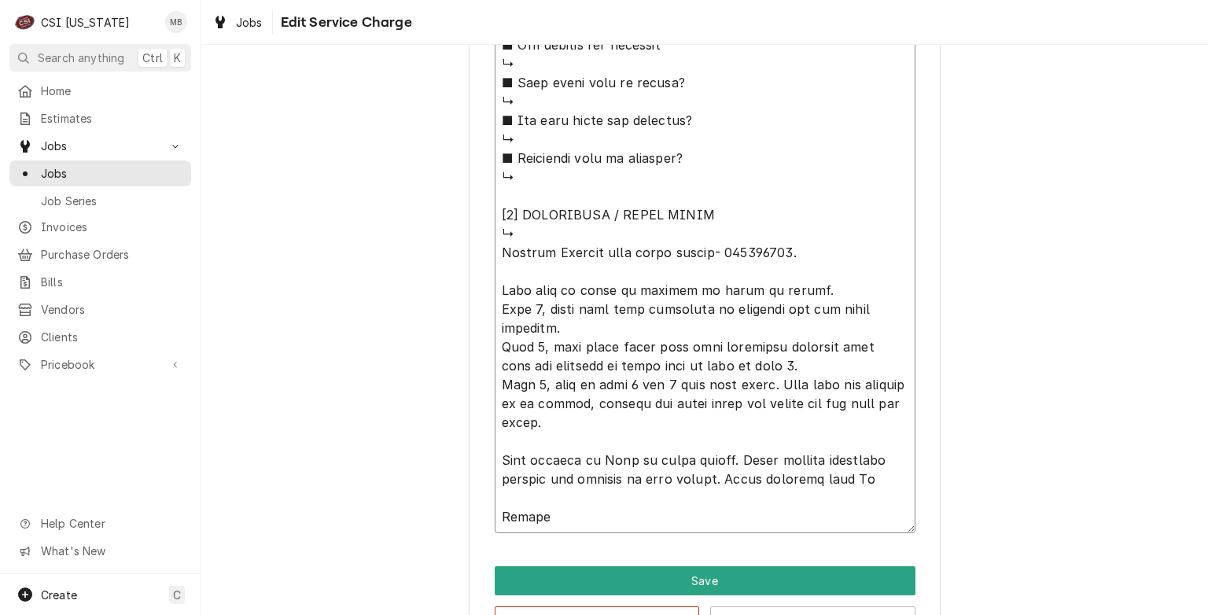
type textarea "x"
type textarea "⚠️ 𝗙𝗢𝗥𝗠 𝗜𝗡𝗦𝗧𝗥𝗨𝗖𝗧𝗜𝗢𝗡𝗦 ⚠️ ✪ 𝗖𝗼𝗺𝗽𝗹𝗲𝘁𝗲 𝗮𝗹𝗹 𝗿𝗲𝗹𝗲𝘃𝗮𝗻𝘁 𝘀𝗲𝗰𝘁𝗶𝗼𝗻𝘀 ✪ 𝗣𝗿𝗼𝘃𝗶𝗱𝗲 𝗱𝗲𝘁𝗮𝗶𝗹𝗲𝗱 𝗮𝗻𝘀…"
type textarea "x"
type textarea "⚠️ 𝗙𝗢𝗥𝗠 𝗜𝗡𝗦𝗧𝗥𝗨𝗖𝗧𝗜𝗢𝗡𝗦 ⚠️ ✪ 𝗖𝗼𝗺𝗽𝗹𝗲𝘁𝗲 𝗮𝗹𝗹 𝗿𝗲𝗹𝗲𝘃𝗮𝗻𝘁 𝘀𝗲𝗰𝘁𝗶𝗼𝗻𝘀 ✪ 𝗣𝗿𝗼𝘃𝗶𝗱𝗲 𝗱𝗲𝘁𝗮𝗶𝗹𝗲𝗱 𝗮𝗻𝘀…"
type textarea "x"
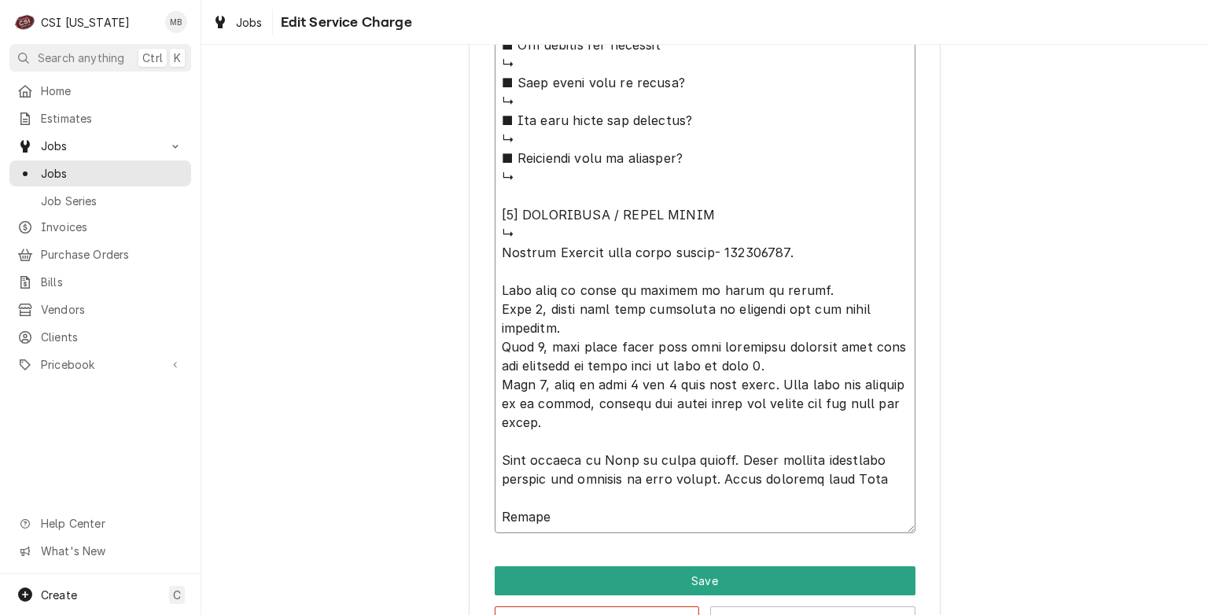
type textarea "⚠️ 𝗙𝗢𝗥𝗠 𝗜𝗡𝗦𝗧𝗥𝗨𝗖𝗧𝗜𝗢𝗡𝗦 ⚠️ ✪ 𝗖𝗼𝗺𝗽𝗹𝗲𝘁𝗲 𝗮𝗹𝗹 𝗿𝗲𝗹𝗲𝘃𝗮𝗻𝘁 𝘀𝗲𝗰𝘁𝗶𝗼𝗻𝘀 ✪ 𝗣𝗿𝗼𝘃𝗶𝗱𝗲 𝗱𝗲𝘁𝗮𝗶𝗹𝗲𝗱 𝗮𝗻𝘀…"
type textarea "x"
type textarea "⚠️ 𝗙𝗢𝗥𝗠 𝗜𝗡𝗦𝗧𝗥𝗨𝗖𝗧𝗜𝗢𝗡𝗦 ⚠️ ✪ 𝗖𝗼𝗺𝗽𝗹𝗲𝘁𝗲 𝗮𝗹𝗹 𝗿𝗲𝗹𝗲𝘃𝗮𝗻𝘁 𝘀𝗲𝗰𝘁𝗶𝗼𝗻𝘀 ✪ 𝗣𝗿𝗼𝘃𝗶𝗱𝗲 𝗱𝗲𝘁𝗮𝗶𝗹𝗲𝗱 𝗮𝗻𝘀…"
type textarea "x"
type textarea "⚠️ 𝗙𝗢𝗥𝗠 𝗜𝗡𝗦𝗧𝗥𝗨𝗖𝗧𝗜𝗢𝗡𝗦 ⚠️ ✪ 𝗖𝗼𝗺𝗽𝗹𝗲𝘁𝗲 𝗮𝗹𝗹 𝗿𝗲𝗹𝗲𝘃𝗮𝗻𝘁 𝘀𝗲𝗰𝘁𝗶𝗼𝗻𝘀 ✪ 𝗣𝗿𝗼𝘃𝗶𝗱𝗲 𝗱𝗲𝘁𝗮𝗶𝗹𝗲𝗱 𝗮𝗻𝘀…"
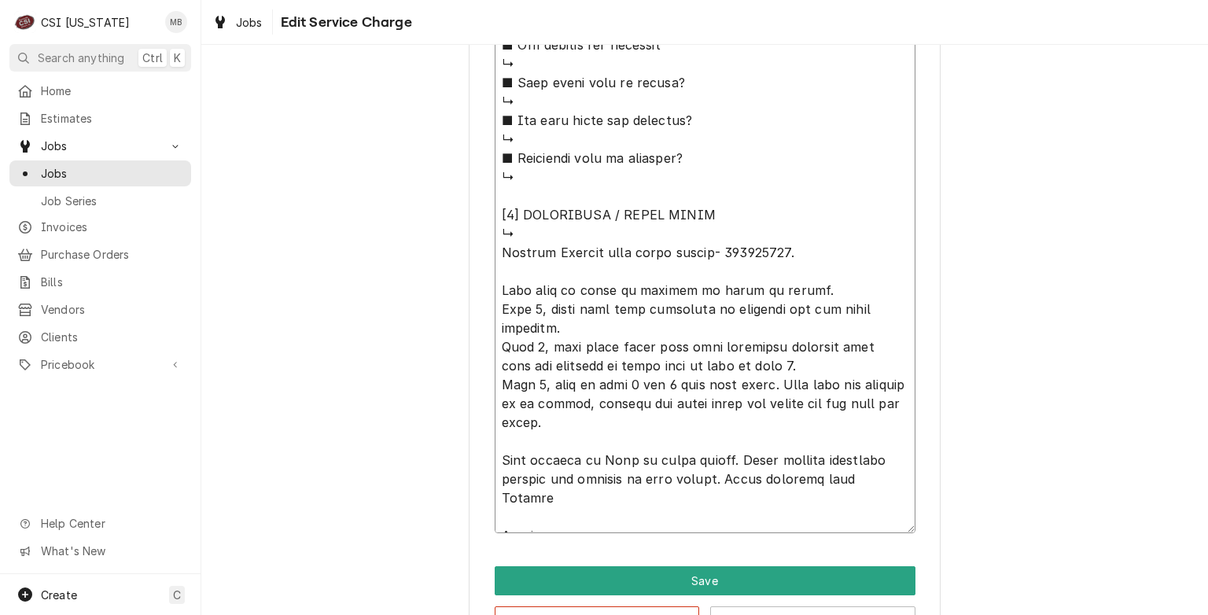
type textarea "x"
type textarea "⚠️ 𝗙𝗢𝗥𝗠 𝗜𝗡𝗦𝗧𝗥𝗨𝗖𝗧𝗜𝗢𝗡𝗦 ⚠️ ✪ 𝗖𝗼𝗺𝗽𝗹𝗲𝘁𝗲 𝗮𝗹𝗹 𝗿𝗲𝗹𝗲𝘃𝗮𝗻𝘁 𝘀𝗲𝗰𝘁𝗶𝗼𝗻𝘀 ✪ 𝗣𝗿𝗼𝘃𝗶𝗱𝗲 𝗱𝗲𝘁𝗮𝗶𝗹𝗲𝗱 𝗮𝗻𝘀…"
type textarea "x"
type textarea "⚠️ 𝗙𝗢𝗥𝗠 𝗜𝗡𝗦𝗧𝗥𝗨𝗖𝗧𝗜𝗢𝗡𝗦 ⚠️ ✪ 𝗖𝗼𝗺𝗽𝗹𝗲𝘁𝗲 𝗮𝗹𝗹 𝗿𝗲𝗹𝗲𝘃𝗮𝗻𝘁 𝘀𝗲𝗰𝘁𝗶𝗼𝗻𝘀 ✪ 𝗣𝗿𝗼𝘃𝗶𝗱𝗲 𝗱𝗲𝘁𝗮𝗶𝗹𝗲𝗱 𝗮𝗻𝘀…"
type textarea "x"
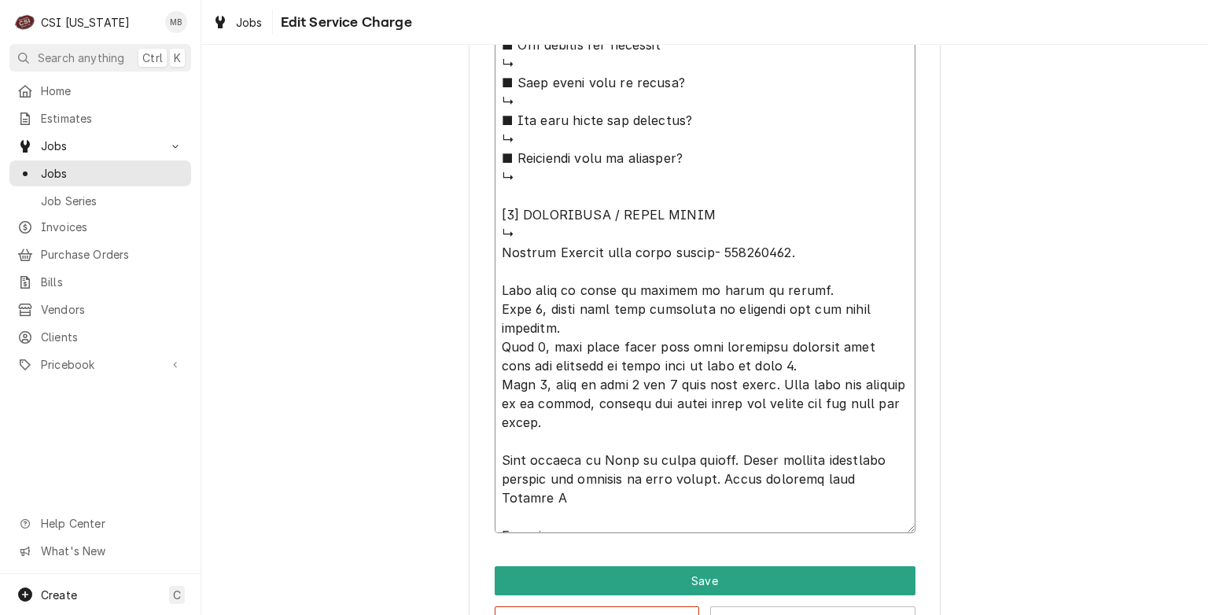
type textarea "⚠️ 𝗙𝗢𝗥𝗠 𝗜𝗡𝗦𝗧𝗥𝗨𝗖𝗧𝗜𝗢𝗡𝗦 ⚠️ ✪ 𝗖𝗼𝗺𝗽𝗹𝗲𝘁𝗲 𝗮𝗹𝗹 𝗿𝗲𝗹𝗲𝘃𝗮𝗻𝘁 𝘀𝗲𝗰𝘁𝗶𝗼𝗻𝘀 ✪ 𝗣𝗿𝗼𝘃𝗶𝗱𝗲 𝗱𝗲𝘁𝗮𝗶𝗹𝗲𝗱 𝗮𝗻𝘀…"
type textarea "x"
type textarea "⚠️ 𝗙𝗢𝗥𝗠 𝗜𝗡𝗦𝗧𝗥𝗨𝗖𝗧𝗜𝗢𝗡𝗦 ⚠️ ✪ 𝗖𝗼𝗺𝗽𝗹𝗲𝘁𝗲 𝗮𝗹𝗹 𝗿𝗲𝗹𝗲𝘃𝗮𝗻𝘁 𝘀𝗲𝗰𝘁𝗶𝗼𝗻𝘀 ✪ 𝗣𝗿𝗼𝘃𝗶𝗱𝗲 𝗱𝗲𝘁𝗮𝗶𝗹𝗲𝗱 𝗮𝗻𝘀…"
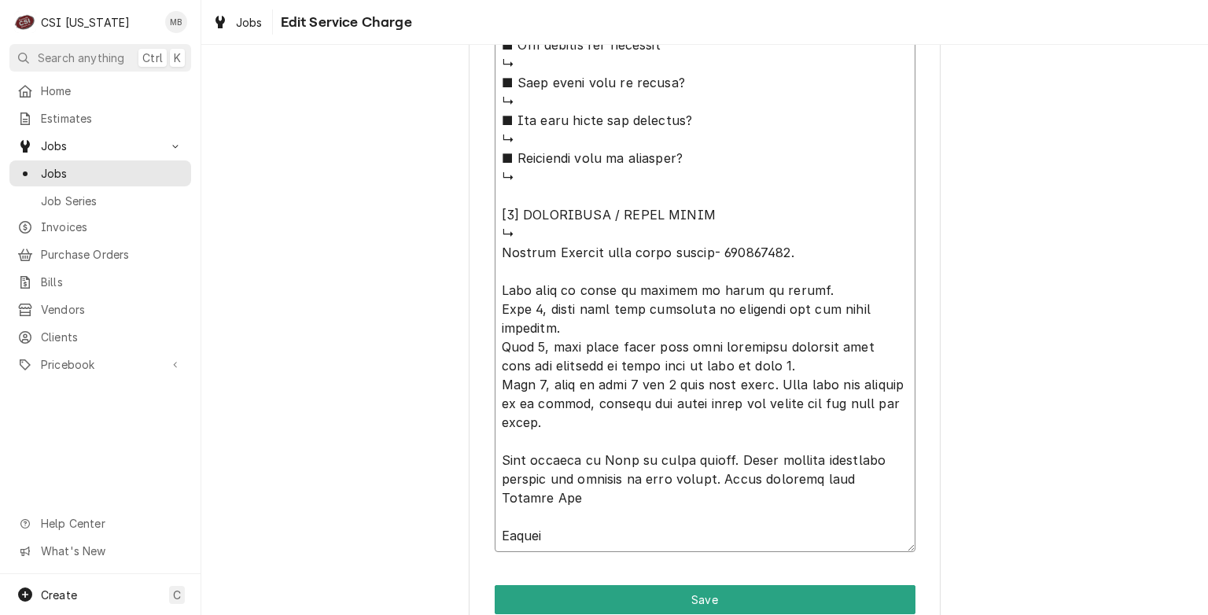
type textarea "x"
type textarea "⚠️ 𝗙𝗢𝗥𝗠 𝗜𝗡𝗦𝗧𝗥𝗨𝗖𝗧𝗜𝗢𝗡𝗦 ⚠️ ✪ 𝗖𝗼𝗺𝗽𝗹𝗲𝘁𝗲 𝗮𝗹𝗹 𝗿𝗲𝗹𝗲𝘃𝗮𝗻𝘁 𝘀𝗲𝗰𝘁𝗶𝗼𝗻𝘀 ✪ 𝗣𝗿𝗼𝘃𝗶𝗱𝗲 𝗱𝗲𝘁𝗮𝗶𝗹𝗲𝗱 𝗮𝗻𝘀…"
type textarea "x"
type textarea "⚠️ 𝗙𝗢𝗥𝗠 𝗜𝗡𝗦𝗧𝗥𝗨𝗖𝗧𝗜𝗢𝗡𝗦 ⚠️ ✪ 𝗖𝗼𝗺𝗽𝗹𝗲𝘁𝗲 𝗮𝗹𝗹 𝗿𝗲𝗹𝗲𝘃𝗮𝗻𝘁 𝘀𝗲𝗰𝘁𝗶𝗼𝗻𝘀 ✪ 𝗣𝗿𝗼𝘃𝗶𝗱𝗲 𝗱𝗲𝘁𝗮𝗶𝗹𝗲𝗱 𝗮𝗻𝘀…"
type textarea "x"
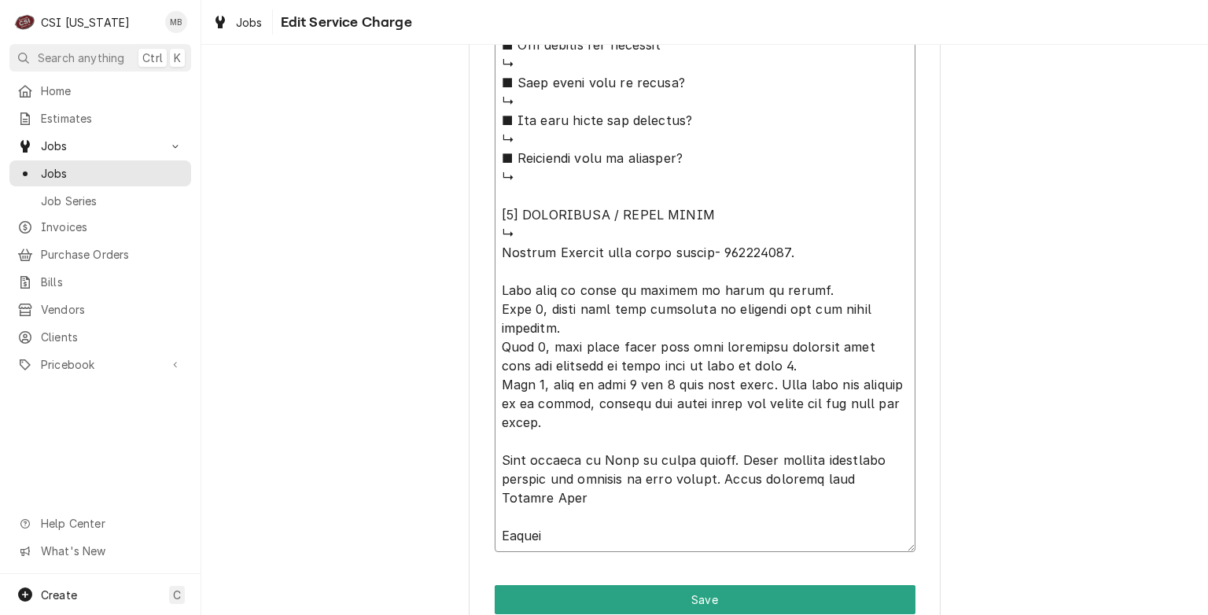
type textarea "⚠️ 𝗙𝗢𝗥𝗠 𝗜𝗡𝗦𝗧𝗥𝗨𝗖𝗧𝗜𝗢𝗡𝗦 ⚠️ ✪ 𝗖𝗼𝗺𝗽𝗹𝗲𝘁𝗲 𝗮𝗹𝗹 𝗿𝗲𝗹𝗲𝘃𝗮𝗻𝘁 𝘀𝗲𝗰𝘁𝗶𝗼𝗻𝘀 ✪ 𝗣𝗿𝗼𝘃𝗶𝗱𝗲 𝗱𝗲𝘁𝗮𝗶𝗹𝗲𝗱 𝗮𝗻𝘀…"
type textarea "x"
type textarea "⚠️ 𝗙𝗢𝗥𝗠 𝗜𝗡𝗦𝗧𝗥𝗨𝗖𝗧𝗜𝗢𝗡𝗦 ⚠️ ✪ 𝗖𝗼𝗺𝗽𝗹𝗲𝘁𝗲 𝗮𝗹𝗹 𝗿𝗲𝗹𝗲𝘃𝗮𝗻𝘁 𝘀𝗲𝗰𝘁𝗶𝗼𝗻𝘀 ✪ 𝗣𝗿𝗼𝘃𝗶𝗱𝗲 𝗱𝗲𝘁𝗮𝗶𝗹𝗲𝗱 𝗮𝗻𝘀…"
type textarea "x"
type textarea "⚠️ 𝗙𝗢𝗥𝗠 𝗜𝗡𝗦𝗧𝗥𝗨𝗖𝗧𝗜𝗢𝗡𝗦 ⚠️ ✪ 𝗖𝗼𝗺𝗽𝗹𝗲𝘁𝗲 𝗮𝗹𝗹 𝗿𝗲𝗹𝗲𝘃𝗮𝗻𝘁 𝘀𝗲𝗰𝘁𝗶𝗼𝗻𝘀 ✪ 𝗣𝗿𝗼𝘃𝗶𝗱𝗲 𝗱𝗲𝘁𝗮𝗶𝗹𝗲𝗱 𝗮𝗻𝘀…"
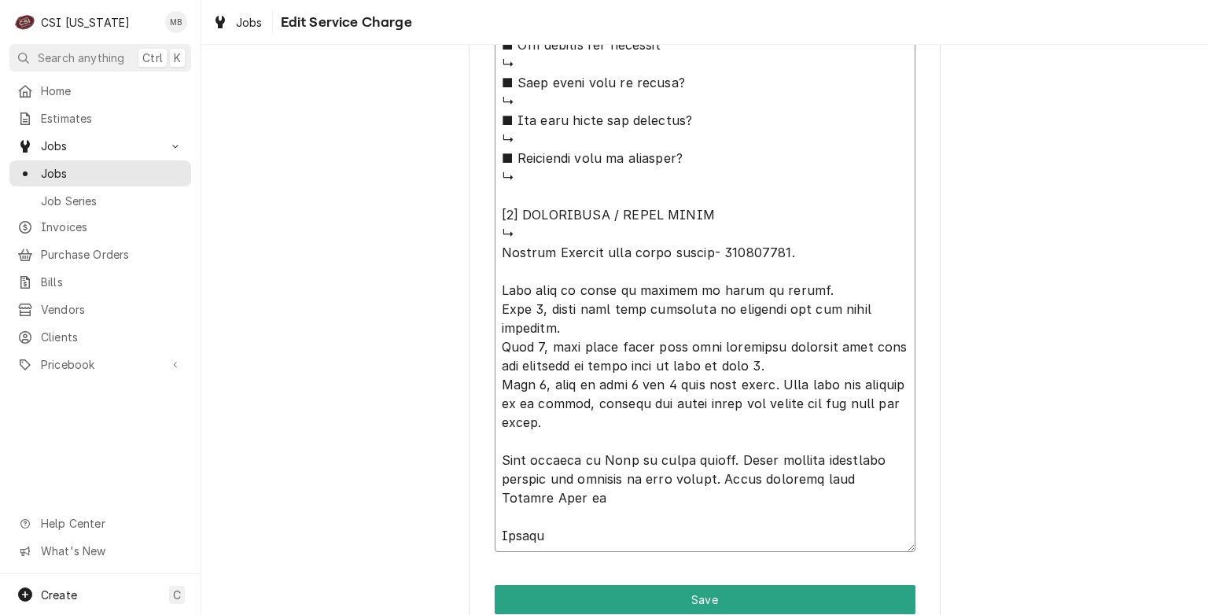
type textarea "x"
type textarea "⚠️ 𝗙𝗢𝗥𝗠 𝗜𝗡𝗦𝗧𝗥𝗨𝗖𝗧𝗜𝗢𝗡𝗦 ⚠️ ✪ 𝗖𝗼𝗺𝗽𝗹𝗲𝘁𝗲 𝗮𝗹𝗹 𝗿𝗲𝗹𝗲𝘃𝗮𝗻𝘁 𝘀𝗲𝗰𝘁𝗶𝗼𝗻𝘀 ✪ 𝗣𝗿𝗼𝘃𝗶𝗱𝗲 𝗱𝗲𝘁𝗮𝗶𝗹𝗲𝗱 𝗮𝗻𝘀…"
type textarea "x"
type textarea "⚠️ 𝗙𝗢𝗥𝗠 𝗜𝗡𝗦𝗧𝗥𝗨𝗖𝗧𝗜𝗢𝗡𝗦 ⚠️ ✪ 𝗖𝗼𝗺𝗽𝗹𝗲𝘁𝗲 𝗮𝗹𝗹 𝗿𝗲𝗹𝗲𝘃𝗮𝗻𝘁 𝘀𝗲𝗰𝘁𝗶𝗼𝗻𝘀 ✪ 𝗣𝗿𝗼𝘃𝗶𝗱𝗲 𝗱𝗲𝘁𝗮𝗶𝗹𝗲𝗱 𝗮𝗻𝘀…"
type textarea "x"
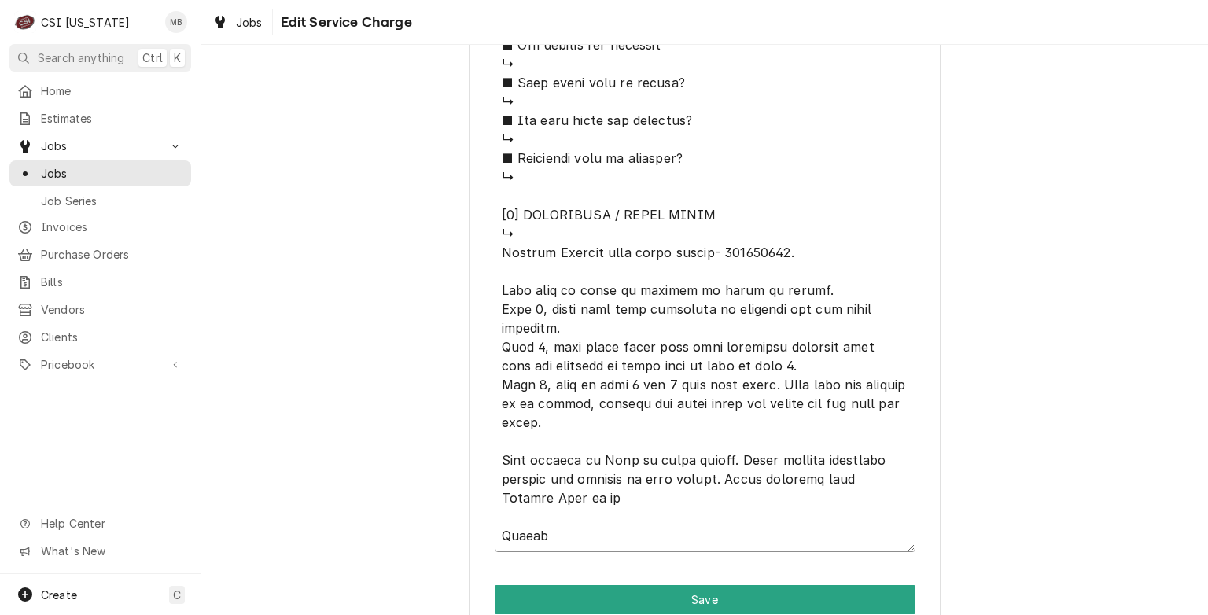
type textarea "⚠️ 𝗙𝗢𝗥𝗠 𝗜𝗡𝗦𝗧𝗥𝗨𝗖𝗧𝗜𝗢𝗡𝗦 ⚠️ ✪ 𝗖𝗼𝗺𝗽𝗹𝗲𝘁𝗲 𝗮𝗹𝗹 𝗿𝗲𝗹𝗲𝘃𝗮𝗻𝘁 𝘀𝗲𝗰𝘁𝗶𝗼𝗻𝘀 ✪ 𝗣𝗿𝗼𝘃𝗶𝗱𝗲 𝗱𝗲𝘁𝗮𝗶𝗹𝗲𝗱 𝗮𝗻𝘀…"
type textarea "x"
type textarea "⚠️ 𝗙𝗢𝗥𝗠 𝗜𝗡𝗦𝗧𝗥𝗨𝗖𝗧𝗜𝗢𝗡𝗦 ⚠️ ✪ 𝗖𝗼𝗺𝗽𝗹𝗲𝘁𝗲 𝗮𝗹𝗹 𝗿𝗲𝗹𝗲𝘃𝗮𝗻𝘁 𝘀𝗲𝗰𝘁𝗶𝗼𝗻𝘀 ✪ 𝗣𝗿𝗼𝘃𝗶𝗱𝗲 𝗱𝗲𝘁𝗮𝗶𝗹𝗲𝗱 𝗮𝗻𝘀…"
type textarea "x"
type textarea "⚠️ 𝗙𝗢𝗥𝗠 𝗜𝗡𝗦𝗧𝗥𝗨𝗖𝗧𝗜𝗢𝗡𝗦 ⚠️ ✪ 𝗖𝗼𝗺𝗽𝗹𝗲𝘁𝗲 𝗮𝗹𝗹 𝗿𝗲𝗹𝗲𝘃𝗮𝗻𝘁 𝘀𝗲𝗰𝘁𝗶𝗼𝗻𝘀 ✪ 𝗣𝗿𝗼𝘃𝗶𝗱𝗲 𝗱𝗲𝘁𝗮𝗶𝗹𝗲𝗱 𝗮𝗻𝘀…"
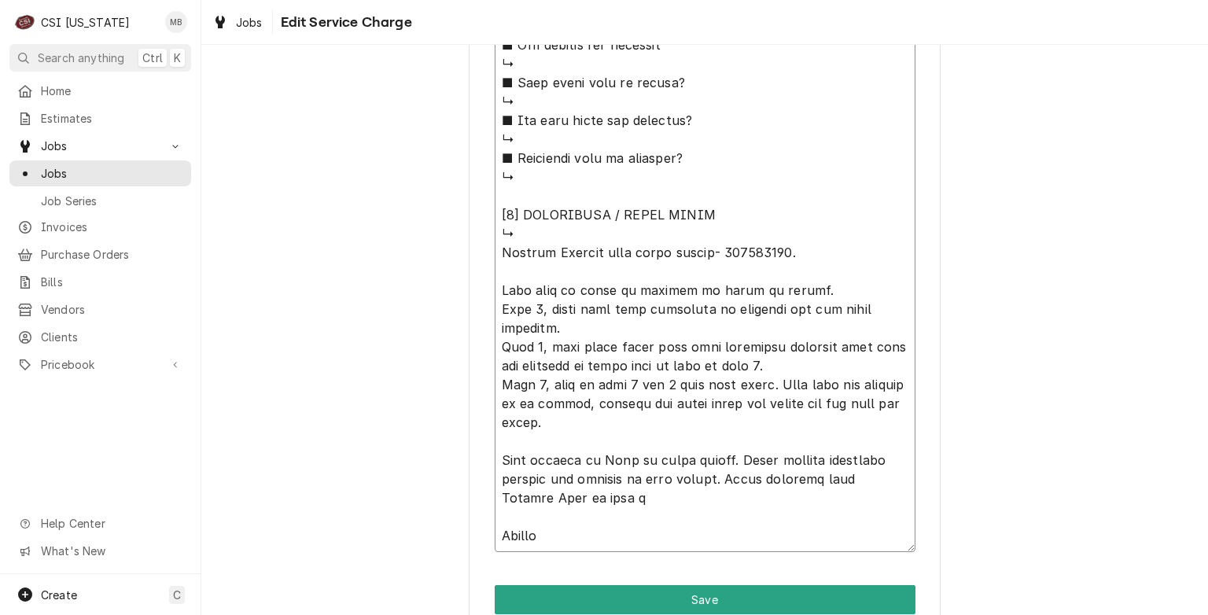
type textarea "x"
type textarea "⚠️ 𝗙𝗢𝗥𝗠 𝗜𝗡𝗦𝗧𝗥𝗨𝗖𝗧𝗜𝗢𝗡𝗦 ⚠️ ✪ 𝗖𝗼𝗺𝗽𝗹𝗲𝘁𝗲 𝗮𝗹𝗹 𝗿𝗲𝗹𝗲𝘃𝗮𝗻𝘁 𝘀𝗲𝗰𝘁𝗶𝗼𝗻𝘀 ✪ 𝗣𝗿𝗼𝘃𝗶𝗱𝗲 𝗱𝗲𝘁𝗮𝗶𝗹𝗲𝗱 𝗮𝗻𝘀…"
type textarea "x"
type textarea "⚠️ 𝗙𝗢𝗥𝗠 𝗜𝗡𝗦𝗧𝗥𝗨𝗖𝗧𝗜𝗢𝗡𝗦 ⚠️ ✪ 𝗖𝗼𝗺𝗽𝗹𝗲𝘁𝗲 𝗮𝗹𝗹 𝗿𝗲𝗹𝗲𝘃𝗮𝗻𝘁 𝘀𝗲𝗰𝘁𝗶𝗼𝗻𝘀 ✪ 𝗣𝗿𝗼𝘃𝗶𝗱𝗲 𝗱𝗲𝘁𝗮𝗶𝗹𝗲𝗱 𝗮𝗻𝘀…"
type textarea "x"
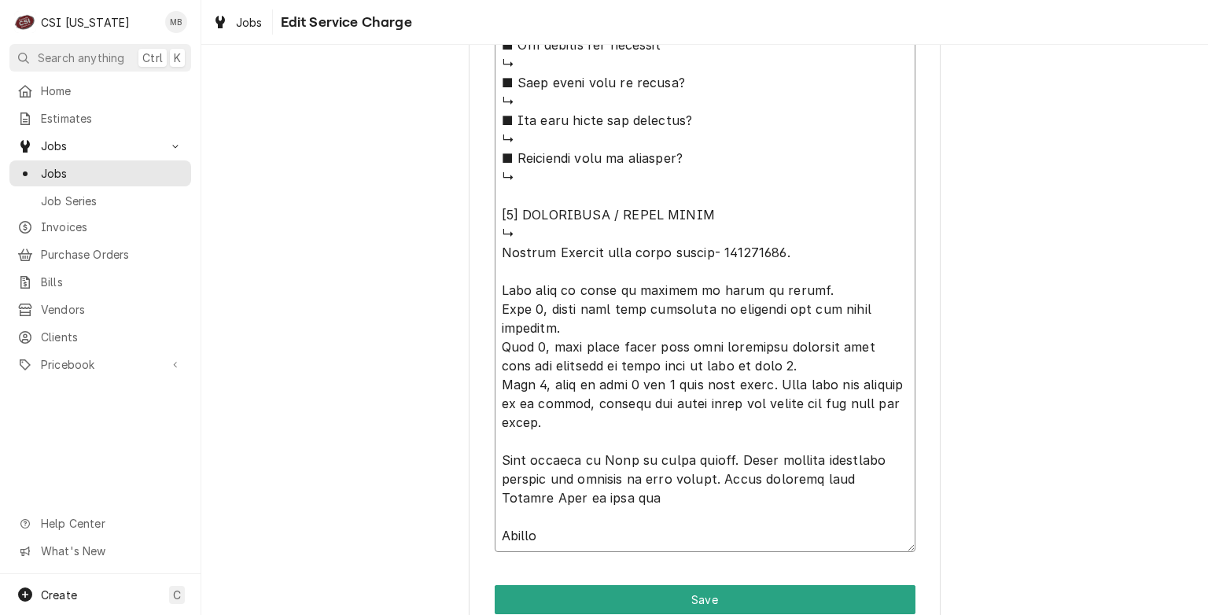
type textarea "⚠️ 𝗙𝗢𝗥𝗠 𝗜𝗡𝗦𝗧𝗥𝗨𝗖𝗧𝗜𝗢𝗡𝗦 ⚠️ ✪ 𝗖𝗼𝗺𝗽𝗹𝗲𝘁𝗲 𝗮𝗹𝗹 𝗿𝗲𝗹𝗲𝘃𝗮𝗻𝘁 𝘀𝗲𝗰𝘁𝗶𝗼𝗻𝘀 ✪ 𝗣𝗿𝗼𝘃𝗶𝗱𝗲 𝗱𝗲𝘁𝗮𝗶𝗹𝗲𝗱 𝗮𝗻𝘀…"
type textarea "x"
type textarea "⚠️ 𝗙𝗢𝗥𝗠 𝗜𝗡𝗦𝗧𝗥𝗨𝗖𝗧𝗜𝗢𝗡𝗦 ⚠️ ✪ 𝗖𝗼𝗺𝗽𝗹𝗲𝘁𝗲 𝗮𝗹𝗹 𝗿𝗲𝗹𝗲𝘃𝗮𝗻𝘁 𝘀𝗲𝗰𝘁𝗶𝗼𝗻𝘀 ✪ 𝗣𝗿𝗼𝘃𝗶𝗱𝗲 𝗱𝗲𝘁𝗮𝗶𝗹𝗲𝗱 𝗮𝗻𝘀…"
type textarea "x"
type textarea "⚠️ 𝗙𝗢𝗥𝗠 𝗜𝗡𝗦𝗧𝗥𝗨𝗖𝗧𝗜𝗢𝗡𝗦 ⚠️ ✪ 𝗖𝗼𝗺𝗽𝗹𝗲𝘁𝗲 𝗮𝗹𝗹 𝗿𝗲𝗹𝗲𝘃𝗮𝗻𝘁 𝘀𝗲𝗰𝘁𝗶𝗼𝗻𝘀 ✪ 𝗣𝗿𝗼𝘃𝗶𝗱𝗲 𝗱𝗲𝘁𝗮𝗶𝗹𝗲𝗱 𝗮𝗻𝘀…"
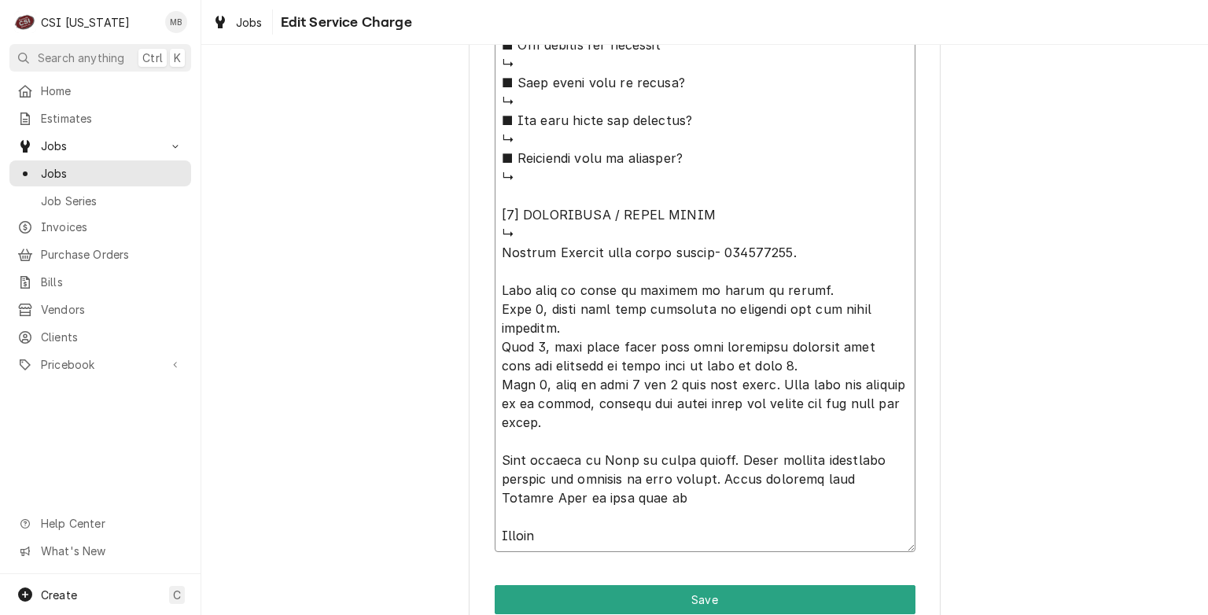
type textarea "x"
type textarea "⚠️ 𝗙𝗢𝗥𝗠 𝗜𝗡𝗦𝗧𝗥𝗨𝗖𝗧𝗜𝗢𝗡𝗦 ⚠️ ✪ 𝗖𝗼𝗺𝗽𝗹𝗲𝘁𝗲 𝗮𝗹𝗹 𝗿𝗲𝗹𝗲𝘃𝗮𝗻𝘁 𝘀𝗲𝗰𝘁𝗶𝗼𝗻𝘀 ✪ 𝗣𝗿𝗼𝘃𝗶𝗱𝗲 𝗱𝗲𝘁𝗮𝗶𝗹𝗲𝗱 𝗮𝗻𝘀…"
type textarea "x"
type textarea "⚠️ 𝗙𝗢𝗥𝗠 𝗜𝗡𝗦𝗧𝗥𝗨𝗖𝗧𝗜𝗢𝗡𝗦 ⚠️ ✪ 𝗖𝗼𝗺𝗽𝗹𝗲𝘁𝗲 𝗮𝗹𝗹 𝗿𝗲𝗹𝗲𝘃𝗮𝗻𝘁 𝘀𝗲𝗰𝘁𝗶𝗼𝗻𝘀 ✪ 𝗣𝗿𝗼𝘃𝗶𝗱𝗲 𝗱𝗲𝘁𝗮𝗶𝗹𝗲𝗱 𝗮𝗻𝘀…"
type textarea "x"
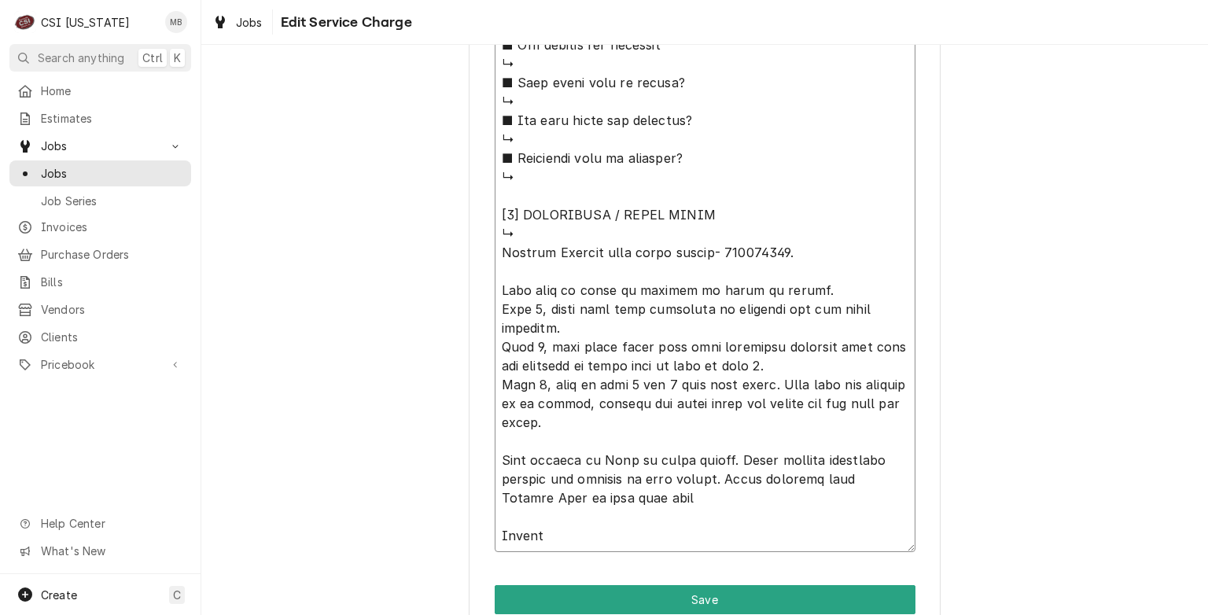
type textarea "⚠️ 𝗙𝗢𝗥𝗠 𝗜𝗡𝗦𝗧𝗥𝗨𝗖𝗧𝗜𝗢𝗡𝗦 ⚠️ ✪ 𝗖𝗼𝗺𝗽𝗹𝗲𝘁𝗲 𝗮𝗹𝗹 𝗿𝗲𝗹𝗲𝘃𝗮𝗻𝘁 𝘀𝗲𝗰𝘁𝗶𝗼𝗻𝘀 ✪ 𝗣𝗿𝗼𝘃𝗶𝗱𝗲 𝗱𝗲𝘁𝗮𝗶𝗹𝗲𝗱 𝗮𝗻𝘀…"
type textarea "x"
type textarea "⚠️ 𝗙𝗢𝗥𝗠 𝗜𝗡𝗦𝗧𝗥𝗨𝗖𝗧𝗜𝗢𝗡𝗦 ⚠️ ✪ 𝗖𝗼𝗺𝗽𝗹𝗲𝘁𝗲 𝗮𝗹𝗹 𝗿𝗲𝗹𝗲𝘃𝗮𝗻𝘁 𝘀𝗲𝗰𝘁𝗶𝗼𝗻𝘀 ✪ 𝗣𝗿𝗼𝘃𝗶𝗱𝗲 𝗱𝗲𝘁𝗮𝗶𝗹𝗲𝗱 𝗮𝗻𝘀…"
type textarea "x"
type textarea "⚠️ 𝗙𝗢𝗥𝗠 𝗜𝗡𝗦𝗧𝗥𝗨𝗖𝗧𝗜𝗢𝗡𝗦 ⚠️ ✪ 𝗖𝗼𝗺𝗽𝗹𝗲𝘁𝗲 𝗮𝗹𝗹 𝗿𝗲𝗹𝗲𝘃𝗮𝗻𝘁 𝘀𝗲𝗰𝘁𝗶𝗼𝗻𝘀 ✪ 𝗣𝗿𝗼𝘃𝗶𝗱𝗲 𝗱𝗲𝘁𝗮𝗶𝗹𝗲𝗱 𝗮𝗻𝘀…"
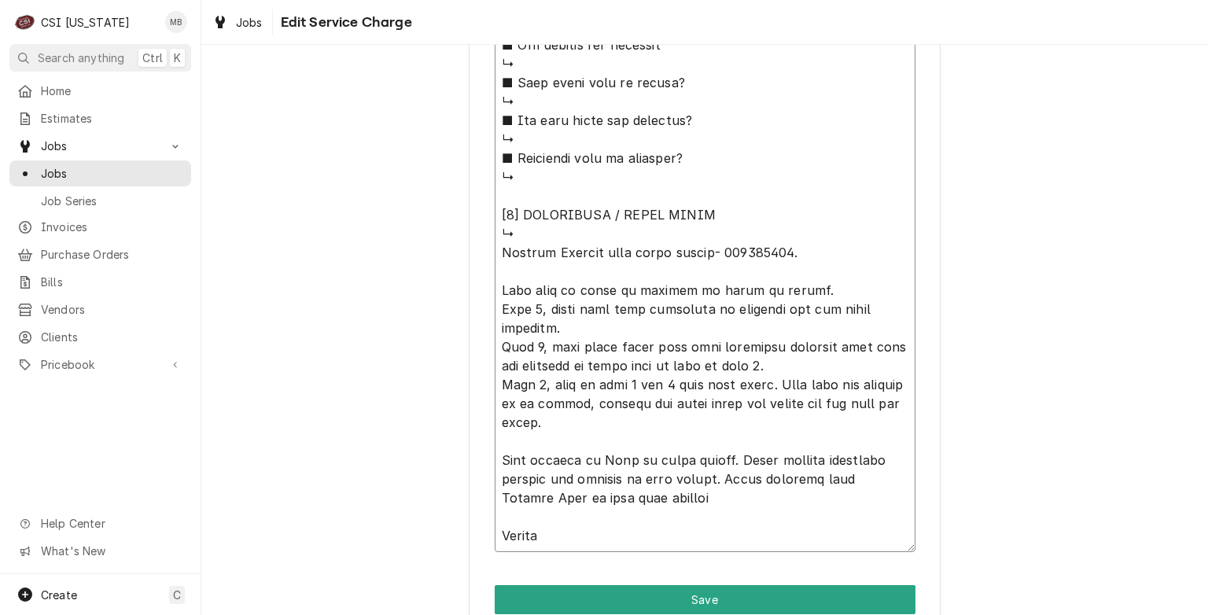
type textarea "x"
type textarea "⚠️ 𝗙𝗢𝗥𝗠 𝗜𝗡𝗦𝗧𝗥𝗨𝗖𝗧𝗜𝗢𝗡𝗦 ⚠️ ✪ 𝗖𝗼𝗺𝗽𝗹𝗲𝘁𝗲 𝗮𝗹𝗹 𝗿𝗲𝗹𝗲𝘃𝗮𝗻𝘁 𝘀𝗲𝗰𝘁𝗶𝗼𝗻𝘀 ✪ 𝗣𝗿𝗼𝘃𝗶𝗱𝗲 𝗱𝗲𝘁𝗮𝗶𝗹𝗲𝗱 𝗮𝗻𝘀…"
type textarea "x"
type textarea "⚠️ 𝗙𝗢𝗥𝗠 𝗜𝗡𝗦𝗧𝗥𝗨𝗖𝗧𝗜𝗢𝗡𝗦 ⚠️ ✪ 𝗖𝗼𝗺𝗽𝗹𝗲𝘁𝗲 𝗮𝗹𝗹 𝗿𝗲𝗹𝗲𝘃𝗮𝗻𝘁 𝘀𝗲𝗰𝘁𝗶𝗼𝗻𝘀 ✪ 𝗣𝗿𝗼𝘃𝗶𝗱𝗲 𝗱𝗲𝘁𝗮𝗶𝗹𝗲𝗱 𝗮𝗻𝘀…"
type textarea "x"
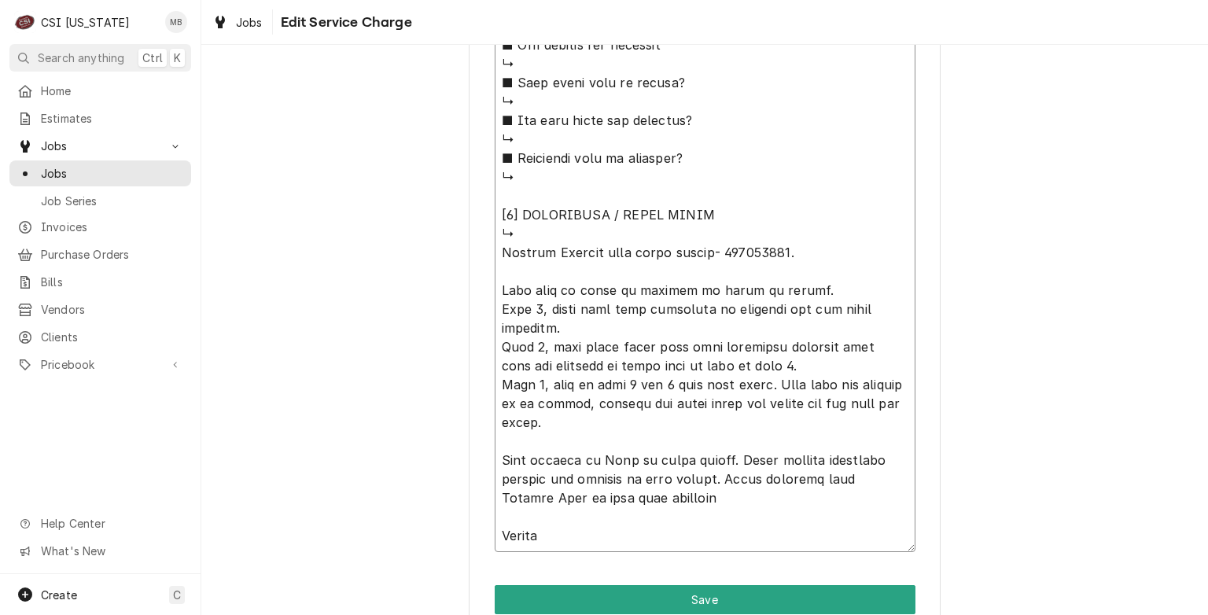
type textarea "⚠️ 𝗙𝗢𝗥𝗠 𝗜𝗡𝗦𝗧𝗥𝗨𝗖𝗧𝗜𝗢𝗡𝗦 ⚠️ ✪ 𝗖𝗼𝗺𝗽𝗹𝗲𝘁𝗲 𝗮𝗹𝗹 𝗿𝗲𝗹𝗲𝘃𝗮𝗻𝘁 𝘀𝗲𝗰𝘁𝗶𝗼𝗻𝘀 ✪ 𝗣𝗿𝗼𝘃𝗶𝗱𝗲 𝗱𝗲𝘁𝗮𝗶𝗹𝗲𝗱 𝗮𝗻𝘀…"
type textarea "x"
type textarea "⚠️ 𝗙𝗢𝗥𝗠 𝗜𝗡𝗦𝗧𝗥𝗨𝗖𝗧𝗜𝗢𝗡𝗦 ⚠️ ✪ 𝗖𝗼𝗺𝗽𝗹𝗲𝘁𝗲 𝗮𝗹𝗹 𝗿𝗲𝗹𝗲𝘃𝗮𝗻𝘁 𝘀𝗲𝗰𝘁𝗶𝗼𝗻𝘀 ✪ 𝗣𝗿𝗼𝘃𝗶𝗱𝗲 𝗱𝗲𝘁𝗮𝗶𝗹𝗲𝗱 𝗮𝗻𝘀…"
type textarea "x"
type textarea "⚠️ 𝗙𝗢𝗥𝗠 𝗜𝗡𝗦𝗧𝗥𝗨𝗖𝗧𝗜𝗢𝗡𝗦 ⚠️ ✪ 𝗖𝗼𝗺𝗽𝗹𝗲𝘁𝗲 𝗮𝗹𝗹 𝗿𝗲𝗹𝗲𝘃𝗮𝗻𝘁 𝘀𝗲𝗰𝘁𝗶𝗼𝗻𝘀 ✪ 𝗣𝗿𝗼𝘃𝗶𝗱𝗲 𝗱𝗲𝘁𝗮𝗶𝗹𝗲𝗱 𝗮𝗻𝘀…"
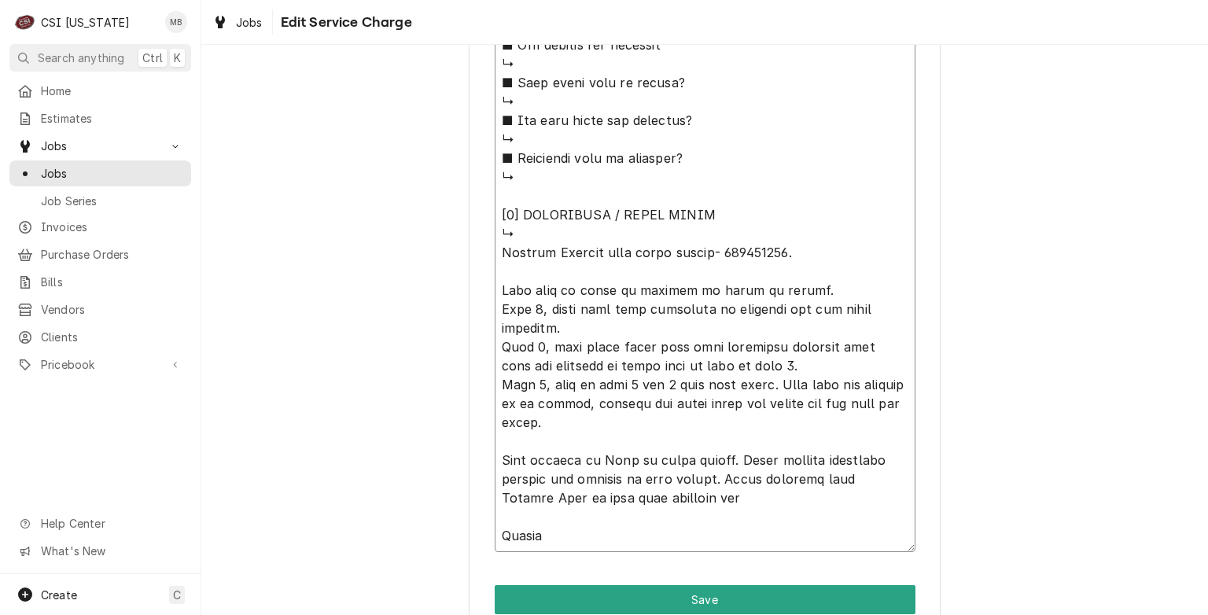
type textarea "x"
type textarea "⚠️ 𝗙𝗢𝗥𝗠 𝗜𝗡𝗦𝗧𝗥𝗨𝗖𝗧𝗜𝗢𝗡𝗦 ⚠️ ✪ 𝗖𝗼𝗺𝗽𝗹𝗲𝘁𝗲 𝗮𝗹𝗹 𝗿𝗲𝗹𝗲𝘃𝗮𝗻𝘁 𝘀𝗲𝗰𝘁𝗶𝗼𝗻𝘀 ✪ 𝗣𝗿𝗼𝘃𝗶𝗱𝗲 𝗱𝗲𝘁𝗮𝗶𝗹𝗲𝗱 𝗮𝗻𝘀…"
type textarea "x"
type textarea "⚠️ 𝗙𝗢𝗥𝗠 𝗜𝗡𝗦𝗧𝗥𝗨𝗖𝗧𝗜𝗢𝗡𝗦 ⚠️ ✪ 𝗖𝗼𝗺𝗽𝗹𝗲𝘁𝗲 𝗮𝗹𝗹 𝗿𝗲𝗹𝗲𝘃𝗮𝗻𝘁 𝘀𝗲𝗰𝘁𝗶𝗼𝗻𝘀 ✪ 𝗣𝗿𝗼𝘃𝗶𝗱𝗲 𝗱𝗲𝘁𝗮𝗶𝗹𝗲𝗱 𝗮𝗻𝘀…"
type textarea "x"
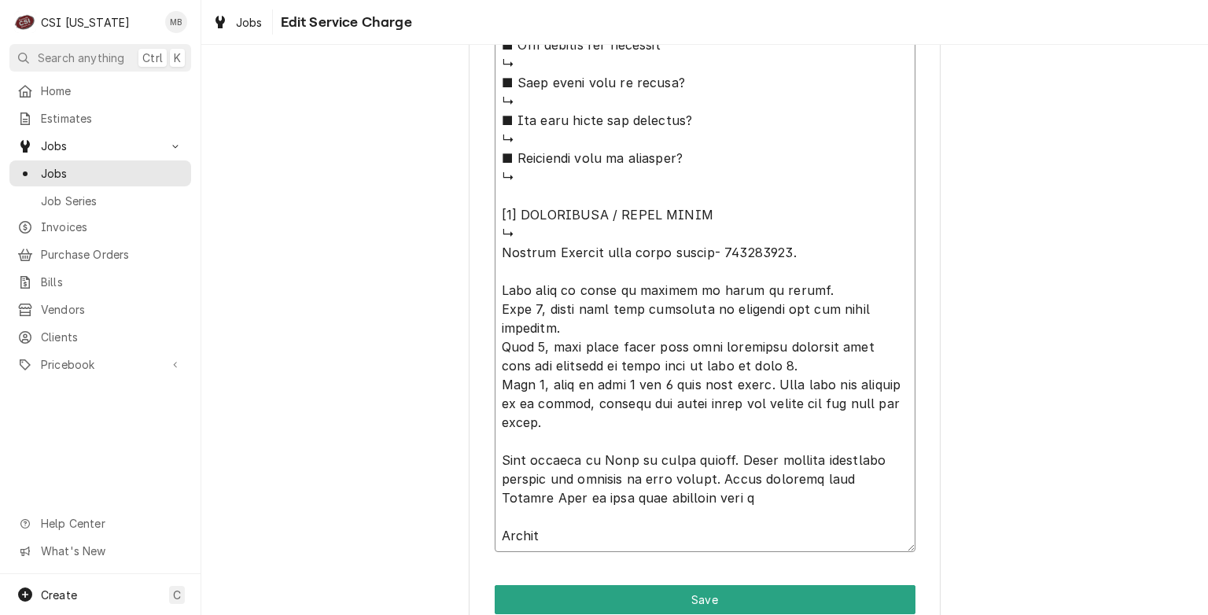
type textarea "⚠️ 𝗙𝗢𝗥𝗠 𝗜𝗡𝗦𝗧𝗥𝗨𝗖𝗧𝗜𝗢𝗡𝗦 ⚠️ ✪ 𝗖𝗼𝗺𝗽𝗹𝗲𝘁𝗲 𝗮𝗹𝗹 𝗿𝗲𝗹𝗲𝘃𝗮𝗻𝘁 𝘀𝗲𝗰𝘁𝗶𝗼𝗻𝘀 ✪ 𝗣𝗿𝗼𝘃𝗶𝗱𝗲 𝗱𝗲𝘁𝗮𝗶𝗹𝗲𝗱 𝗮𝗻𝘀…"
type textarea "x"
type textarea "⚠️ 𝗙𝗢𝗥𝗠 𝗜𝗡𝗦𝗧𝗥𝗨𝗖𝗧𝗜𝗢𝗡𝗦 ⚠️ ✪ 𝗖𝗼𝗺𝗽𝗹𝗲𝘁𝗲 𝗮𝗹𝗹 𝗿𝗲𝗹𝗲𝘃𝗮𝗻𝘁 𝘀𝗲𝗰𝘁𝗶𝗼𝗻𝘀 ✪ 𝗣𝗿𝗼𝘃𝗶𝗱𝗲 𝗱𝗲𝘁𝗮𝗶𝗹𝗲𝗱 𝗮𝗻𝘀…"
type textarea "x"
type textarea "⚠️ 𝗙𝗢𝗥𝗠 𝗜𝗡𝗦𝗧𝗥𝗨𝗖𝗧𝗜𝗢𝗡𝗦 ⚠️ ✪ 𝗖𝗼𝗺𝗽𝗹𝗲𝘁𝗲 𝗮𝗹𝗹 𝗿𝗲𝗹𝗲𝘃𝗮𝗻𝘁 𝘀𝗲𝗰𝘁𝗶𝗼𝗻𝘀 ✪ 𝗣𝗿𝗼𝘃𝗶𝗱𝗲 𝗱𝗲𝘁𝗮𝗶𝗹𝗲𝗱 𝗮𝗻𝘀…"
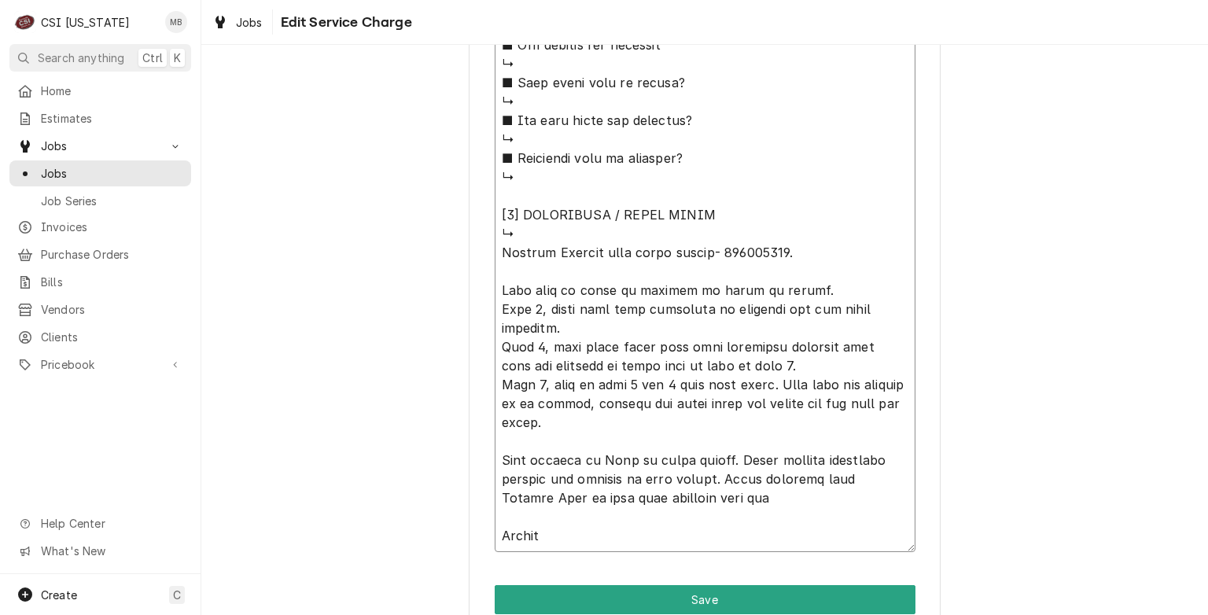
type textarea "x"
type textarea "⚠️ 𝗙𝗢𝗥𝗠 𝗜𝗡𝗦𝗧𝗥𝗨𝗖𝗧𝗜𝗢𝗡𝗦 ⚠️ ✪ 𝗖𝗼𝗺𝗽𝗹𝗲𝘁𝗲 𝗮𝗹𝗹 𝗿𝗲𝗹𝗲𝘃𝗮𝗻𝘁 𝘀𝗲𝗰𝘁𝗶𝗼𝗻𝘀 ✪ 𝗣𝗿𝗼𝘃𝗶𝗱𝗲 𝗱𝗲𝘁𝗮𝗶𝗹𝗲𝗱 𝗮𝗻𝘀…"
type textarea "x"
type textarea "⚠️ 𝗙𝗢𝗥𝗠 𝗜𝗡𝗦𝗧𝗥𝗨𝗖𝗧𝗜𝗢𝗡𝗦 ⚠️ ✪ 𝗖𝗼𝗺𝗽𝗹𝗲𝘁𝗲 𝗮𝗹𝗹 𝗿𝗲𝗹𝗲𝘃𝗮𝗻𝘁 𝘀𝗲𝗰𝘁𝗶𝗼𝗻𝘀 ✪ 𝗣𝗿𝗼𝘃𝗶𝗱𝗲 𝗱𝗲𝘁𝗮𝗶𝗹𝗲𝗱 𝗮𝗻𝘀…"
type textarea "x"
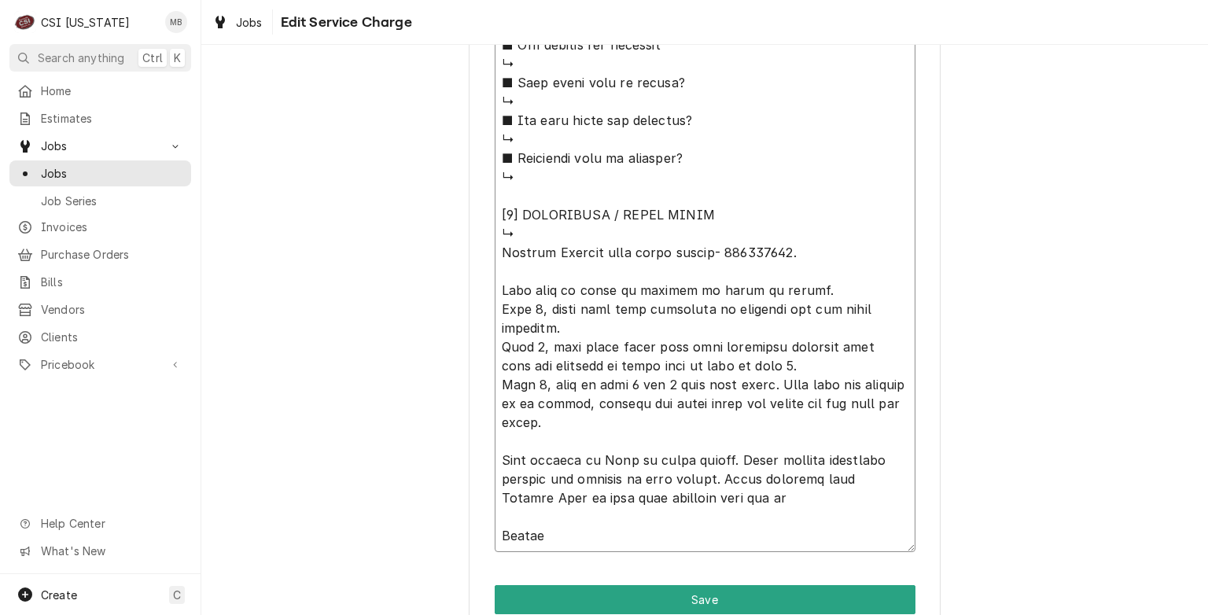
type textarea "⚠️ 𝗙𝗢𝗥𝗠 𝗜𝗡𝗦𝗧𝗥𝗨𝗖𝗧𝗜𝗢𝗡𝗦 ⚠️ ✪ 𝗖𝗼𝗺𝗽𝗹𝗲𝘁𝗲 𝗮𝗹𝗹 𝗿𝗲𝗹𝗲𝘃𝗮𝗻𝘁 𝘀𝗲𝗰𝘁𝗶𝗼𝗻𝘀 ✪ 𝗣𝗿𝗼𝘃𝗶𝗱𝗲 𝗱𝗲𝘁𝗮𝗶𝗹𝗲𝗱 𝗮𝗻𝘀…"
type textarea "x"
type textarea "⚠️ 𝗙𝗢𝗥𝗠 𝗜𝗡𝗦𝗧𝗥𝗨𝗖𝗧𝗜𝗢𝗡𝗦 ⚠️ ✪ 𝗖𝗼𝗺𝗽𝗹𝗲𝘁𝗲 𝗮𝗹𝗹 𝗿𝗲𝗹𝗲𝘃𝗮𝗻𝘁 𝘀𝗲𝗰𝘁𝗶𝗼𝗻𝘀 ✪ 𝗣𝗿𝗼𝘃𝗶𝗱𝗲 𝗱𝗲𝘁𝗮𝗶𝗹𝗲𝗱 𝗮𝗻𝘀…"
type textarea "x"
type textarea "⚠️ 𝗙𝗢𝗥𝗠 𝗜𝗡𝗦𝗧𝗥𝗨𝗖𝗧𝗜𝗢𝗡𝗦 ⚠️ ✪ 𝗖𝗼𝗺𝗽𝗹𝗲𝘁𝗲 𝗮𝗹𝗹 𝗿𝗲𝗹𝗲𝘃𝗮𝗻𝘁 𝘀𝗲𝗰𝘁𝗶𝗼𝗻𝘀 ✪ 𝗣𝗿𝗼𝘃𝗶𝗱𝗲 𝗱𝗲𝘁𝗮𝗶𝗹𝗲𝗱 𝗮𝗻𝘀…"
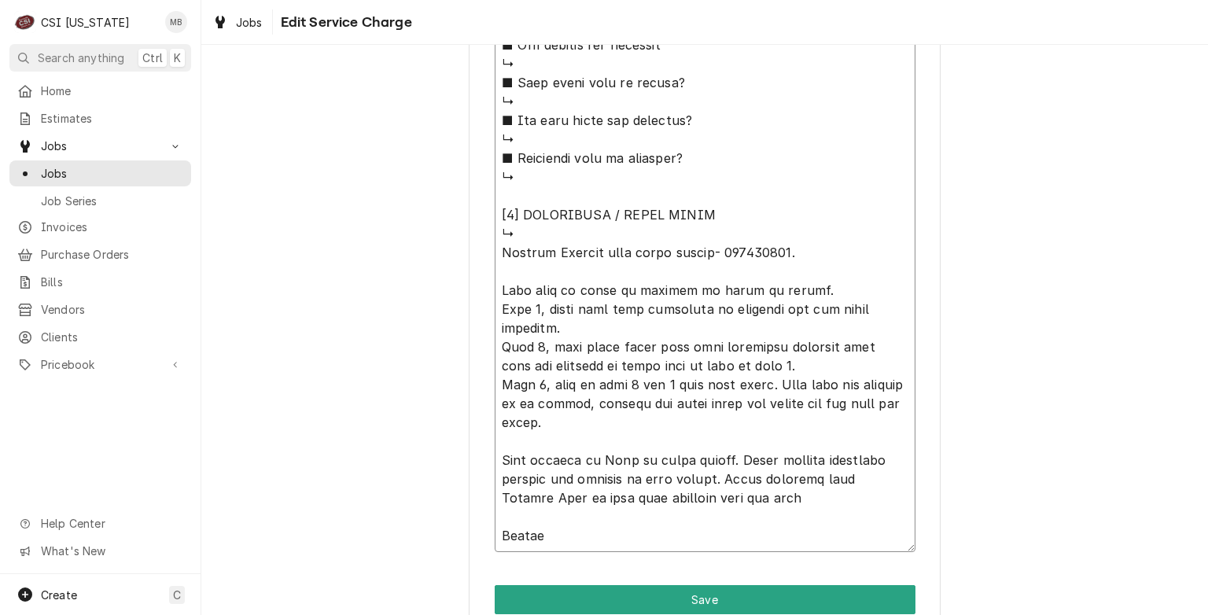
type textarea "x"
type textarea "⚠️ 𝗙𝗢𝗥𝗠 𝗜𝗡𝗦𝗧𝗥𝗨𝗖𝗧𝗜𝗢𝗡𝗦 ⚠️ ✪ 𝗖𝗼𝗺𝗽𝗹𝗲𝘁𝗲 𝗮𝗹𝗹 𝗿𝗲𝗹𝗲𝘃𝗮𝗻𝘁 𝘀𝗲𝗰𝘁𝗶𝗼𝗻𝘀 ✪ 𝗣𝗿𝗼𝘃𝗶𝗱𝗲 𝗱𝗲𝘁𝗮𝗶𝗹𝗲𝗱 𝗮𝗻𝘀…"
type textarea "x"
type textarea "⚠️ 𝗙𝗢𝗥𝗠 𝗜𝗡𝗦𝗧𝗥𝗨𝗖𝗧𝗜𝗢𝗡𝗦 ⚠️ ✪ 𝗖𝗼𝗺𝗽𝗹𝗲𝘁𝗲 𝗮𝗹𝗹 𝗿𝗲𝗹𝗲𝘃𝗮𝗻𝘁 𝘀𝗲𝗰𝘁𝗶𝗼𝗻𝘀 ✪ 𝗣𝗿𝗼𝘃𝗶𝗱𝗲 𝗱𝗲𝘁𝗮𝗶𝗹𝗲𝗱 𝗮𝗻𝘀…"
type textarea "x"
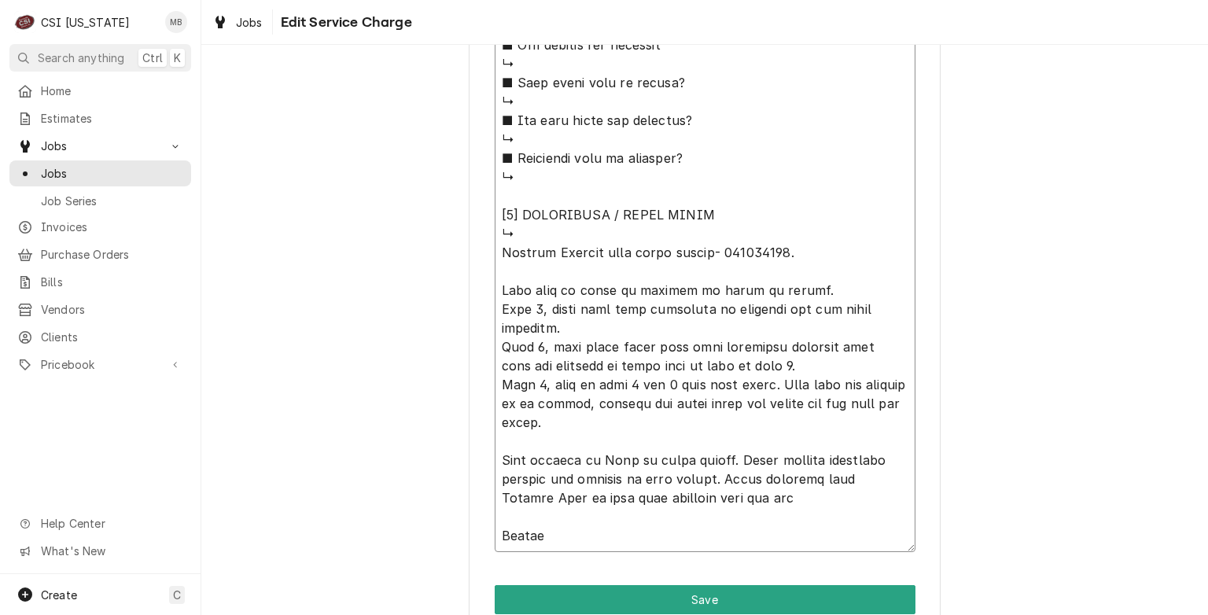
type textarea "⚠️ 𝗙𝗢𝗥𝗠 𝗜𝗡𝗦𝗧𝗥𝗨𝗖𝗧𝗜𝗢𝗡𝗦 ⚠️ ✪ 𝗖𝗼𝗺𝗽𝗹𝗲𝘁𝗲 𝗮𝗹𝗹 𝗿𝗲𝗹𝗲𝘃𝗮𝗻𝘁 𝘀𝗲𝗰𝘁𝗶𝗼𝗻𝘀 ✪ 𝗣𝗿𝗼𝘃𝗶𝗱𝗲 𝗱𝗲𝘁𝗮𝗶𝗹𝗲𝗱 𝗮𝗻𝘀…"
type textarea "x"
type textarea "⚠️ 𝗙𝗢𝗥𝗠 𝗜𝗡𝗦𝗧𝗥𝗨𝗖𝗧𝗜𝗢𝗡𝗦 ⚠️ ✪ 𝗖𝗼𝗺𝗽𝗹𝗲𝘁𝗲 𝗮𝗹𝗹 𝗿𝗲𝗹𝗲𝘃𝗮𝗻𝘁 𝘀𝗲𝗰𝘁𝗶𝗼𝗻𝘀 ✪ 𝗣𝗿𝗼𝘃𝗶𝗱𝗲 𝗱𝗲𝘁𝗮𝗶𝗹𝗲𝗱 𝗮𝗻𝘀…"
type textarea "x"
type textarea "⚠️ 𝗙𝗢𝗥𝗠 𝗜𝗡𝗦𝗧𝗥𝗨𝗖𝗧𝗜𝗢𝗡𝗦 ⚠️ ✪ 𝗖𝗼𝗺𝗽𝗹𝗲𝘁𝗲 𝗮𝗹𝗹 𝗿𝗲𝗹𝗲𝘃𝗮𝗻𝘁 𝘀𝗲𝗰𝘁𝗶𝗼𝗻𝘀 ✪ 𝗣𝗿𝗼𝘃𝗶𝗱𝗲 𝗱𝗲𝘁𝗮𝗶𝗹𝗲𝗱 𝗮𝗻𝘀…"
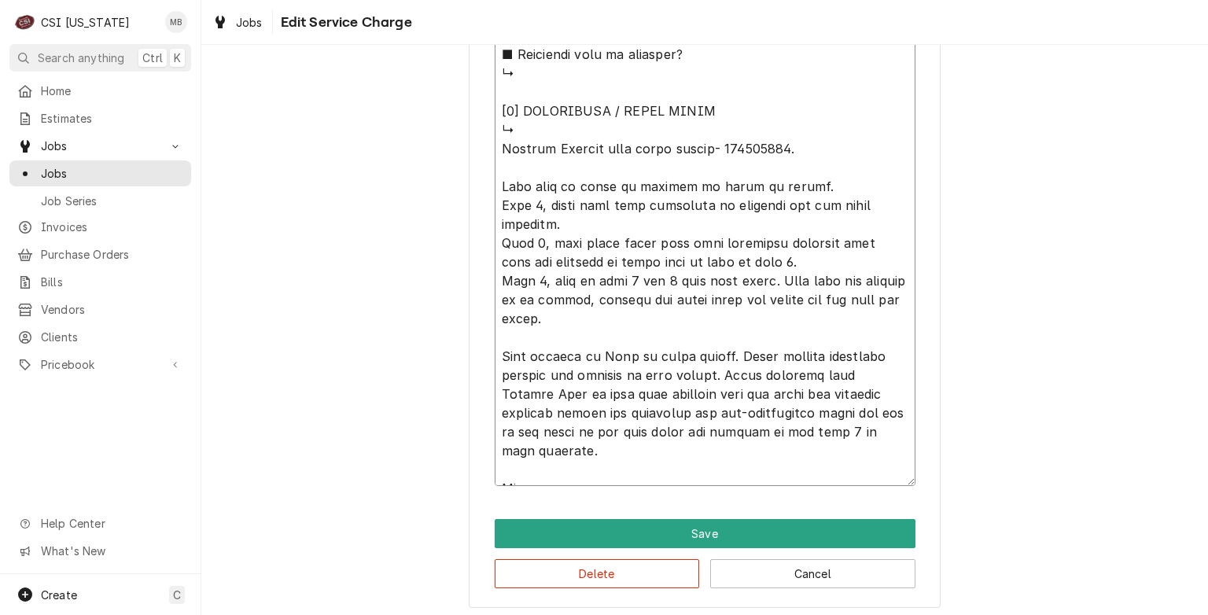
scroll to position [1601, 0]
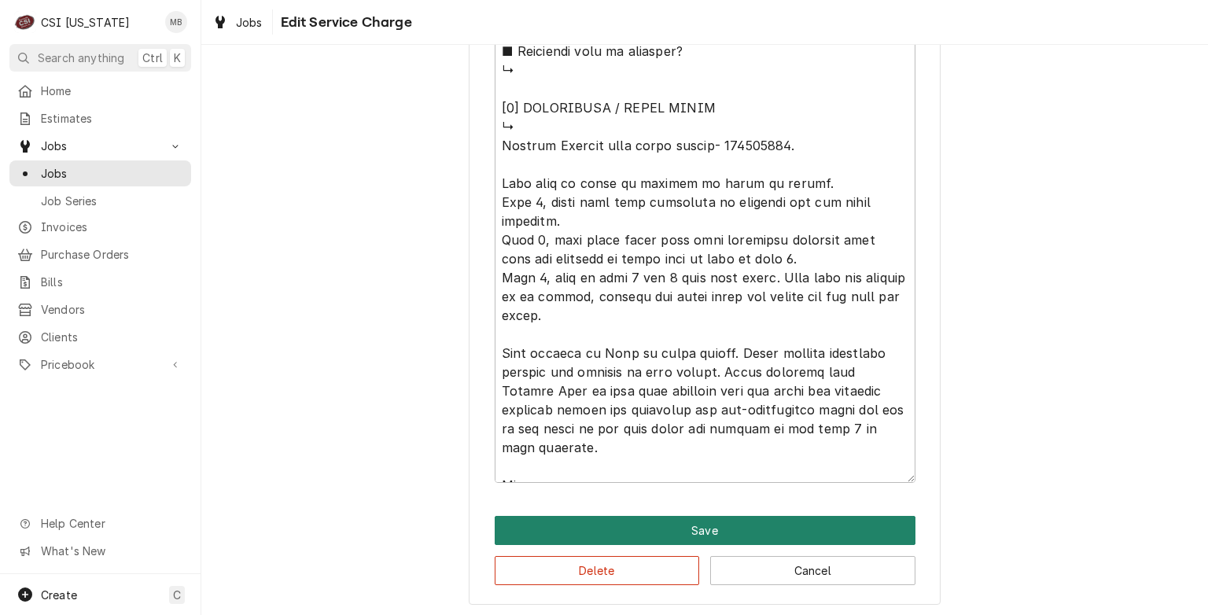
click at [723, 530] on button "Save" at bounding box center [705, 530] width 421 height 29
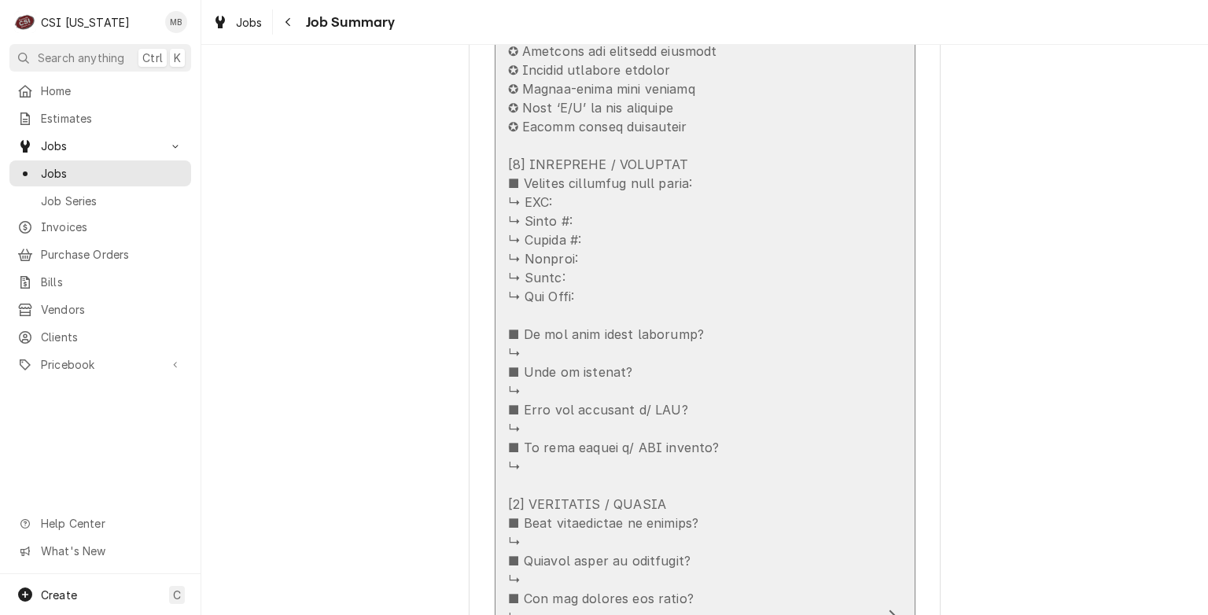
scroll to position [708, 0]
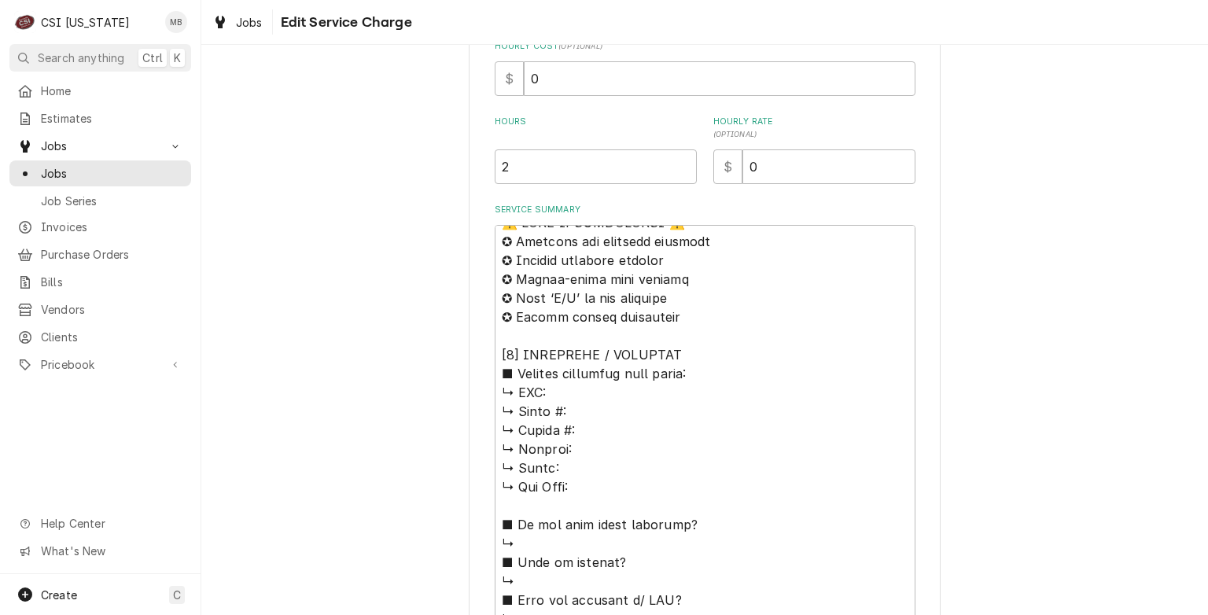
scroll to position [472, 0]
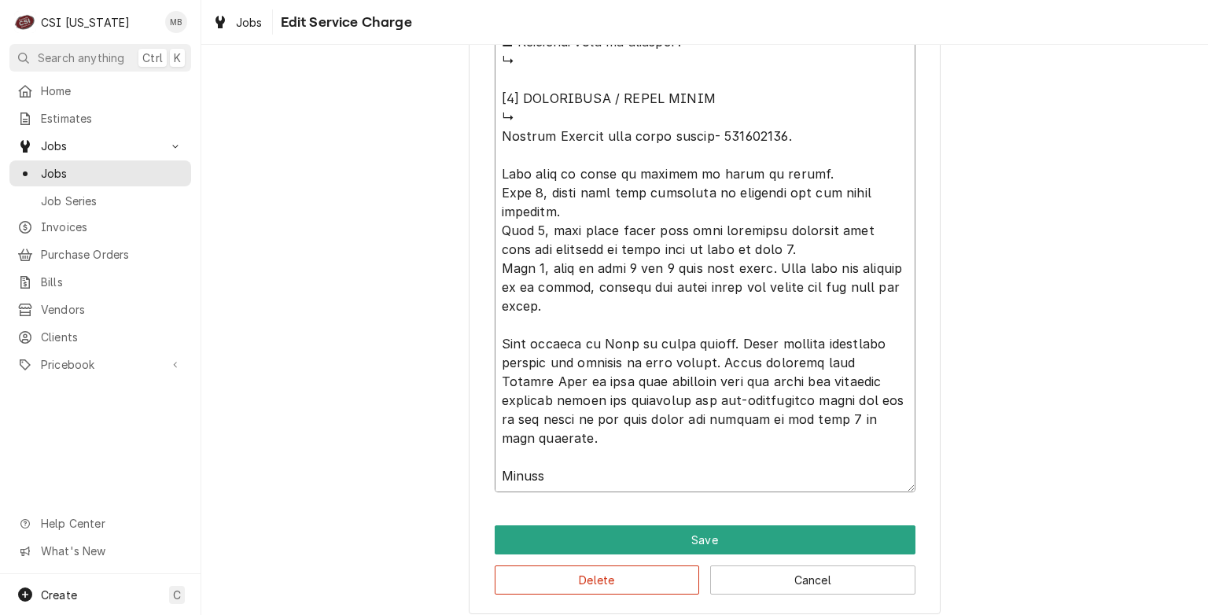
scroll to position [1601, 0]
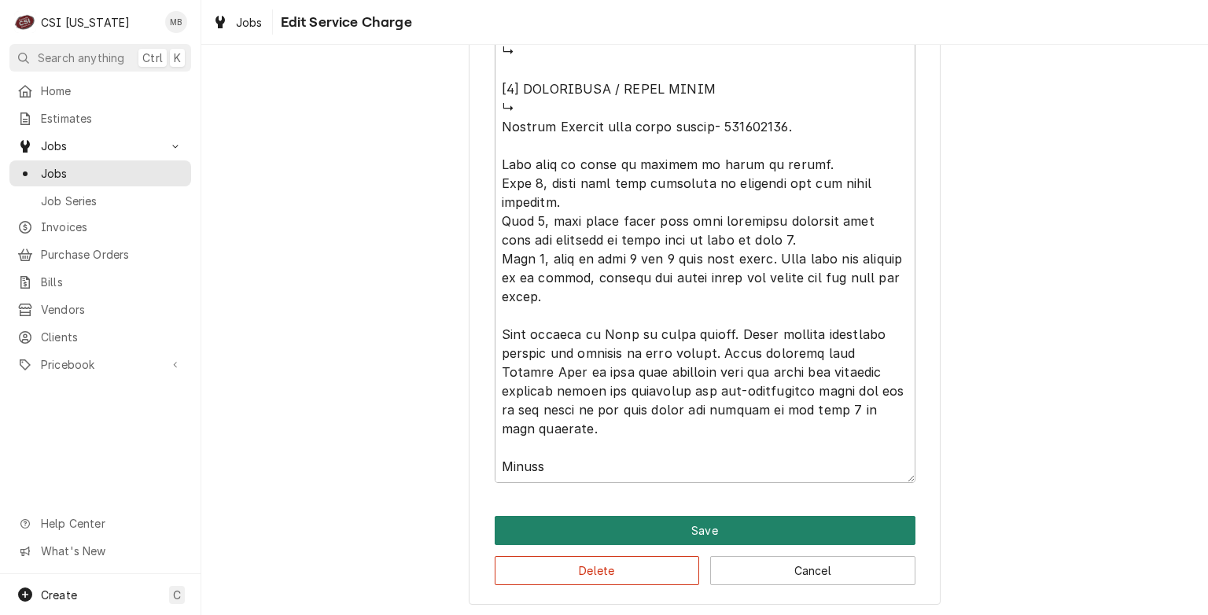
click at [693, 535] on button "Save" at bounding box center [705, 530] width 421 height 29
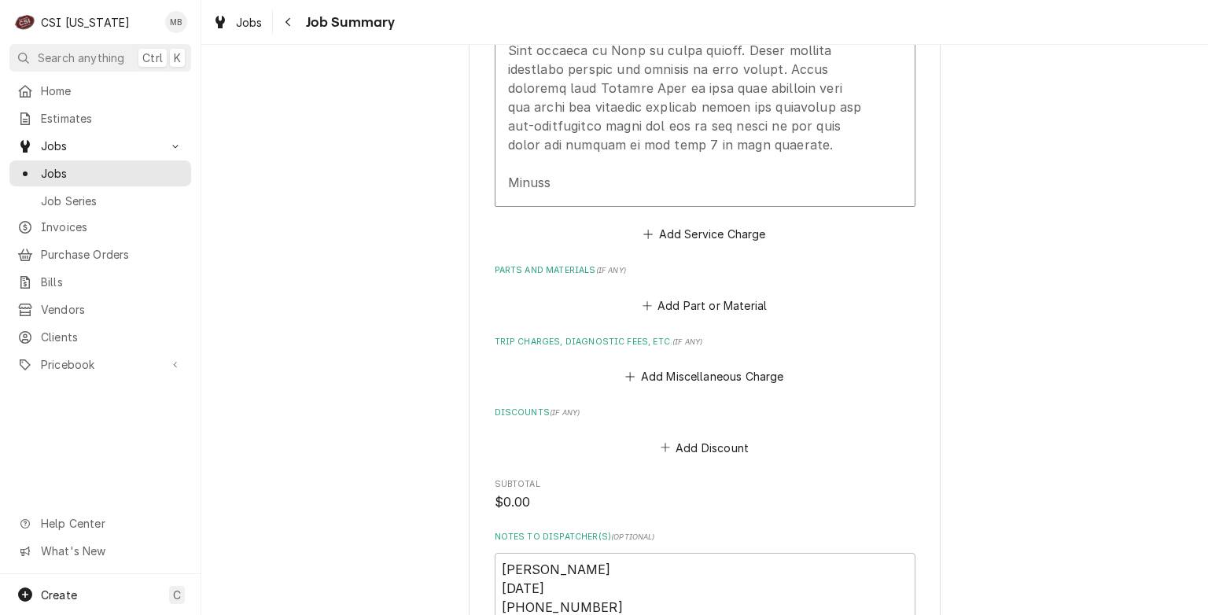
scroll to position [1936, 0]
click at [686, 227] on button "Add Service Charge" at bounding box center [704, 233] width 127 height 22
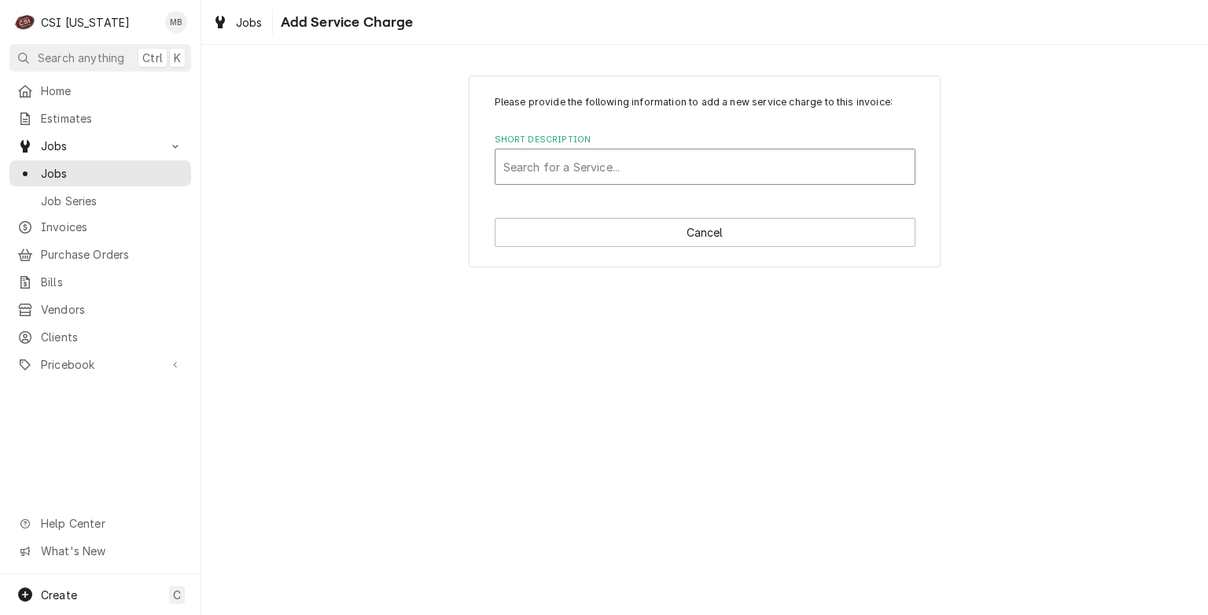
click at [692, 175] on div "Short Description" at bounding box center [704, 167] width 403 height 28
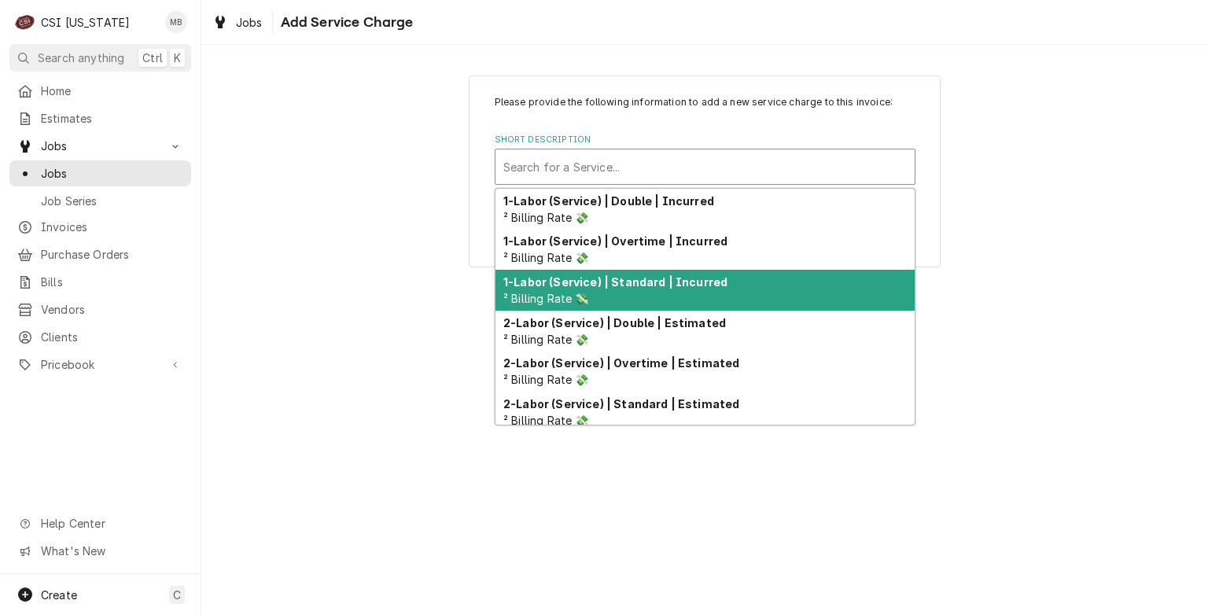
click at [670, 282] on strong "1-Labor (Service) | Standard | Incurred" at bounding box center [615, 281] width 224 height 13
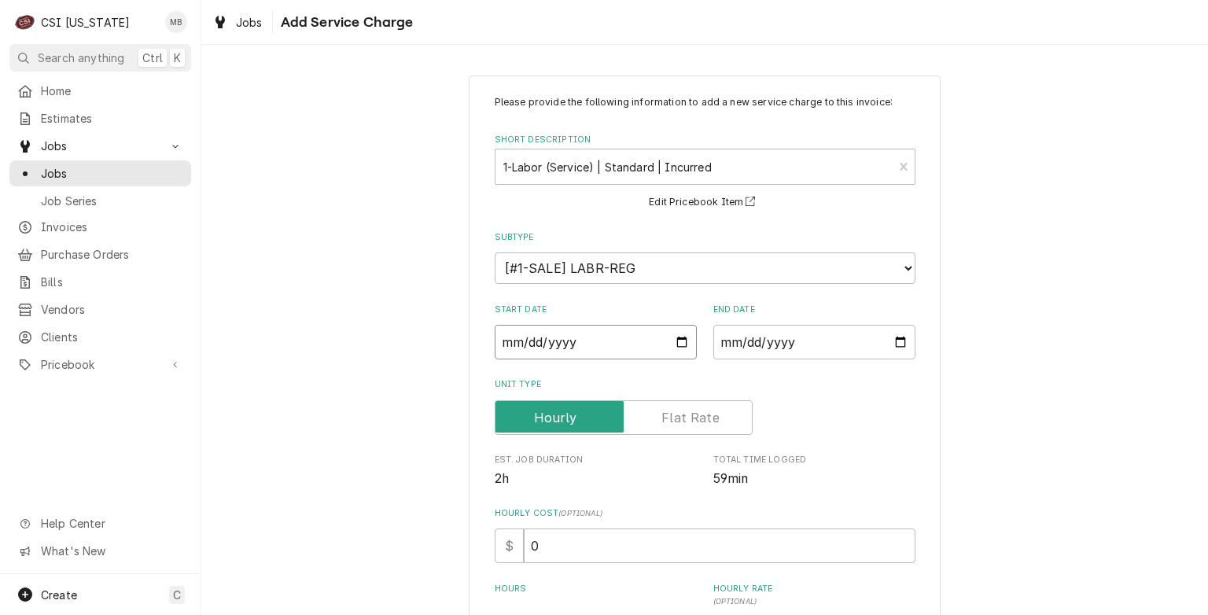
click at [679, 335] on input "Start Date" at bounding box center [596, 342] width 202 height 35
click at [903, 336] on input "End Date" at bounding box center [814, 342] width 202 height 35
click at [903, 337] on input "End Date" at bounding box center [814, 342] width 202 height 35
click at [887, 345] on input "End Date" at bounding box center [814, 342] width 202 height 35
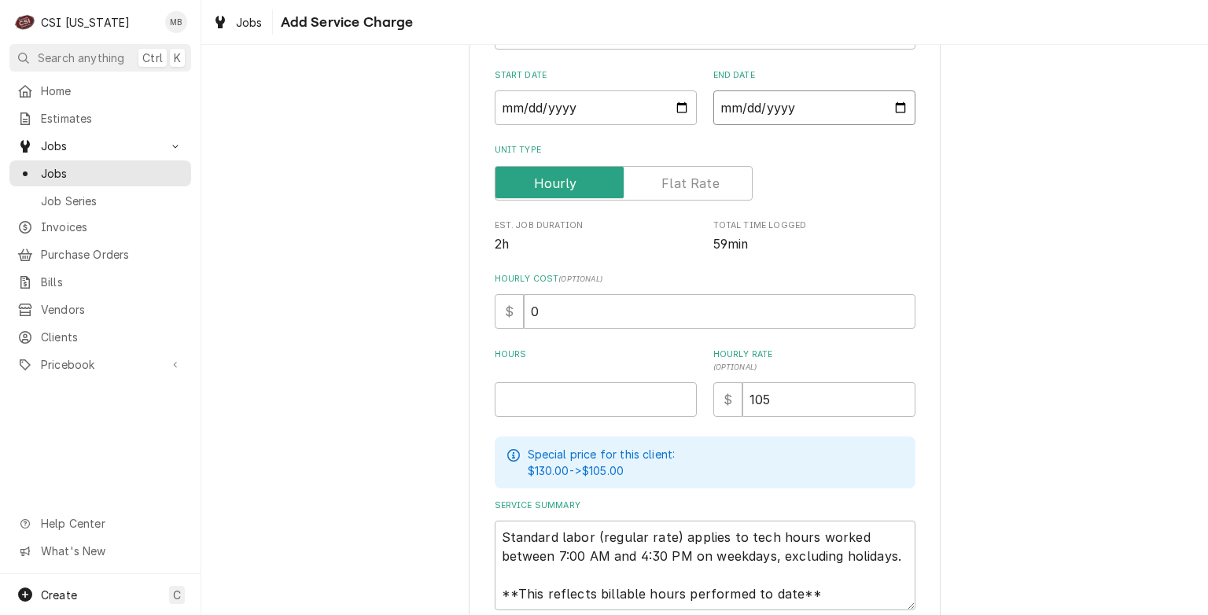
scroll to position [236, 0]
click at [676, 391] on input "0.5" at bounding box center [596, 398] width 202 height 35
click at [676, 391] on input "1" at bounding box center [596, 398] width 202 height 35
click at [786, 391] on input "105" at bounding box center [828, 398] width 173 height 35
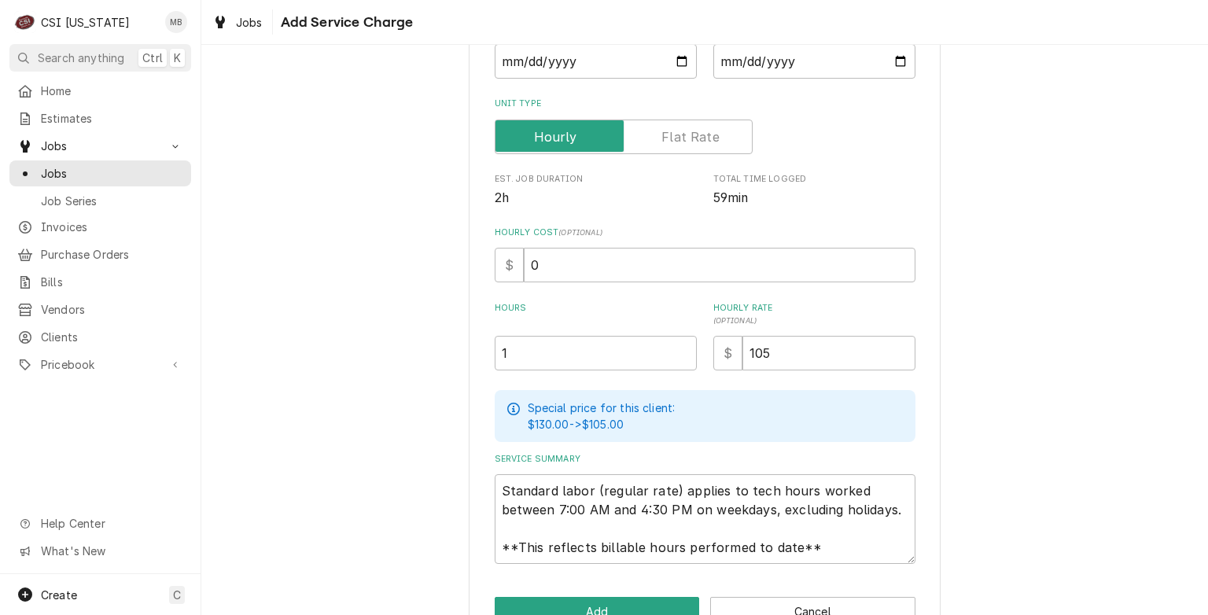
scroll to position [321, 0]
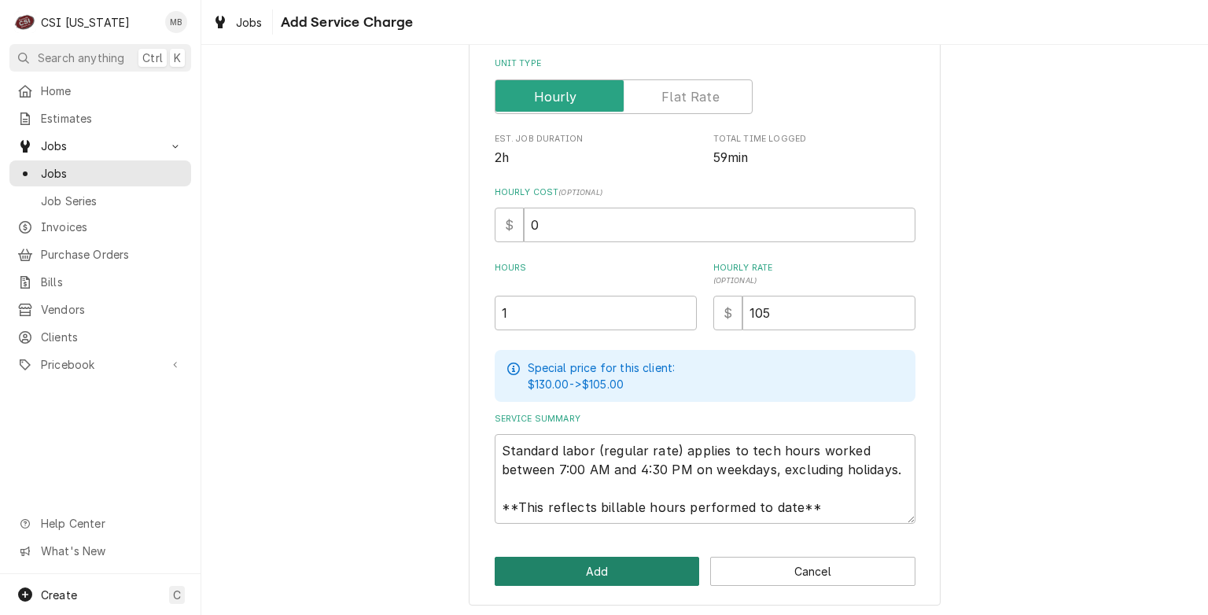
click at [628, 564] on button "Add" at bounding box center [597, 571] width 205 height 29
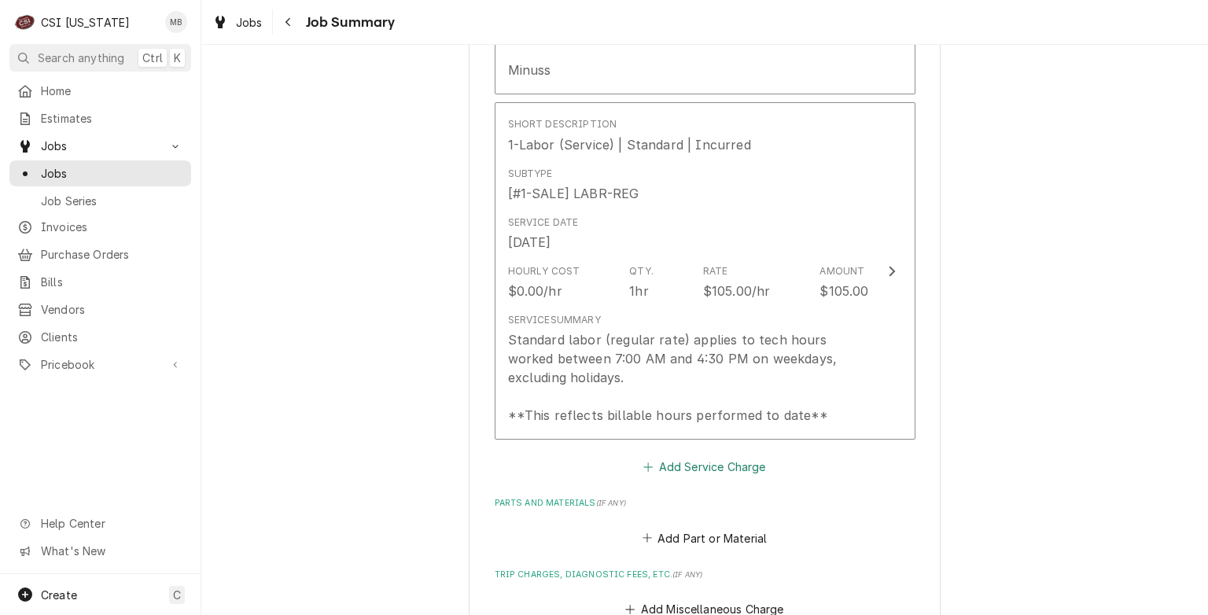
scroll to position [2142, 0]
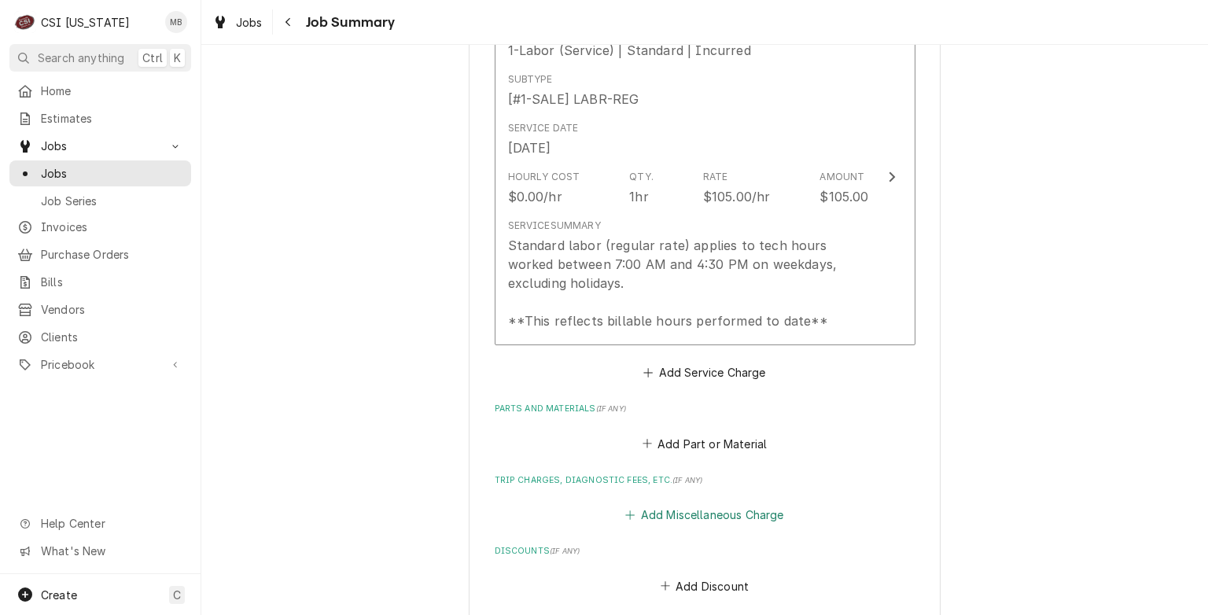
click at [698, 519] on button "Add Miscellaneous Charge" at bounding box center [705, 515] width 164 height 22
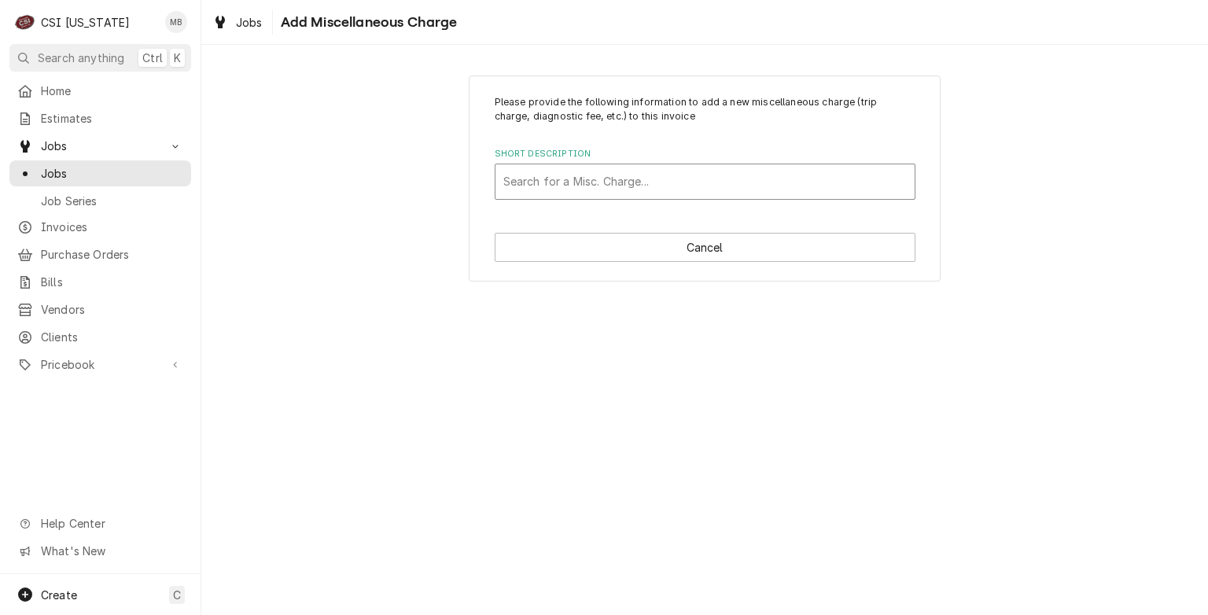
click at [588, 187] on div "Short Description" at bounding box center [704, 181] width 403 height 28
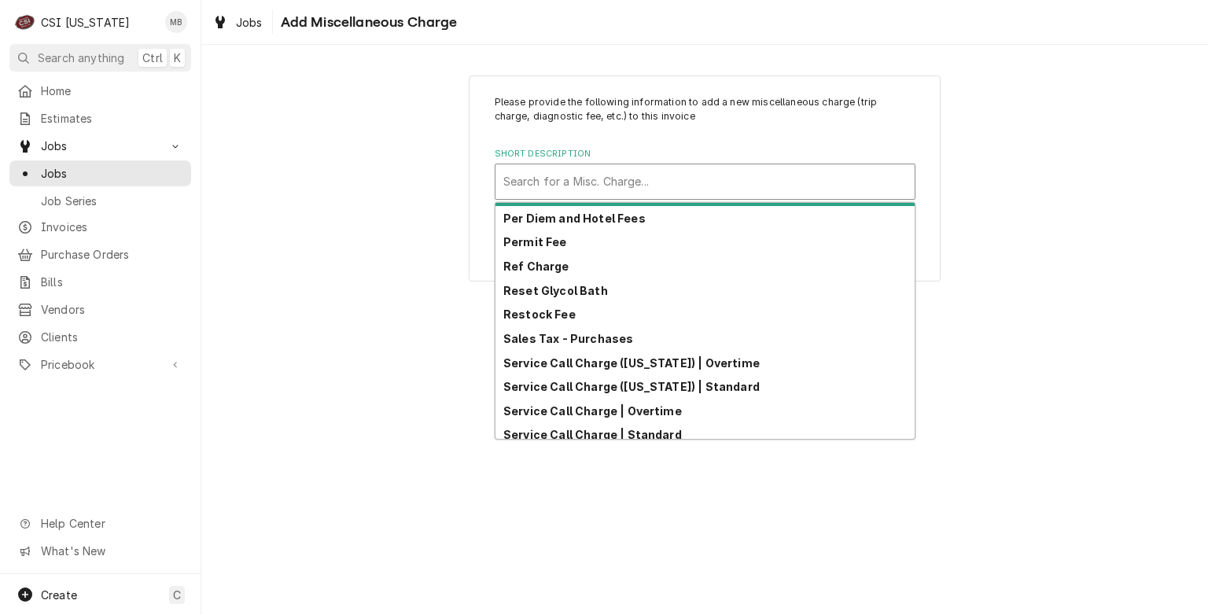
scroll to position [481, 0]
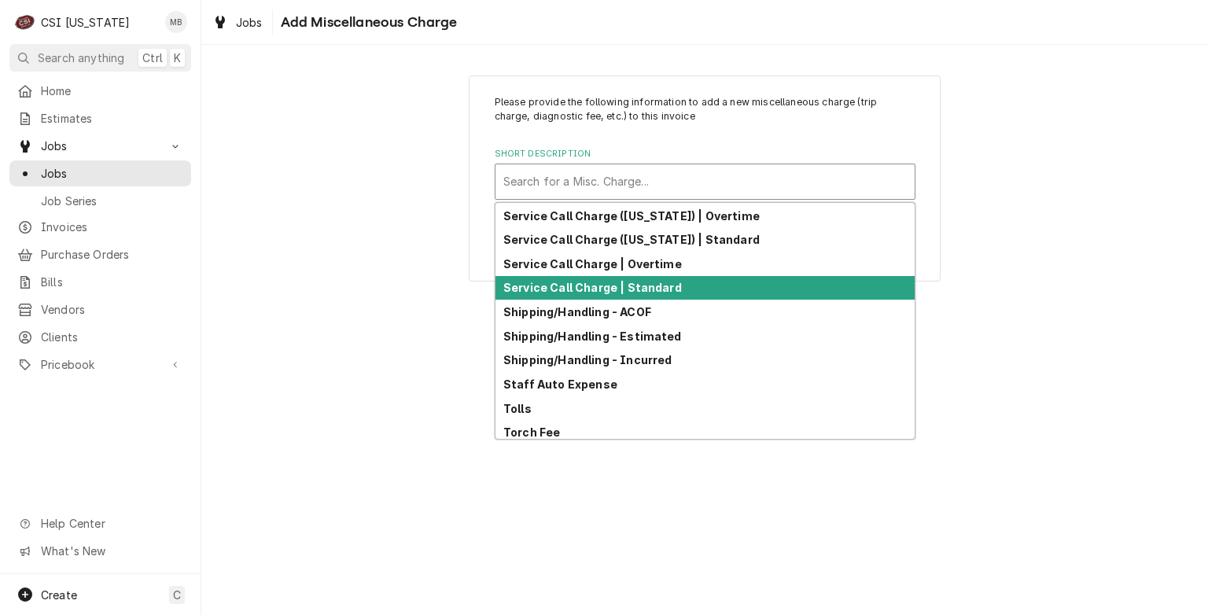
click at [580, 278] on div "Service Call Charge | Standard" at bounding box center [704, 288] width 419 height 24
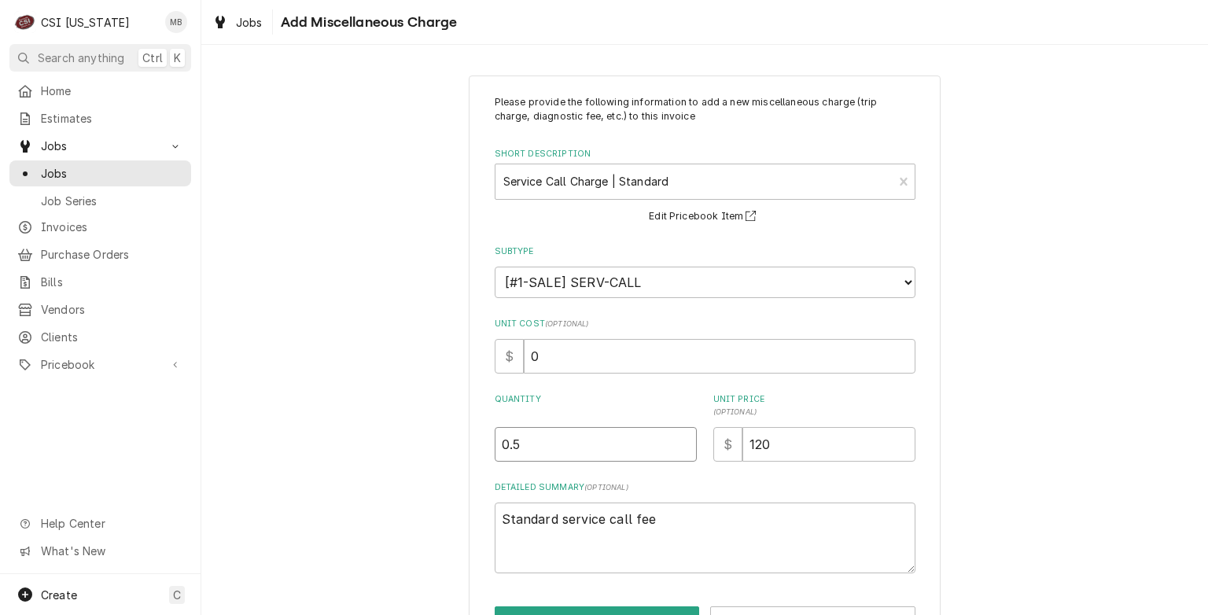
click at [678, 440] on input "0.5" at bounding box center [596, 444] width 202 height 35
click at [678, 440] on input "1" at bounding box center [596, 444] width 202 height 35
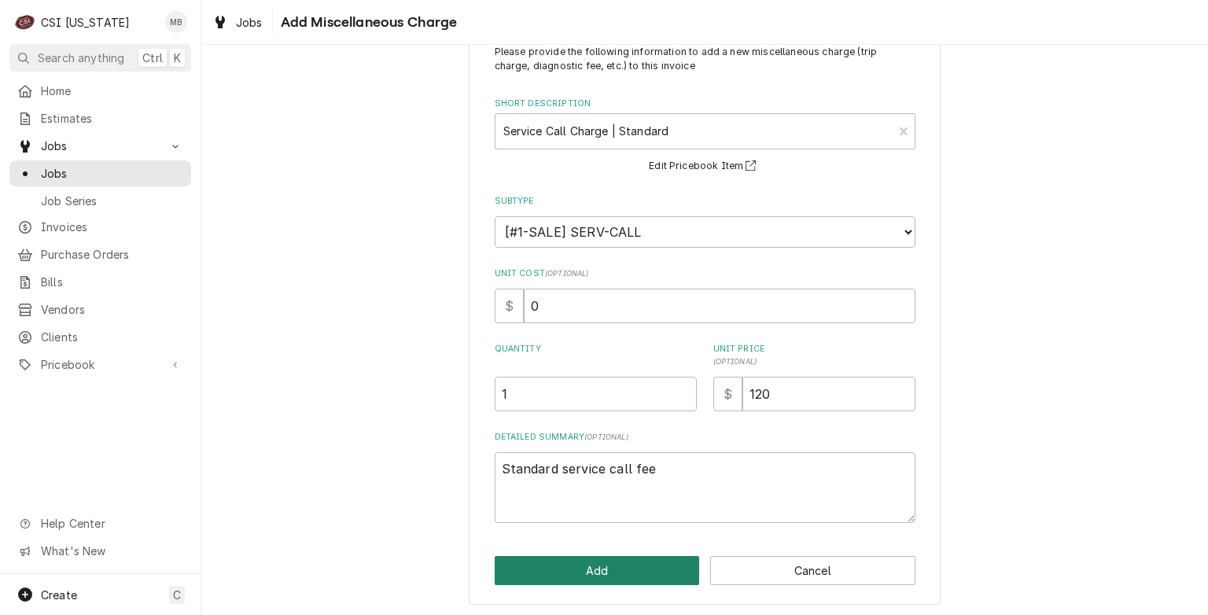
click at [623, 574] on button "Add" at bounding box center [597, 570] width 205 height 29
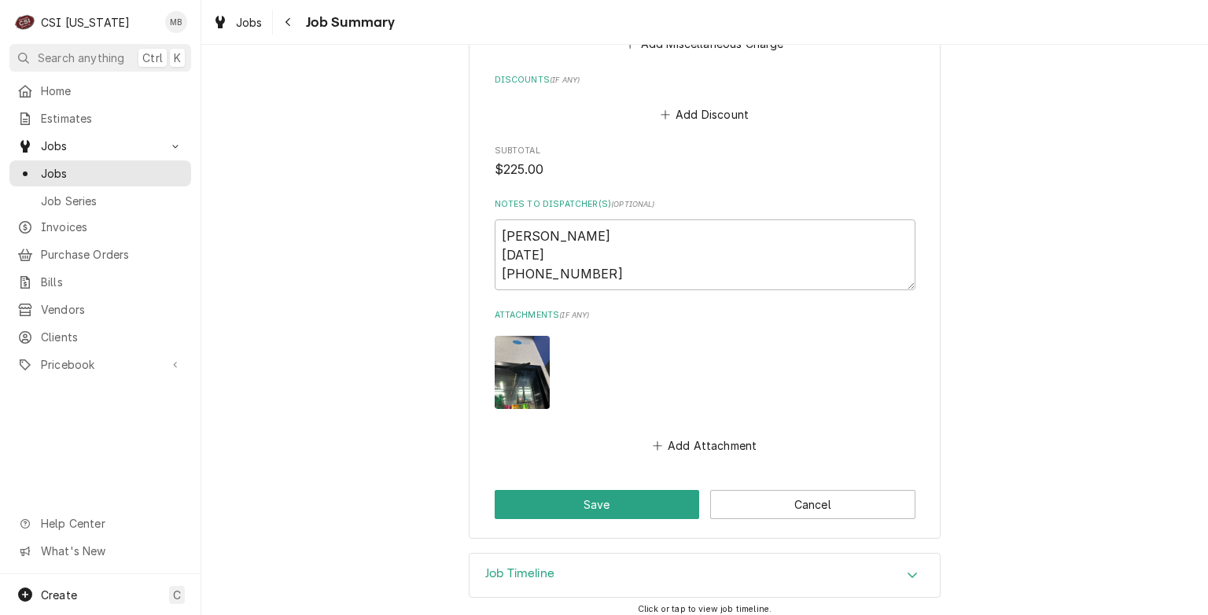
scroll to position [2843, 0]
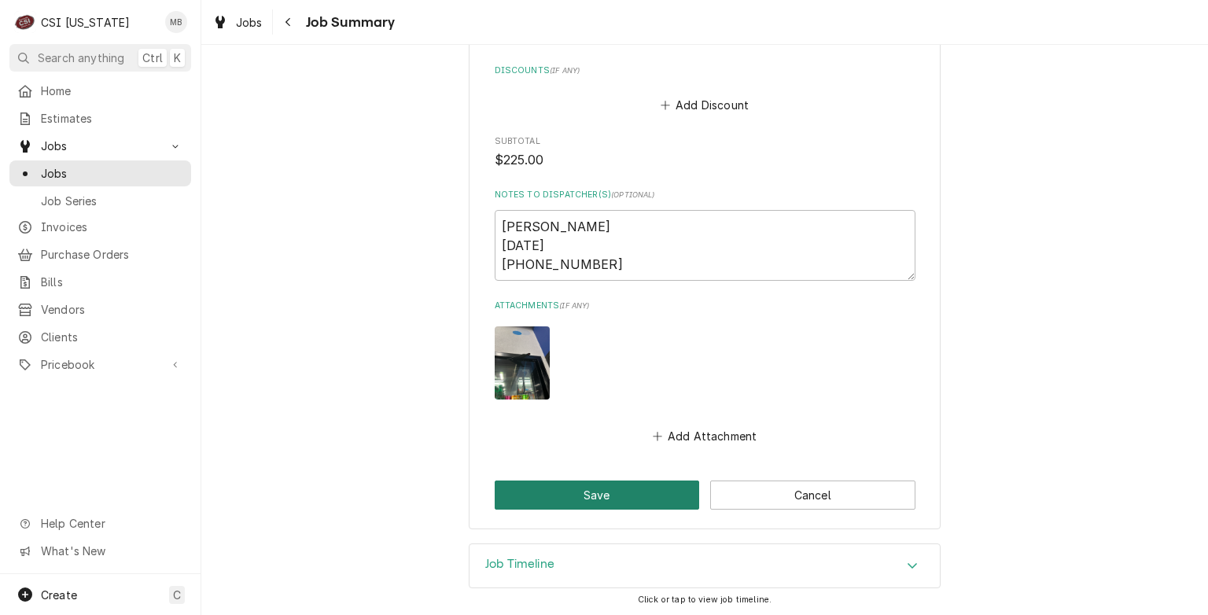
click at [598, 495] on button "Save" at bounding box center [597, 494] width 205 height 29
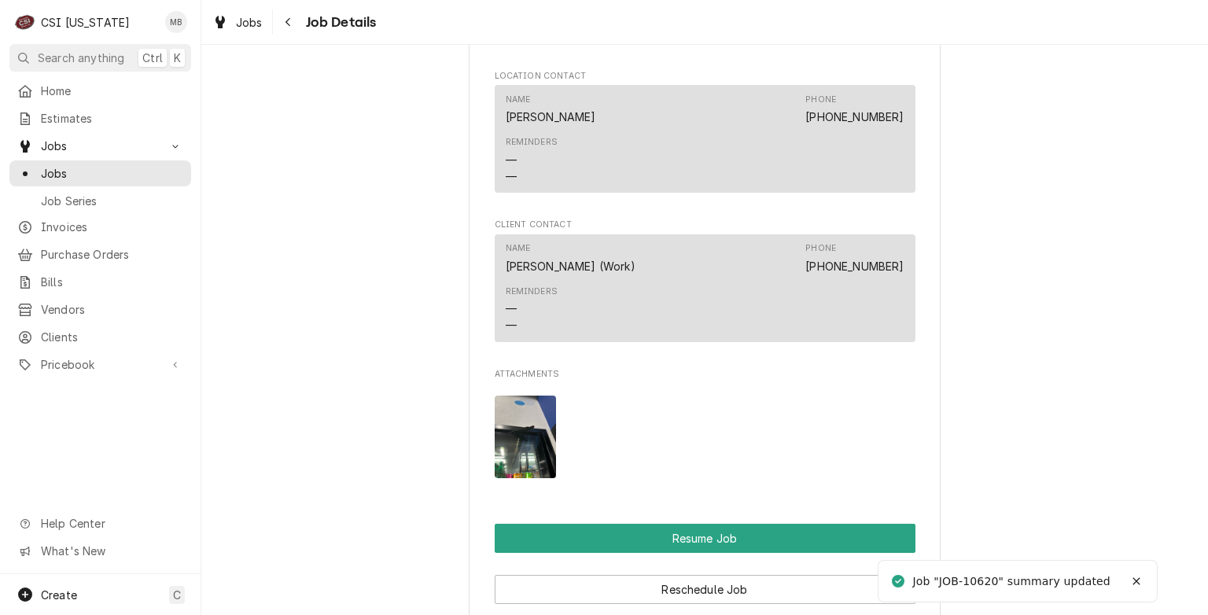
scroll to position [2201, 0]
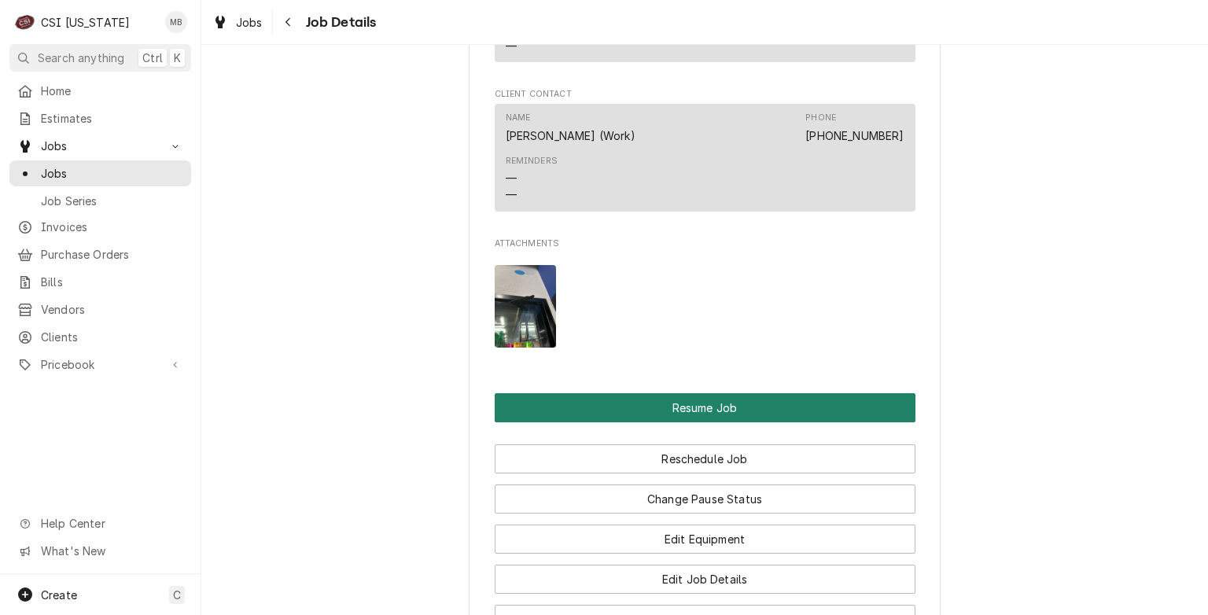
click at [692, 413] on button "Resume Job" at bounding box center [705, 407] width 421 height 29
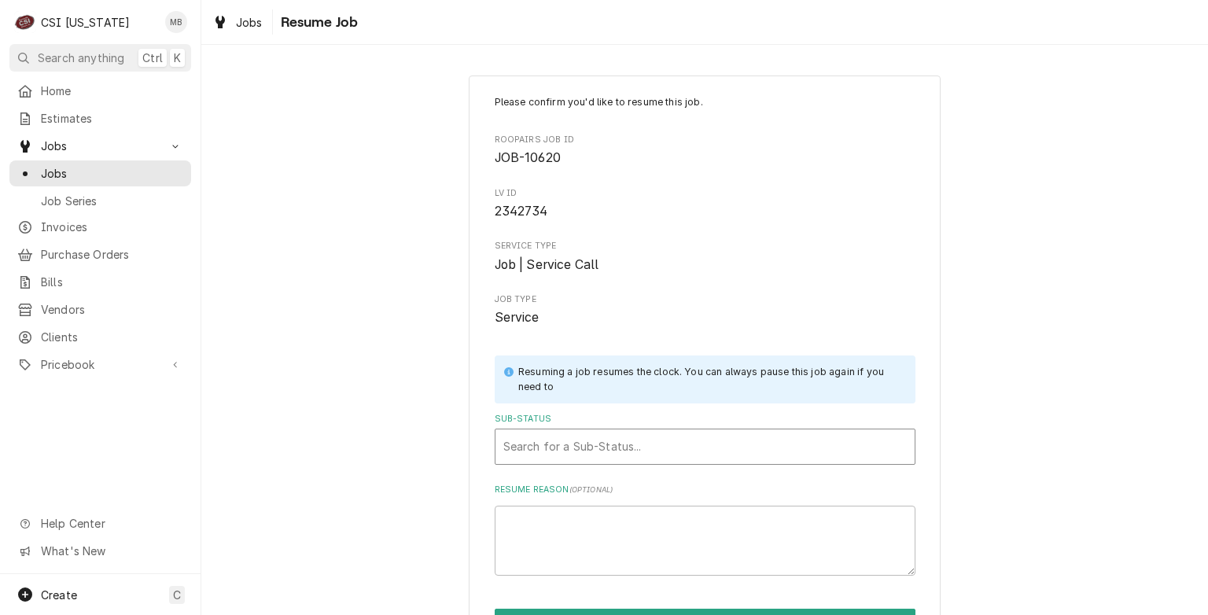
click at [688, 430] on div "Search for a Sub-Status..." at bounding box center [704, 446] width 419 height 35
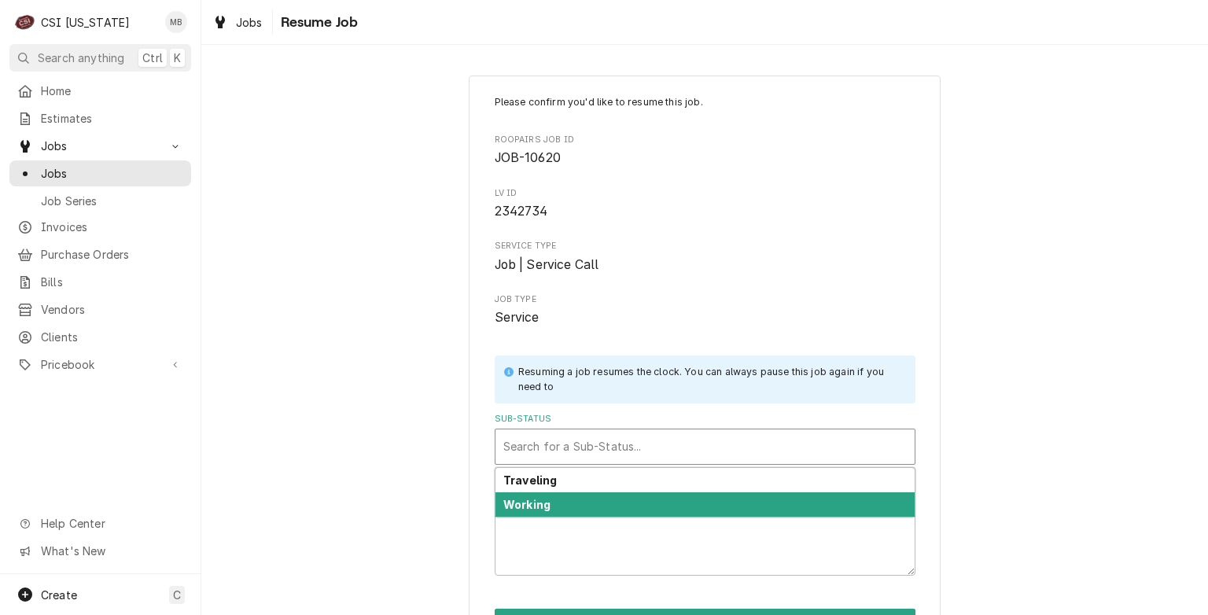
click at [668, 502] on div "Working" at bounding box center [704, 504] width 419 height 24
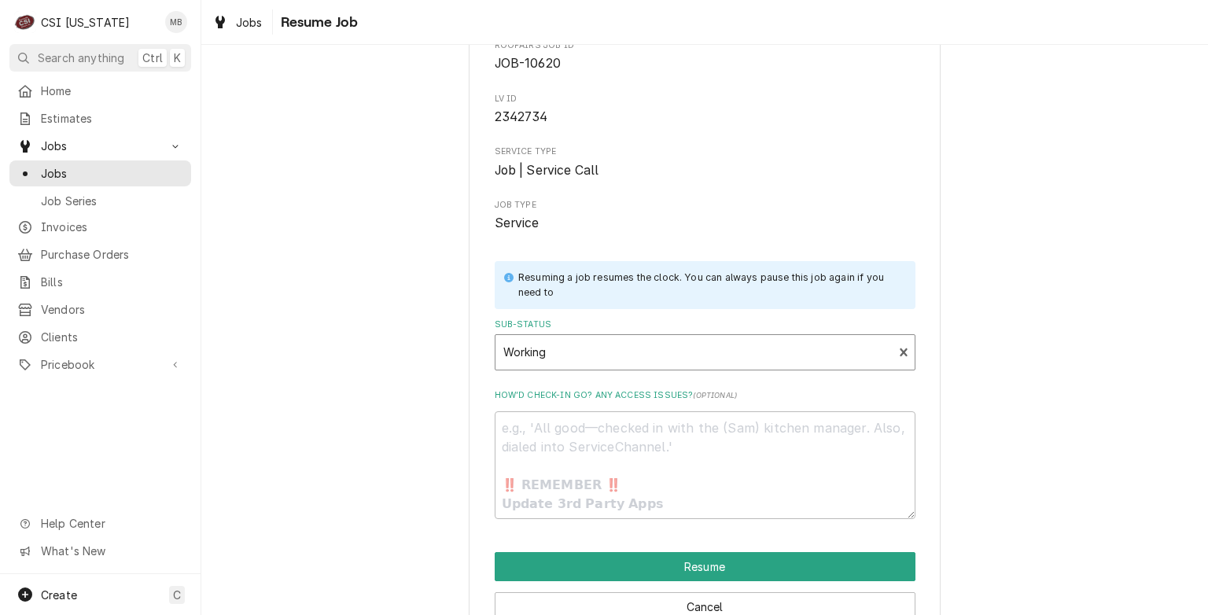
scroll to position [133, 0]
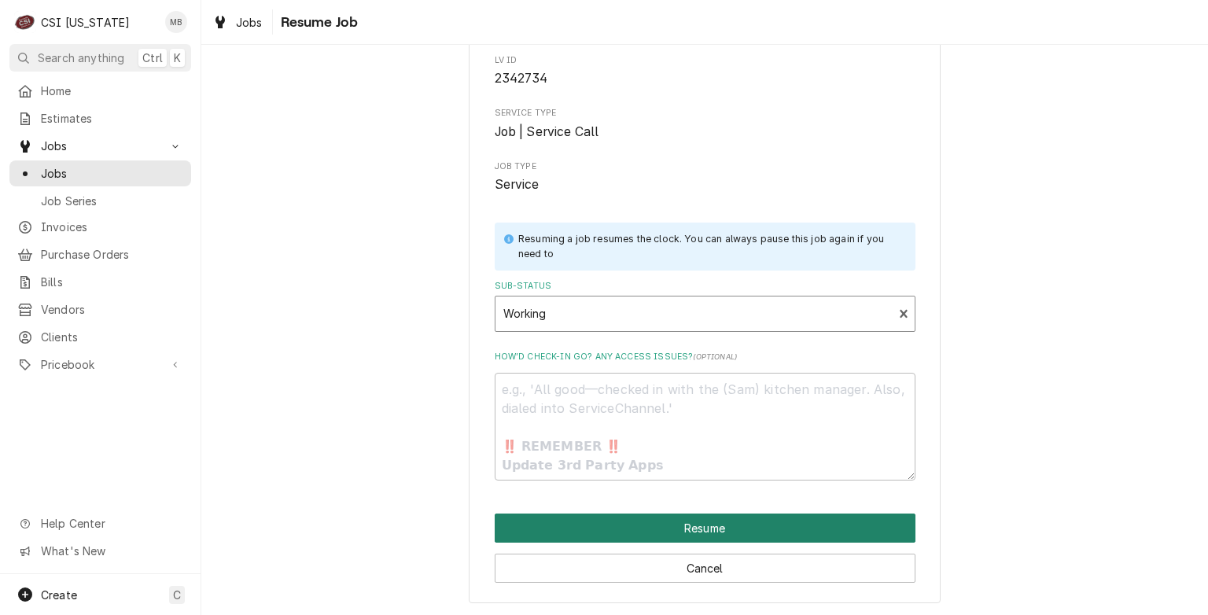
click at [678, 524] on button "Resume" at bounding box center [705, 527] width 421 height 29
type textarea "x"
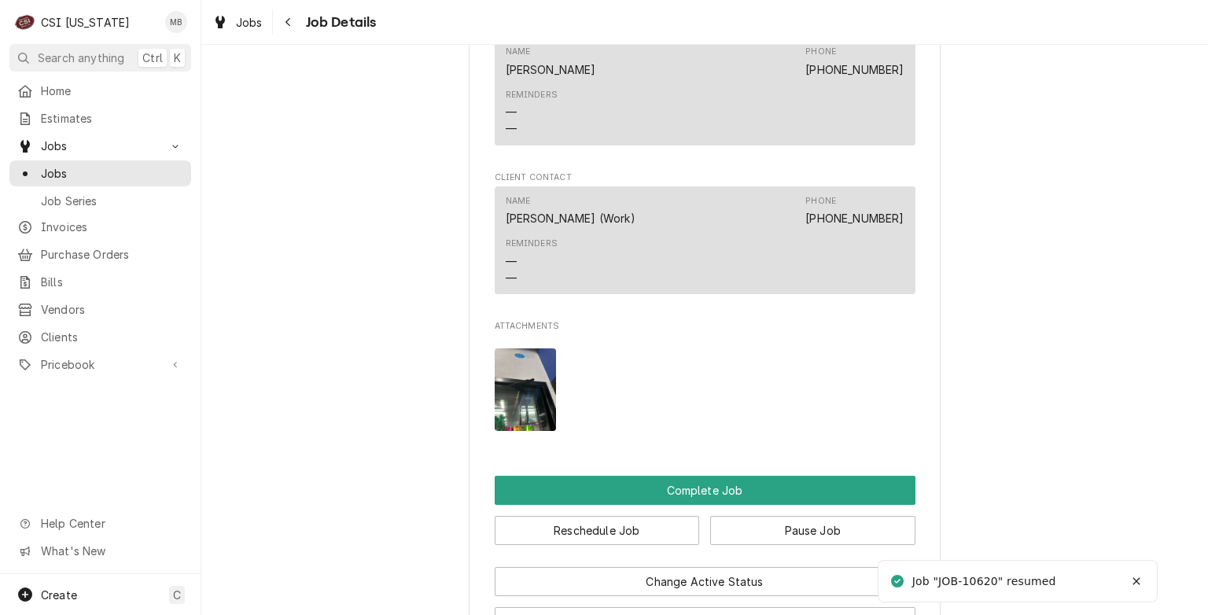
scroll to position [2280, 0]
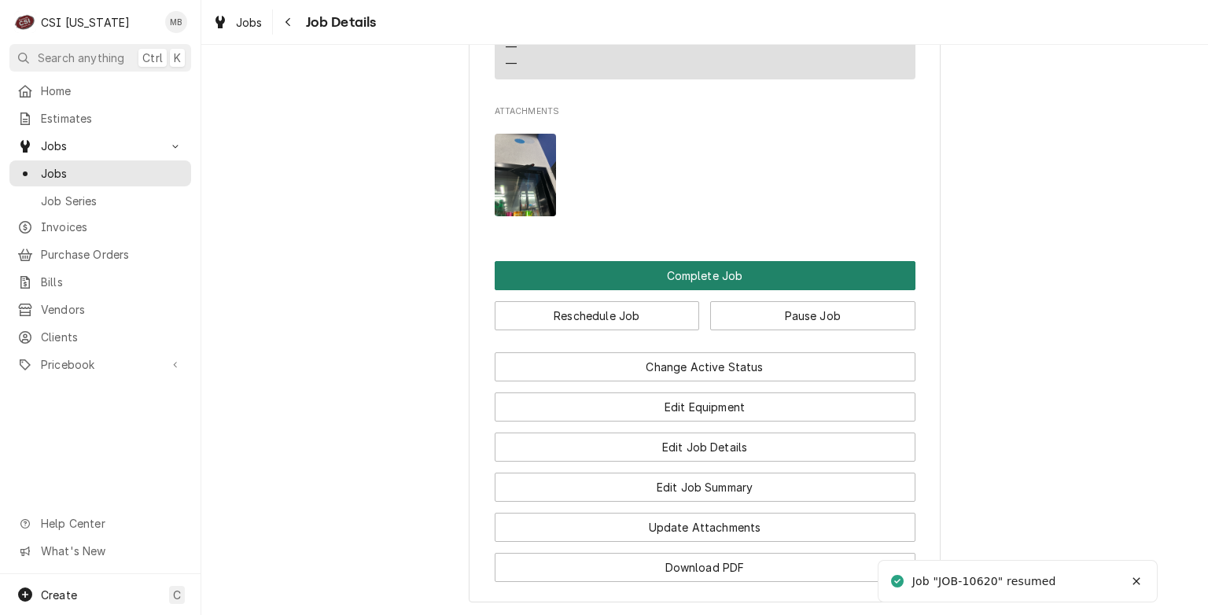
click at [715, 263] on button "Complete Job" at bounding box center [705, 275] width 421 height 29
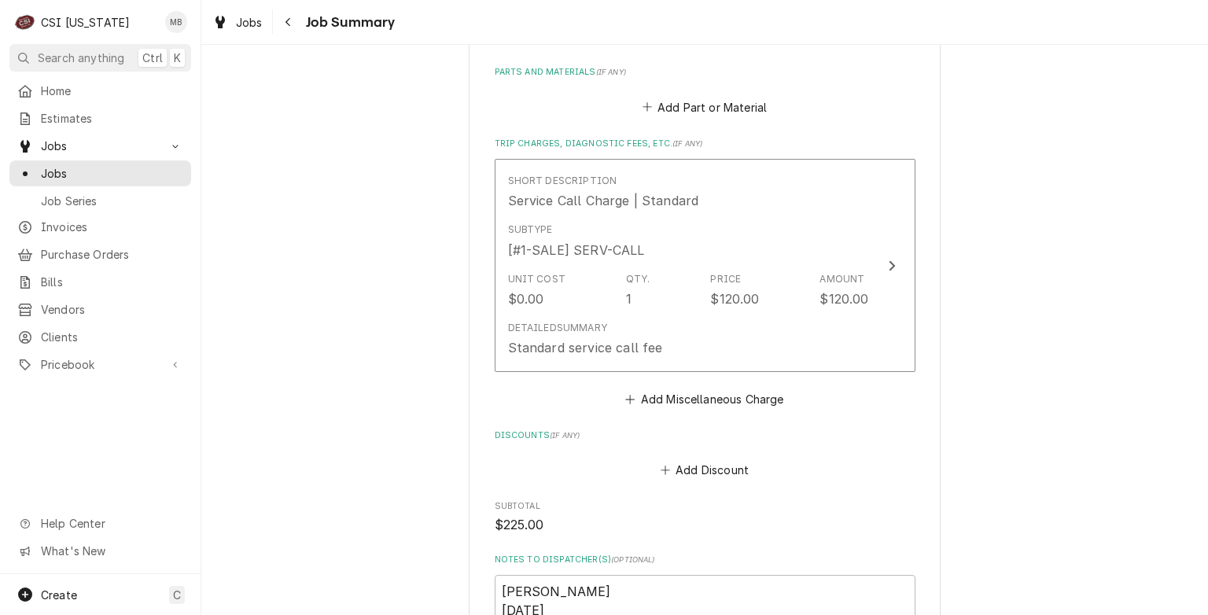
scroll to position [2752, 0]
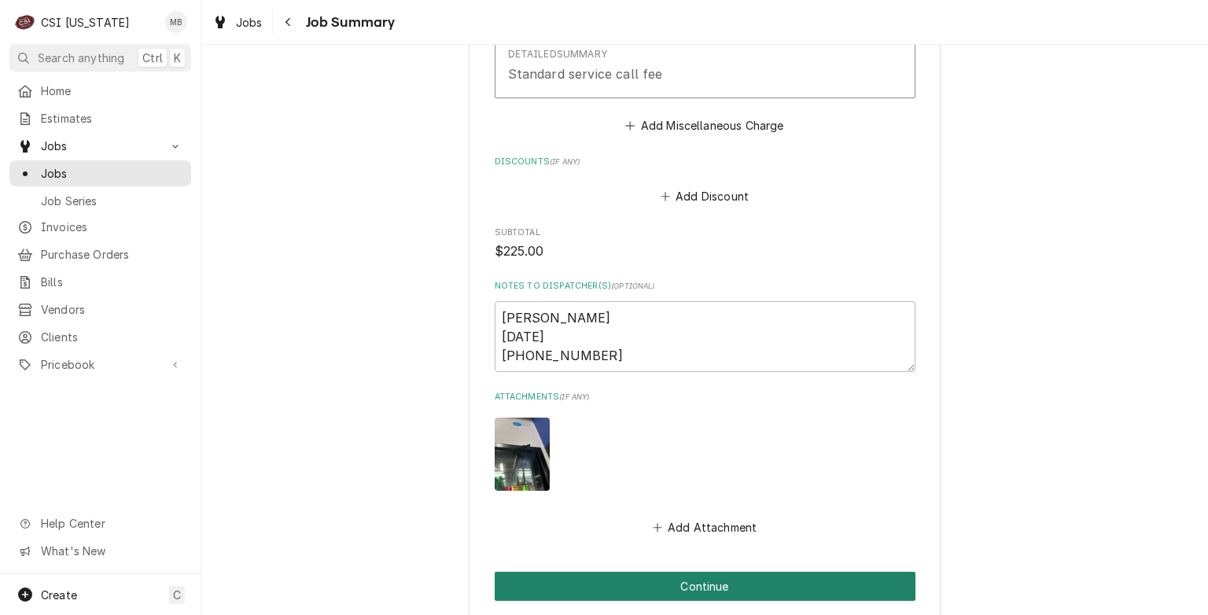
click at [691, 578] on button "Continue" at bounding box center [705, 586] width 421 height 29
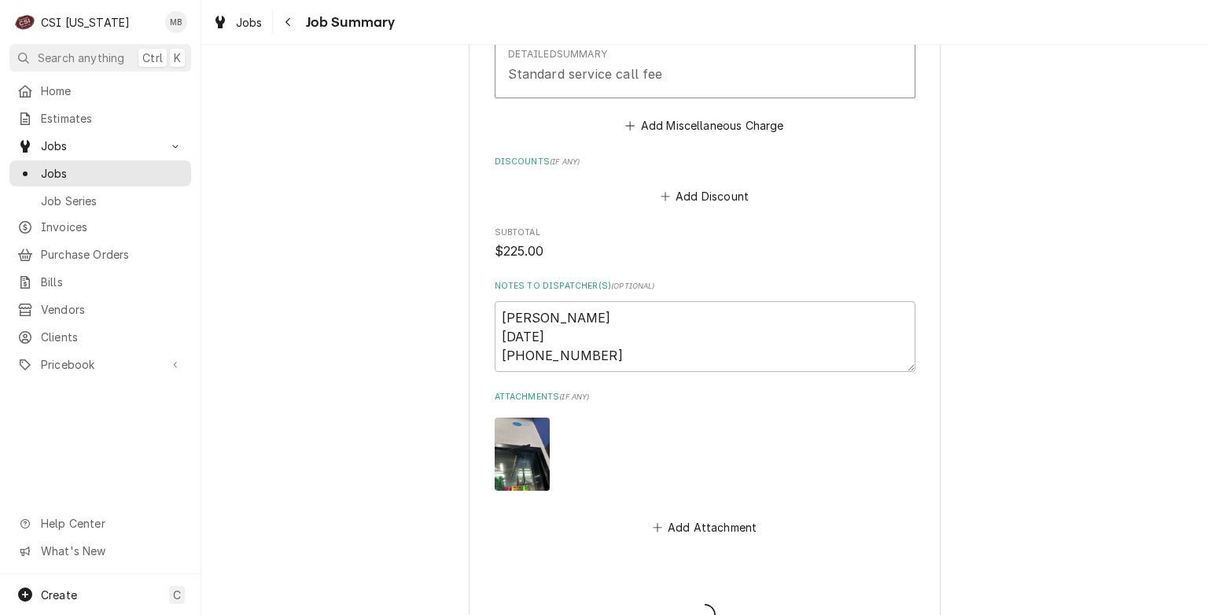
type textarea "x"
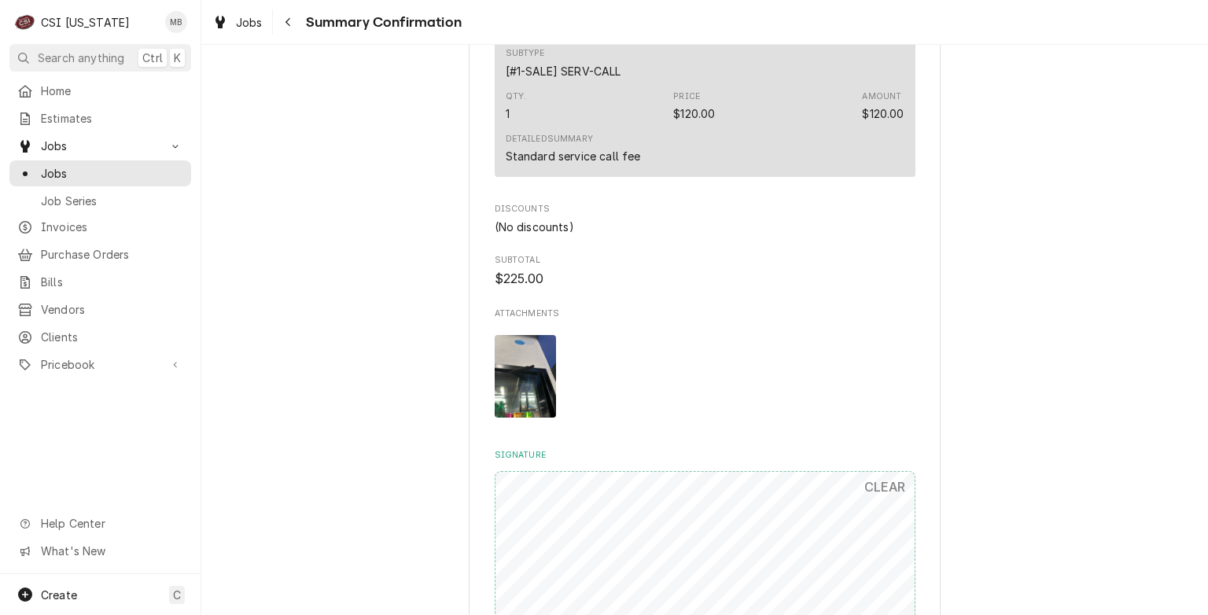
scroll to position [2516, 0]
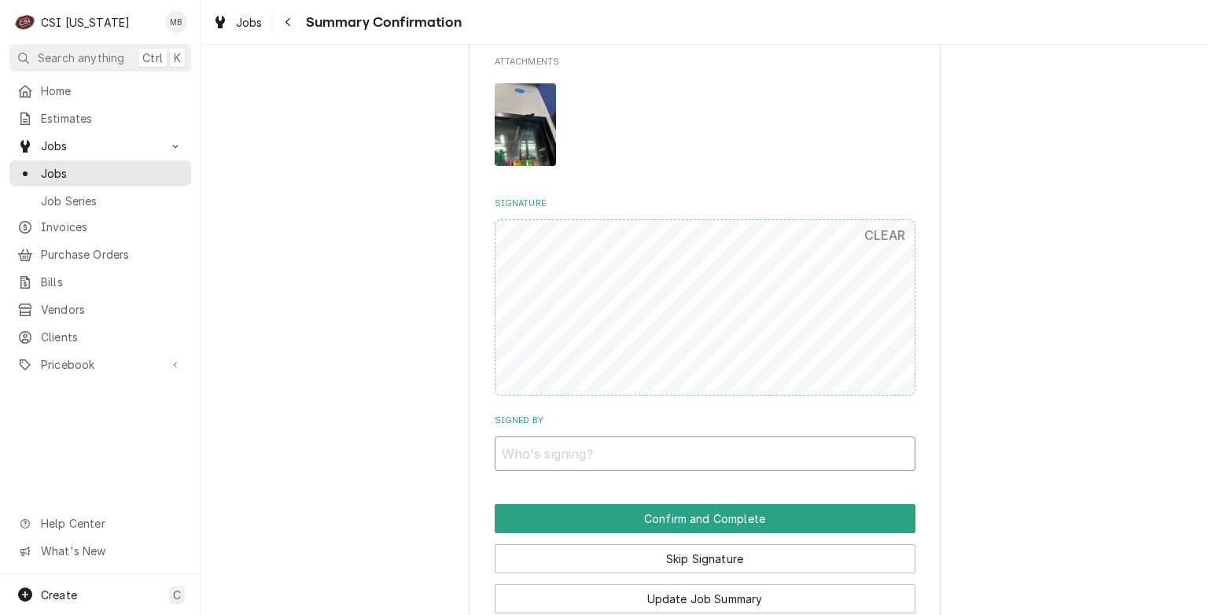
click at [657, 456] on input "Signed By" at bounding box center [705, 453] width 421 height 35
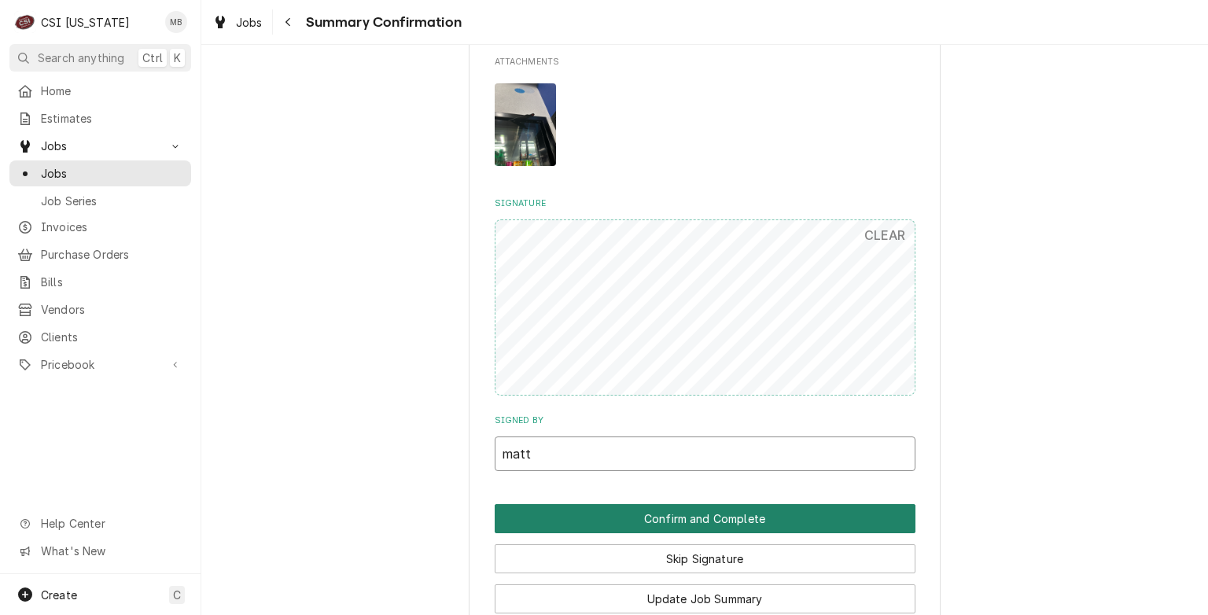
type input "matt"
click at [661, 518] on button "Confirm and Complete" at bounding box center [705, 518] width 421 height 29
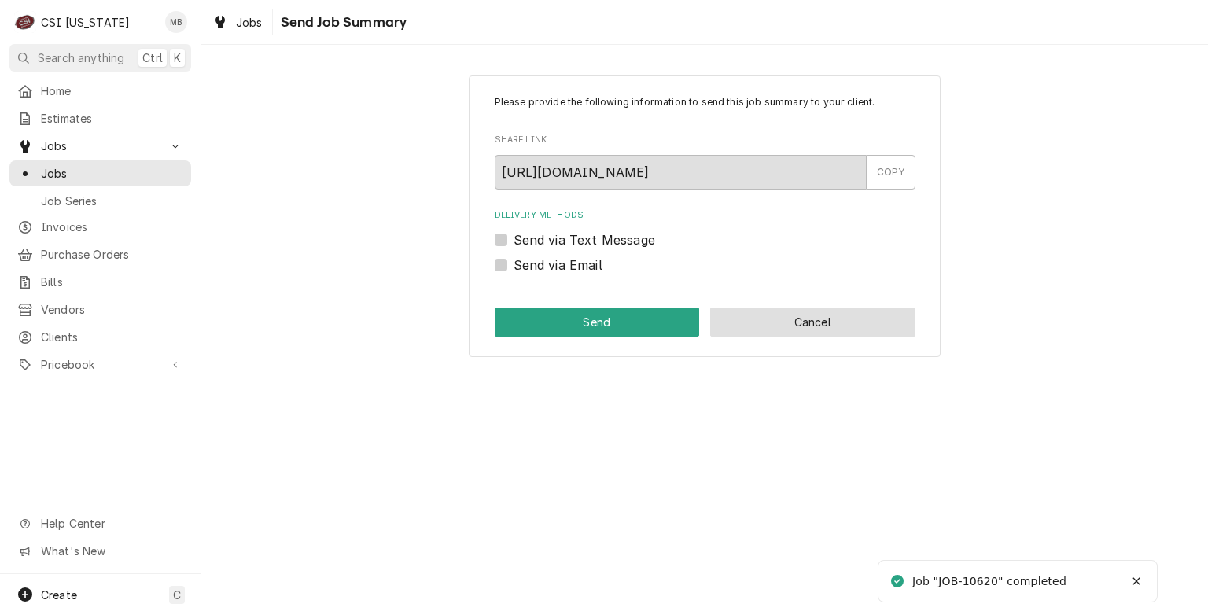
click at [770, 314] on button "Cancel" at bounding box center [812, 321] width 205 height 29
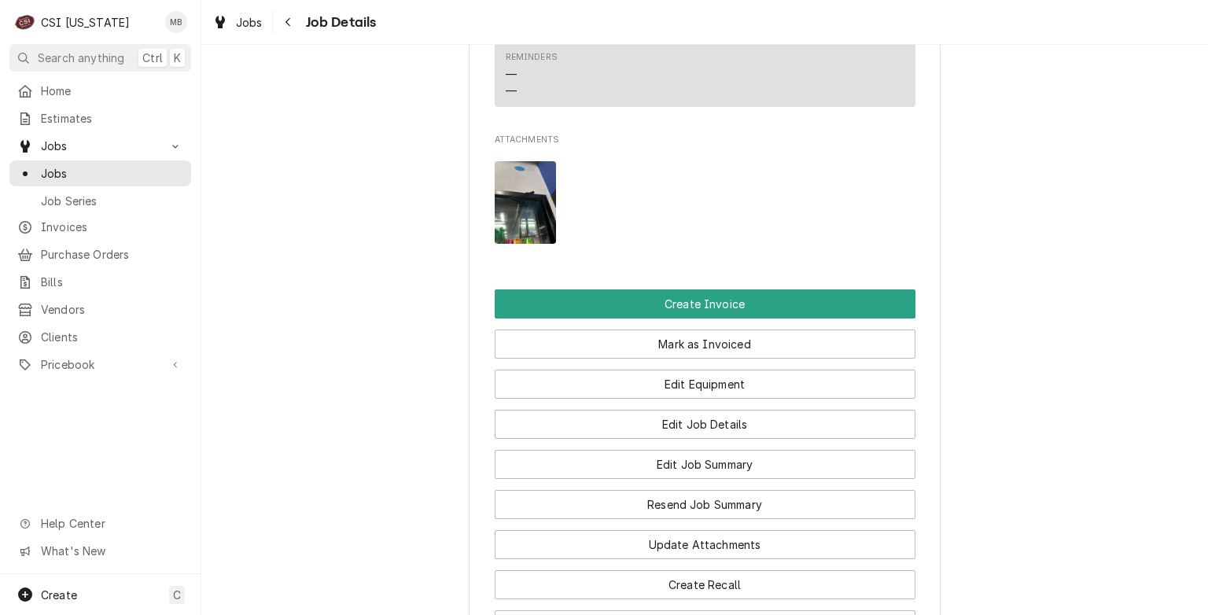
scroll to position [1881, 0]
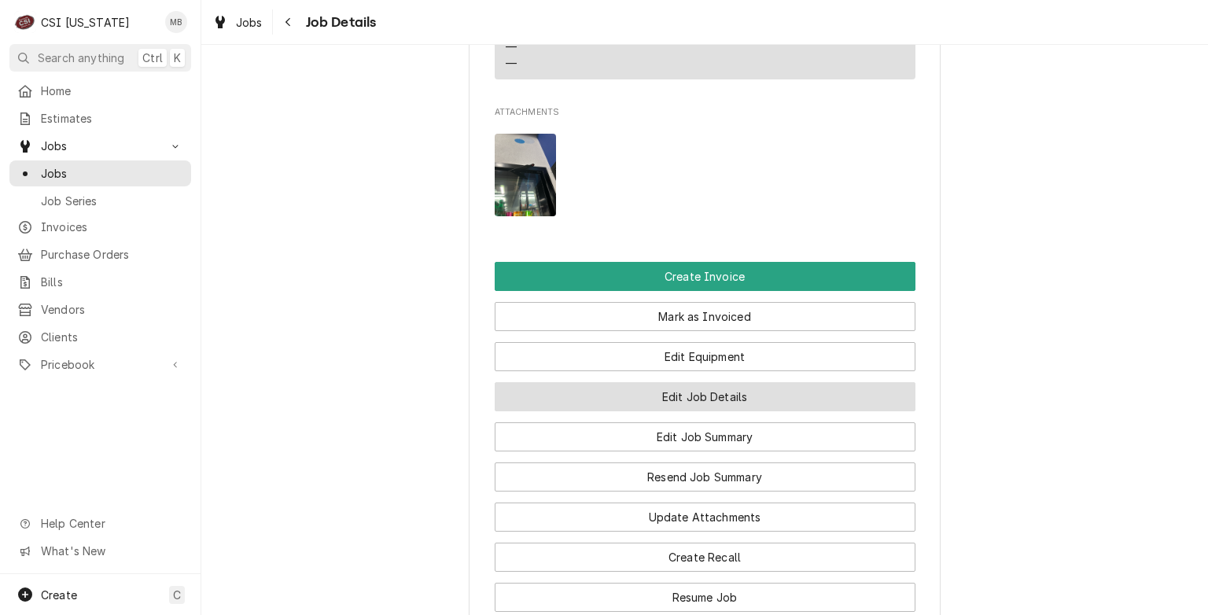
click at [676, 395] on button "Edit Job Details" at bounding box center [705, 396] width 421 height 29
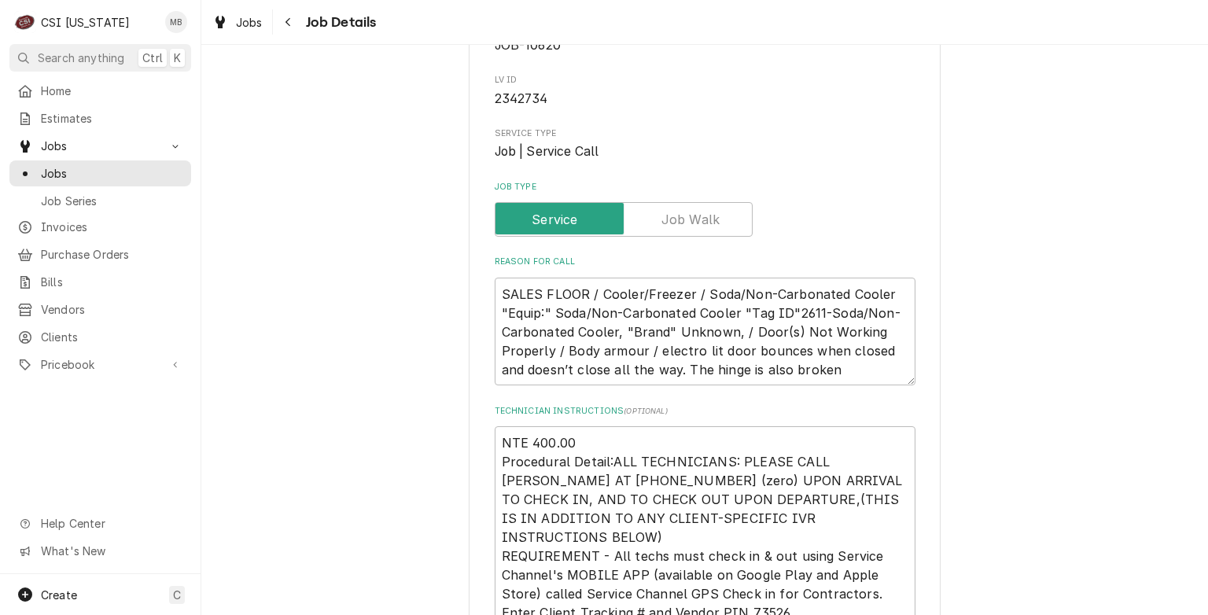
type textarea "x"
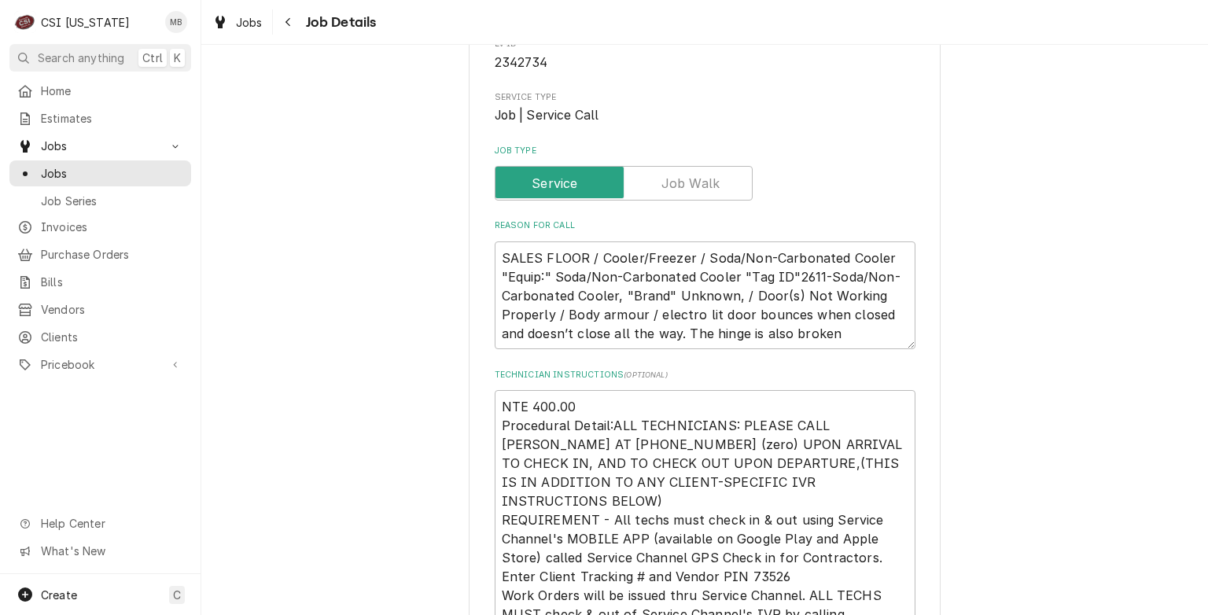
scroll to position [79, 0]
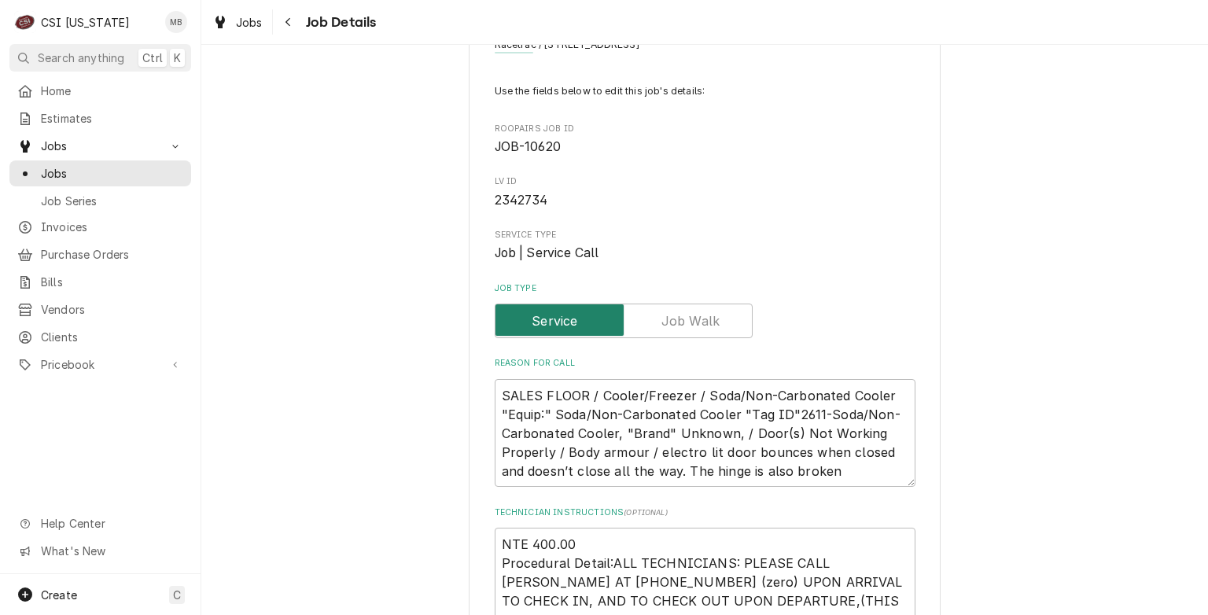
click at [625, 324] on input "Job Type" at bounding box center [624, 320] width 244 height 35
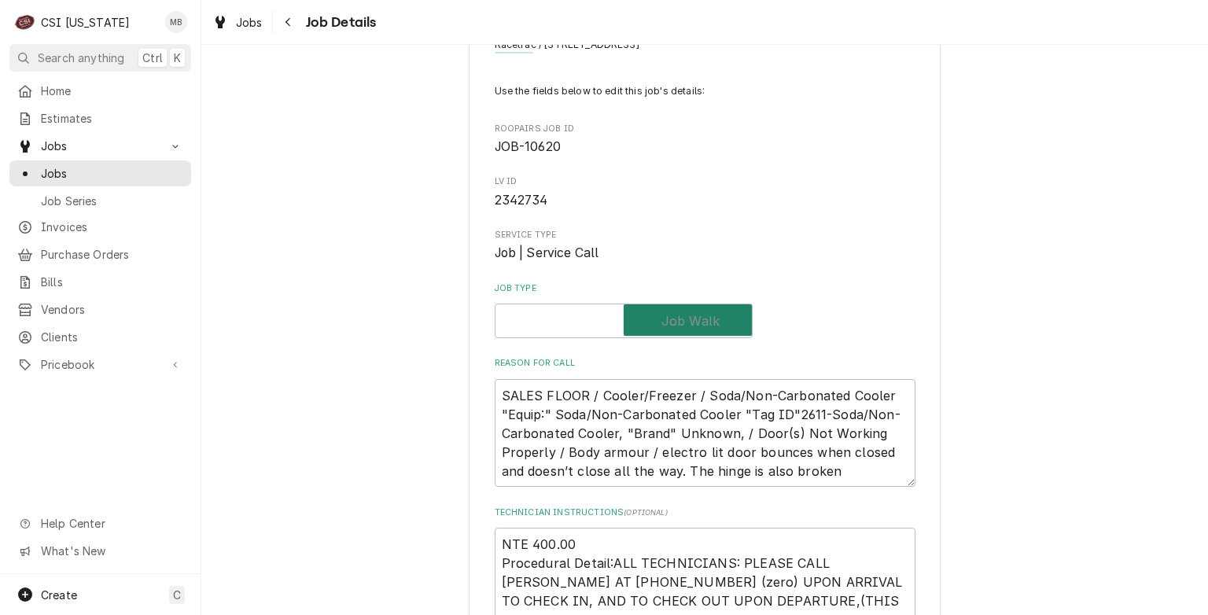
checkbox input "true"
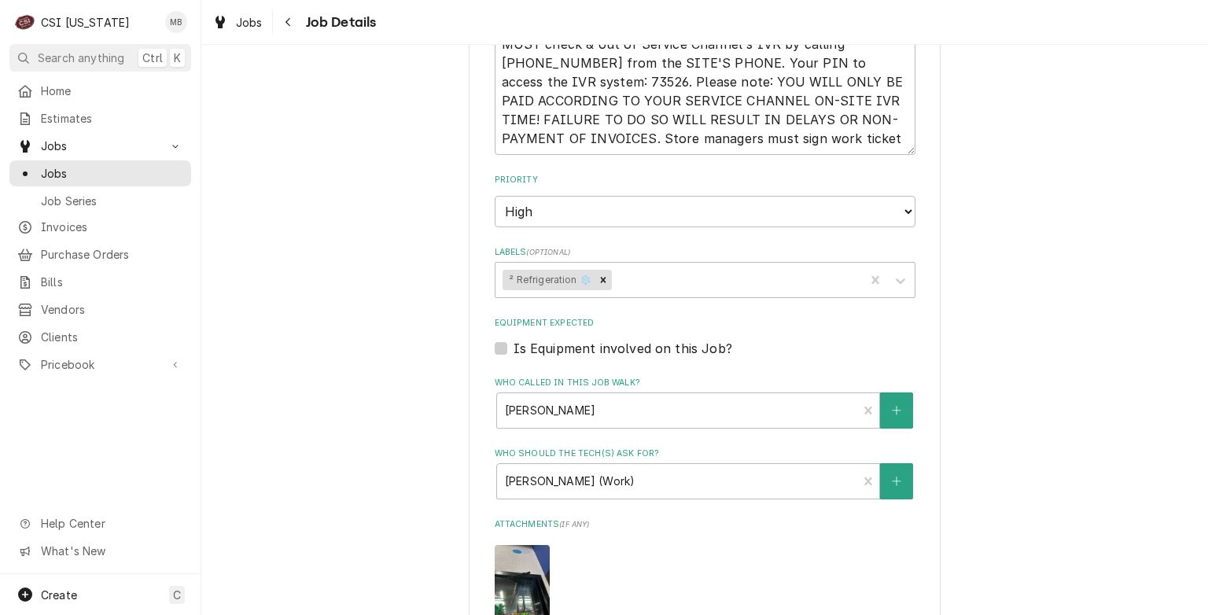
scroll to position [1150, 0]
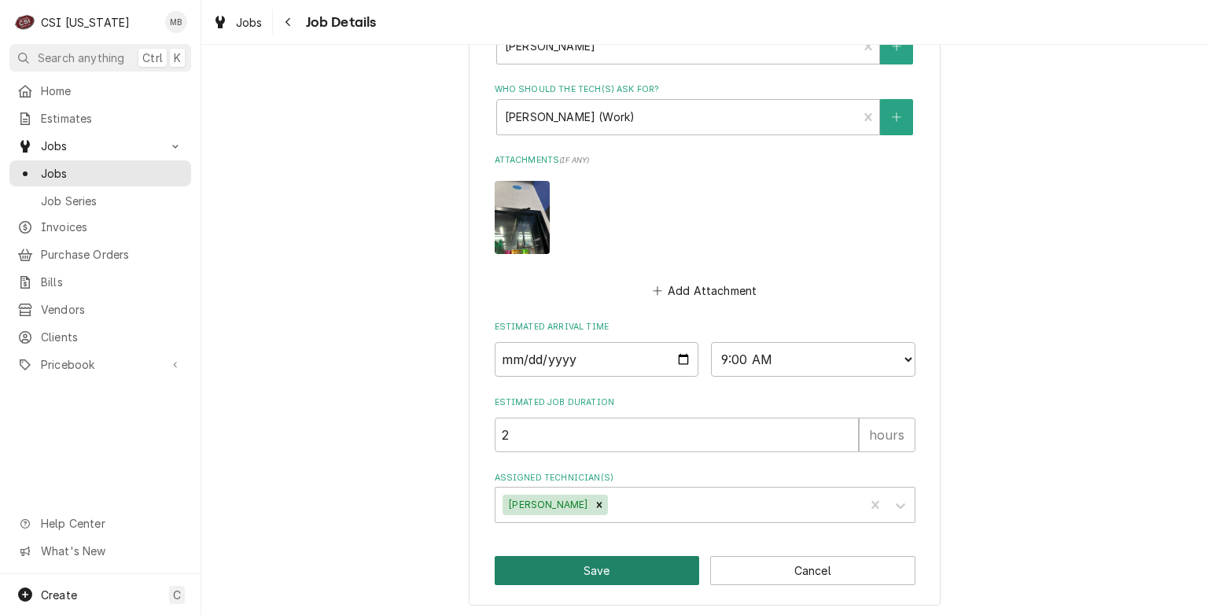
click at [643, 561] on button "Save" at bounding box center [597, 570] width 205 height 29
type textarea "x"
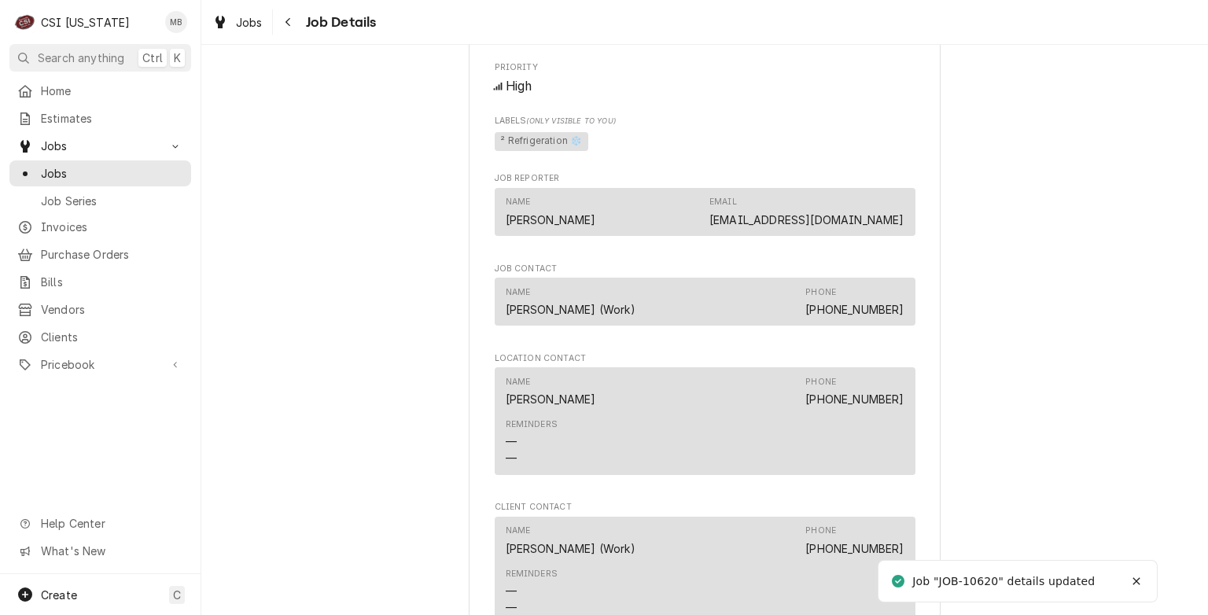
scroll to position [1651, 0]
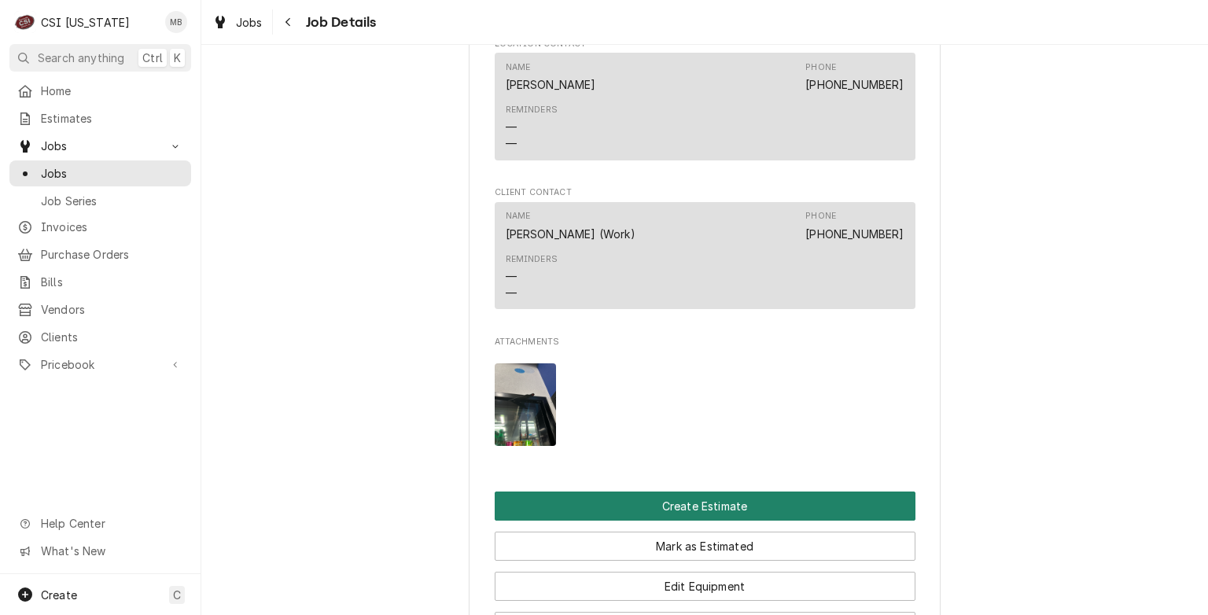
click at [678, 498] on button "Create Estimate" at bounding box center [705, 505] width 421 height 29
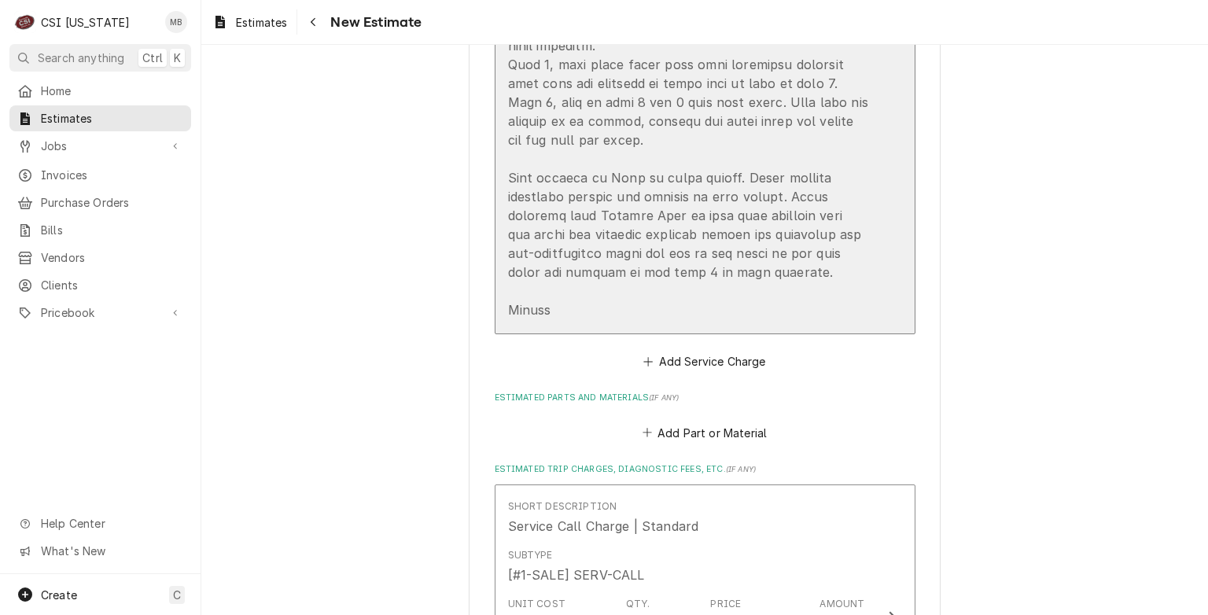
scroll to position [3381, 0]
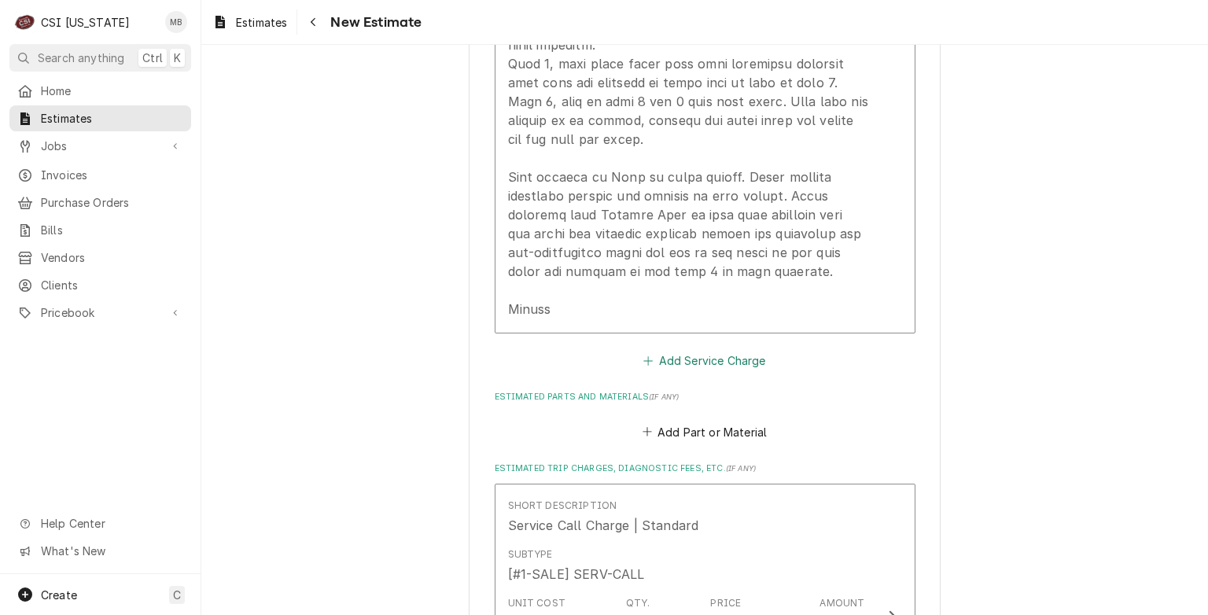
click at [706, 350] on button "Add Service Charge" at bounding box center [704, 361] width 127 height 22
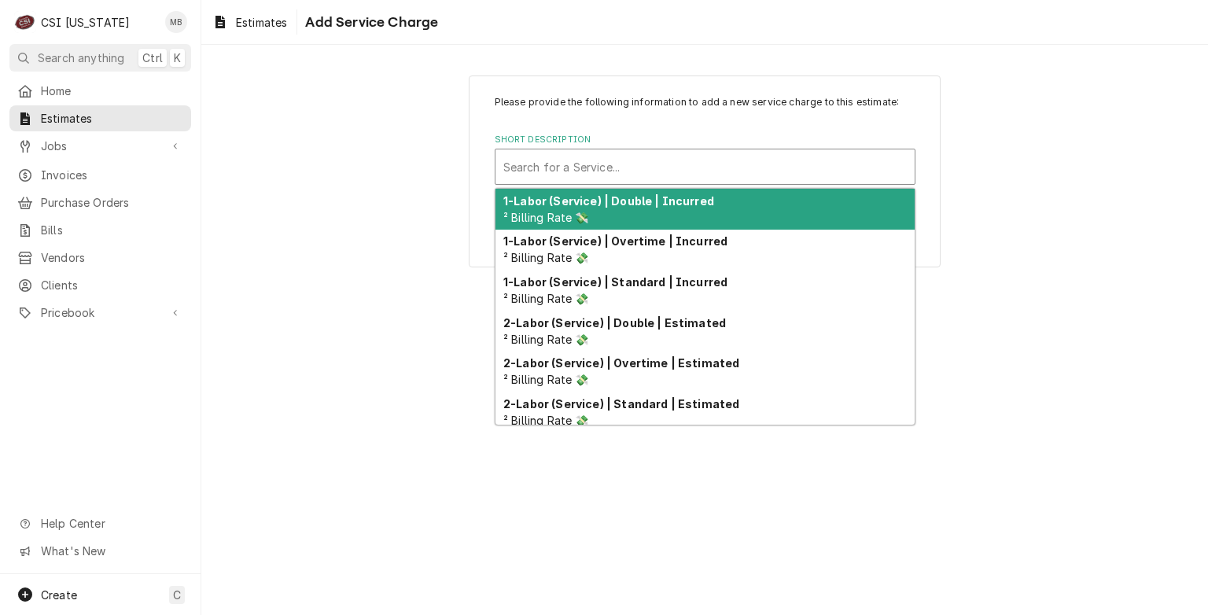
click at [618, 172] on div "Short Description" at bounding box center [704, 167] width 403 height 28
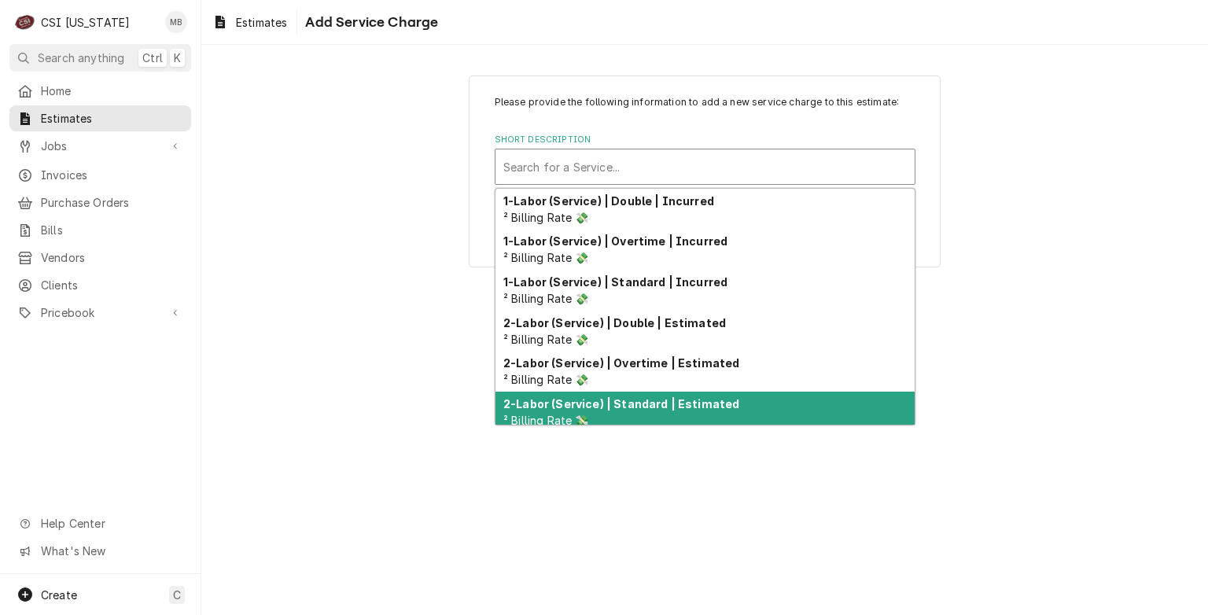
click at [607, 421] on div "2-Labor (Service) | Standard | Estimated ² Billing Rate 💸" at bounding box center [704, 412] width 419 height 41
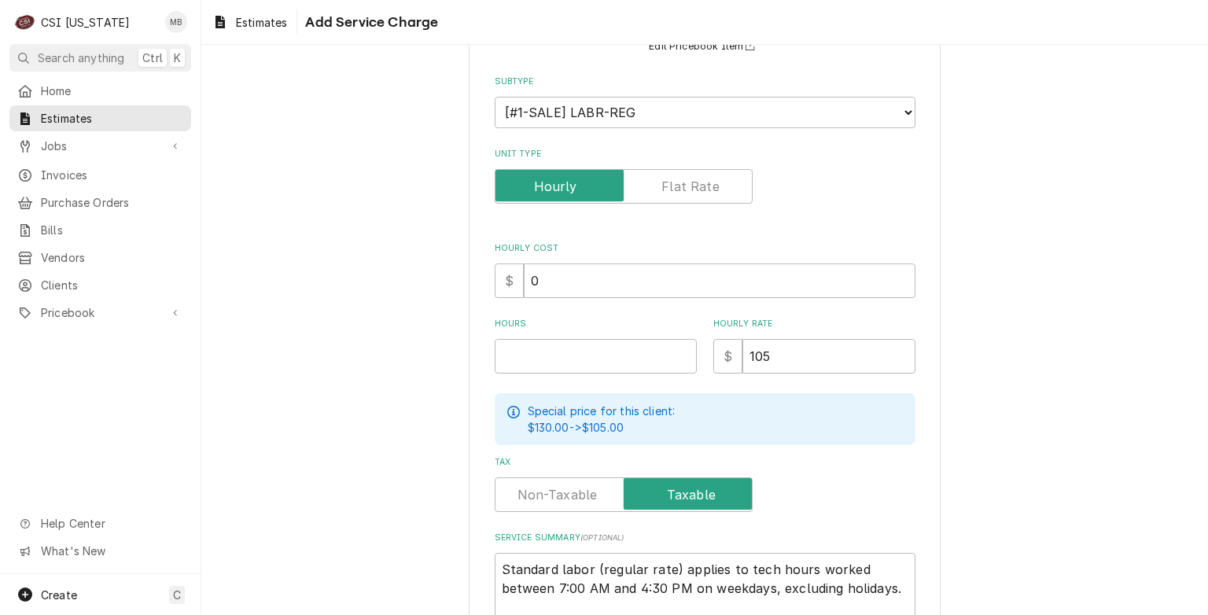
scroll to position [157, 0]
type textarea "x"
type input "0.5"
click at [679, 351] on input "0.5" at bounding box center [596, 354] width 202 height 35
type textarea "x"
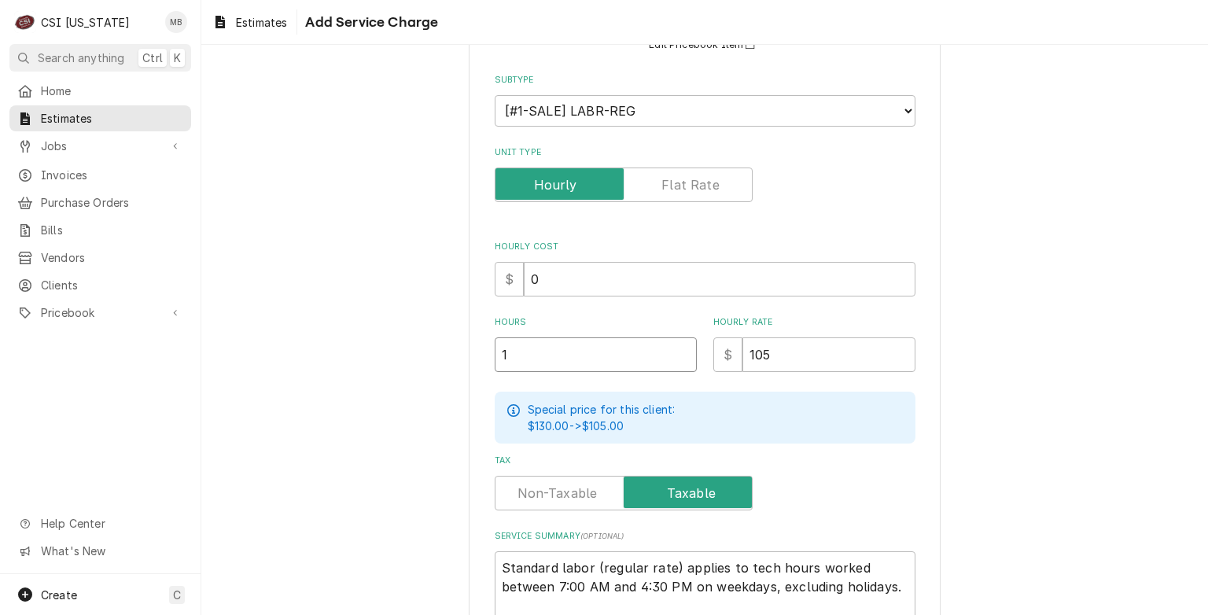
type input "1"
click at [679, 351] on input "1" at bounding box center [596, 354] width 202 height 35
type textarea "x"
type input "1.5"
click at [679, 351] on input "1.5" at bounding box center [596, 354] width 202 height 35
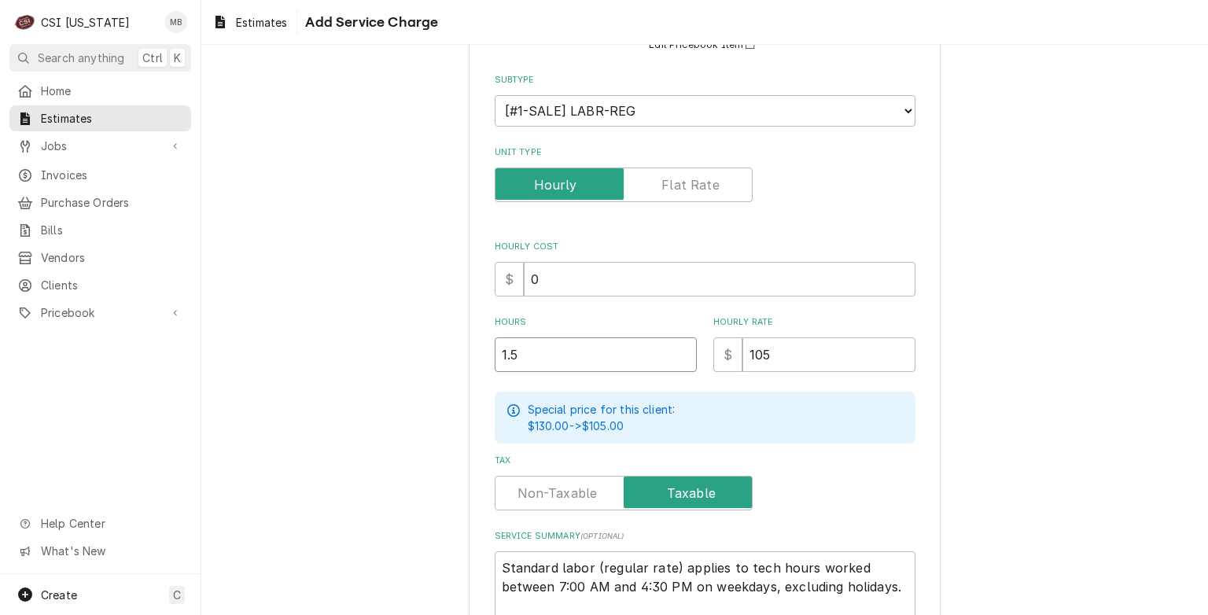
type textarea "x"
type input "2"
click at [679, 351] on input "2" at bounding box center [596, 354] width 202 height 35
type textarea "x"
type input "2.5"
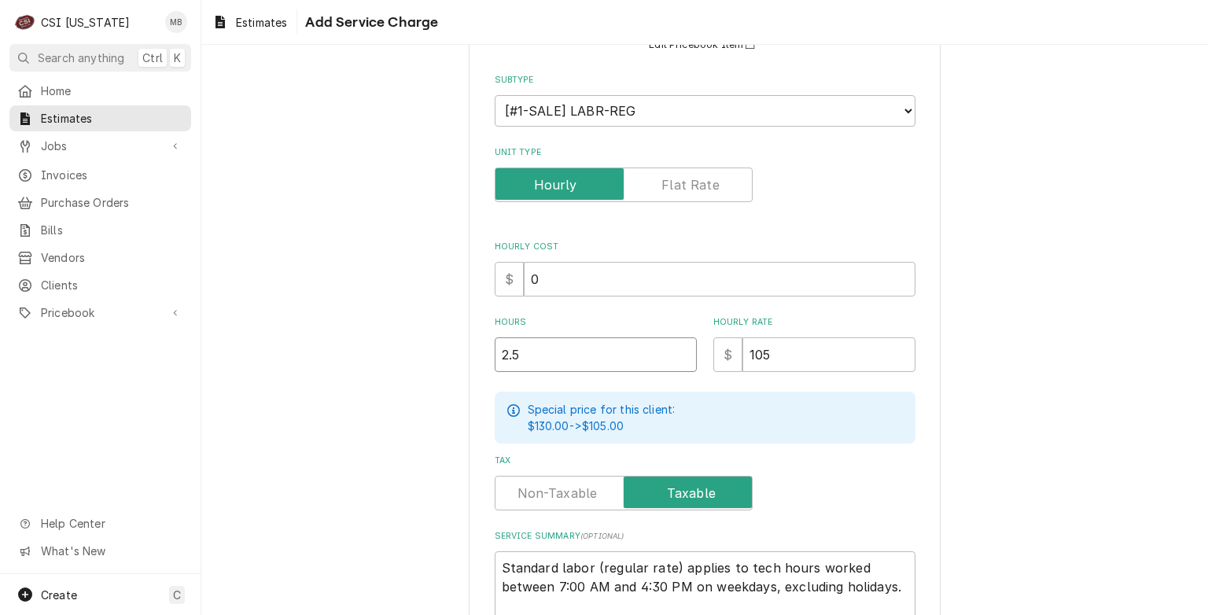
click at [679, 351] on input "2.5" at bounding box center [596, 354] width 202 height 35
type textarea "x"
type input "3"
click at [675, 351] on input "3" at bounding box center [596, 354] width 202 height 35
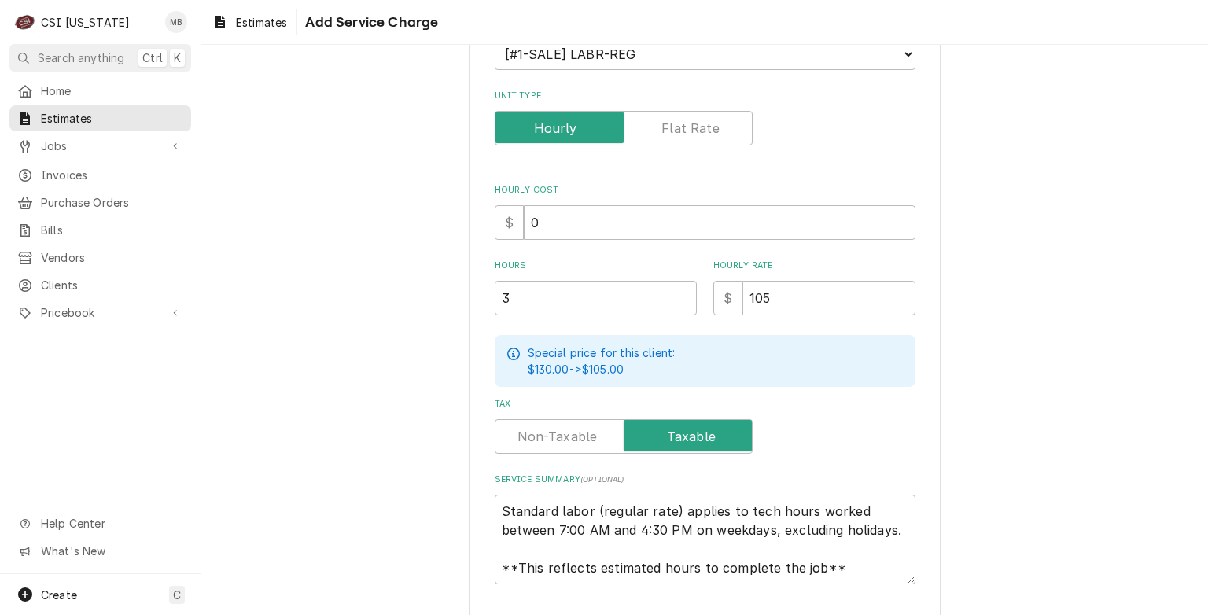
scroll to position [274, 0]
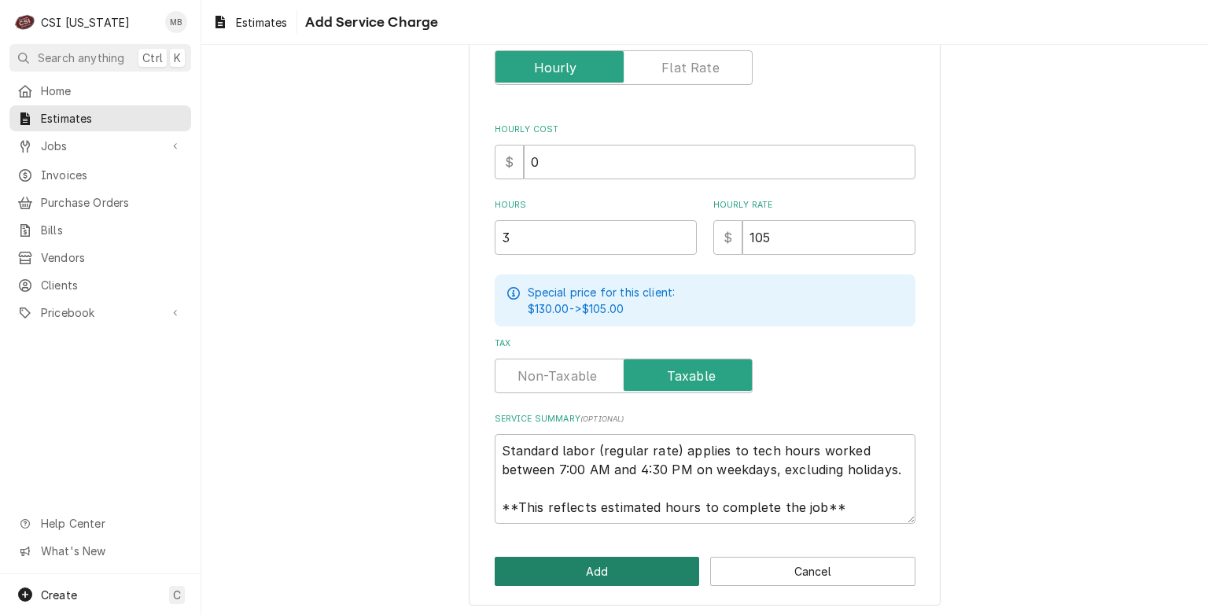
click at [597, 568] on button "Add" at bounding box center [597, 571] width 205 height 29
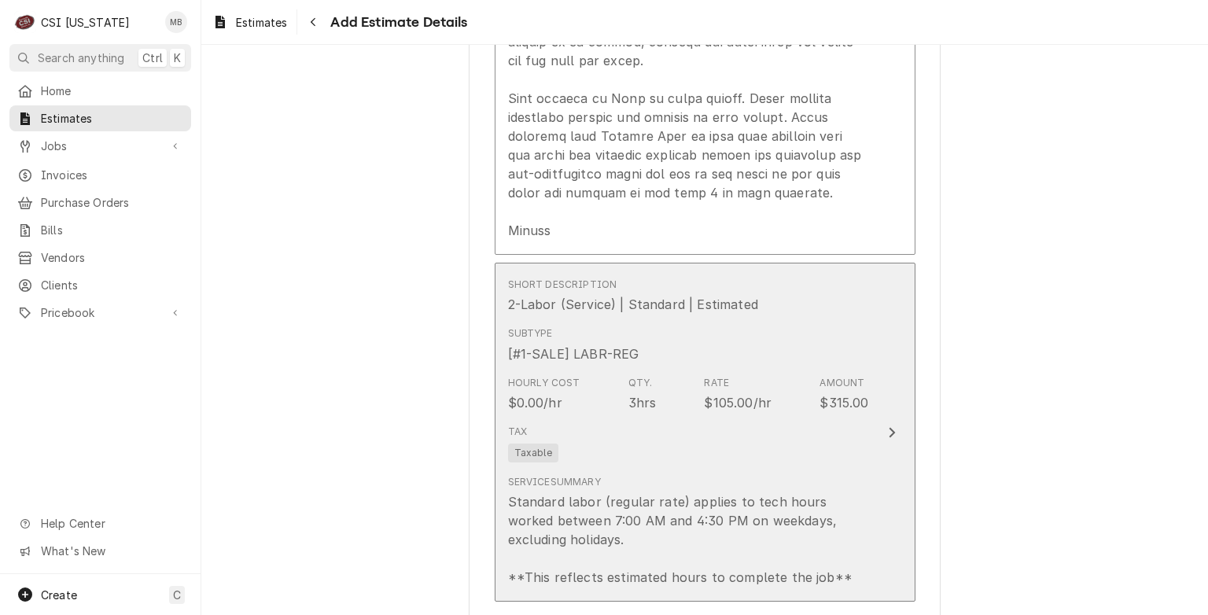
type textarea "x"
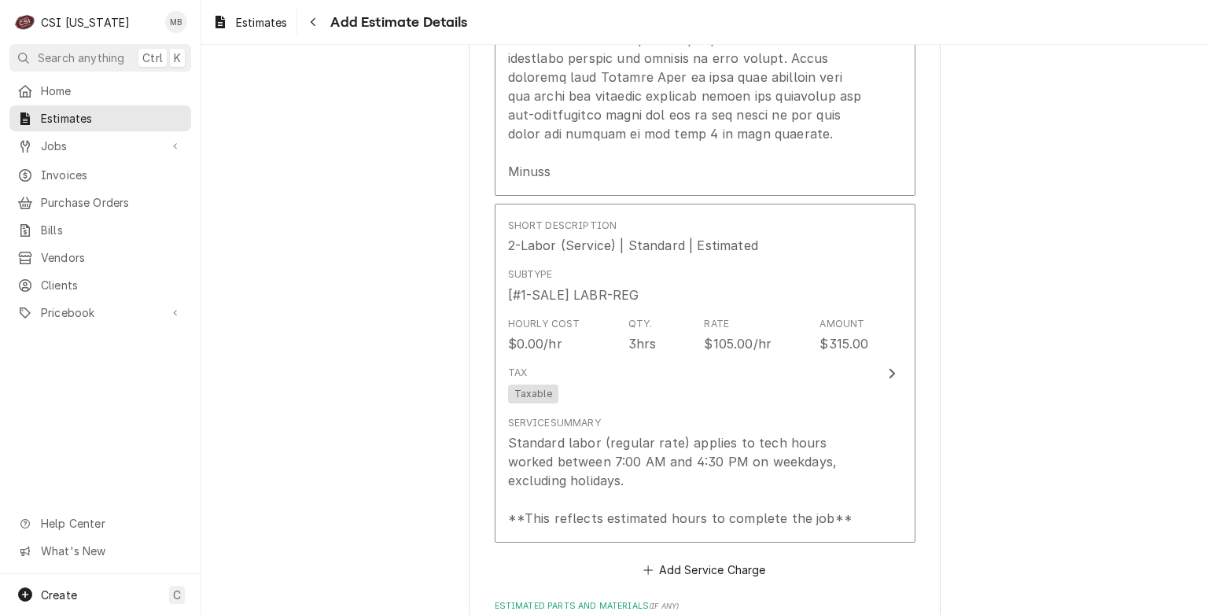
scroll to position [3774, 0]
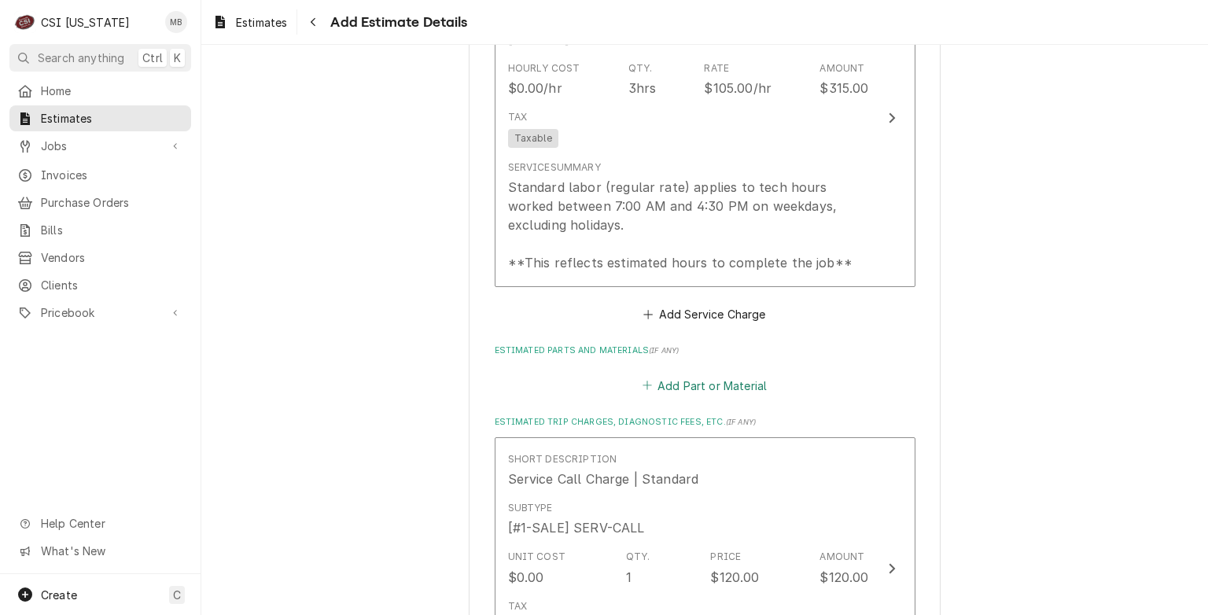
click at [737, 382] on button "Add Part or Material" at bounding box center [704, 385] width 130 height 22
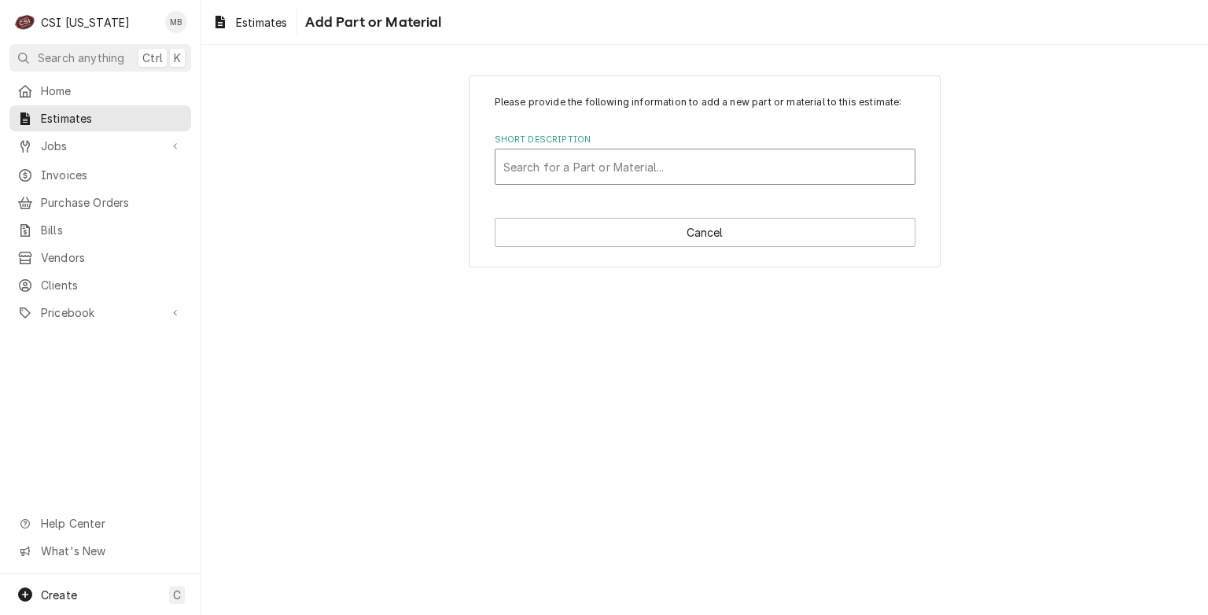
click at [607, 168] on div "Short Description" at bounding box center [704, 167] width 403 height 28
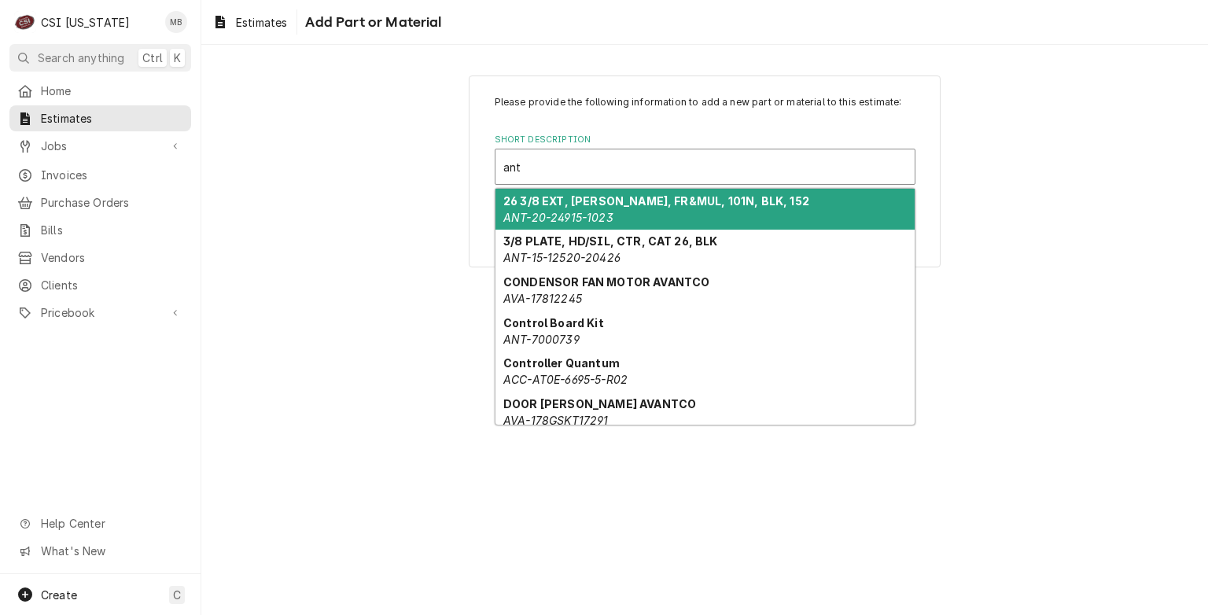
type input "ant-"
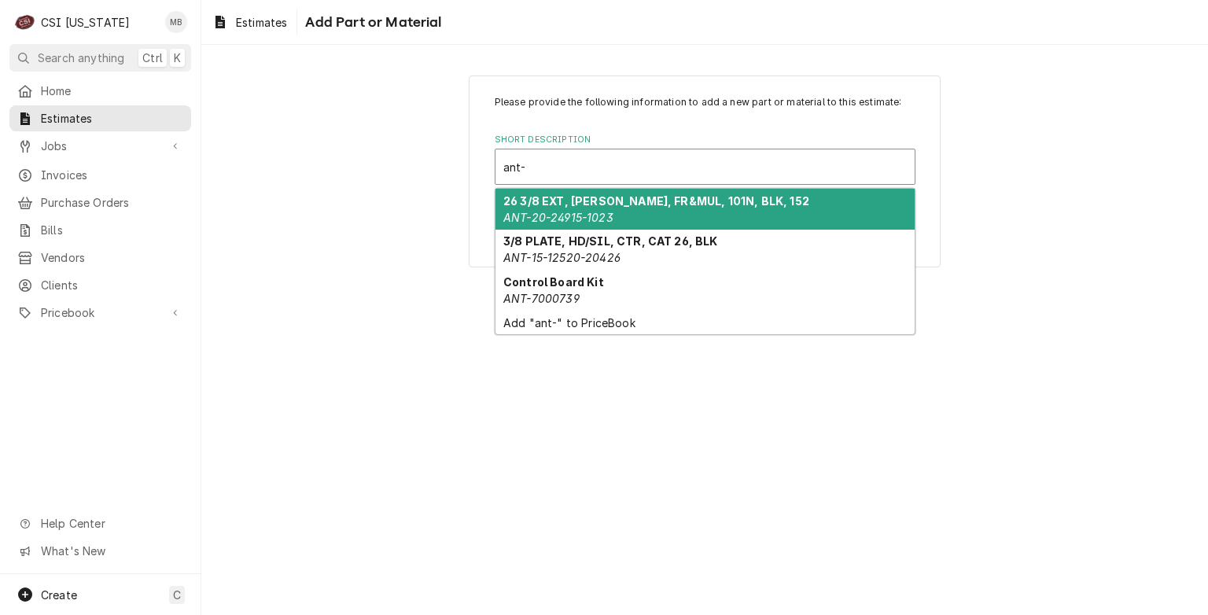
click at [586, 205] on strong "26 3/8 EXT, RET, FR&MUL, 101N, BLK, 152" at bounding box center [656, 200] width 306 height 13
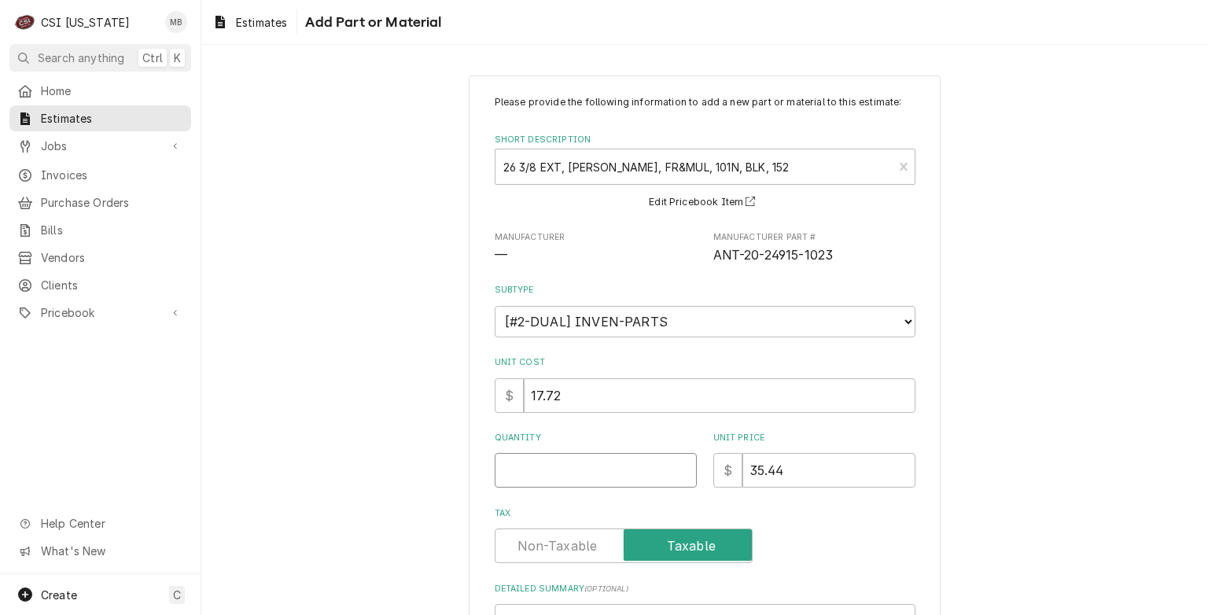
type textarea "x"
type input "0.5"
click at [678, 464] on input "0.5" at bounding box center [596, 470] width 202 height 35
type textarea "x"
type input "1"
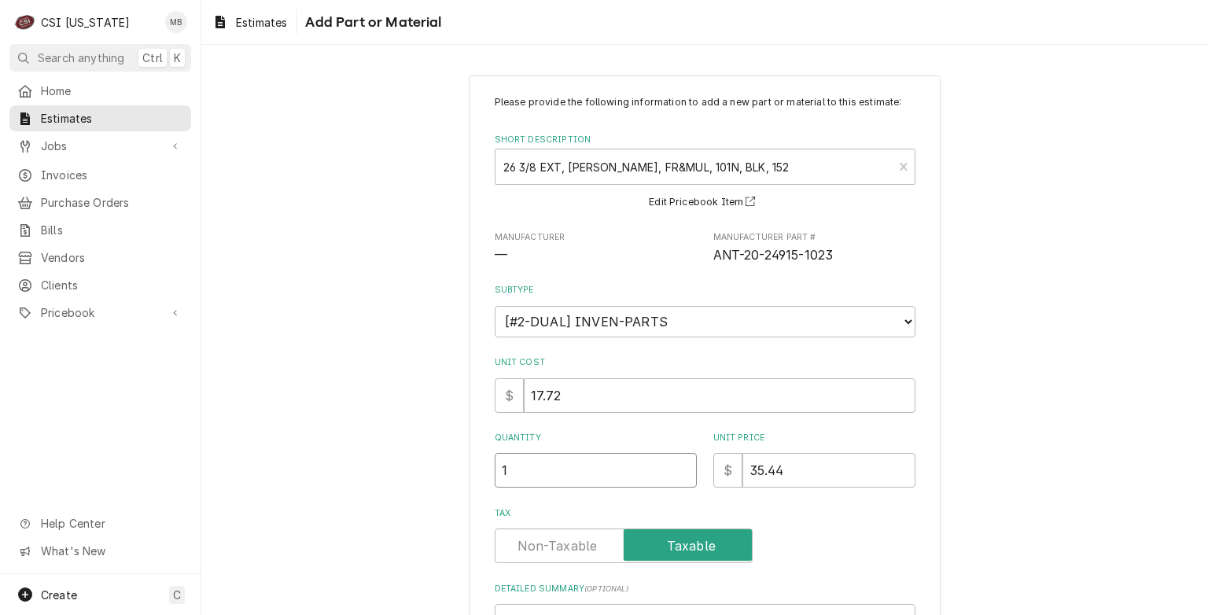
click at [678, 464] on input "1" at bounding box center [596, 470] width 202 height 35
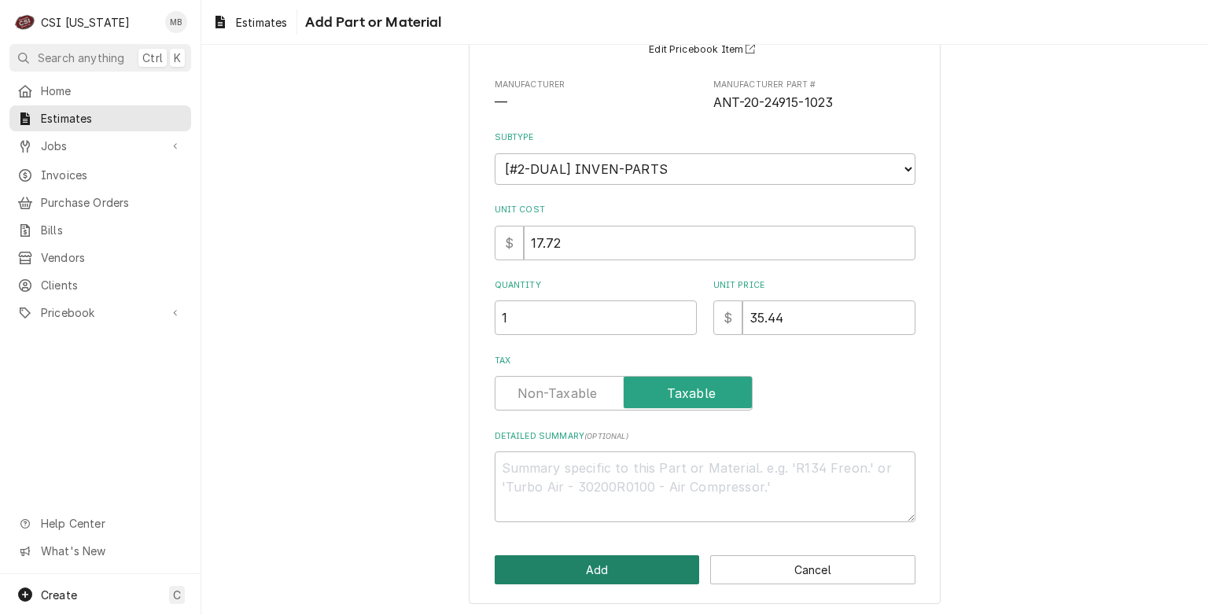
click at [554, 572] on button "Add" at bounding box center [597, 569] width 205 height 29
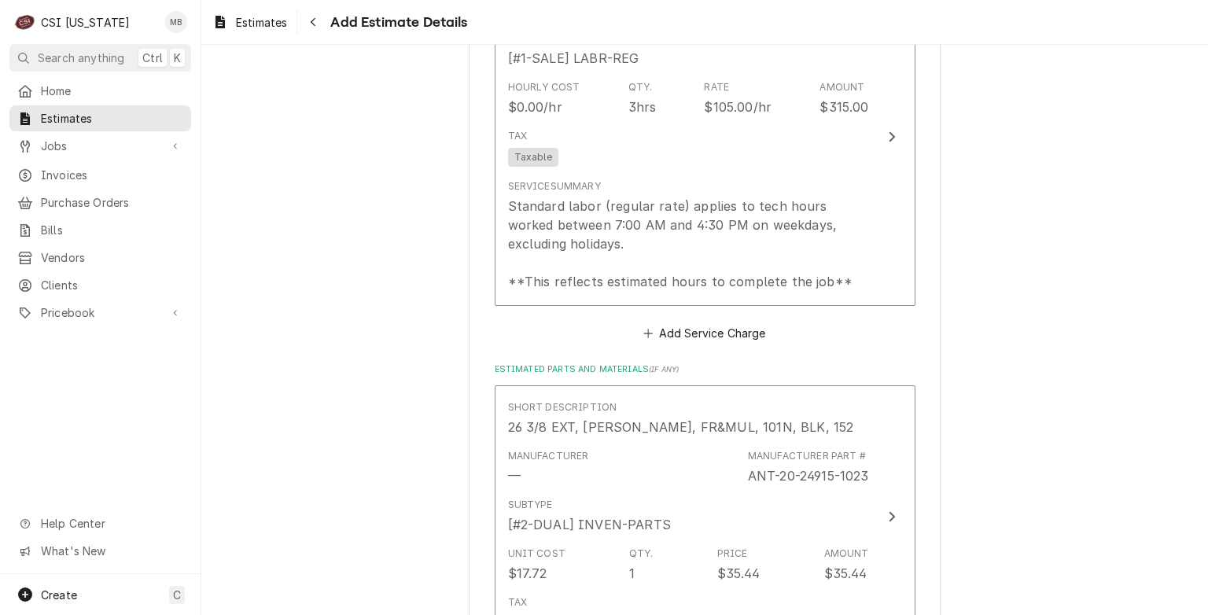
scroll to position [3901, 0]
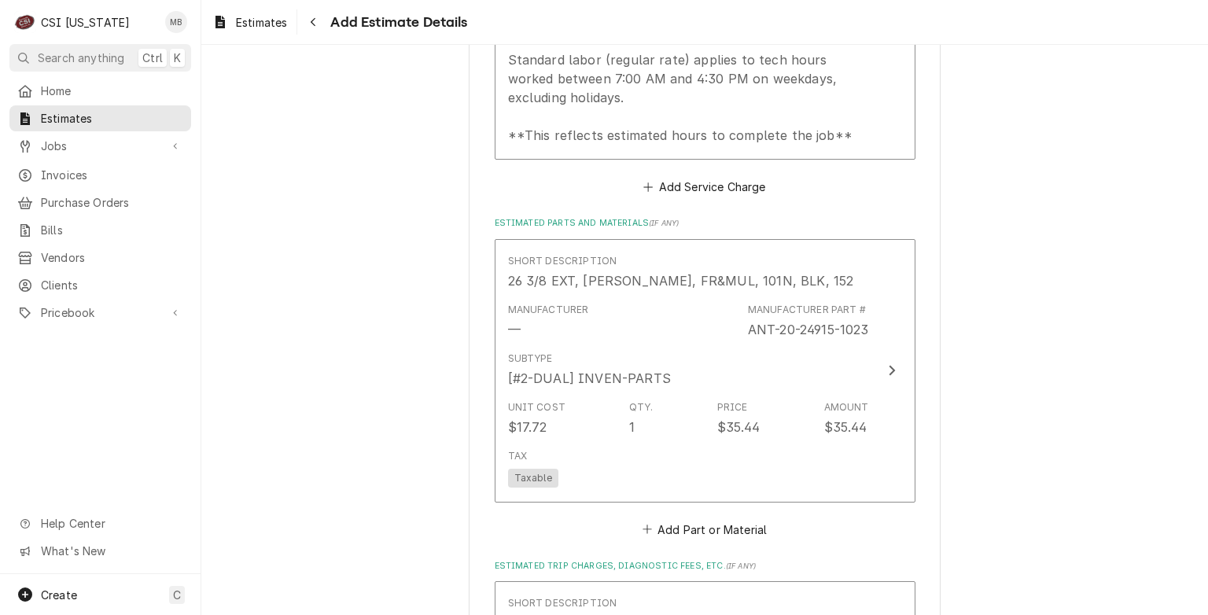
type textarea "x"
click at [649, 524] on button "Add Part or Material" at bounding box center [704, 529] width 130 height 22
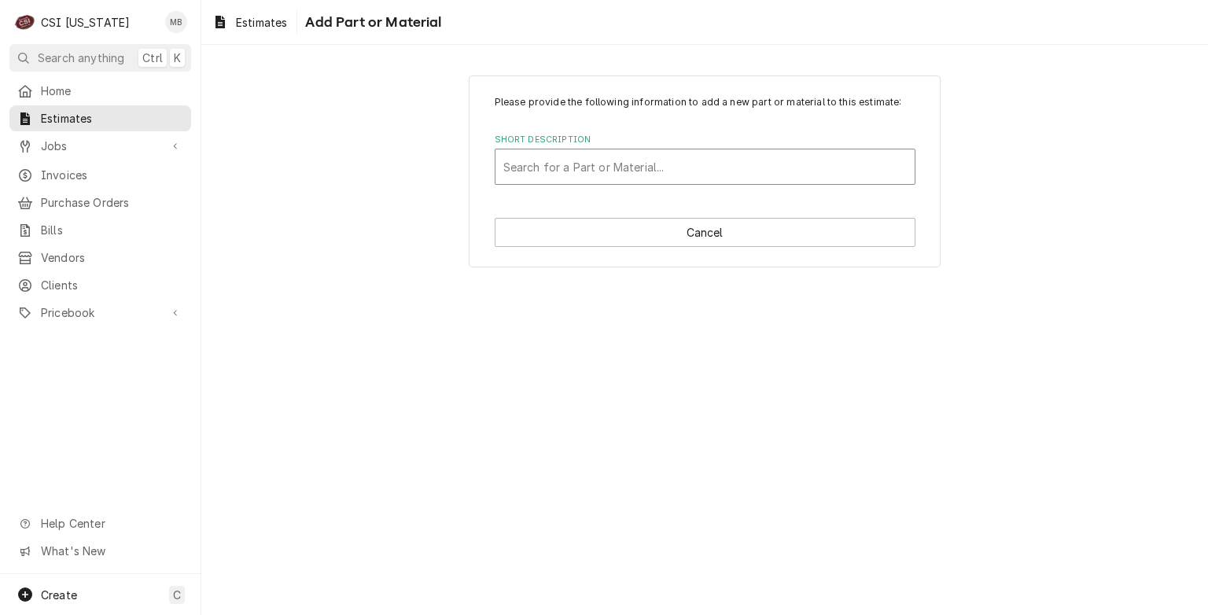
click at [535, 164] on div "Short Description" at bounding box center [704, 167] width 403 height 28
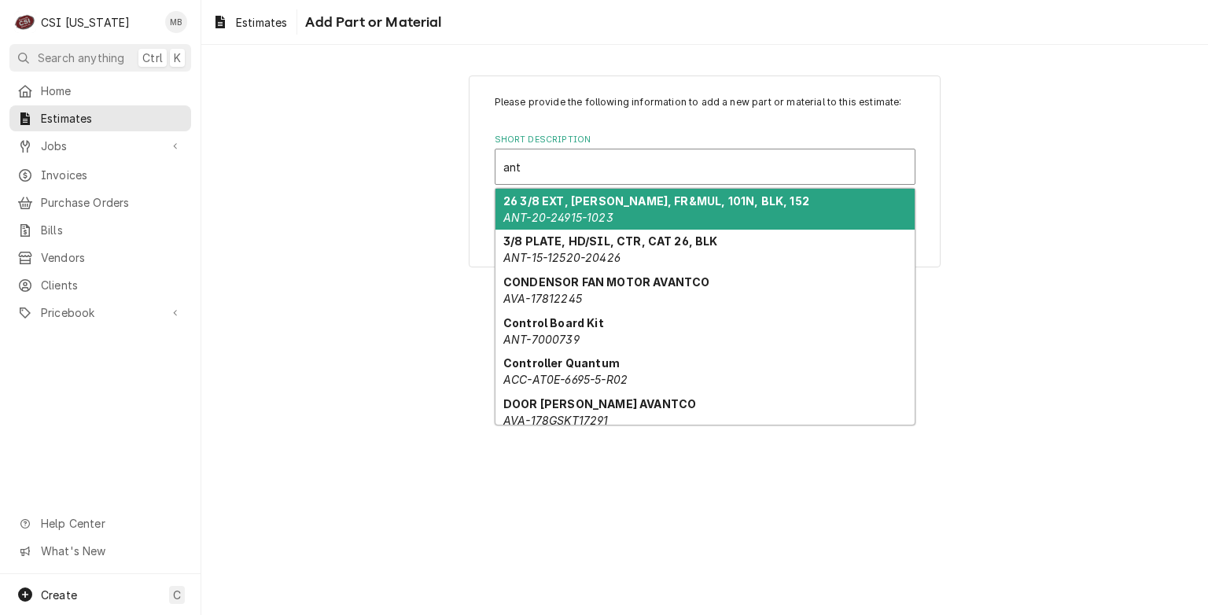
type input "ant-"
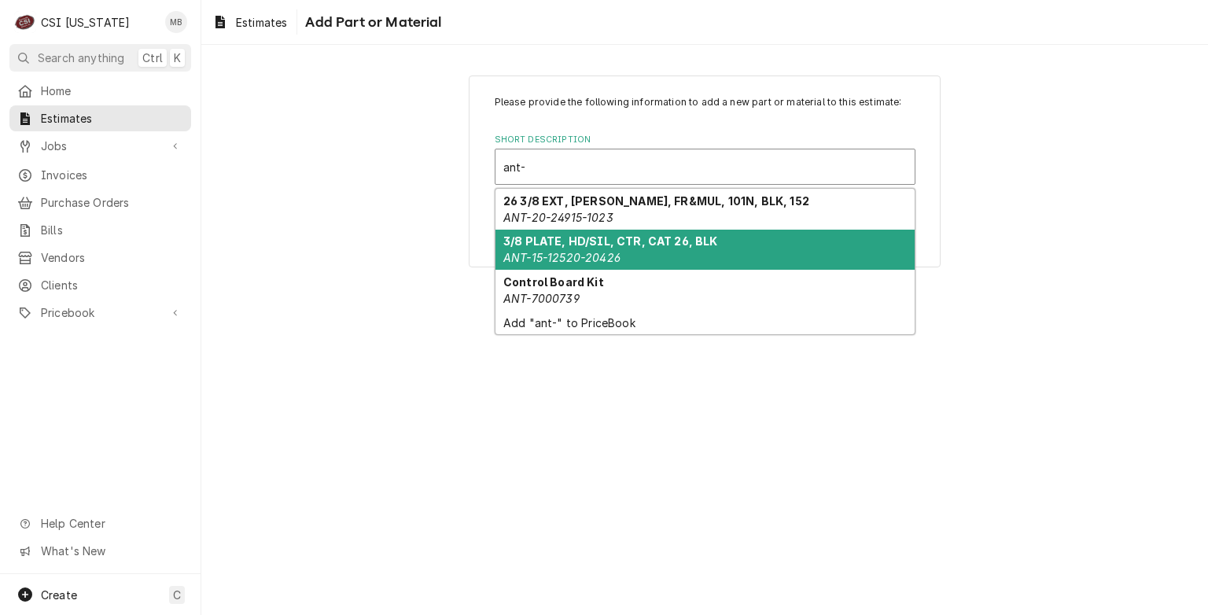
click at [578, 241] on strong "3/8 PLATE, HD/SIL, CTR, CAT 26, BLK" at bounding box center [610, 240] width 215 height 13
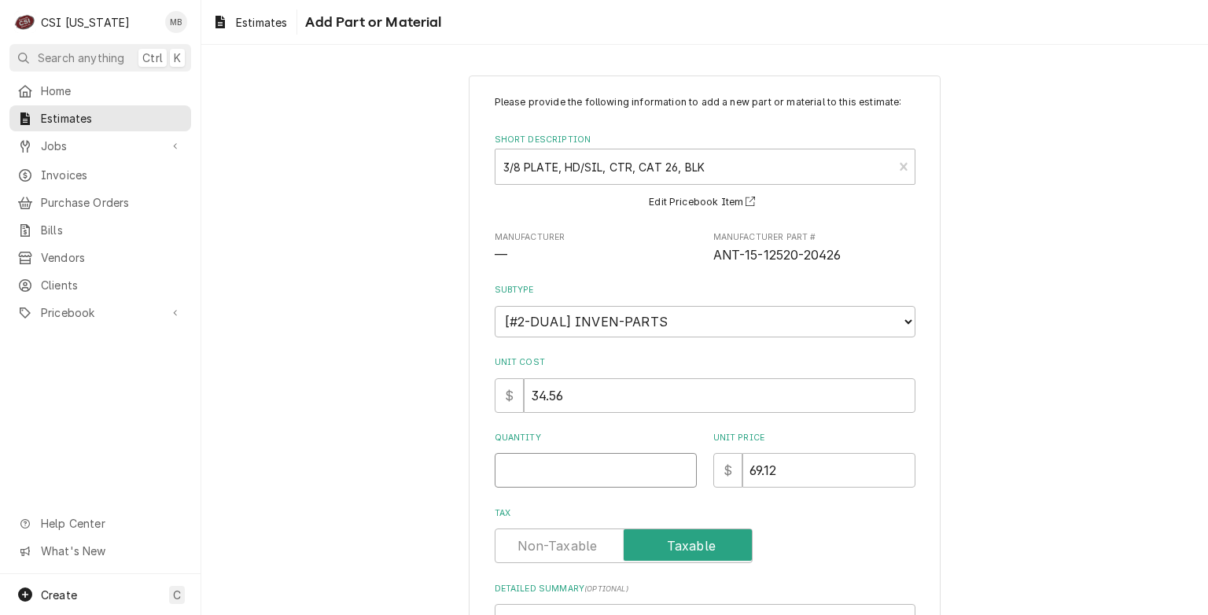
type textarea "x"
type input "0.5"
click at [675, 463] on input "0.5" at bounding box center [596, 470] width 202 height 35
type textarea "x"
type input "1"
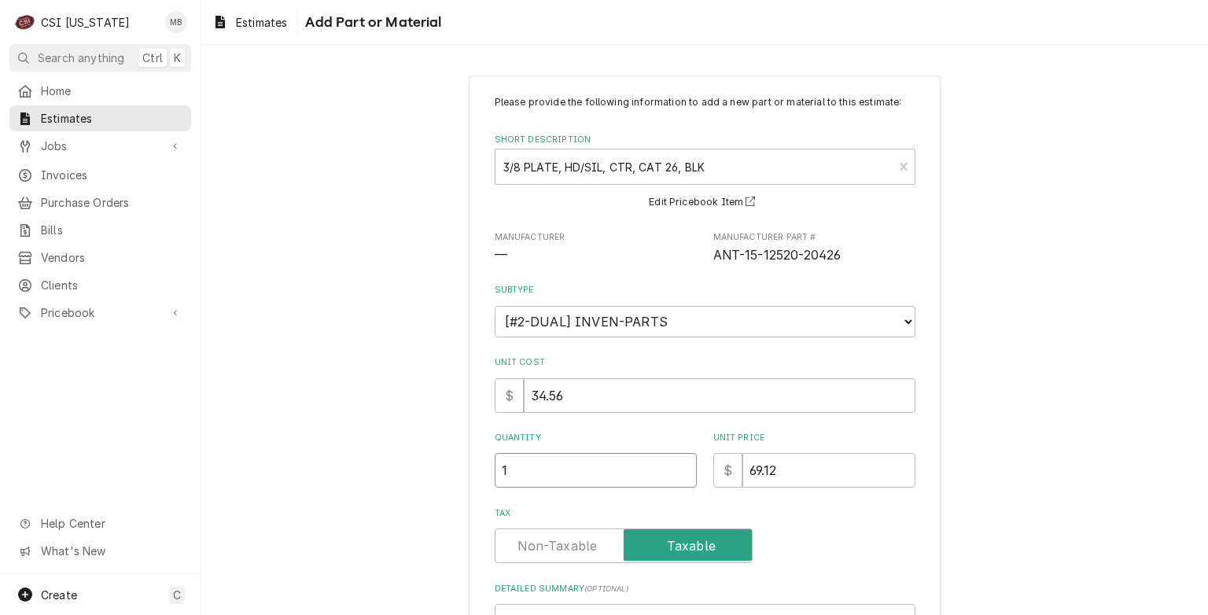
click at [675, 463] on input "1" at bounding box center [596, 470] width 202 height 35
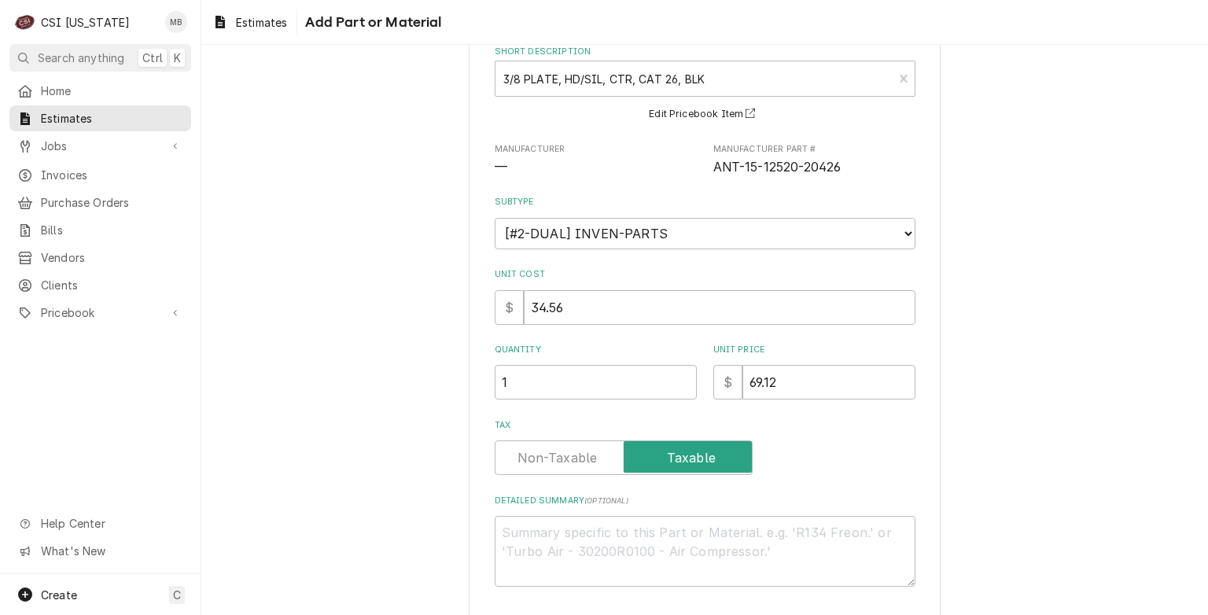
scroll to position [153, 0]
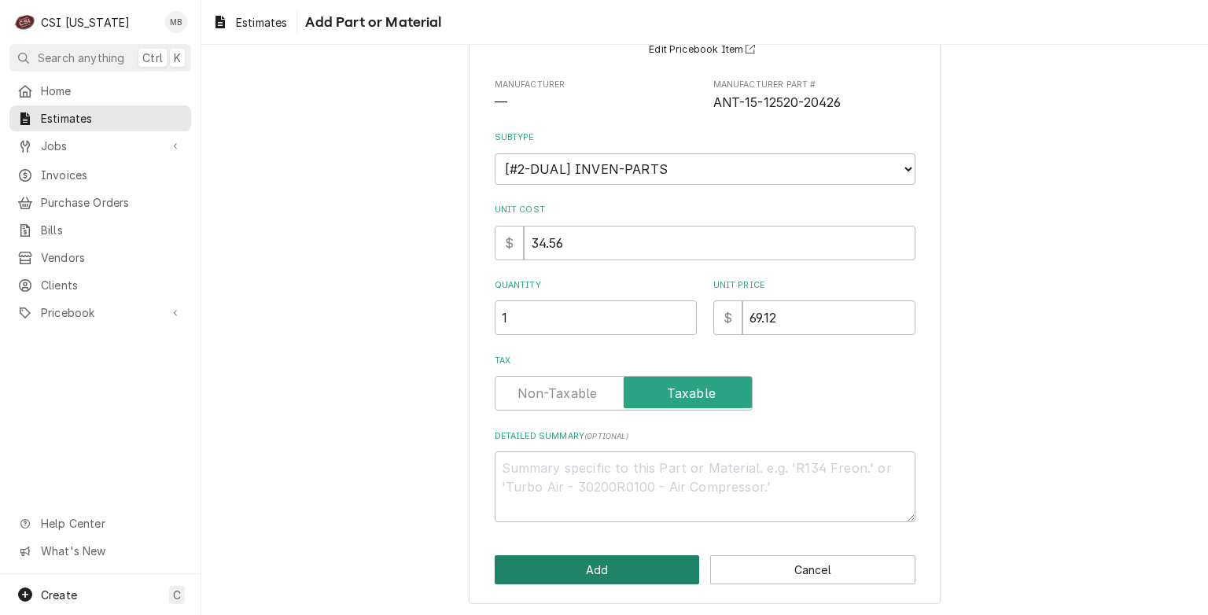
click at [606, 562] on button "Add" at bounding box center [597, 569] width 205 height 29
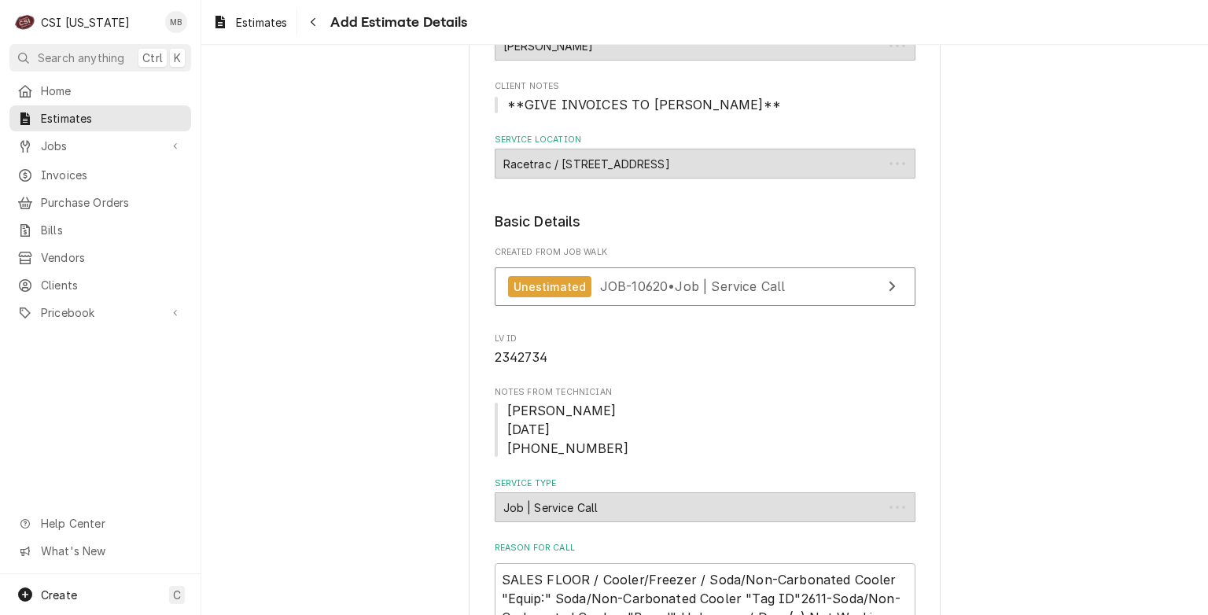
scroll to position [4028, 0]
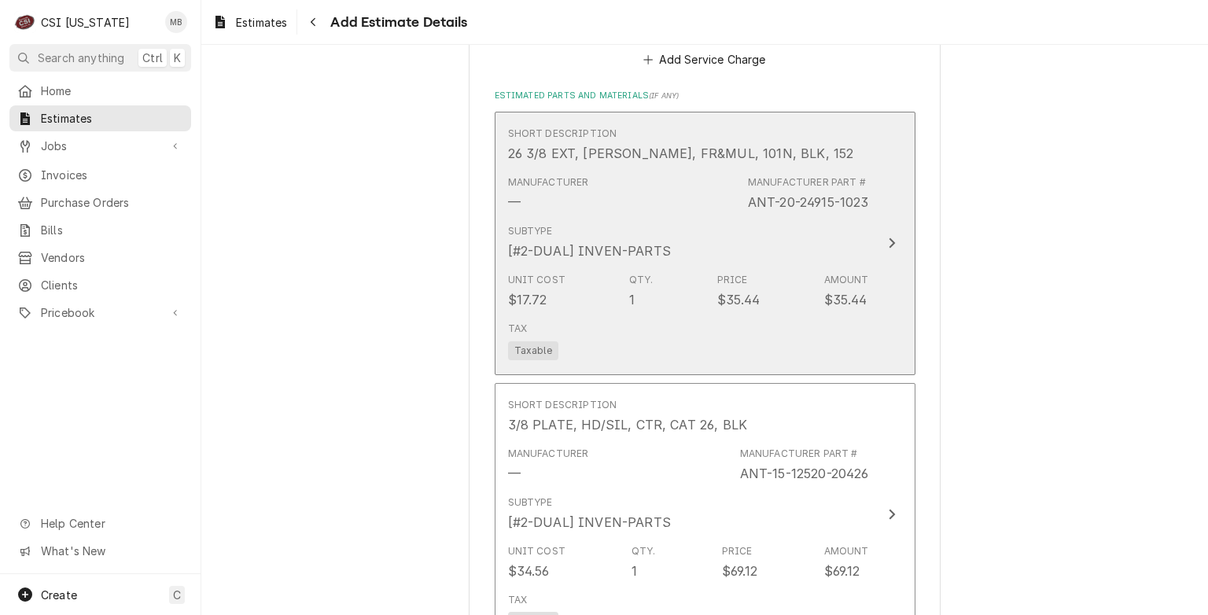
click at [645, 288] on div "Unit Cost $17.72 Qty. 1 Price $35.44 Amount $35.44" at bounding box center [688, 291] width 361 height 49
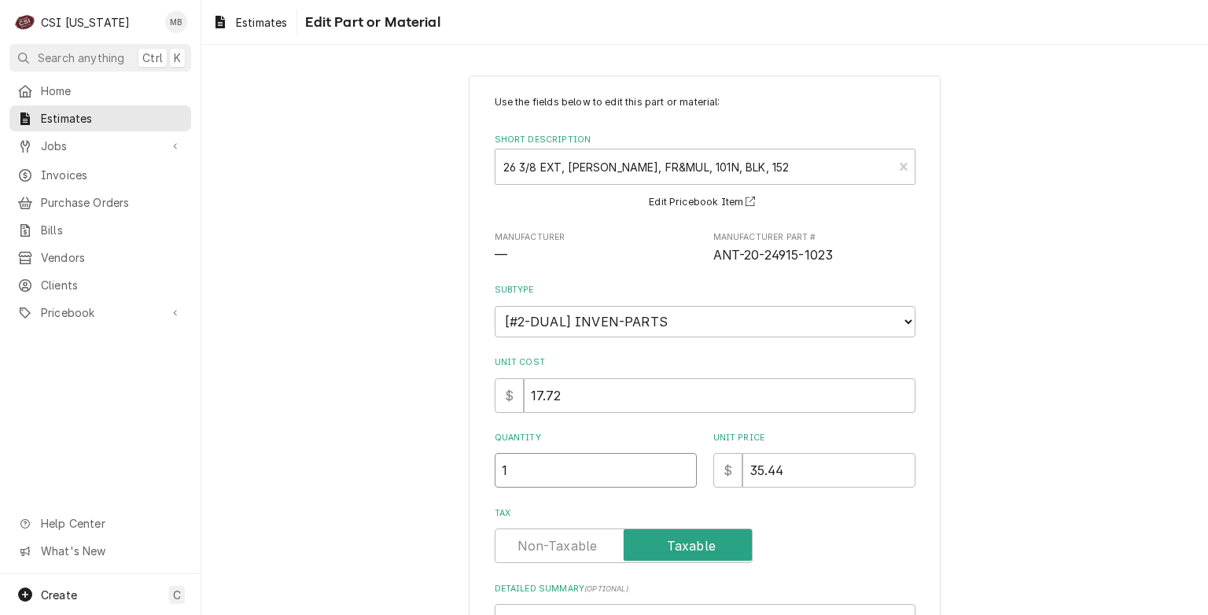
type textarea "x"
type input "1.5"
click at [675, 462] on input "1.5" at bounding box center [596, 470] width 202 height 35
type textarea "x"
type input "2"
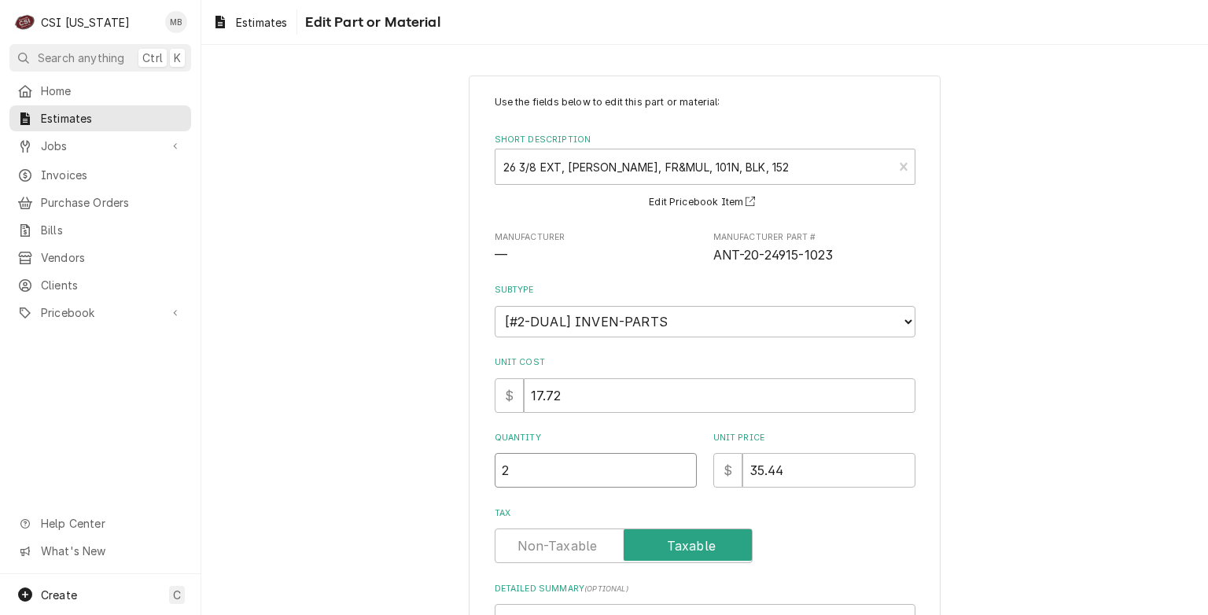
click at [675, 462] on input "2" at bounding box center [596, 470] width 202 height 35
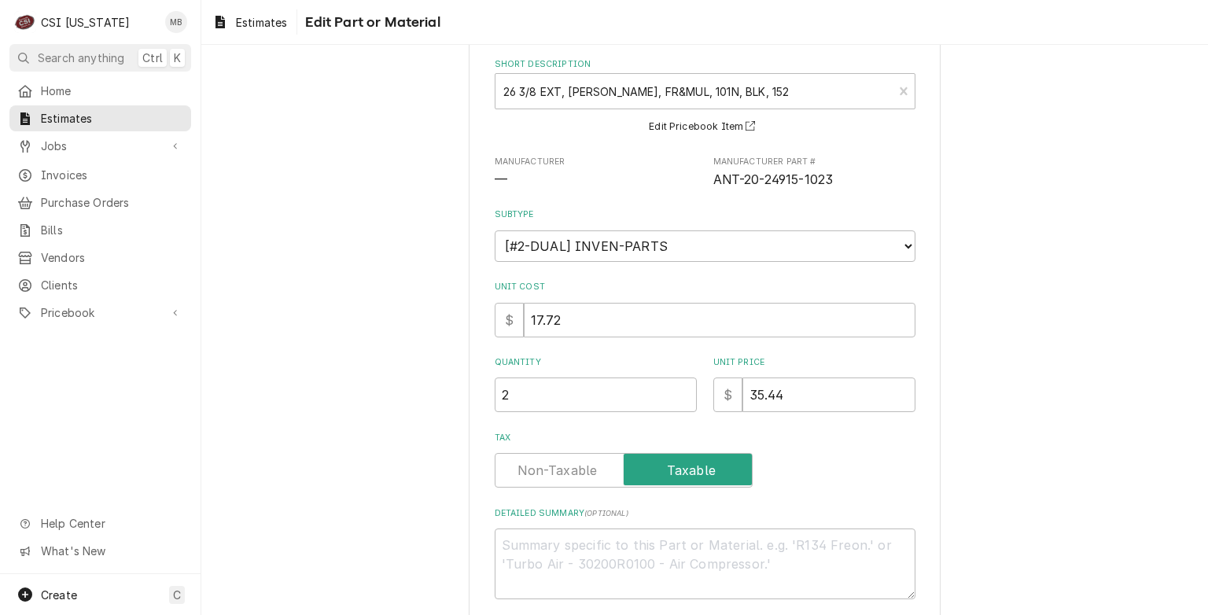
scroll to position [157, 0]
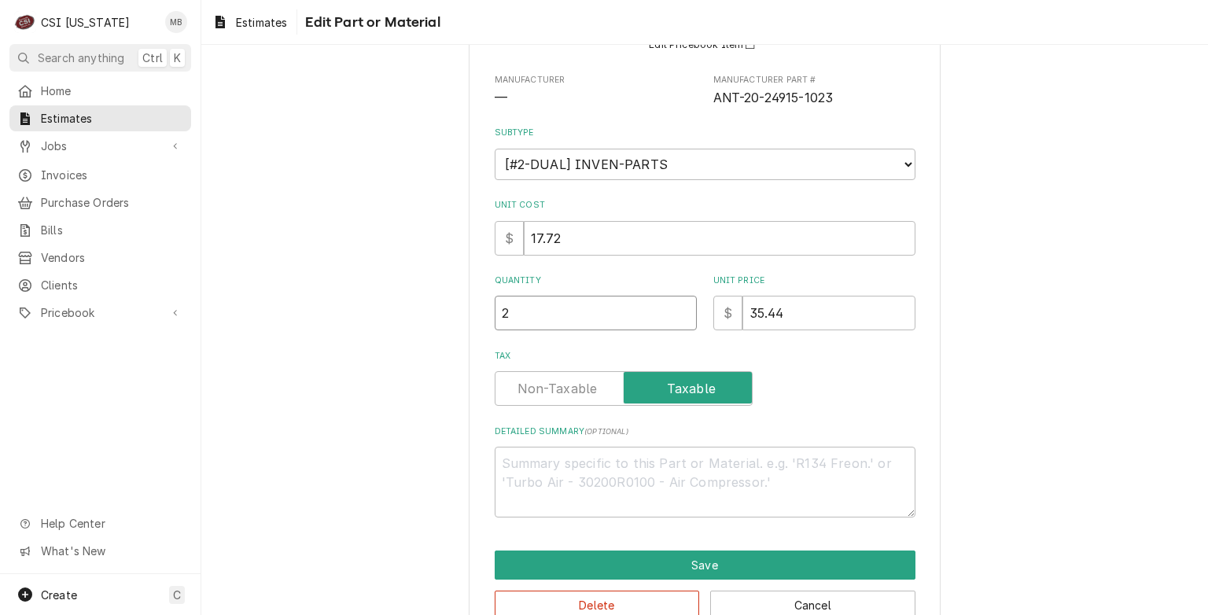
type textarea "x"
type input "2.5"
click at [677, 307] on input "2.5" at bounding box center [596, 313] width 202 height 35
type textarea "x"
type input "3"
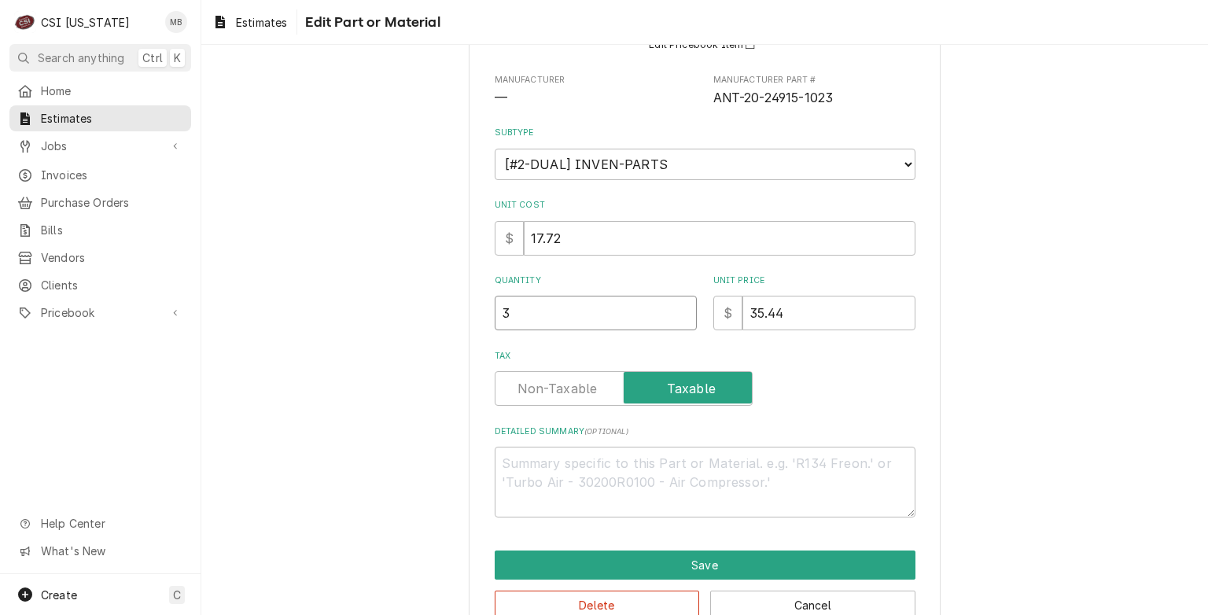
click at [677, 307] on input "3" at bounding box center [596, 313] width 202 height 35
type textarea "x"
type input "3.5"
click at [677, 307] on input "3.5" at bounding box center [596, 313] width 202 height 35
type textarea "x"
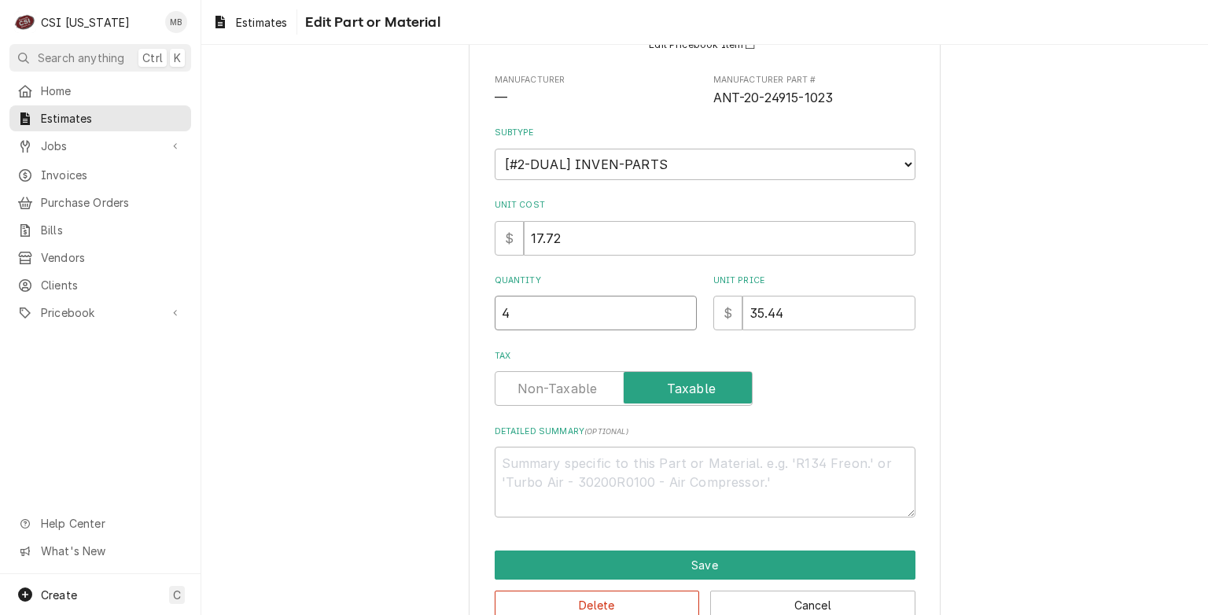
type input "4"
click at [677, 307] on input "4" at bounding box center [596, 313] width 202 height 35
type textarea "x"
type input "4.5"
click at [677, 307] on input "4.5" at bounding box center [596, 313] width 202 height 35
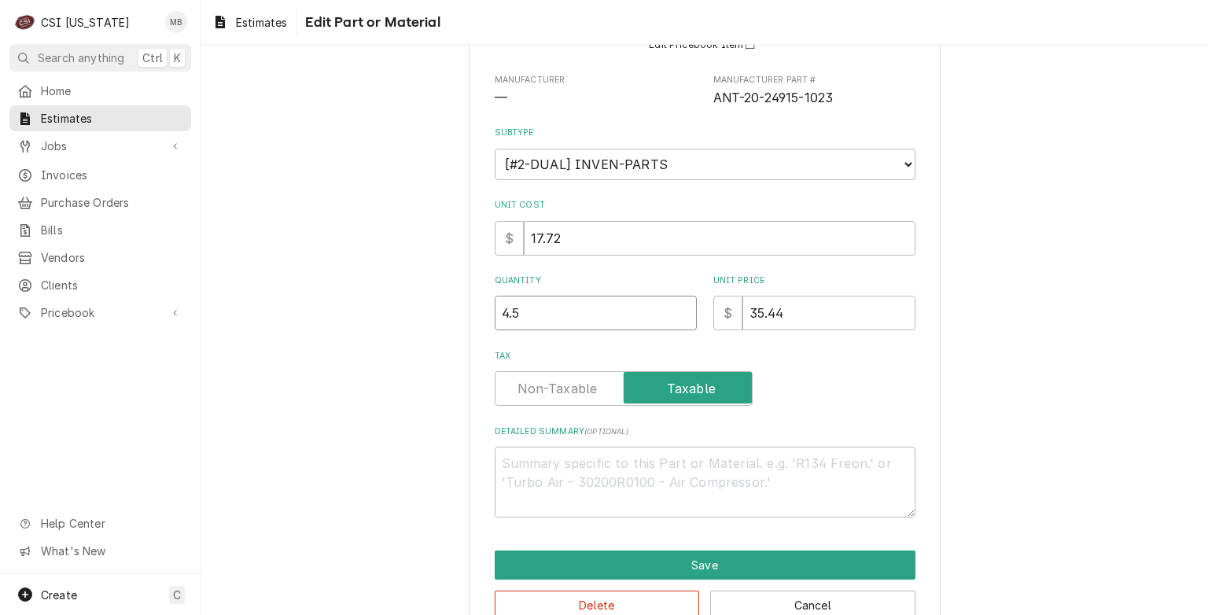
type textarea "x"
type input "5"
click at [677, 307] on input "5" at bounding box center [596, 313] width 202 height 35
type textarea "x"
type input "5.5"
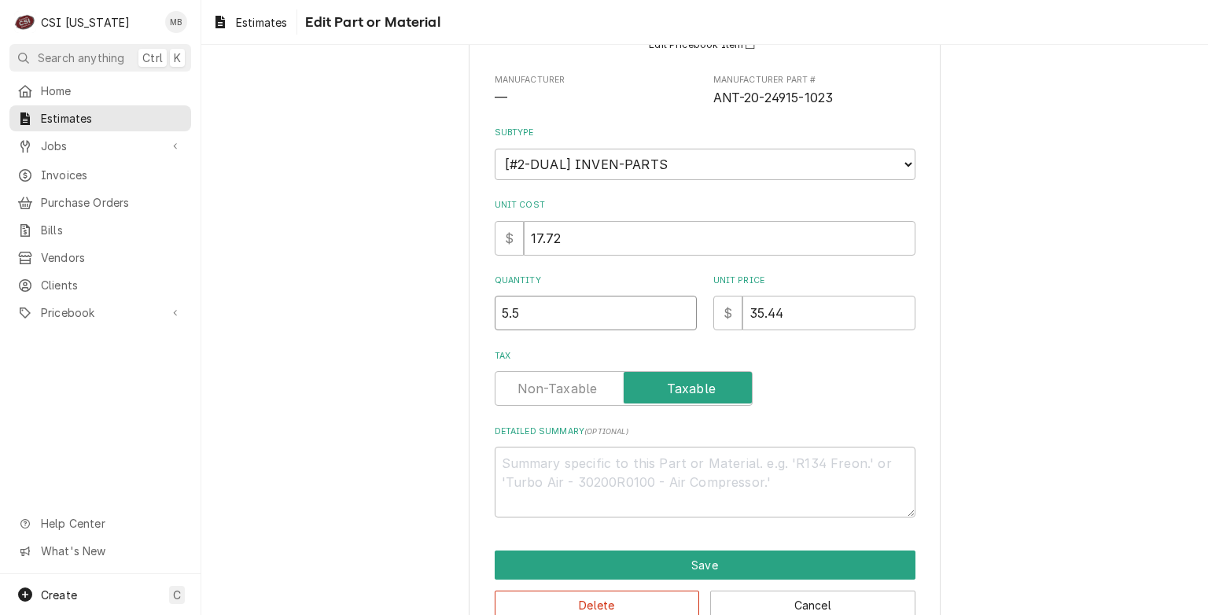
click at [677, 307] on input "5.5" at bounding box center [596, 313] width 202 height 35
type textarea "x"
type input "6"
click at [677, 307] on input "6" at bounding box center [596, 313] width 202 height 35
click at [690, 561] on button "Save" at bounding box center [705, 564] width 421 height 29
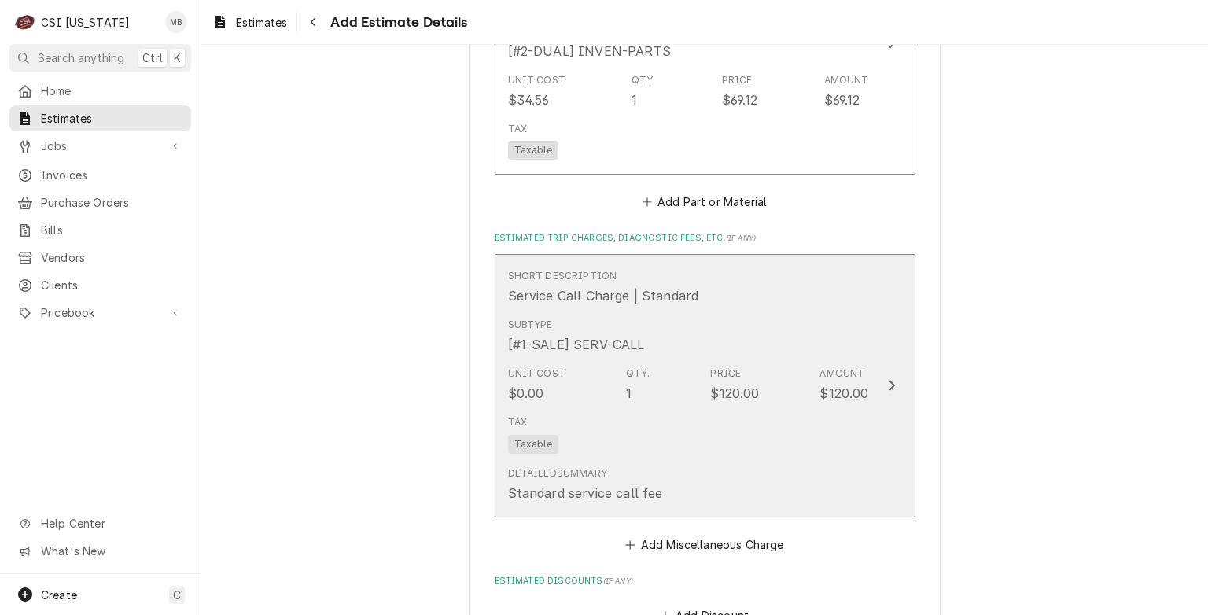
scroll to position [4628, 0]
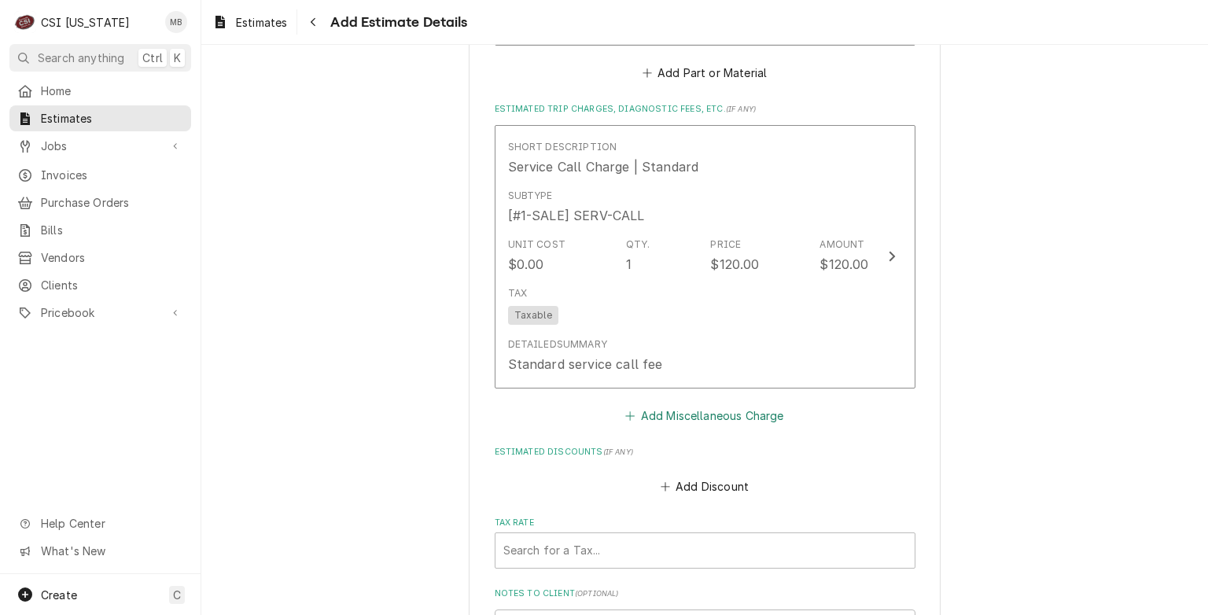
click at [729, 404] on button "Add Miscellaneous Charge" at bounding box center [705, 415] width 164 height 22
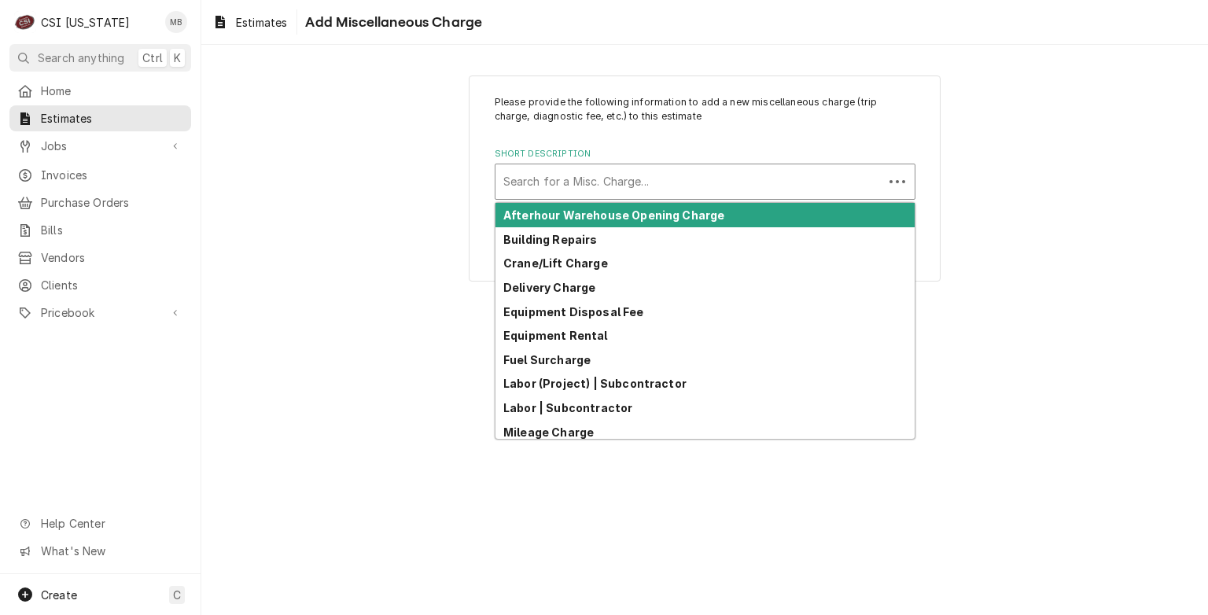
click at [620, 176] on div "Short Description" at bounding box center [689, 181] width 372 height 28
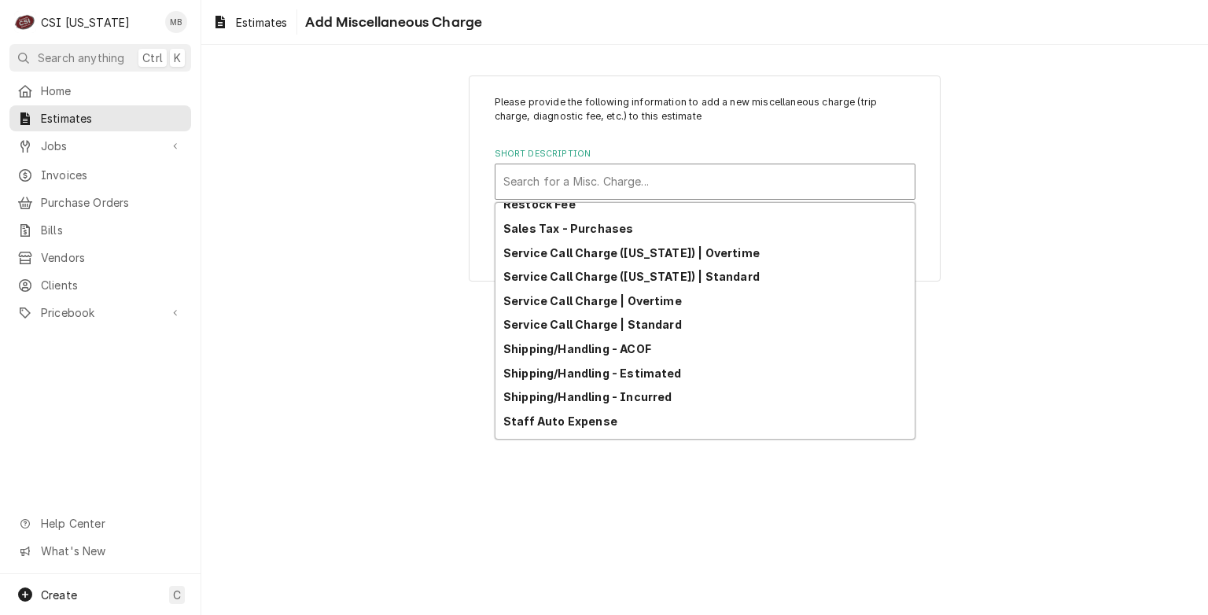
scroll to position [486, 0]
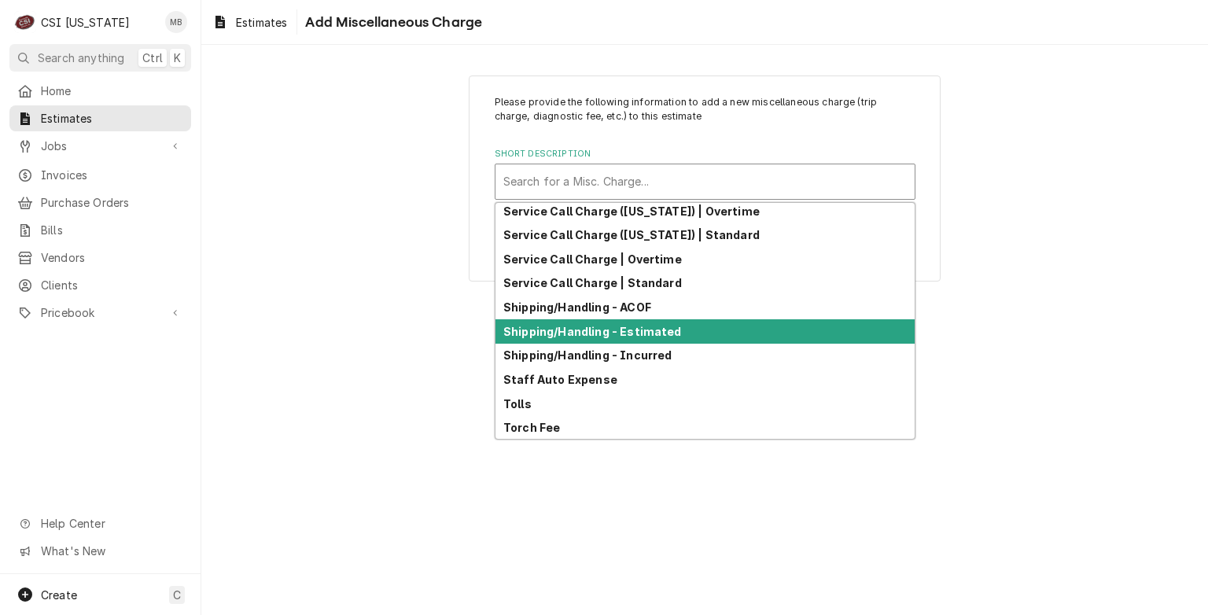
click at [587, 336] on strong "Shipping/Handling - Estimated" at bounding box center [592, 331] width 178 height 13
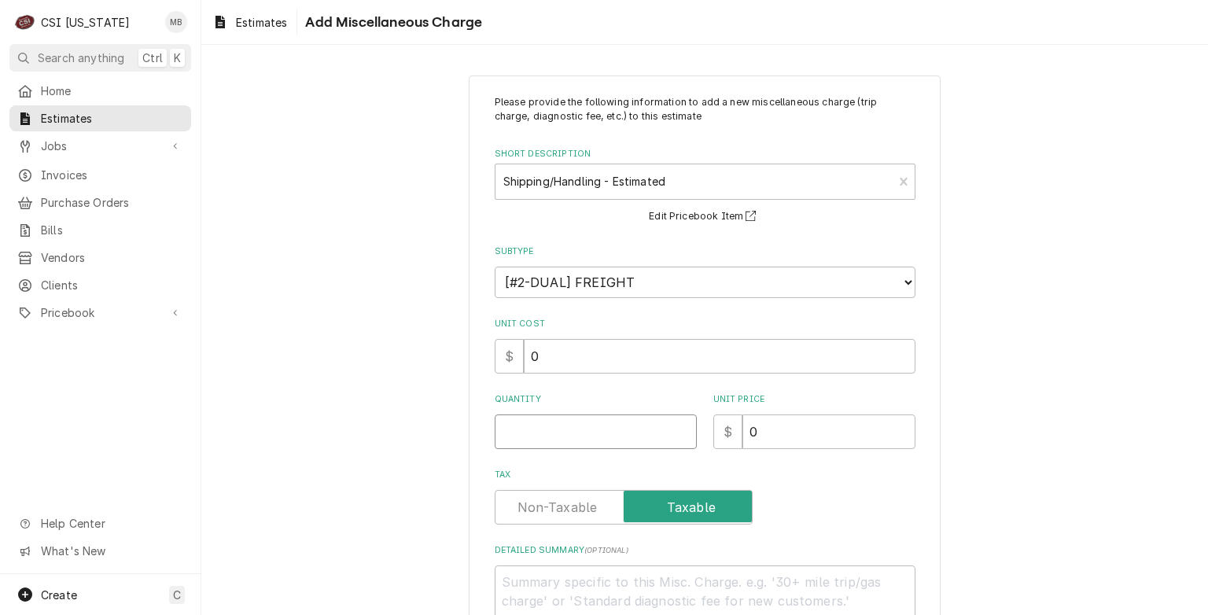
type textarea "x"
type input "0.5"
click at [678, 426] on input "0.5" at bounding box center [596, 431] width 202 height 35
type textarea "x"
type input "1"
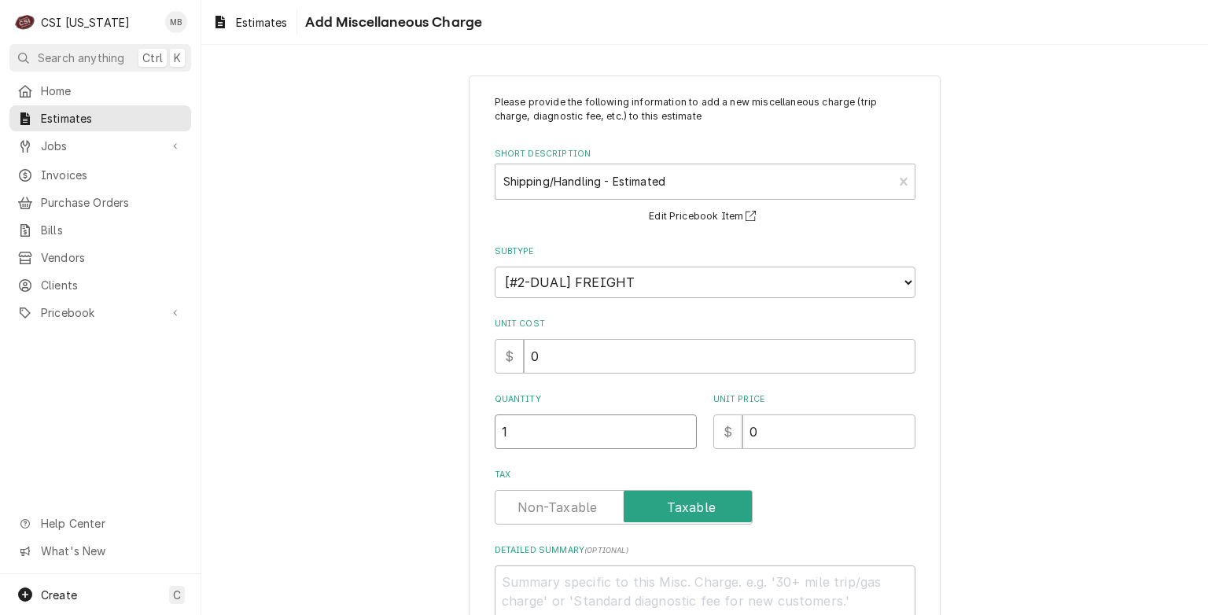
click at [678, 426] on input "1" at bounding box center [596, 431] width 202 height 35
click at [775, 433] on input "0" at bounding box center [828, 431] width 173 height 35
type textarea "x"
type input "2"
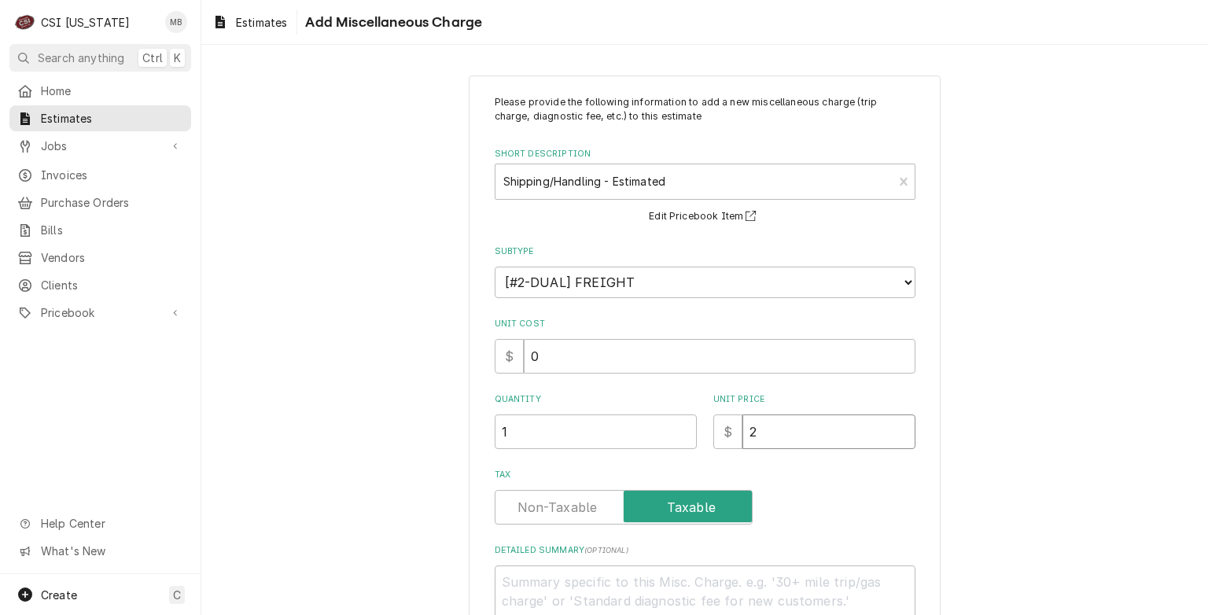
type textarea "x"
type input "21"
type textarea "x"
type input "21.8"
type textarea "x"
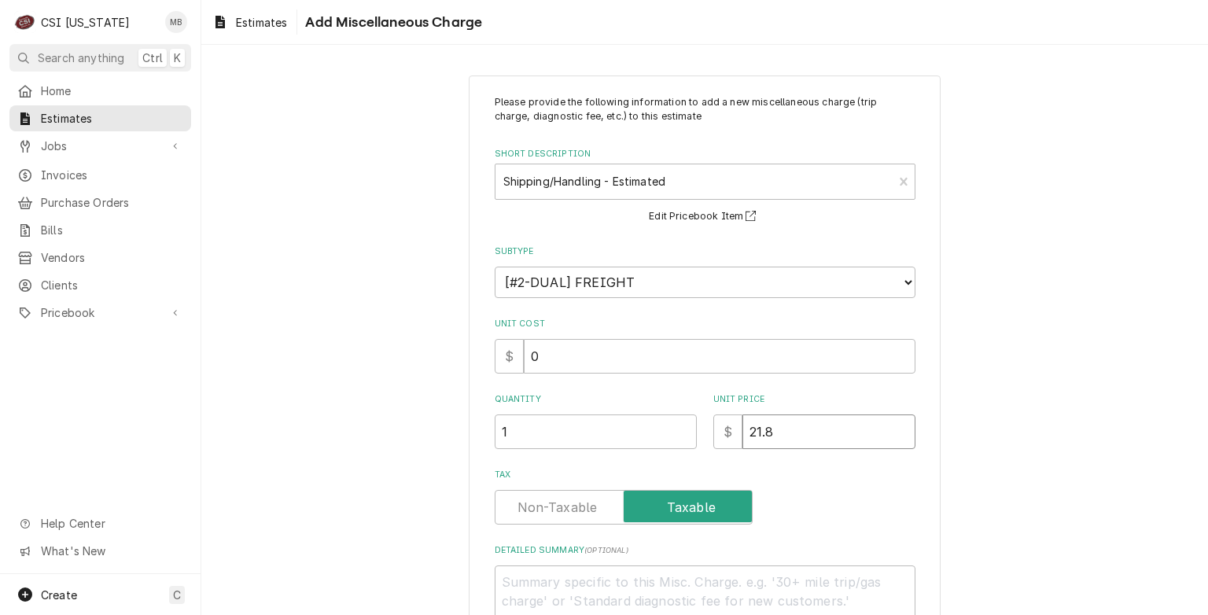
type input "21.83"
type textarea "x"
type input "21.83"
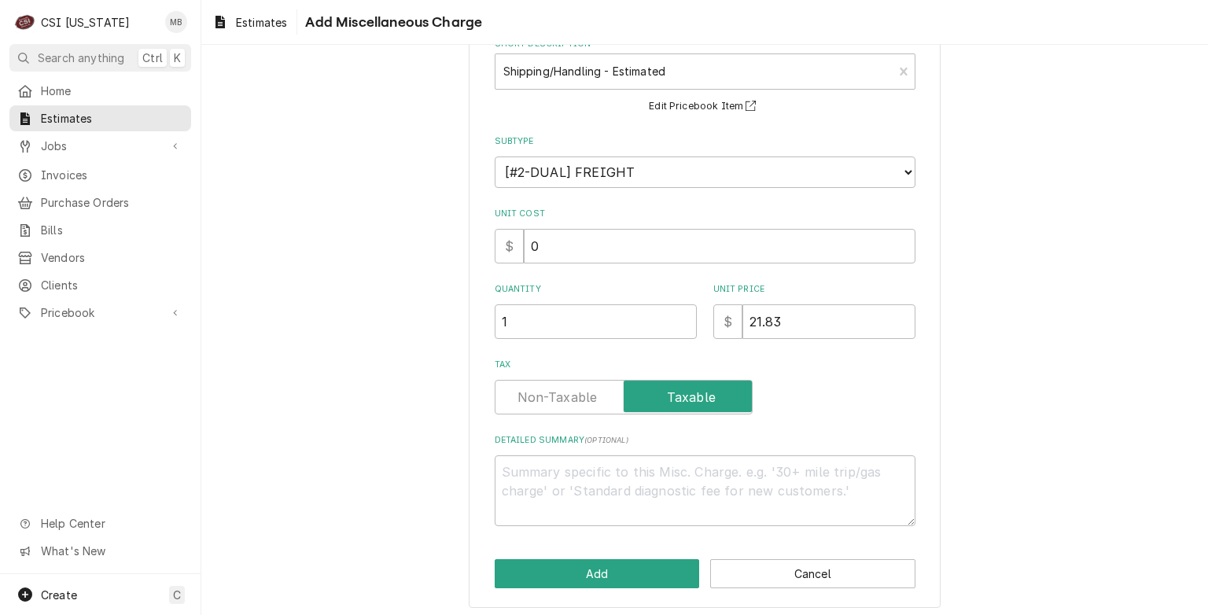
scroll to position [114, 0]
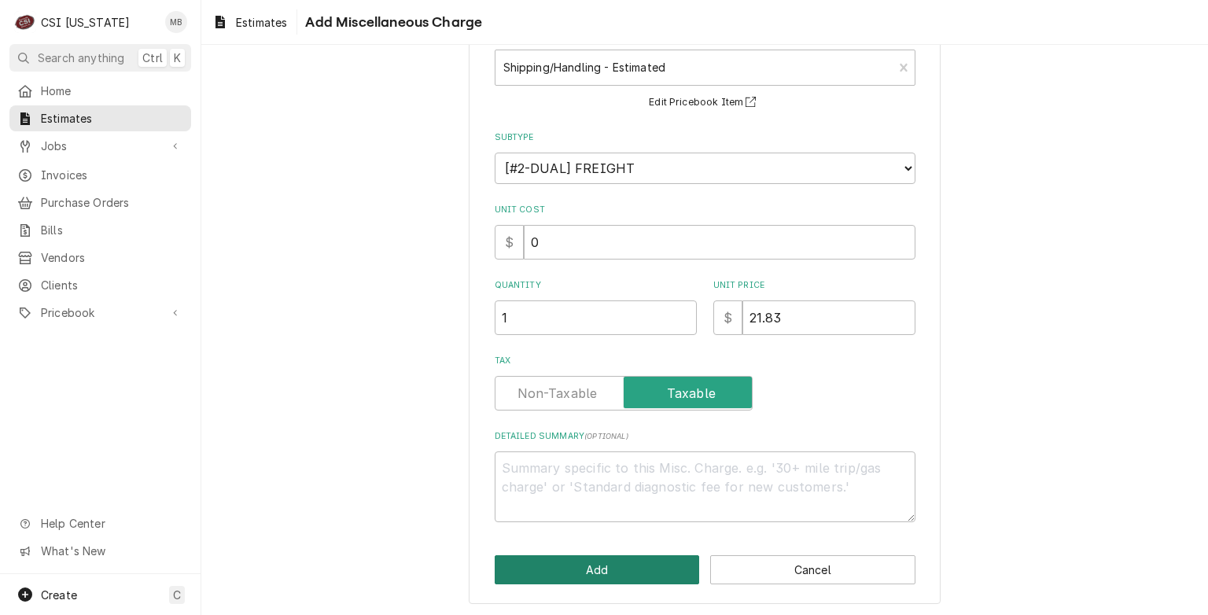
click at [631, 561] on button "Add" at bounding box center [597, 569] width 205 height 29
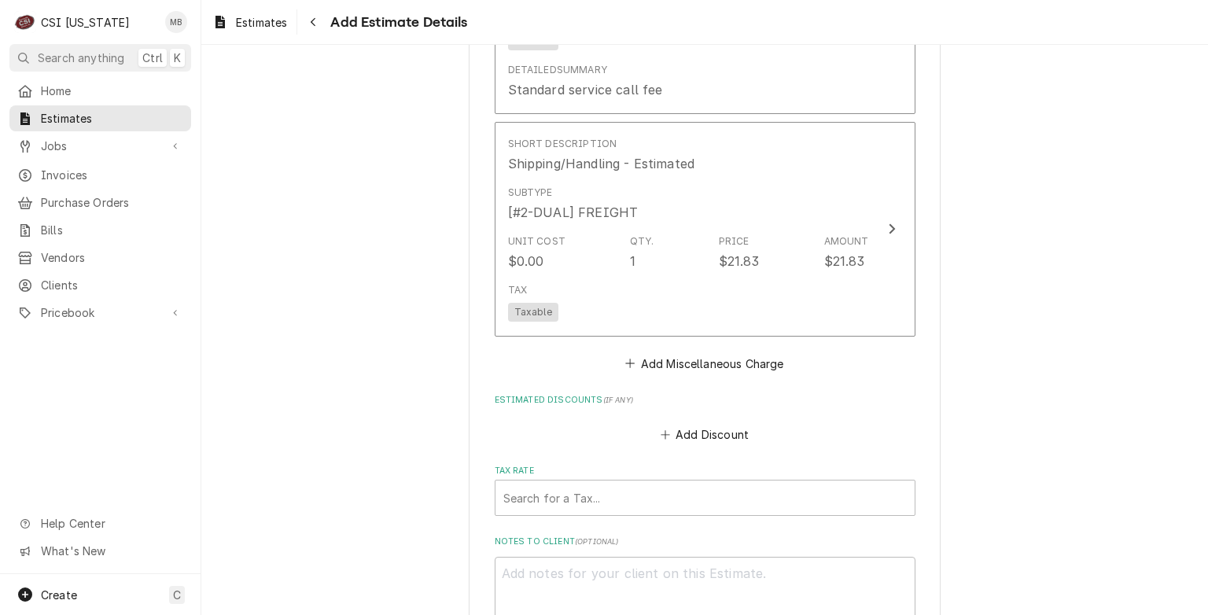
scroll to position [5217, 0]
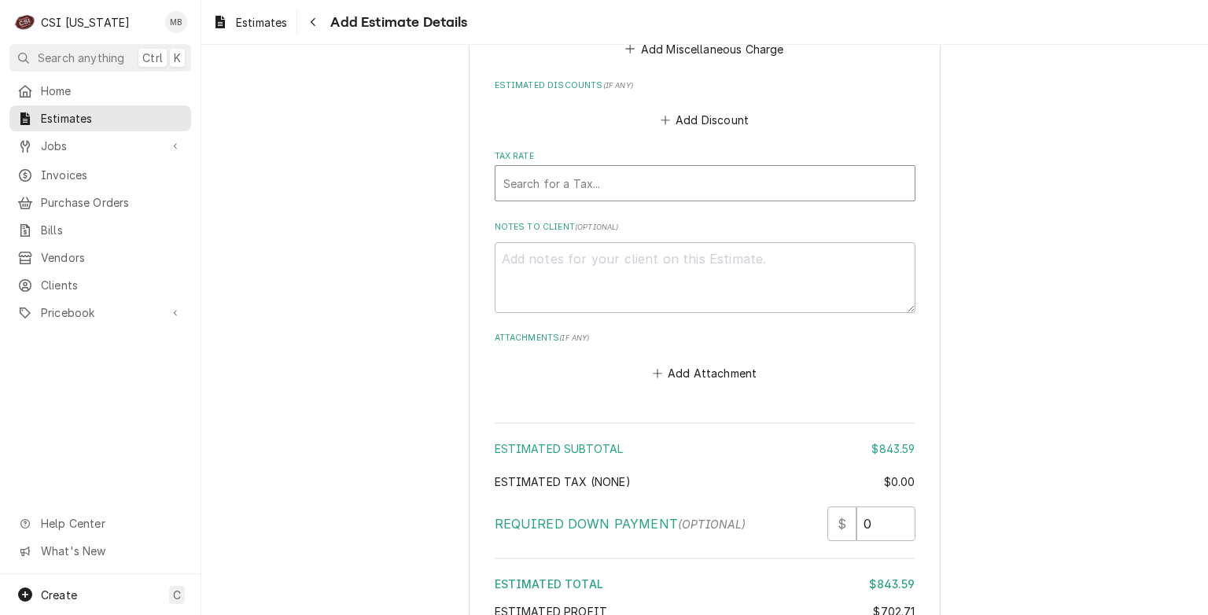
click at [627, 171] on div "Tax Rate" at bounding box center [704, 183] width 403 height 28
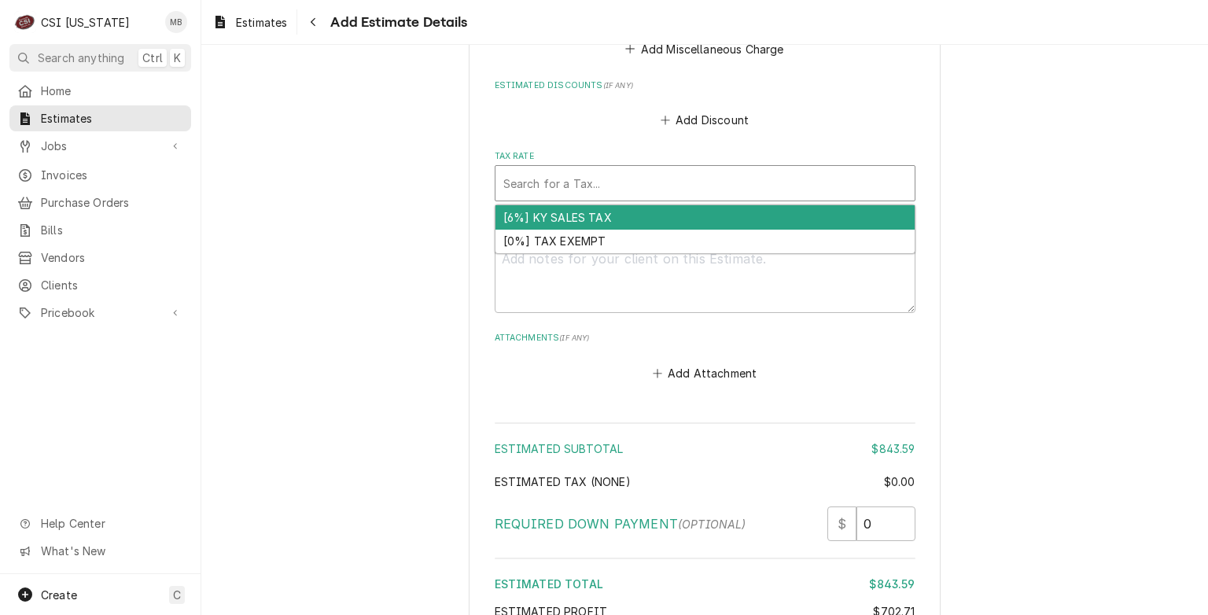
click at [594, 211] on div "[6%] KY SALES TAX" at bounding box center [704, 217] width 419 height 24
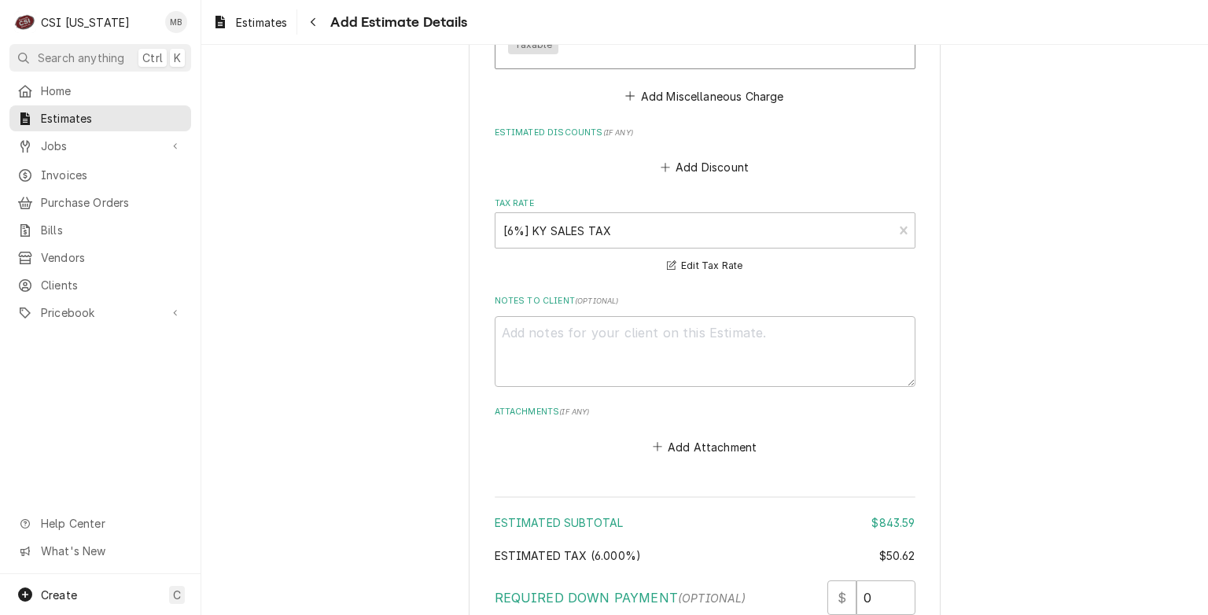
scroll to position [5387, 0]
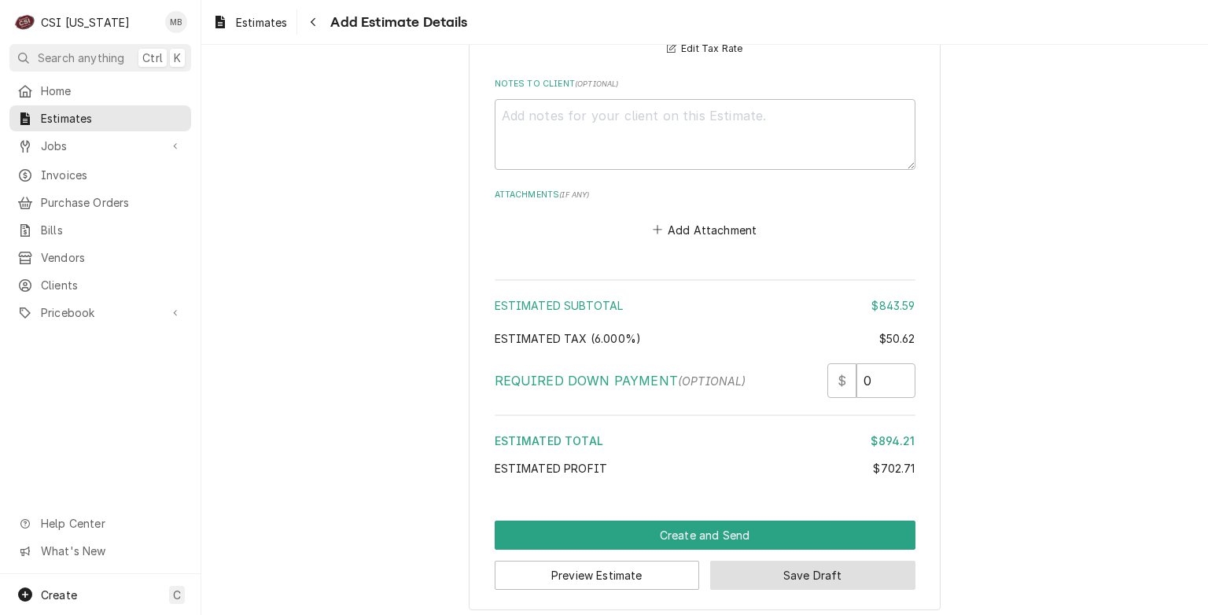
click at [786, 573] on button "Save Draft" at bounding box center [812, 575] width 205 height 29
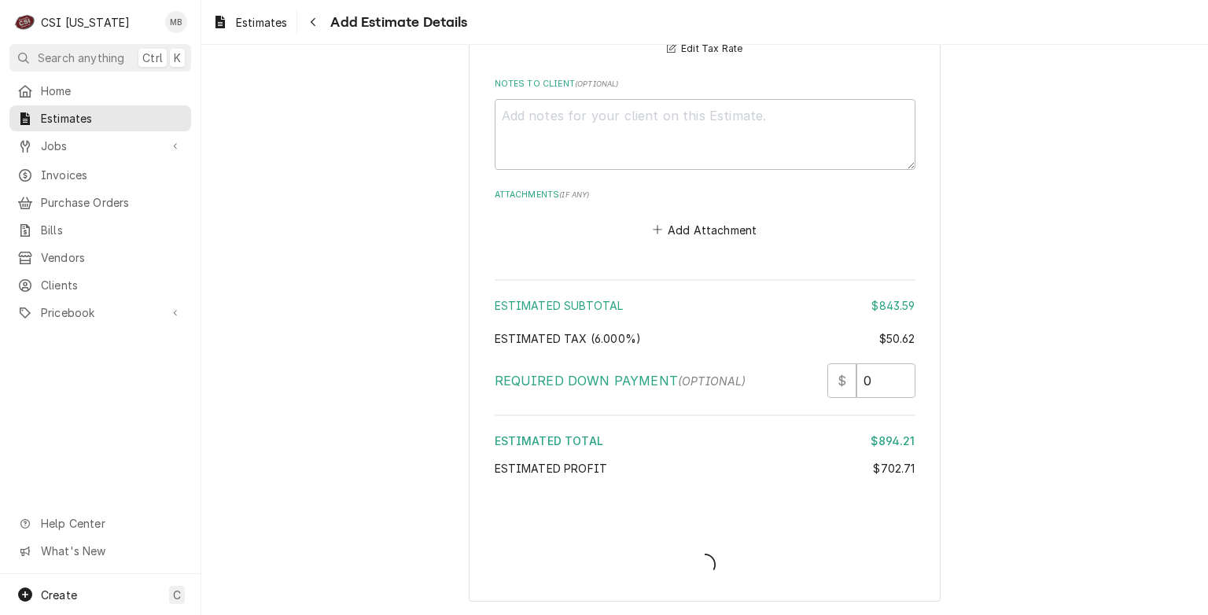
scroll to position [5380, 0]
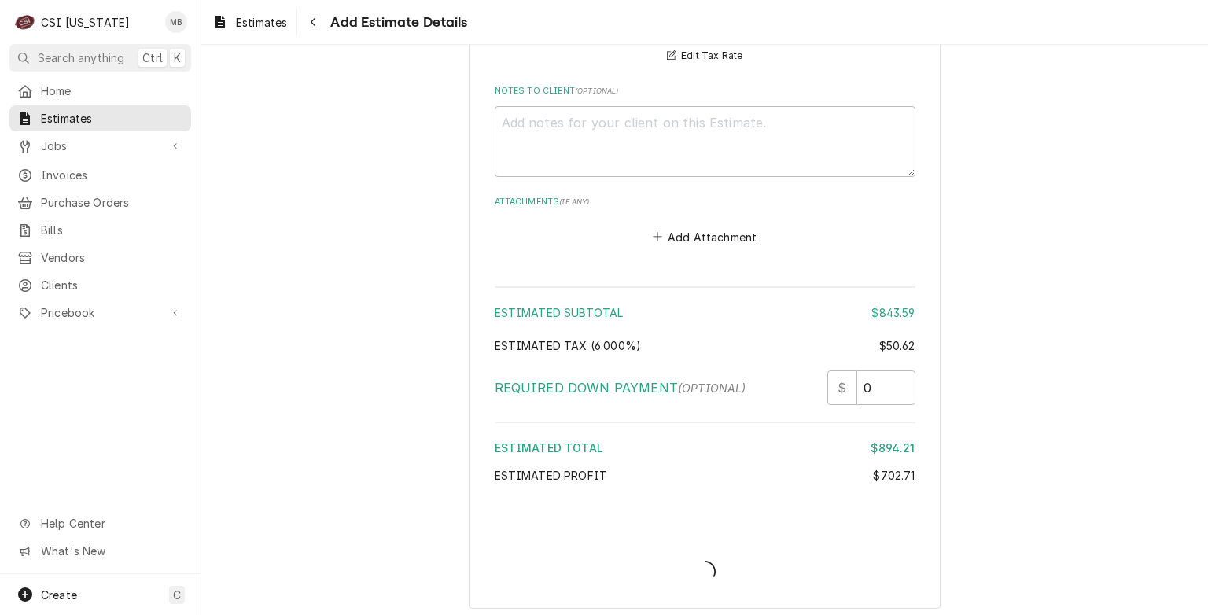
type textarea "x"
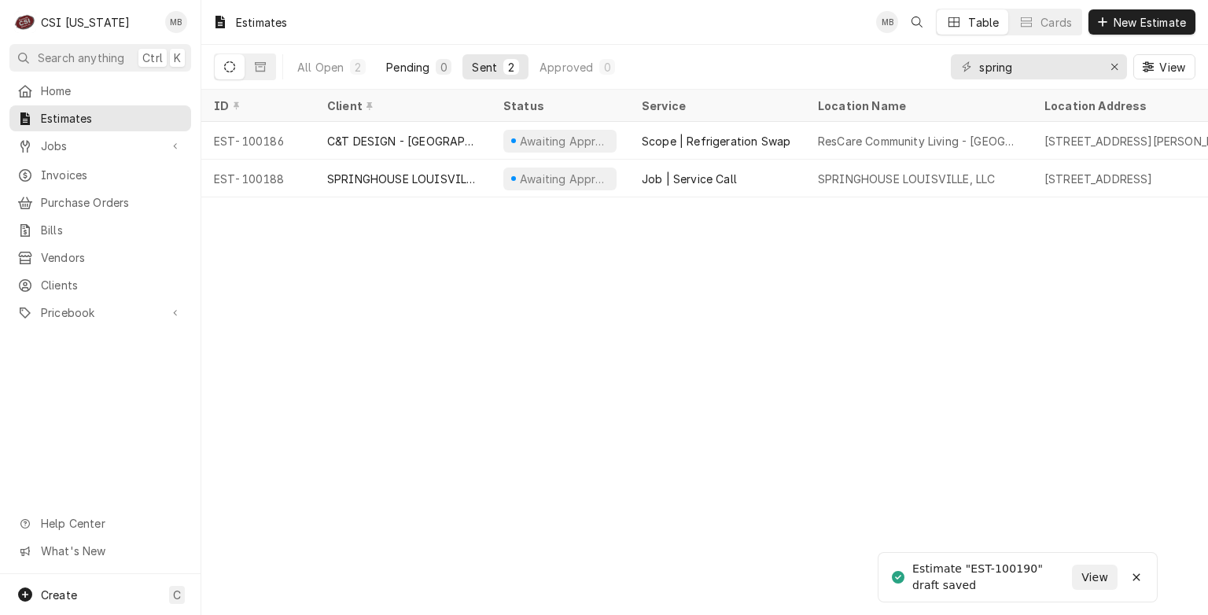
click at [418, 77] on button "Pending 0" at bounding box center [419, 66] width 84 height 25
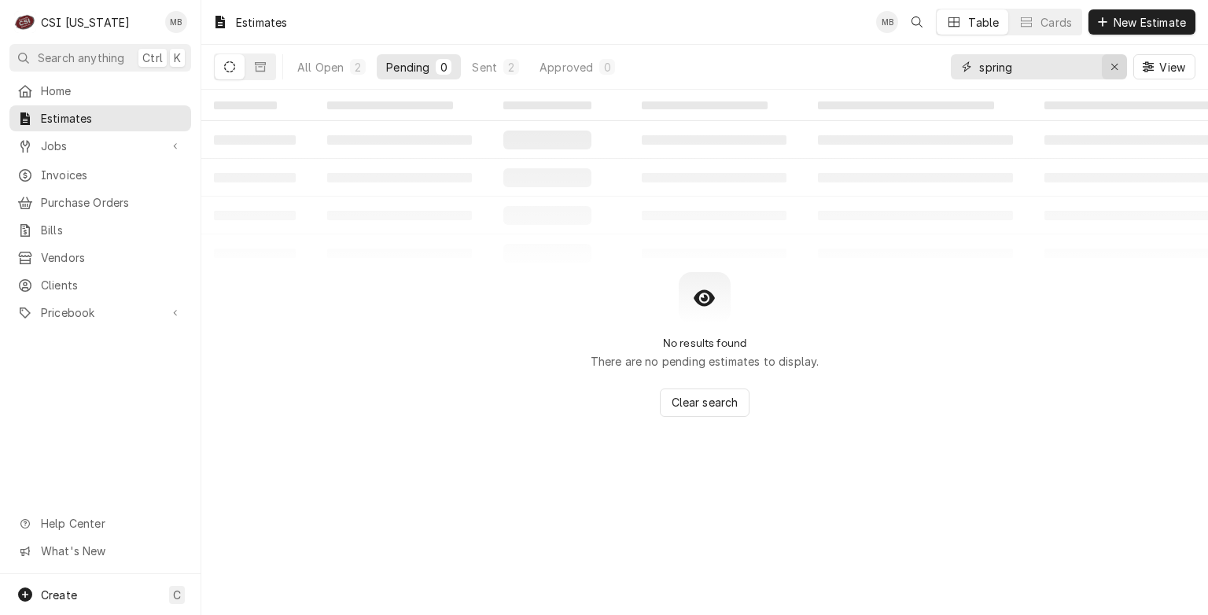
click at [1116, 76] on button "Erase input" at bounding box center [1113, 66] width 25 height 25
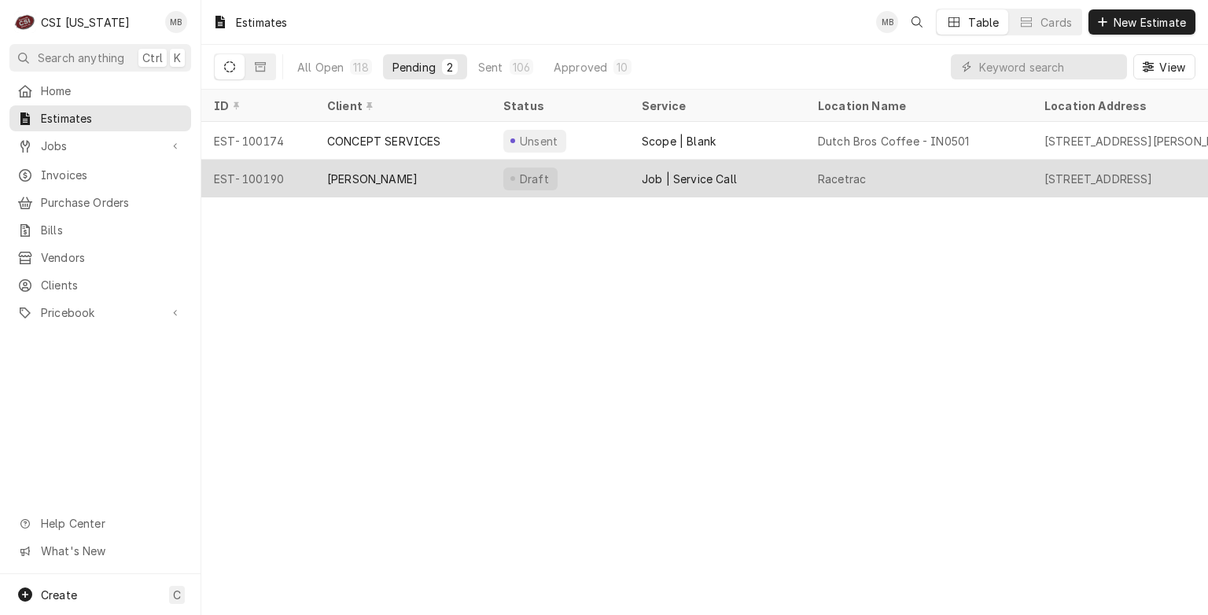
click at [454, 177] on div "[PERSON_NAME]" at bounding box center [402, 179] width 176 height 38
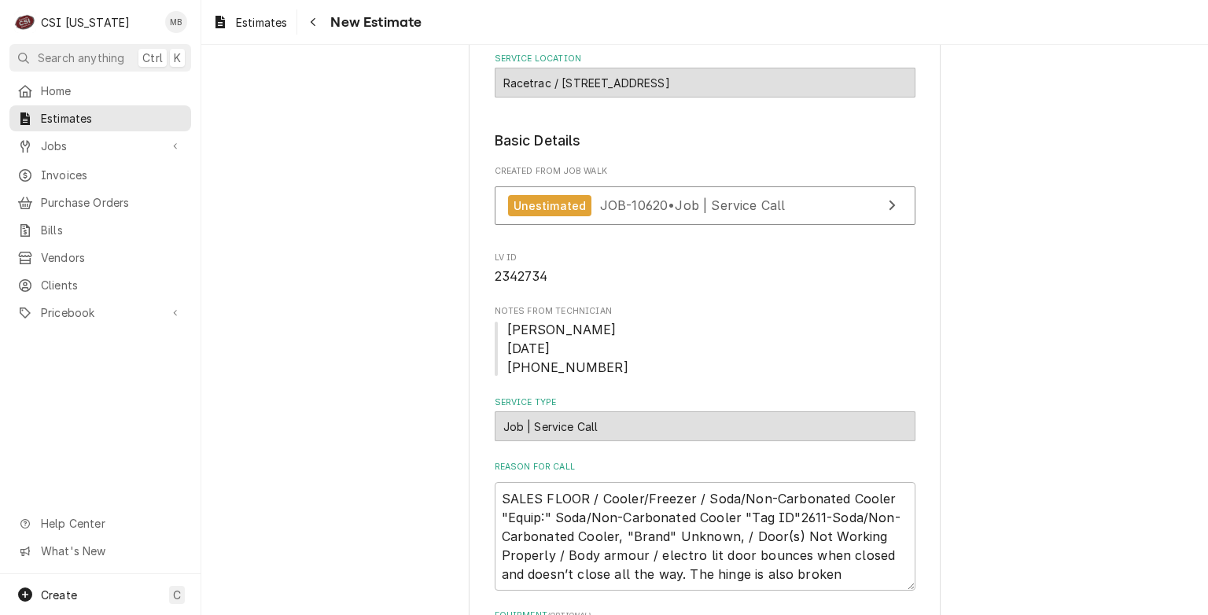
scroll to position [236, 0]
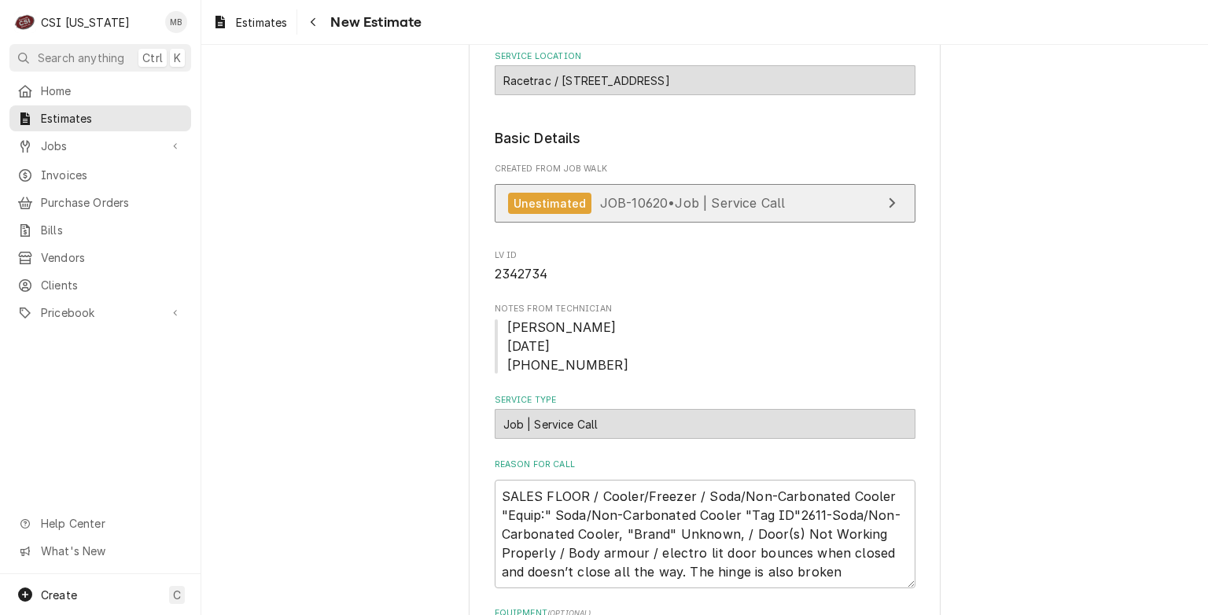
click at [648, 201] on span "JOB-10620 • Job | Service Call" at bounding box center [693, 203] width 186 height 16
type textarea "x"
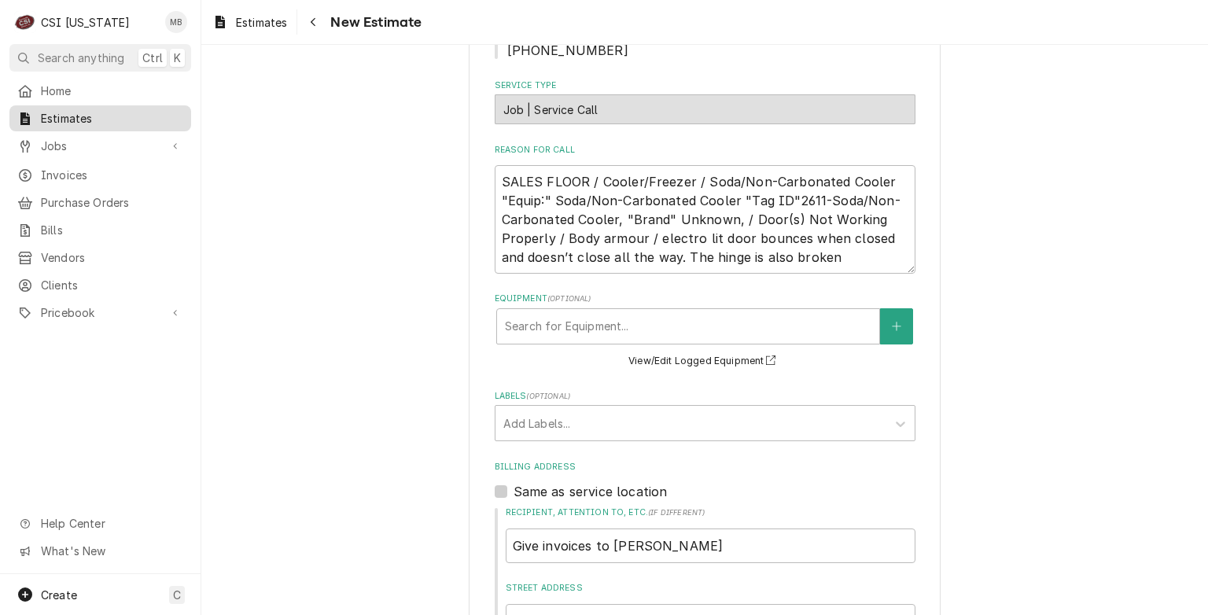
click at [68, 126] on link "Estimates" at bounding box center [100, 118] width 182 height 26
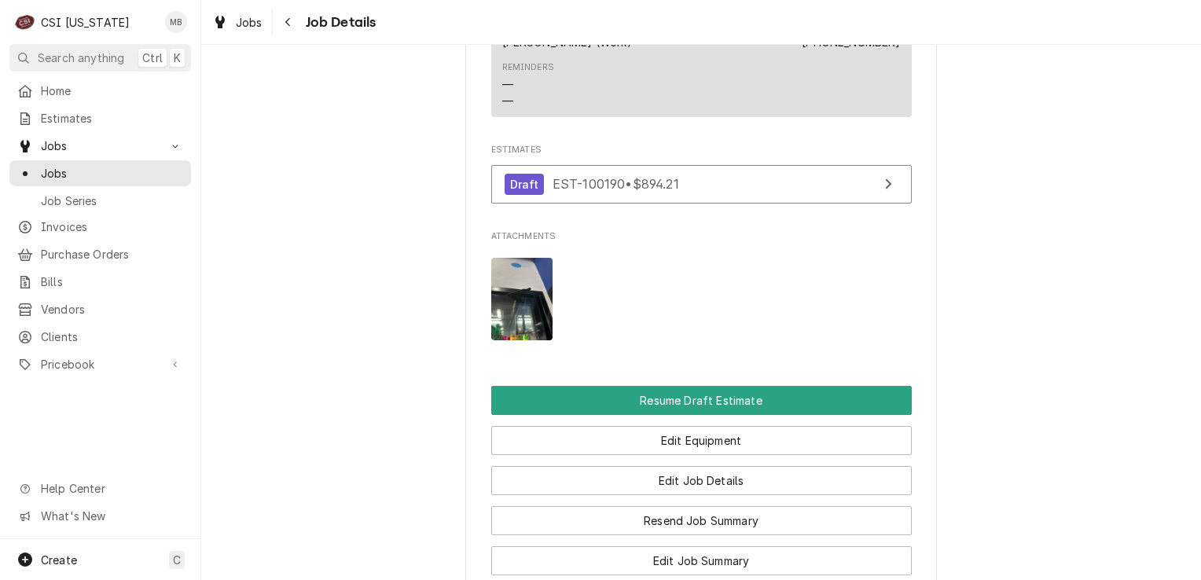
scroll to position [2013, 0]
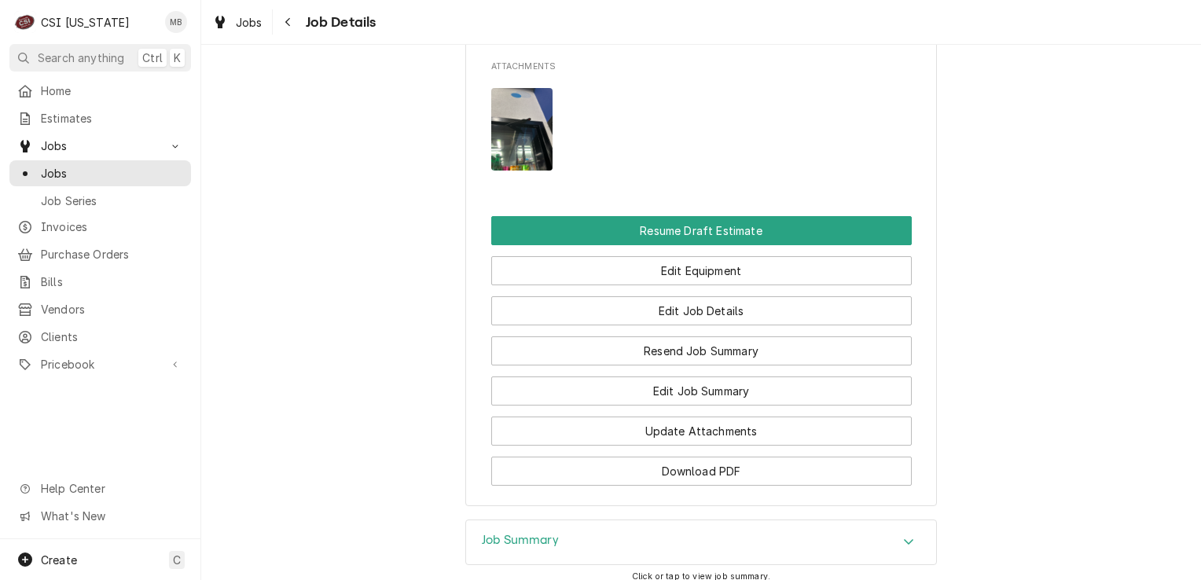
click at [692, 285] on div "Edit Job Details" at bounding box center [701, 305] width 421 height 40
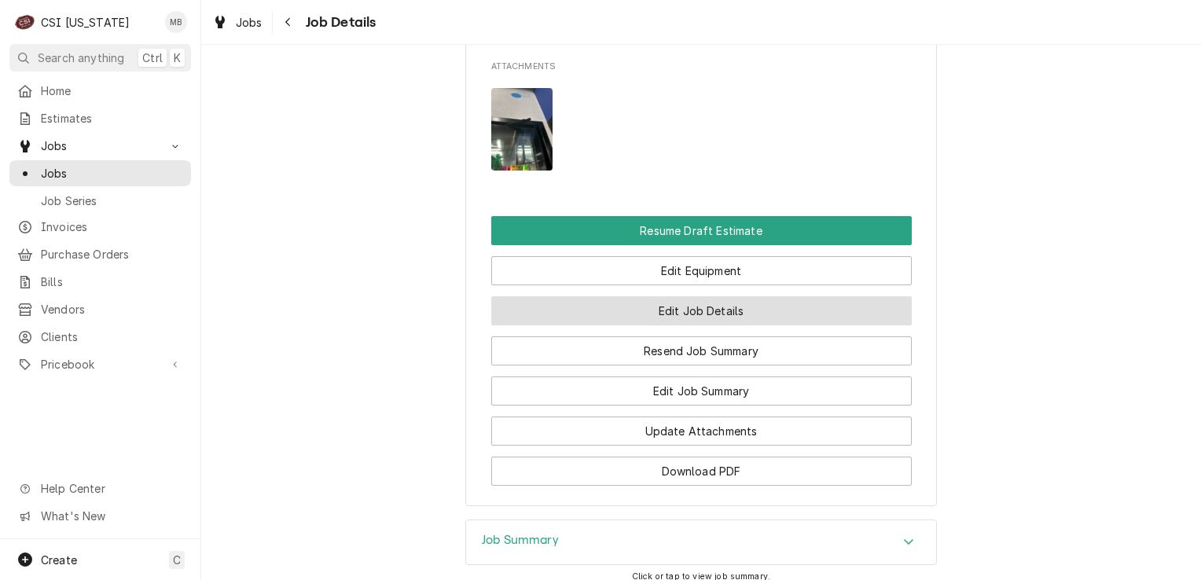
click at [692, 312] on button "Edit Job Details" at bounding box center [701, 310] width 421 height 29
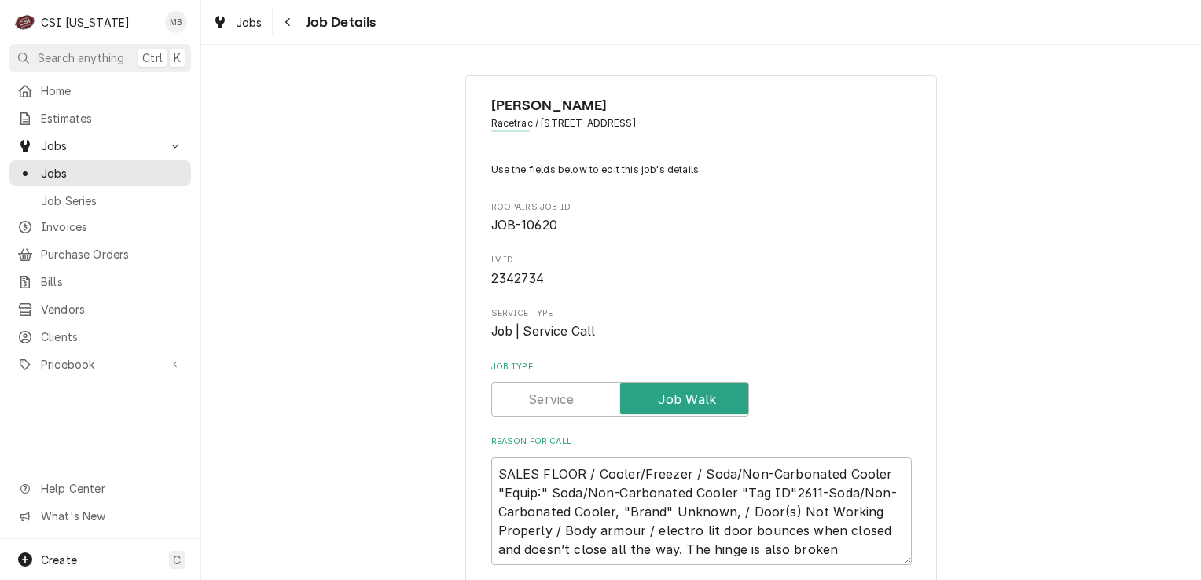
type textarea "x"
click at [547, 395] on label "Job Type" at bounding box center [620, 399] width 258 height 35
click at [547, 395] on input "Job Type" at bounding box center [620, 399] width 244 height 35
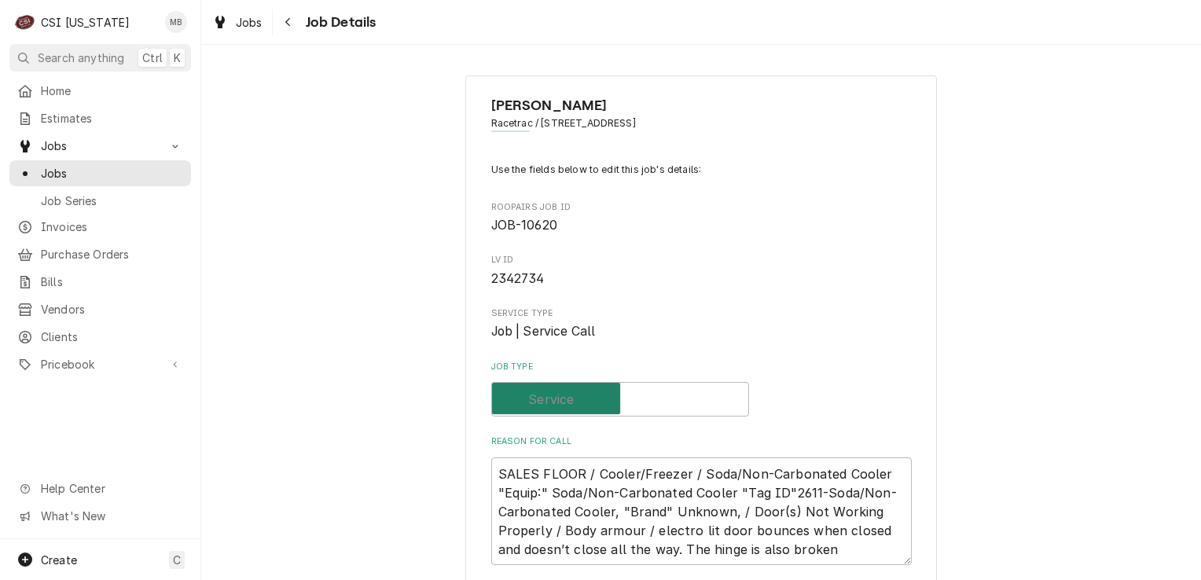
checkbox input "false"
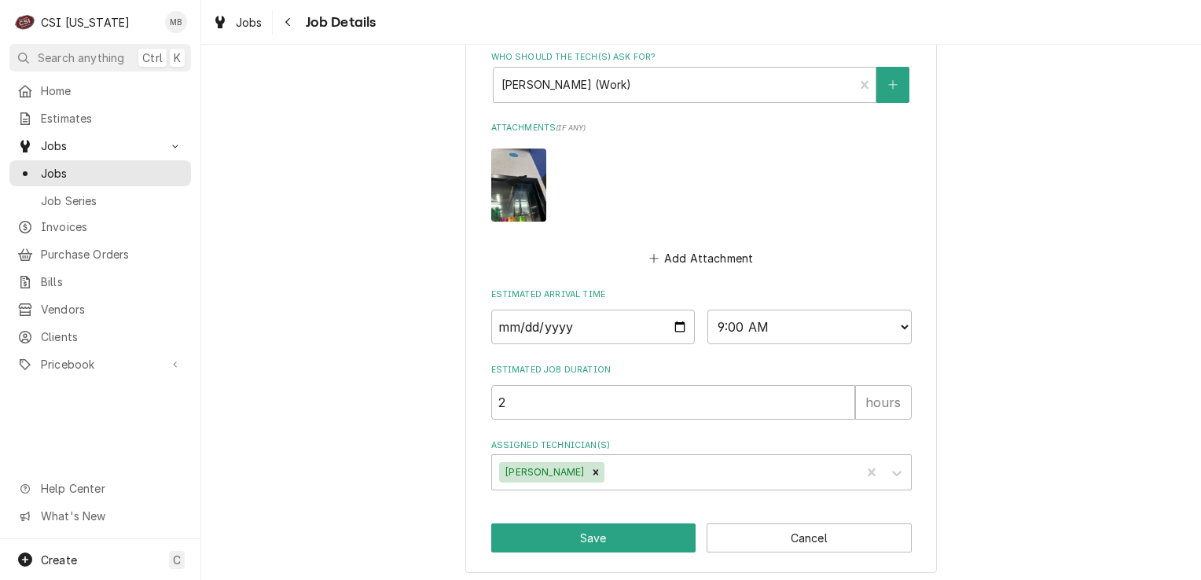
scroll to position [1185, 0]
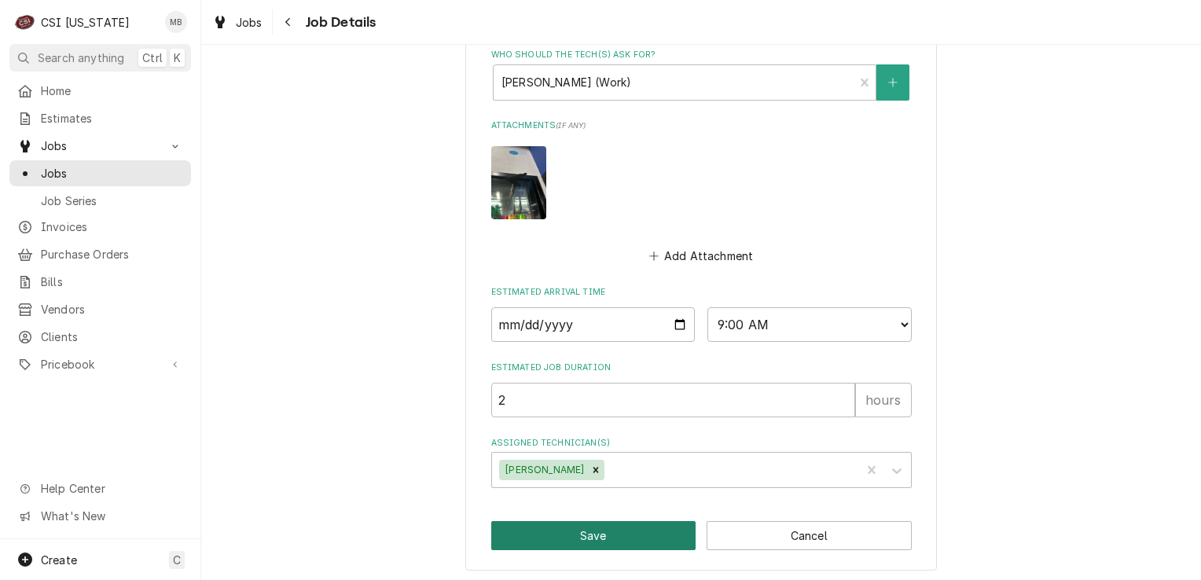
click at [657, 542] on button "Save" at bounding box center [593, 535] width 205 height 29
type textarea "x"
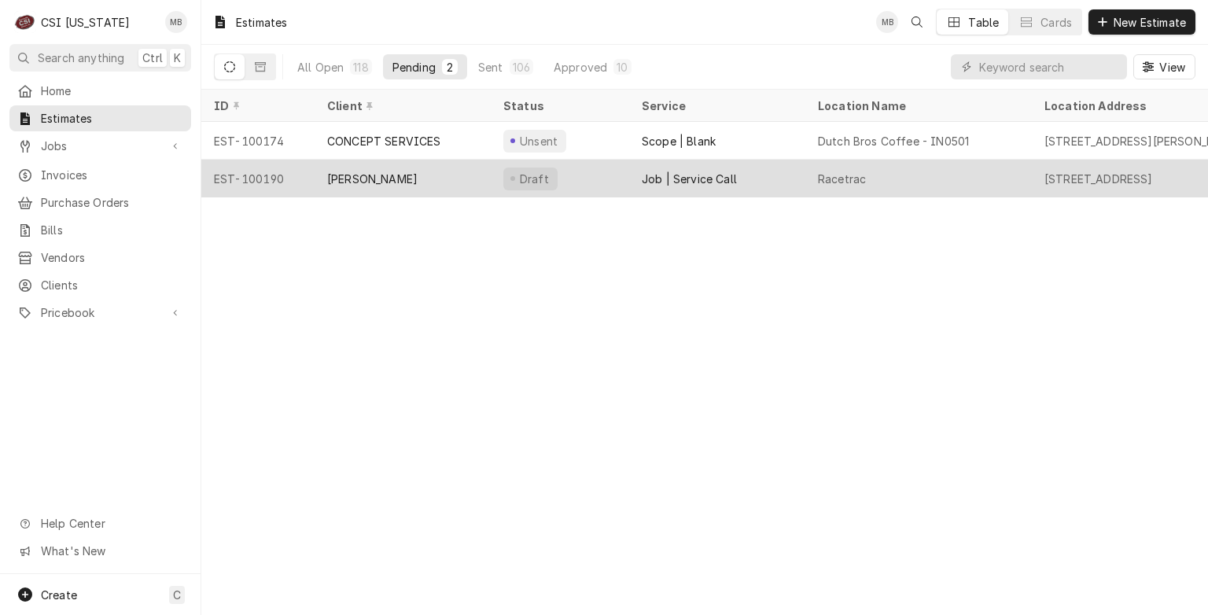
click at [417, 182] on div "[PERSON_NAME]" at bounding box center [402, 179] width 176 height 38
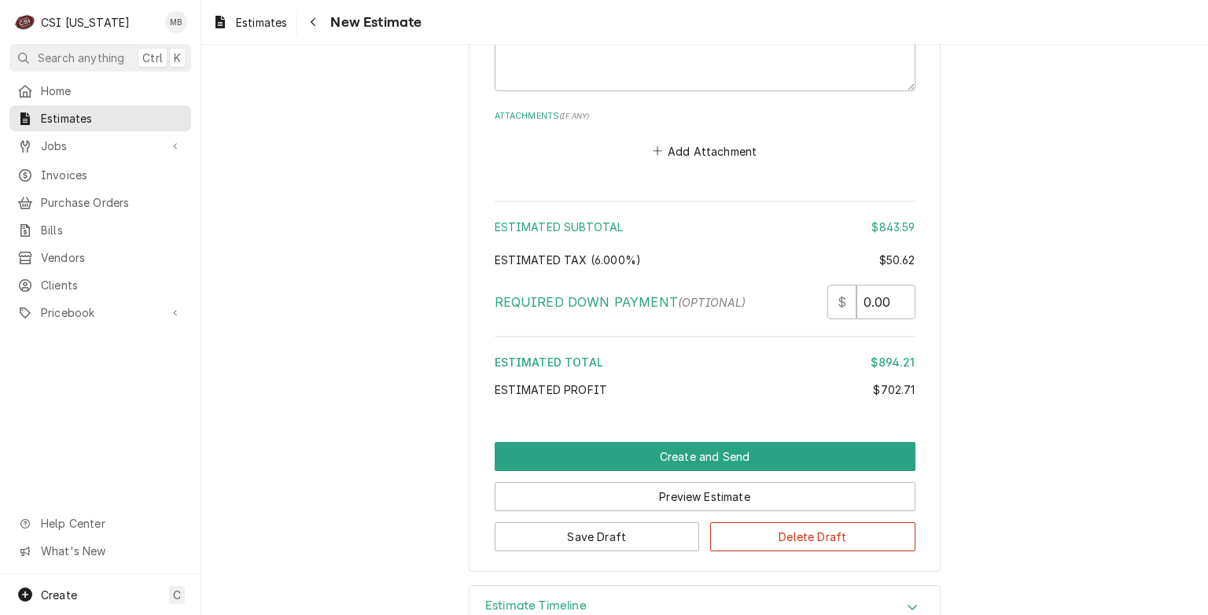
scroll to position [5501, 0]
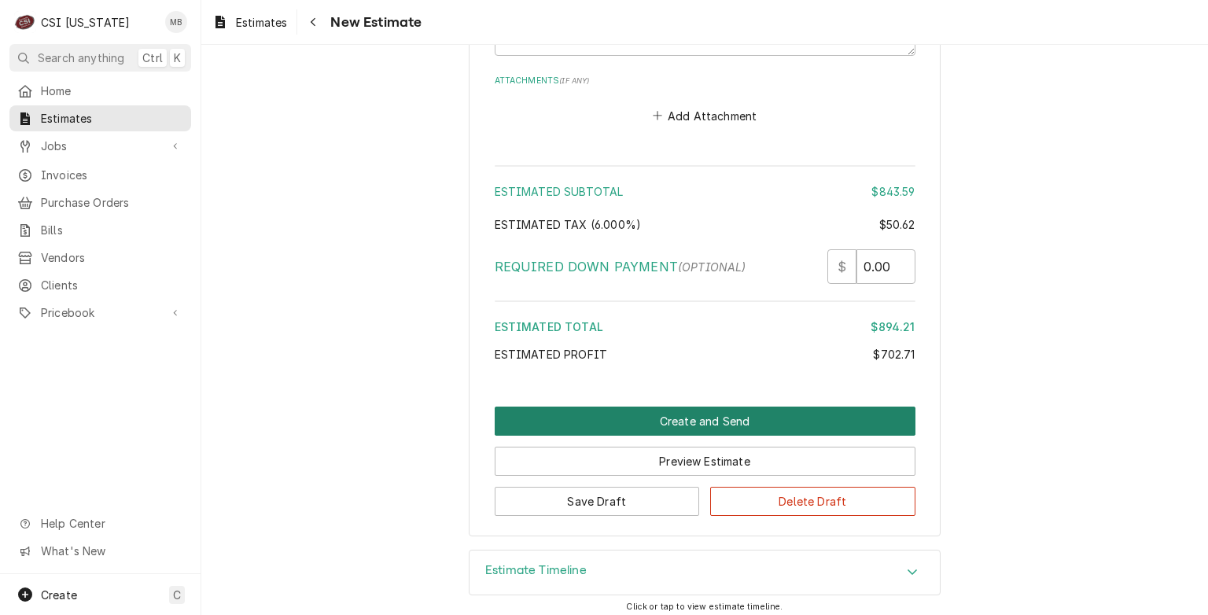
click at [667, 425] on button "Create and Send" at bounding box center [705, 420] width 421 height 29
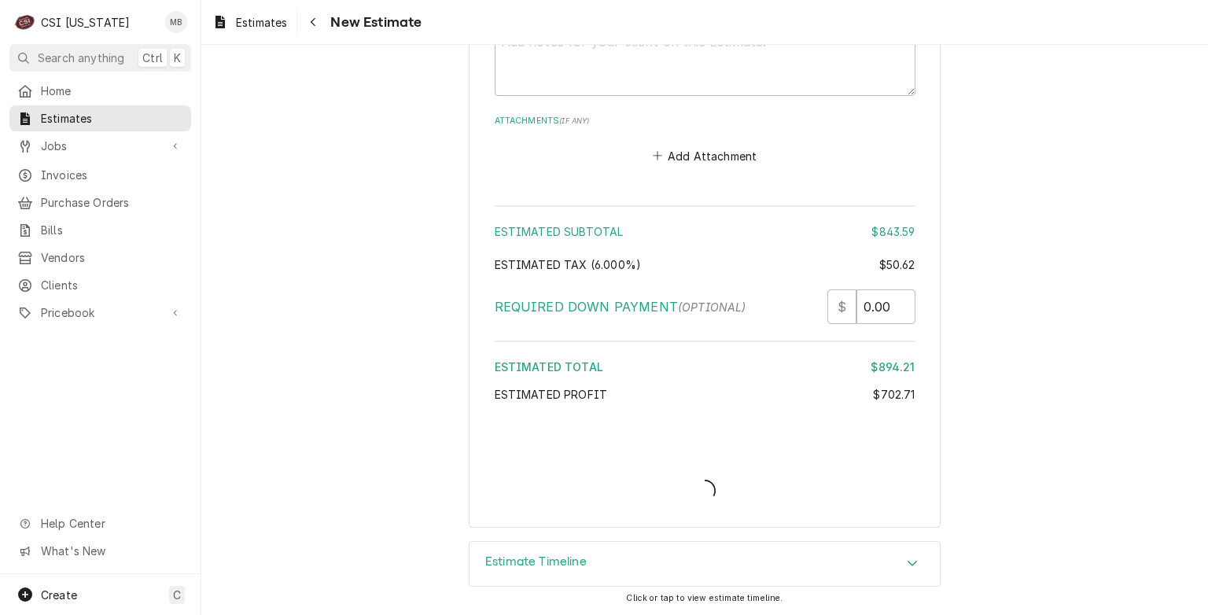
scroll to position [5453, 0]
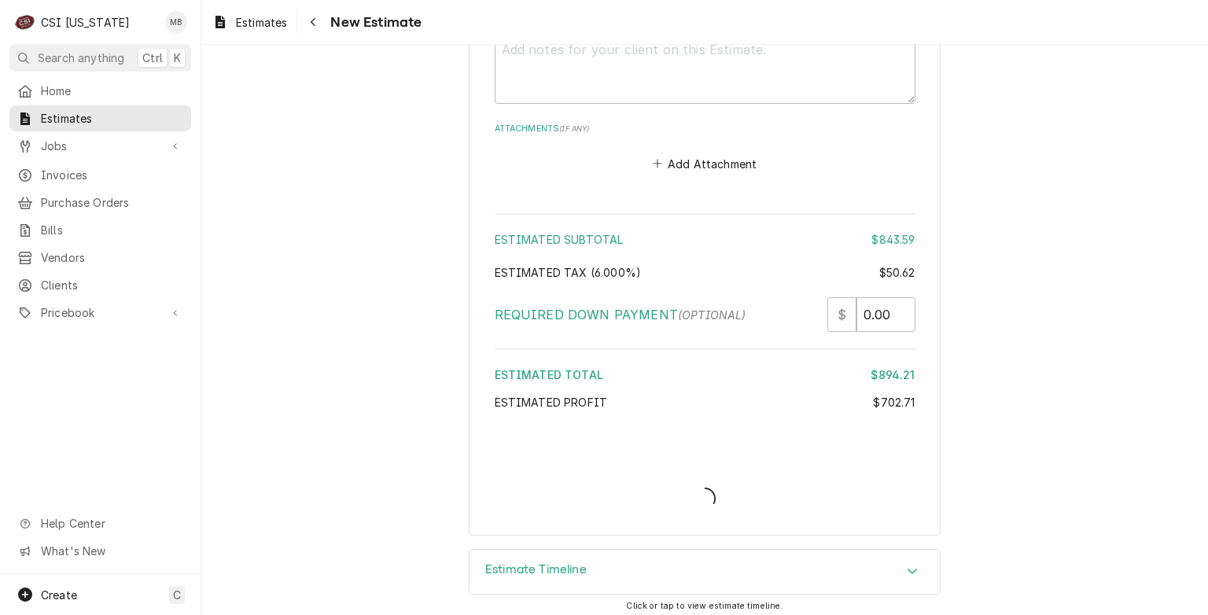
type textarea "x"
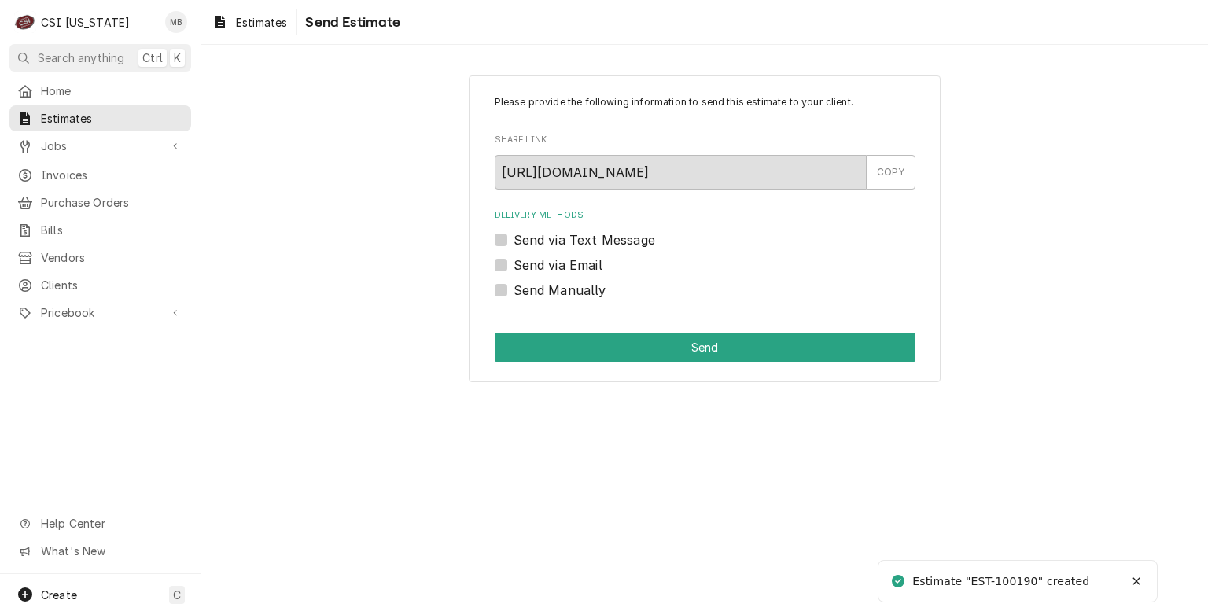
click at [567, 261] on label "Send via Email" at bounding box center [557, 265] width 89 height 19
click at [567, 261] on input "Send via Email" at bounding box center [723, 273] width 421 height 35
checkbox input "true"
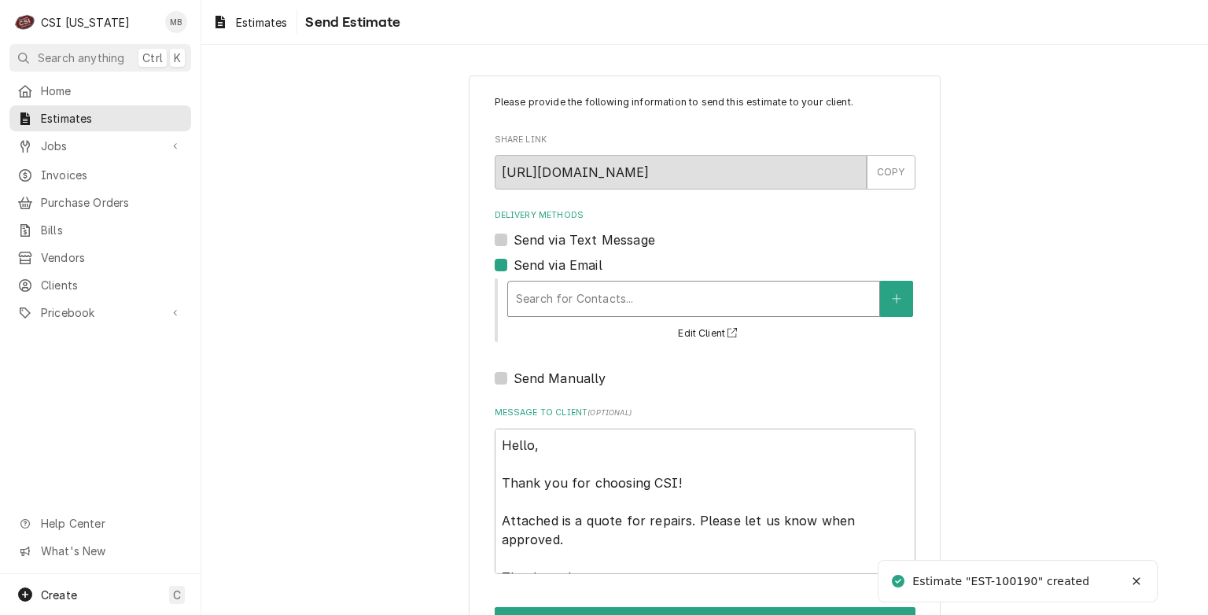
click at [567, 303] on div "Delivery Methods" at bounding box center [693, 299] width 355 height 28
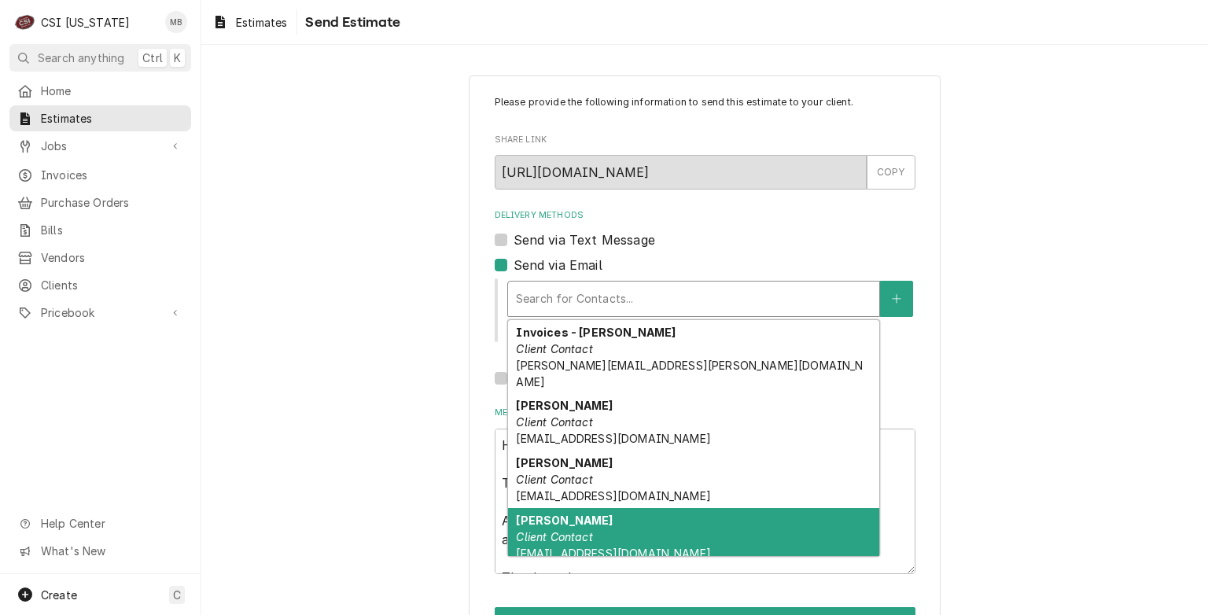
scroll to position [50, 0]
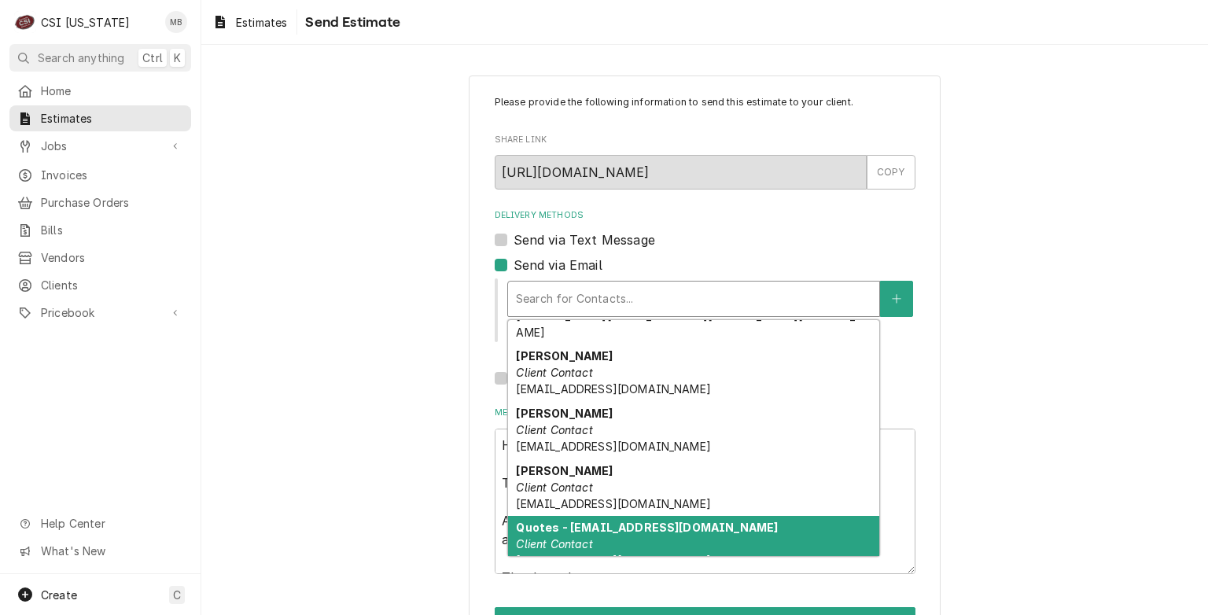
click at [586, 534] on div "Quotes - [EMAIL_ADDRESS][DOMAIN_NAME] Client Contact [EMAIL_ADDRESS][DOMAIN_NAM…" at bounding box center [693, 544] width 371 height 57
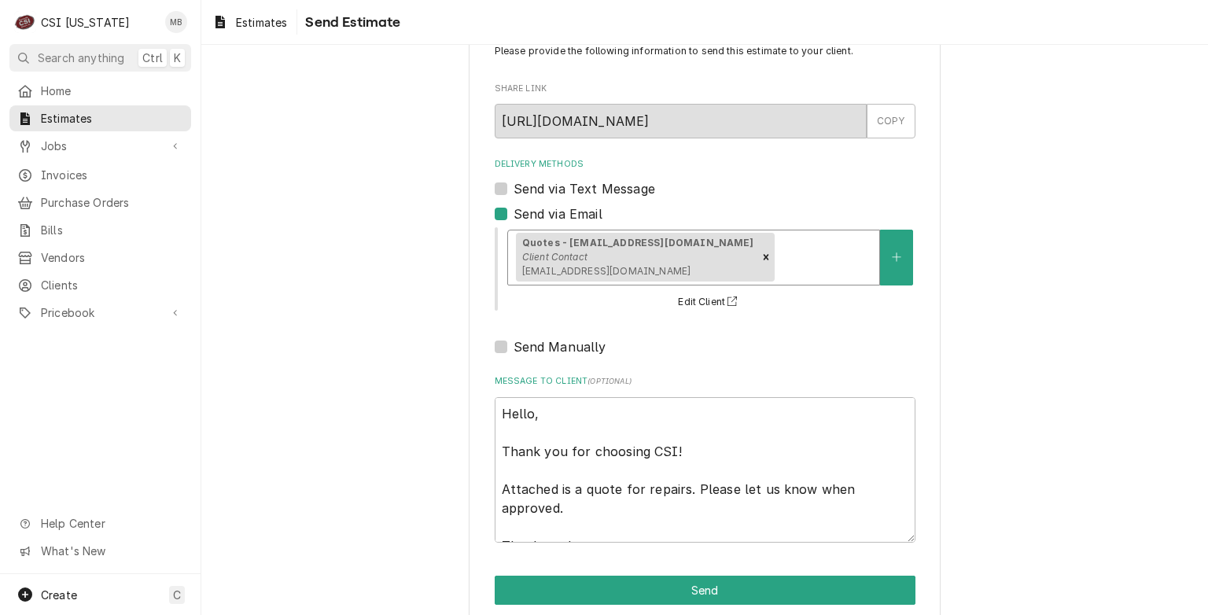
scroll to position [73, 0]
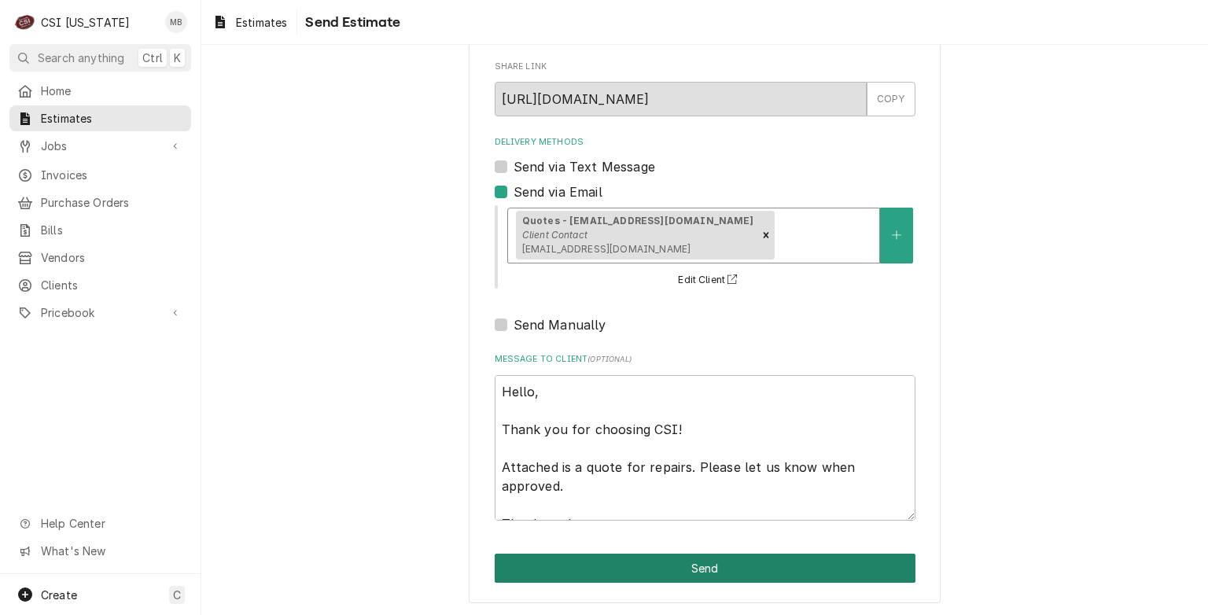
click at [651, 573] on button "Send" at bounding box center [705, 567] width 421 height 29
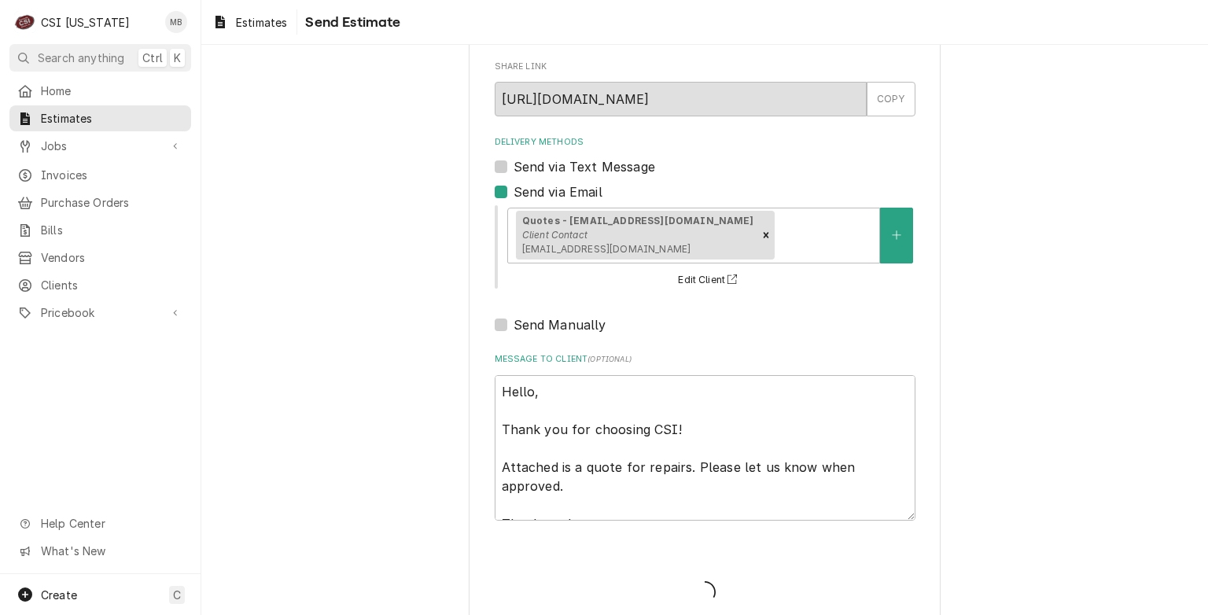
type textarea "x"
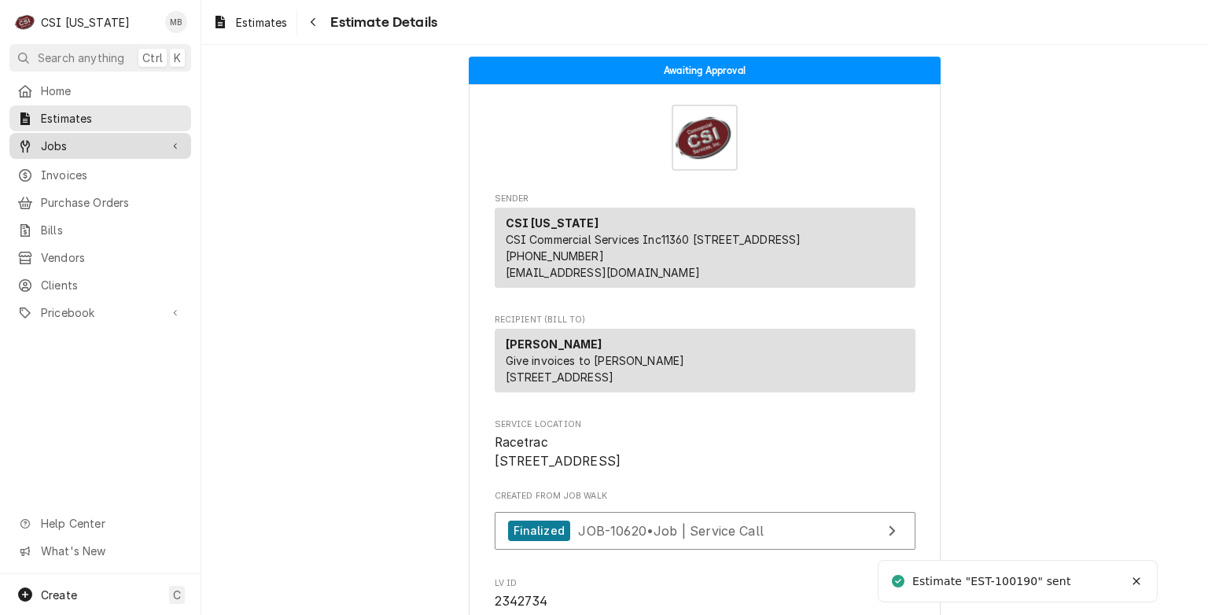
click at [74, 146] on span "Jobs" at bounding box center [100, 146] width 119 height 17
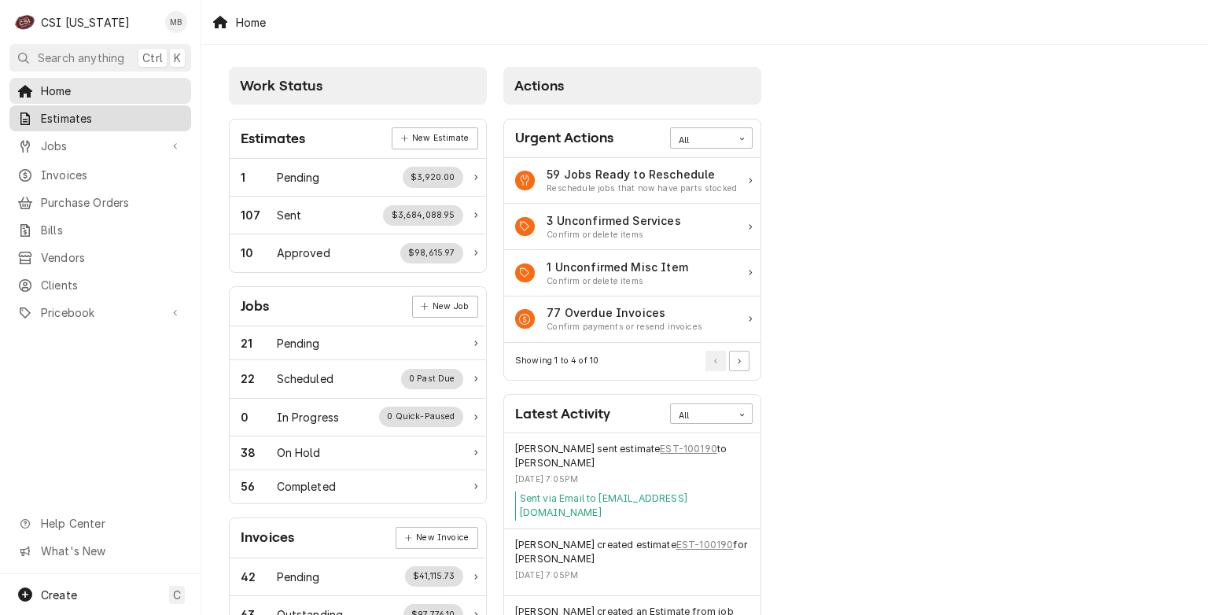
click at [66, 116] on span "Estimates" at bounding box center [112, 118] width 142 height 17
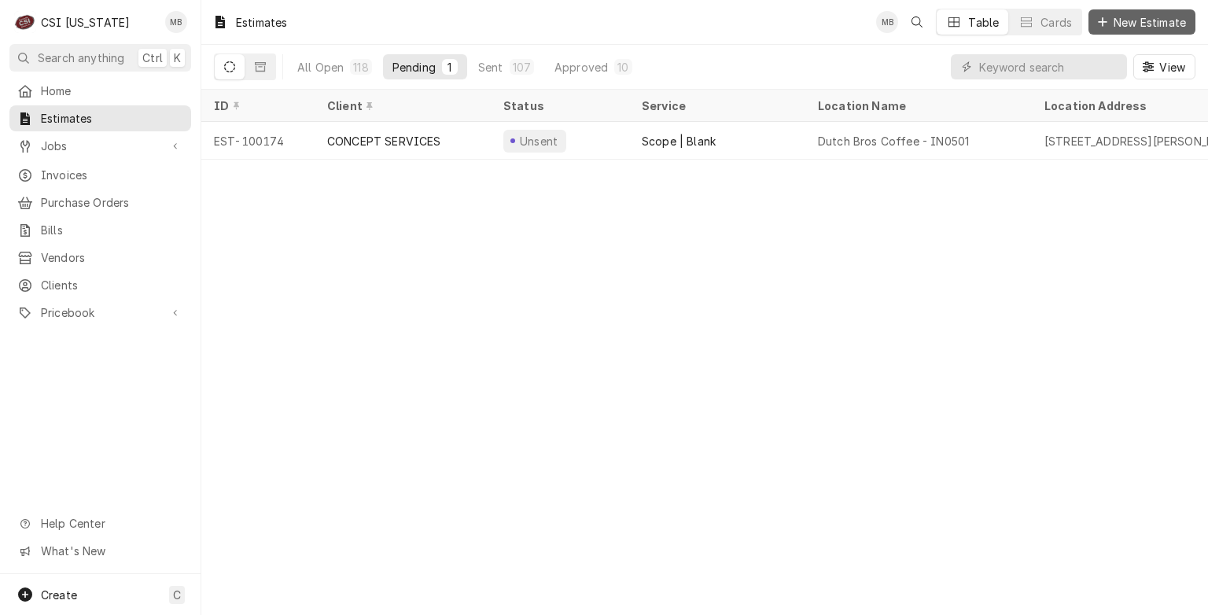
click at [1150, 33] on button "New Estimate" at bounding box center [1141, 21] width 107 height 25
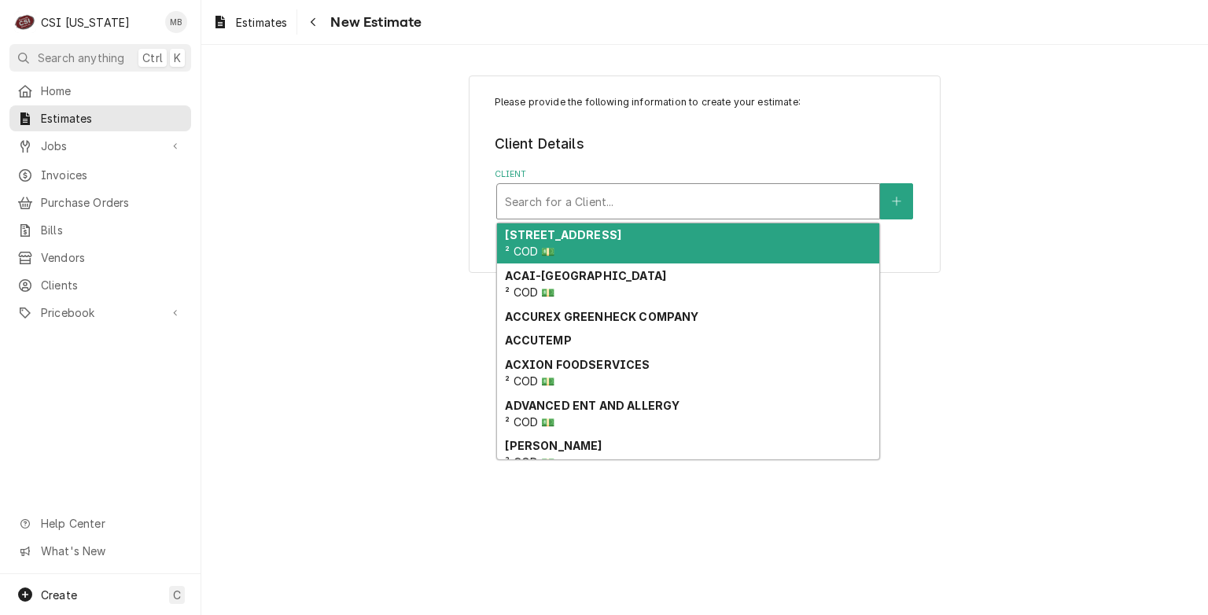
click at [642, 198] on div "Client" at bounding box center [688, 201] width 366 height 28
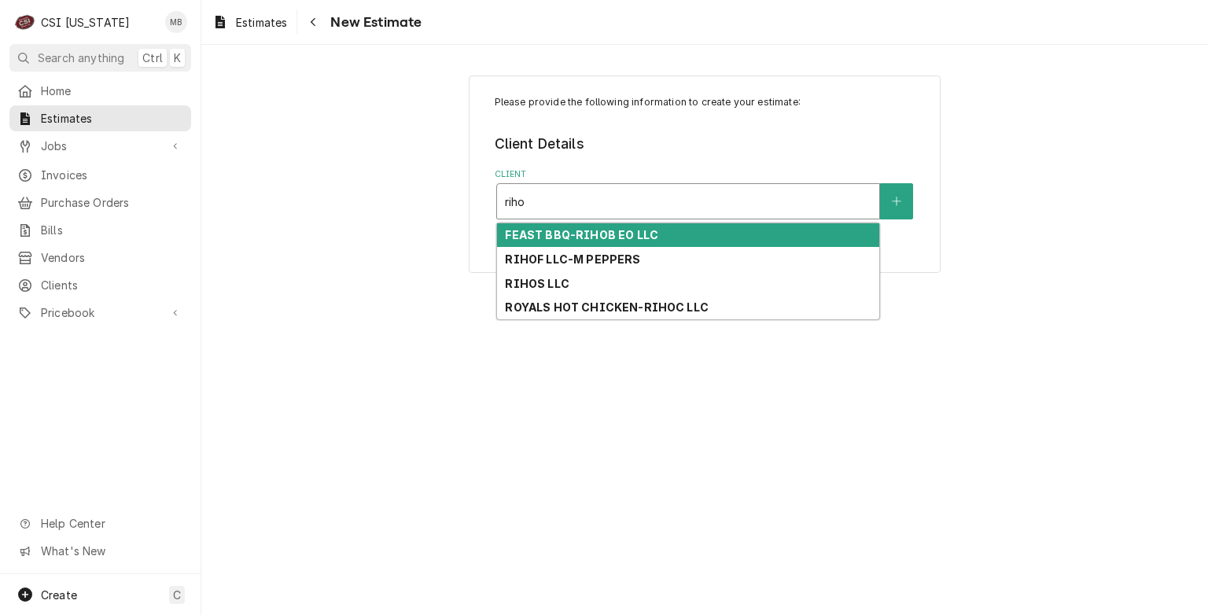
type input "rihof"
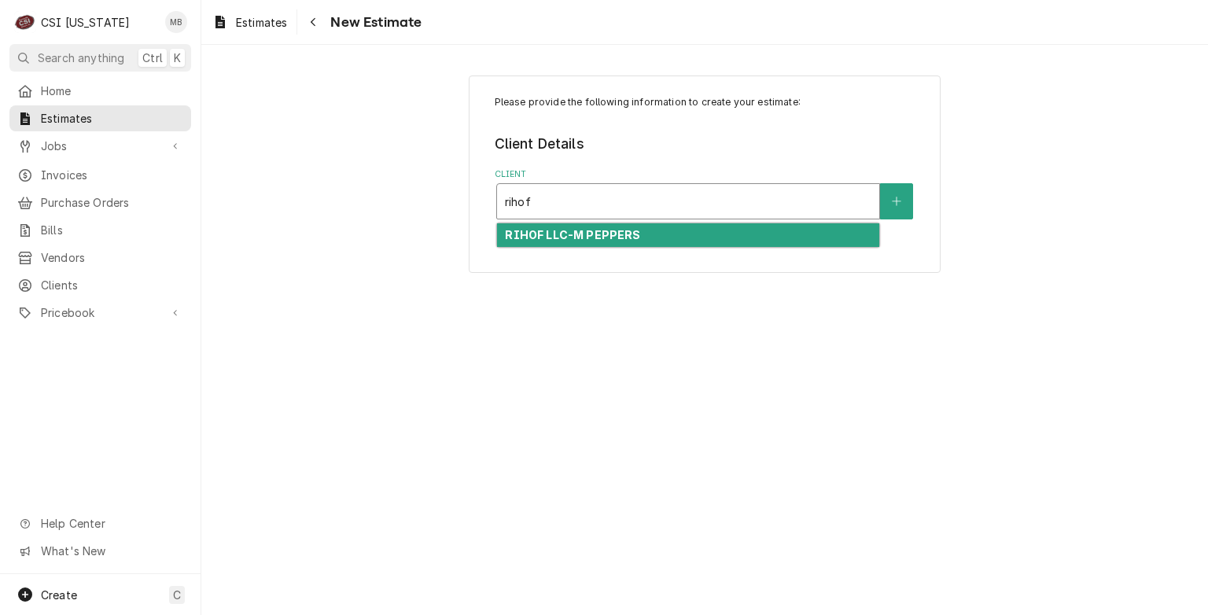
click at [629, 236] on strong "RIHOF LLC-M PEPPERS" at bounding box center [572, 234] width 135 height 13
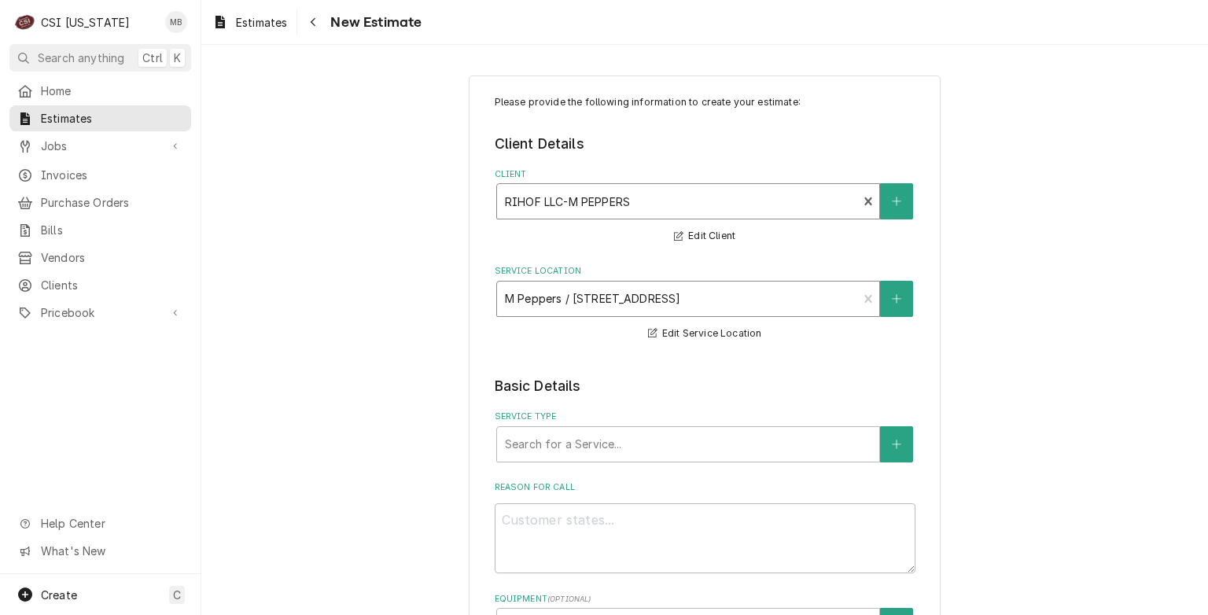
click at [598, 297] on div "Service Location" at bounding box center [677, 299] width 345 height 28
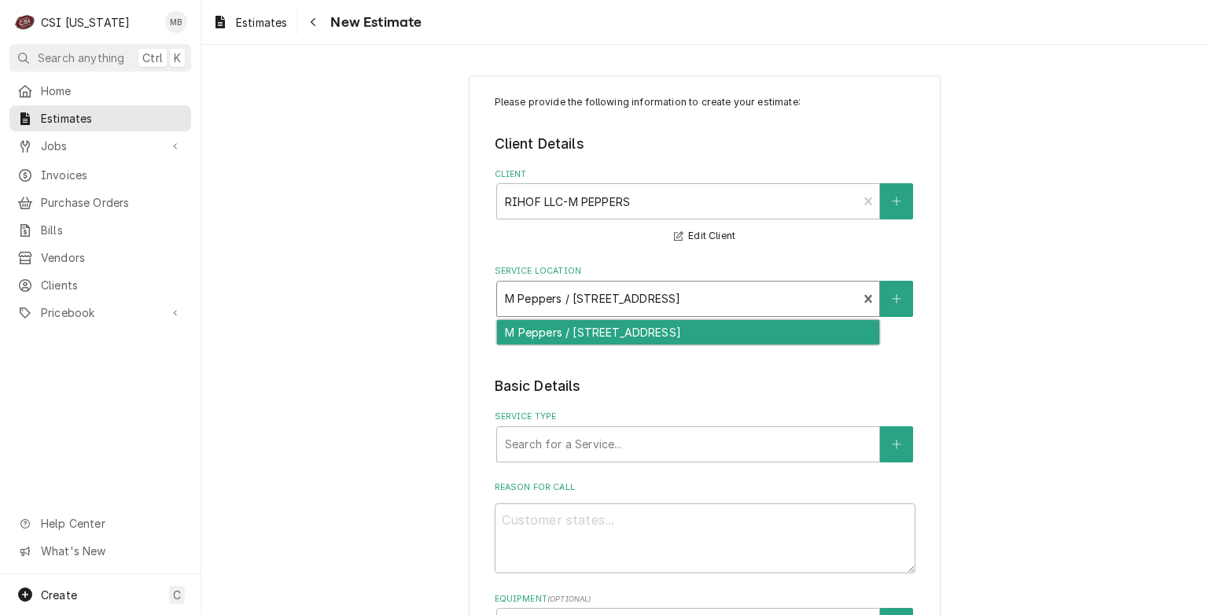
click at [598, 298] on div "Service Location" at bounding box center [677, 299] width 345 height 28
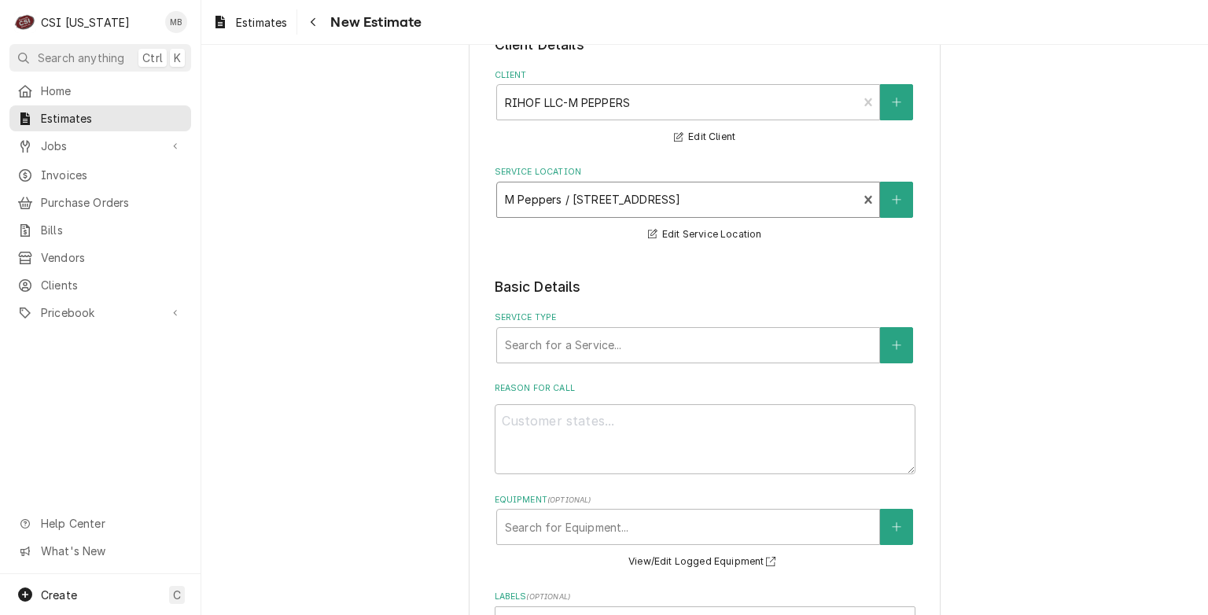
scroll to position [157, 0]
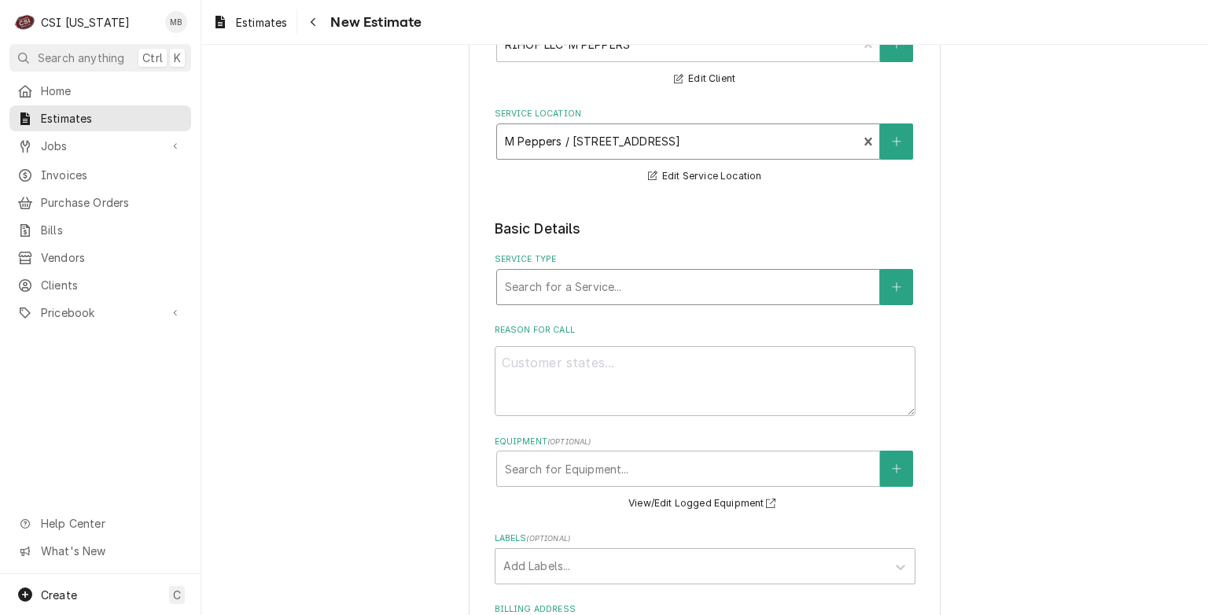
click at [593, 293] on div "Service Type" at bounding box center [688, 287] width 366 height 28
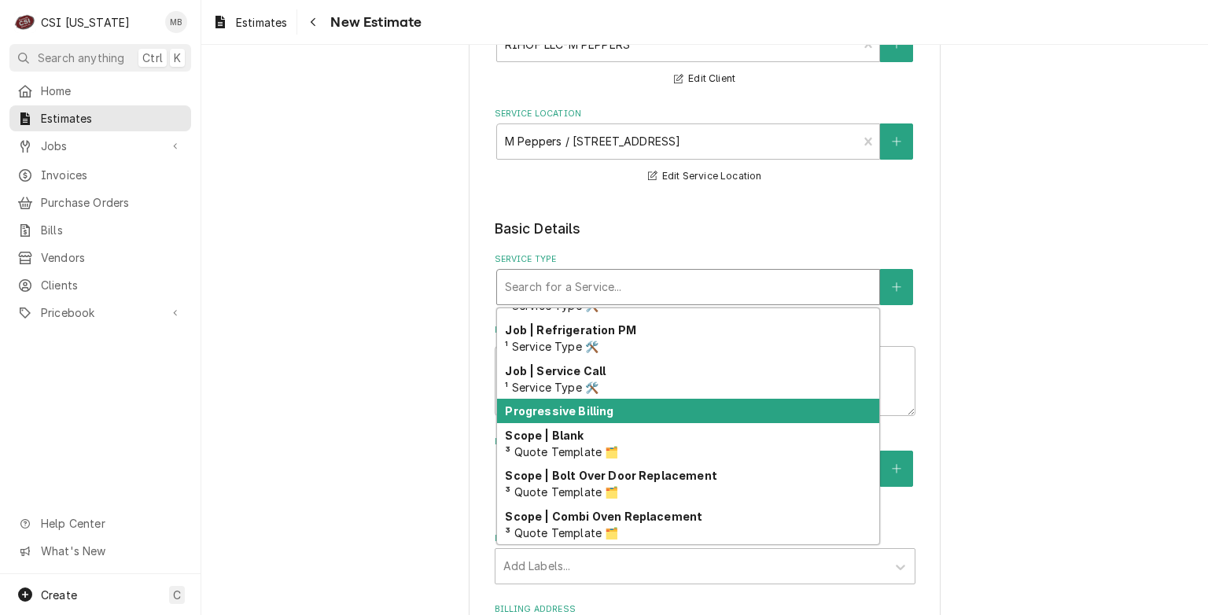
scroll to position [836, 0]
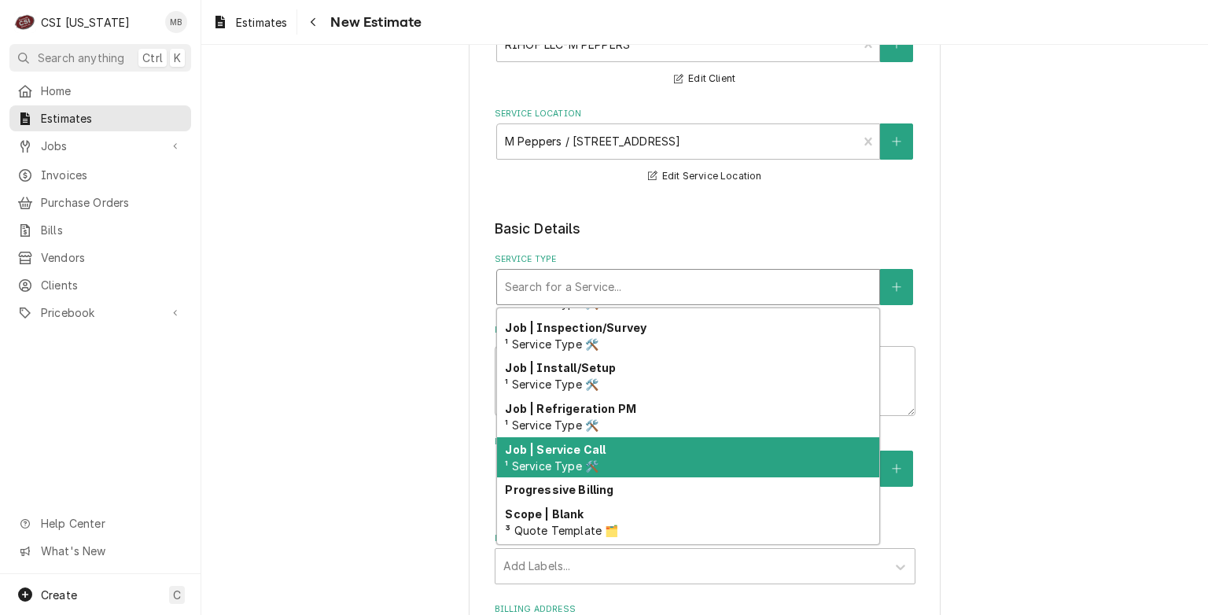
click at [564, 448] on strong "Job | Service Call" at bounding box center [555, 449] width 101 height 13
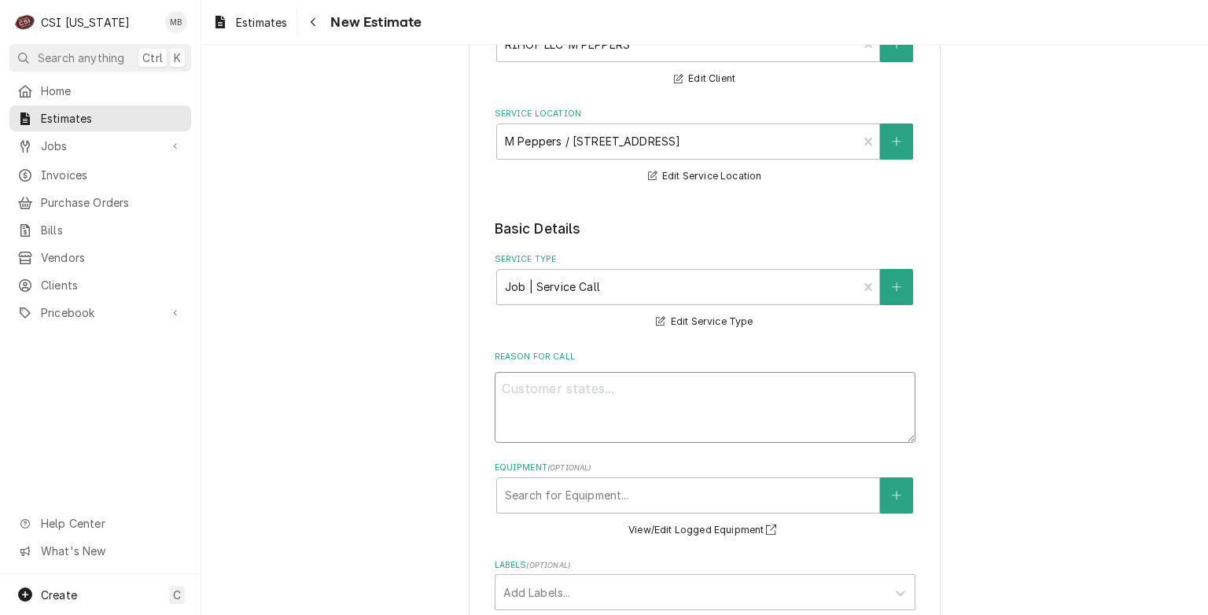
click at [581, 401] on textarea "Reason For Call" at bounding box center [705, 407] width 421 height 71
type textarea "x"
type textarea "q"
type textarea "x"
type textarea "qu"
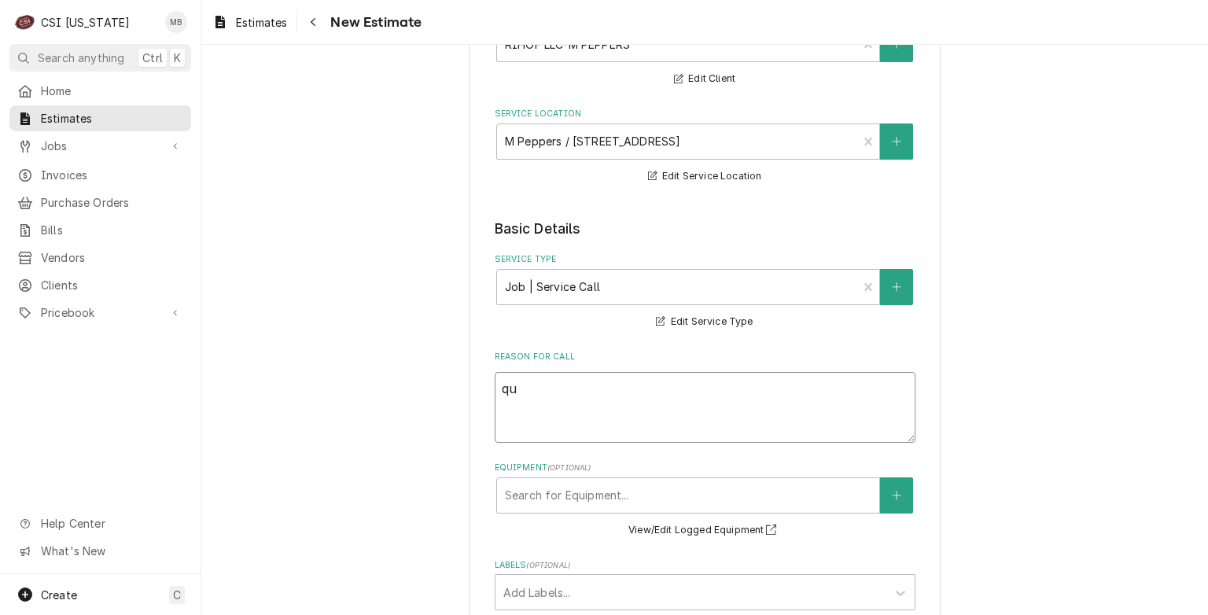
type textarea "x"
type textarea "quo"
type textarea "x"
type textarea "qu"
type textarea "x"
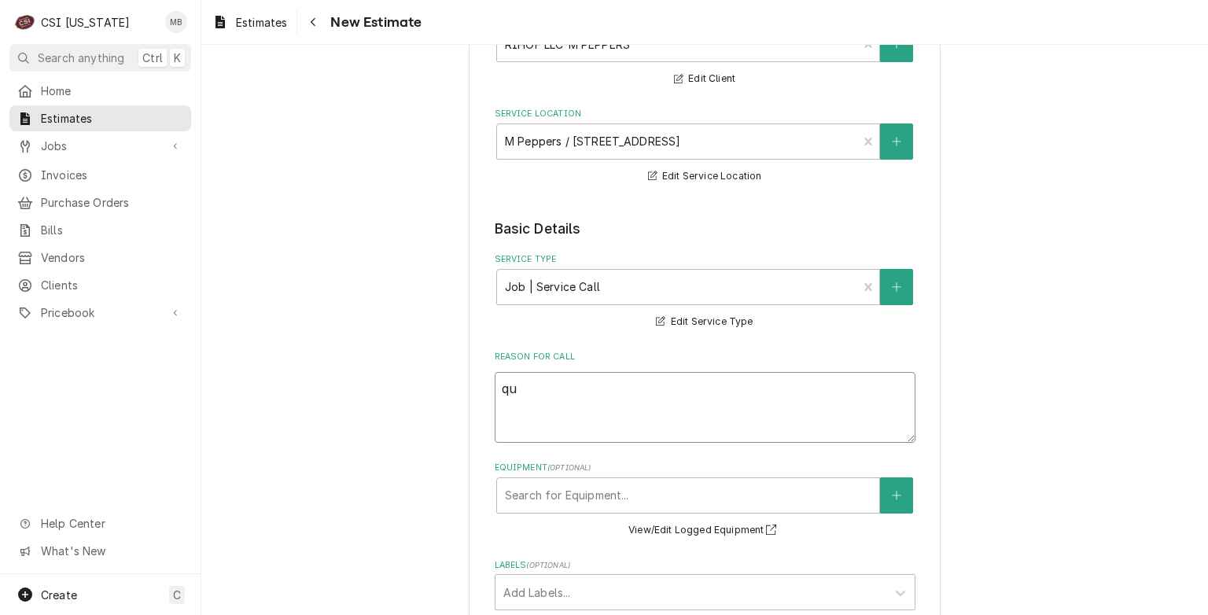
type textarea "q"
type textarea "x"
type textarea "Q"
type textarea "x"
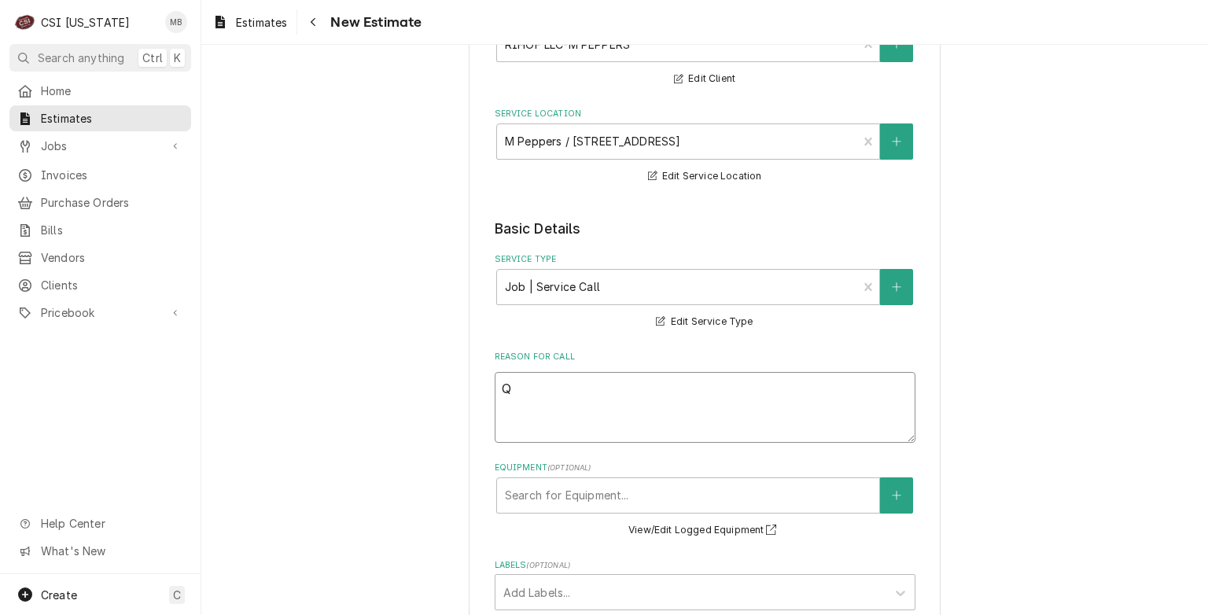
type textarea "QU"
type textarea "x"
type textarea "QUO"
type textarea "x"
type textarea "QUOT"
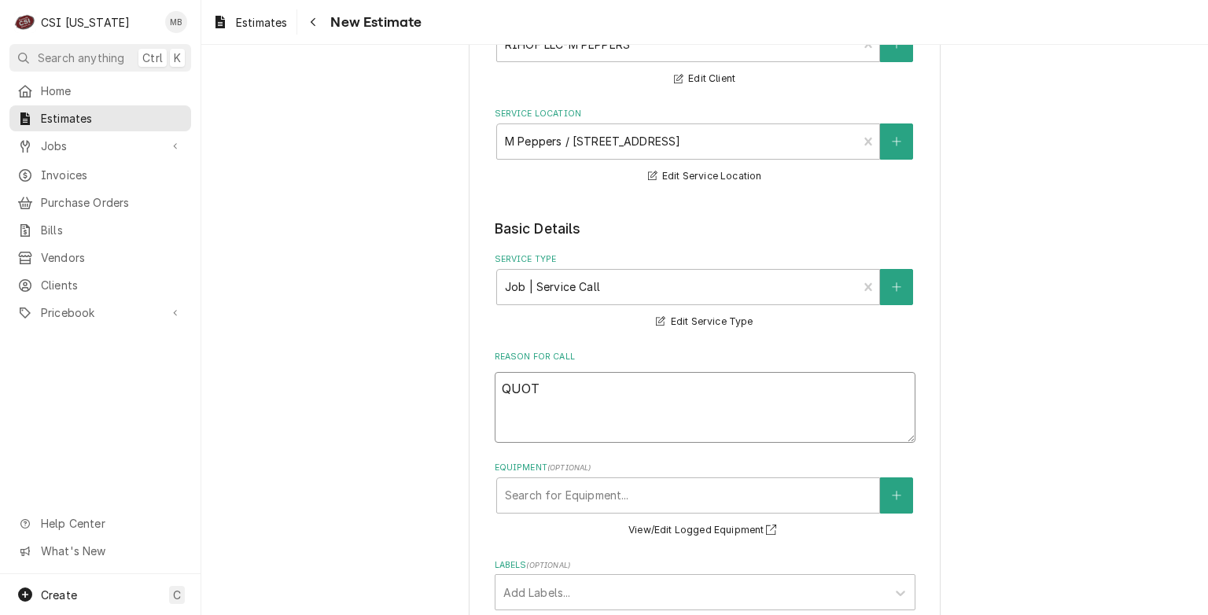
type textarea "x"
type textarea "QUOTE"
type textarea "x"
type textarea "QUOTE T"
type textarea "x"
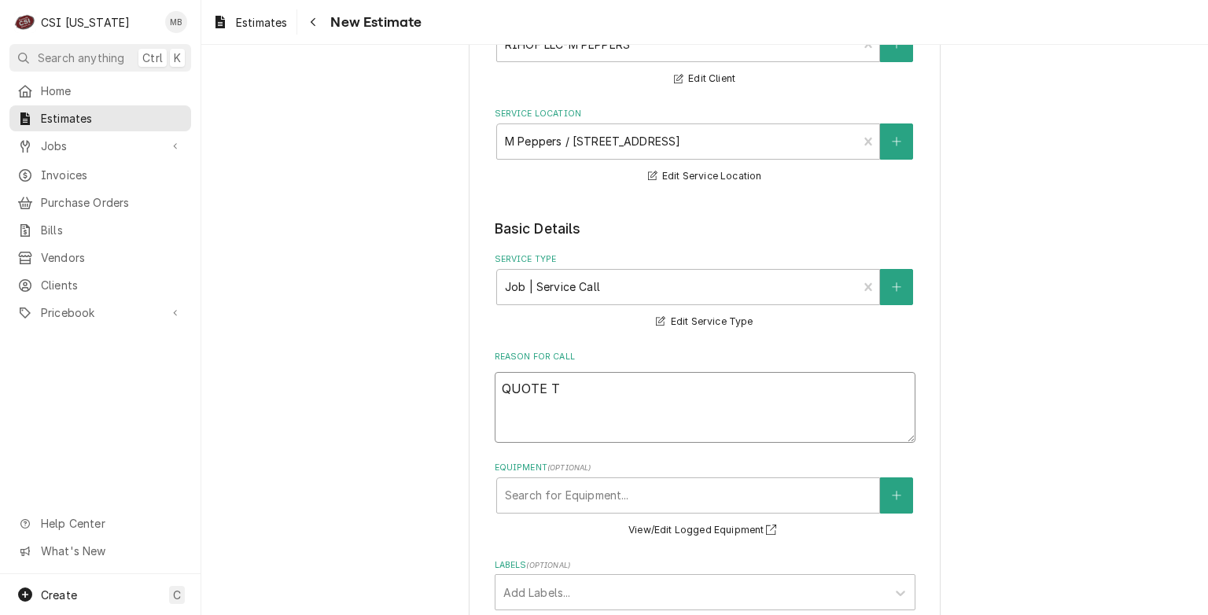
type textarea "QUOTE TO"
type textarea "x"
type textarea "QUOTE TO"
type textarea "x"
type textarea "QUOTE TO RE"
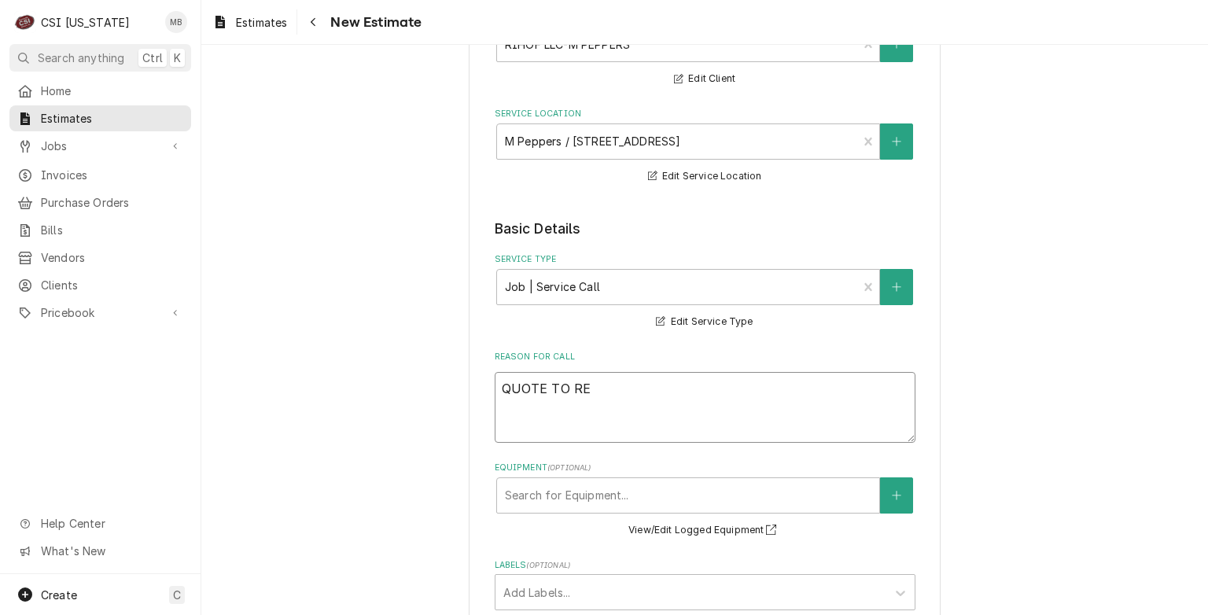
type textarea "x"
type textarea "QUOTE TO REP"
type textarea "x"
type textarea "QUOTE TO REPLA"
type textarea "x"
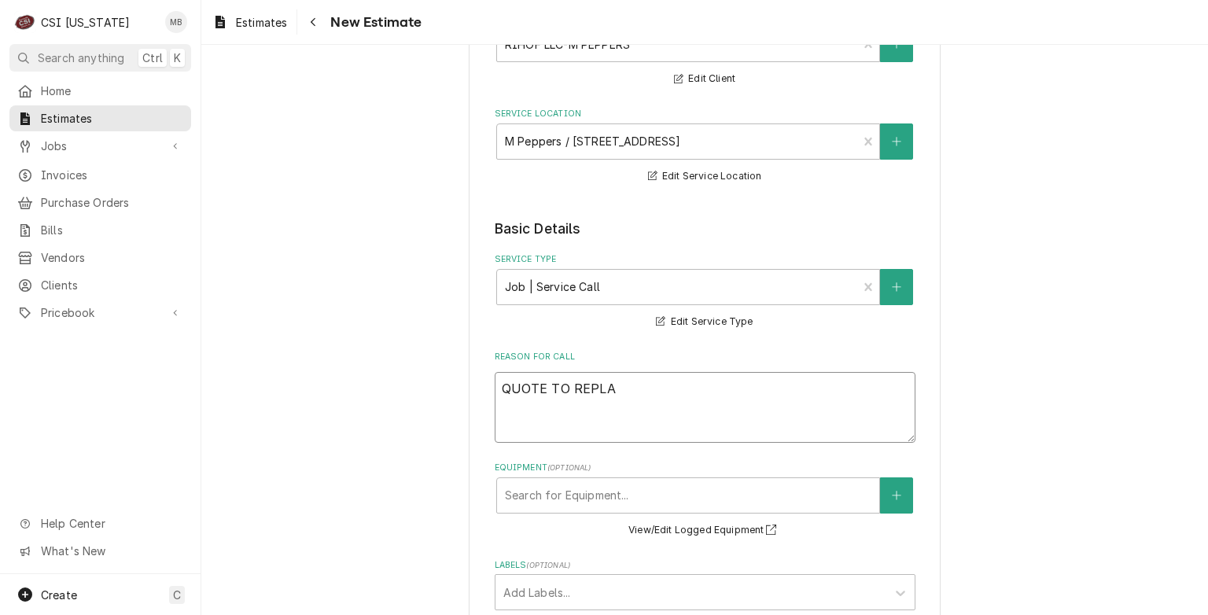
type textarea "QUOTE TO REPLAC"
type textarea "x"
type textarea "QUOTE TO REPLACE"
type textarea "x"
type textarea "QUOTE TO REPLACE"
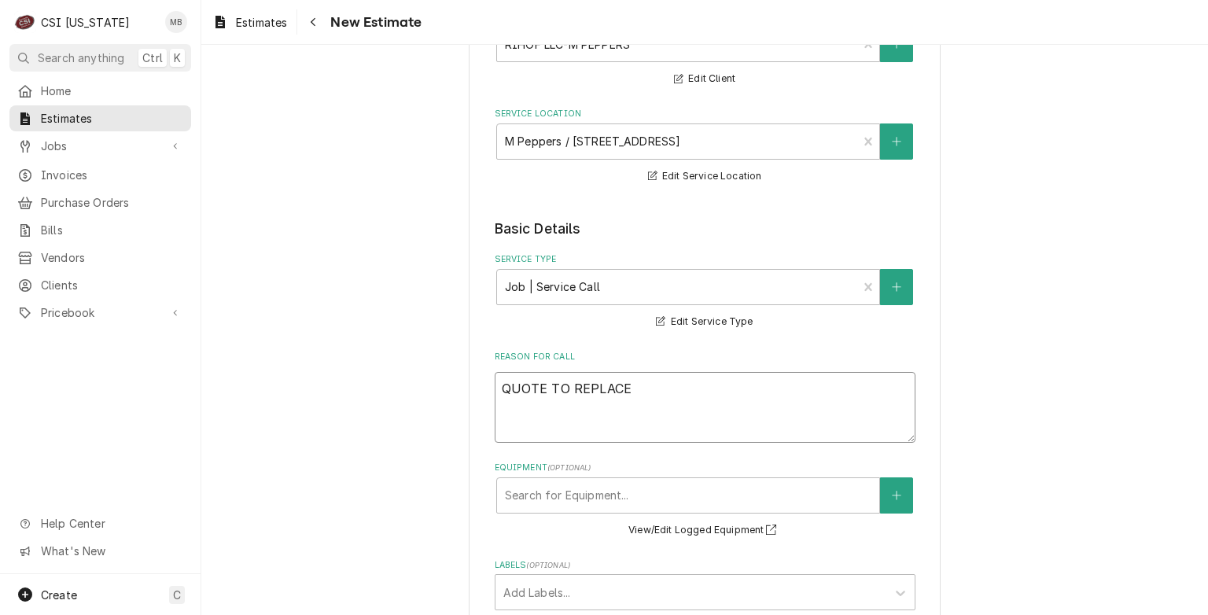
type textarea "x"
type textarea "QUOTE TO REPLACE H"
type textarea "x"
type textarea "QUOTE TO REPLACE HA"
type textarea "x"
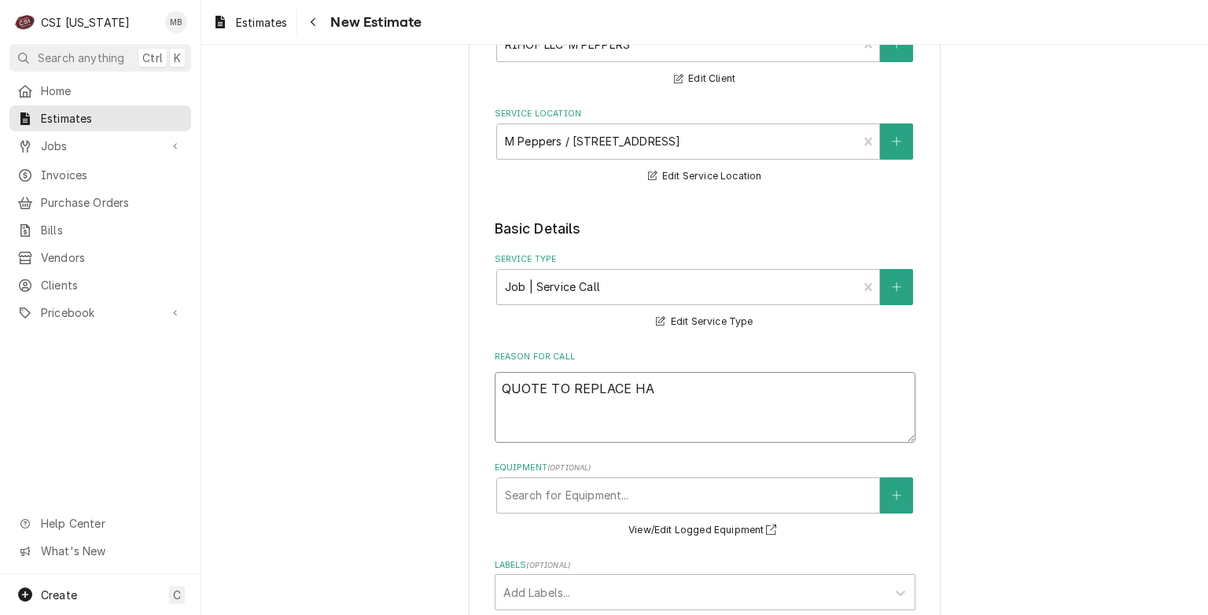
type textarea "QUOTE TO REPLACE HAR"
type textarea "x"
type textarea "QUOTE TO REPLACE HARV"
type textarea "x"
type textarea "QUOTE TO REPLACE HARVE"
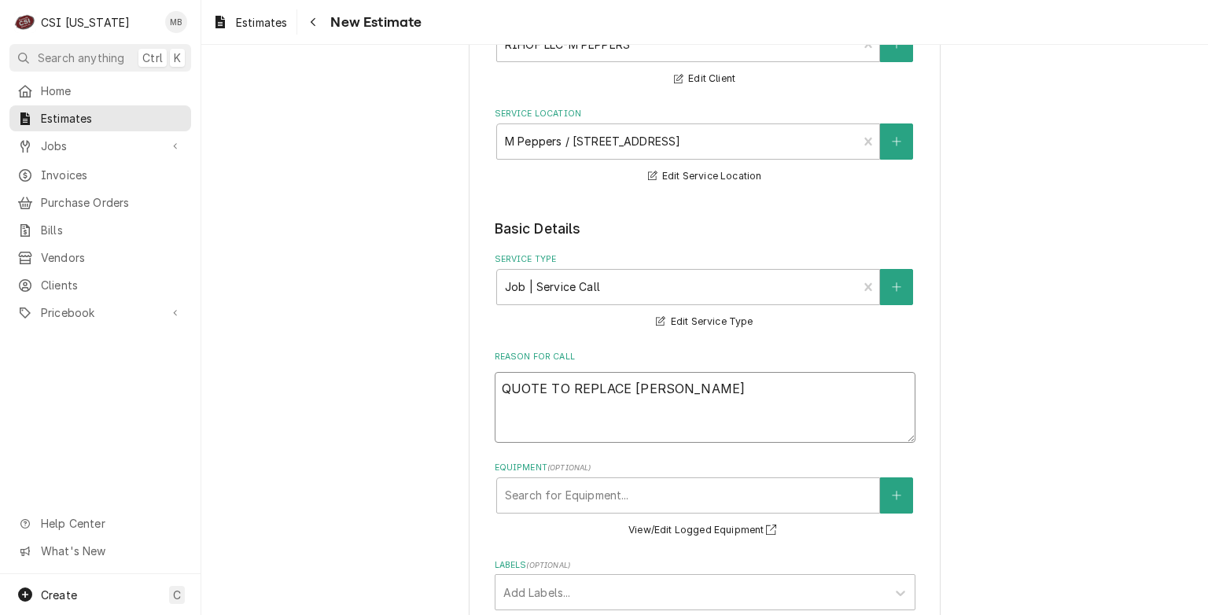
type textarea "x"
type textarea "QUOTE TO REPLACE HARVES"
type textarea "x"
type textarea "QUOTE TO REPLACE HARVEST"
type textarea "x"
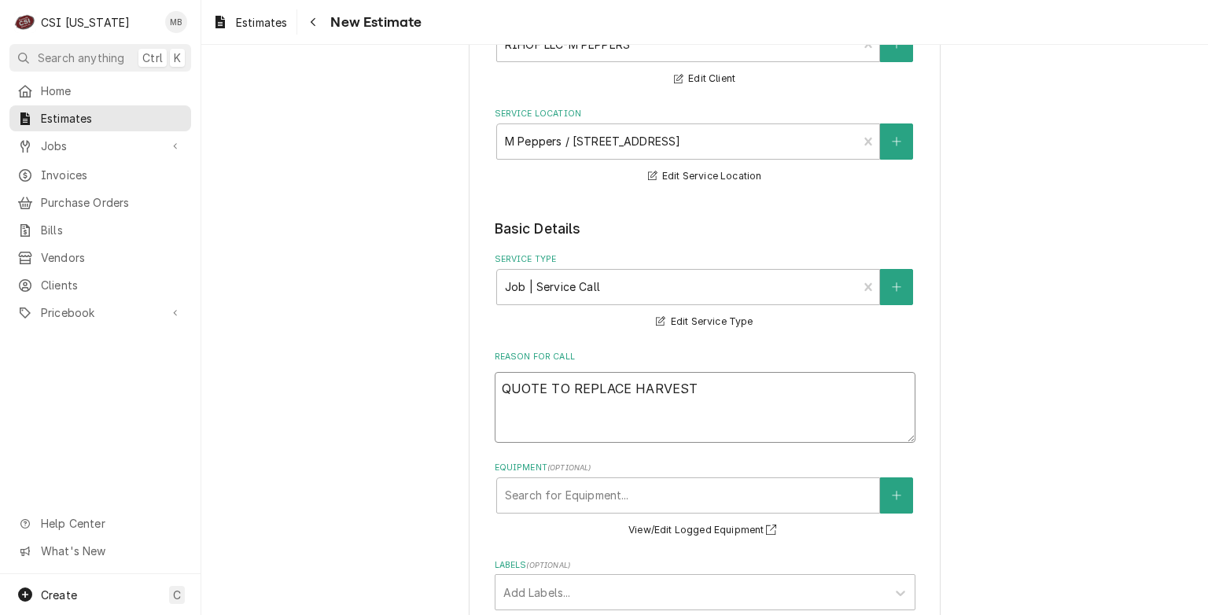
type textarea "QUOTE TO REPLACE HARVEST"
type textarea "x"
type textarea "QUOTE TO REPLACE HARVEST V"
type textarea "x"
type textarea "QUOTE TO REPLACE HARVEST VA"
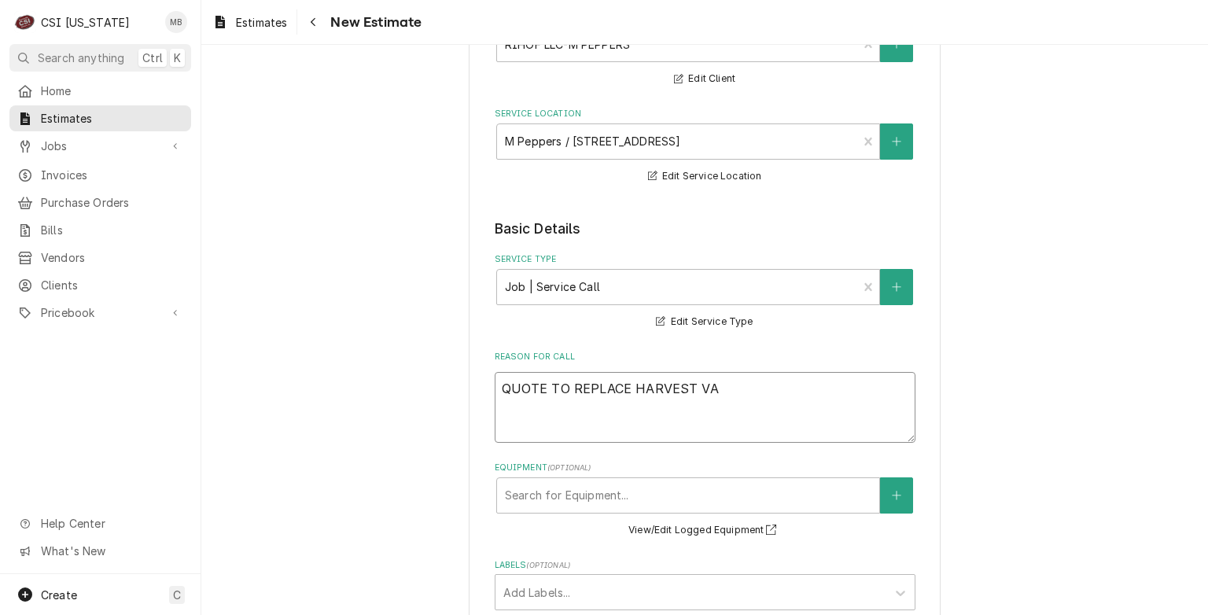
type textarea "x"
type textarea "QUOTE TO REPLACE HARVEST VAL"
type textarea "x"
type textarea "QUOTE TO REPLACE HARVEST VALV"
type textarea "x"
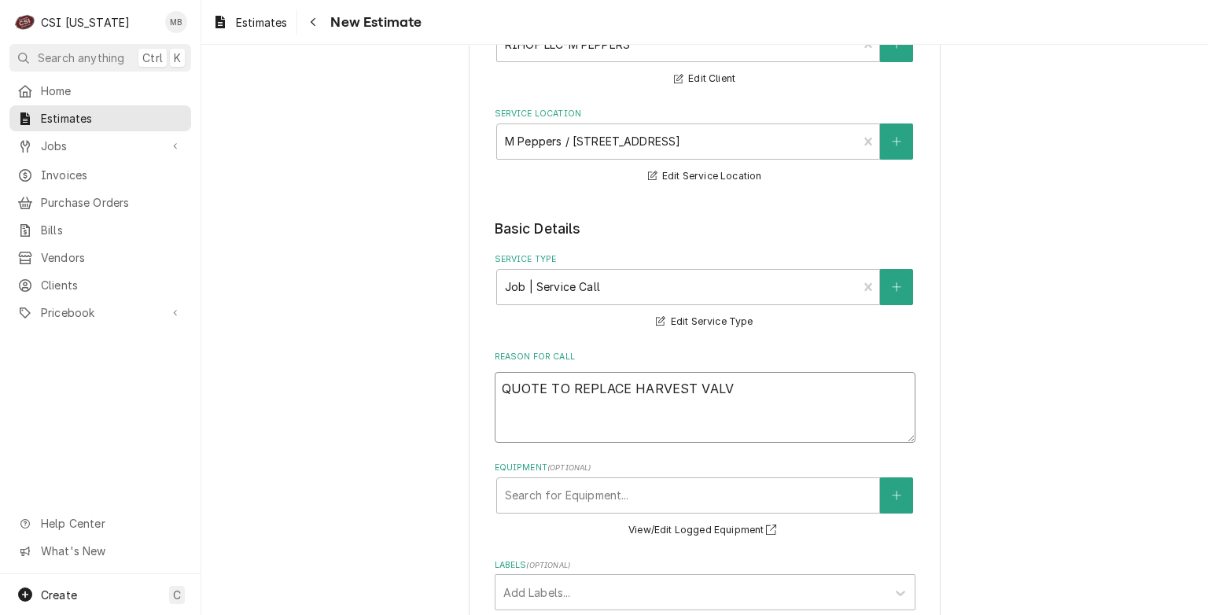
type textarea "QUOTE TO REPLACE HARVEST VALVE"
type textarea "x"
type textarea "QUOTE TO REPLACE HARVEST VALVE"
type textarea "x"
type textarea "QUOTE TO REPLACE HARVEST VALVE A"
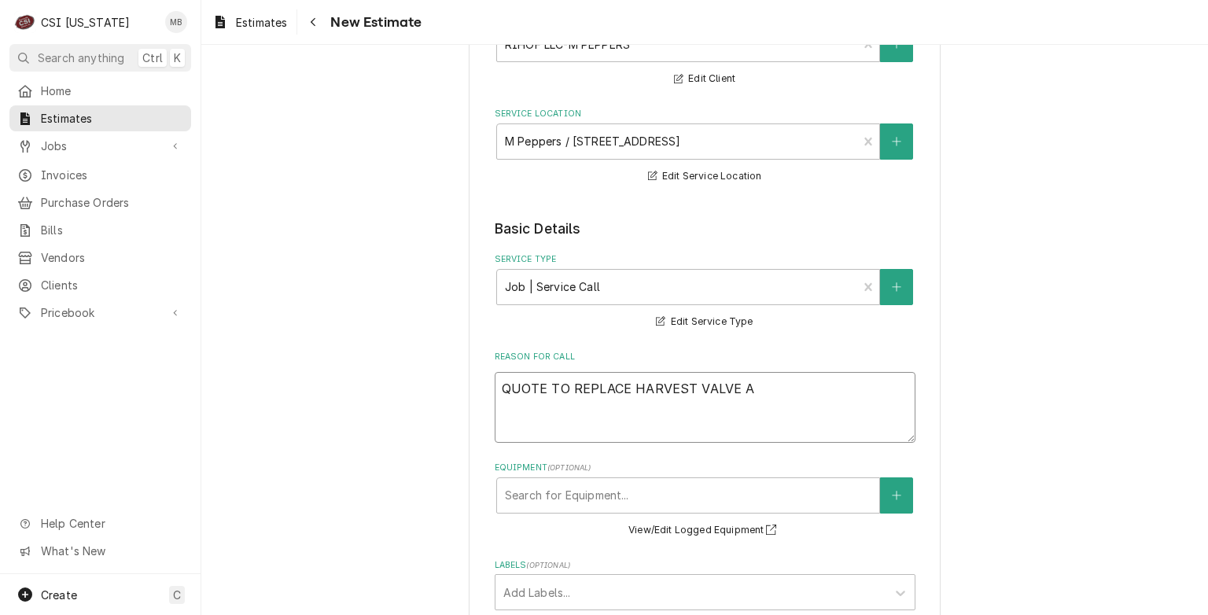
type textarea "x"
type textarea "QUOTE TO REPLACE HARVEST VALVE AN"
type textarea "x"
type textarea "QUOTE TO REPLACE HARVEST VALVE AND"
type textarea "x"
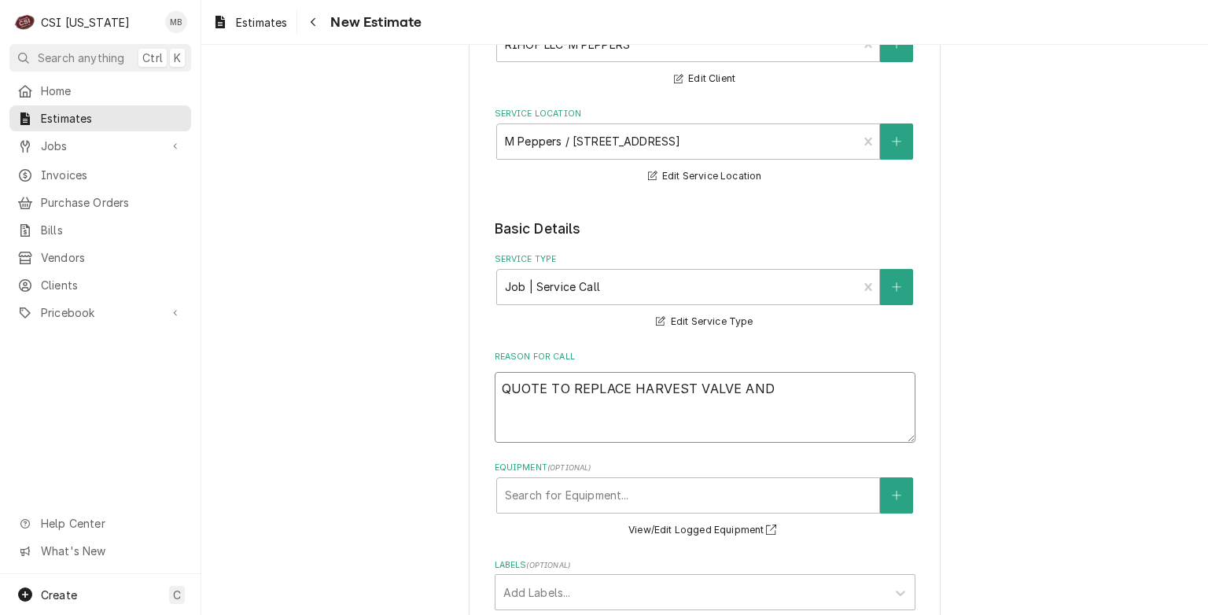
type textarea "QUOTE TO REPLACE HARVEST VALVE AND"
type textarea "x"
type textarea "QUOTE TO REPLACE HARVEST VALVE AND T"
type textarea "x"
type textarea "QUOTE TO REPLACE HARVEST VALVE AND TH"
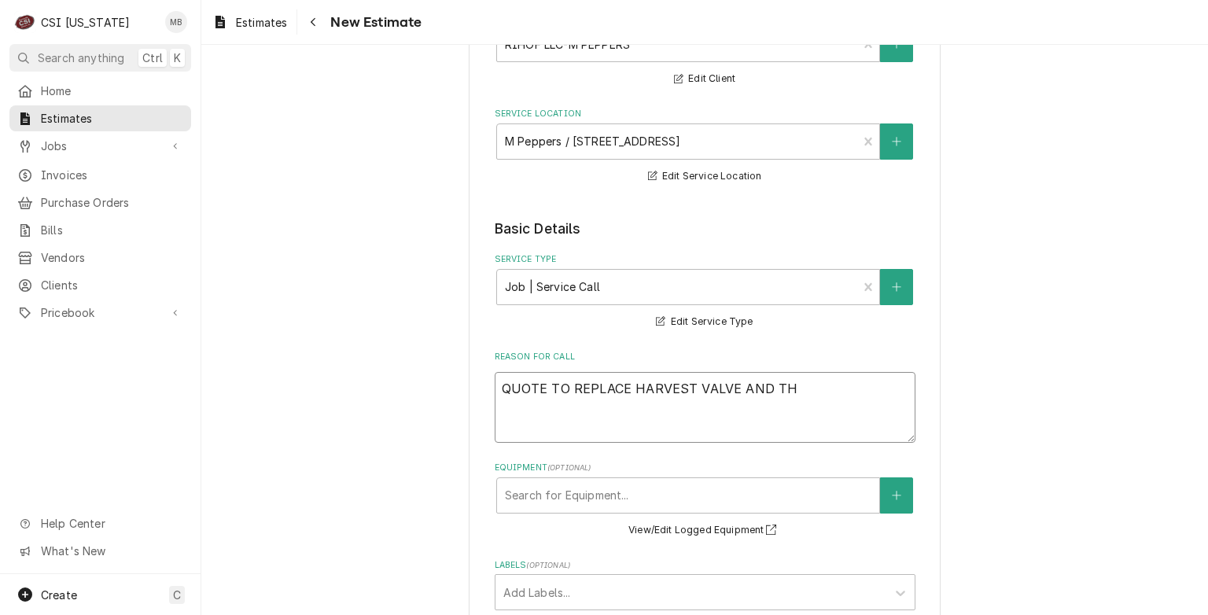
type textarea "x"
type textarea "QUOTE TO REPLACE HARVEST VALVE AND THE"
type textarea "x"
type textarea "QUOTE TO REPLACE HARVEST VALVE AND THER"
type textarea "x"
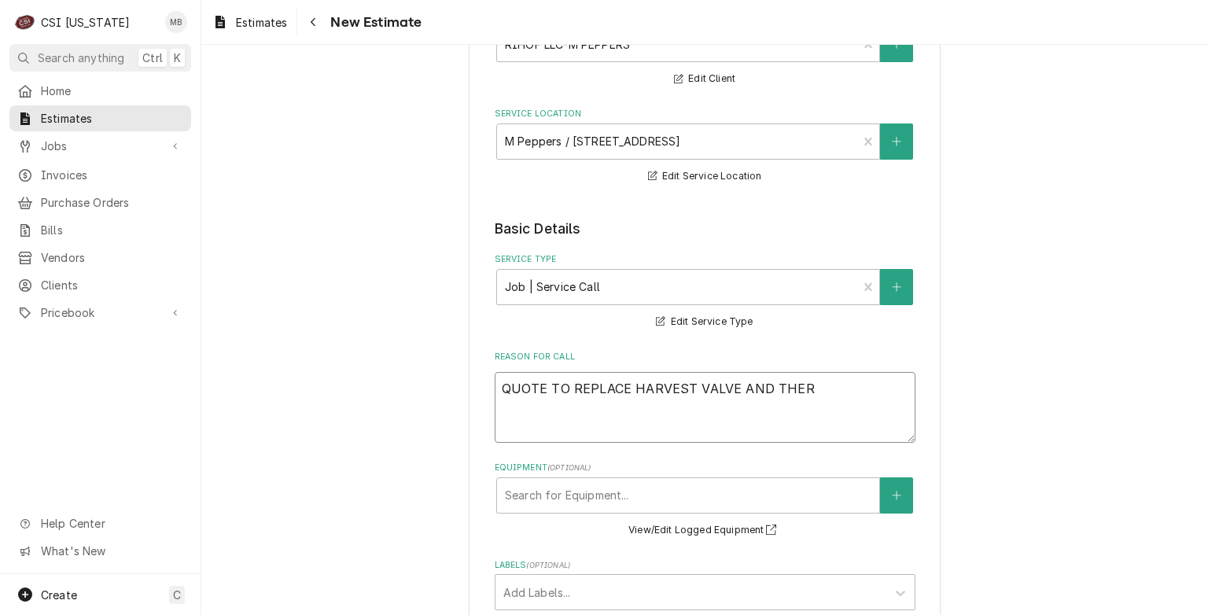
type textarea "QUOTE TO REPLACE HARVEST VALVE AND THERM"
type textarea "x"
type textarea "QUOTE TO REPLACE HARVEST VALVE AND THERMI"
type textarea "x"
type textarea "QUOTE TO REPLACE HARVEST VALVE AND THERMIS"
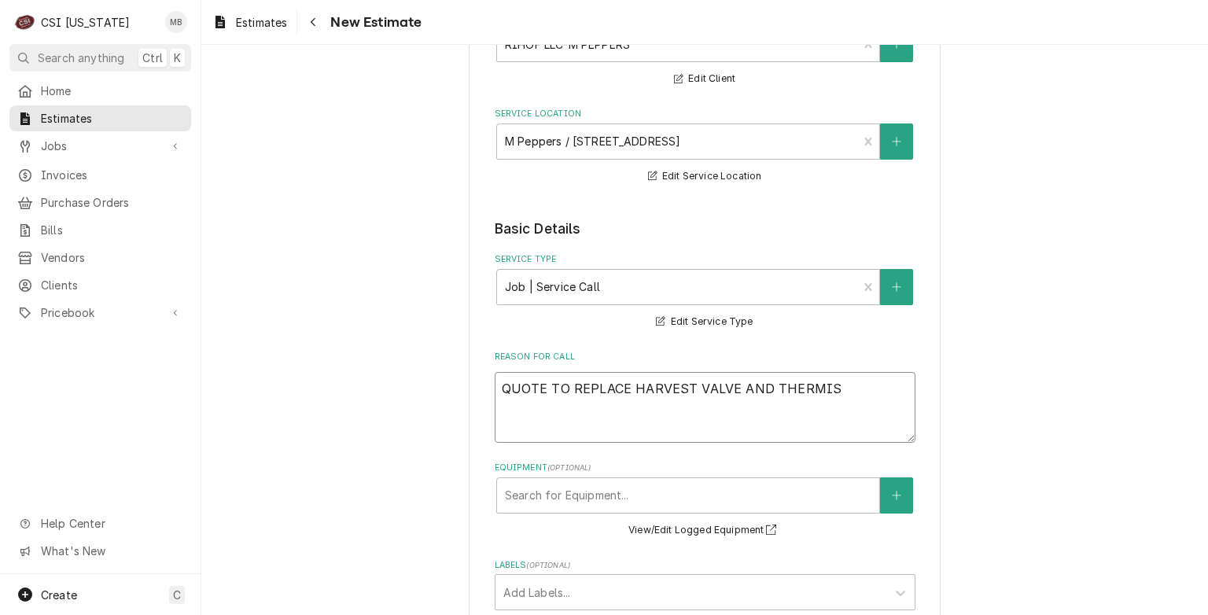
type textarea "x"
type textarea "QUOTE TO REPLACE HARVEST VALVE AND THERMIST"
type textarea "x"
type textarea "QUOTE TO REPLACE HARVEST VALVE AND THERMISTO"
type textarea "x"
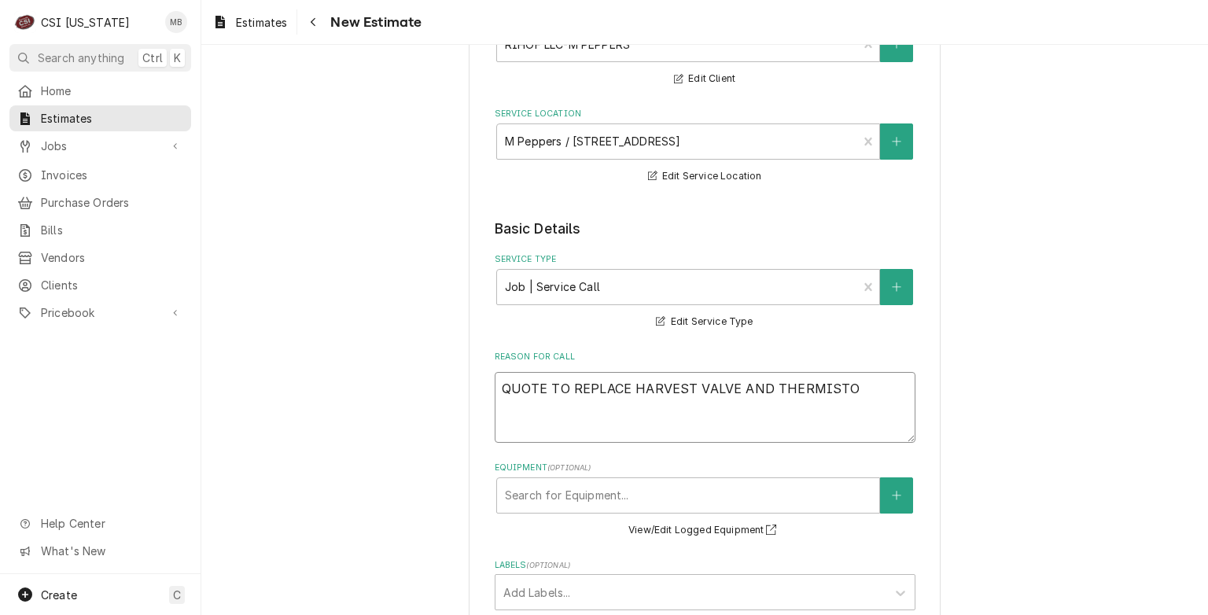
type textarea "QUOTE TO REPLACE HARVEST VALVE AND THERMISTOR"
type textarea "x"
type textarea "QUOTE TO REPLACE HARVEST VALVE AND THERMISTOR"
type textarea "x"
type textarea "QUOTE TO REPLACE HARVEST VALVE AND THERMISTOR O"
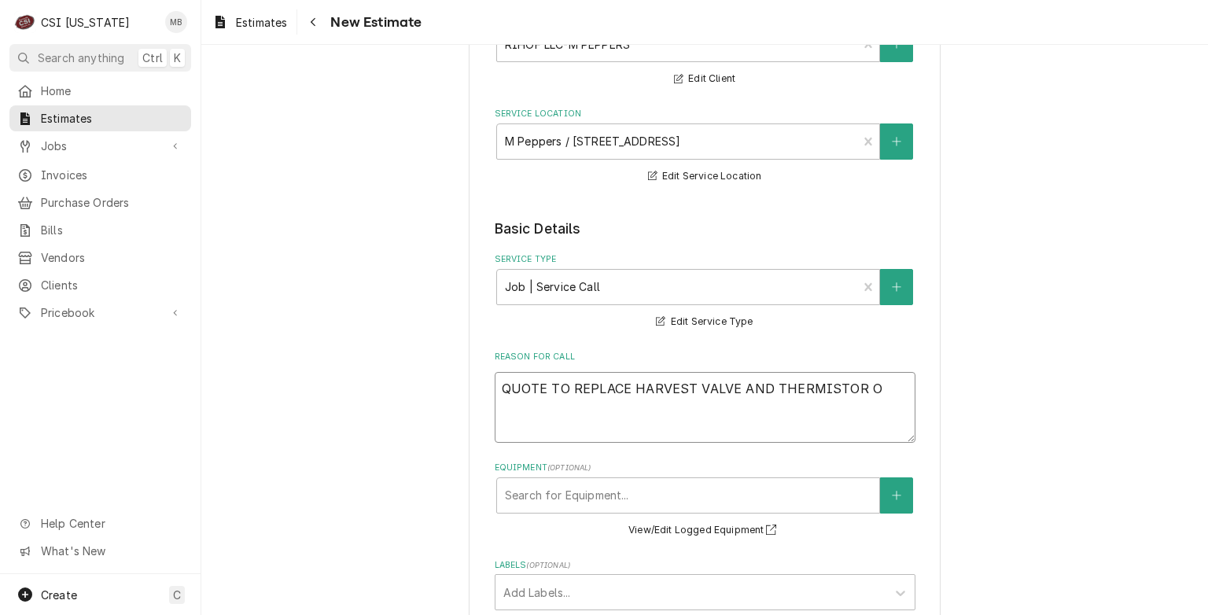
type textarea "x"
type textarea "QUOTE TO REPLACE HARVEST VALVE AND THERMISTOR ON"
type textarea "x"
type textarea "QUOTE TO REPLACE HARVEST VALVE AND THERMISTOR ON"
type textarea "x"
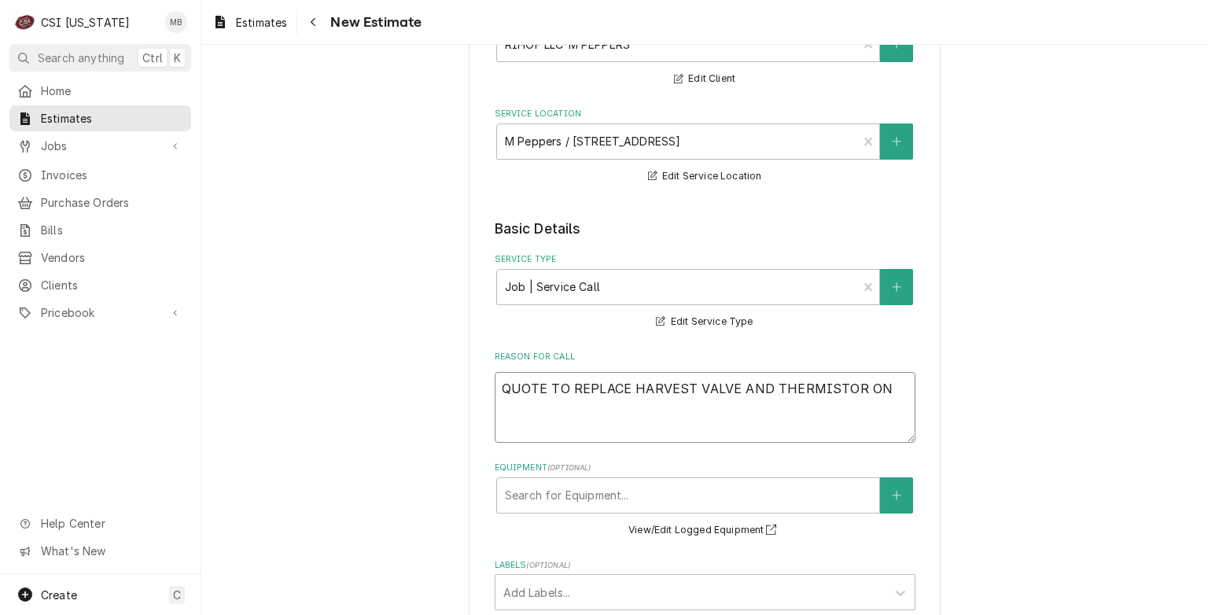
type textarea "QUOTE TO REPLACE HARVEST VALVE AND THERMISTOR ON H"
type textarea "x"
type textarea "QUOTE TO REPLACE HARVEST VALVE AND THERMISTOR ON HO"
type textarea "x"
type textarea "QUOTE TO REPLACE HARVEST VALVE AND THERMISTOR ON HOS"
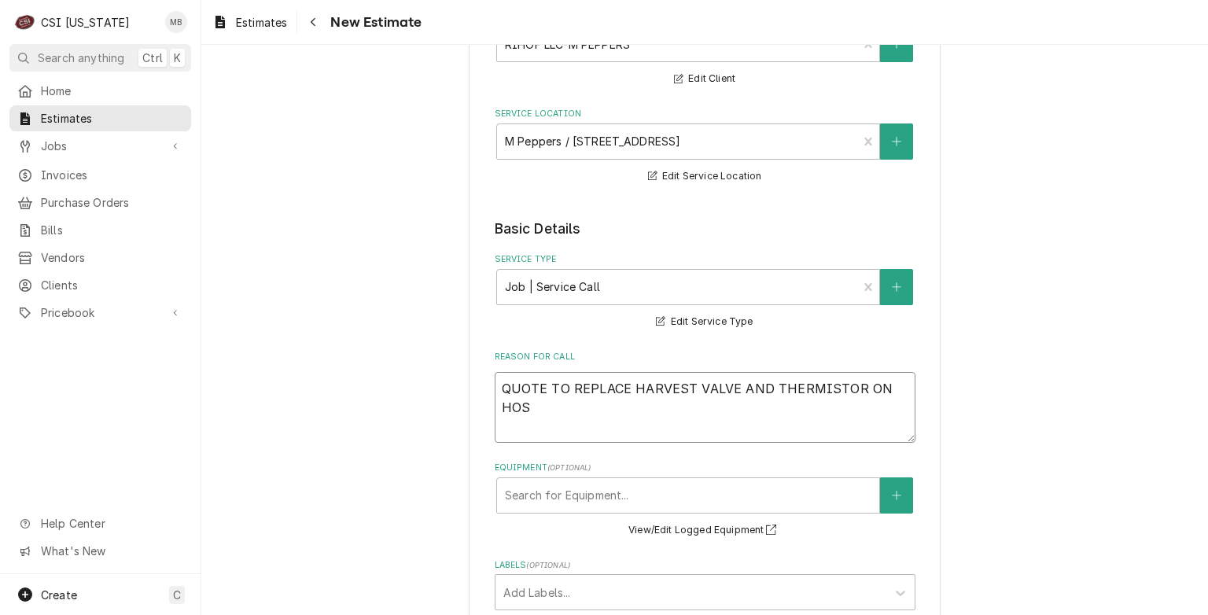
type textarea "x"
type textarea "QUOTE TO REPLACE HARVEST VALVE AND THERMISTOR ON HOSH"
type textarea "x"
type textarea "QUOTE TO REPLACE HARVEST VALVE AND THERMISTOR ON HOSHI"
type textarea "x"
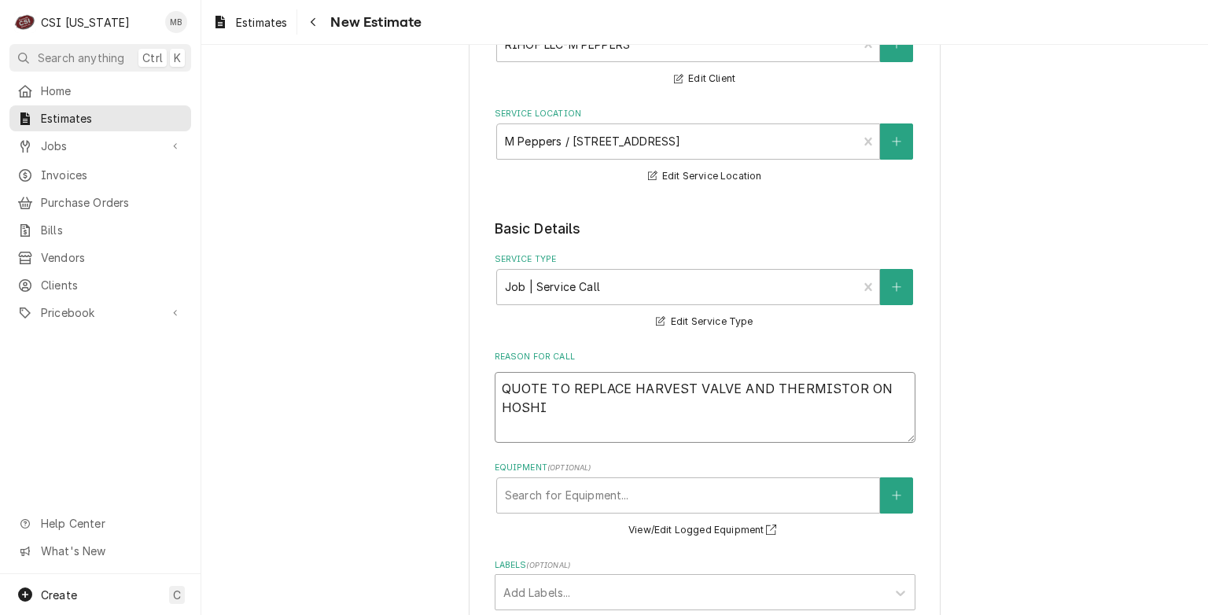
type textarea "QUOTE TO REPLACE HARVEST VALVE AND THERMISTOR ON HOSHIZ"
type textarea "x"
type textarea "QUOTE TO REPLACE HARVEST VALVE AND THERMISTOR ON HOSHIZA"
type textarea "x"
type textarea "QUOTE TO REPLACE HARVEST VALVE AND THERMISTOR ON HOSHIZAK"
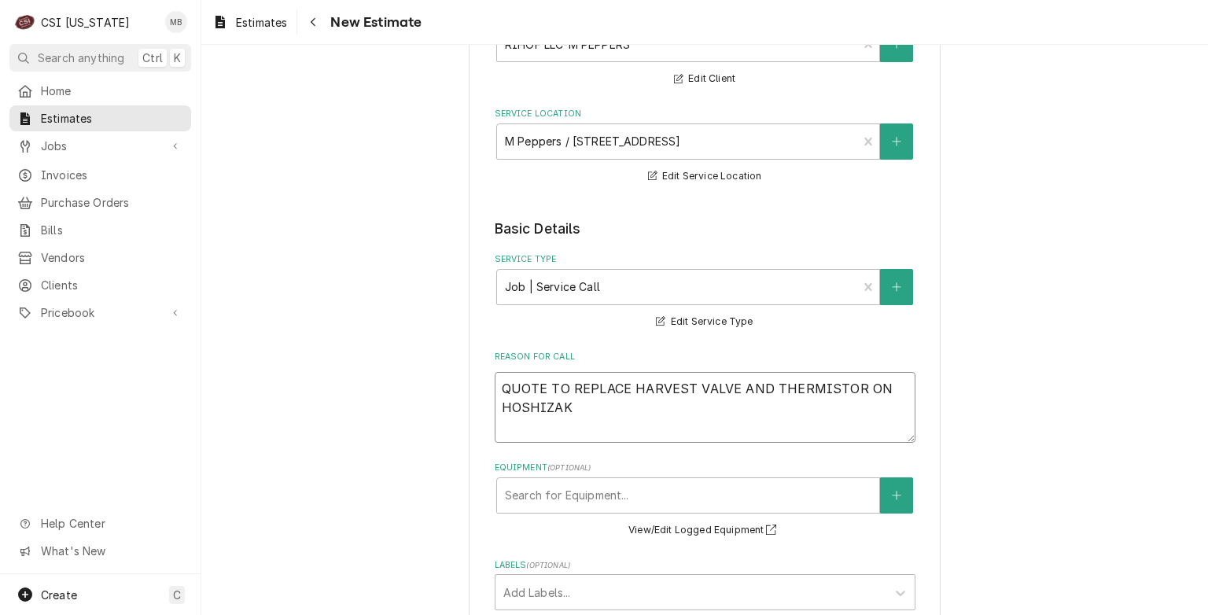
type textarea "x"
type textarea "QUOTE TO REPLACE HARVEST VALVE AND THERMISTOR ON HOSHIZAKI"
type textarea "x"
type textarea "QUOTE TO REPLACE HARVEST VALVE AND THERMISTOR ON HOSHIZAKI"
type textarea "x"
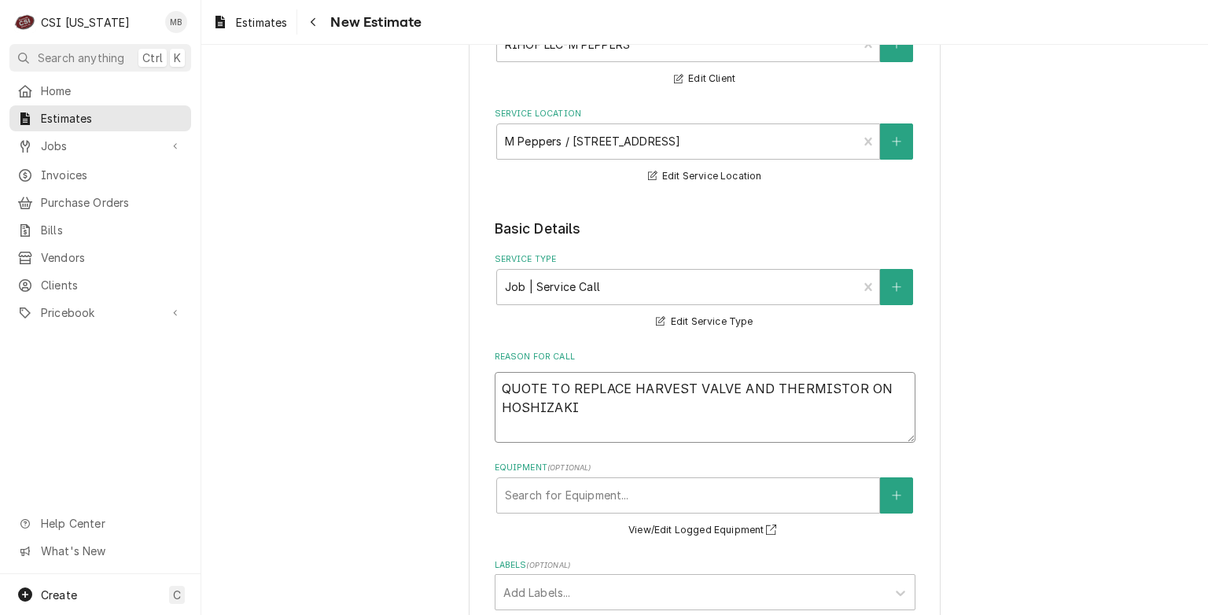
type textarea "QUOTE TO REPLACE HARVEST VALVE AND THERMISTOR ON HOSHIZAKI M"
type textarea "x"
type textarea "QUOTE TO REPLACE HARVEST VALVE AND THERMISTOR ON HOSHIZAKI M#"
type textarea "x"
type textarea "QUOTE TO REPLACE HARVEST VALVE AND THERMISTOR ON HOSHIZAKI M#I"
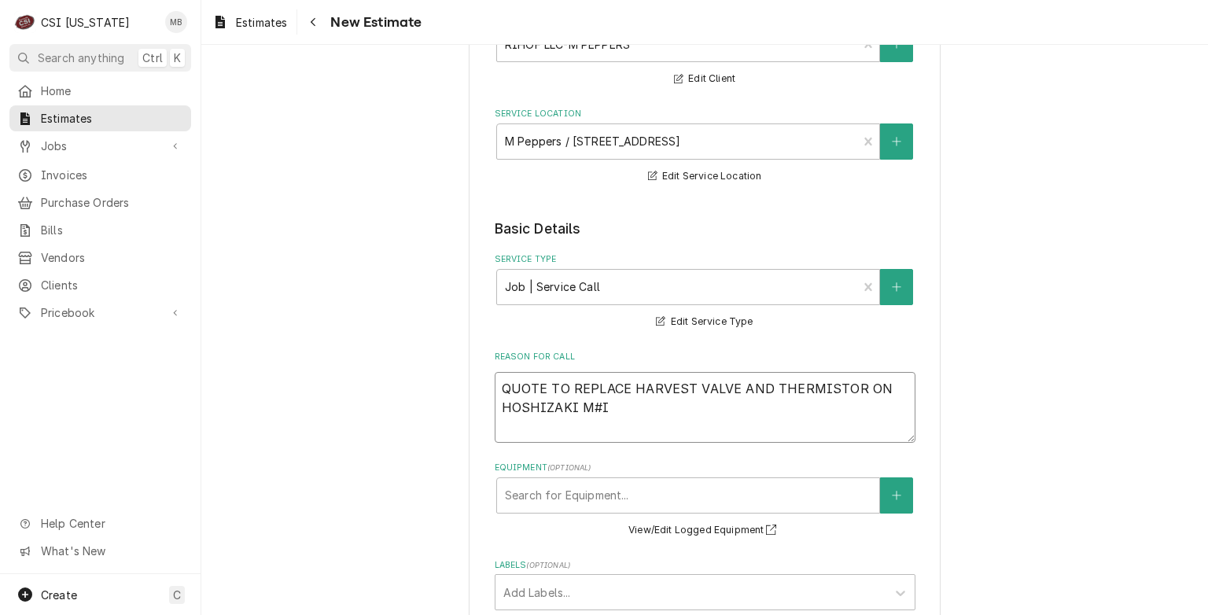
type textarea "x"
type textarea "QUOTE TO REPLACE HARVEST VALVE AND THERMISTOR ON HOSHIZAKI M#IM"
type textarea "x"
type textarea "QUOTE TO REPLACE HARVEST VALVE AND THERMISTOR ON HOSHIZAKI M#IM-"
type textarea "x"
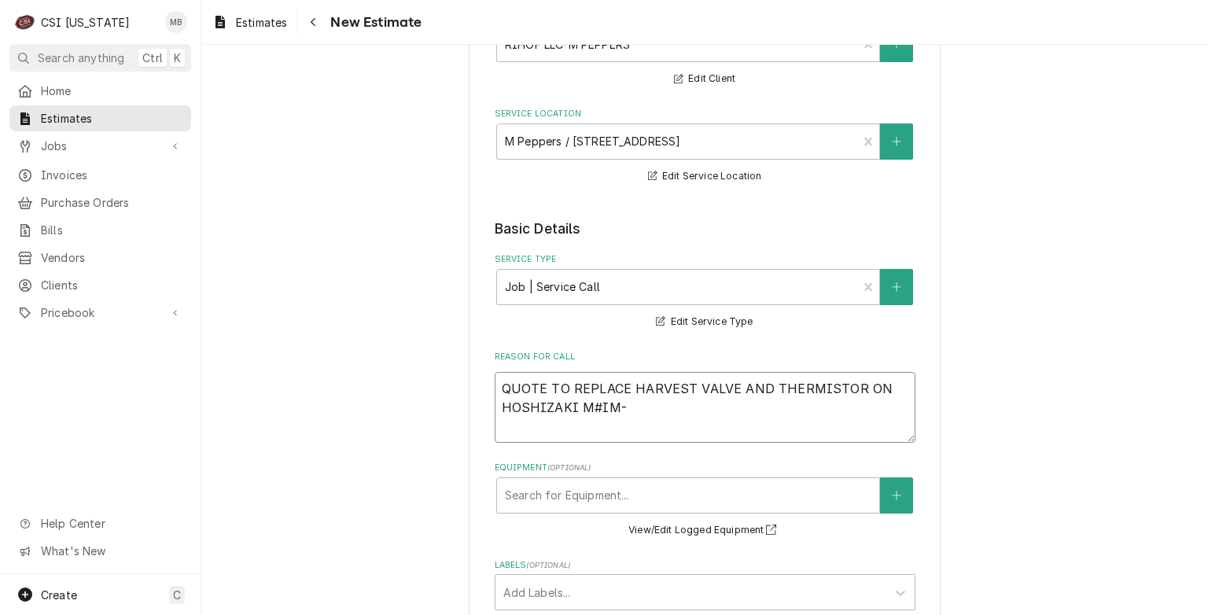
type textarea "QUOTE TO REPLACE HARVEST VALVE AND THERMISTOR ON HOSHIZAKI M#IM-5"
type textarea "x"
type textarea "QUOTE TO REPLACE HARVEST VALVE AND THERMISTOR ON HOSHIZAKI M#IM-50"
type textarea "x"
type textarea "QUOTE TO REPLACE HARVEST VALVE AND THERMISTOR ON HOSHIZAKI M#IM-500"
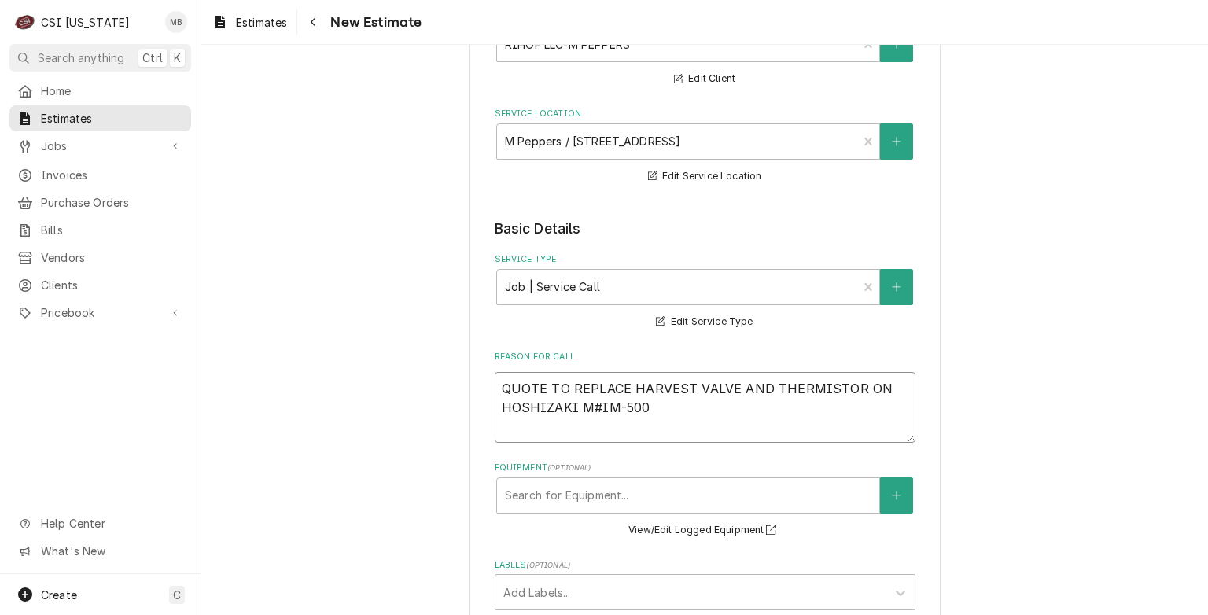
type textarea "x"
type textarea "QUOTE TO REPLACE HARVEST VALVE AND THERMISTOR ON HOSHIZAKI M#IM-500S"
type textarea "x"
type textarea "QUOTE TO REPLACE HARVEST VALVE AND THERMISTOR ON HOSHIZAKI M#IM-500SA"
type textarea "x"
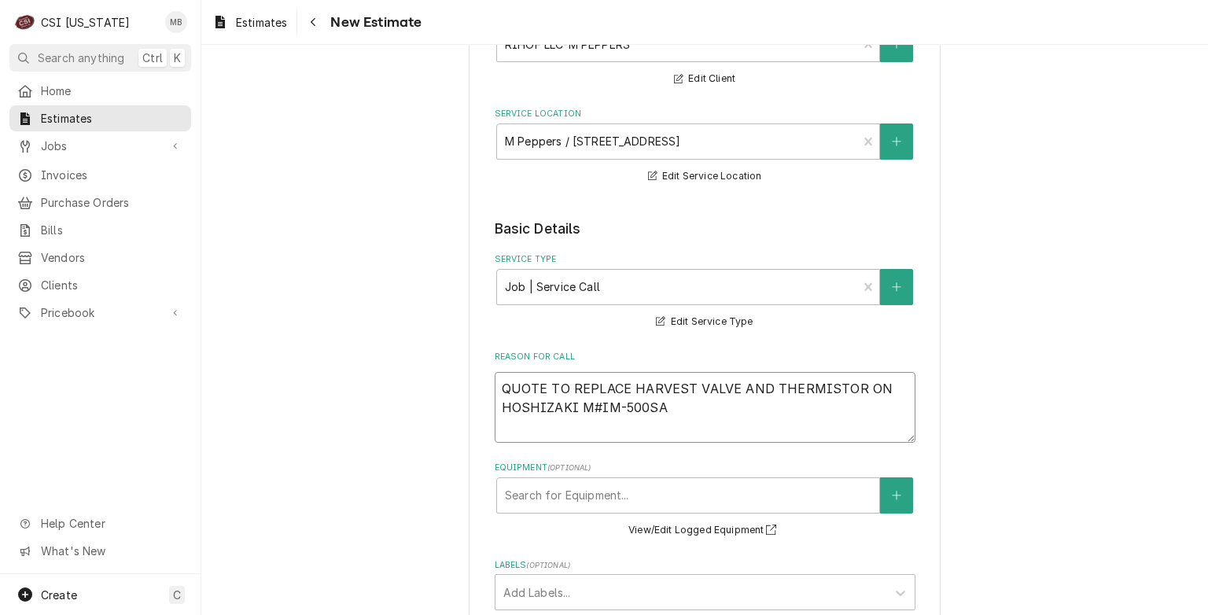
type textarea "QUOTE TO REPLACE HARVEST VALVE AND THERMISTOR ON HOSHIZAKI M#IM-500SAB"
type textarea "x"
type textarea "QUOTE TO REPLACE HARVEST VALVE AND THERMISTOR ON HOSHIZAKI M#IM-500SAB"
type textarea "x"
type textarea "QUOTE TO REPLACE HARVEST VALVE AND THERMISTOR ON HOSHIZAKI M#IM-500SAB S"
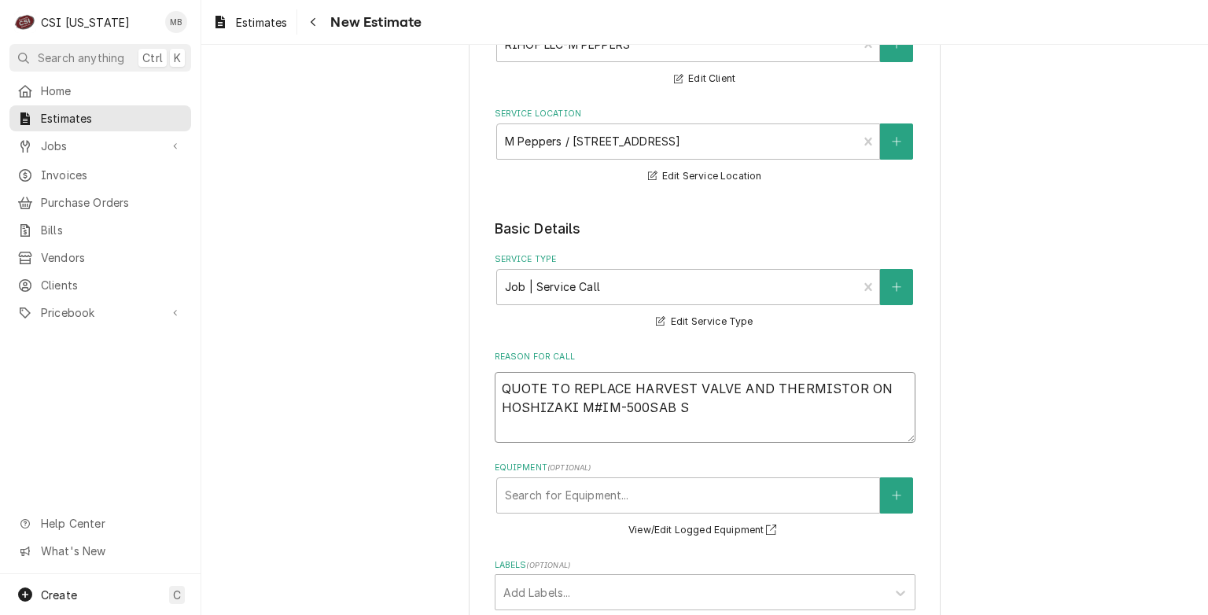
type textarea "x"
type textarea "QUOTE TO REPLACE HARVEST VALVE AND THERMISTOR ON HOSHIZAKI M#IM-500SAB S#"
type textarea "x"
type textarea "QUOTE TO REPLACE HARVEST VALVE AND THERMISTOR ON HOSHIZAKI M#IM-500SAB S#K"
type textarea "x"
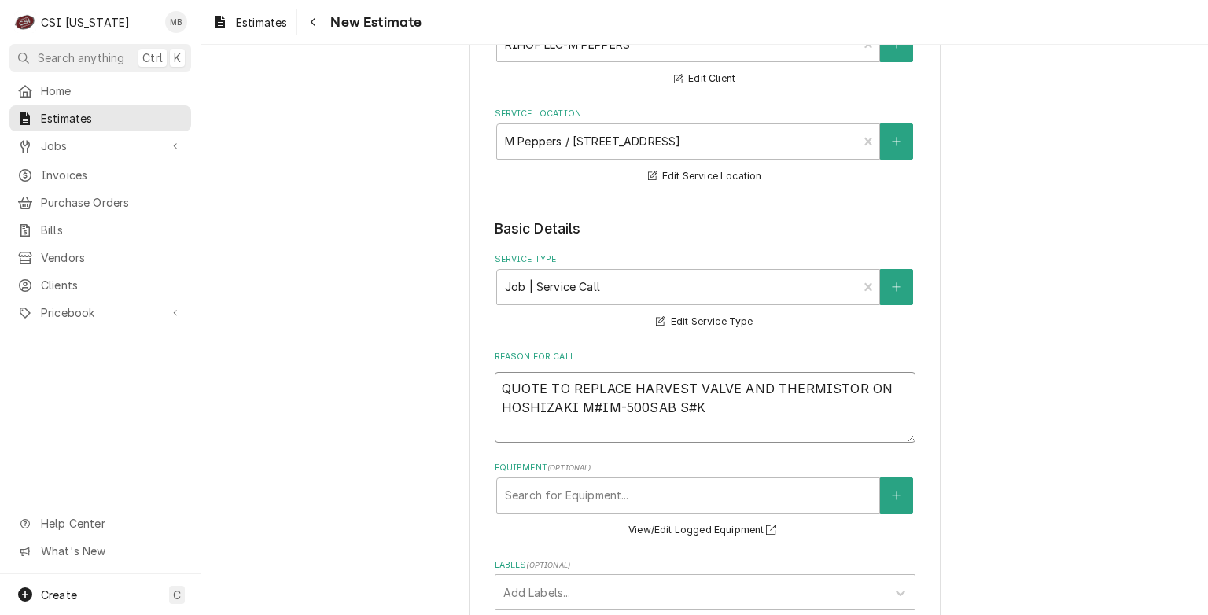
type textarea "QUOTE TO REPLACE HARVEST VALVE AND THERMISTOR ON HOSHIZAKI M#IM-500SAB S#K0"
type textarea "x"
type textarea "QUOTE TO REPLACE HARVEST VALVE AND THERMISTOR ON HOSHIZAKI M#IM-500SAB S#K00"
type textarea "x"
type textarea "QUOTE TO REPLACE HARVEST VALVE AND THERMISTOR ON HOSHIZAKI M#IM-500SAB S#K007"
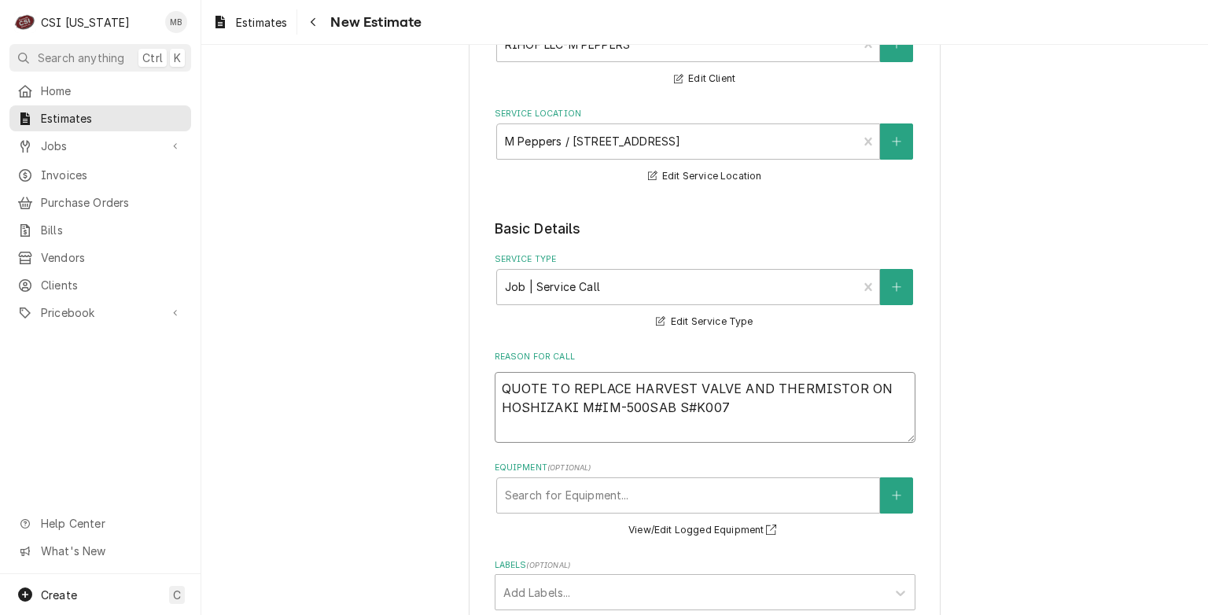
type textarea "x"
type textarea "QUOTE TO REPLACE HARVEST VALVE AND THERMISTOR ON HOSHIZAKI M#IM-500SAB S#K0071"
type textarea "x"
type textarea "QUOTE TO REPLACE HARVEST VALVE AND THERMISTOR ON HOSHIZAKI M#IM-500SAB S#K00718"
type textarea "x"
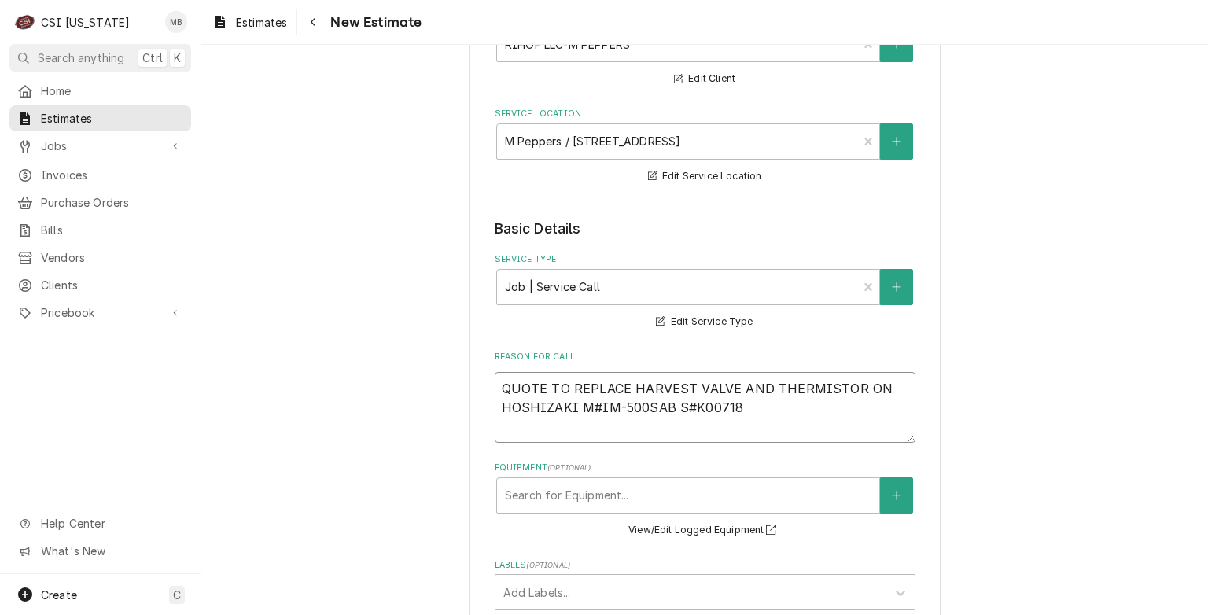
type textarea "QUOTE TO REPLACE HARVEST VALVE AND THERMISTOR ON HOSHIZAKI M#IM-500SAB S#K00718B"
type textarea "x"
type textarea "QUOTE TO REPLACE HARVEST VALVE AND THERMISTOR ON HOSHIZAKI M#IM-500SAB S#K00718B"
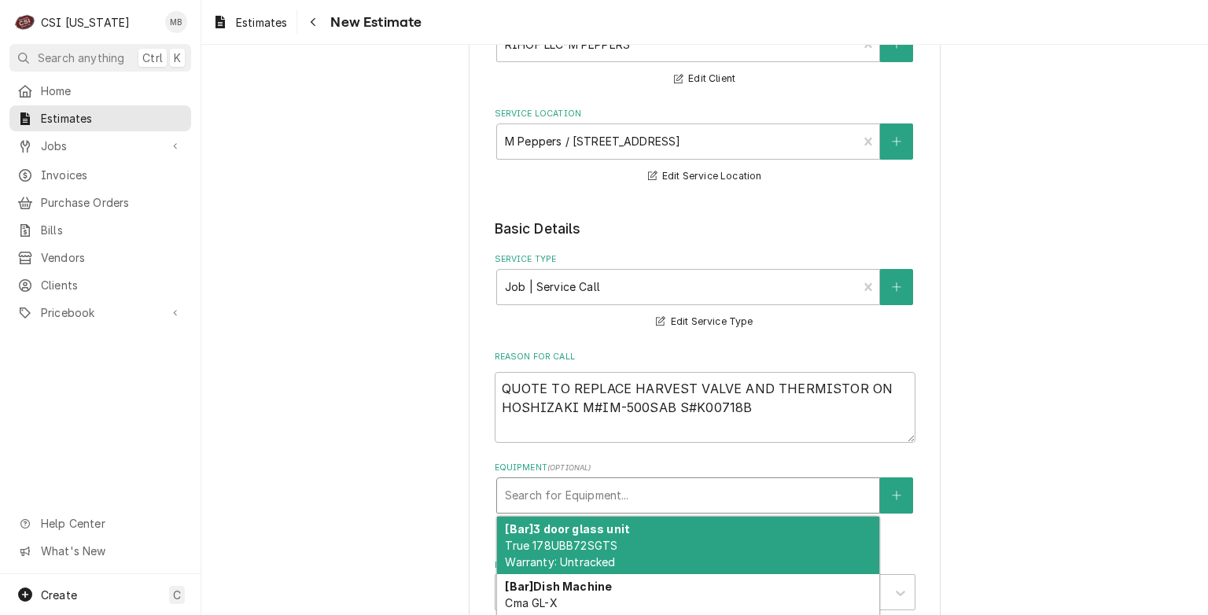
click at [730, 498] on div "Equipment" at bounding box center [688, 495] width 366 height 28
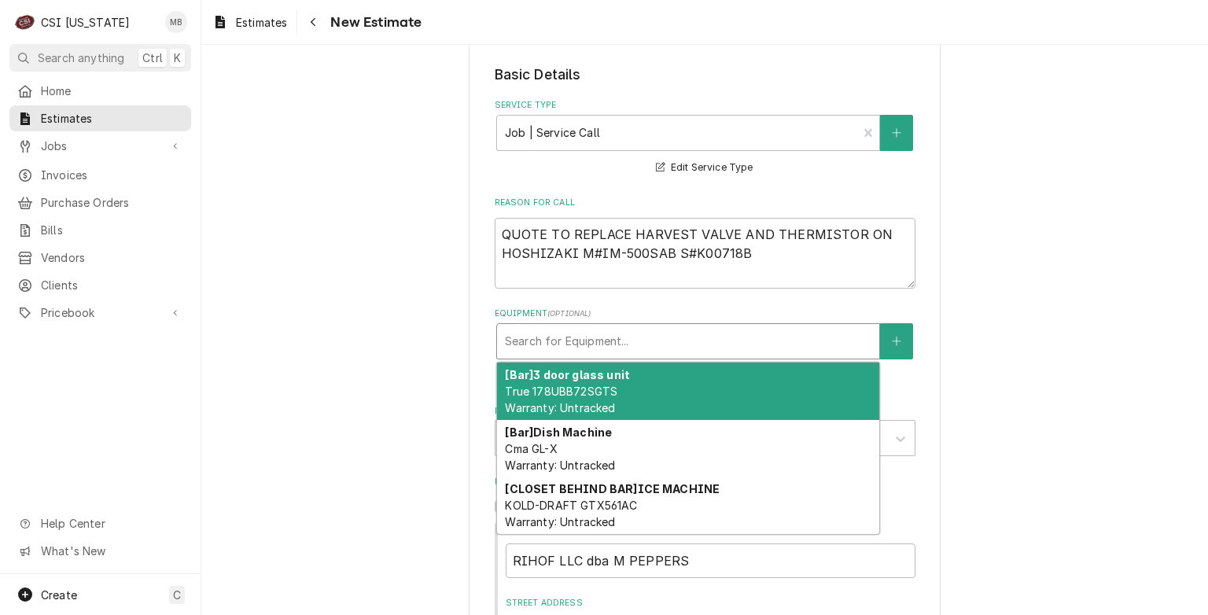
scroll to position [314, 0]
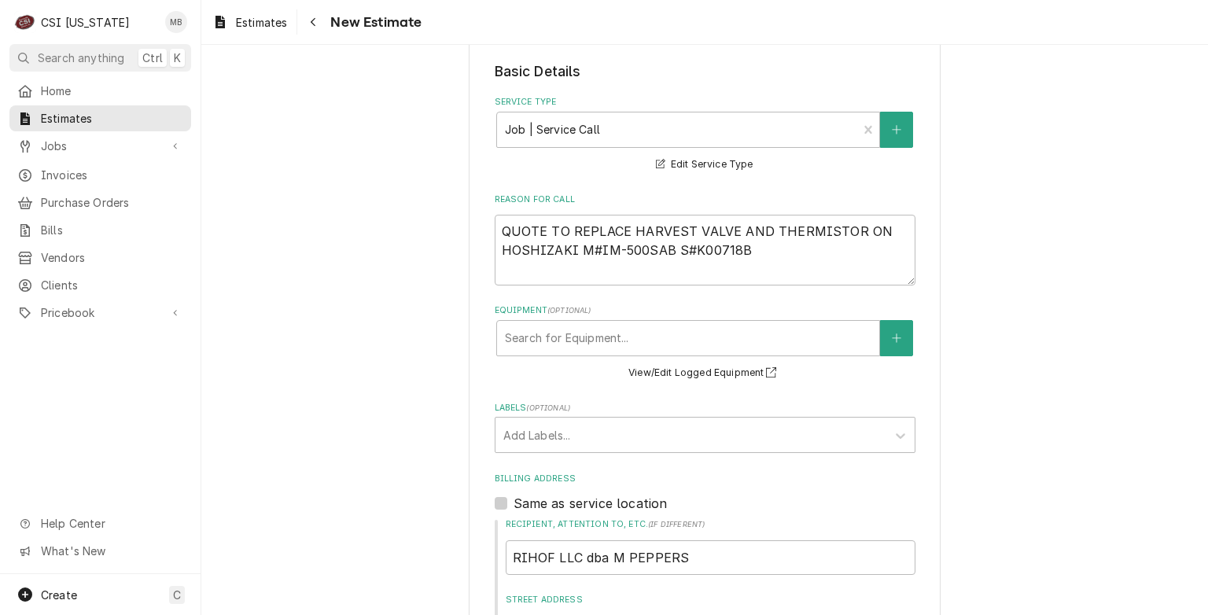
scroll to position [0, 0]
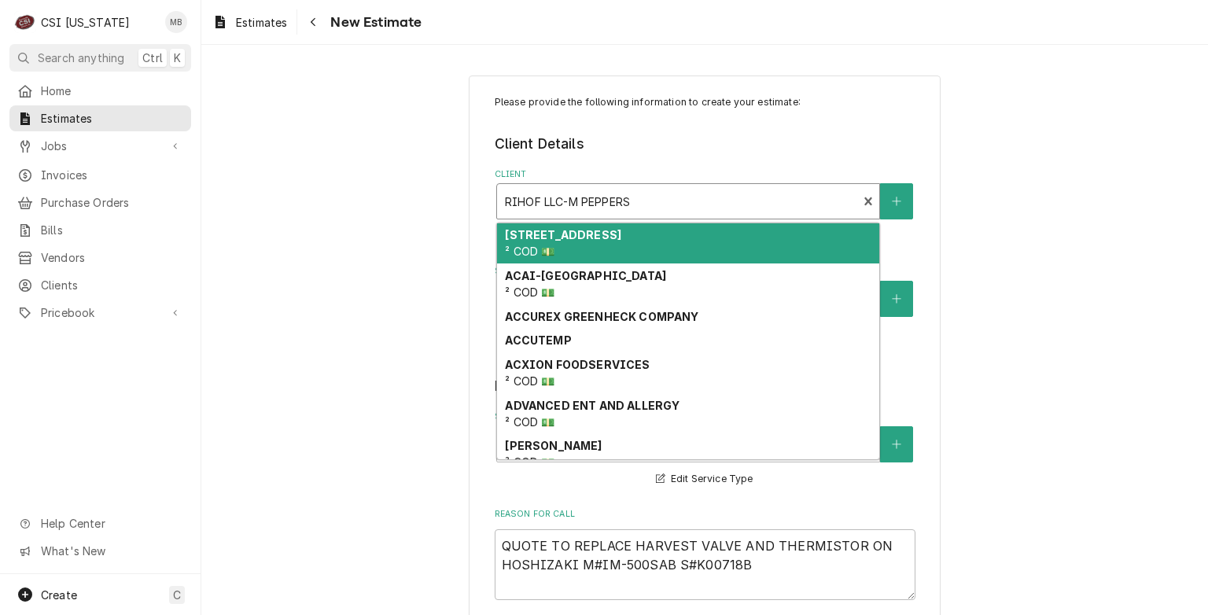
click at [770, 203] on div "Client" at bounding box center [677, 201] width 345 height 28
type input "B"
type textarea "x"
type input "BA"
type textarea "x"
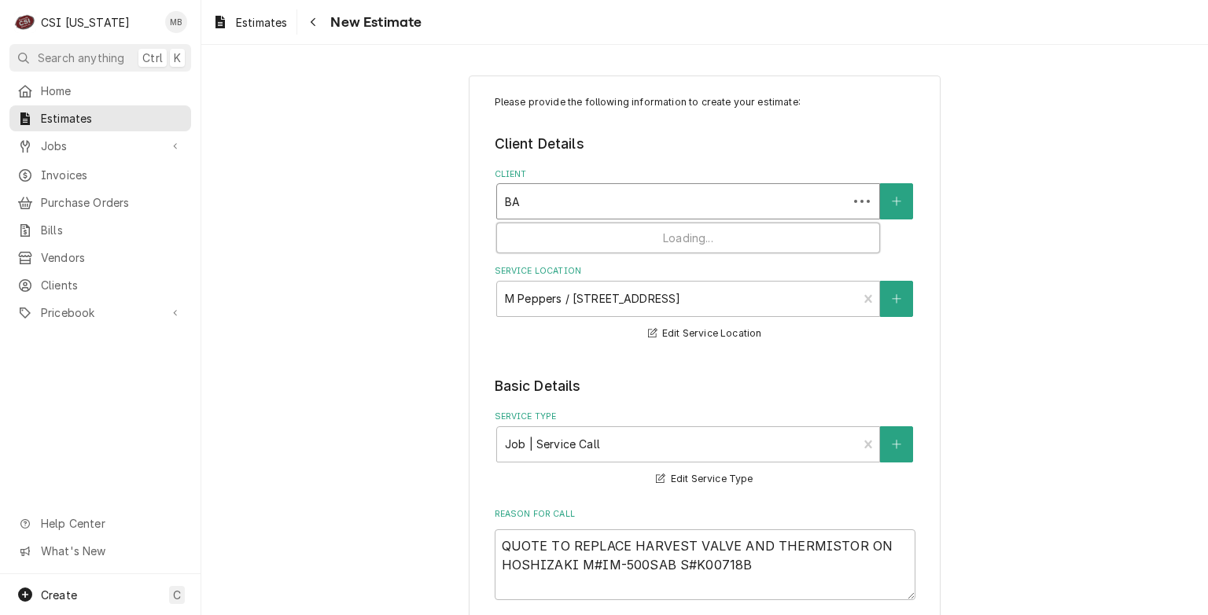
type input "BAR"
type textarea "x"
type input "BAR"
type textarea "x"
type input "BAR V"
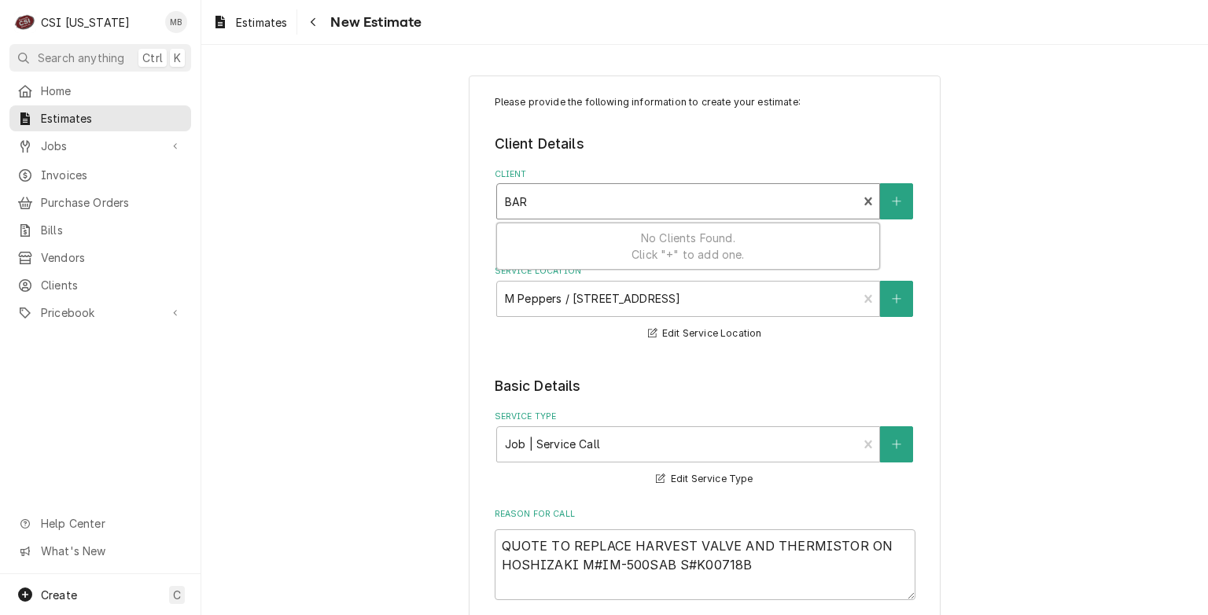
type textarea "x"
type input "BAR VE"
type textarea "x"
type input "BAR VET"
type textarea "x"
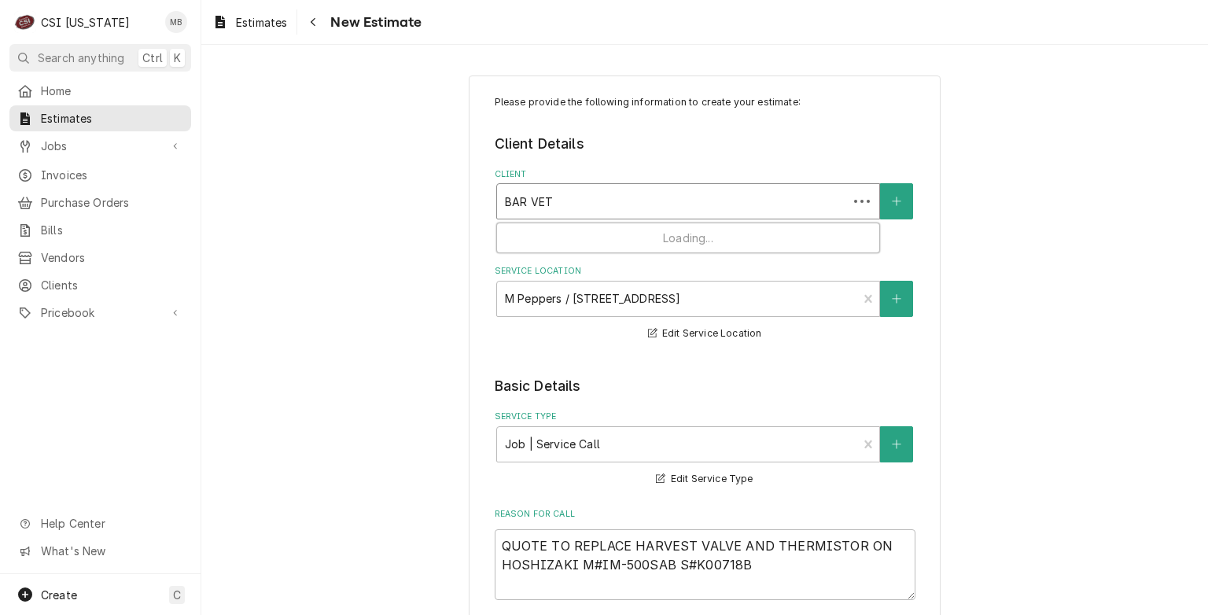
type input "BAR VETT"
type textarea "x"
type input "BAR VETTI"
type textarea "x"
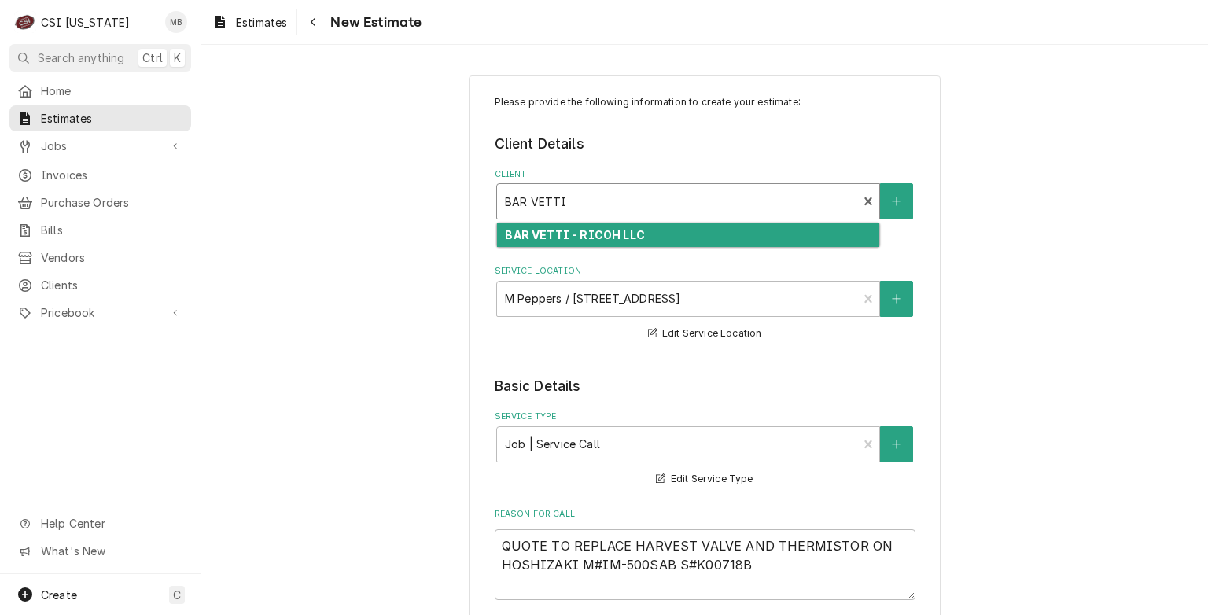
click at [589, 233] on strong "BAR VETTI - RICOH LLC" at bounding box center [574, 234] width 139 height 13
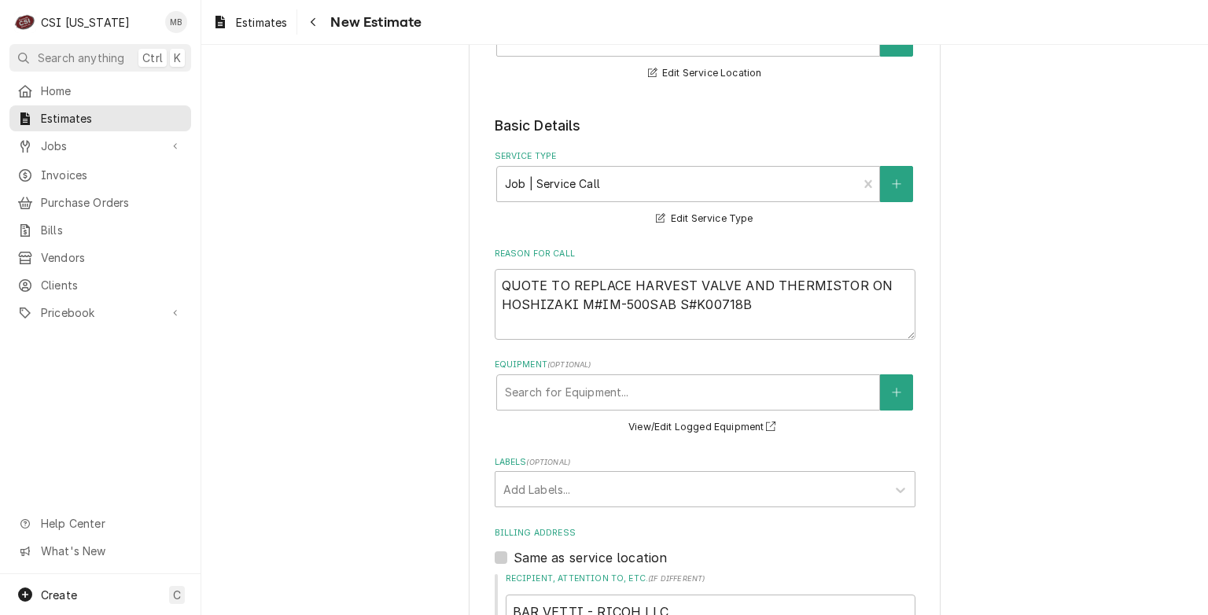
scroll to position [314, 0]
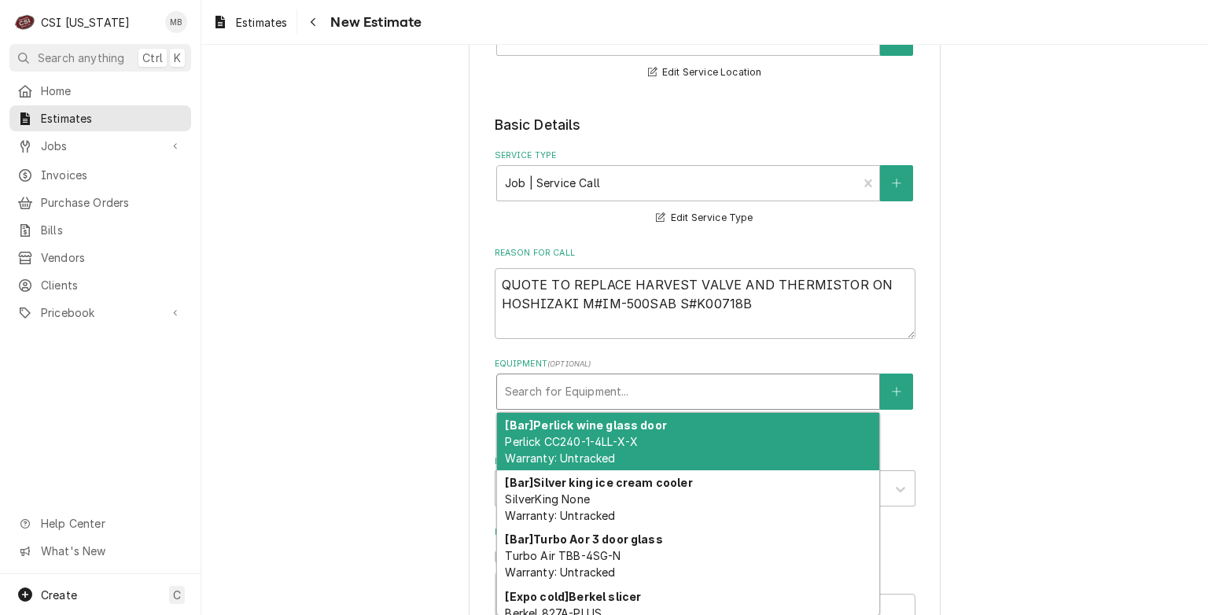
click at [558, 395] on div "Equipment" at bounding box center [688, 391] width 366 height 28
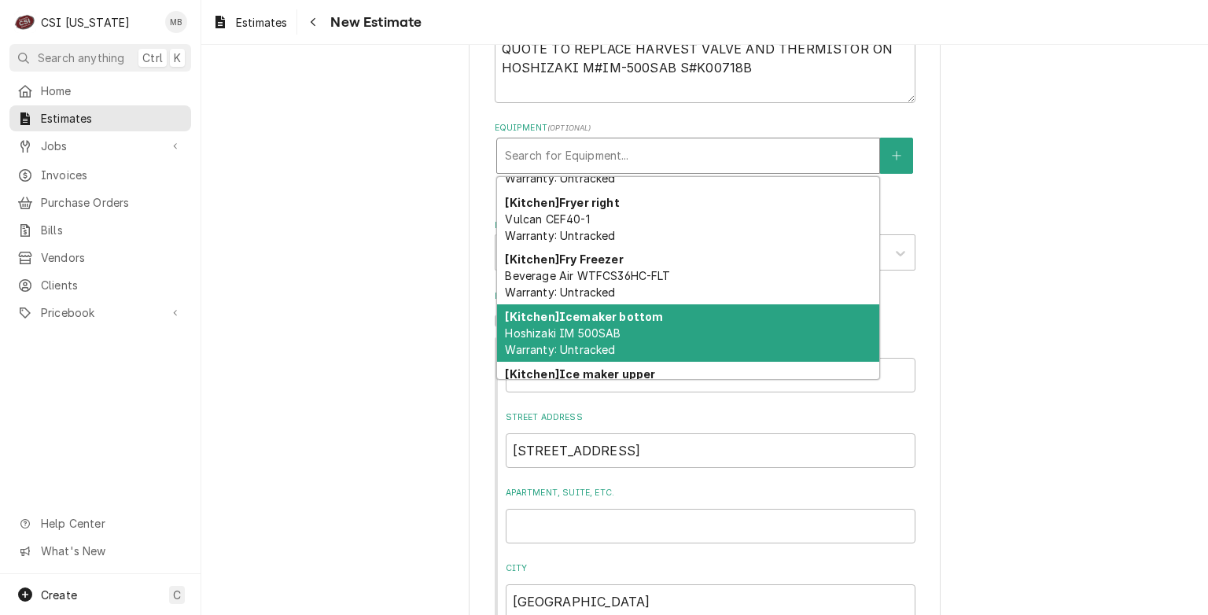
scroll to position [943, 0]
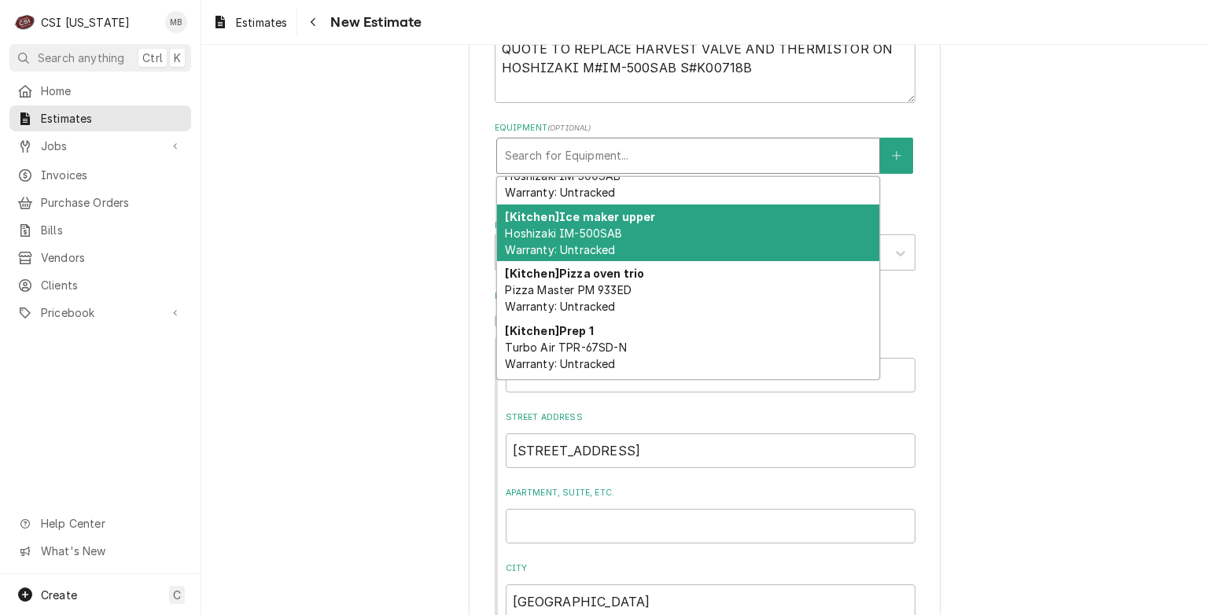
click at [584, 231] on span "Hoshizaki IM-500SAB Warranty: Untracked" at bounding box center [563, 241] width 117 height 30
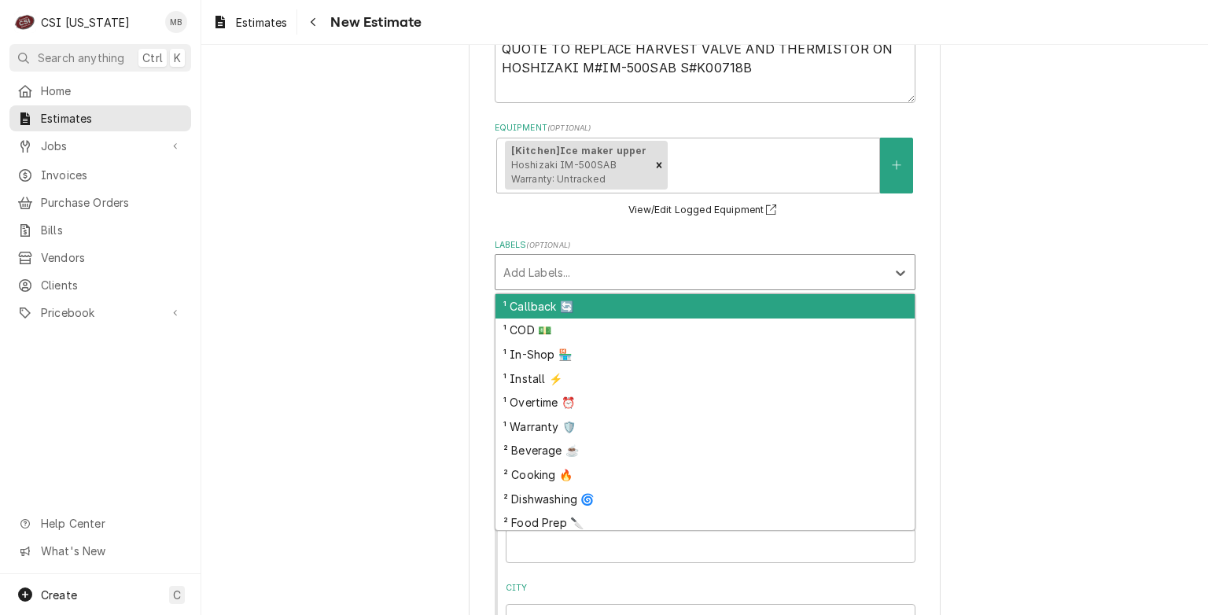
click at [656, 280] on div "Labels" at bounding box center [690, 272] width 375 height 28
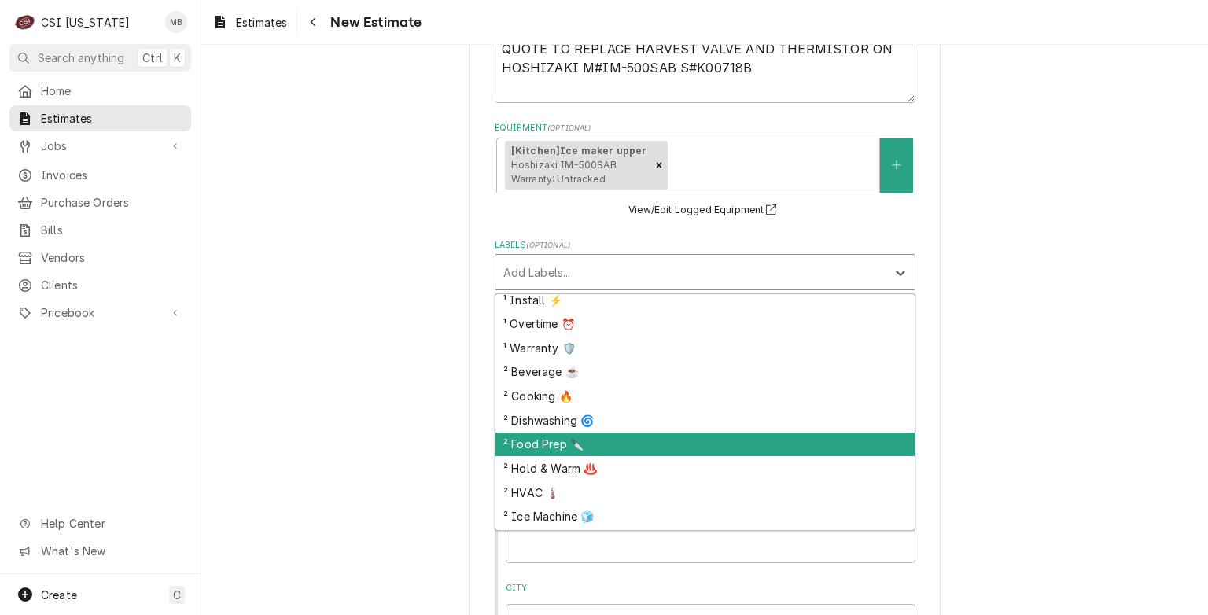
scroll to position [149, 0]
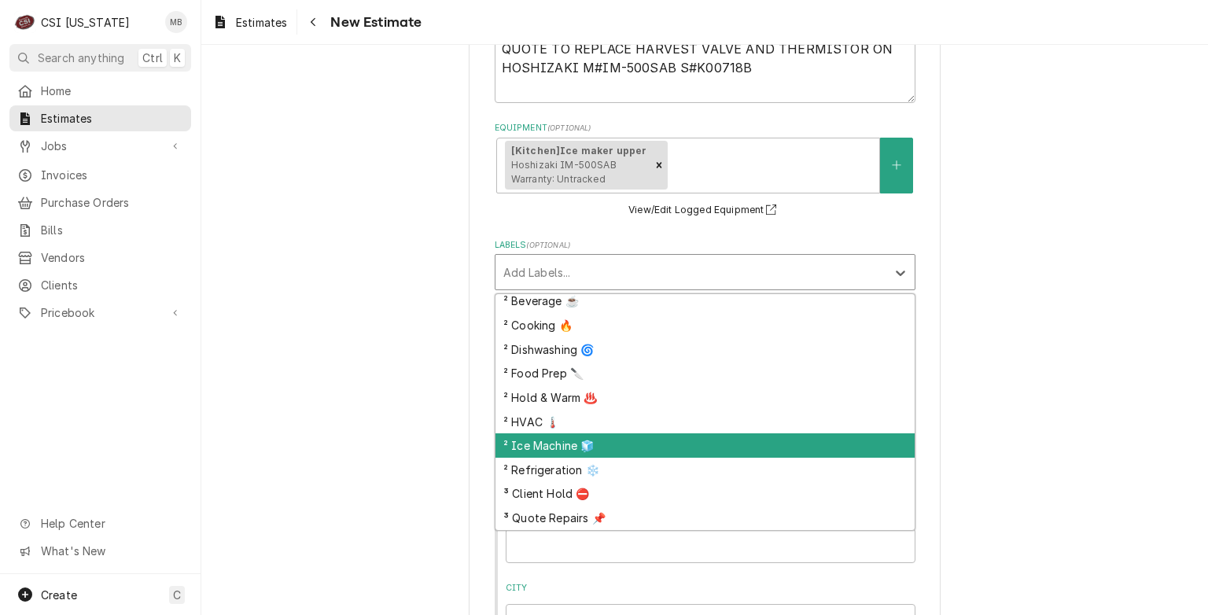
click at [530, 445] on div "² Ice Machine 🧊" at bounding box center [704, 445] width 419 height 24
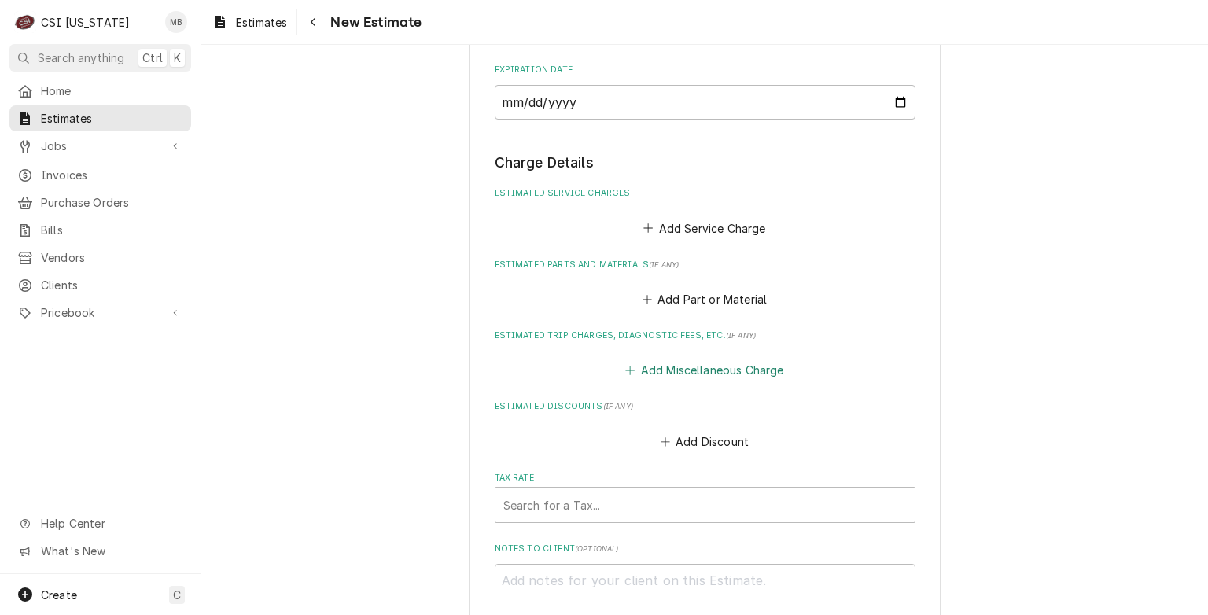
scroll to position [1415, 0]
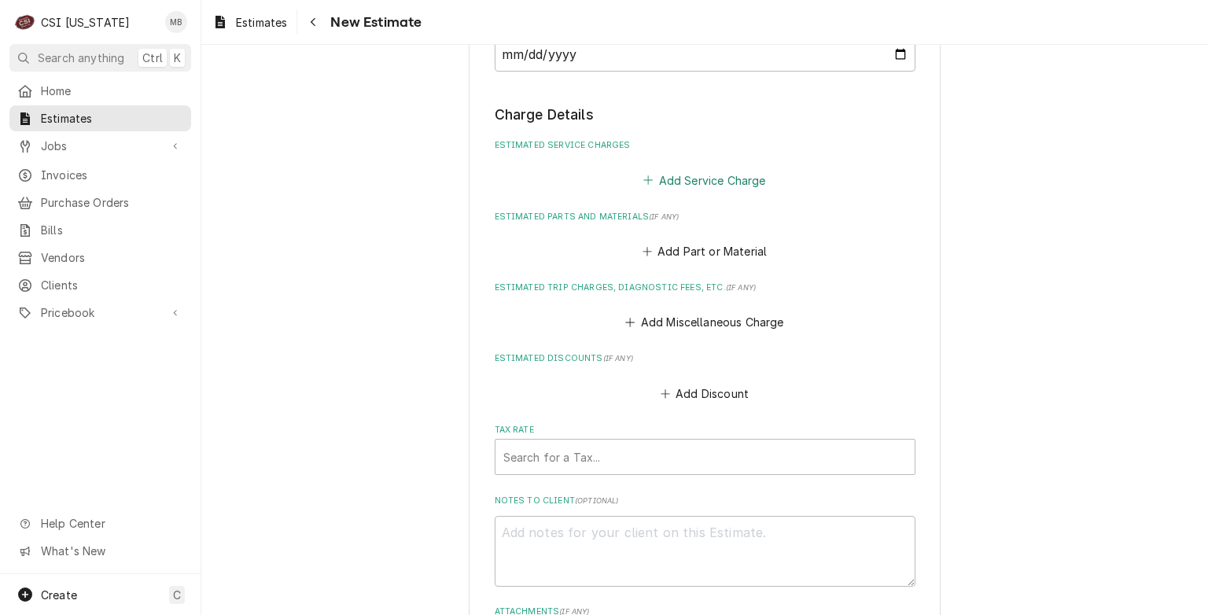
click at [700, 183] on button "Add Service Charge" at bounding box center [704, 180] width 127 height 22
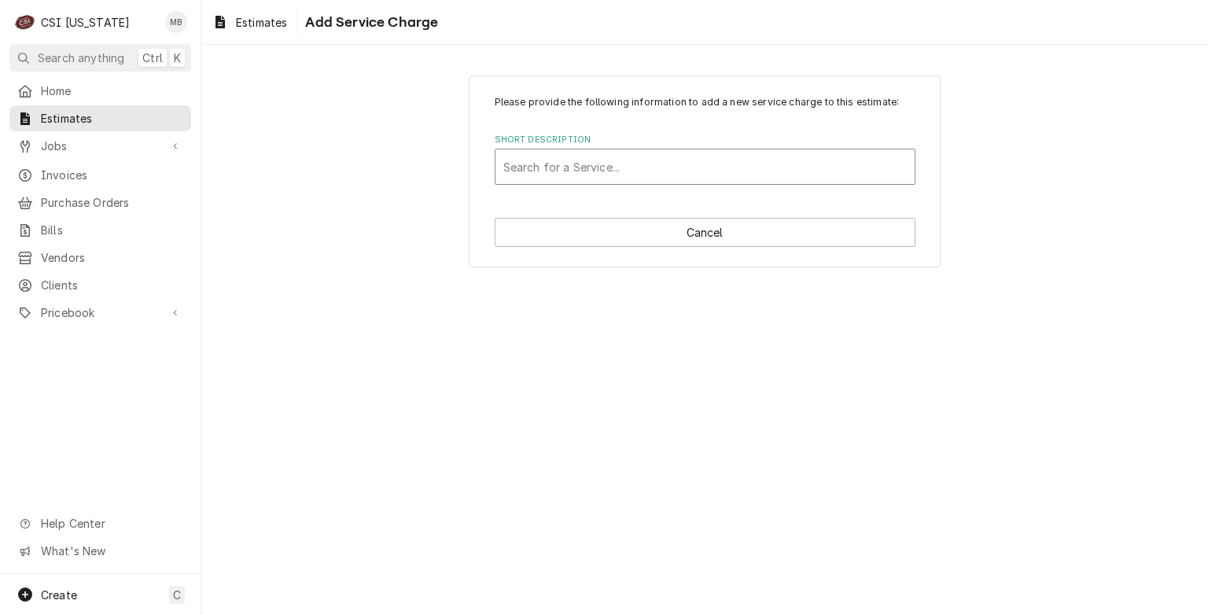
click at [676, 165] on div "Short Description" at bounding box center [704, 167] width 403 height 28
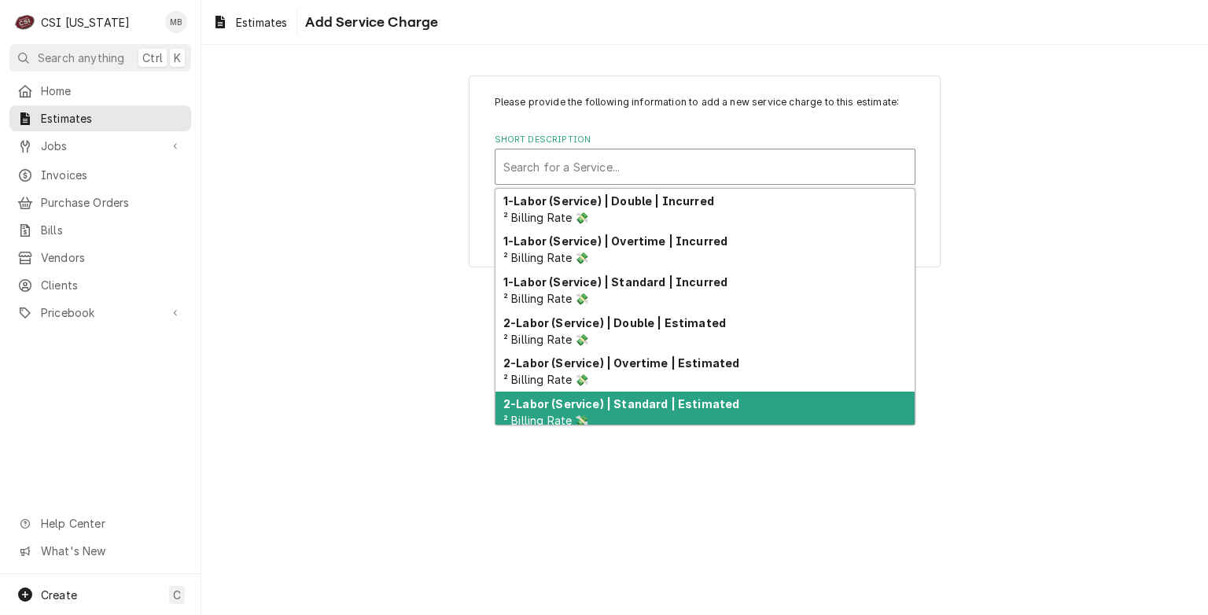
click at [651, 401] on strong "2-Labor (Service) | Standard | Estimated" at bounding box center [621, 403] width 236 height 13
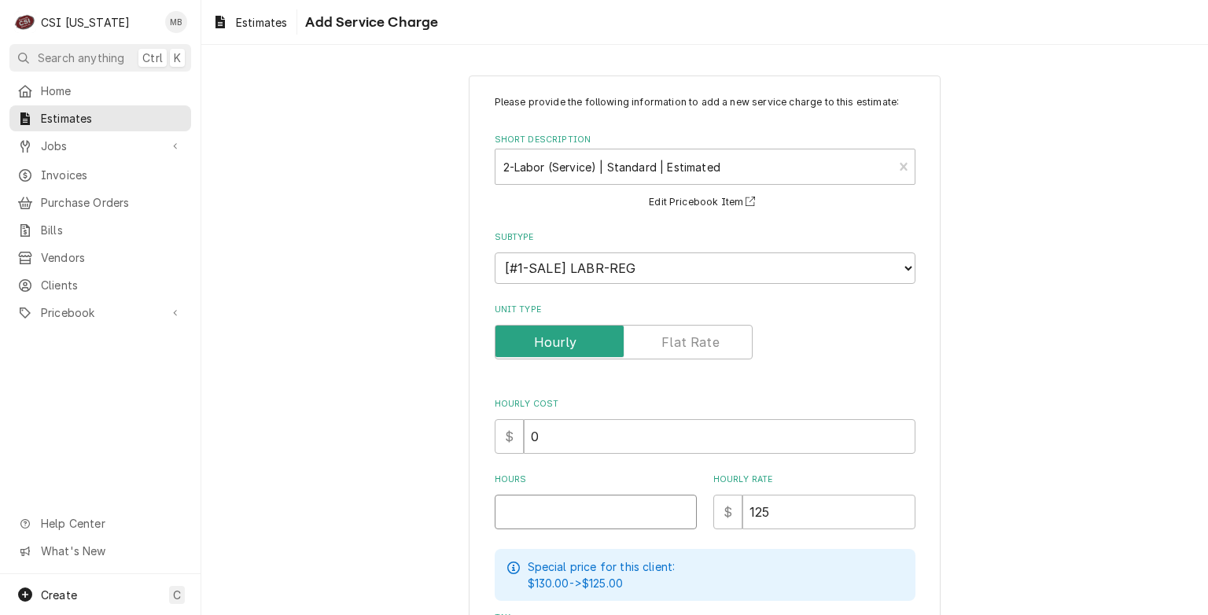
type textarea "x"
type input "0.5"
click at [676, 506] on input "0.5" at bounding box center [596, 512] width 202 height 35
type textarea "x"
type input "1"
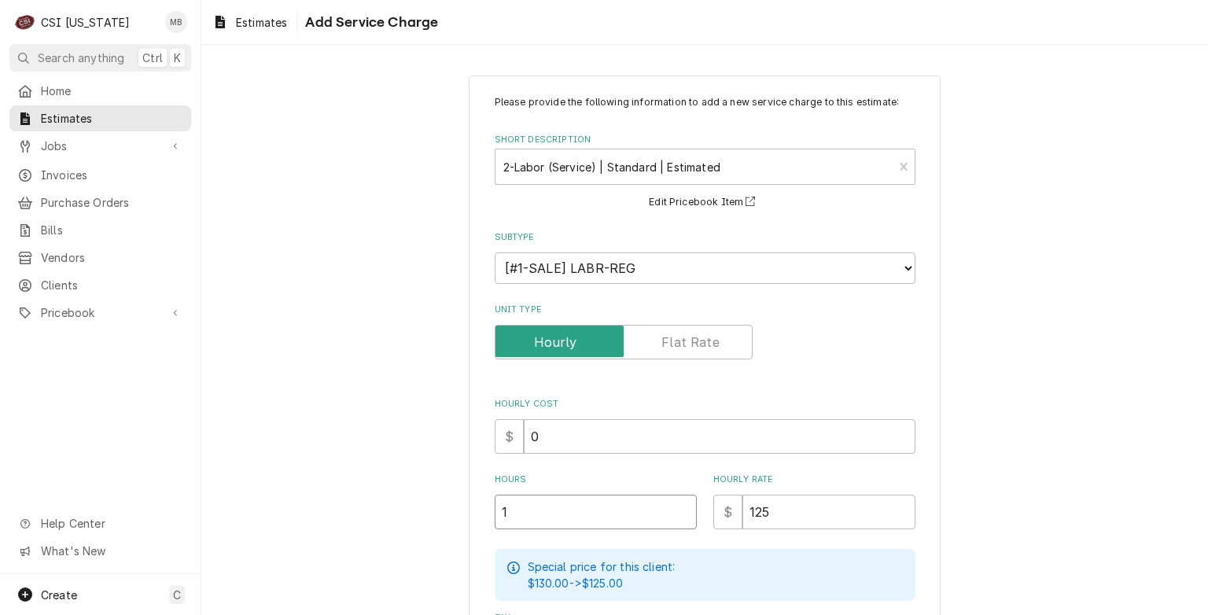
click at [676, 506] on input "1" at bounding box center [596, 512] width 202 height 35
type textarea "x"
type input "1.5"
click at [676, 506] on input "1.5" at bounding box center [596, 512] width 202 height 35
type textarea "x"
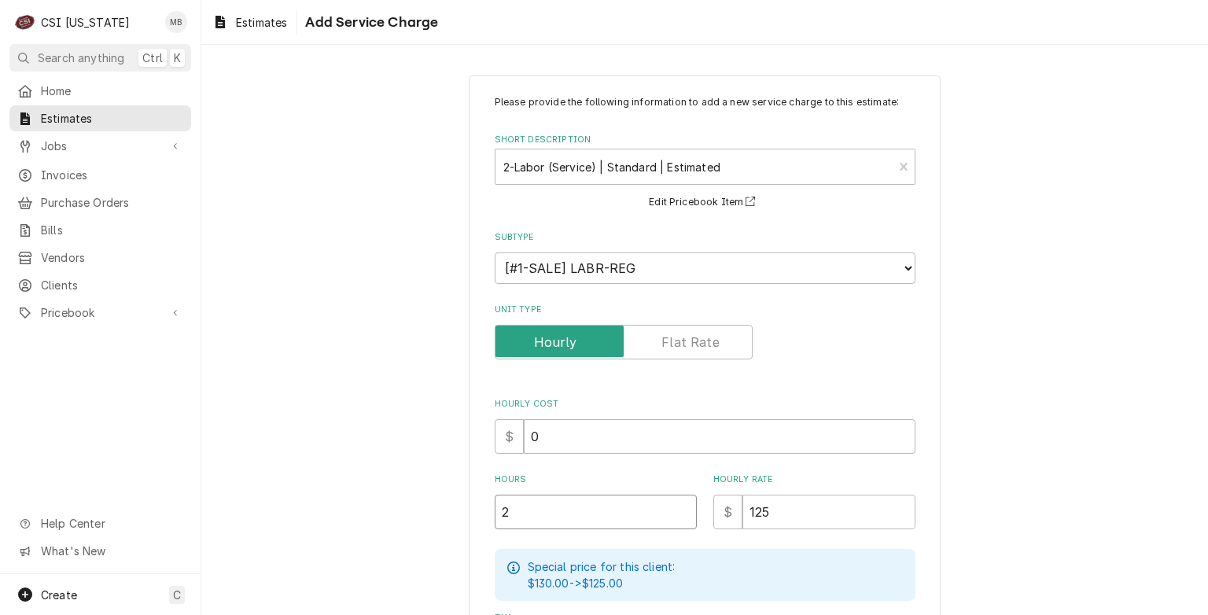
type input "2"
click at [676, 506] on input "2" at bounding box center [596, 512] width 202 height 35
type textarea "x"
type input "2.5"
click at [676, 506] on input "2.5" at bounding box center [596, 512] width 202 height 35
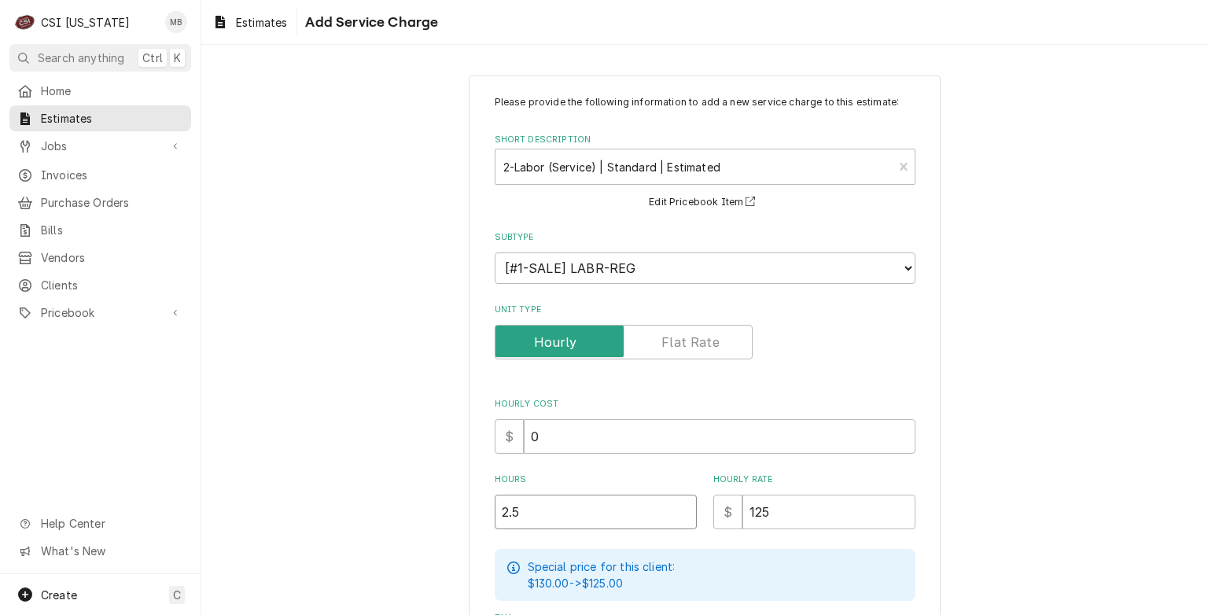
type textarea "x"
click at [676, 506] on input "3" at bounding box center [596, 512] width 202 height 35
click at [676, 506] on input "3.5" at bounding box center [596, 512] width 202 height 35
click at [676, 506] on input "4" at bounding box center [596, 512] width 202 height 35
click at [676, 506] on input "4.5" at bounding box center [596, 512] width 202 height 35
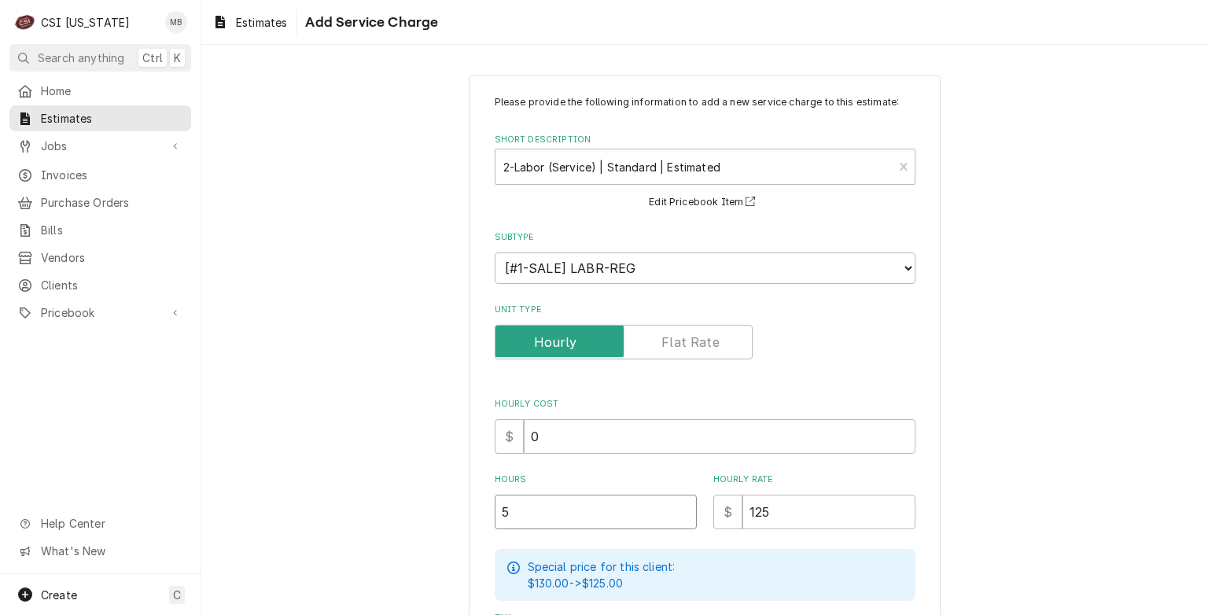
click at [676, 506] on input "5" at bounding box center [596, 512] width 202 height 35
click at [676, 506] on input "5.5" at bounding box center [596, 512] width 202 height 35
click at [676, 506] on input "6" at bounding box center [596, 512] width 202 height 35
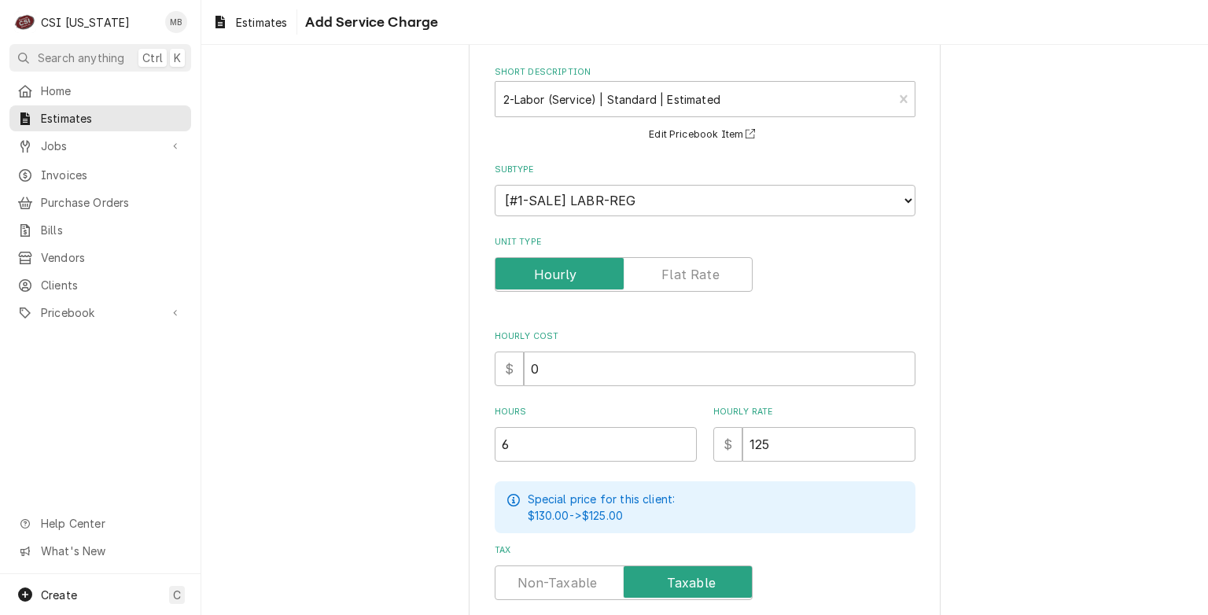
scroll to position [274, 0]
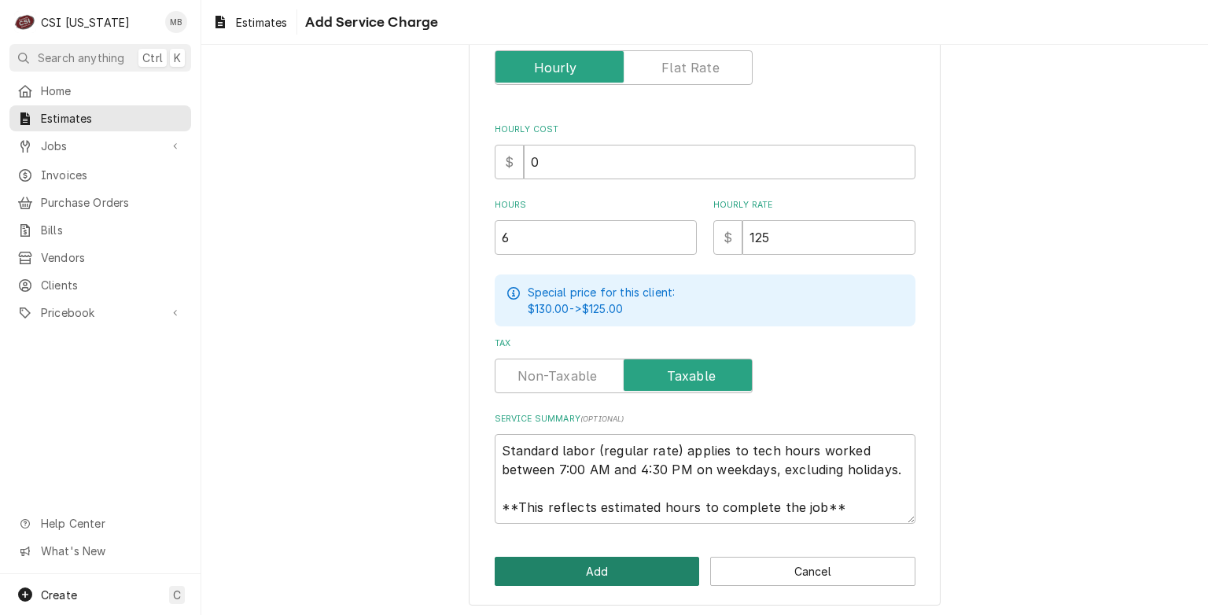
click at [624, 567] on button "Add" at bounding box center [597, 571] width 205 height 29
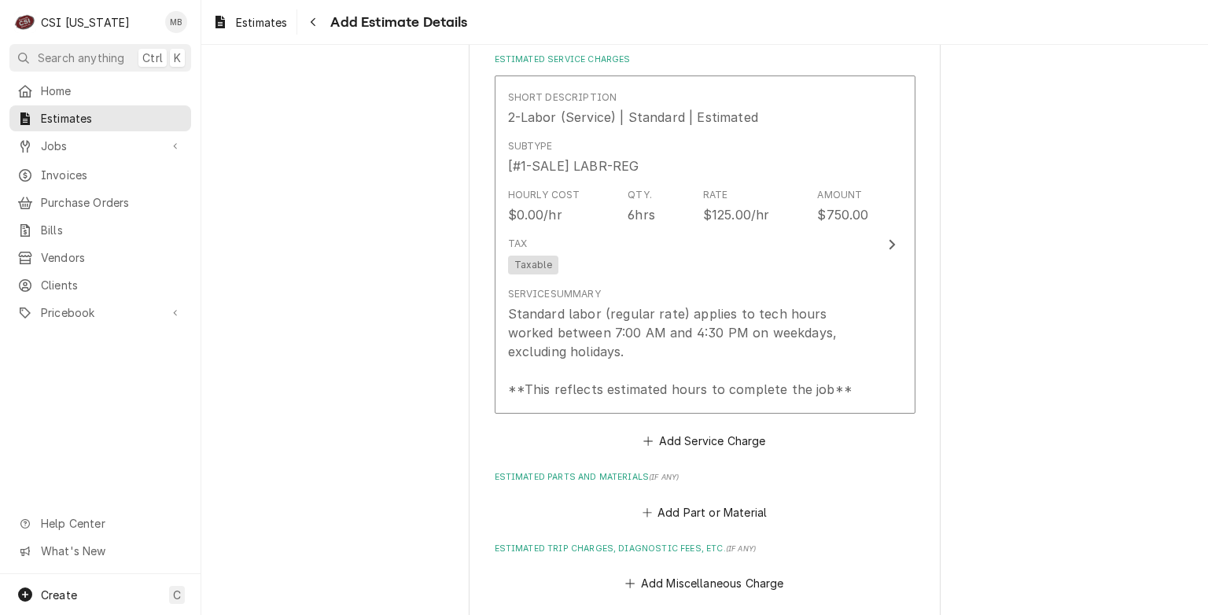
scroll to position [1631, 0]
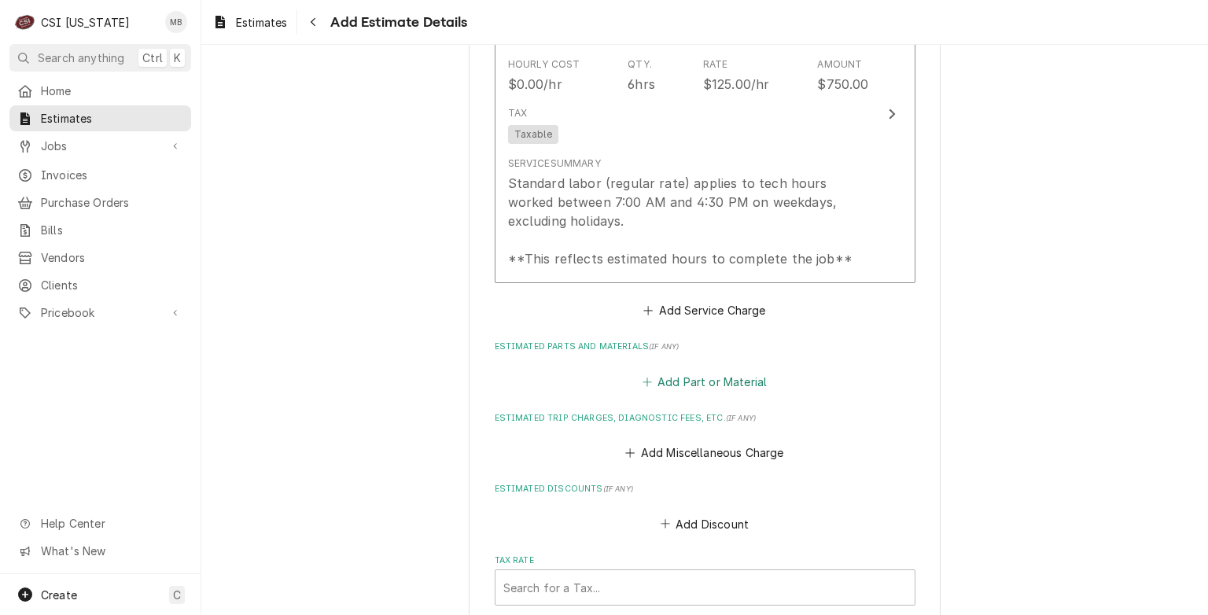
click at [676, 379] on button "Add Part or Material" at bounding box center [704, 381] width 130 height 22
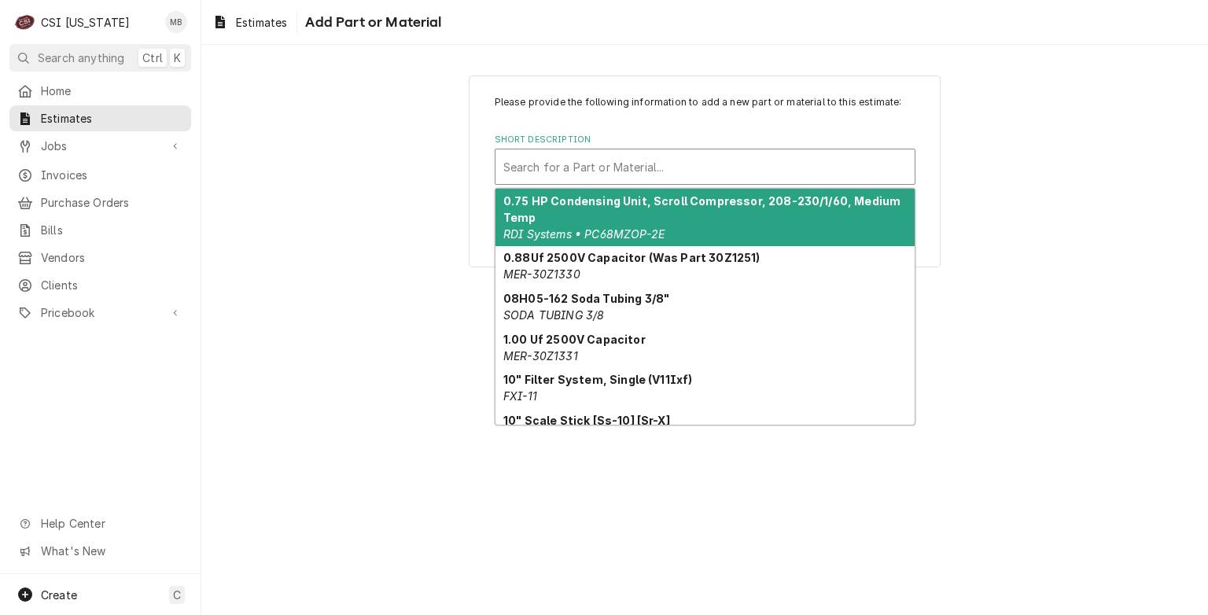
click at [661, 168] on div "Short Description" at bounding box center [704, 167] width 403 height 28
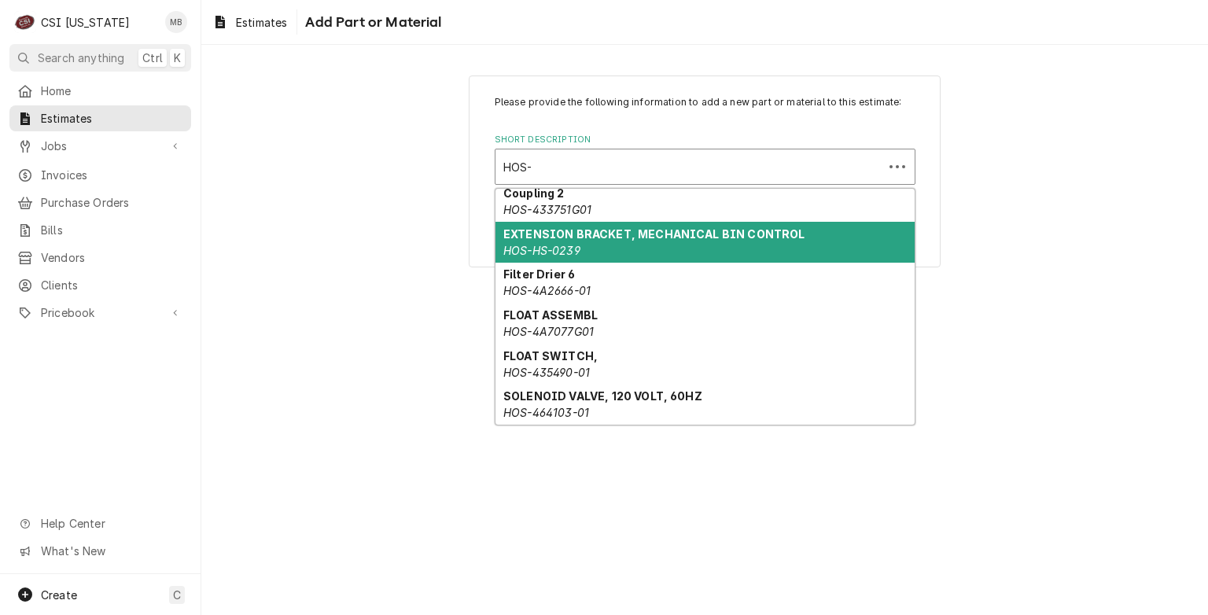
scroll to position [194, 0]
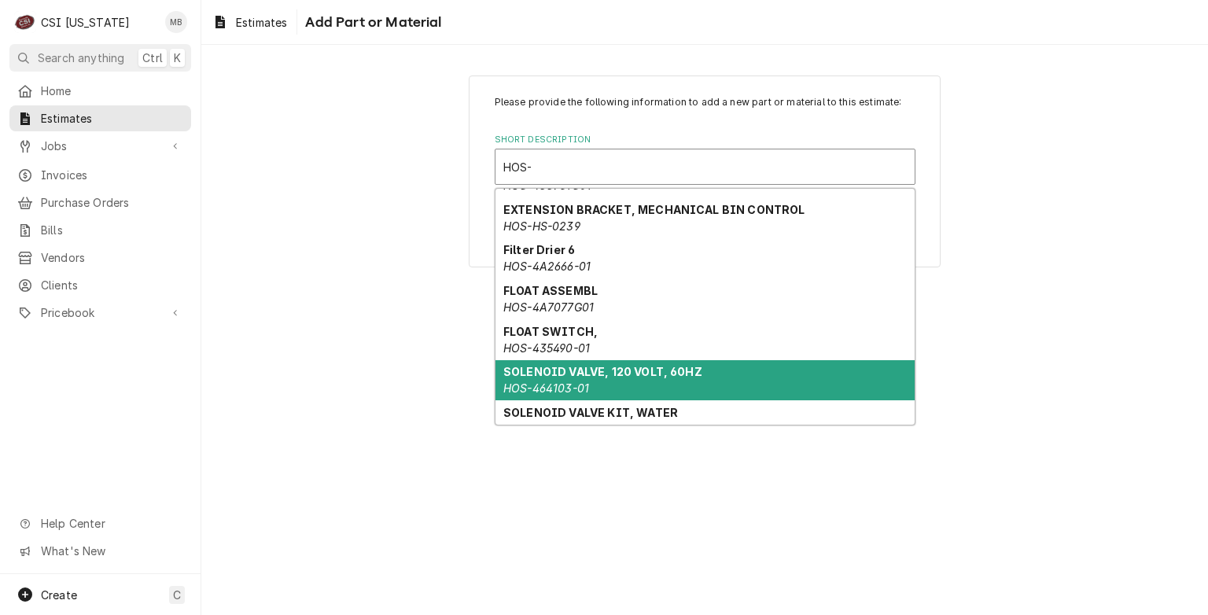
click at [602, 370] on strong "SOLENOID VALVE, 120 VOLT, 60HZ" at bounding box center [602, 371] width 199 height 13
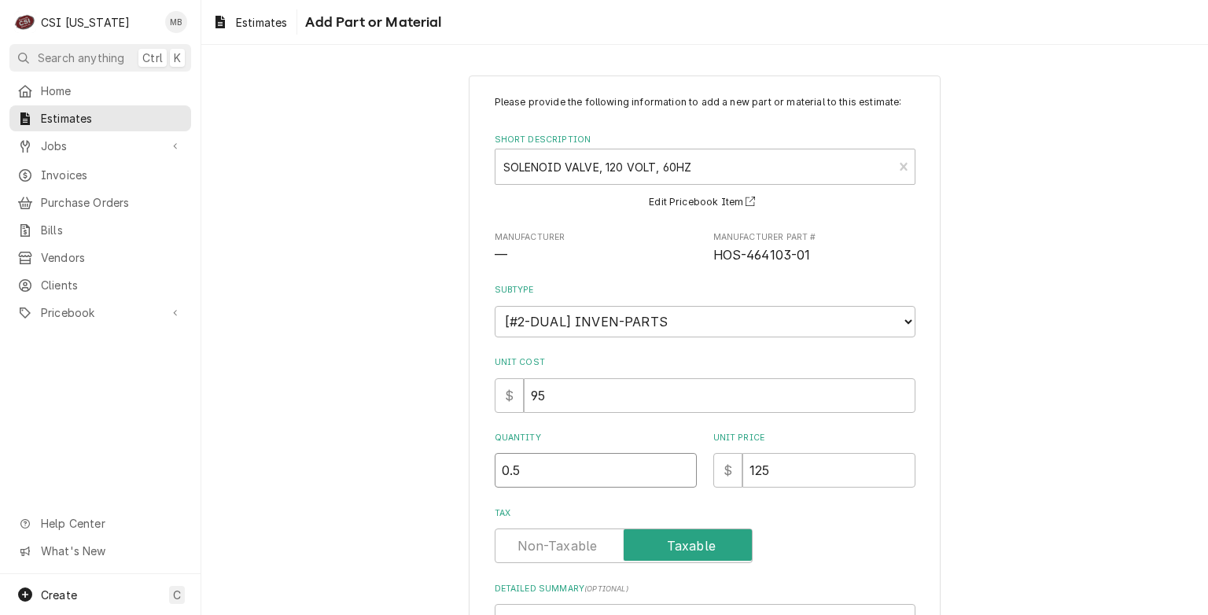
click at [675, 461] on input "0.5" at bounding box center [596, 470] width 202 height 35
click at [675, 461] on input "1" at bounding box center [596, 470] width 202 height 35
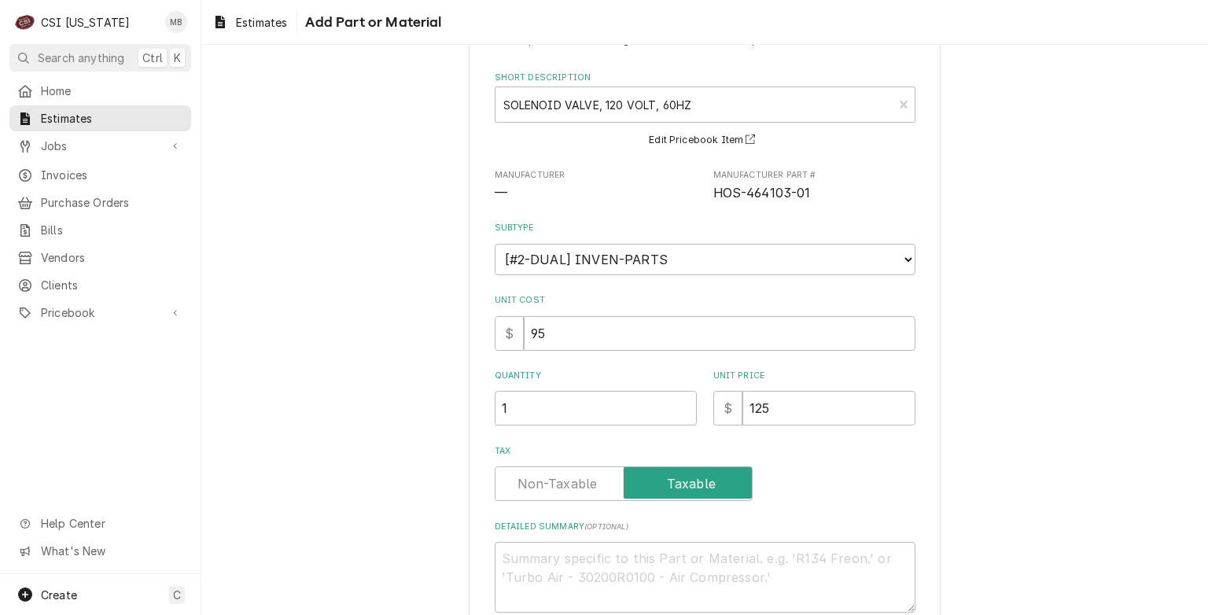
scroll to position [153, 0]
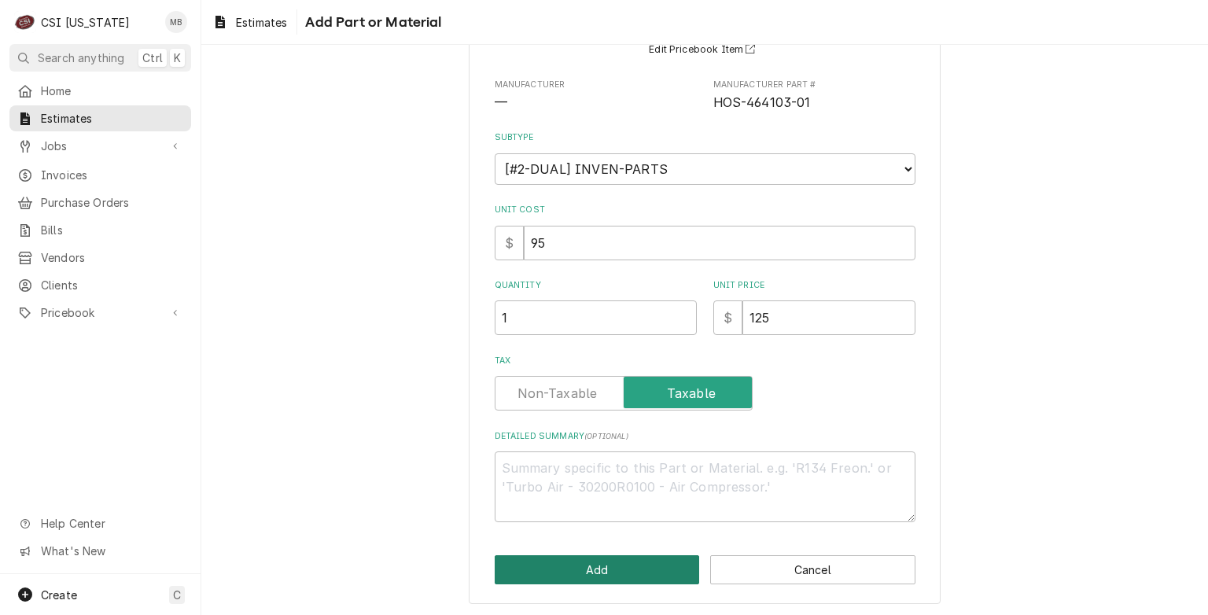
click at [653, 578] on button "Add" at bounding box center [597, 569] width 205 height 29
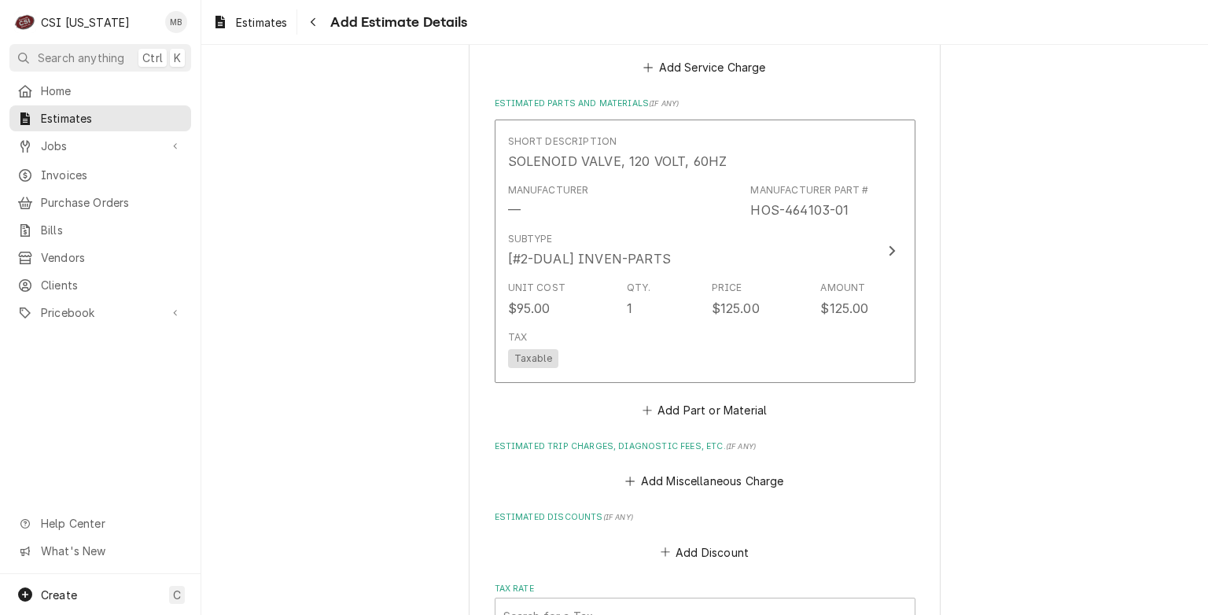
scroll to position [1896, 0]
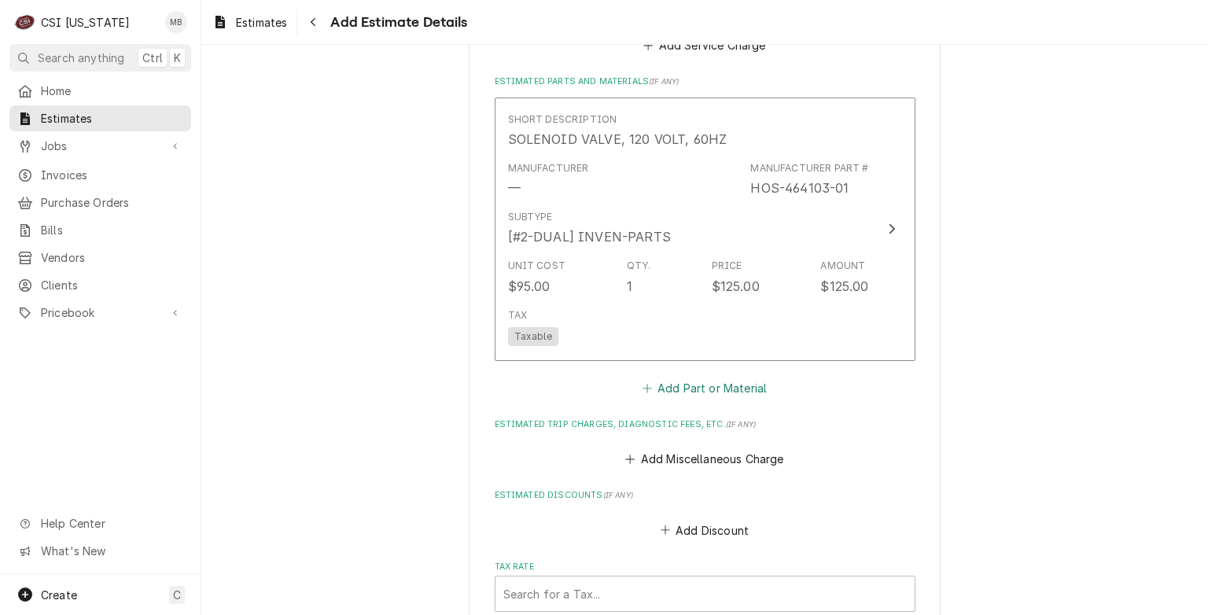
click at [666, 384] on button "Add Part or Material" at bounding box center [704, 388] width 130 height 22
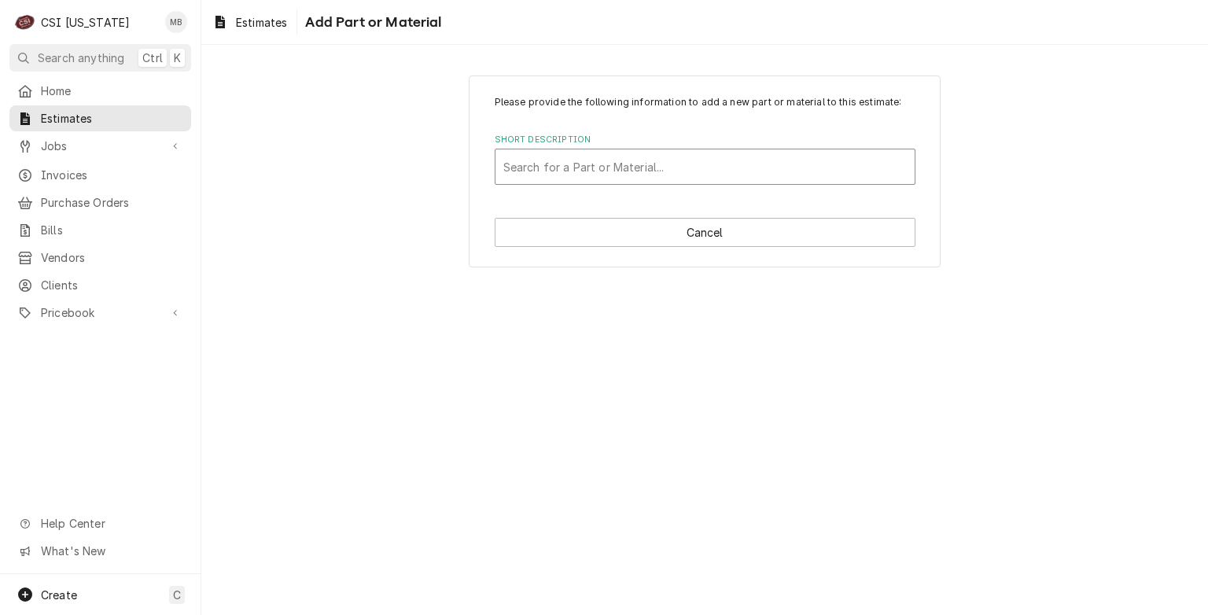
click at [600, 169] on div "Short Description" at bounding box center [704, 167] width 403 height 28
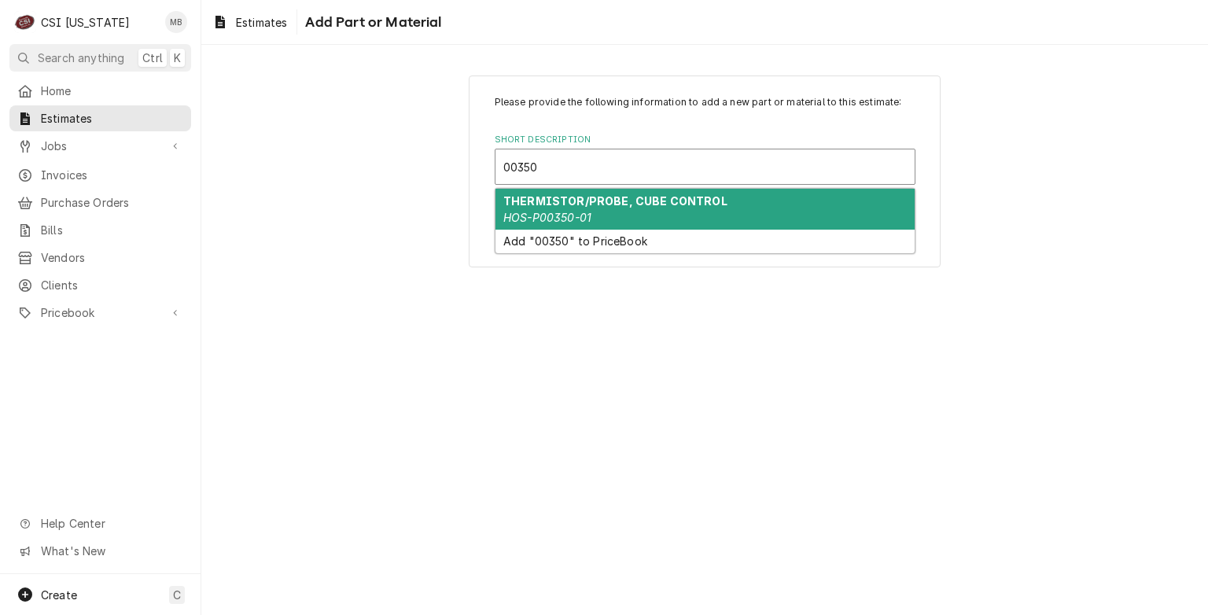
click at [655, 219] on div "THERMISTOR/PROBE, CUBE CONTROL HOS-P00350-01" at bounding box center [704, 209] width 419 height 41
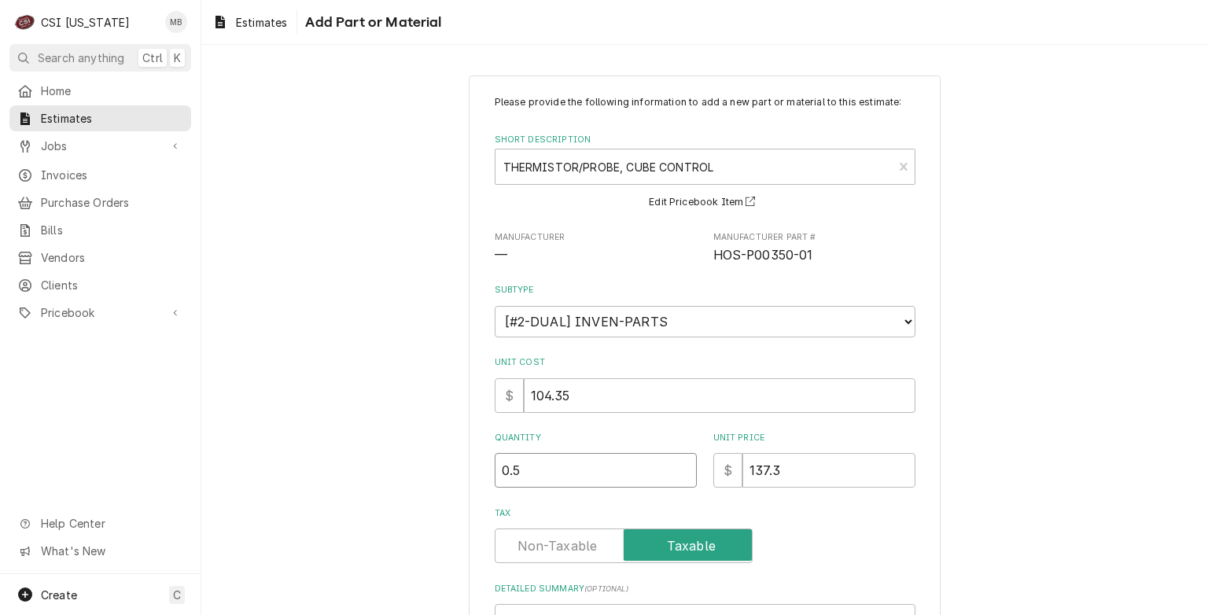
click at [675, 466] on input "0.5" at bounding box center [596, 470] width 202 height 35
click at [675, 466] on input "1" at bounding box center [596, 470] width 202 height 35
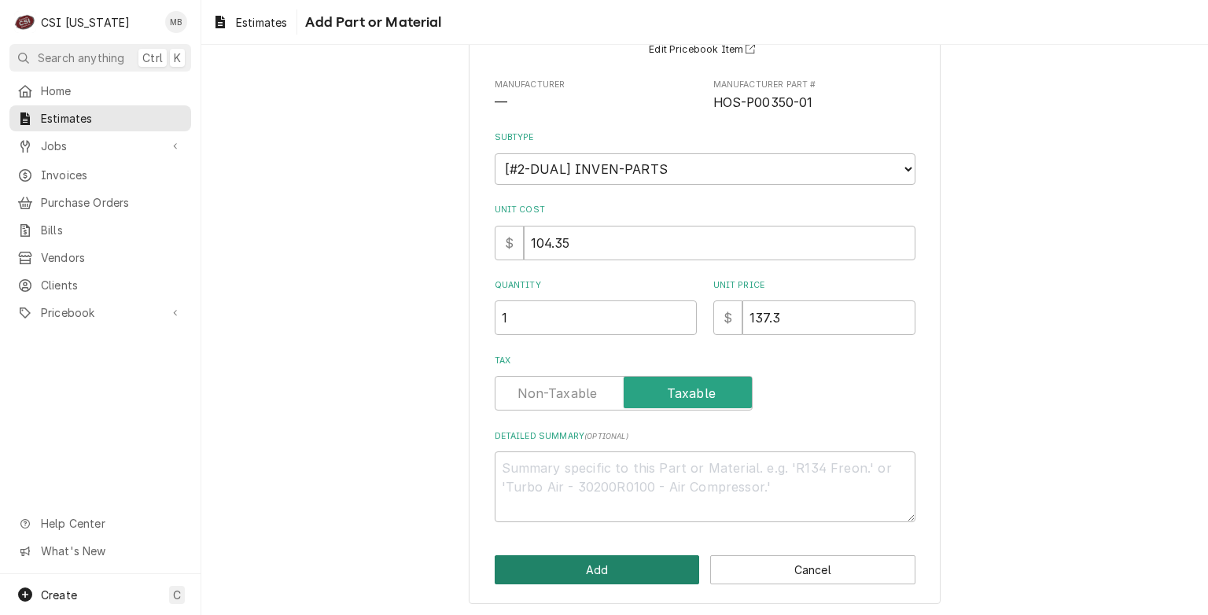
click at [553, 555] on button "Add" at bounding box center [597, 569] width 205 height 29
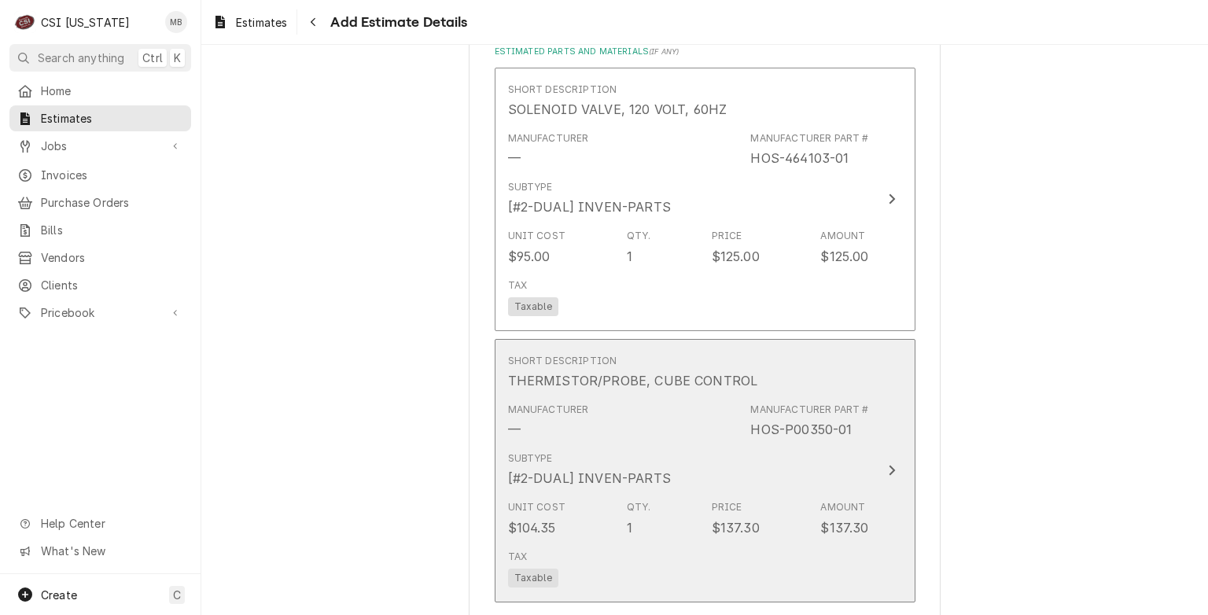
scroll to position [2162, 0]
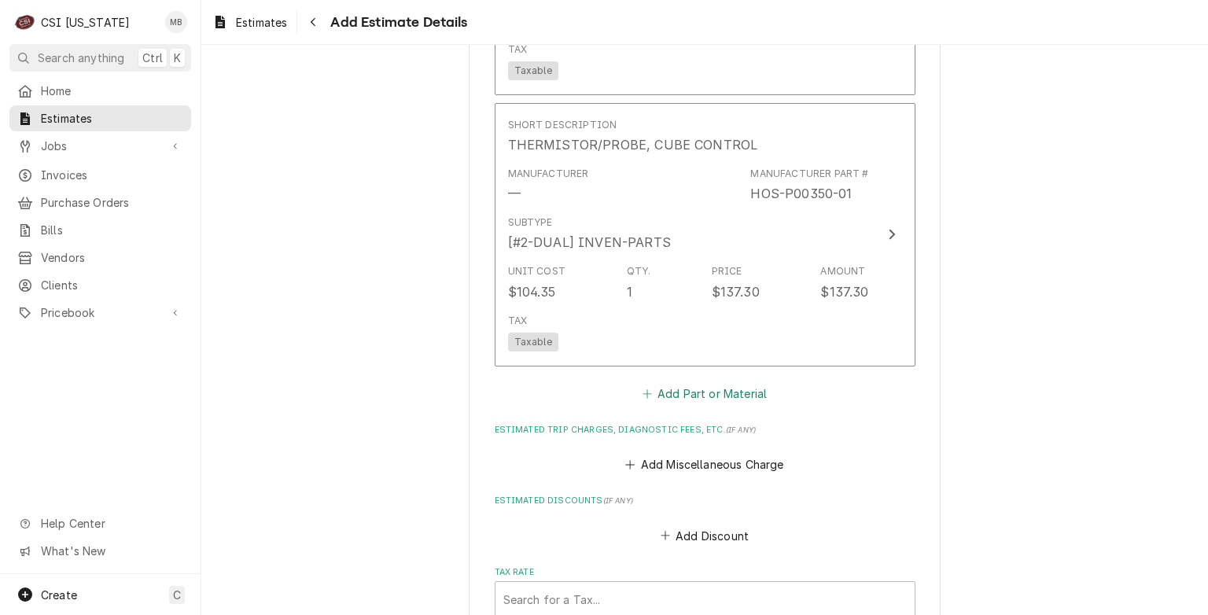
click at [654, 382] on button "Add Part or Material" at bounding box center [704, 393] width 130 height 22
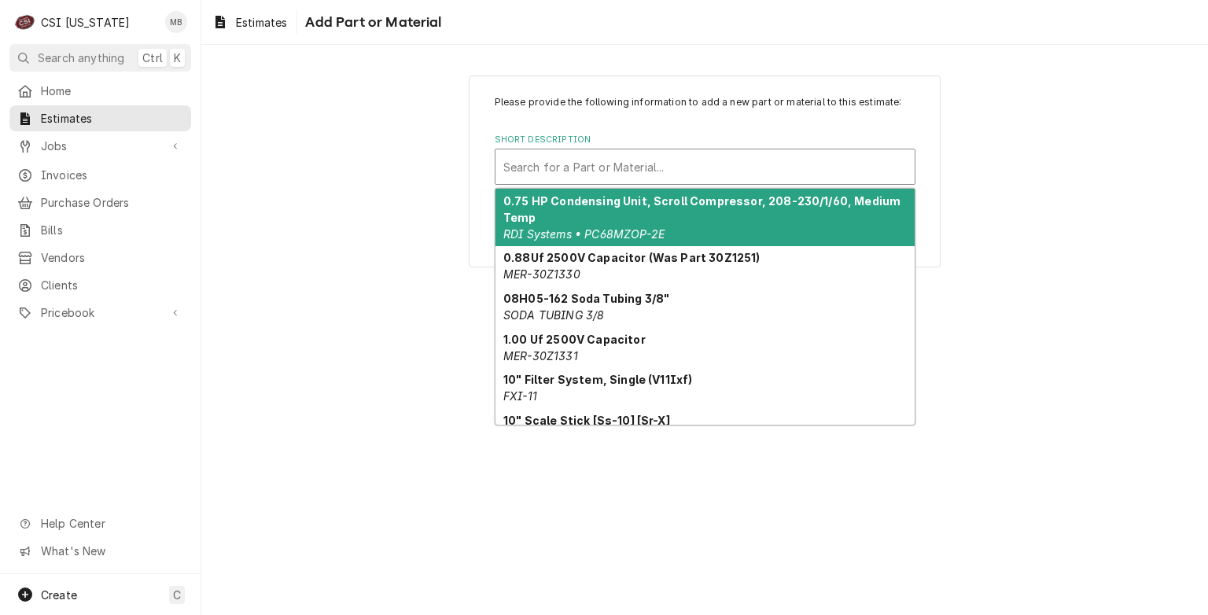
click at [585, 163] on div "Short Description" at bounding box center [704, 167] width 403 height 28
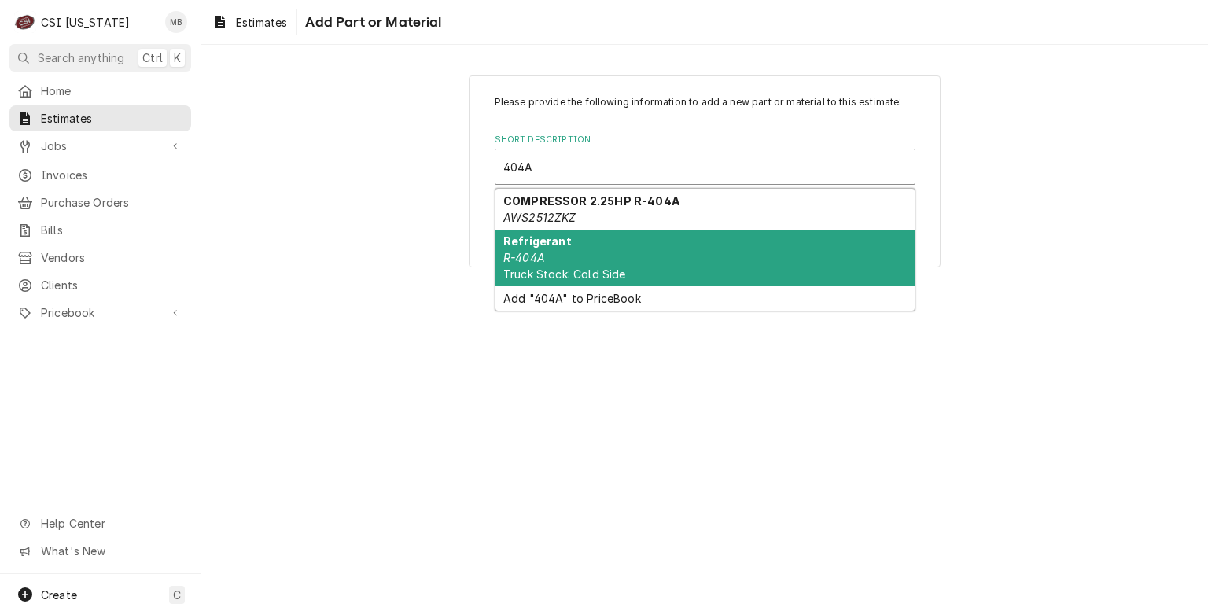
click at [550, 253] on div "Refrigerant R-404A Truck Stock: Cold Side" at bounding box center [704, 258] width 419 height 57
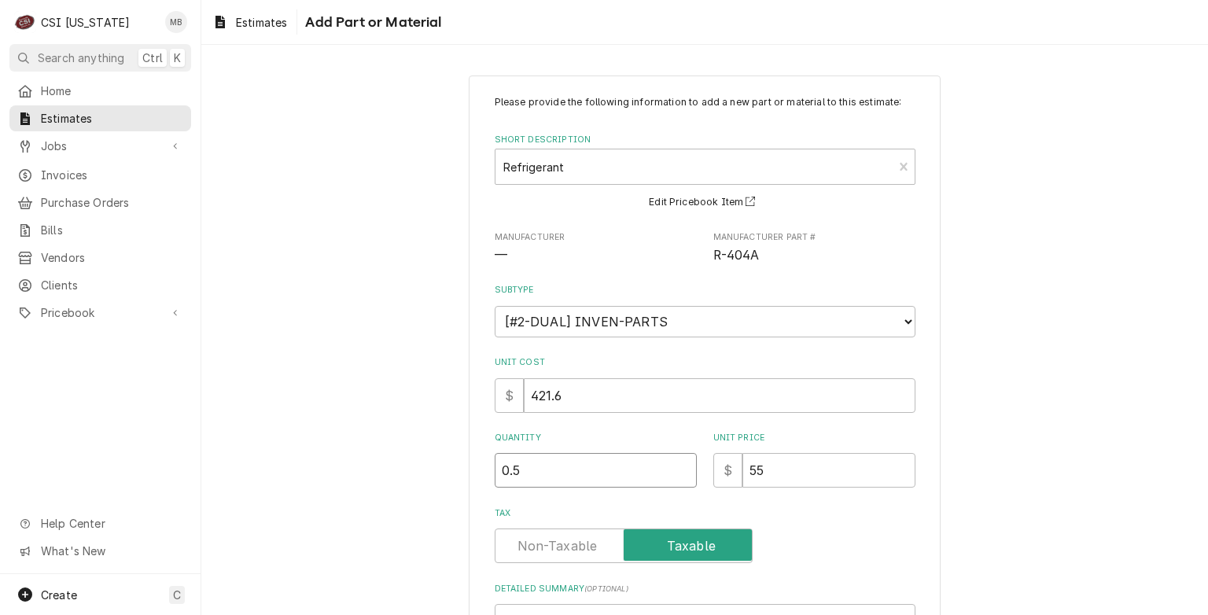
click at [673, 463] on input "0.5" at bounding box center [596, 470] width 202 height 35
click at [673, 463] on input "1" at bounding box center [596, 470] width 202 height 35
click at [673, 463] on input "1.5" at bounding box center [596, 470] width 202 height 35
click at [673, 463] on input "2" at bounding box center [596, 470] width 202 height 35
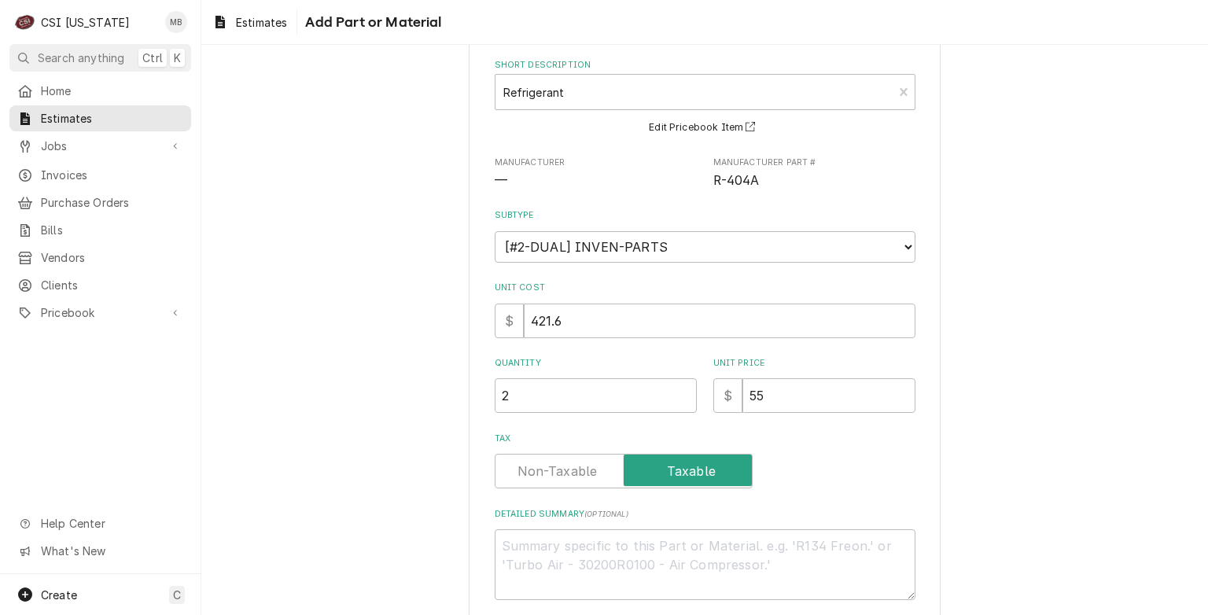
scroll to position [153, 0]
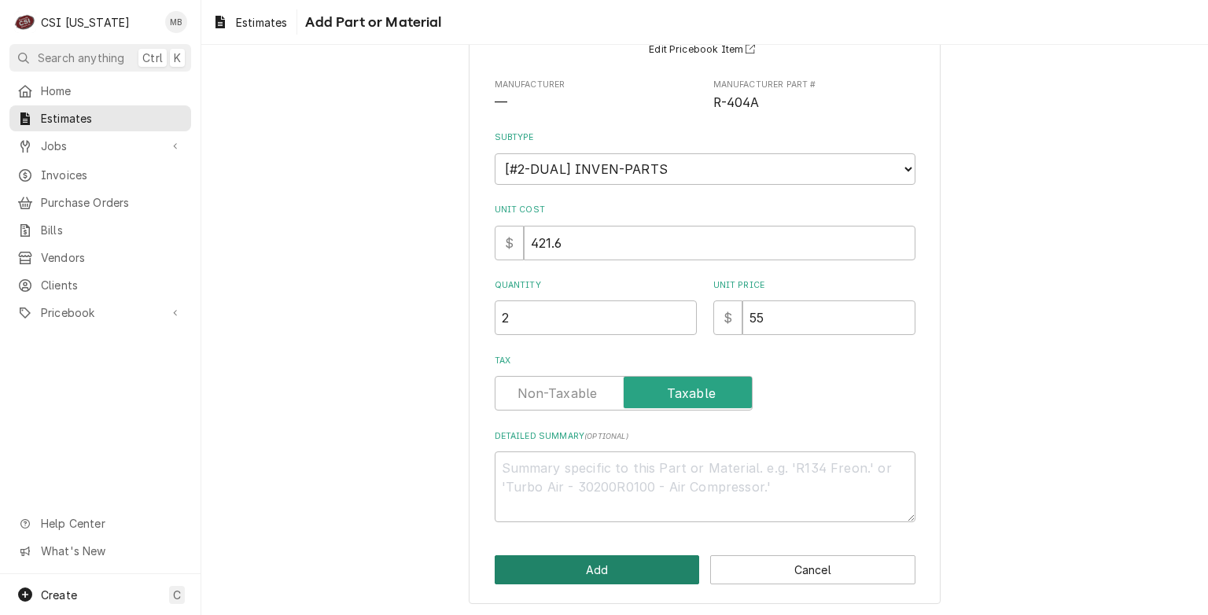
click at [570, 567] on button "Add" at bounding box center [597, 569] width 205 height 29
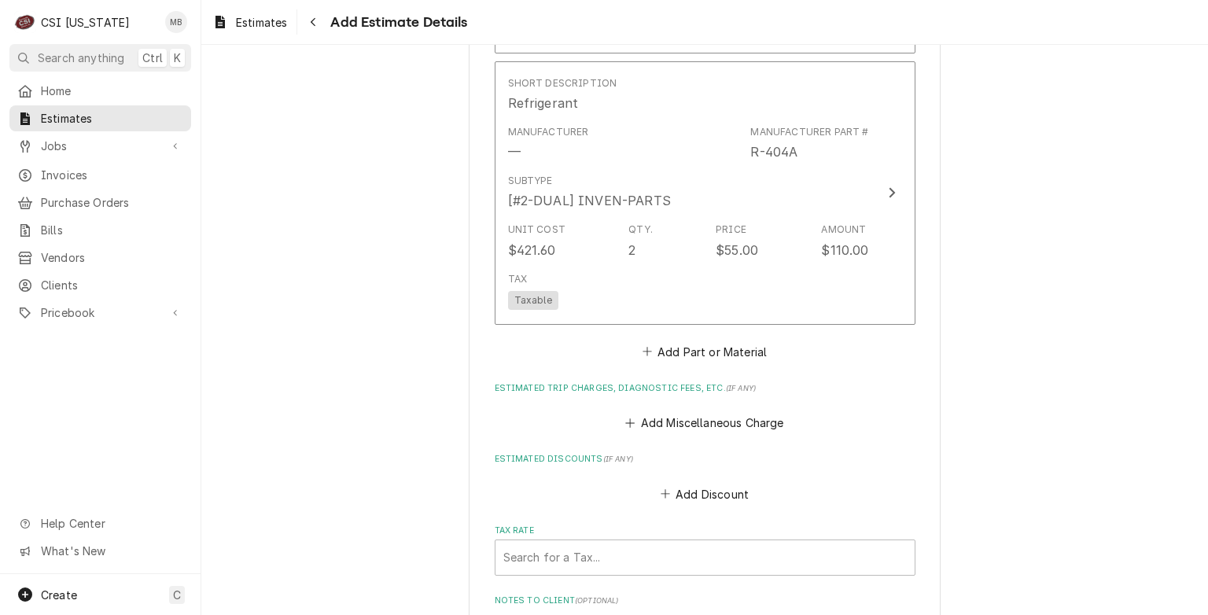
scroll to position [2476, 0]
click at [715, 344] on button "Add Part or Material" at bounding box center [704, 350] width 130 height 22
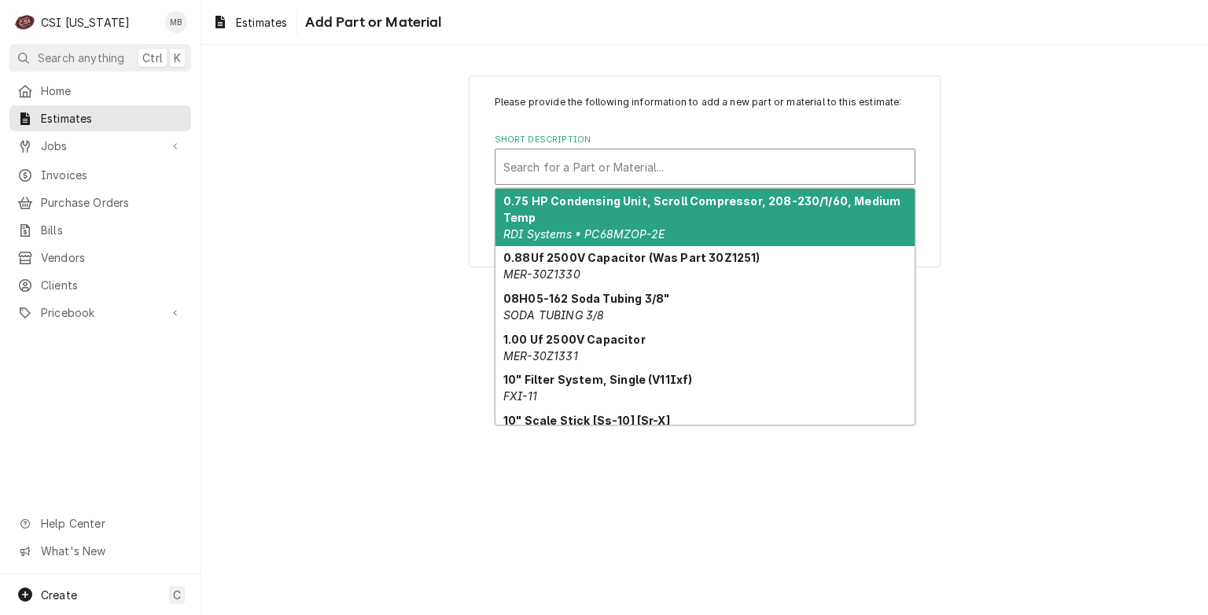
click at [616, 177] on div "Short Description" at bounding box center [704, 167] width 403 height 28
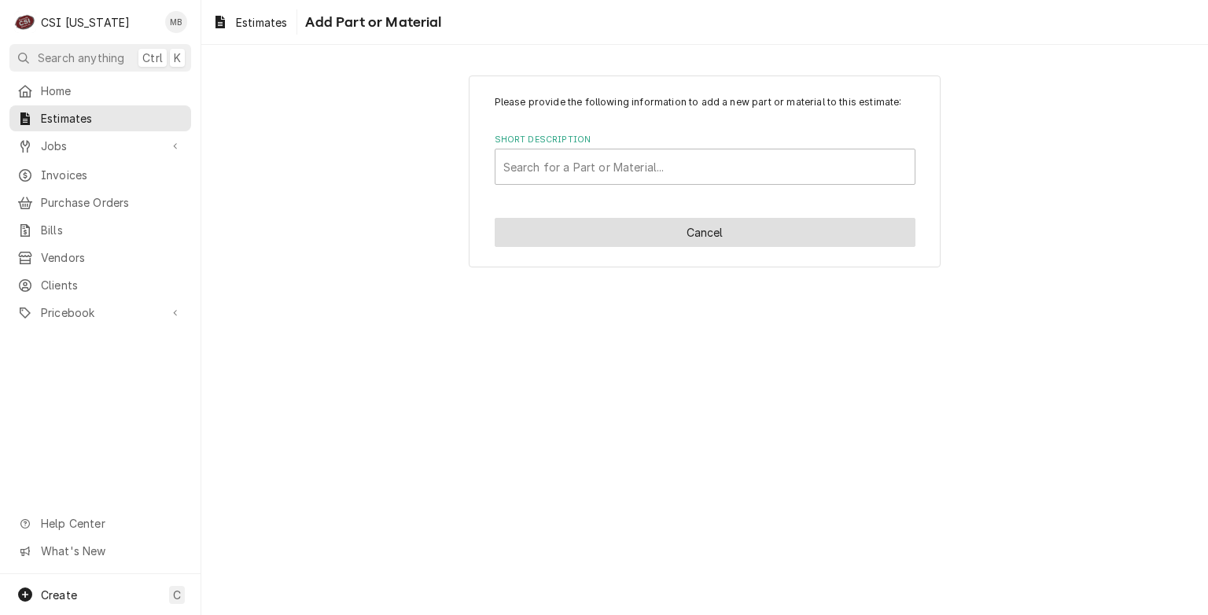
click at [716, 237] on button "Cancel" at bounding box center [705, 232] width 421 height 29
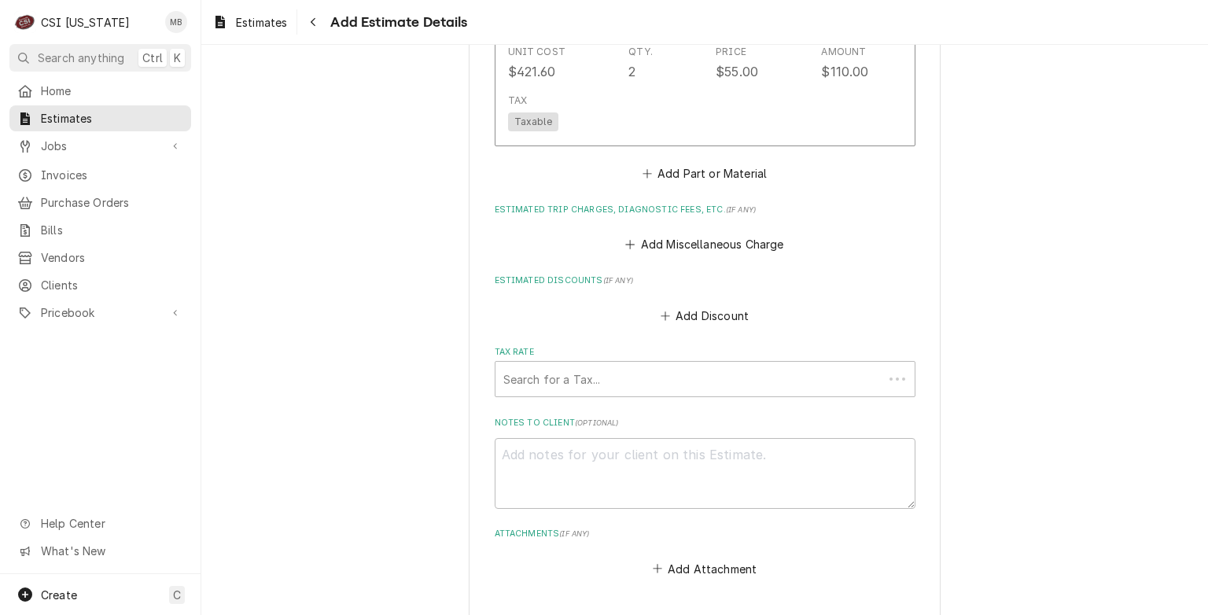
scroll to position [2653, 0]
click at [687, 174] on button "Add Part or Material" at bounding box center [704, 173] width 130 height 22
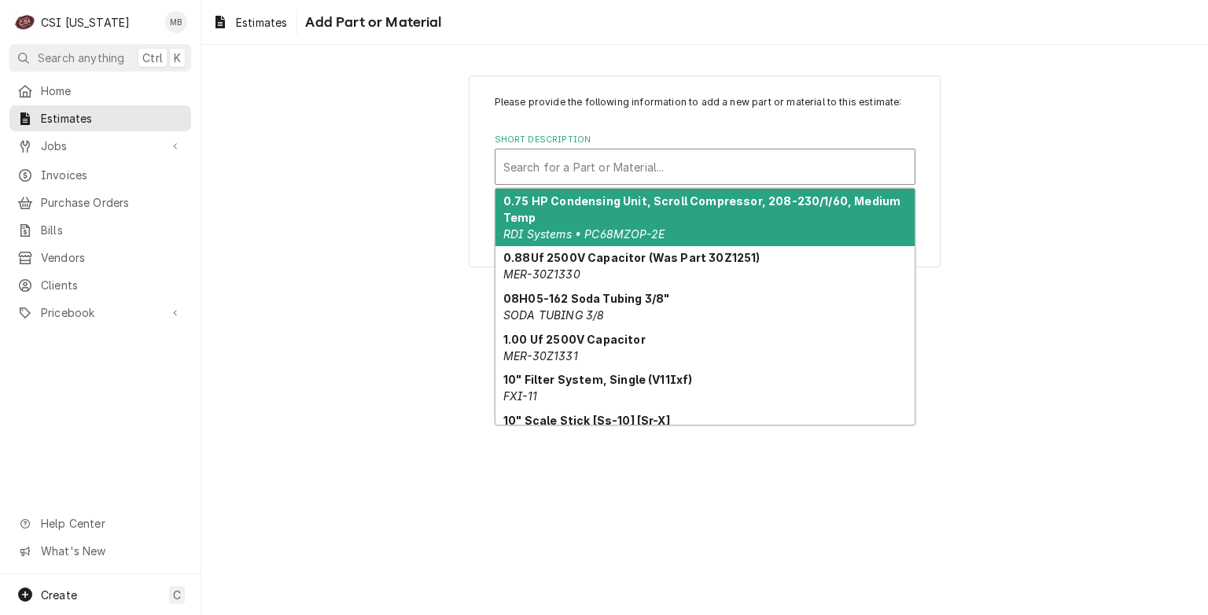
click at [594, 156] on div "Short Description" at bounding box center [704, 167] width 403 height 28
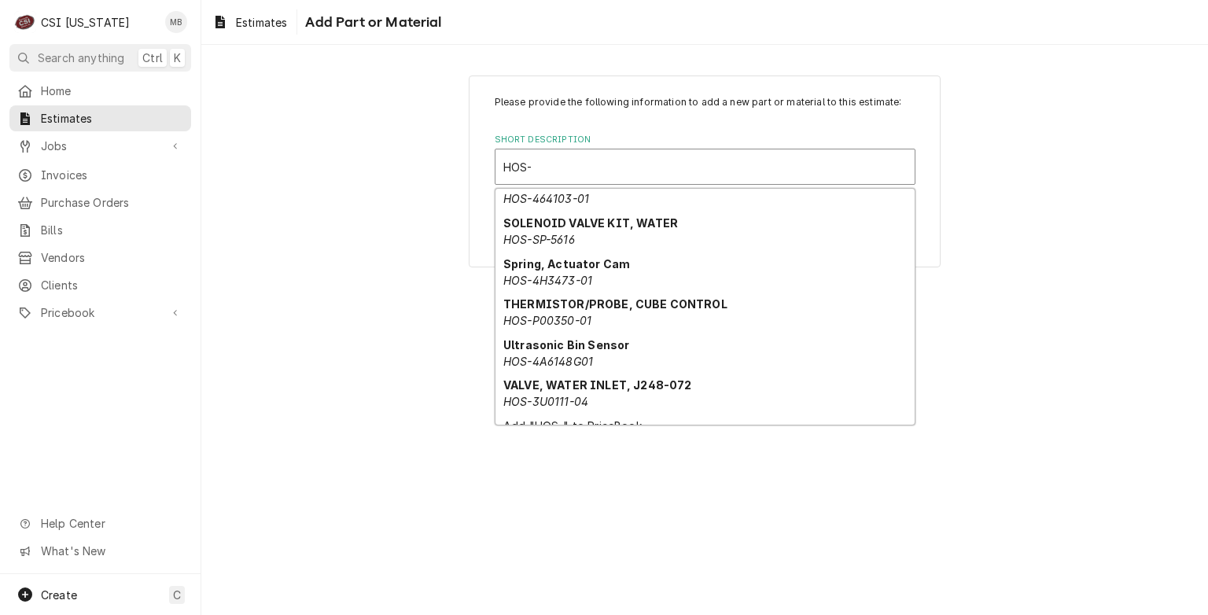
scroll to position [396, 0]
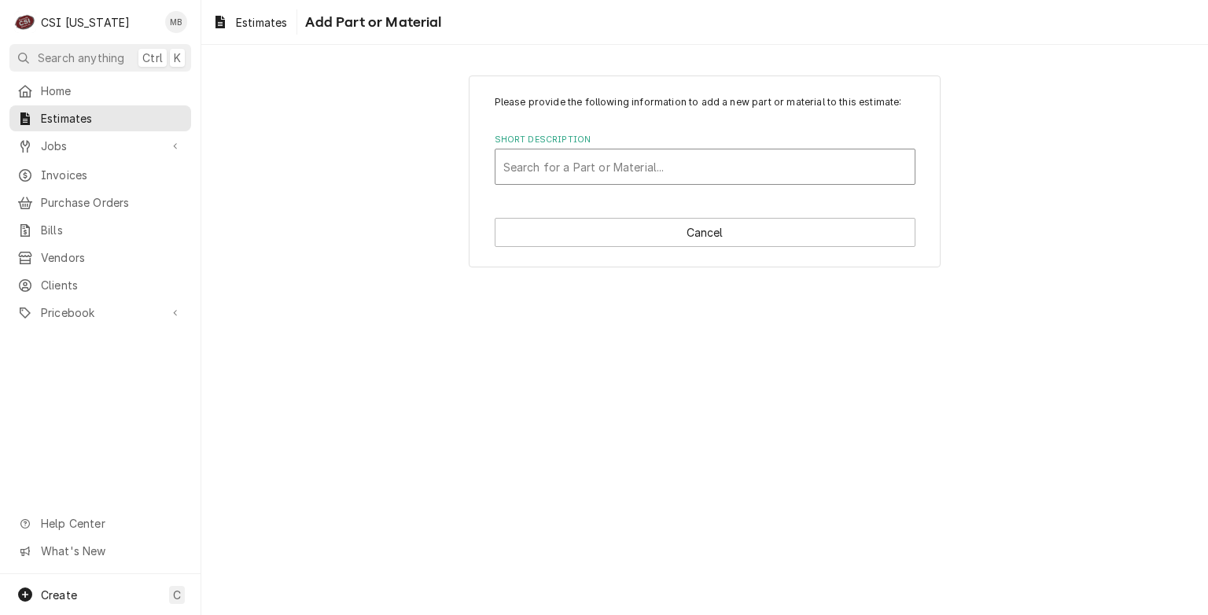
click at [575, 173] on div "Short Description" at bounding box center [704, 167] width 403 height 28
click at [528, 178] on div "Short Description" at bounding box center [704, 167] width 403 height 28
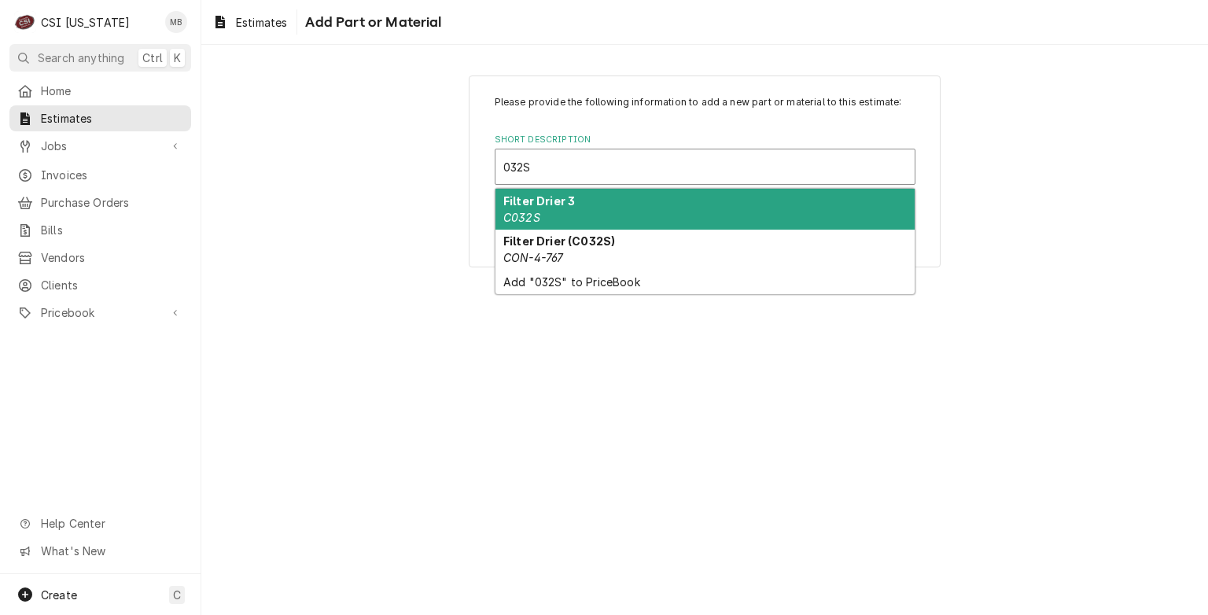
click at [550, 215] on div "Filter Drier 3 C032S" at bounding box center [704, 209] width 419 height 41
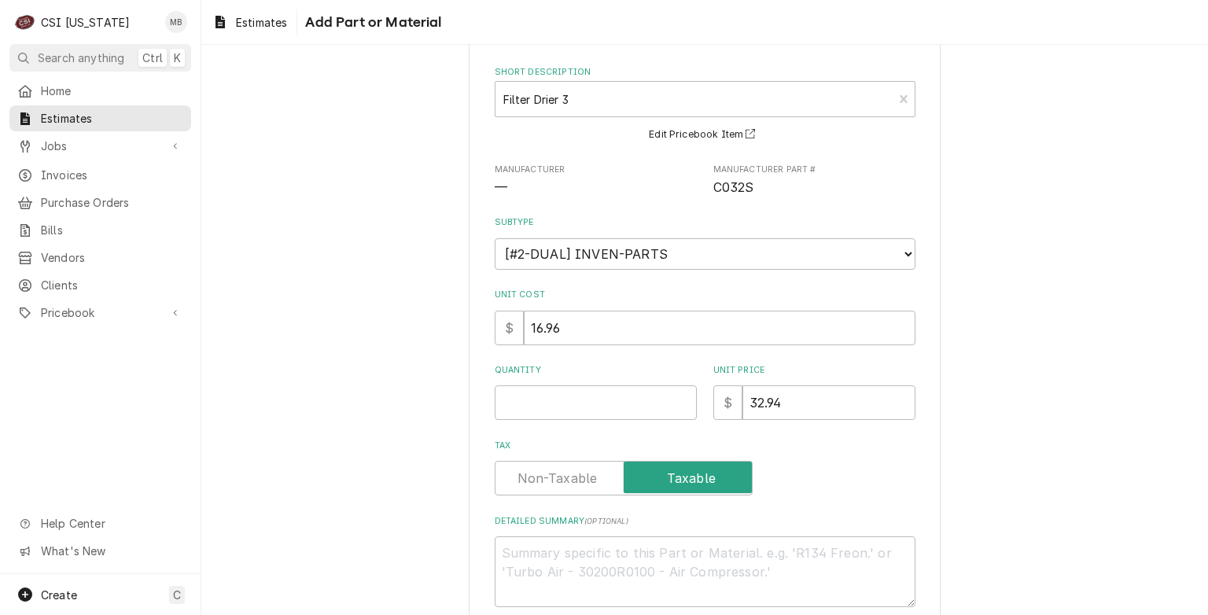
scroll to position [153, 0]
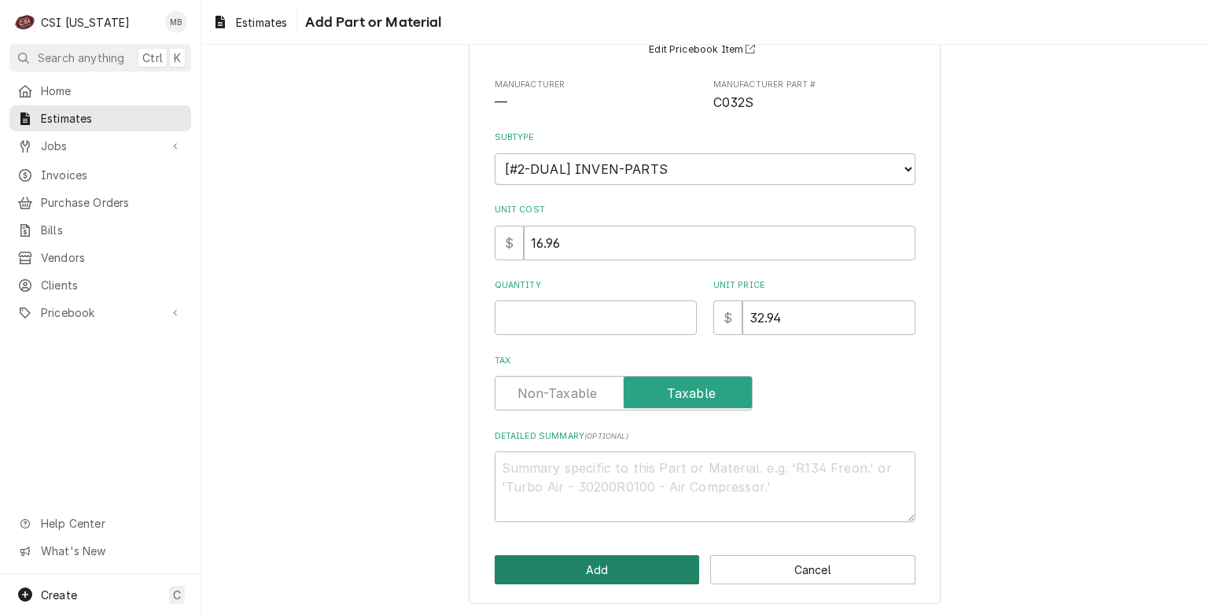
click at [560, 561] on button "Add" at bounding box center [597, 569] width 205 height 29
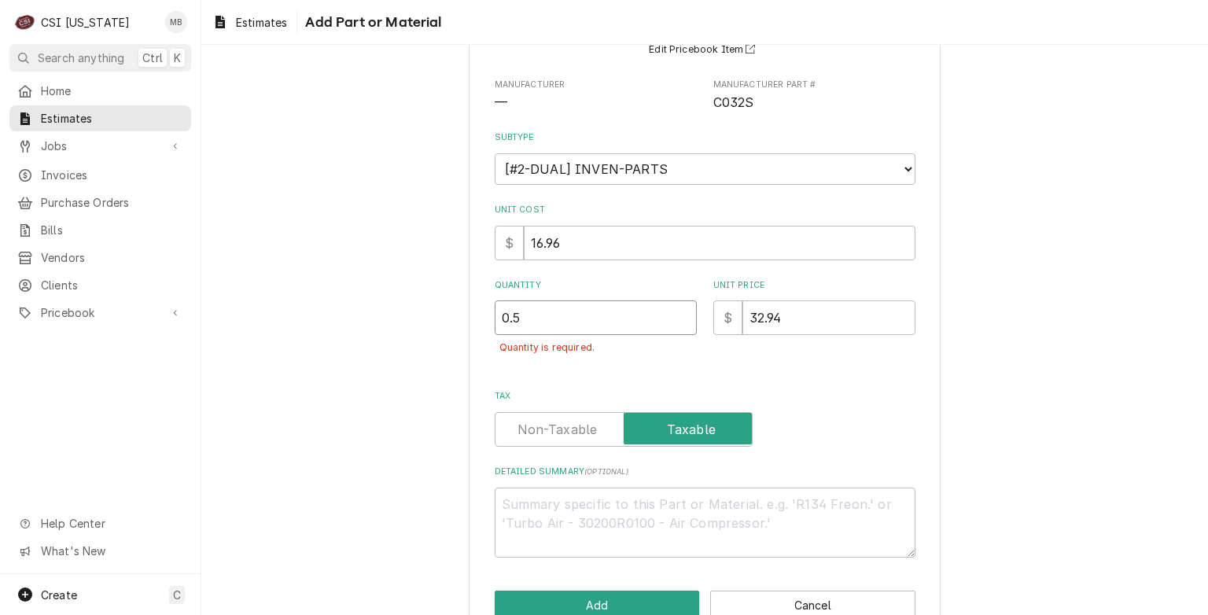
click at [679, 311] on input "0.5" at bounding box center [596, 317] width 202 height 35
click at [679, 311] on input "1" at bounding box center [596, 317] width 202 height 35
click at [610, 598] on button "Add" at bounding box center [597, 604] width 205 height 29
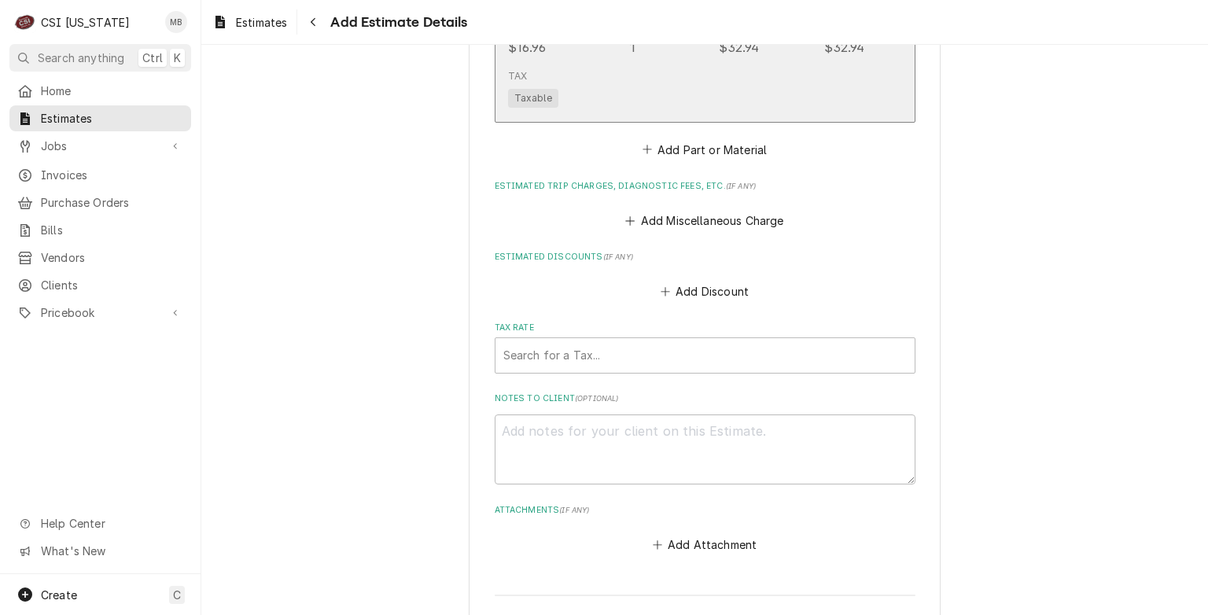
scroll to position [3066, 0]
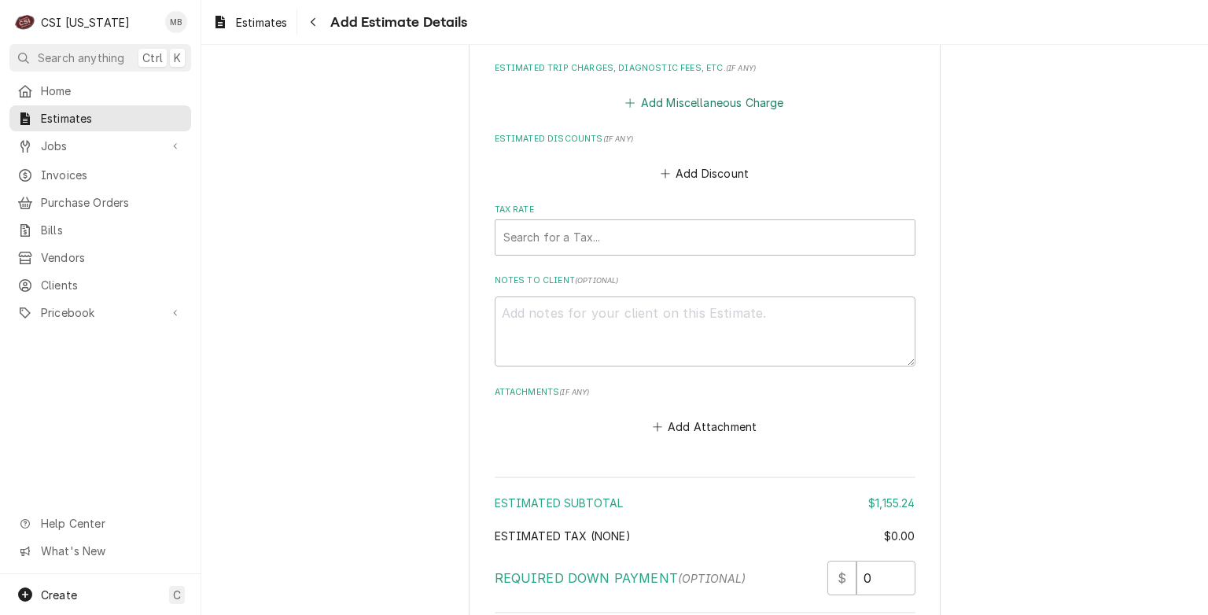
click at [686, 99] on button "Add Miscellaneous Charge" at bounding box center [705, 103] width 164 height 22
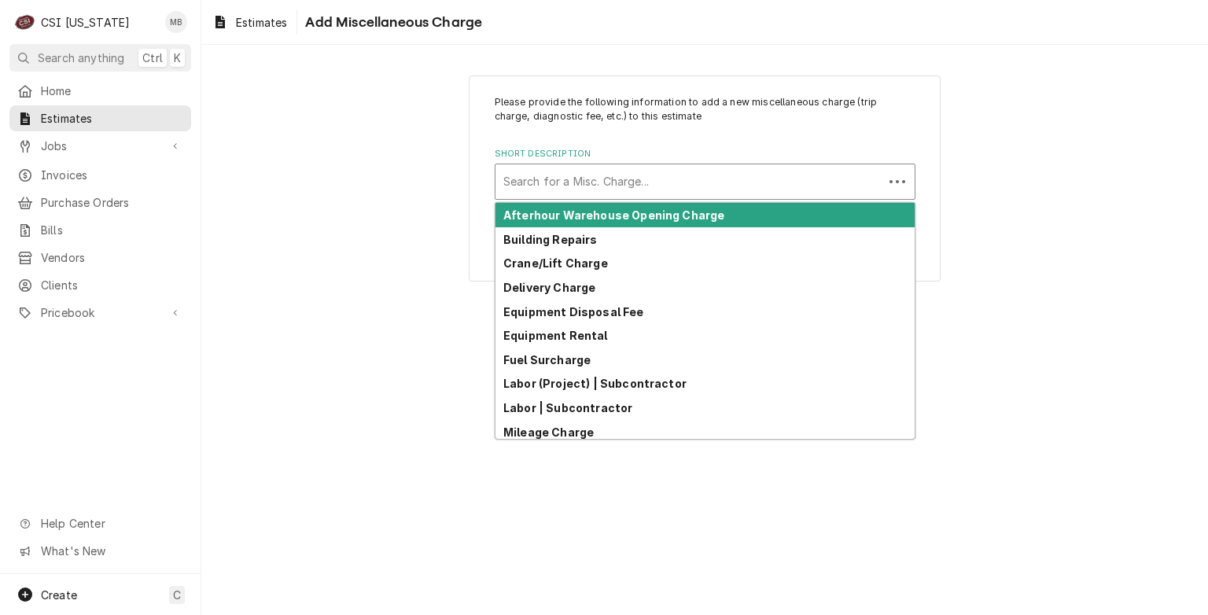
click at [594, 193] on div "Short Description" at bounding box center [689, 181] width 372 height 28
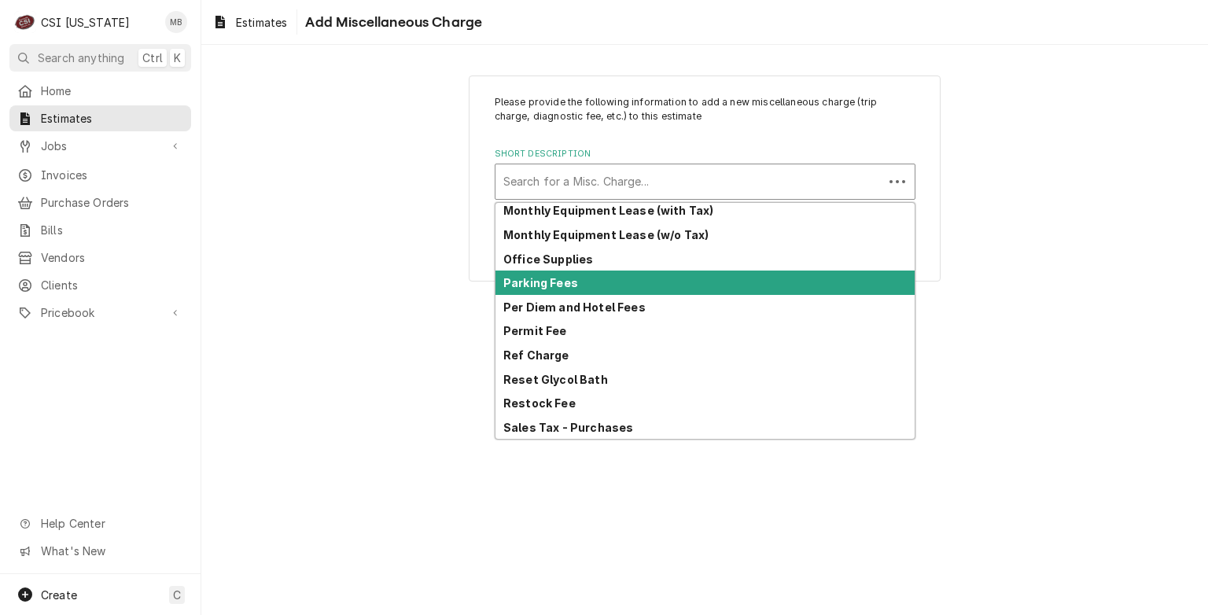
scroll to position [245, 0]
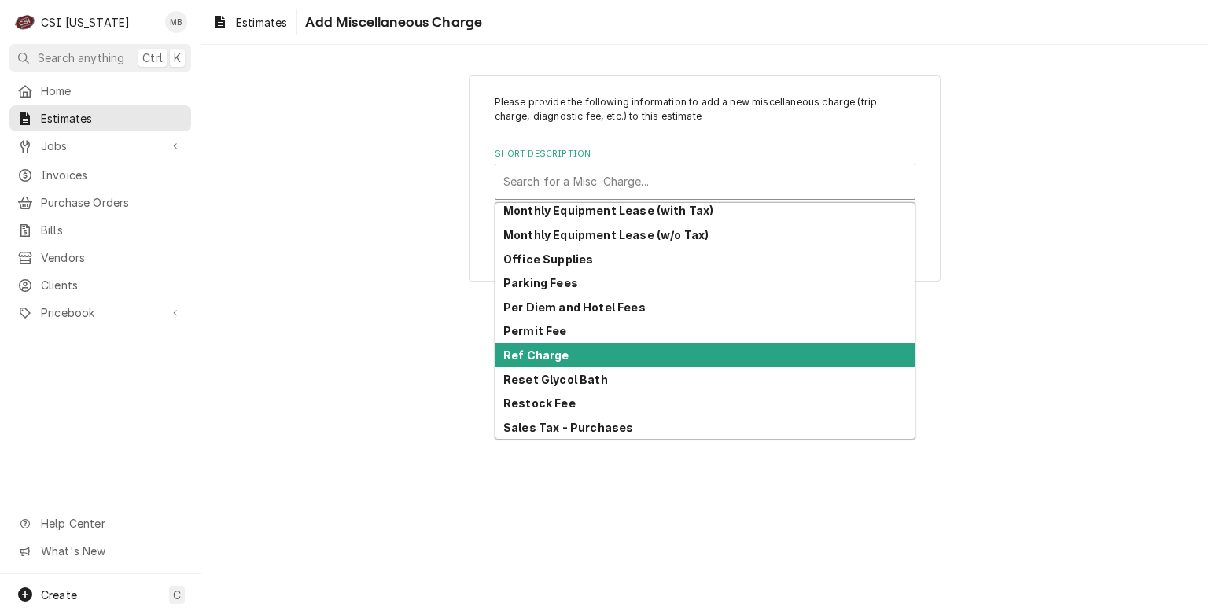
click at [563, 348] on strong "Ref Charge" at bounding box center [536, 354] width 66 height 13
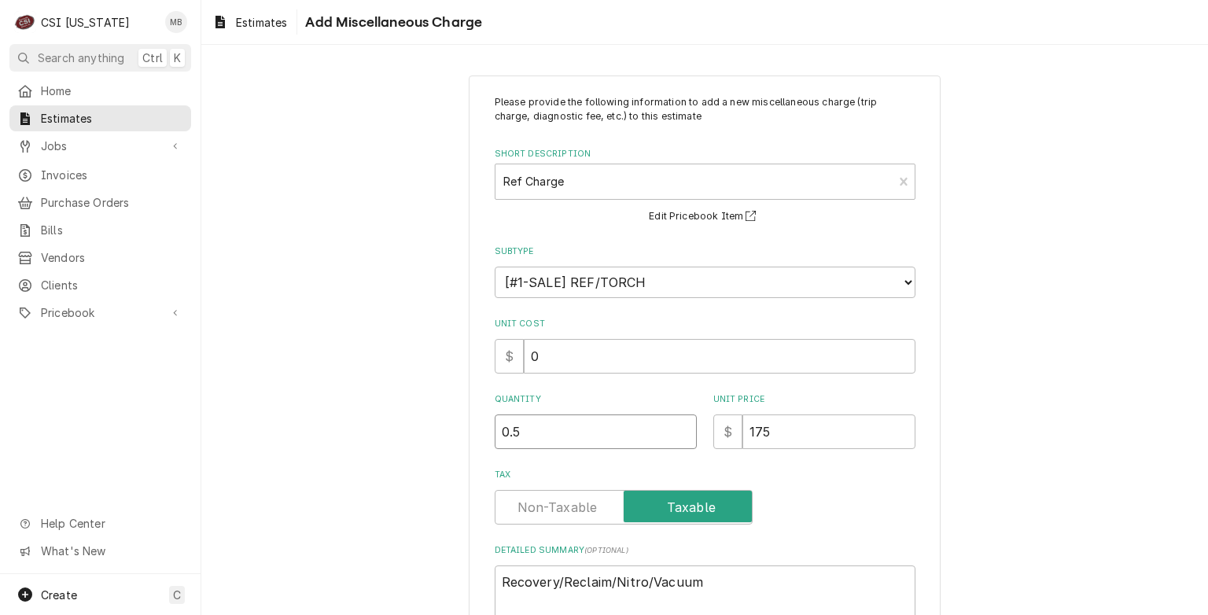
click at [676, 426] on input "0.5" at bounding box center [596, 431] width 202 height 35
click at [676, 426] on input "1" at bounding box center [596, 431] width 202 height 35
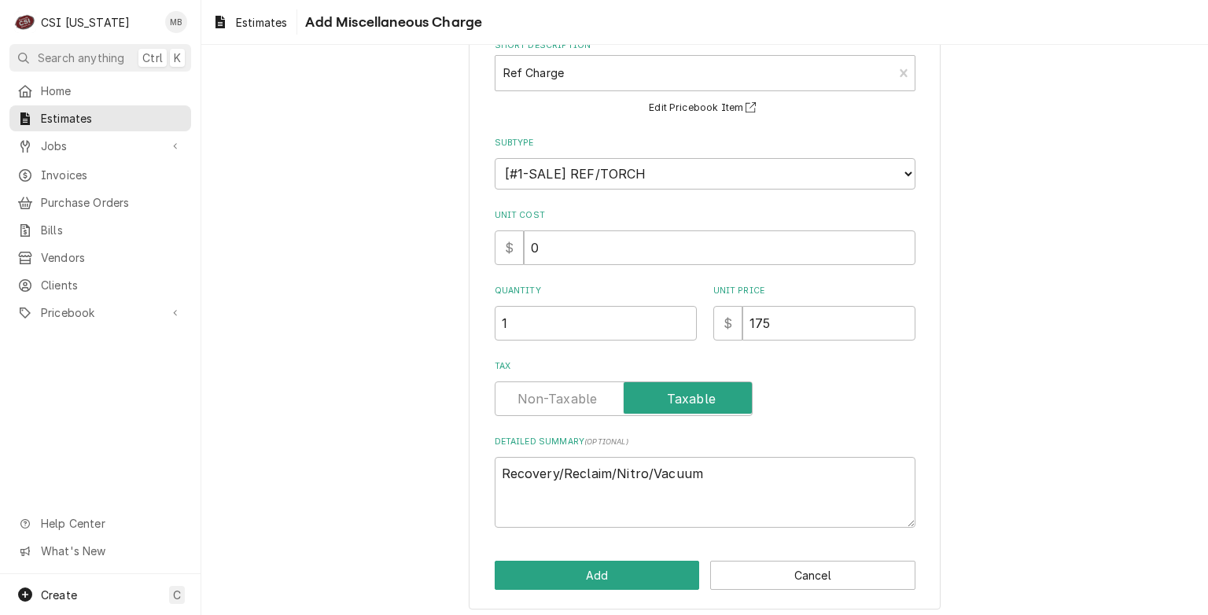
scroll to position [114, 0]
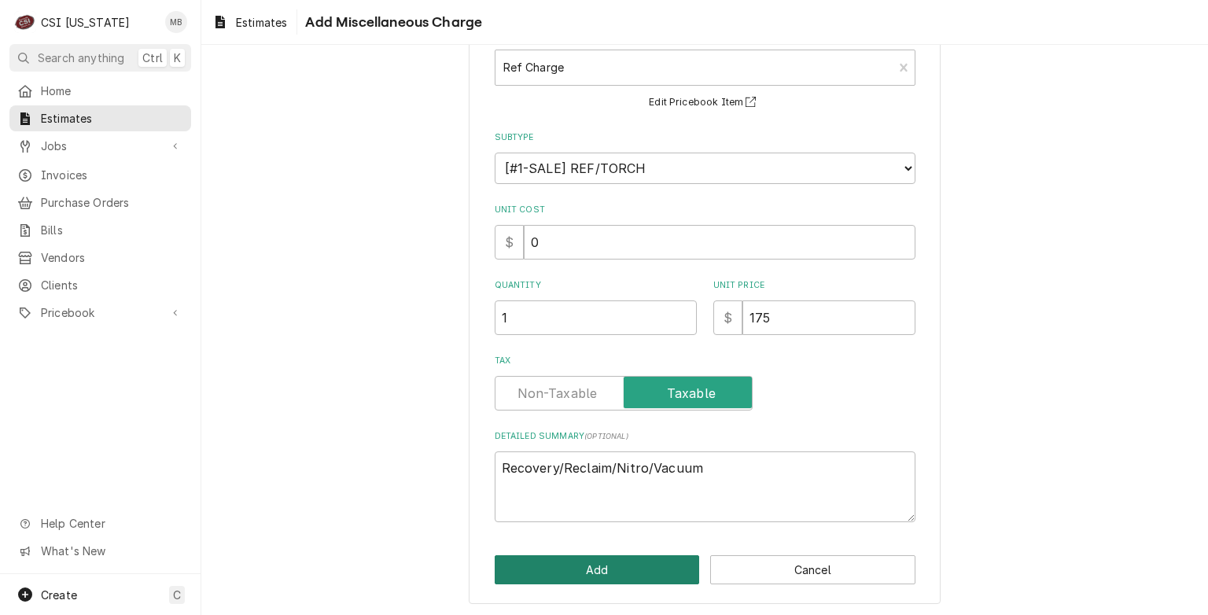
click at [616, 574] on button "Add" at bounding box center [597, 569] width 205 height 29
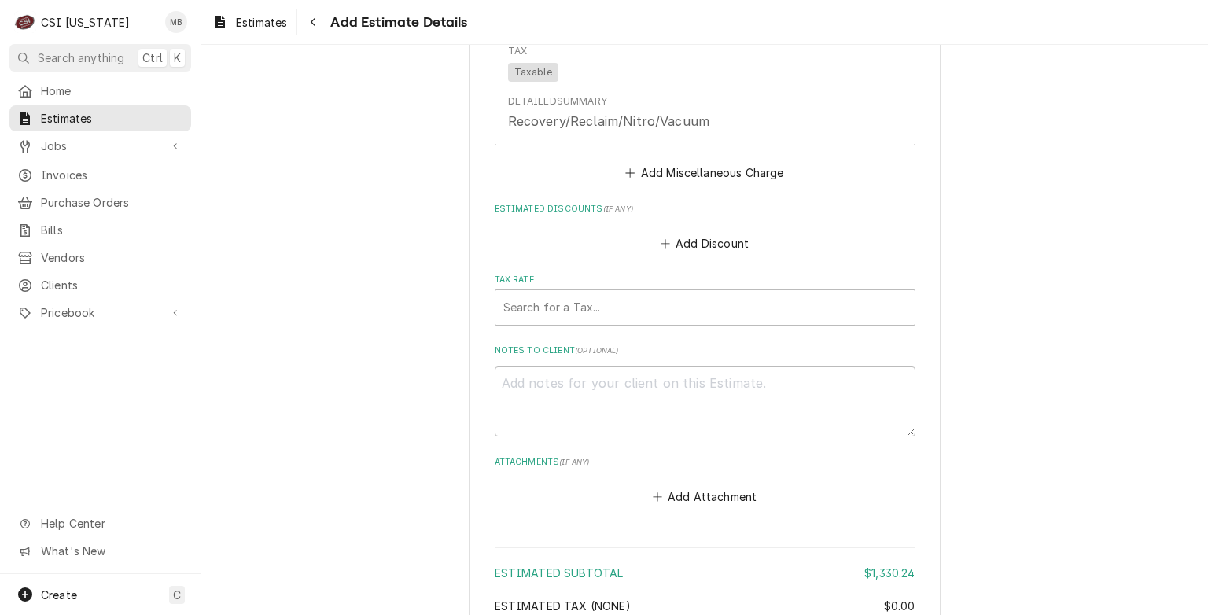
scroll to position [3182, 0]
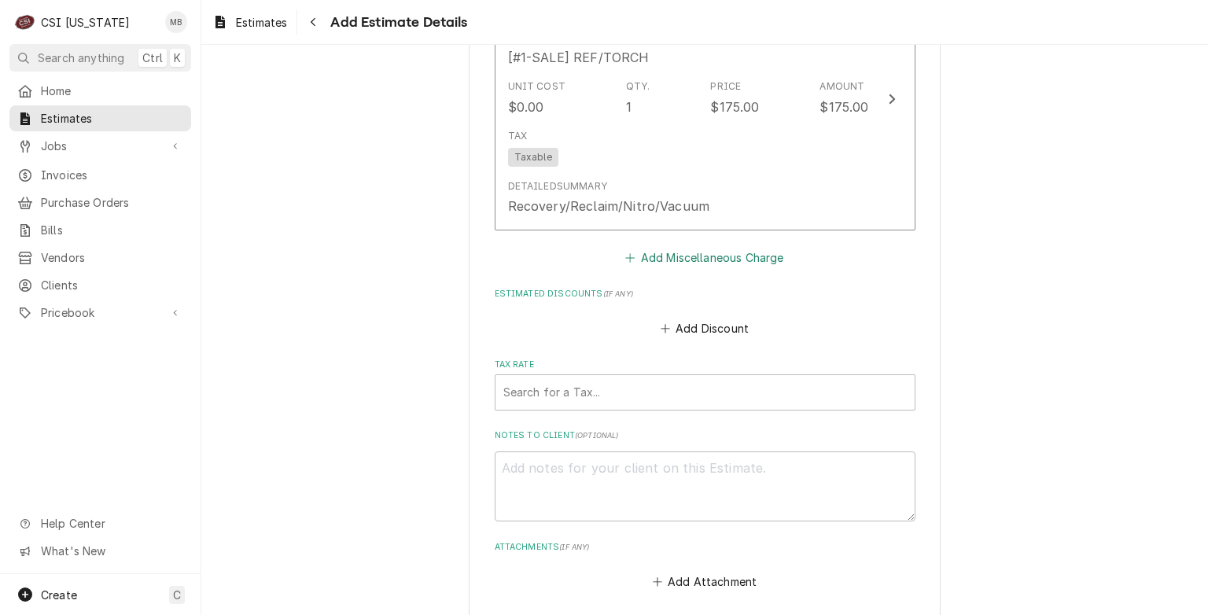
click at [664, 246] on button "Add Miscellaneous Charge" at bounding box center [705, 257] width 164 height 22
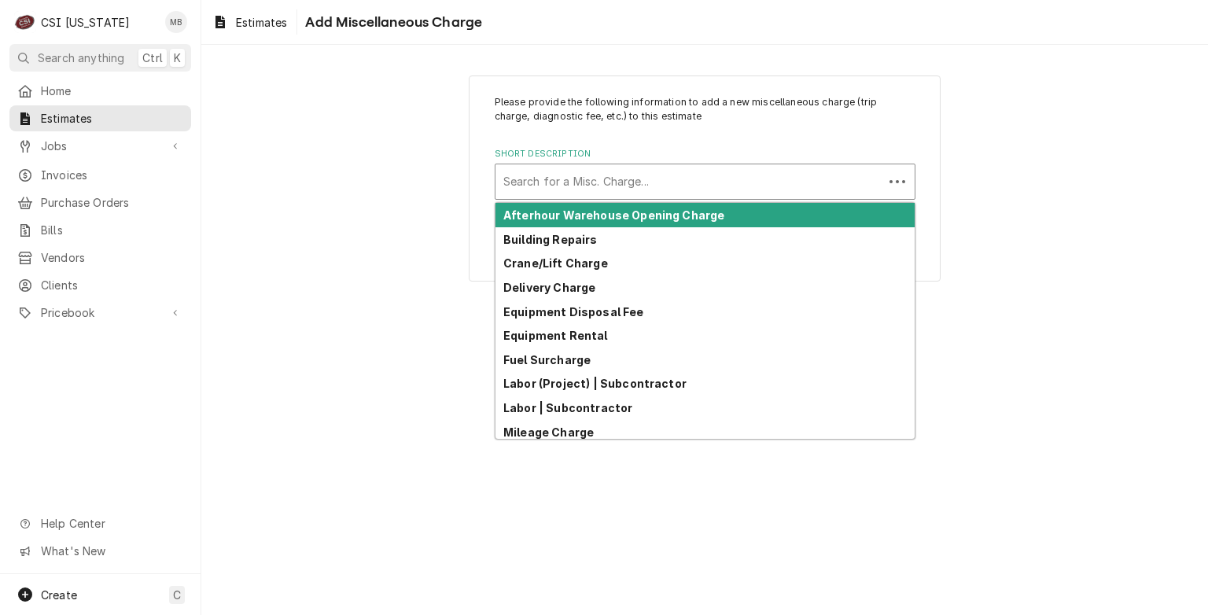
click at [675, 196] on div "Search for a Misc. Charge..." at bounding box center [689, 181] width 388 height 35
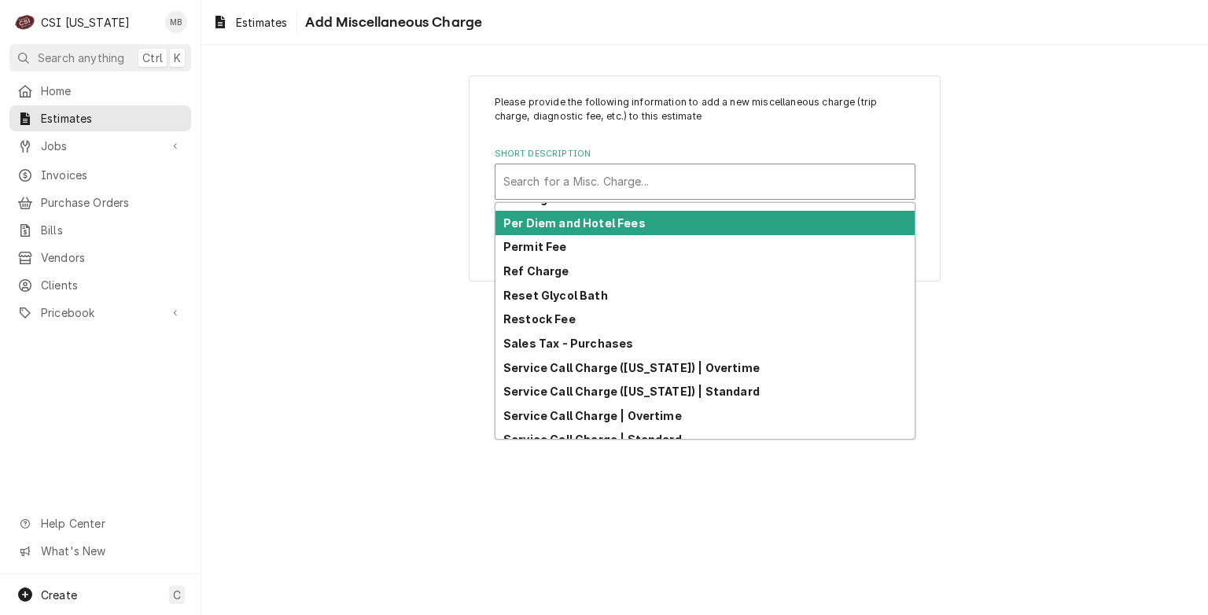
scroll to position [403, 0]
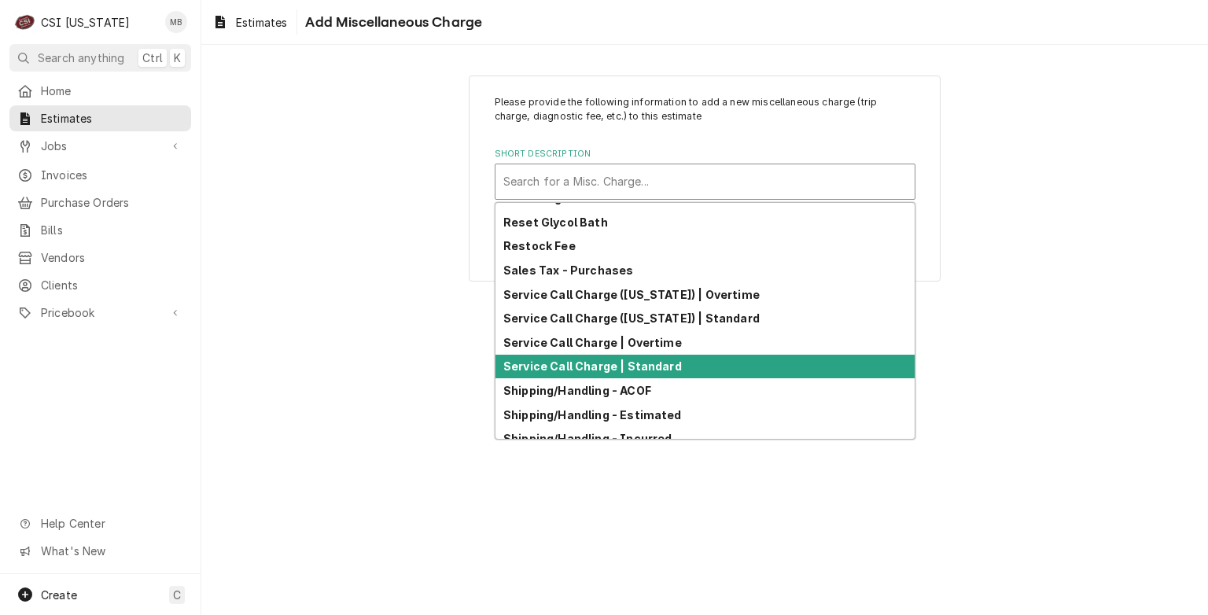
click at [614, 359] on strong "Service Call Charge | Standard" at bounding box center [592, 365] width 178 height 13
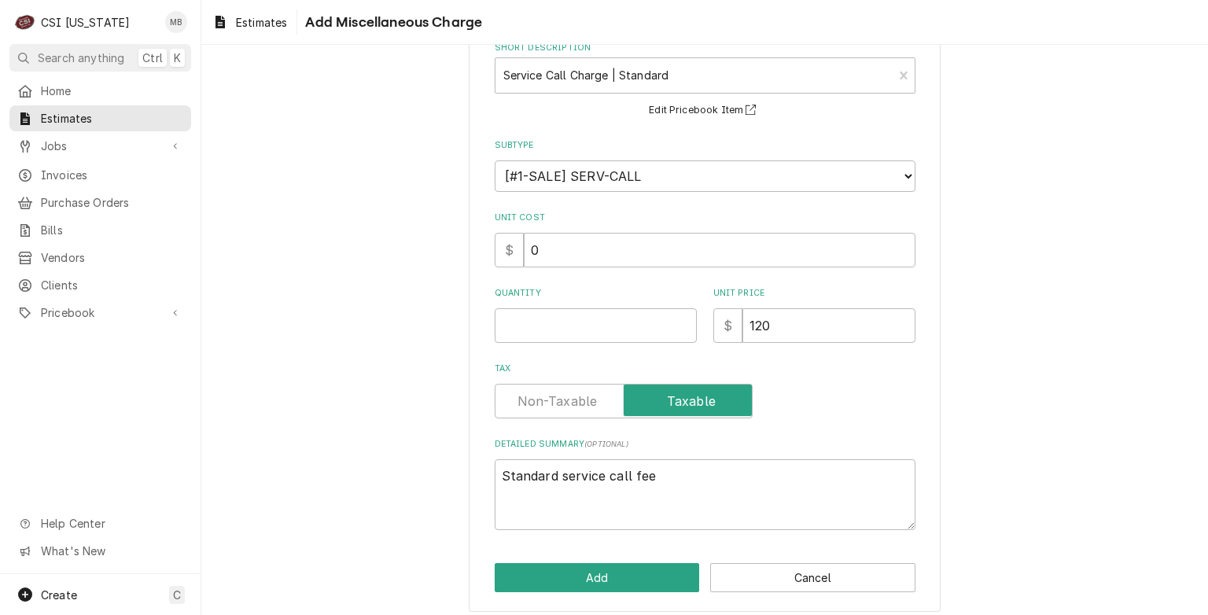
scroll to position [114, 0]
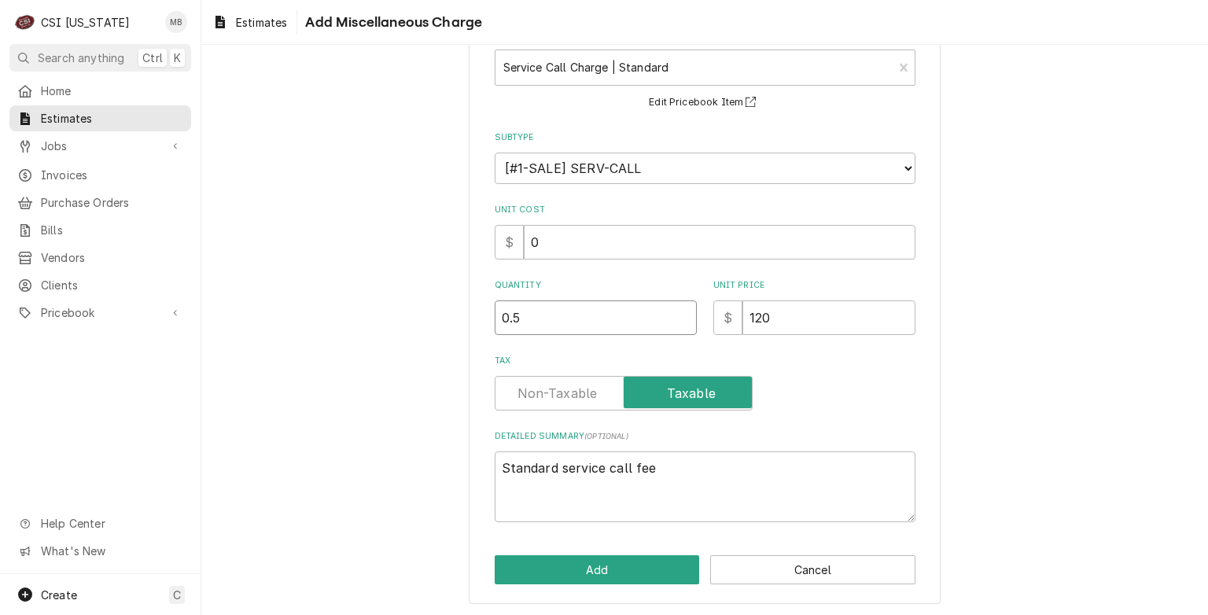
click at [674, 313] on input "0.5" at bounding box center [596, 317] width 202 height 35
click at [674, 313] on input "1" at bounding box center [596, 317] width 202 height 35
click at [605, 564] on button "Add" at bounding box center [597, 569] width 205 height 29
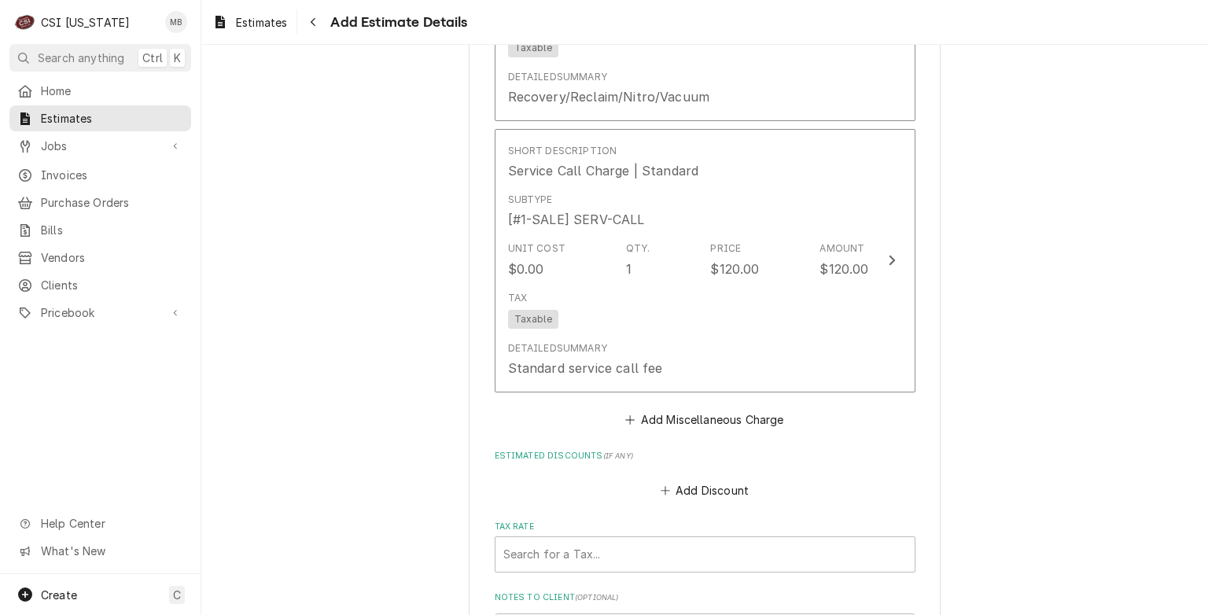
scroll to position [3428, 0]
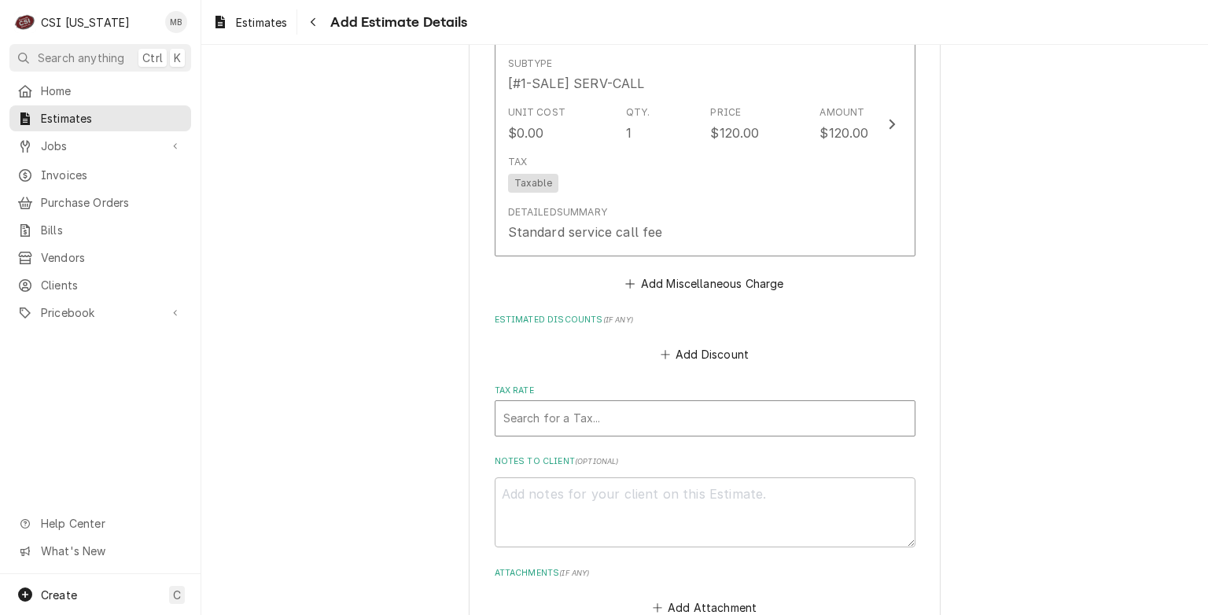
click at [660, 411] on div "Tax Rate" at bounding box center [704, 418] width 403 height 28
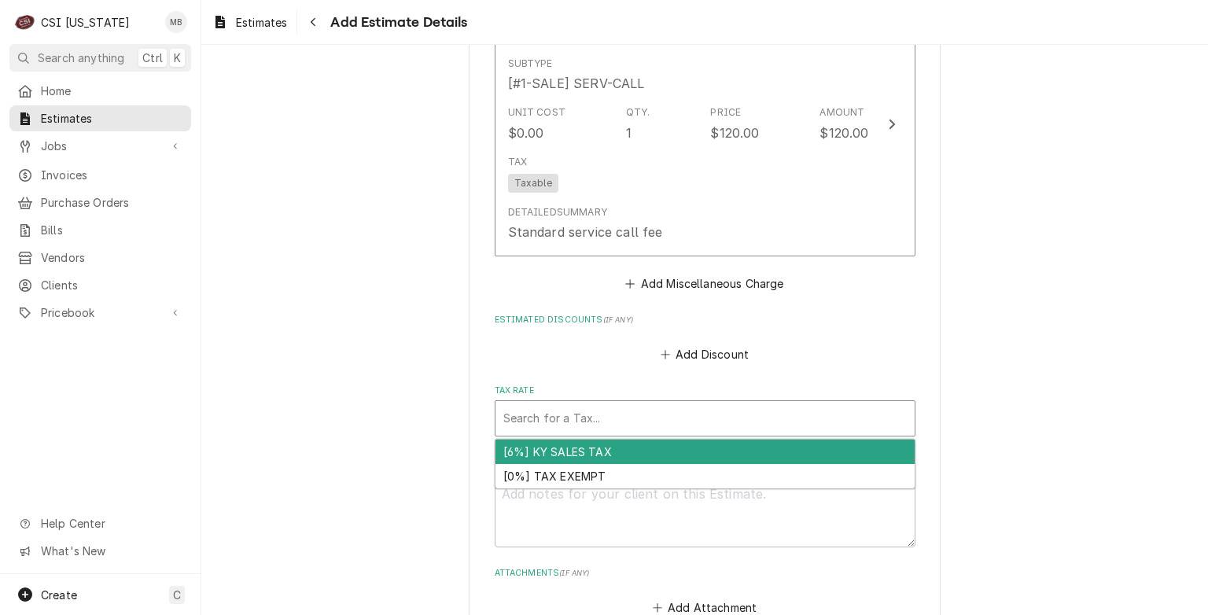
click at [623, 449] on div "[6%] KY SALES TAX" at bounding box center [704, 451] width 419 height 24
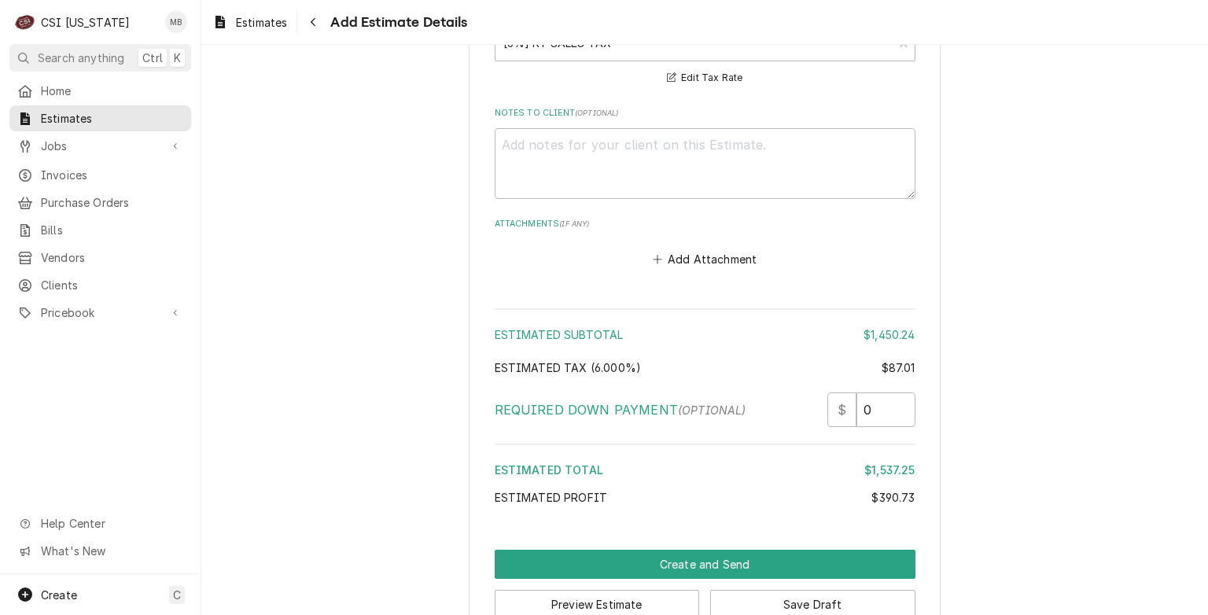
scroll to position [3833, 0]
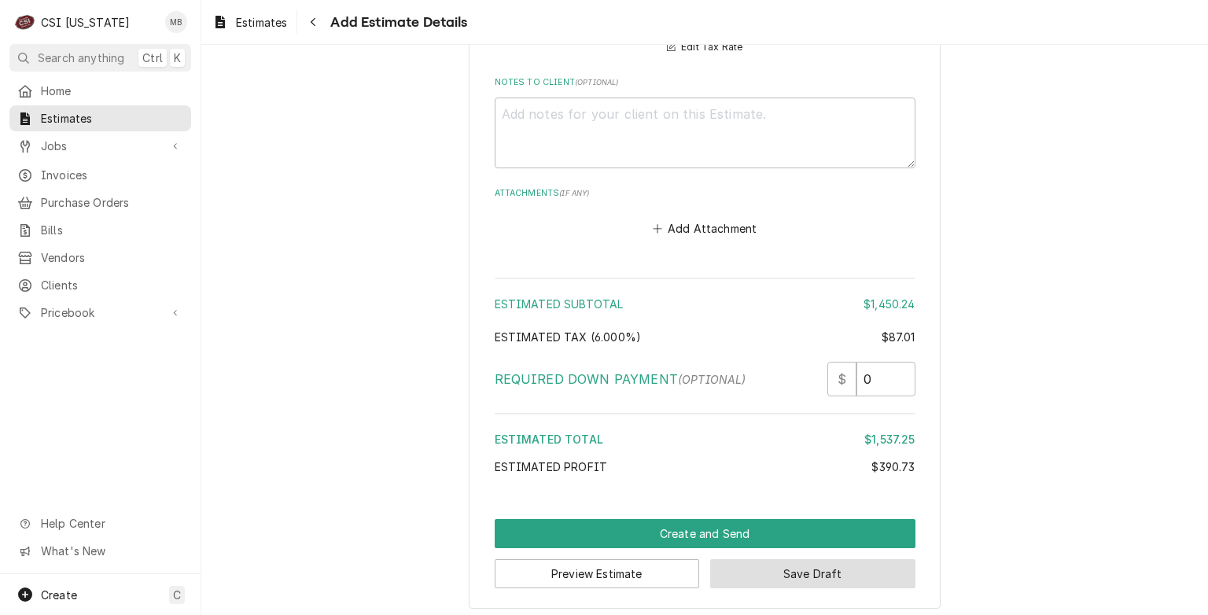
click at [735, 559] on button "Save Draft" at bounding box center [812, 573] width 205 height 29
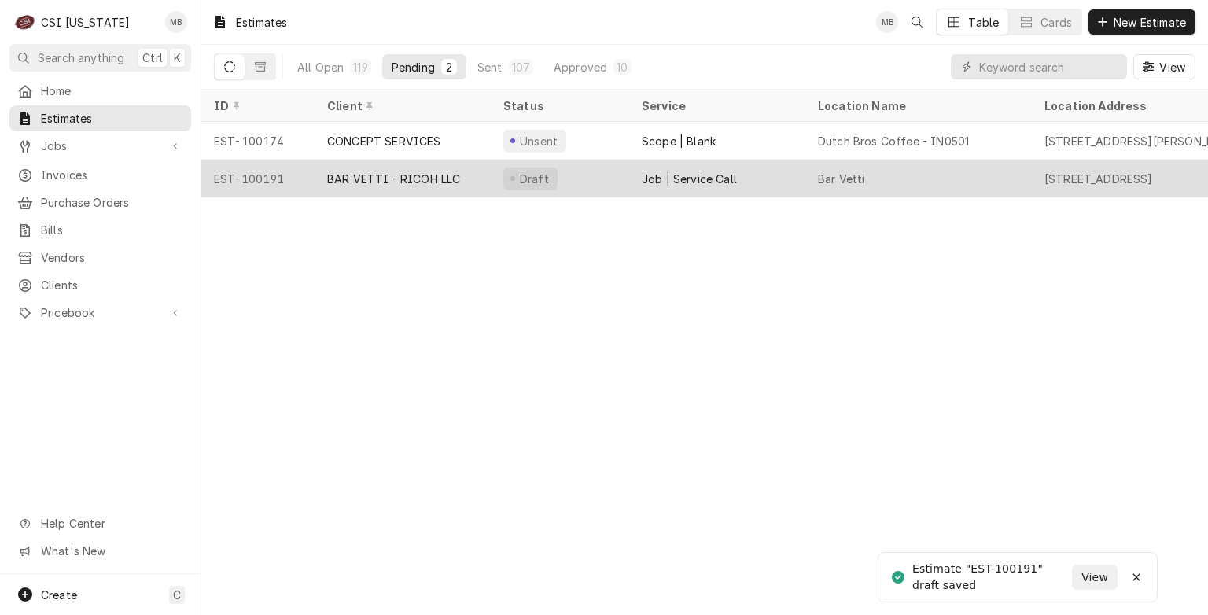
click at [418, 171] on div "BAR VETTI - RICOH LLC" at bounding box center [393, 179] width 133 height 17
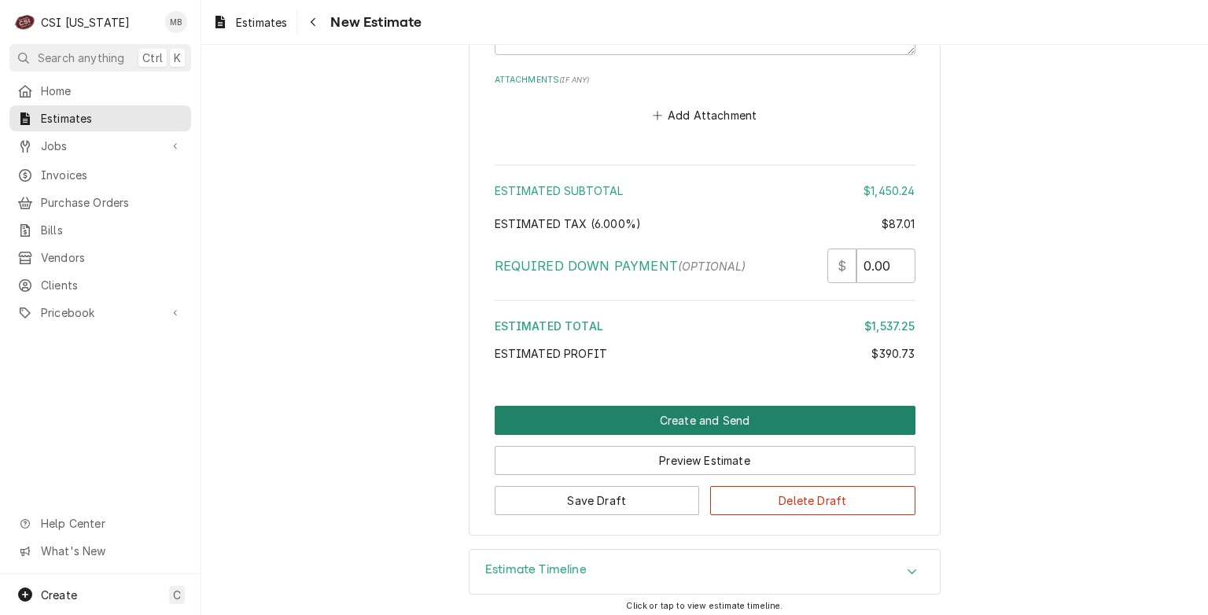
click at [646, 406] on button "Create and Send" at bounding box center [705, 420] width 421 height 29
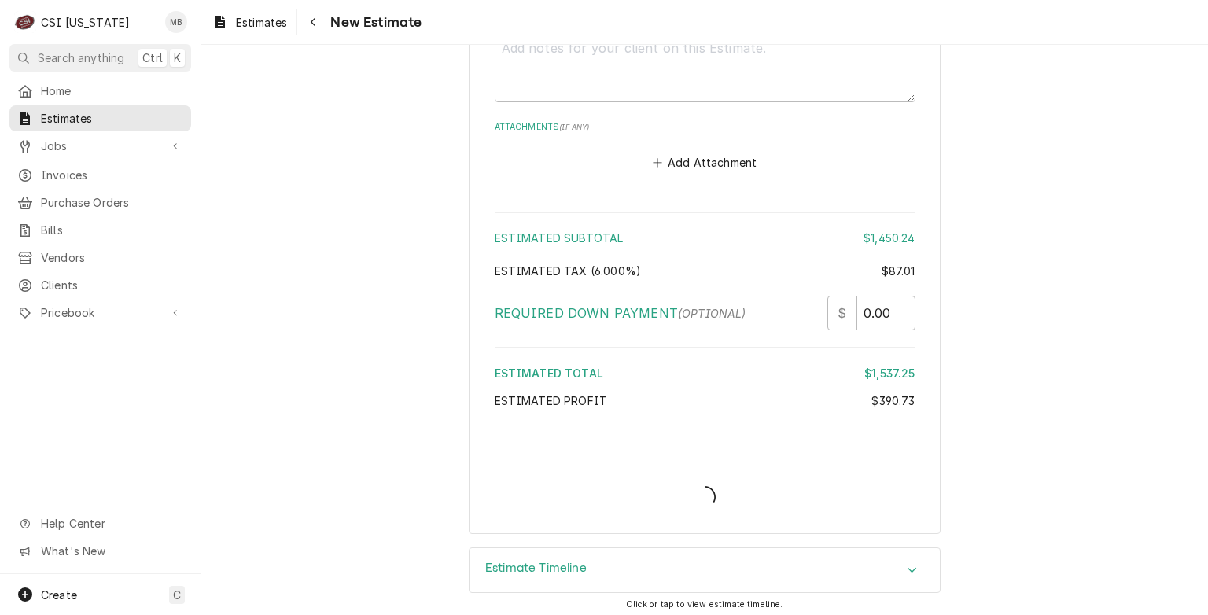
type textarea "x"
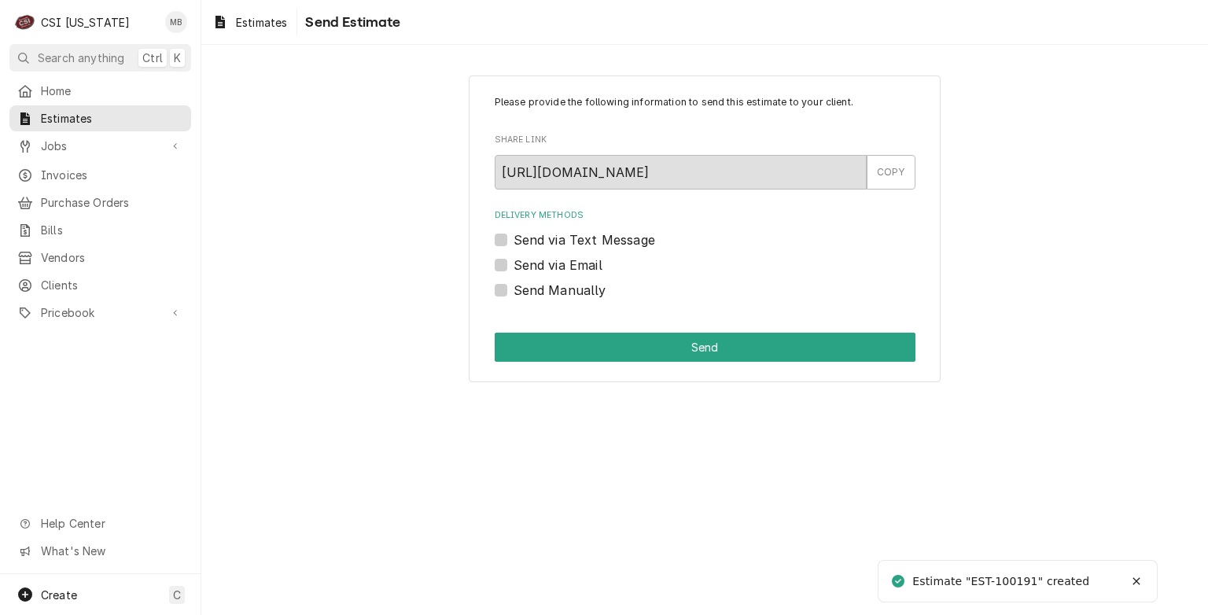
click at [571, 266] on label "Send via Email" at bounding box center [557, 265] width 89 height 19
click at [571, 266] on input "Send via Email" at bounding box center [723, 273] width 421 height 35
checkbox input "true"
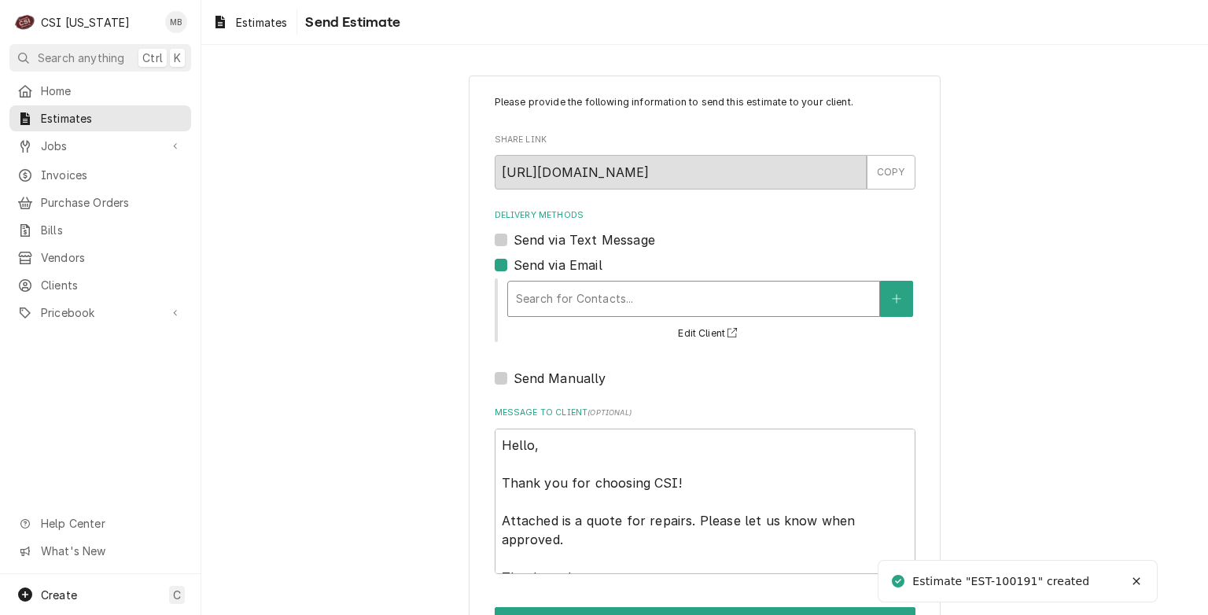
click at [564, 306] on div "Delivery Methods" at bounding box center [693, 299] width 355 height 28
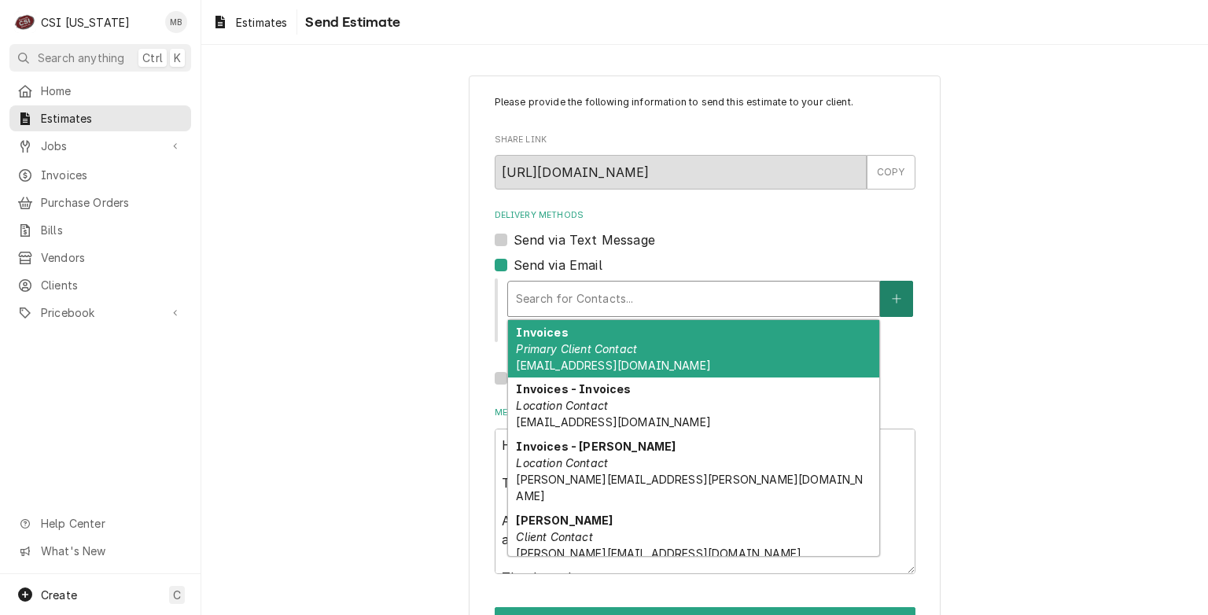
click at [898, 294] on button "Delivery Methods" at bounding box center [896, 299] width 33 height 36
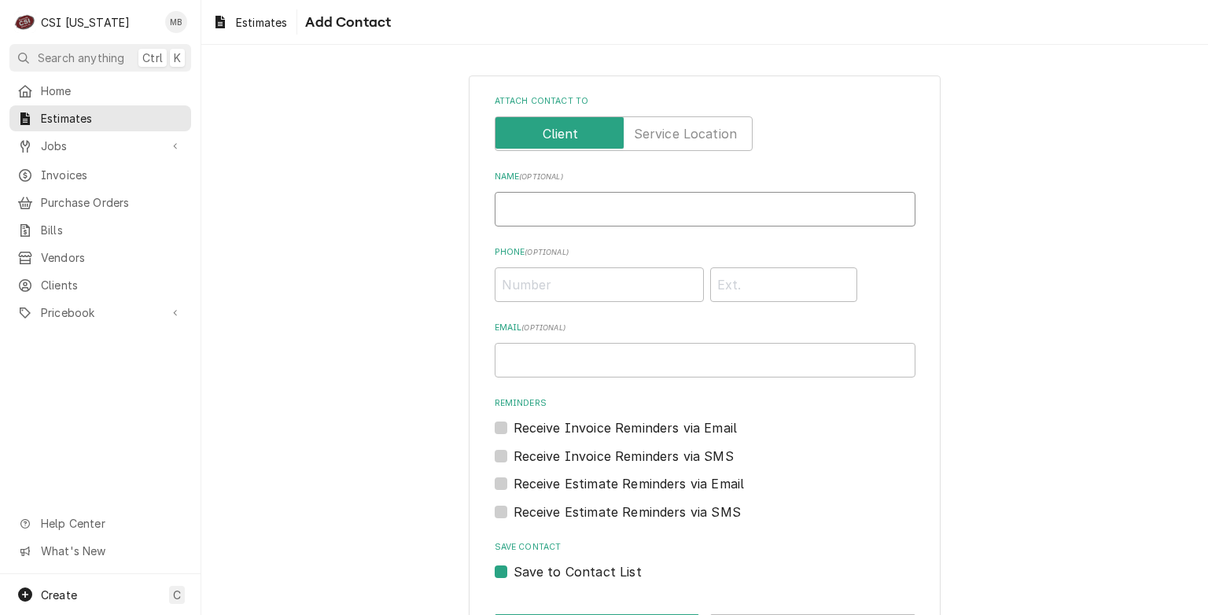
click at [608, 216] on input "Name ( optional )" at bounding box center [705, 209] width 421 height 35
type input "[PERSON_NAME]"
click at [544, 371] on input "Email ( optional )" at bounding box center [705, 360] width 421 height 35
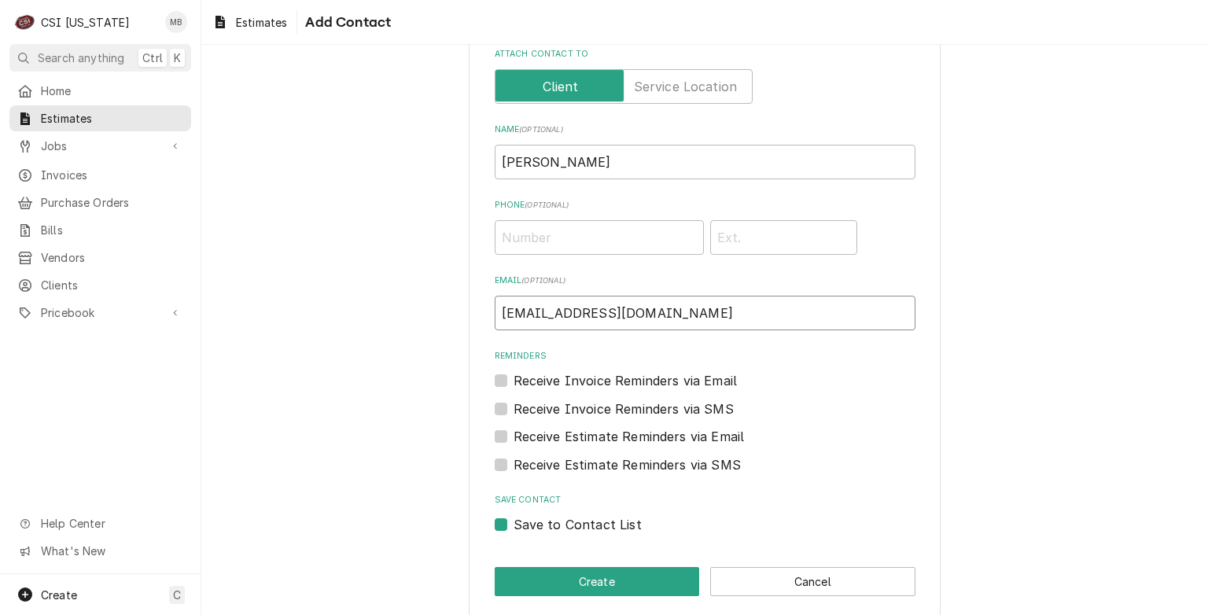
scroll to position [61, 0]
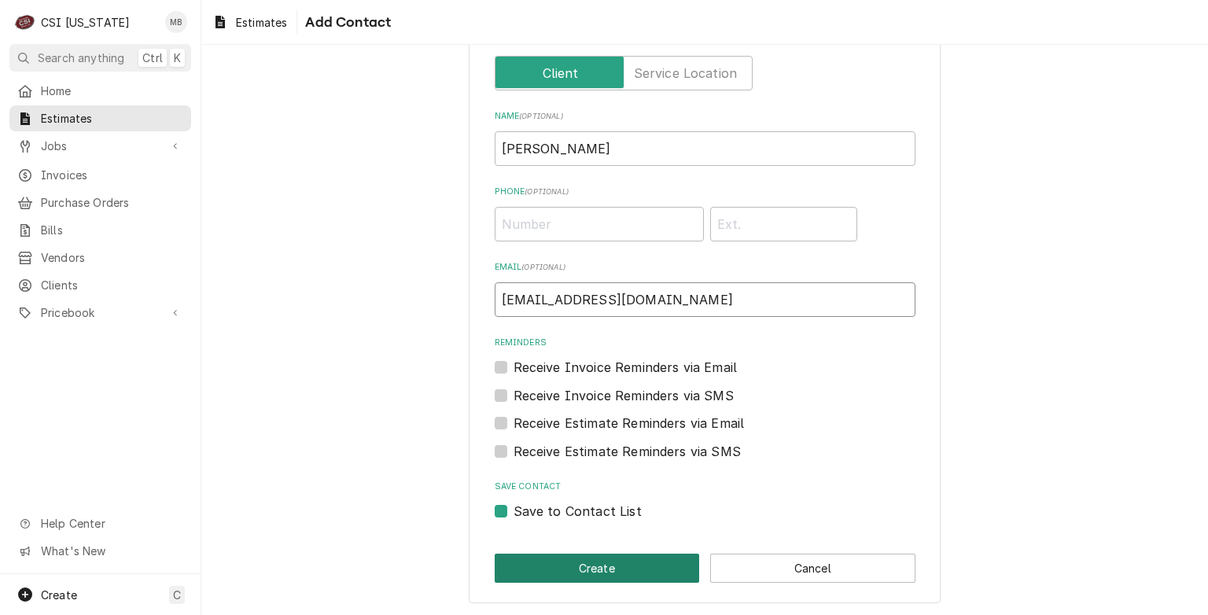
type input "[EMAIL_ADDRESS][DOMAIN_NAME]"
click at [631, 572] on button "Create" at bounding box center [597, 567] width 205 height 29
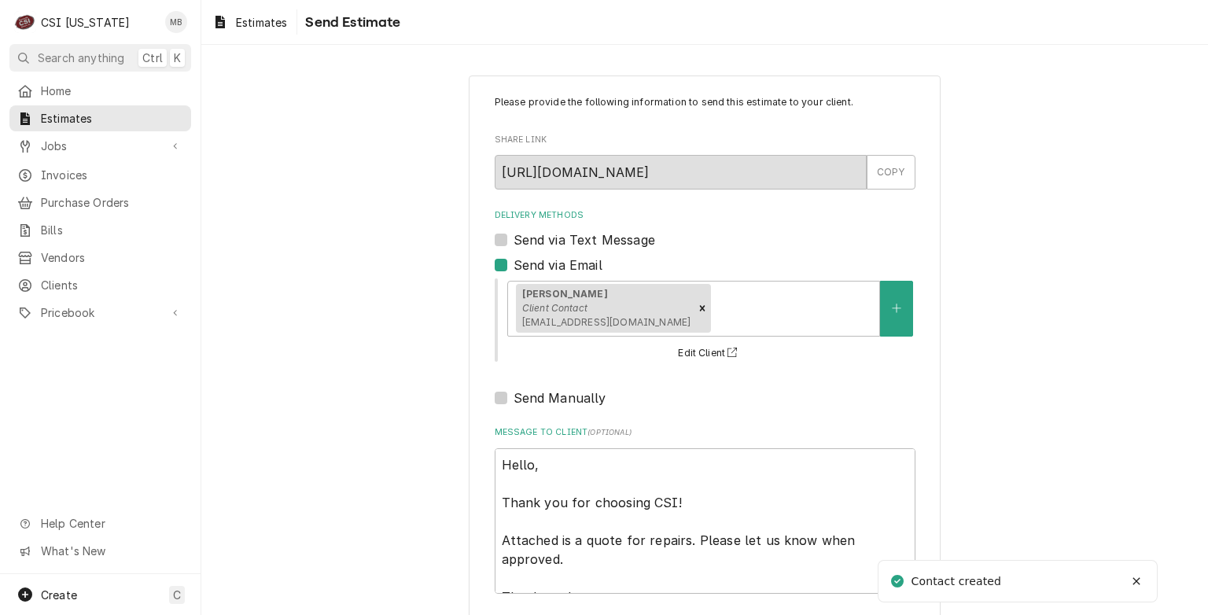
scroll to position [73, 0]
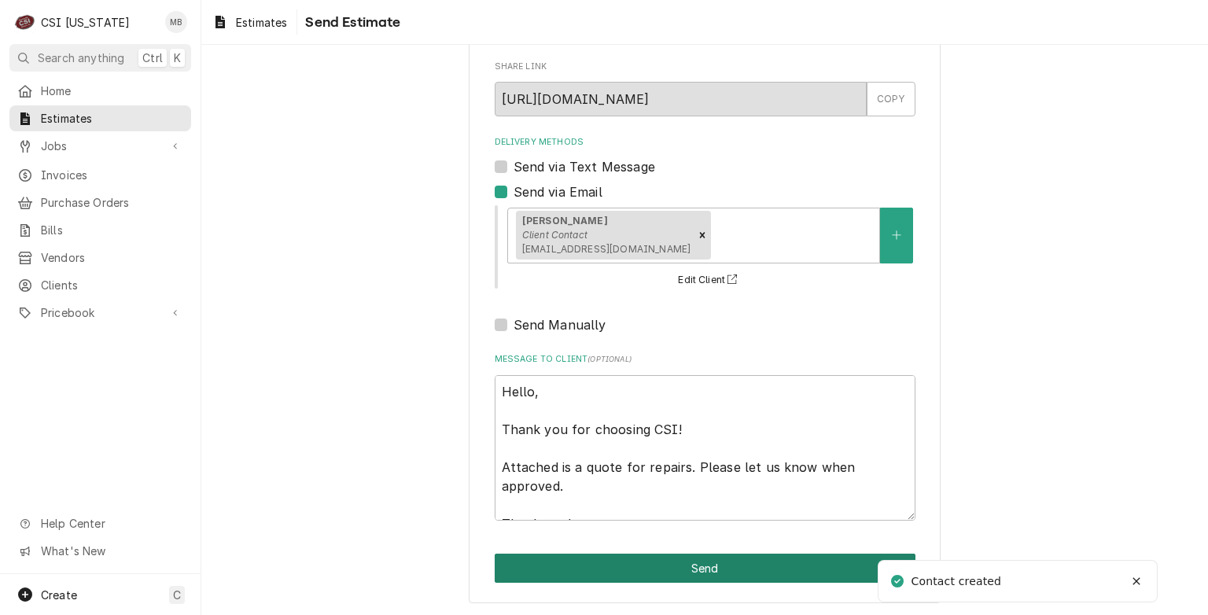
click at [633, 553] on button "Send" at bounding box center [705, 567] width 421 height 29
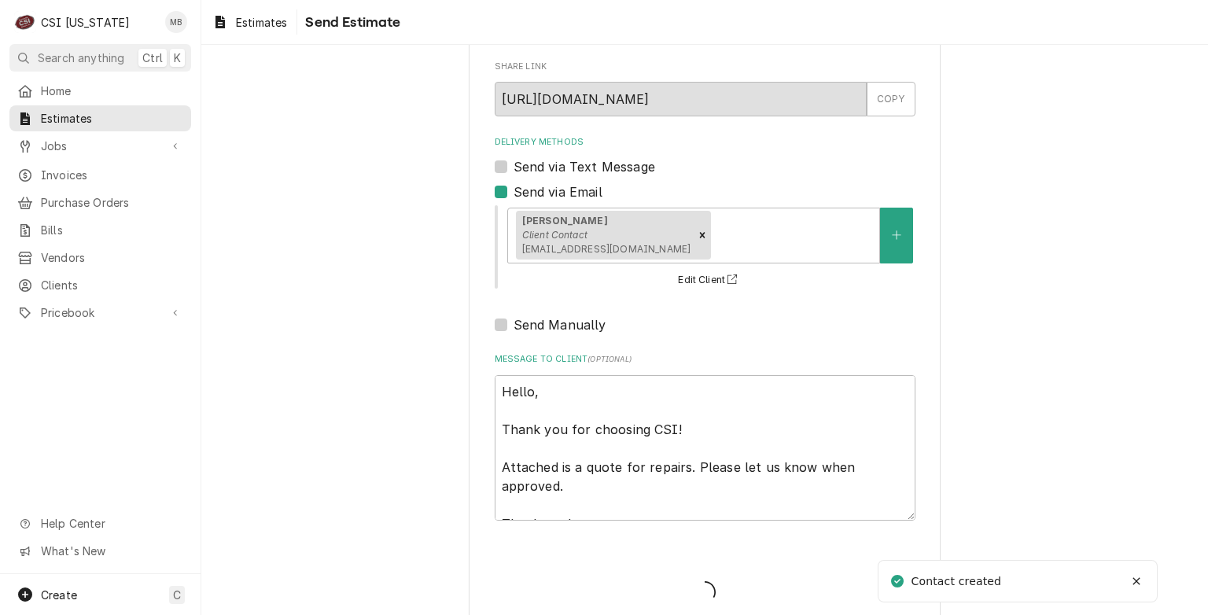
type textarea "x"
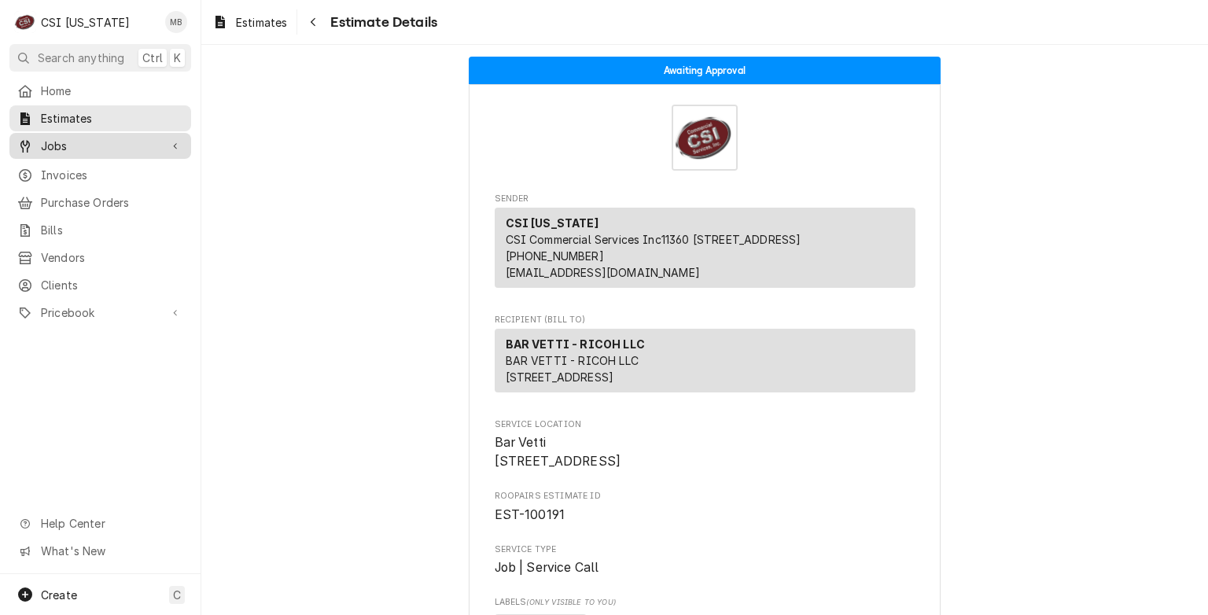
click at [86, 136] on div "Jobs" at bounding box center [100, 146] width 175 height 20
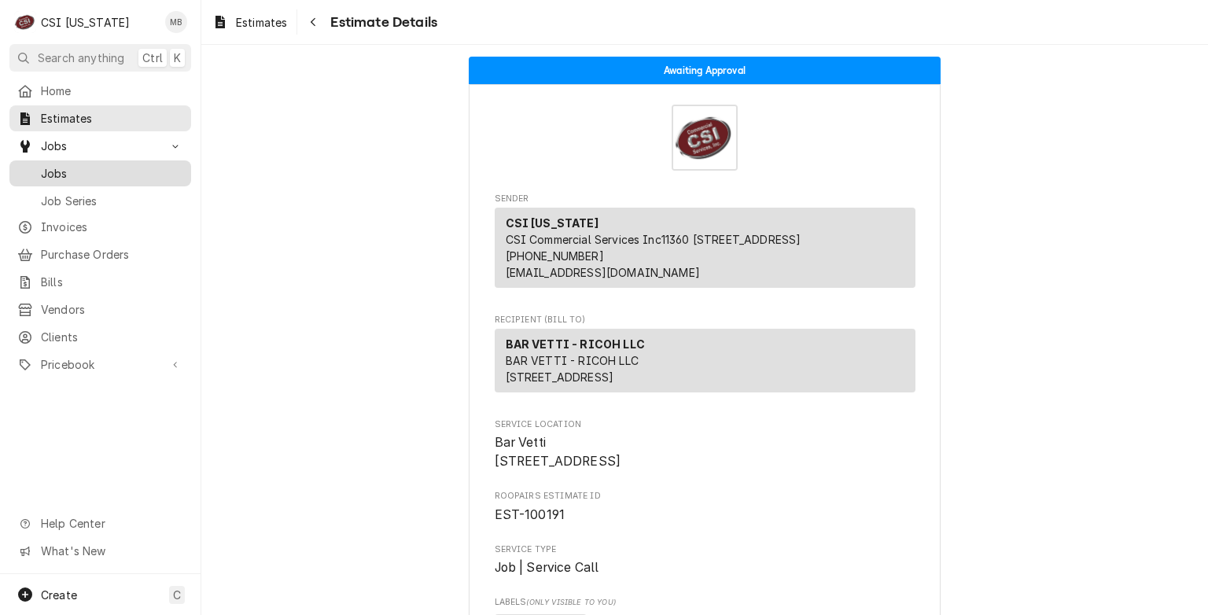
click at [156, 164] on div "Jobs" at bounding box center [100, 174] width 175 height 20
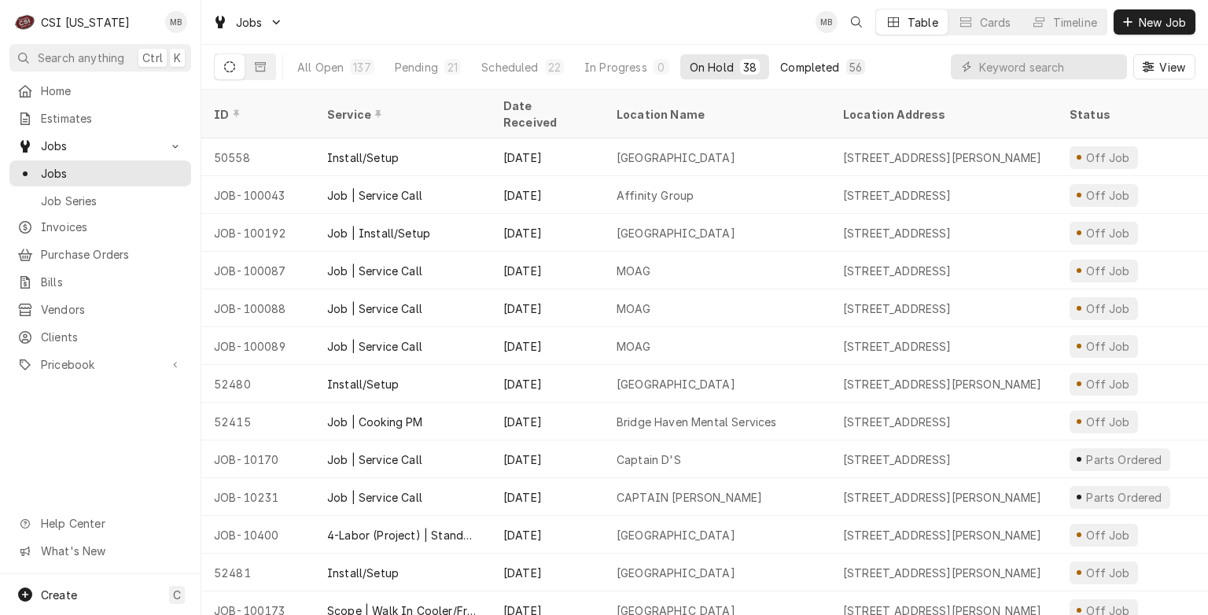
click at [849, 68] on div "56" at bounding box center [855, 67] width 13 height 17
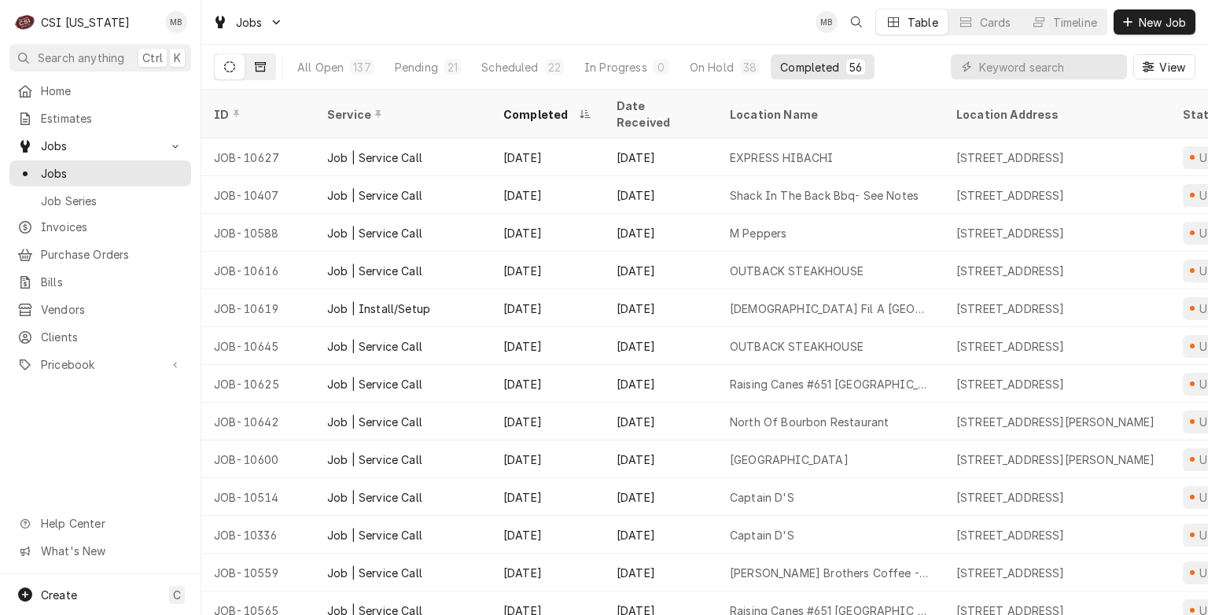
click at [260, 64] on icon "Dynamic Content Wrapper" at bounding box center [260, 66] width 11 height 9
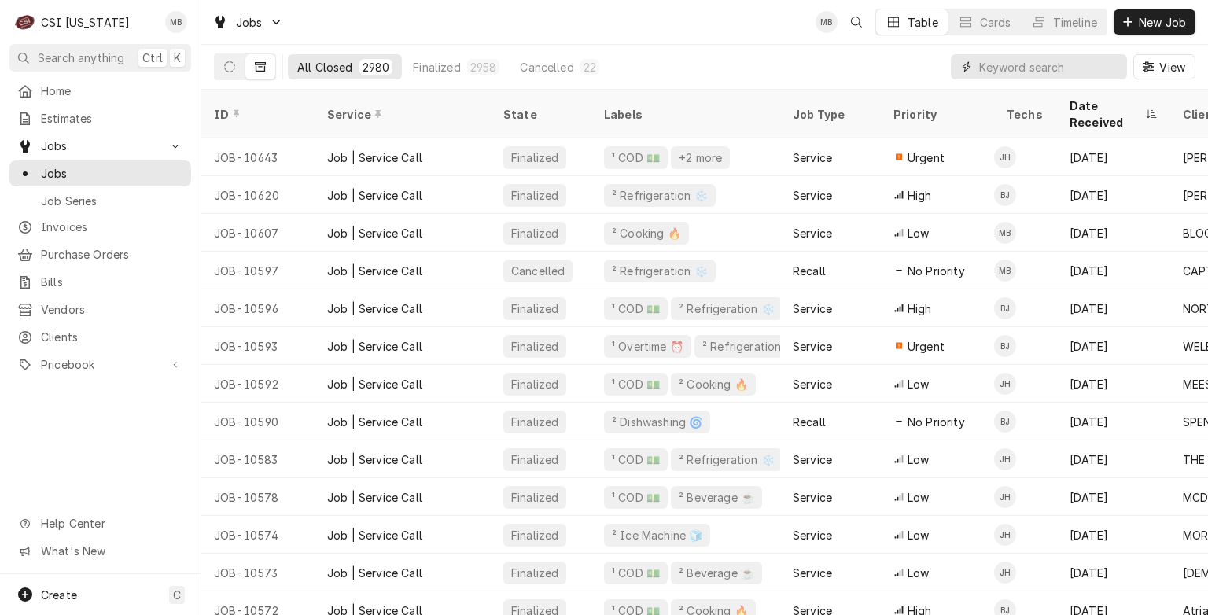
click at [994, 60] on input "Dynamic Content Wrapper" at bounding box center [1049, 66] width 140 height 25
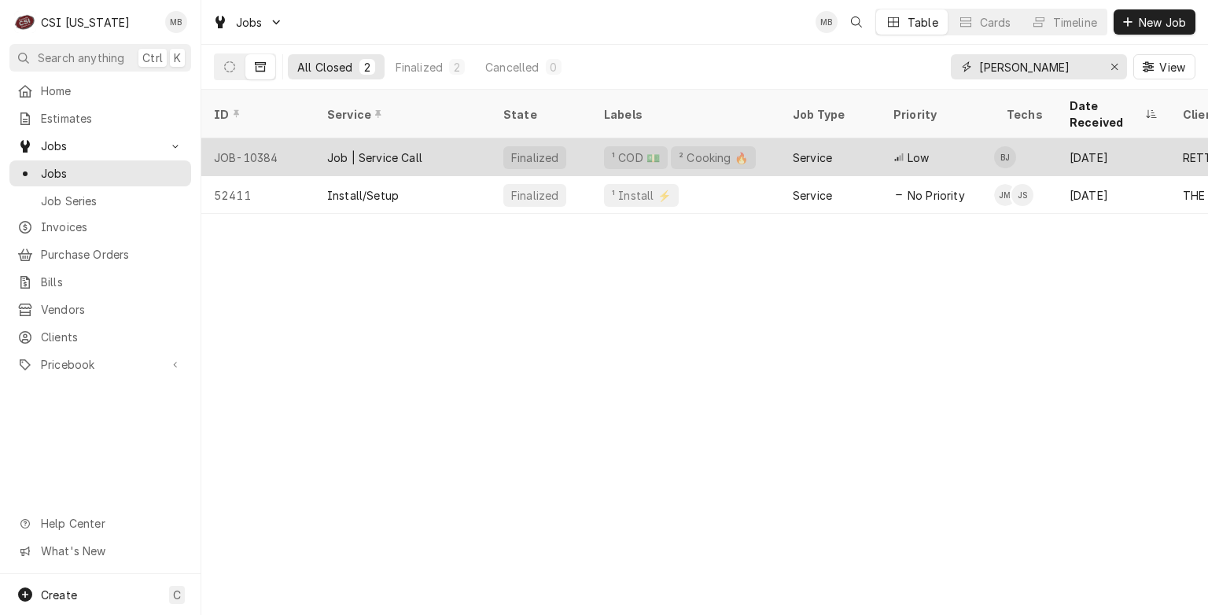
type input "[PERSON_NAME]"
click at [418, 149] on div "Job | Service Call" at bounding box center [374, 157] width 95 height 17
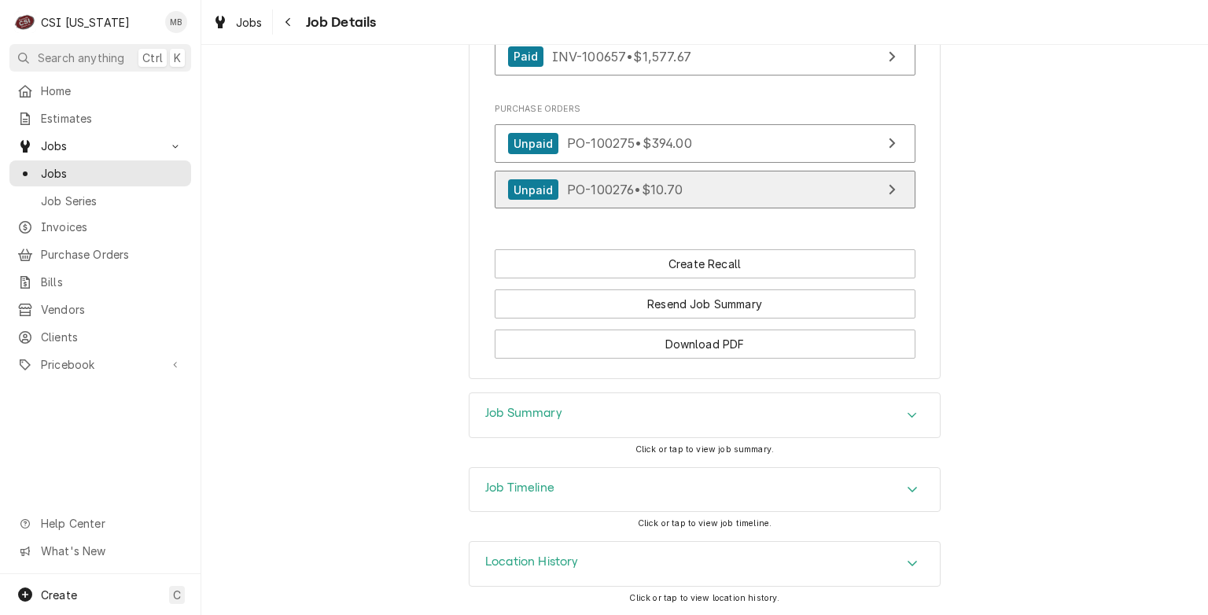
scroll to position [1620, 0]
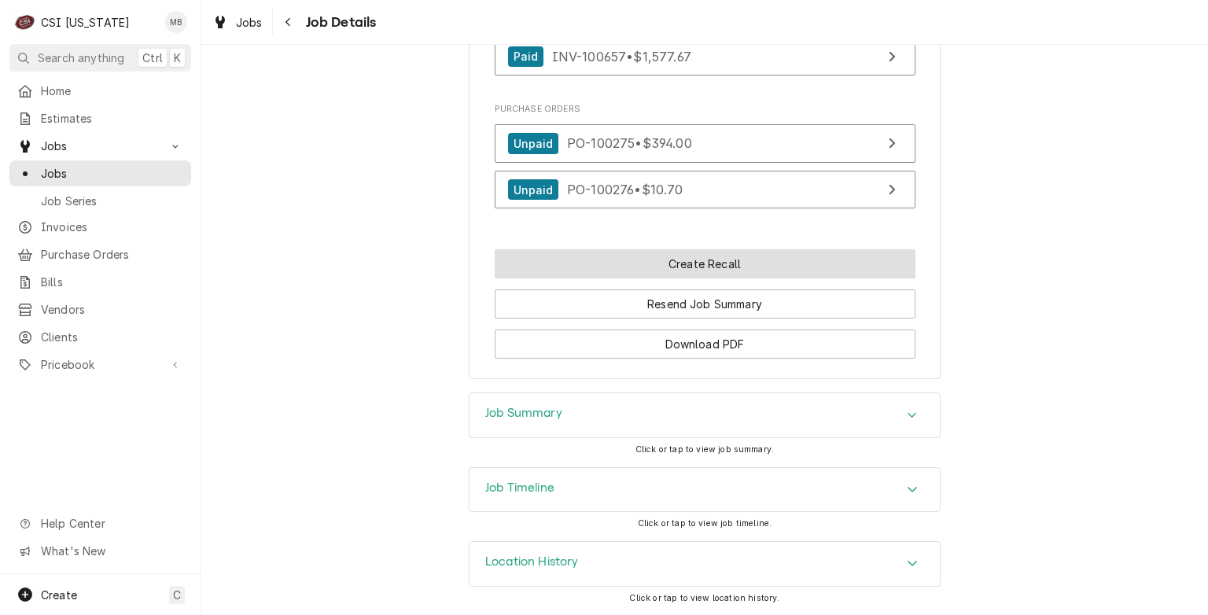
click at [692, 265] on button "Create Recall" at bounding box center [705, 263] width 421 height 29
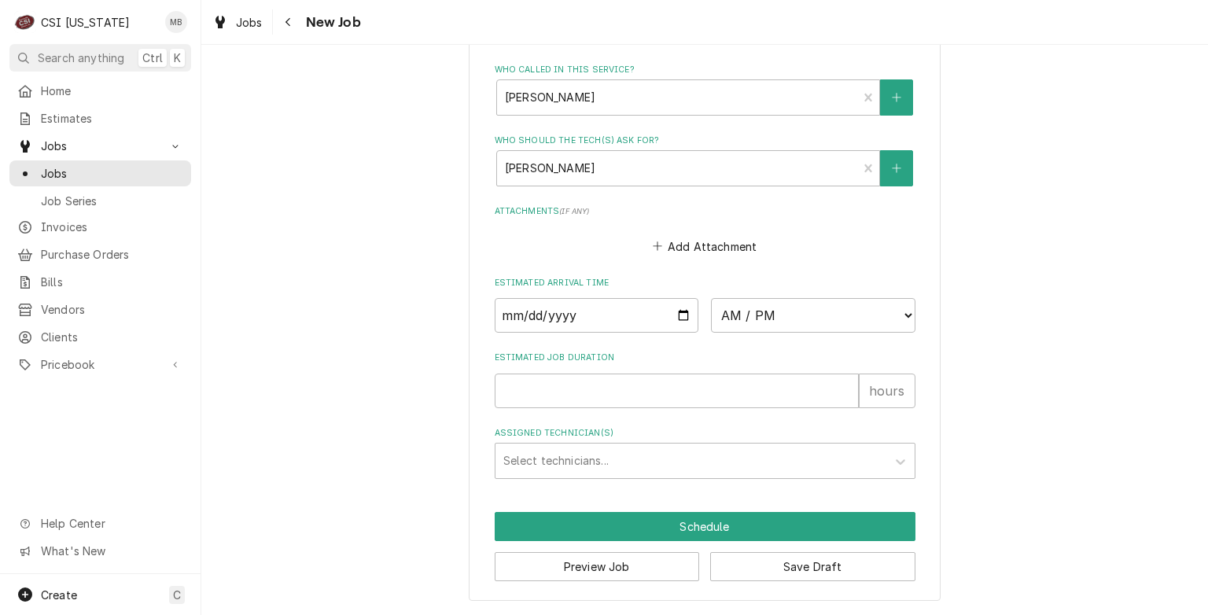
scroll to position [1135, 0]
click at [678, 321] on input "Date" at bounding box center [597, 315] width 204 height 35
type textarea "x"
type input "[DATE]"
type textarea "x"
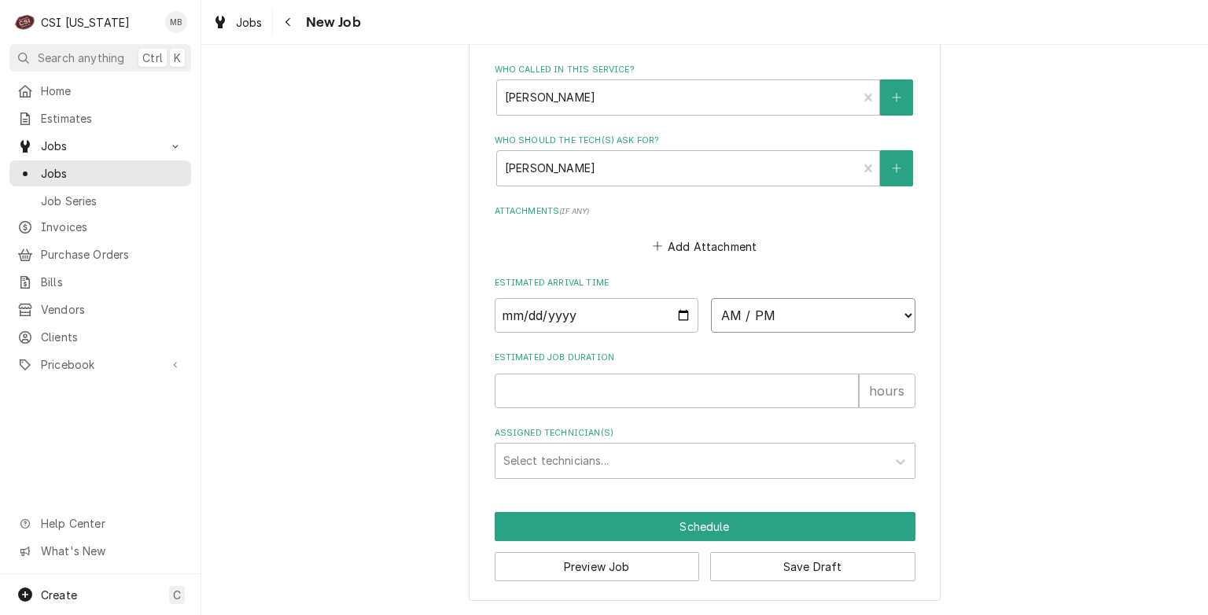
click at [815, 316] on select "AM / PM 6:00 AM 6:15 AM 6:30 AM 6:45 AM 7:00 AM 7:15 AM 7:30 AM 7:45 AM 8:00 AM…" at bounding box center [813, 315] width 204 height 35
select select "12:00:00"
click at [711, 300] on select "AM / PM 6:00 AM 6:15 AM 6:30 AM 6:45 AM 7:00 AM 7:15 AM 7:30 AM 7:45 AM 8:00 AM…" at bounding box center [813, 315] width 204 height 35
click at [575, 383] on input "Estimated Job Duration" at bounding box center [677, 390] width 364 height 35
type textarea "x"
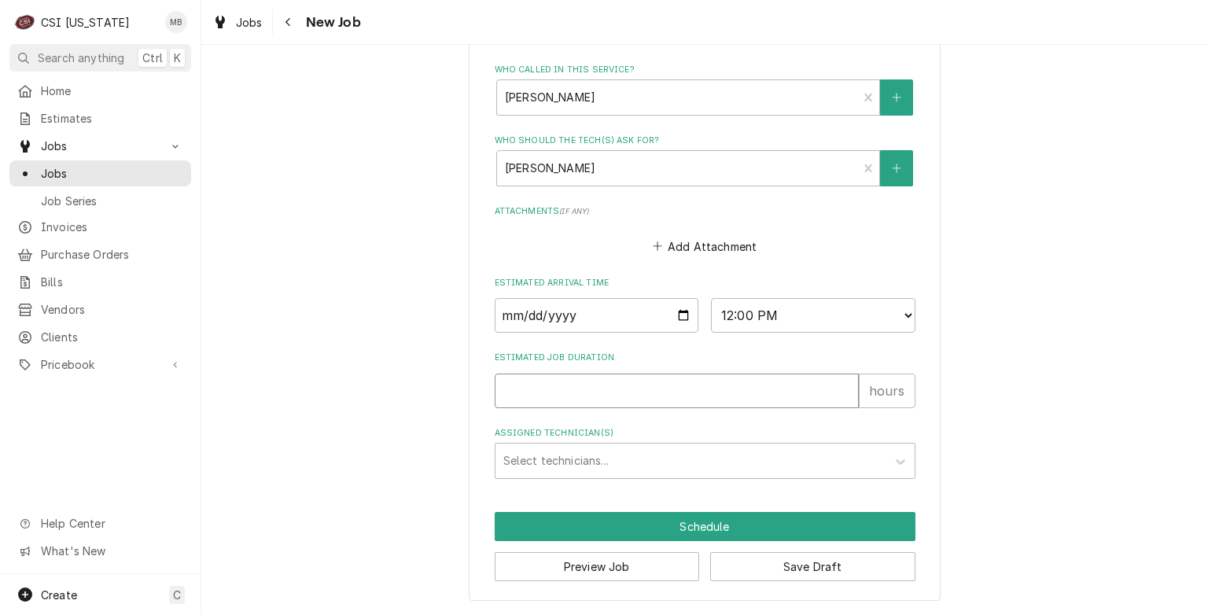
type input "2"
type textarea "x"
type input "2"
click at [561, 455] on div "Assigned Technician(s)" at bounding box center [690, 461] width 375 height 28
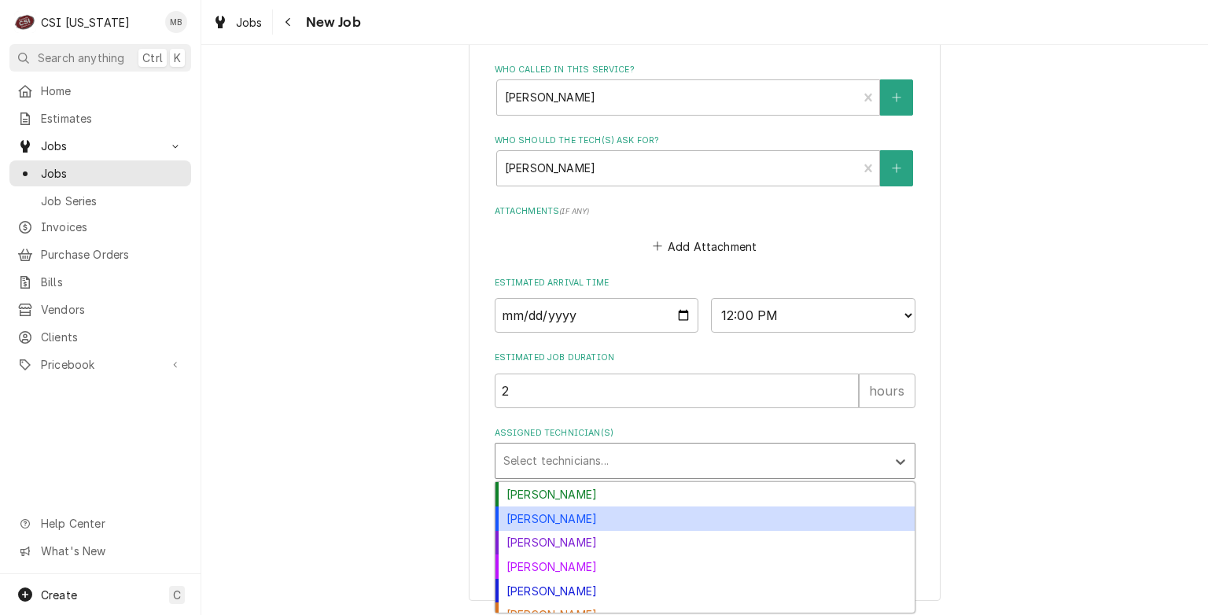
scroll to position [38, 0]
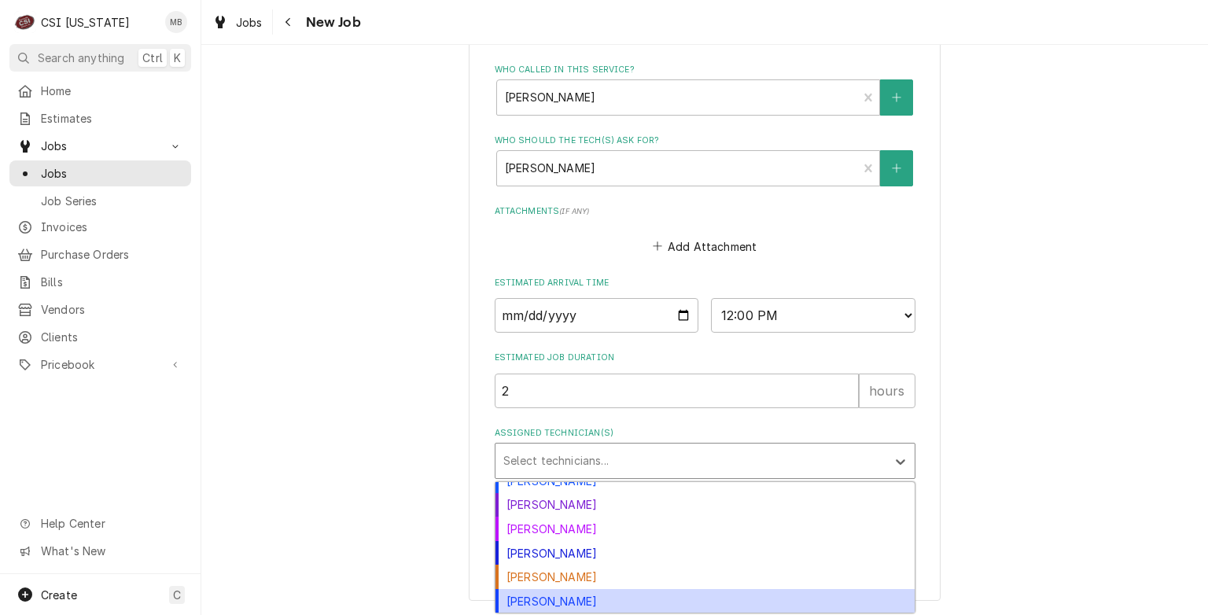
click at [542, 600] on div "[PERSON_NAME]" at bounding box center [704, 601] width 419 height 24
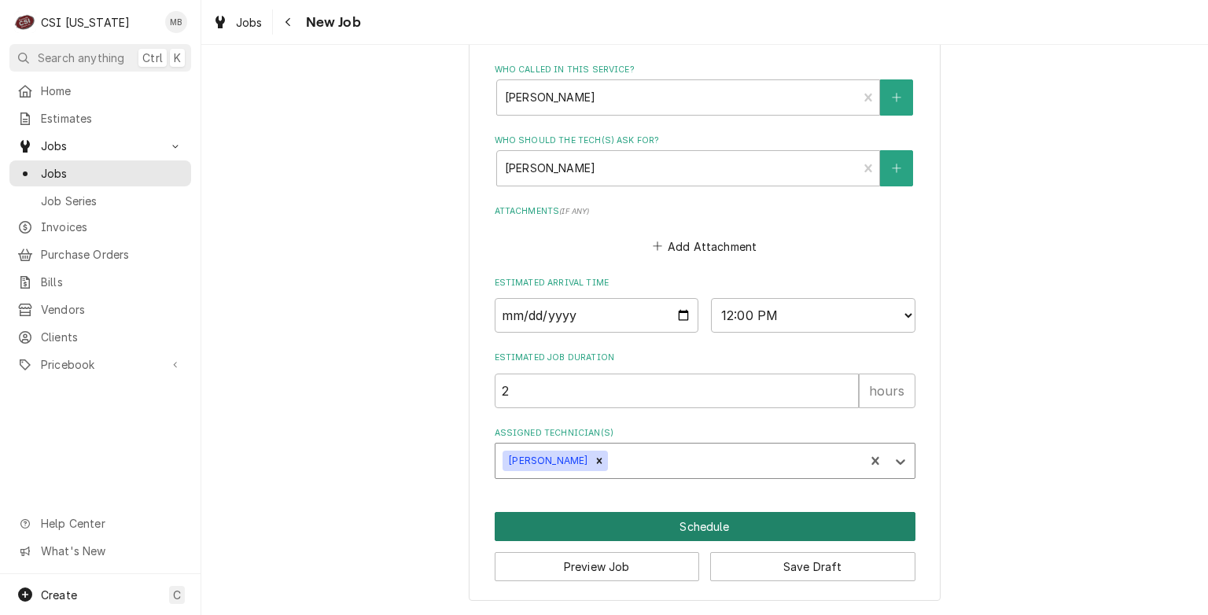
click at [634, 531] on button "Schedule" at bounding box center [705, 526] width 421 height 29
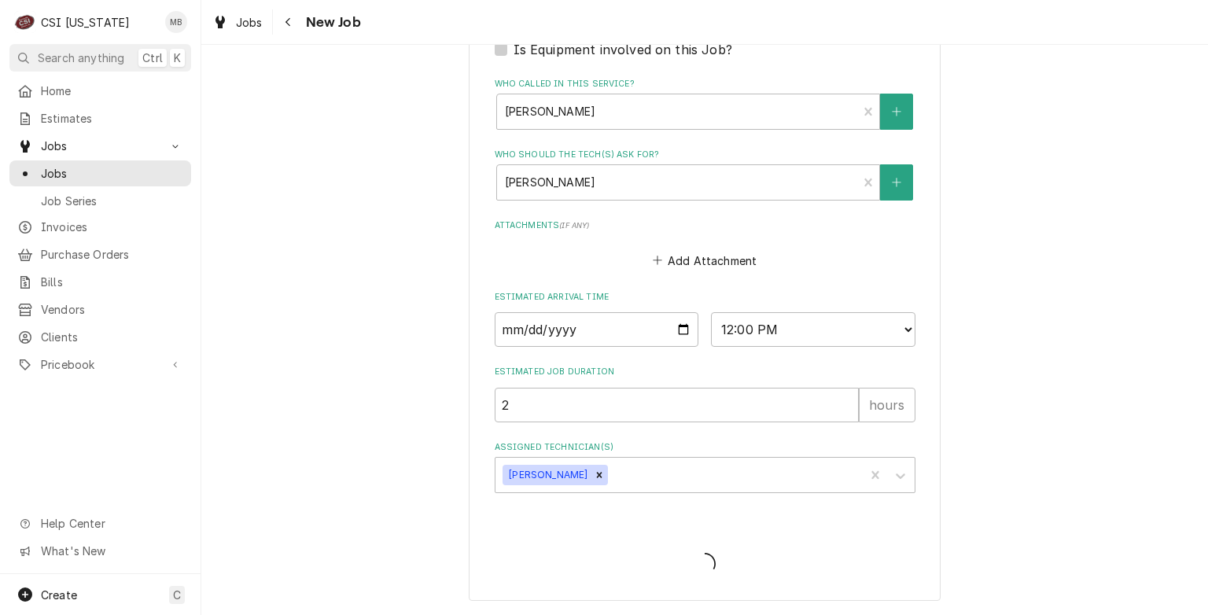
scroll to position [1122, 0]
type textarea "x"
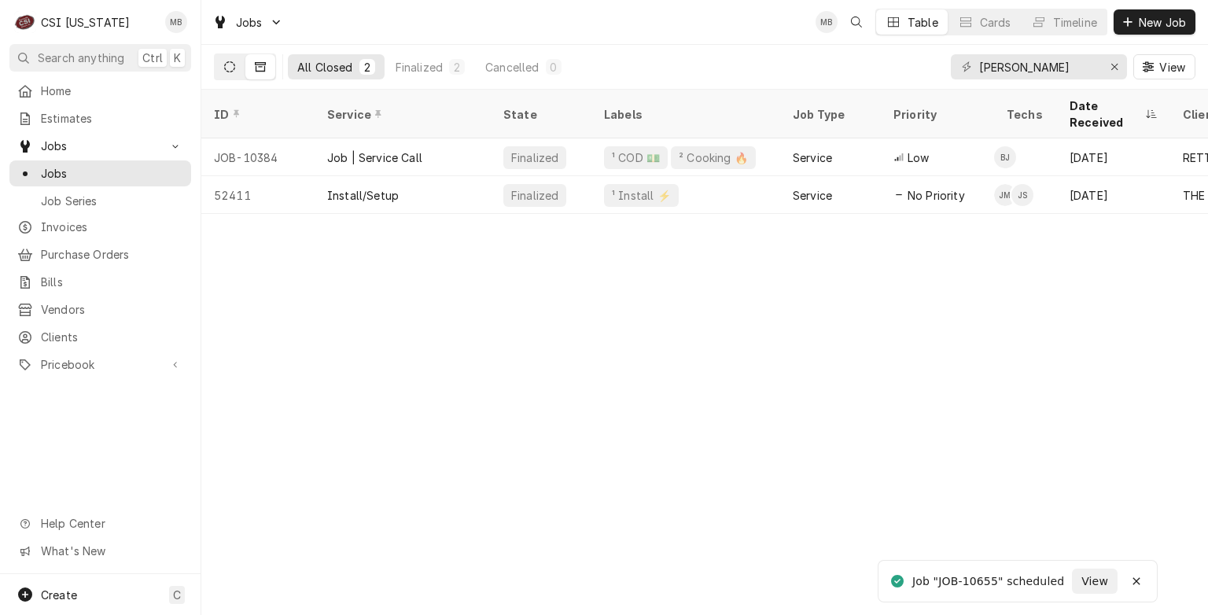
click at [226, 59] on button "Dynamic Content Wrapper" at bounding box center [230, 66] width 30 height 25
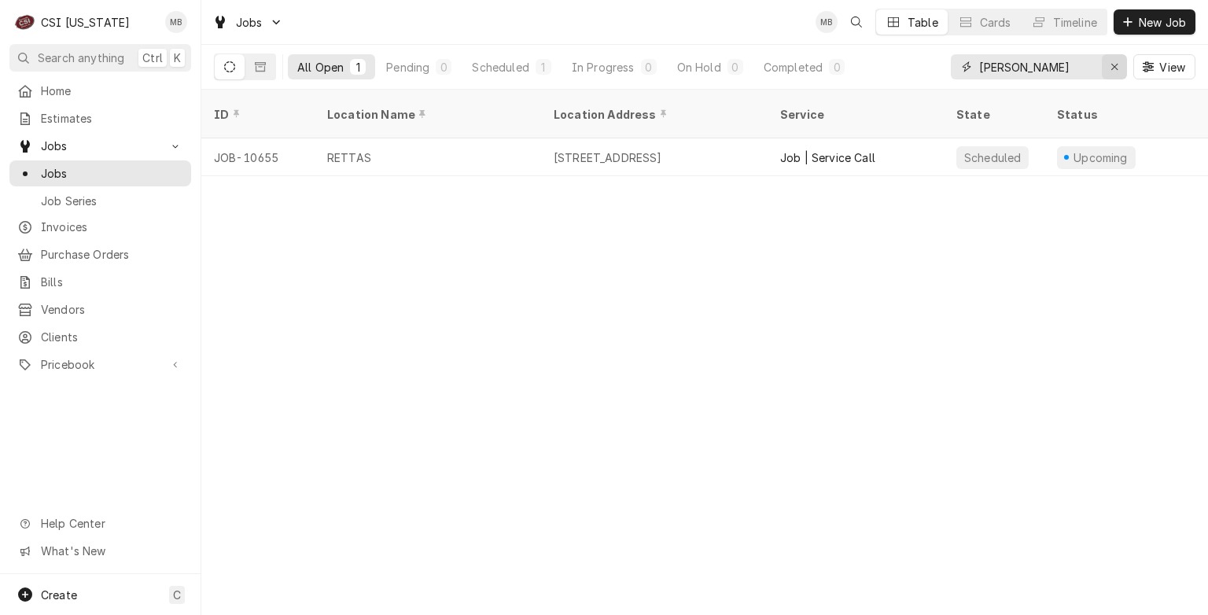
click at [1111, 57] on button "Erase input" at bounding box center [1113, 66] width 25 height 25
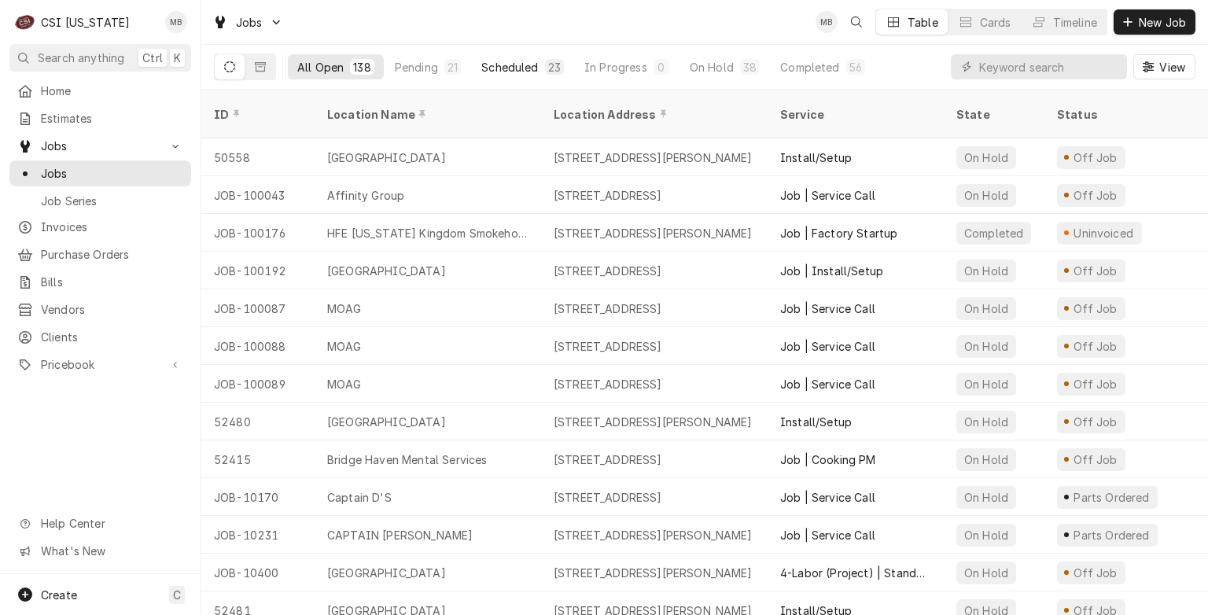
click at [539, 60] on button "Scheduled 23" at bounding box center [522, 66] width 101 height 25
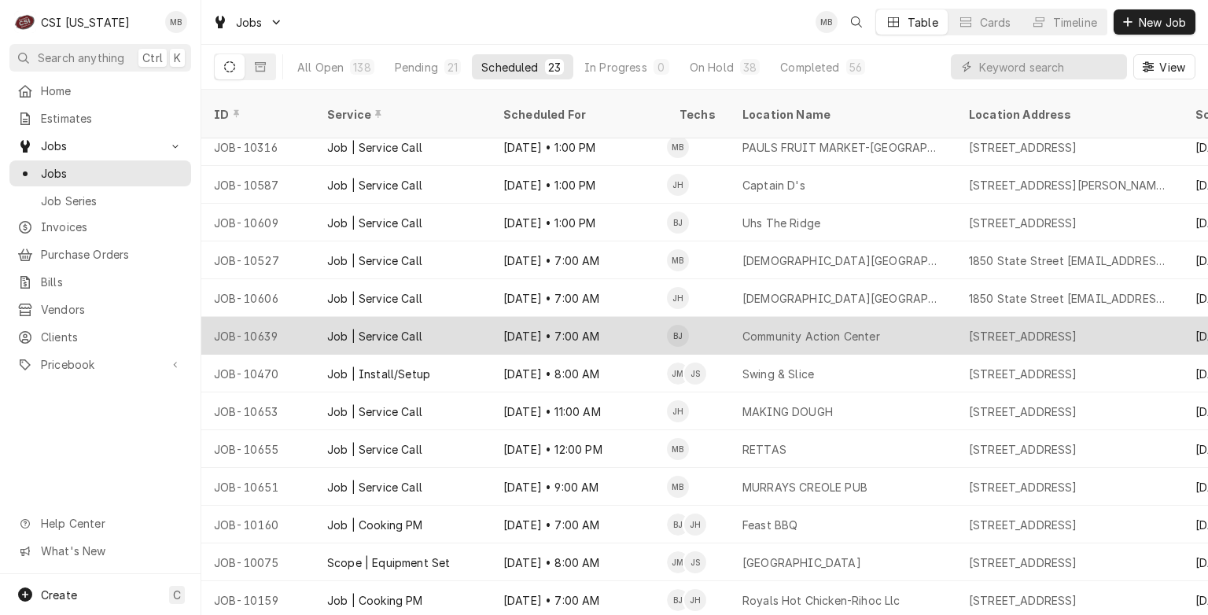
scroll to position [382, 0]
